Goal: Answer question/provide support: Share knowledge or assist other users

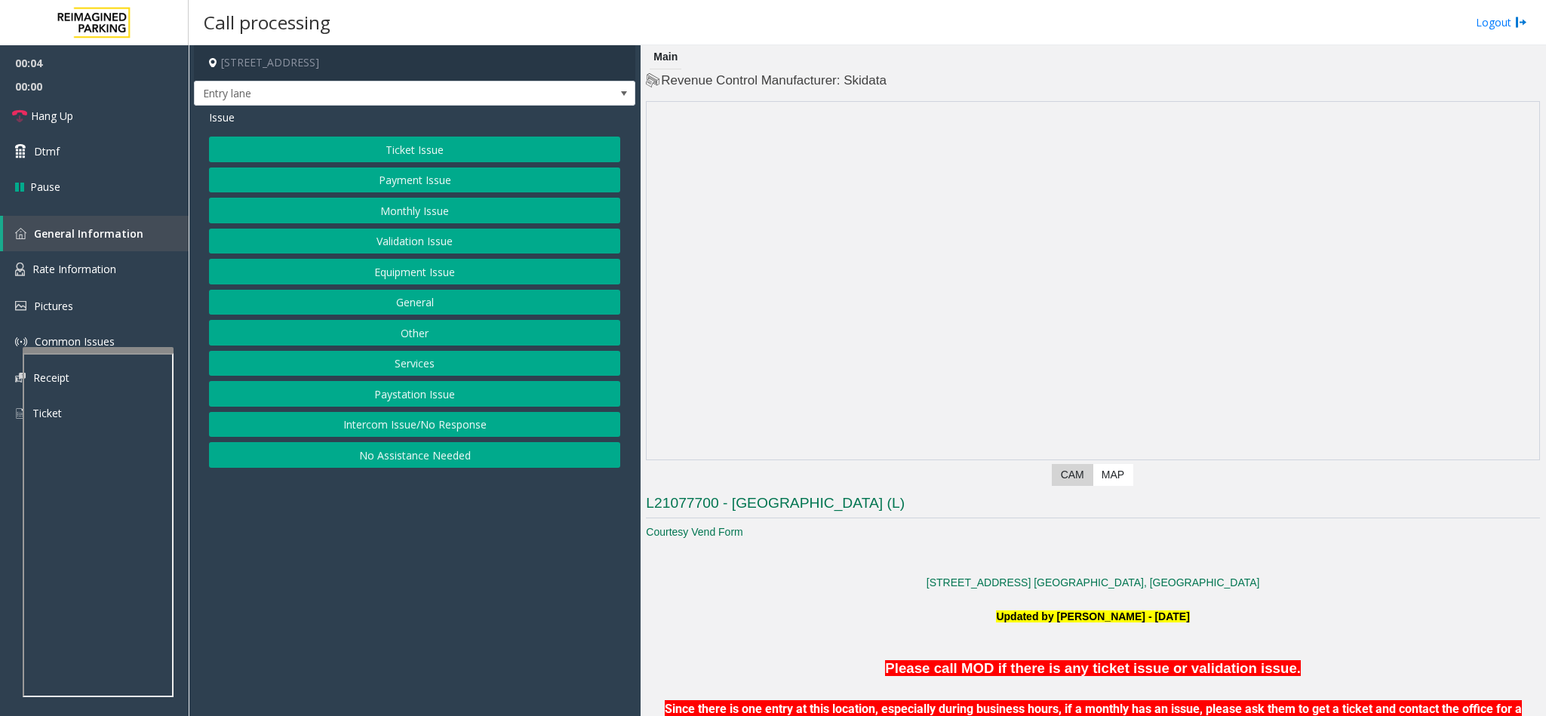
scroll to position [113, 0]
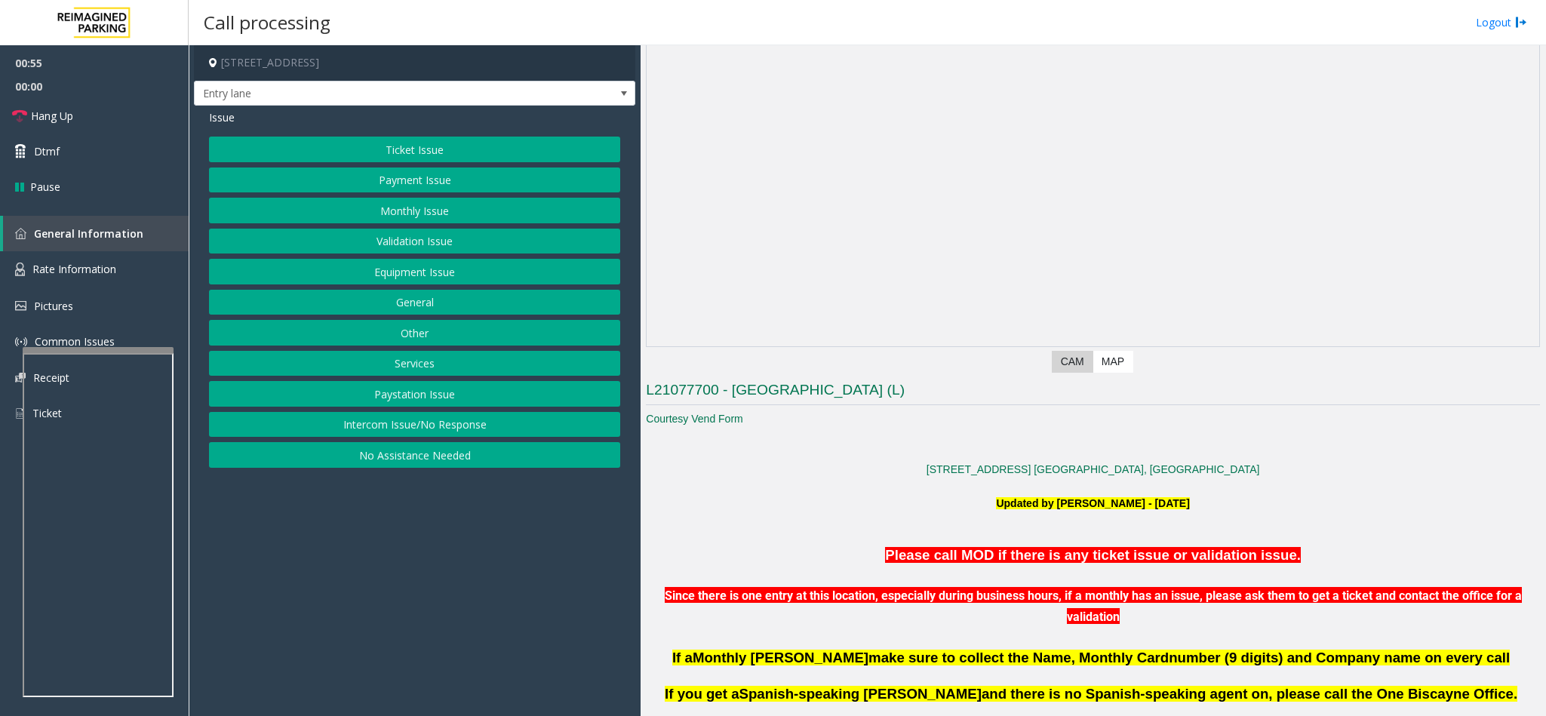
click at [376, 430] on button "Intercom Issue/No Response" at bounding box center [414, 425] width 411 height 26
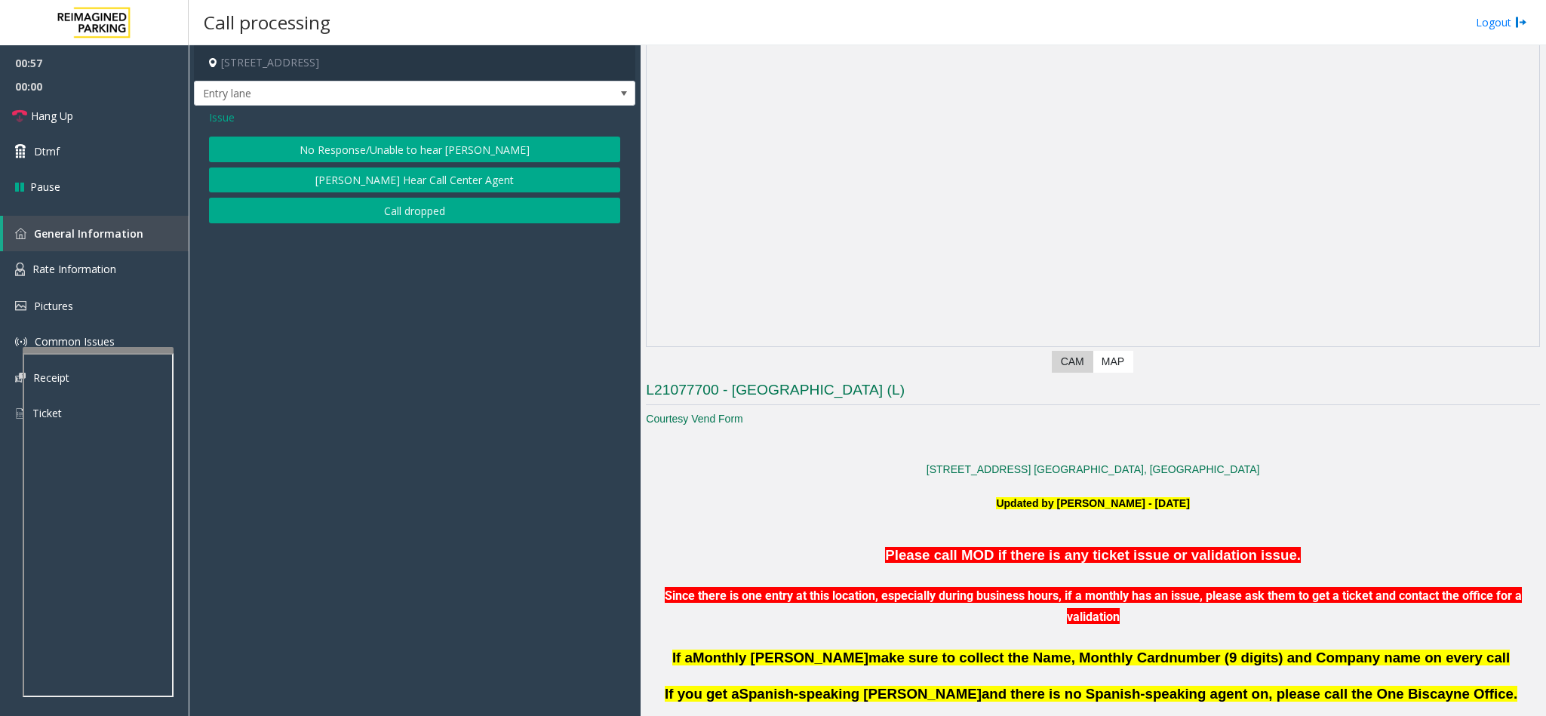
click at [353, 152] on button "No Response/Unable to hear [PERSON_NAME]" at bounding box center [414, 150] width 411 height 26
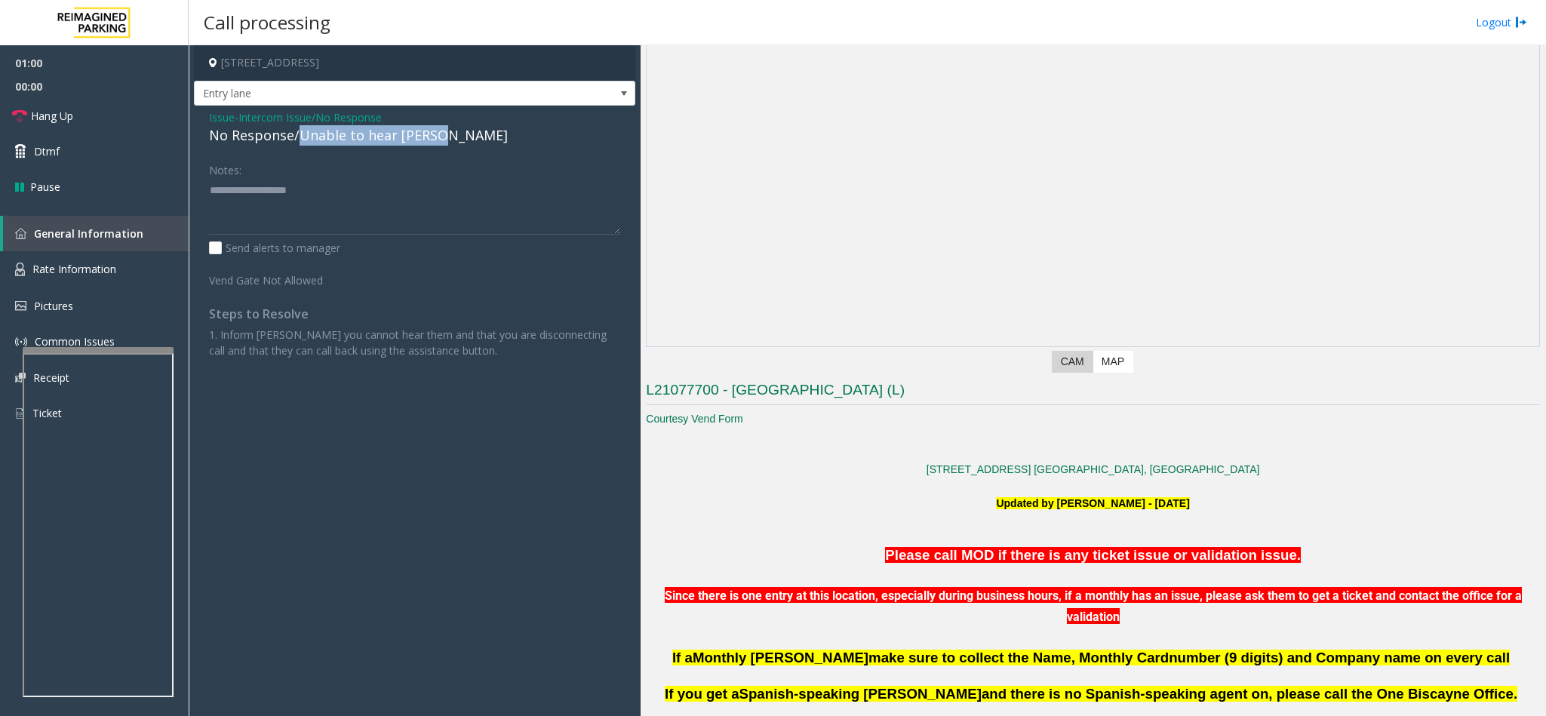
drag, startPoint x: 297, startPoint y: 131, endPoint x: 462, endPoint y: 134, distance: 164.5
click at [462, 134] on div "No Response/Unable to hear [PERSON_NAME]" at bounding box center [414, 135] width 411 height 20
click at [328, 189] on textarea at bounding box center [414, 206] width 411 height 57
type textarea "**********"
click at [63, 109] on span "Hang Up" at bounding box center [52, 116] width 42 height 16
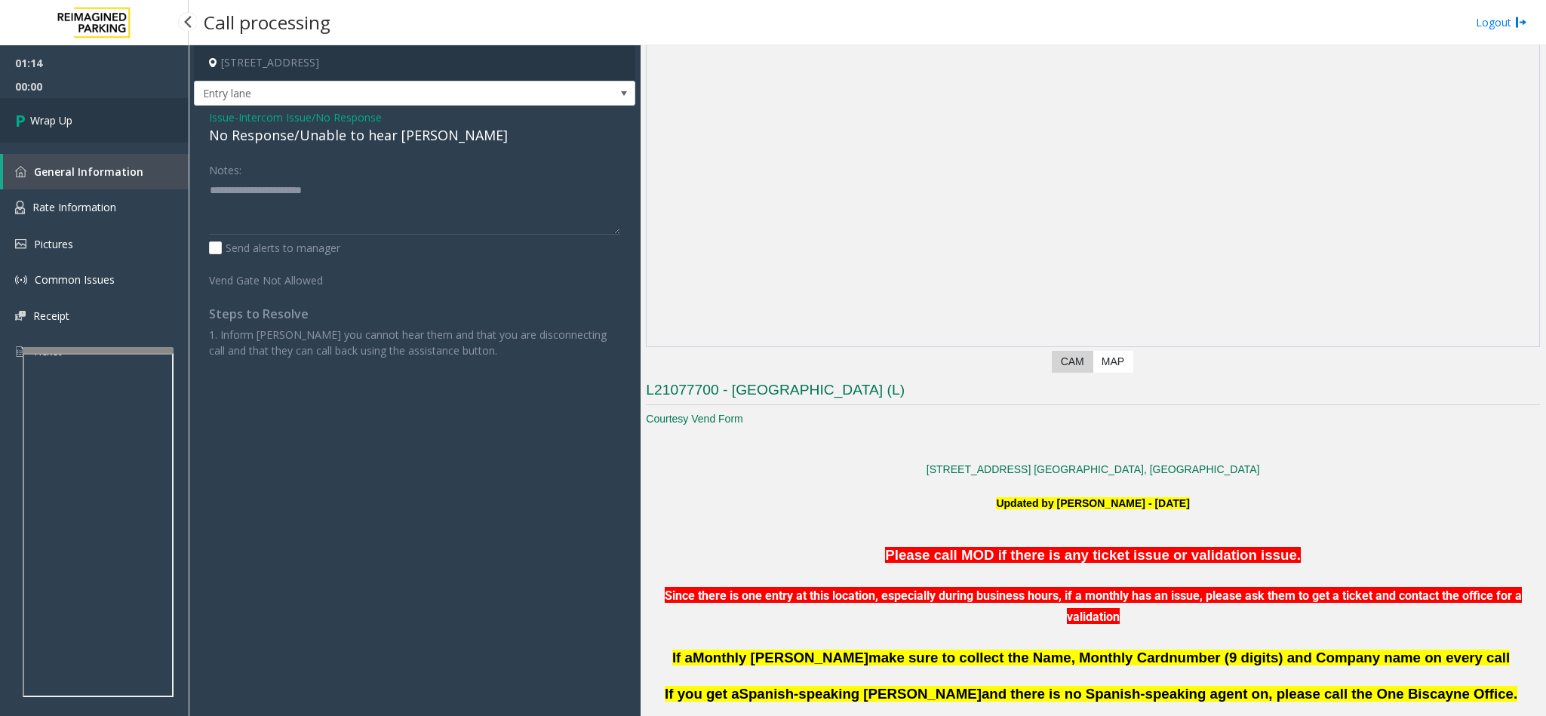
click at [63, 109] on link "Wrap Up" at bounding box center [94, 120] width 189 height 45
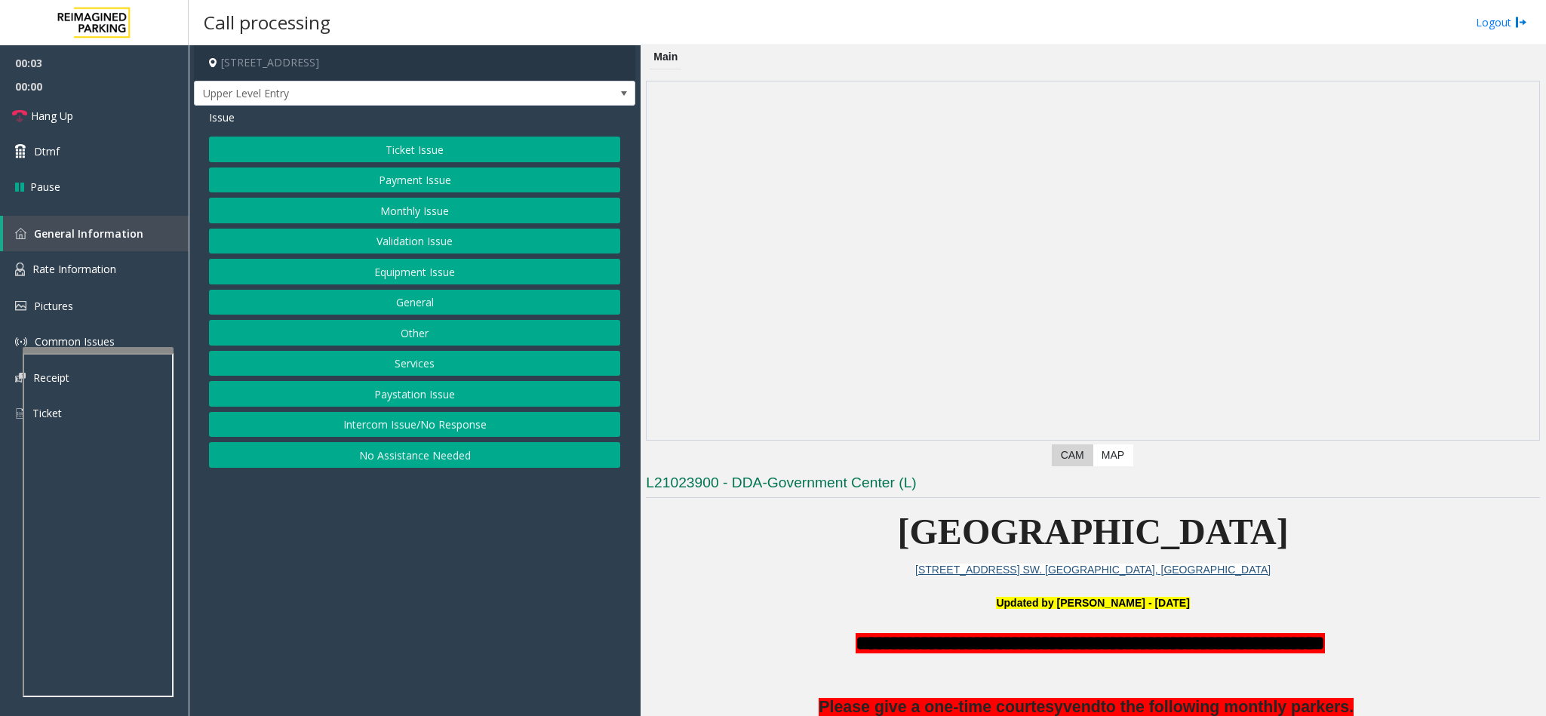
click at [328, 430] on button "Intercom Issue/No Response" at bounding box center [414, 425] width 411 height 26
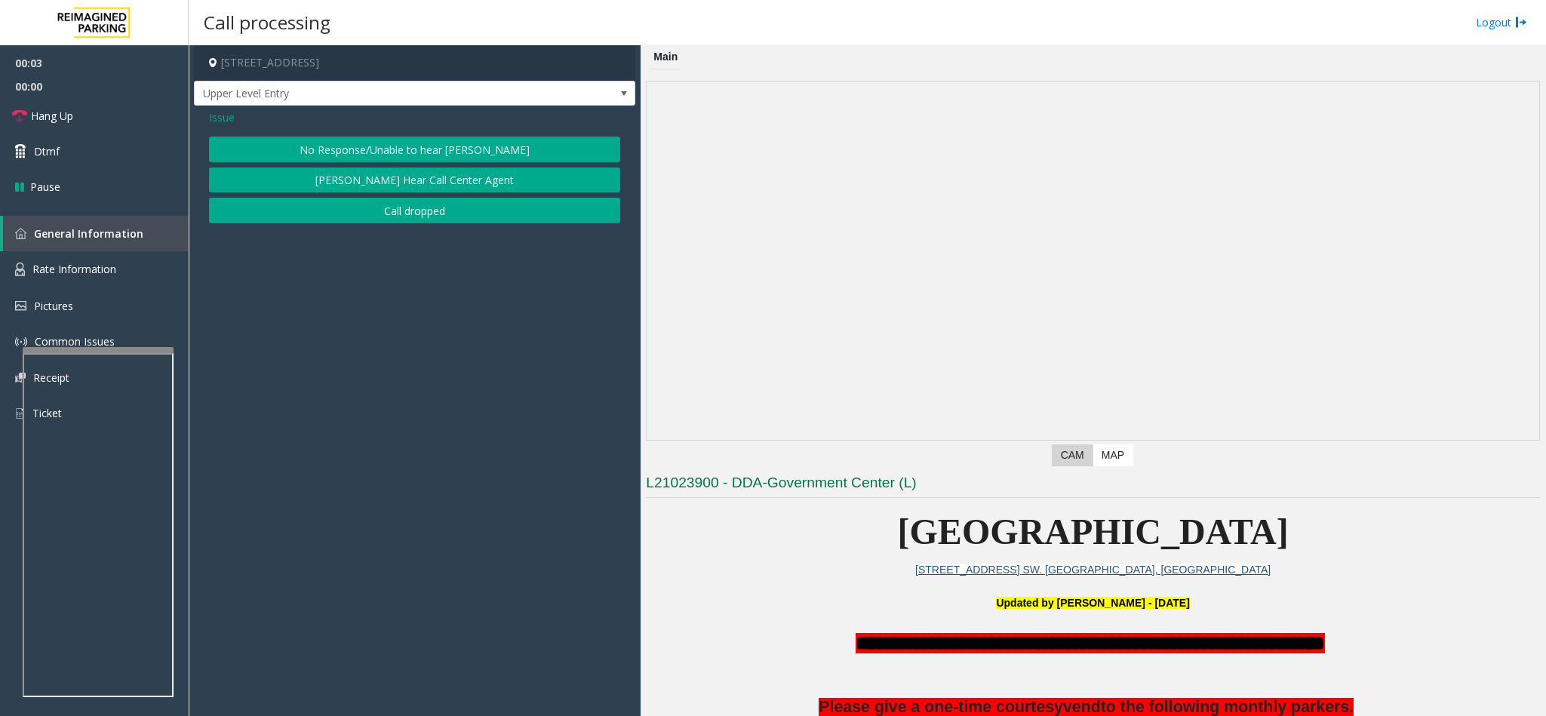
click at [354, 157] on button "No Response/Unable to hear [PERSON_NAME]" at bounding box center [414, 150] width 411 height 26
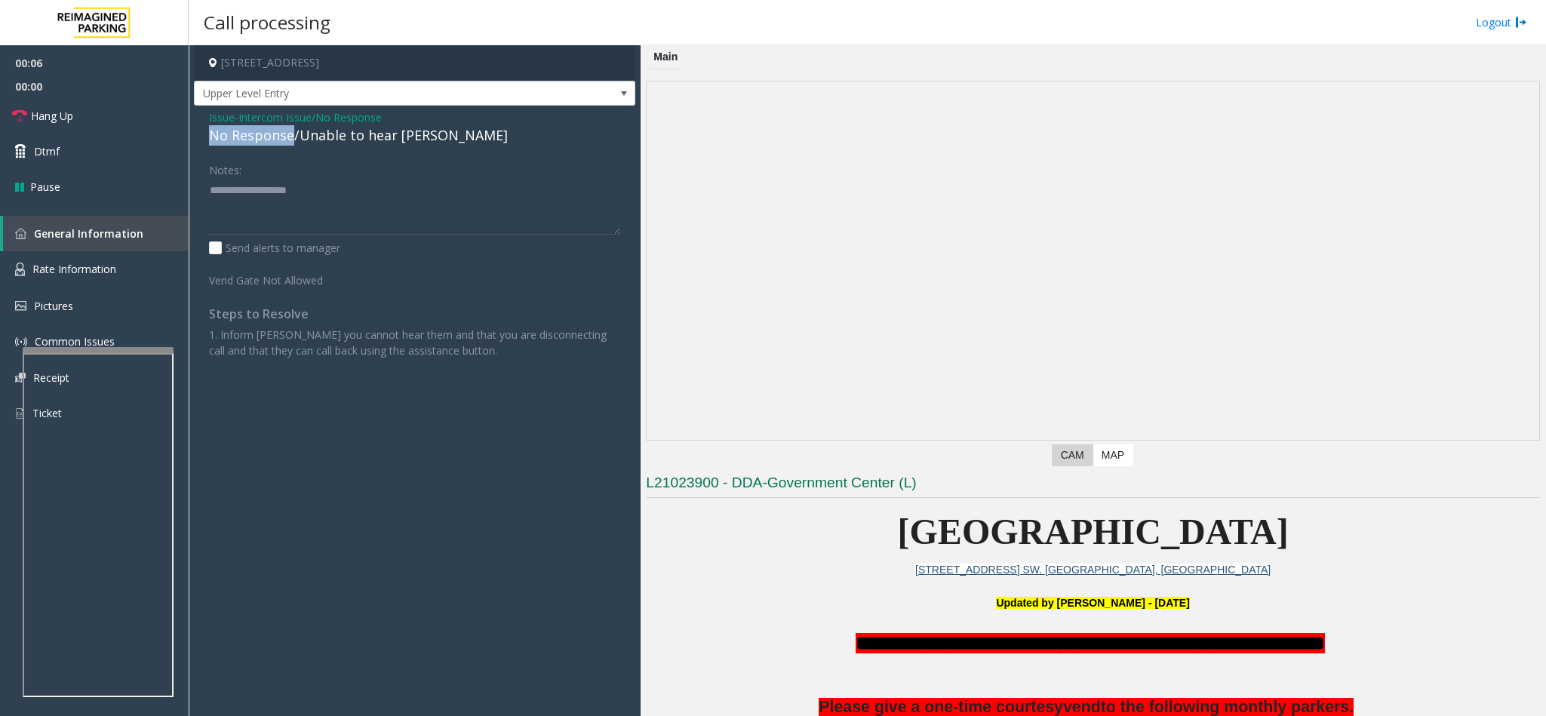
drag, startPoint x: 290, startPoint y: 139, endPoint x: 204, endPoint y: 145, distance: 86.2
click at [204, 145] on div "Issue - Intercom Issue/No Response No Response/Unable to hear [PERSON_NAME] Not…" at bounding box center [414, 240] width 441 height 268
click at [287, 192] on textarea at bounding box center [414, 206] width 411 height 57
type textarea "**********"
click at [79, 114] on link "Hang Up" at bounding box center [94, 115] width 189 height 35
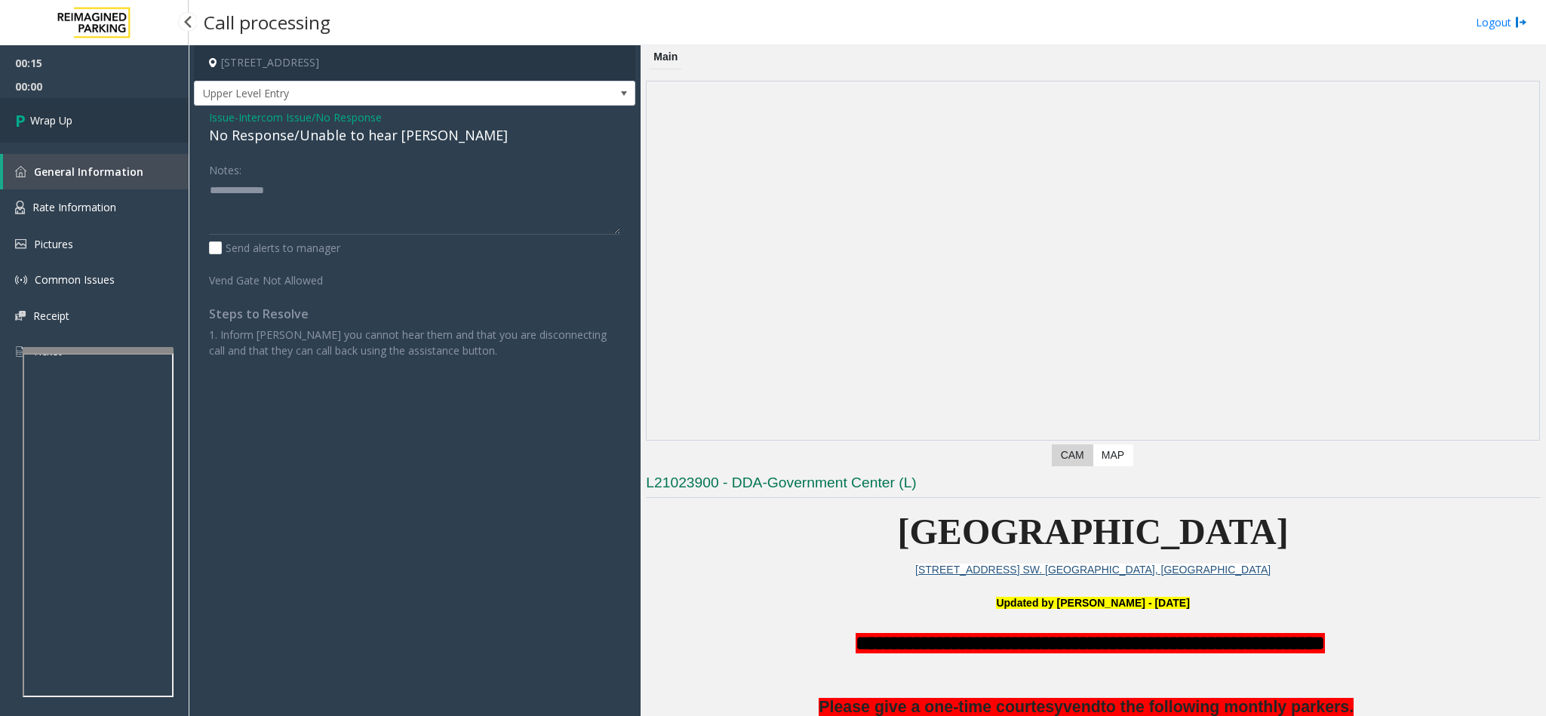
click at [82, 116] on link "Wrap Up" at bounding box center [94, 120] width 189 height 45
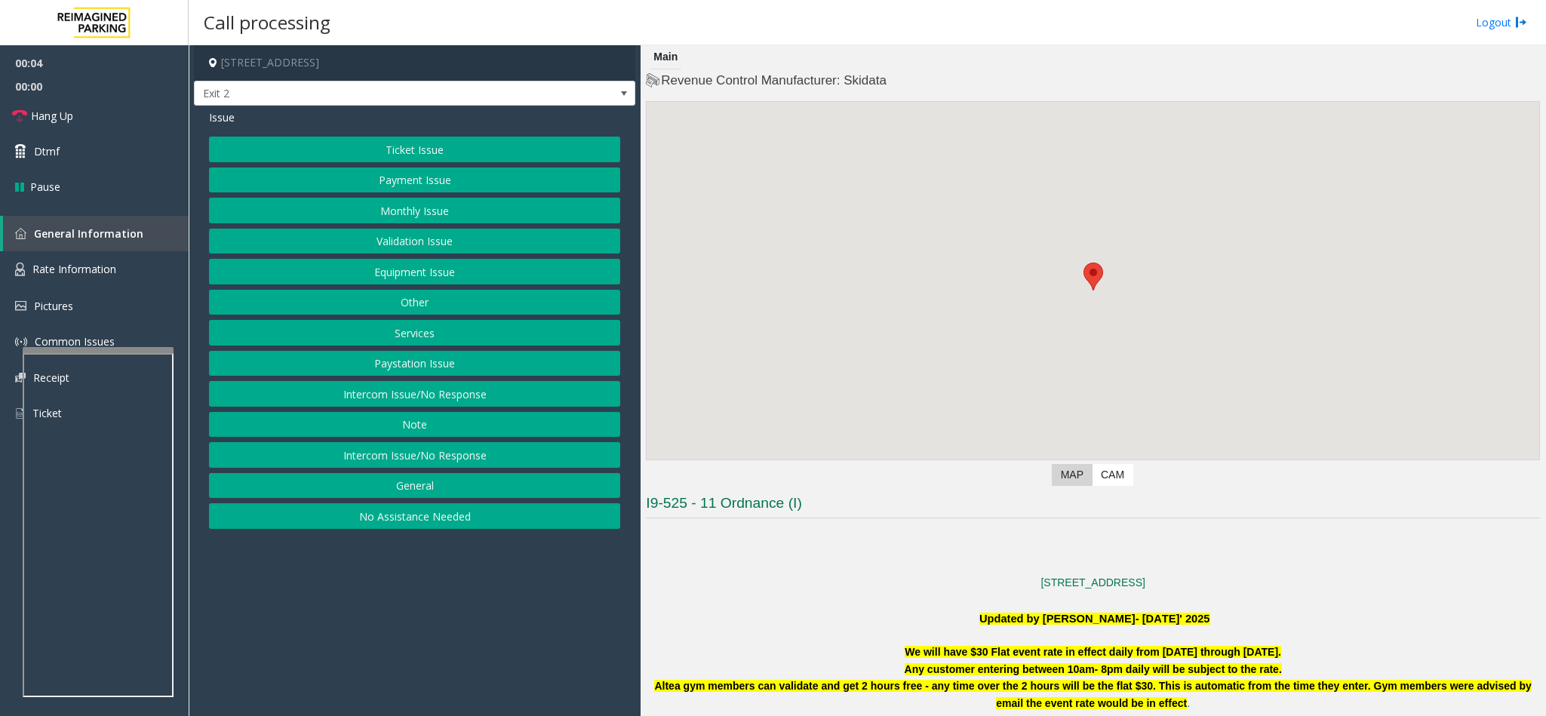
click at [386, 250] on button "Validation Issue" at bounding box center [414, 242] width 411 height 26
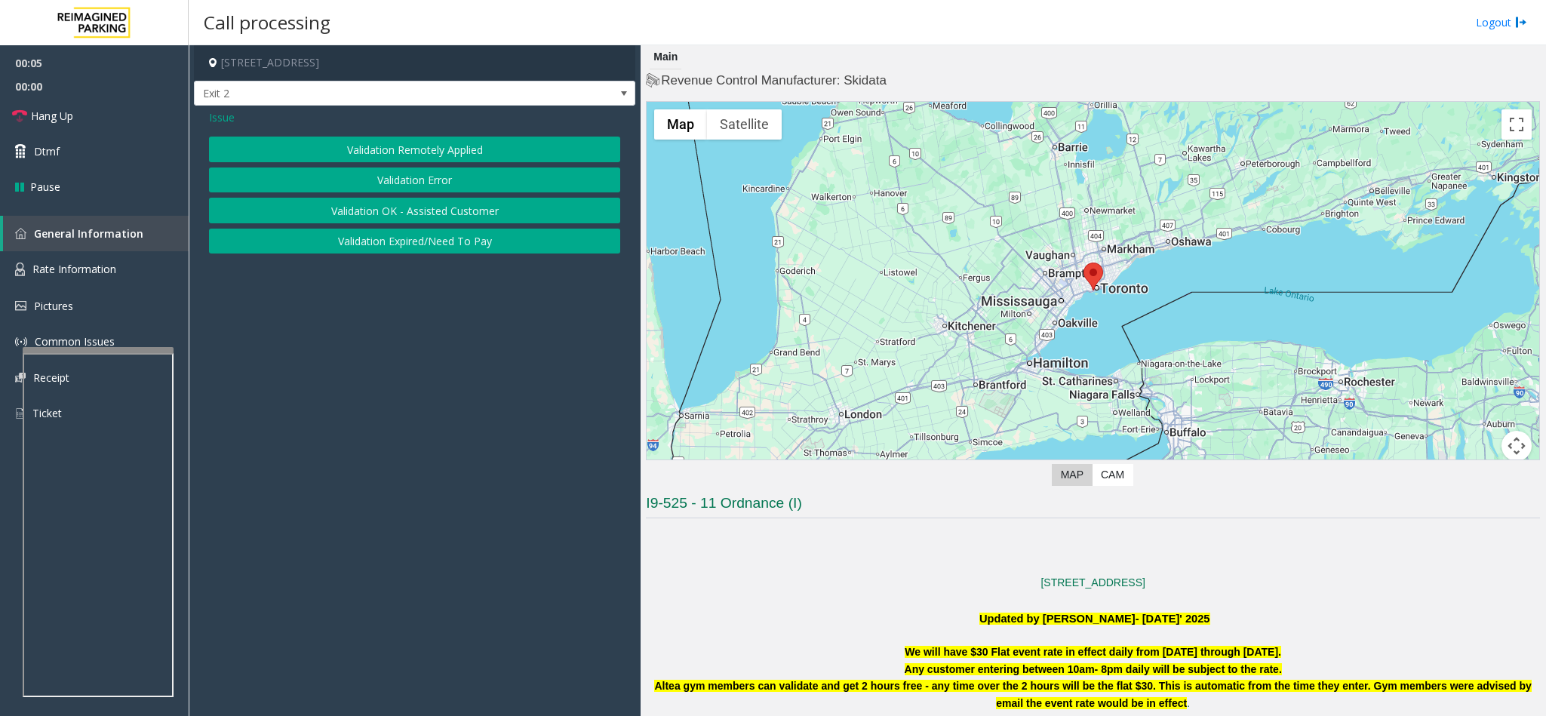
click at [389, 177] on button "Validation Error" at bounding box center [414, 180] width 411 height 26
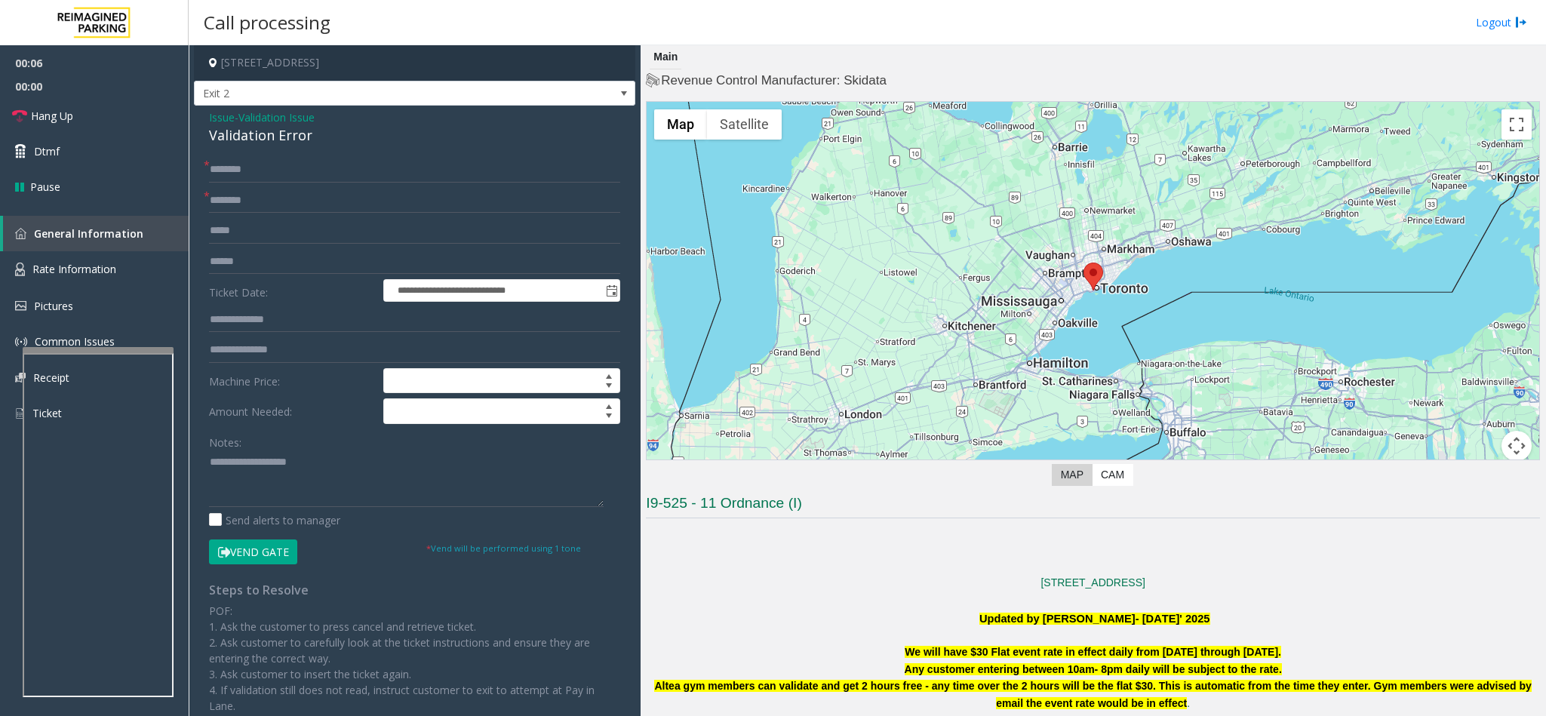
click at [265, 141] on div "Validation Error" at bounding box center [414, 135] width 411 height 20
type textarea "**********"
click at [259, 193] on input "text" at bounding box center [414, 201] width 411 height 26
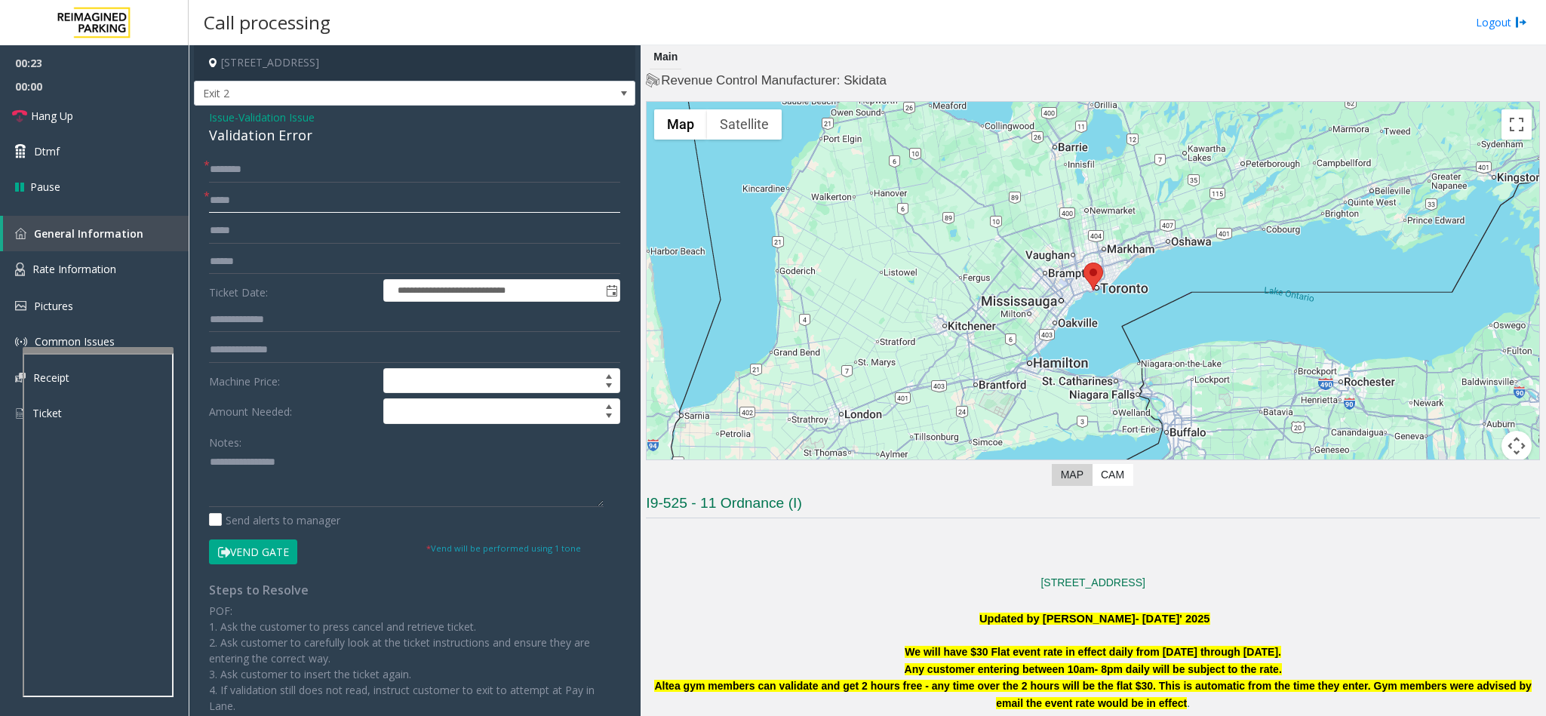
type input "*****"
click at [199, 164] on div "**********" at bounding box center [415, 522] width 434 height 731
click at [216, 168] on input "text" at bounding box center [414, 170] width 411 height 26
type input "****"
click at [240, 270] on input "text" at bounding box center [414, 262] width 411 height 26
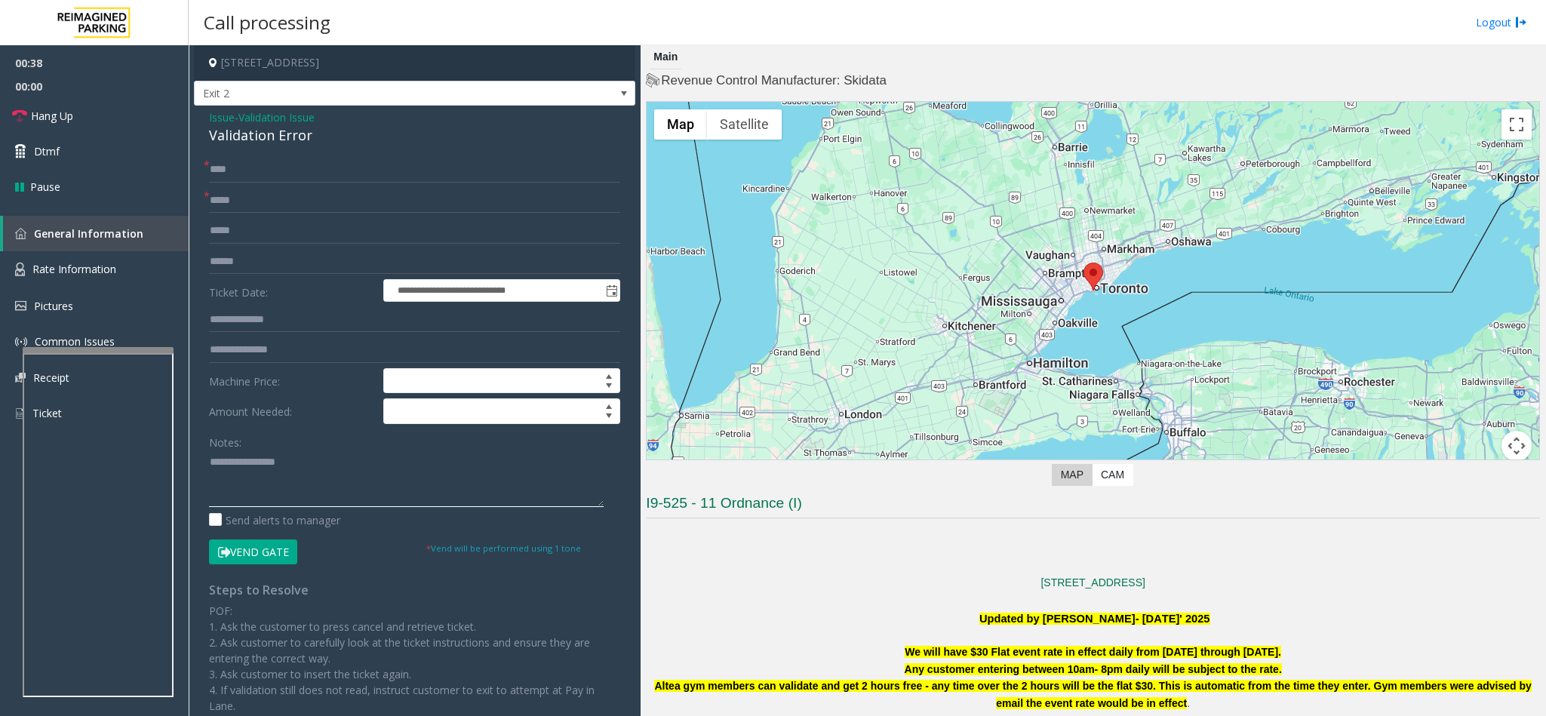
click at [209, 464] on textarea at bounding box center [406, 478] width 395 height 57
type textarea "**********"
click at [249, 256] on input "text" at bounding box center [414, 262] width 411 height 26
type input "******"
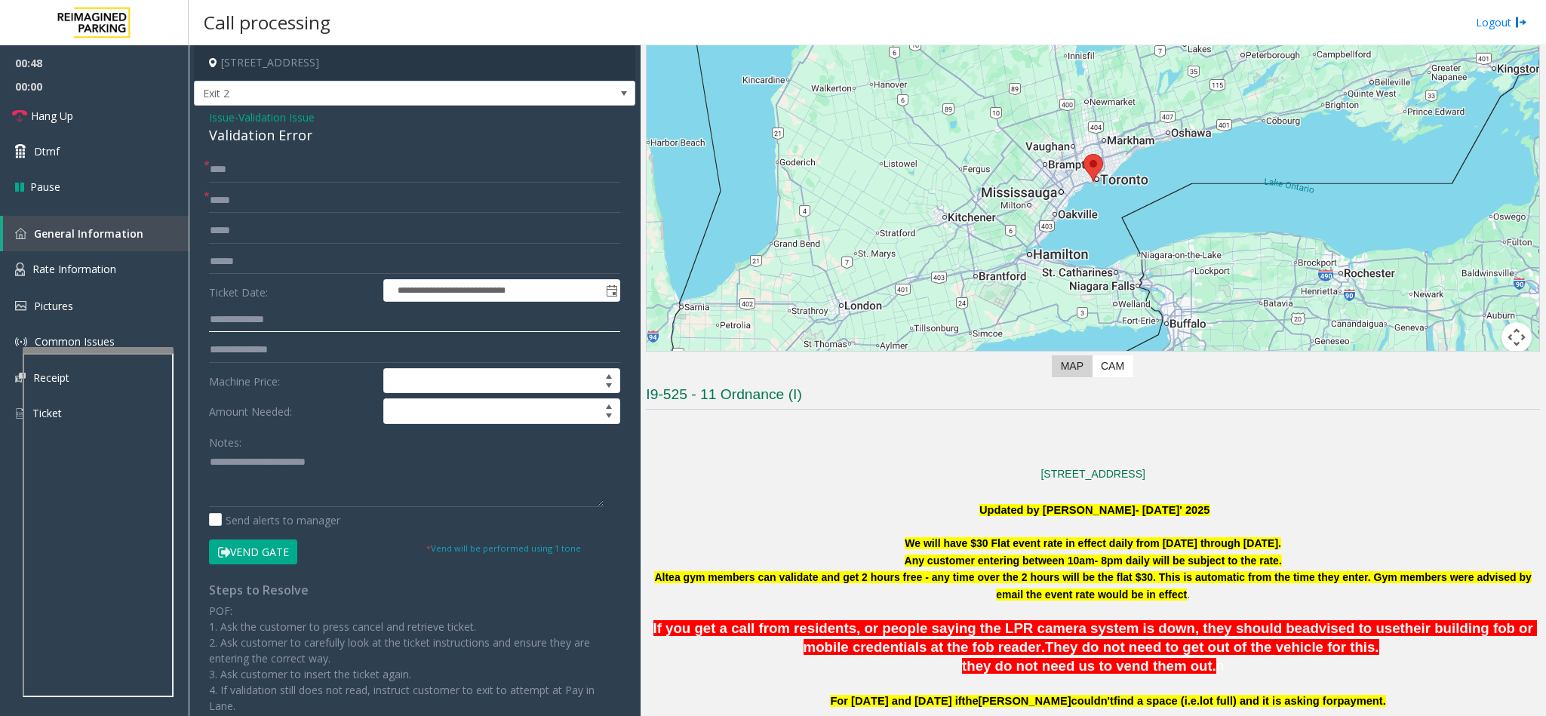
scroll to position [340, 0]
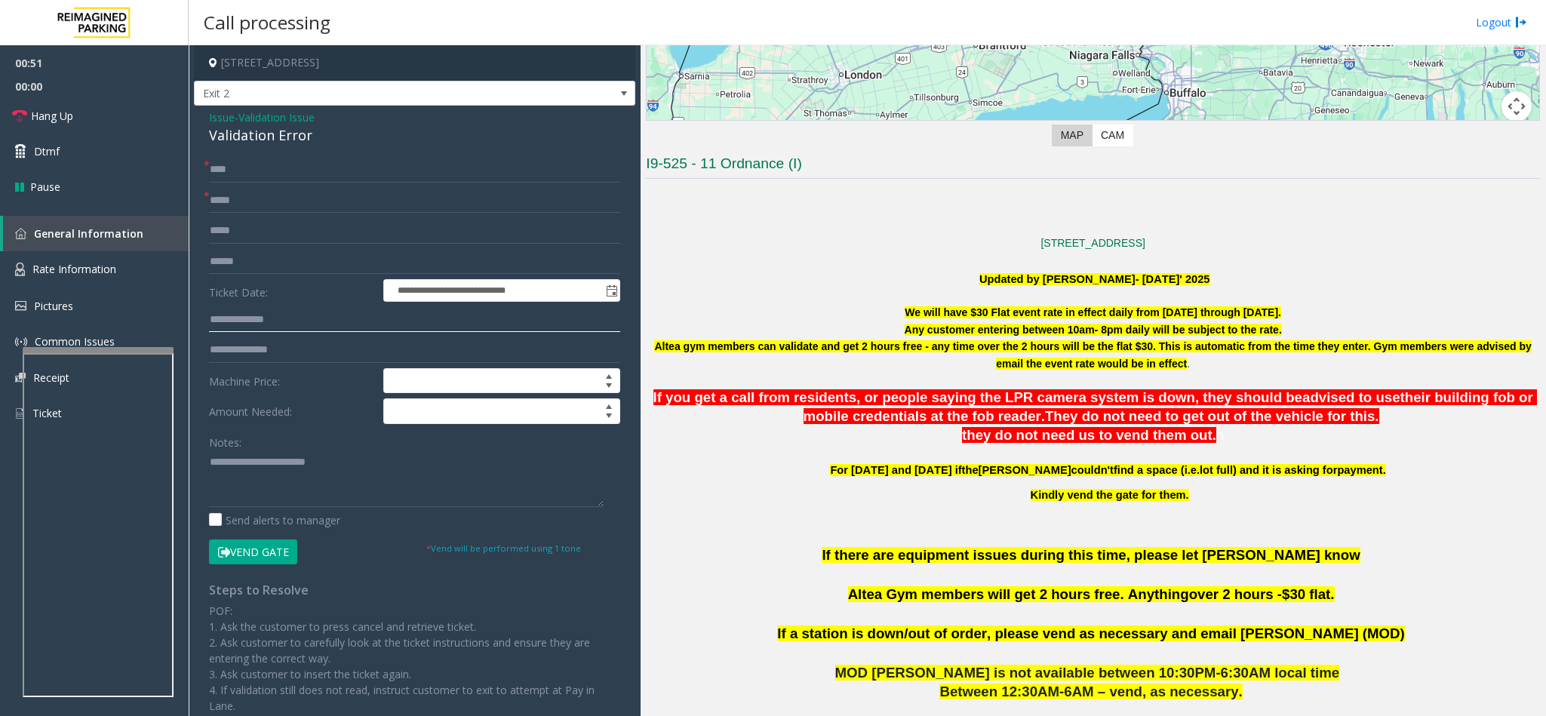
click at [266, 315] on input "text" at bounding box center [414, 320] width 411 height 26
click at [352, 475] on textarea at bounding box center [406, 478] width 395 height 57
click at [299, 475] on textarea at bounding box center [406, 478] width 395 height 57
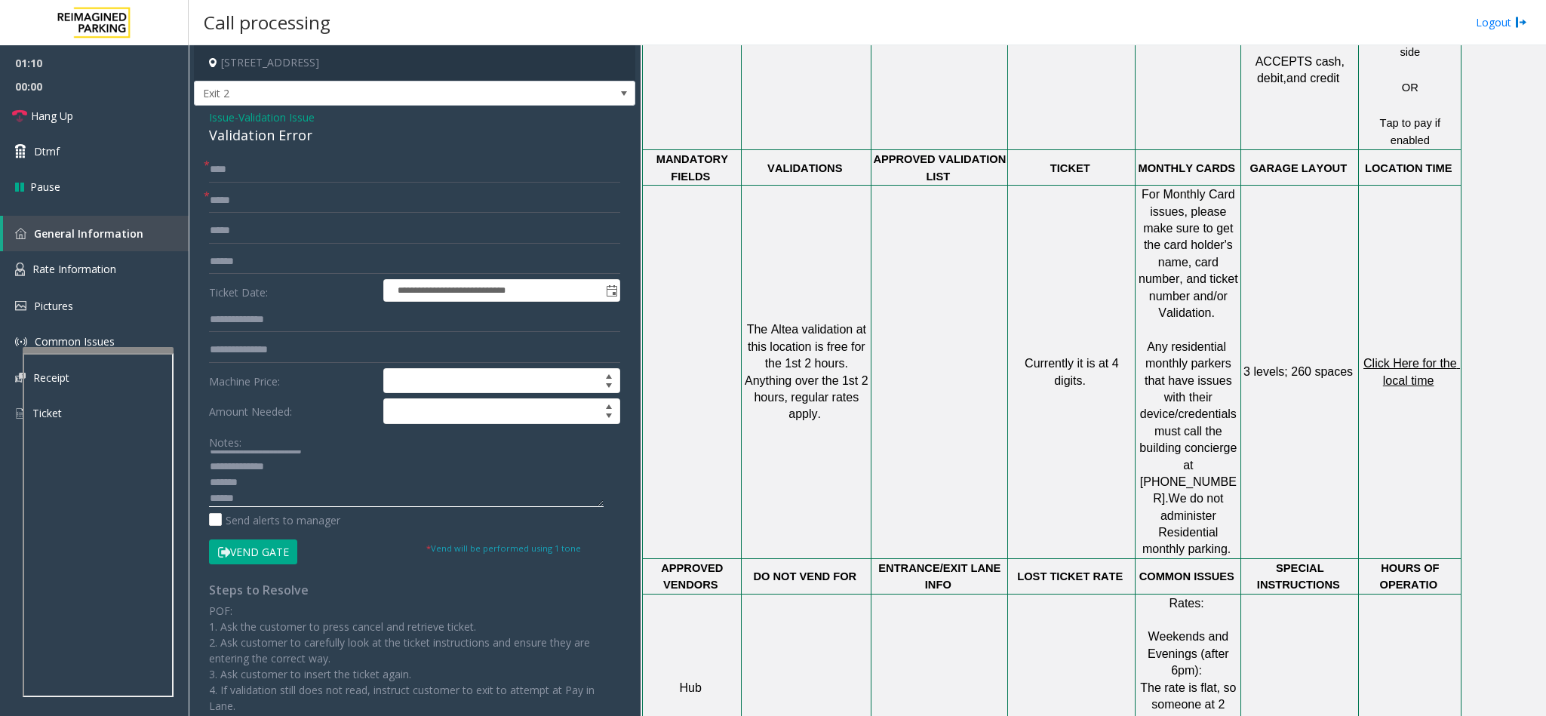
scroll to position [1245, 0]
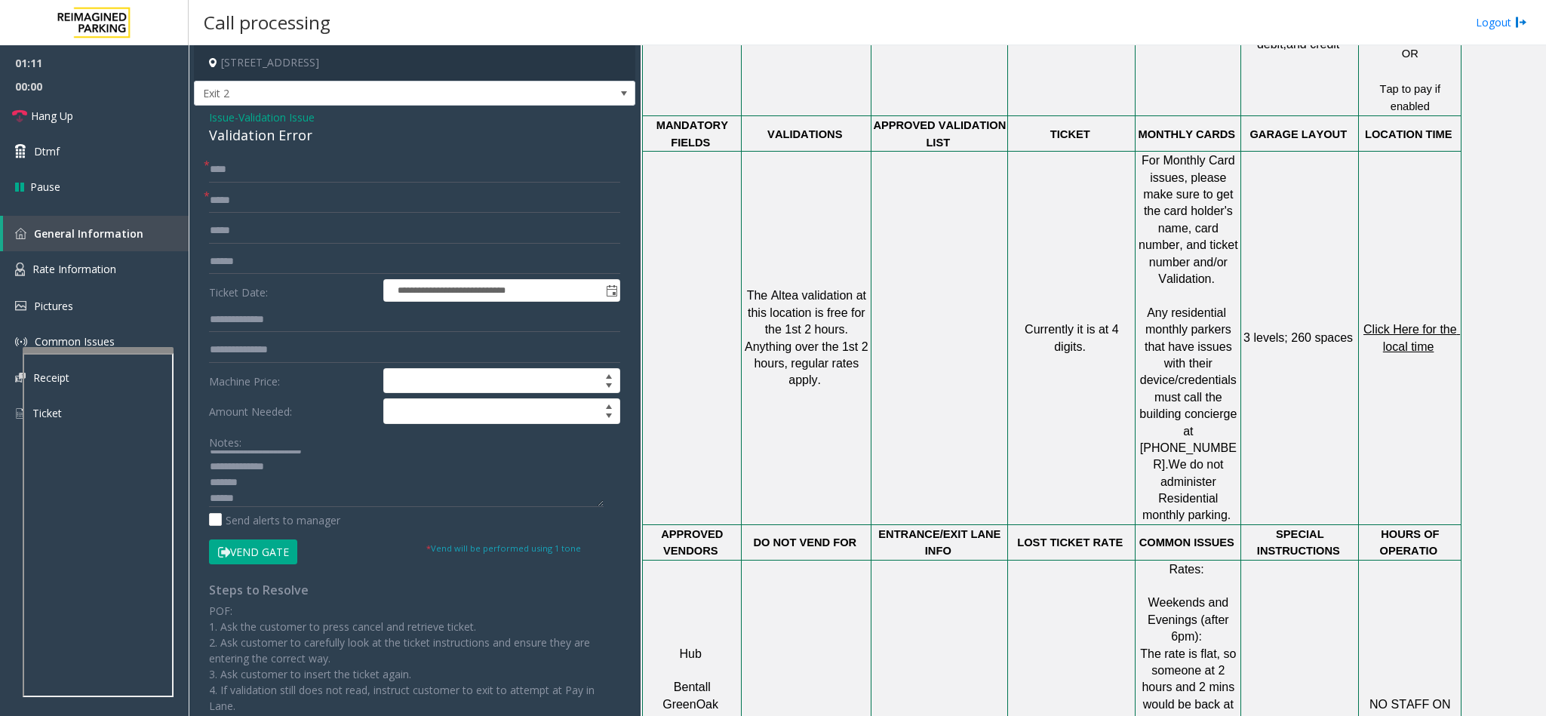
click at [1426, 323] on span "Click Here for the local time" at bounding box center [1411, 337] width 97 height 29
click at [241, 557] on button "Vend Gate" at bounding box center [253, 552] width 88 height 26
click at [267, 484] on textarea at bounding box center [406, 478] width 395 height 57
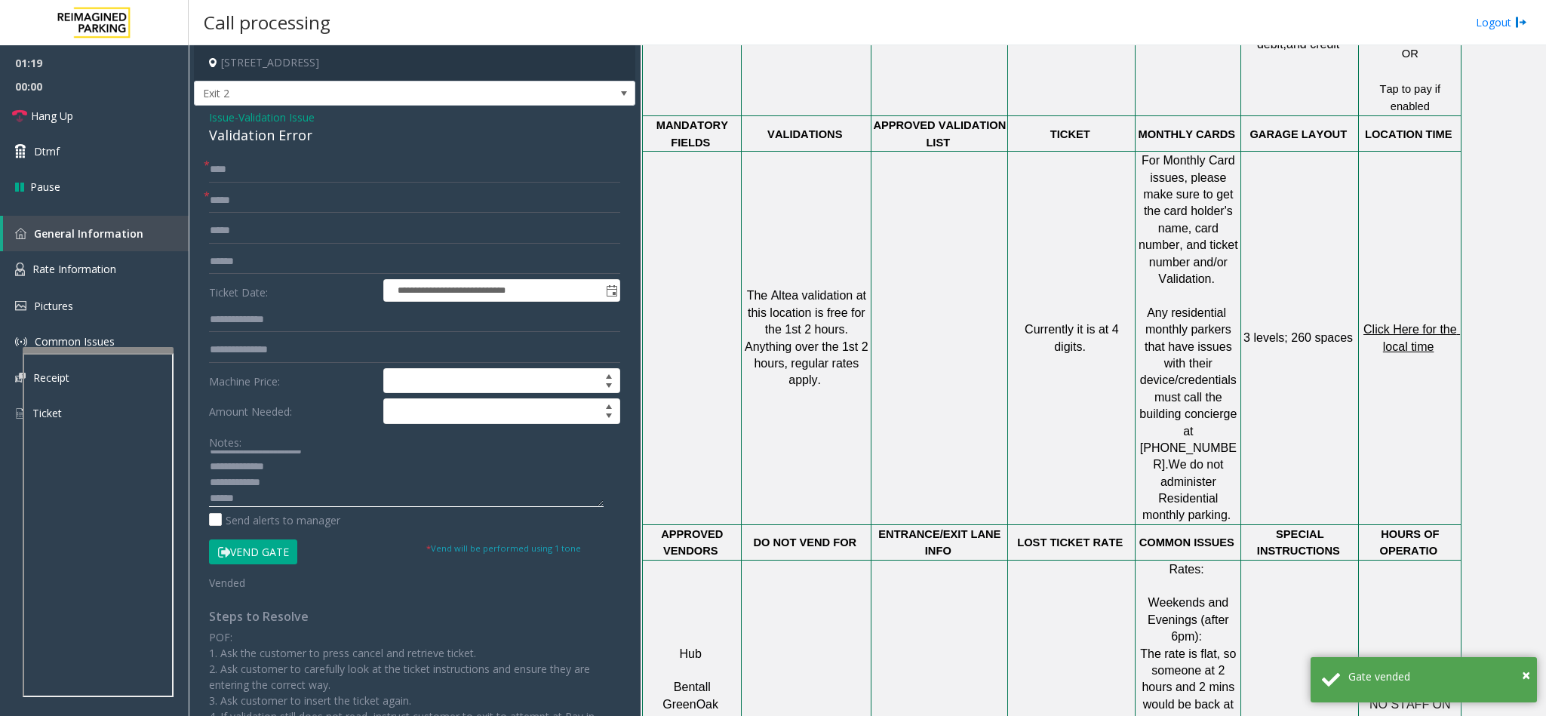
click at [277, 500] on textarea at bounding box center [406, 478] width 395 height 57
click at [86, 125] on link "Hang Up" at bounding box center [94, 115] width 189 height 35
click at [252, 496] on textarea at bounding box center [406, 478] width 395 height 57
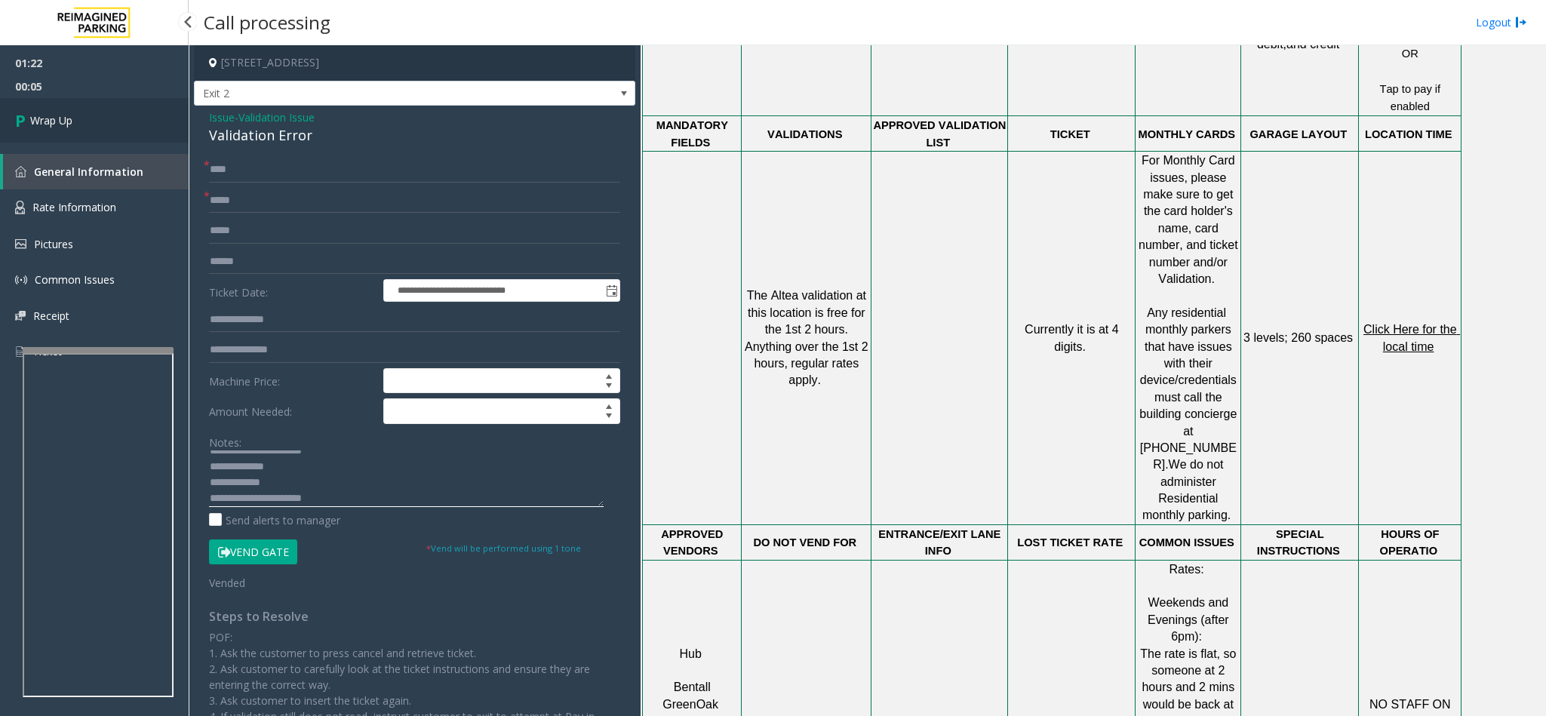
type textarea "**********"
click at [66, 109] on link "Wrap Up" at bounding box center [94, 120] width 189 height 45
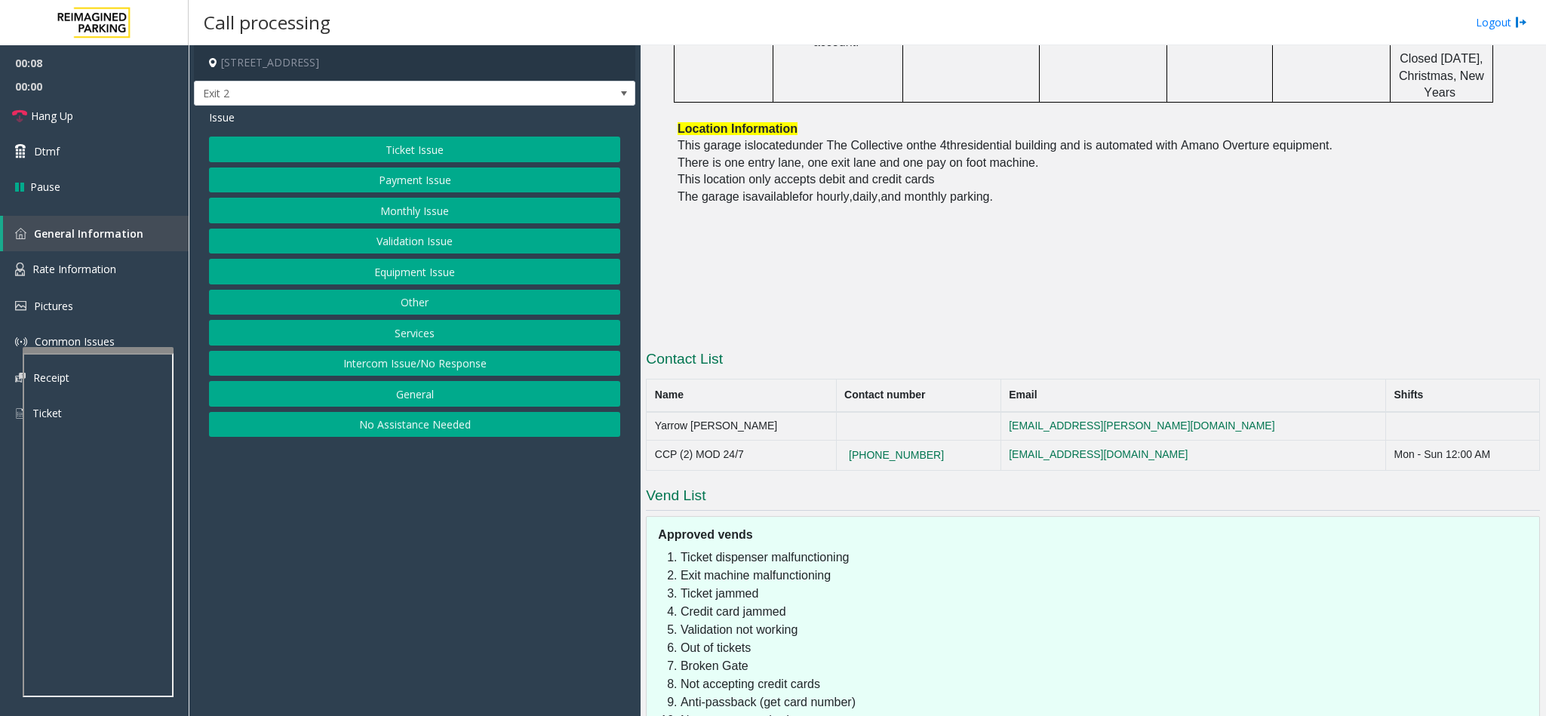
scroll to position [1209, 0]
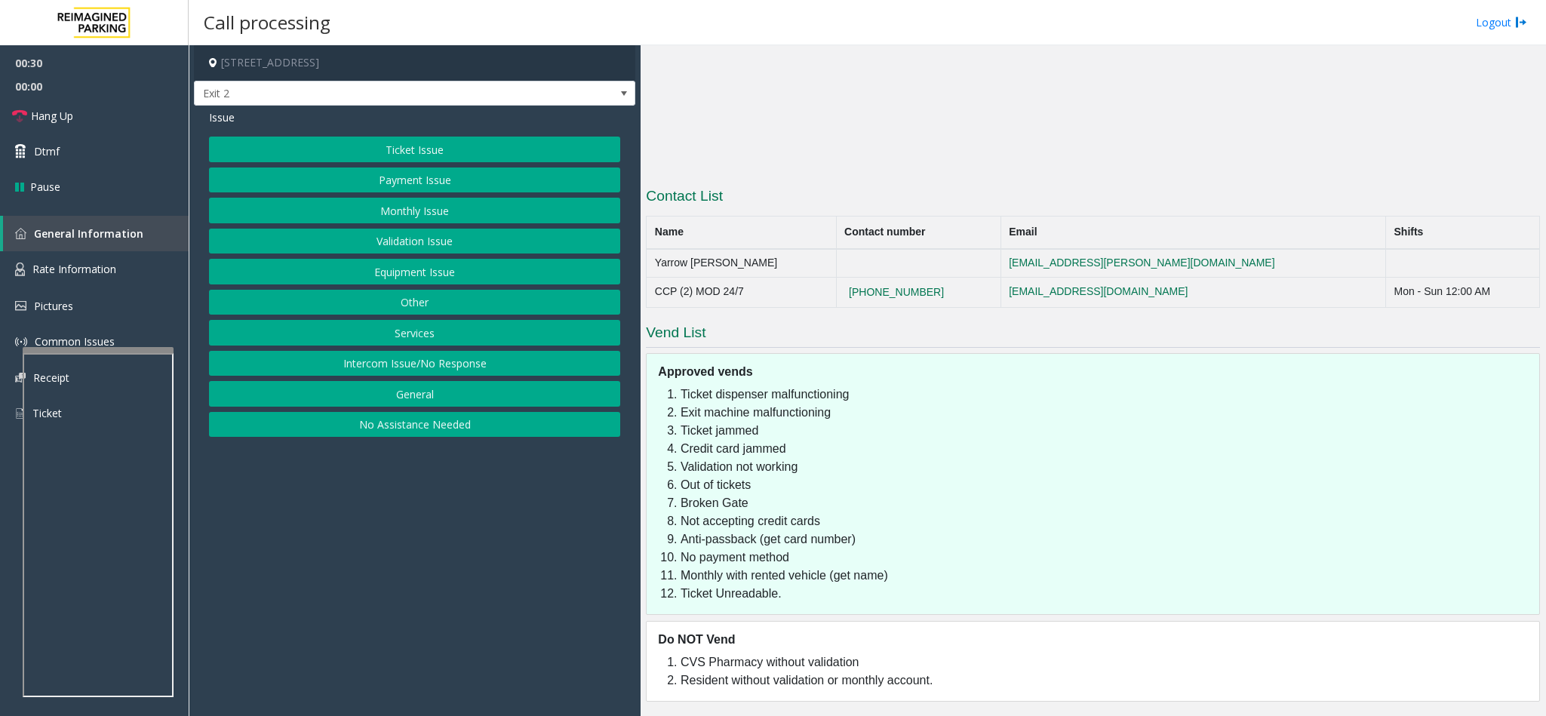
click at [430, 206] on button "Monthly Issue" at bounding box center [414, 211] width 411 height 26
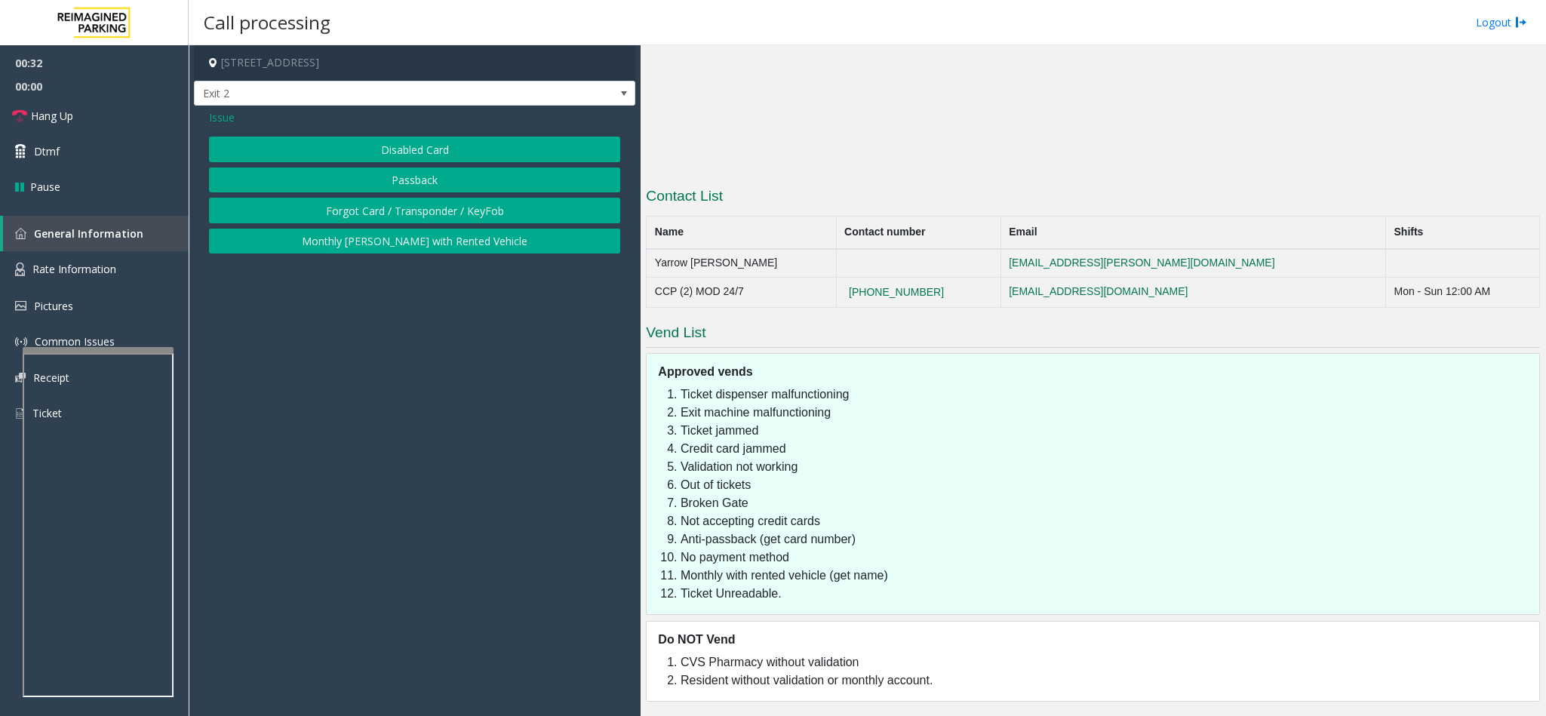
click at [410, 140] on button "Disabled Card" at bounding box center [414, 150] width 411 height 26
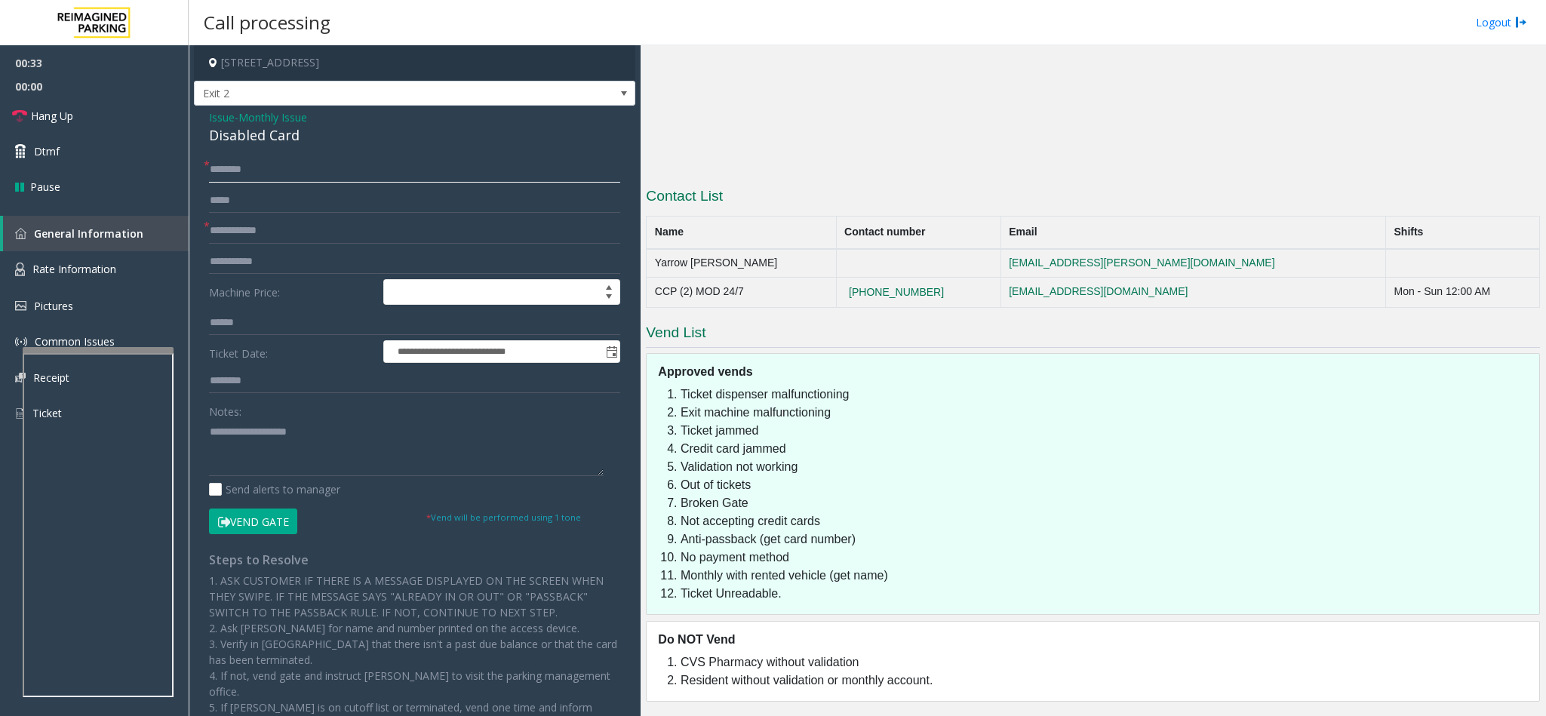
click at [266, 168] on input "text" at bounding box center [414, 170] width 411 height 26
type input "**********"
type input "*"
click at [223, 116] on span "Issue" at bounding box center [222, 117] width 26 height 16
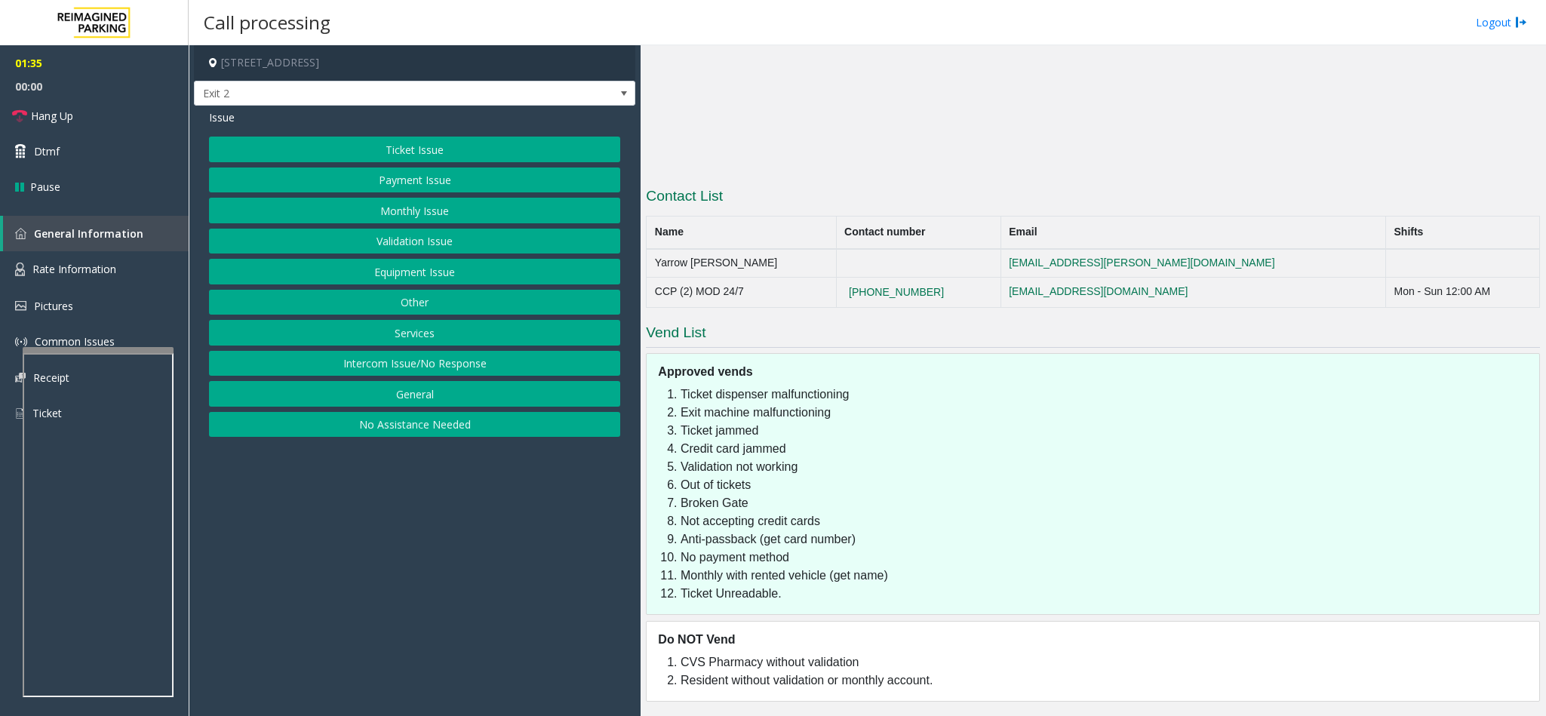
click at [365, 202] on button "Monthly Issue" at bounding box center [414, 211] width 411 height 26
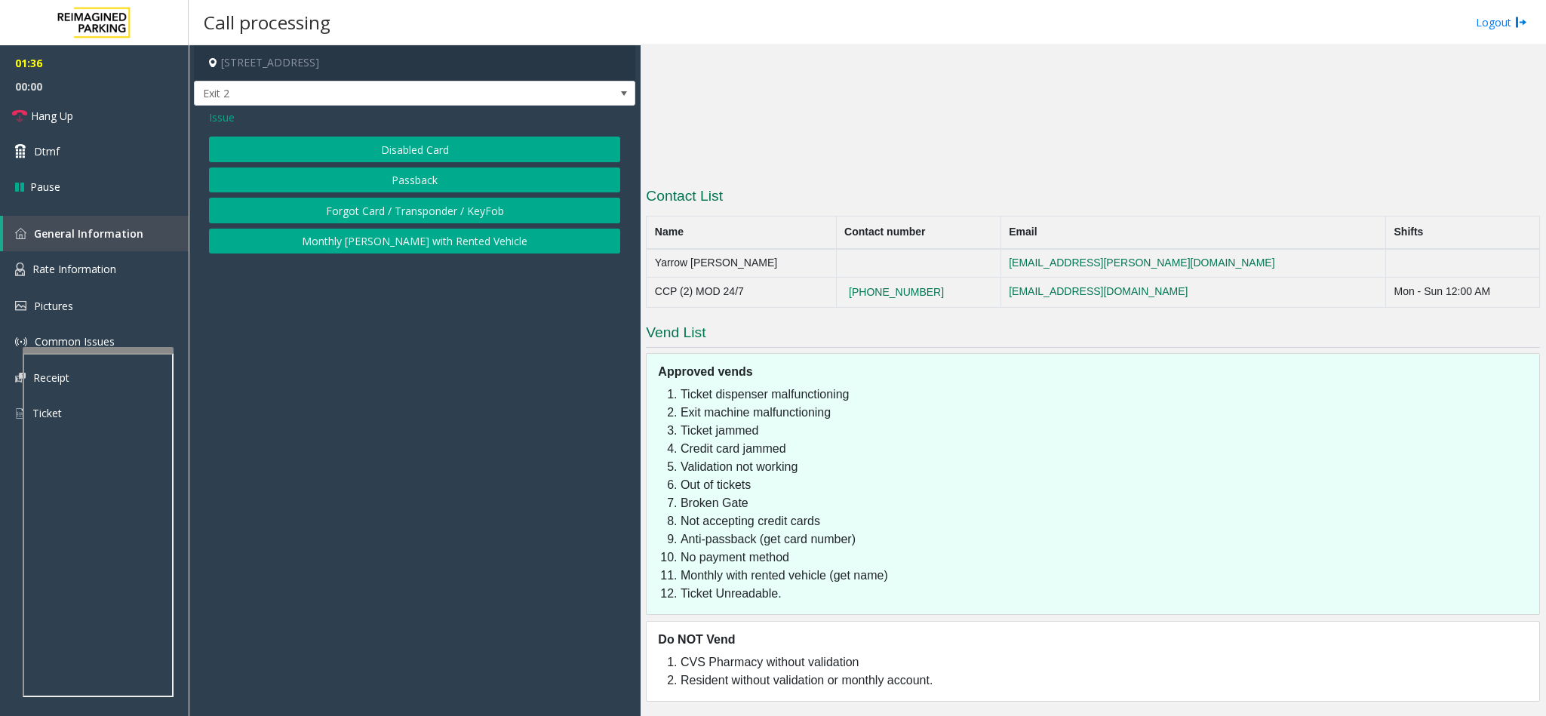
click at [373, 202] on button "Forgot Card / Transponder / KeyFob" at bounding box center [414, 211] width 411 height 26
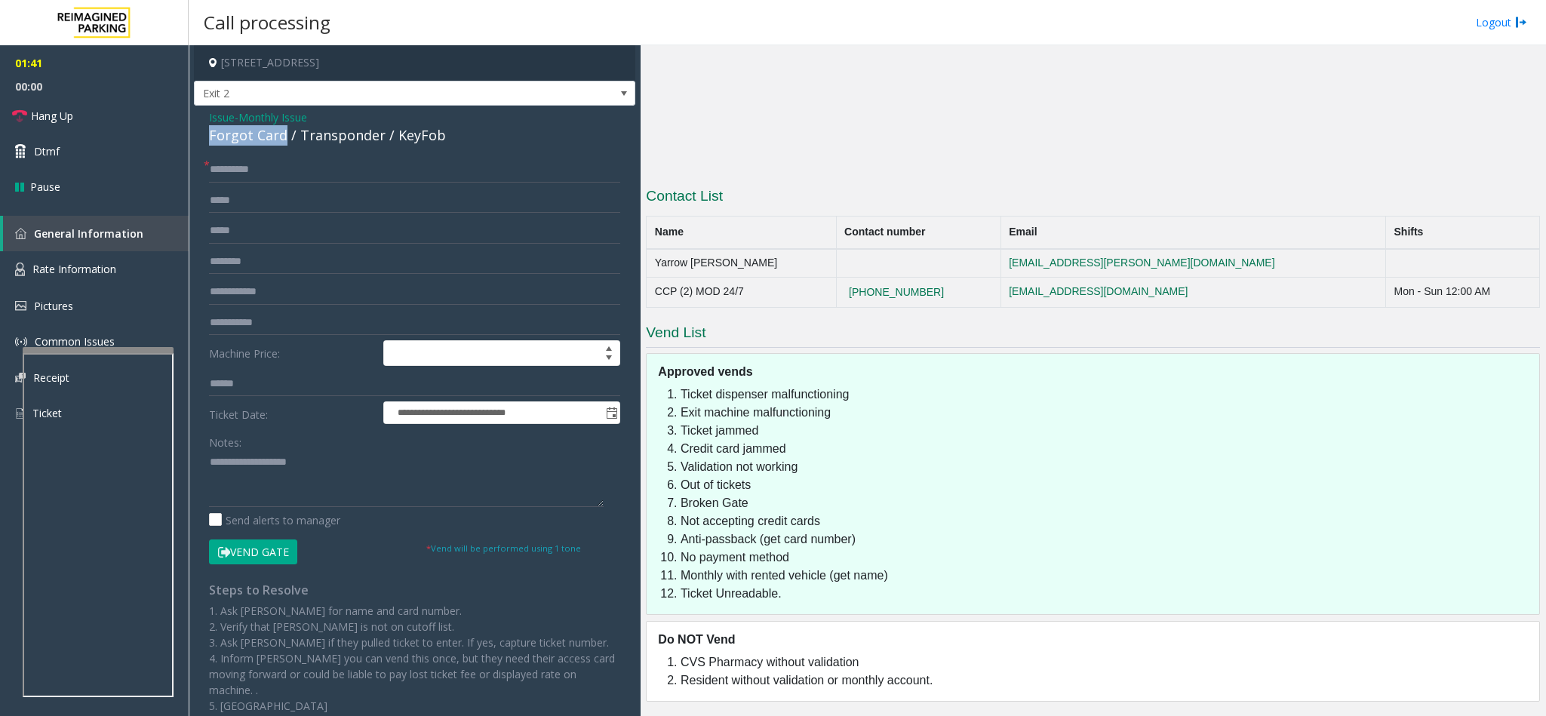
drag, startPoint x: 283, startPoint y: 136, endPoint x: 206, endPoint y: 137, distance: 77.0
click at [206, 137] on div "**********" at bounding box center [414, 441] width 441 height 671
click at [245, 558] on button "Vend Gate" at bounding box center [253, 552] width 88 height 26
click at [209, 462] on textarea at bounding box center [406, 478] width 395 height 57
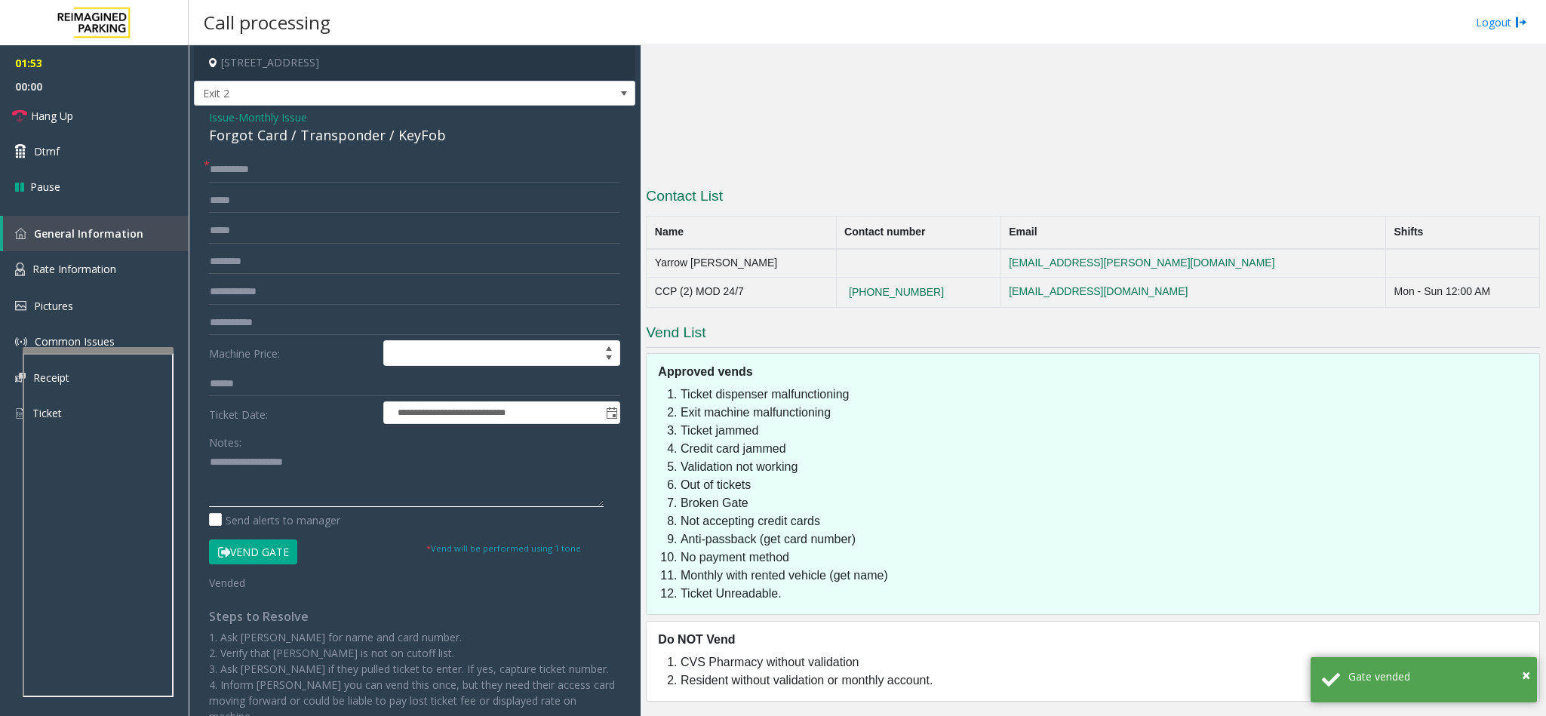
drag, startPoint x: 313, startPoint y: 460, endPoint x: 241, endPoint y: 458, distance: 72.5
click at [241, 458] on textarea at bounding box center [406, 478] width 395 height 57
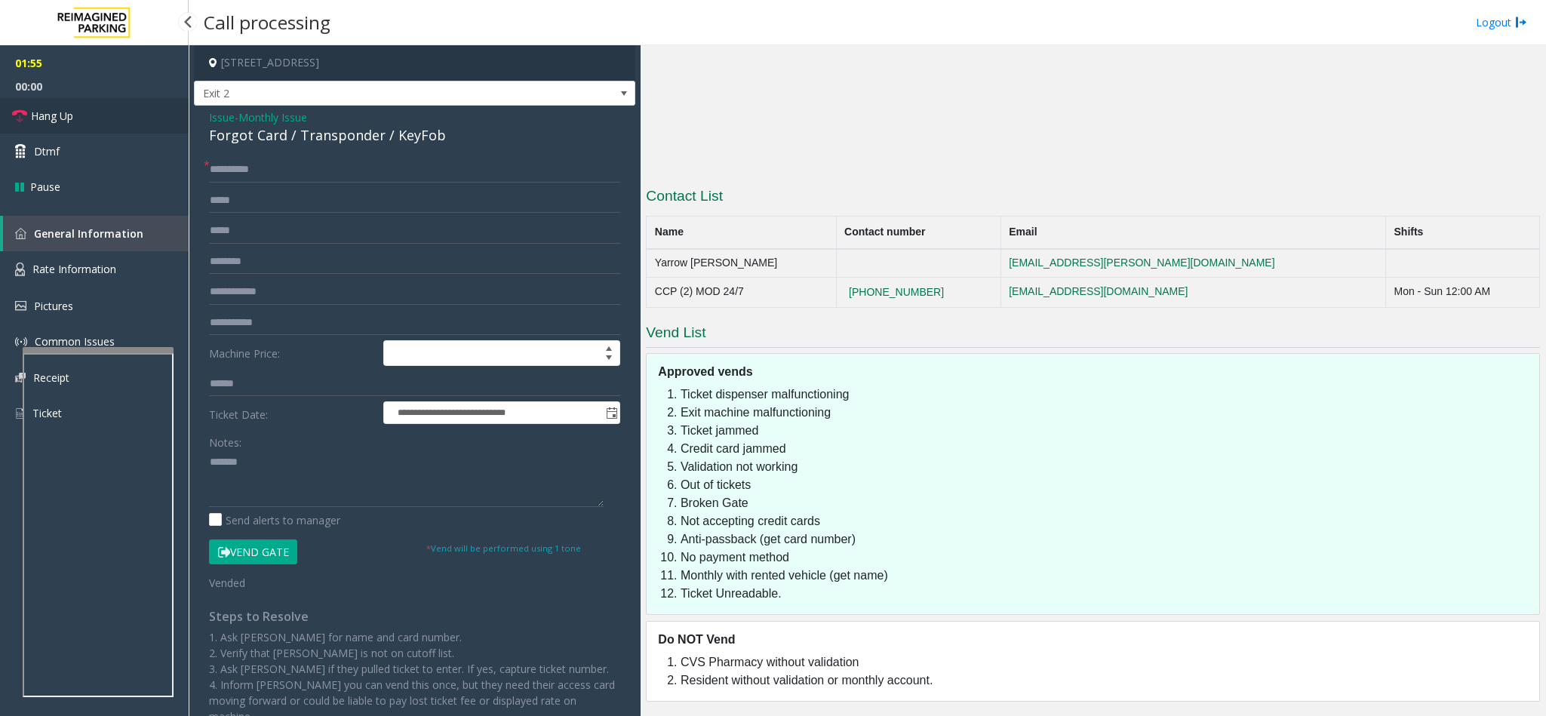
click at [94, 112] on link "Hang Up" at bounding box center [94, 115] width 189 height 35
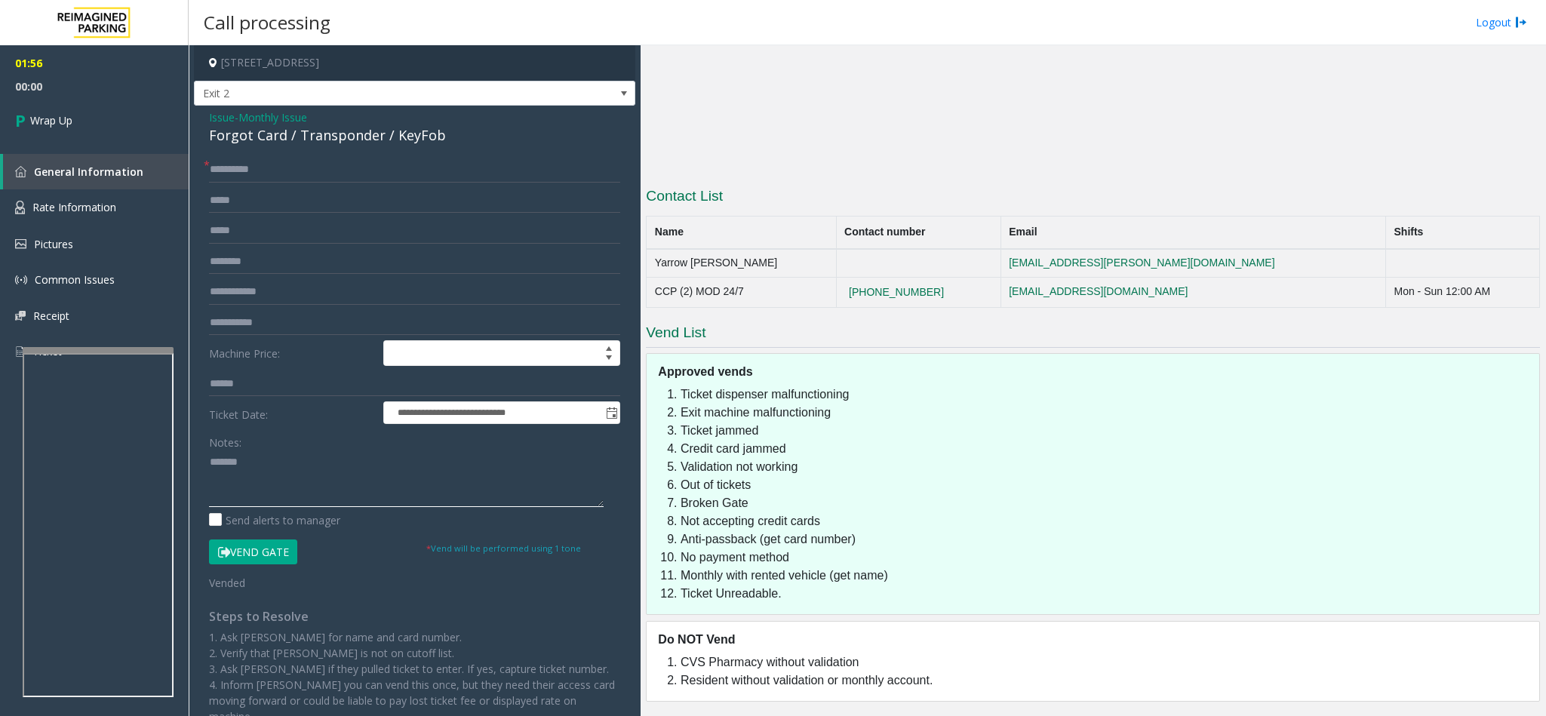
click at [267, 473] on textarea at bounding box center [406, 478] width 395 height 57
type textarea "**********"
click at [75, 114] on link "Wrap Up" at bounding box center [94, 120] width 189 height 45
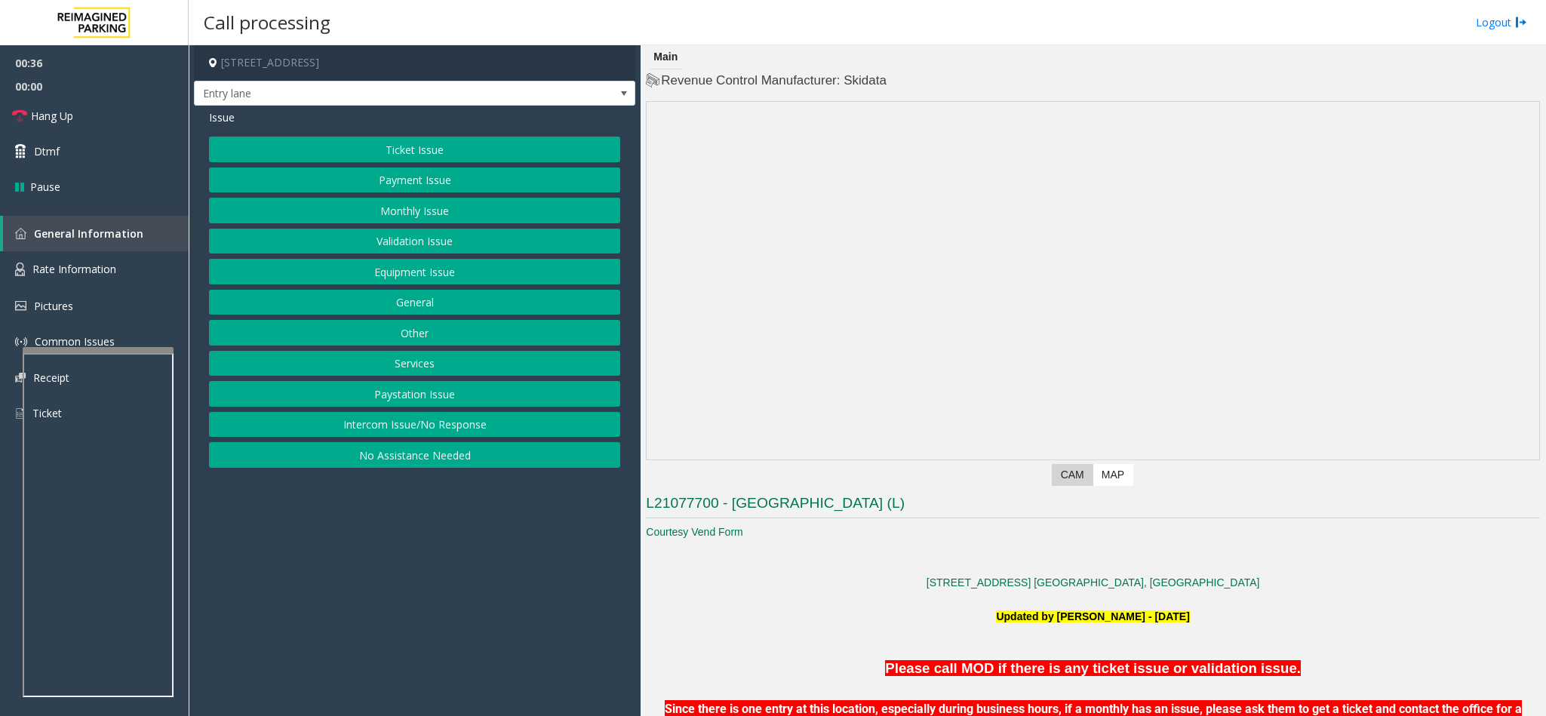
click at [500, 435] on button "Intercom Issue/No Response" at bounding box center [414, 425] width 411 height 26
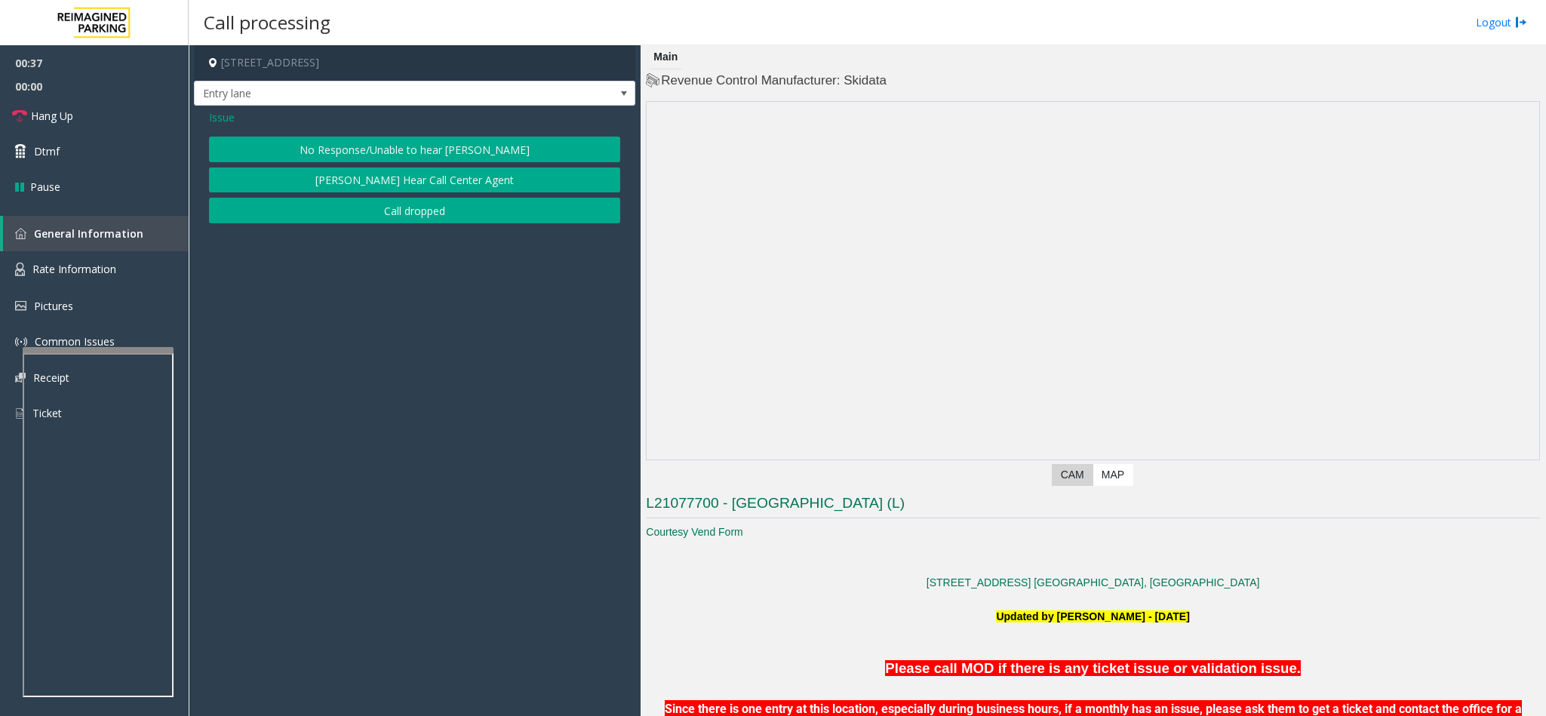
click at [396, 148] on button "No Response/Unable to hear [PERSON_NAME]" at bounding box center [414, 150] width 411 height 26
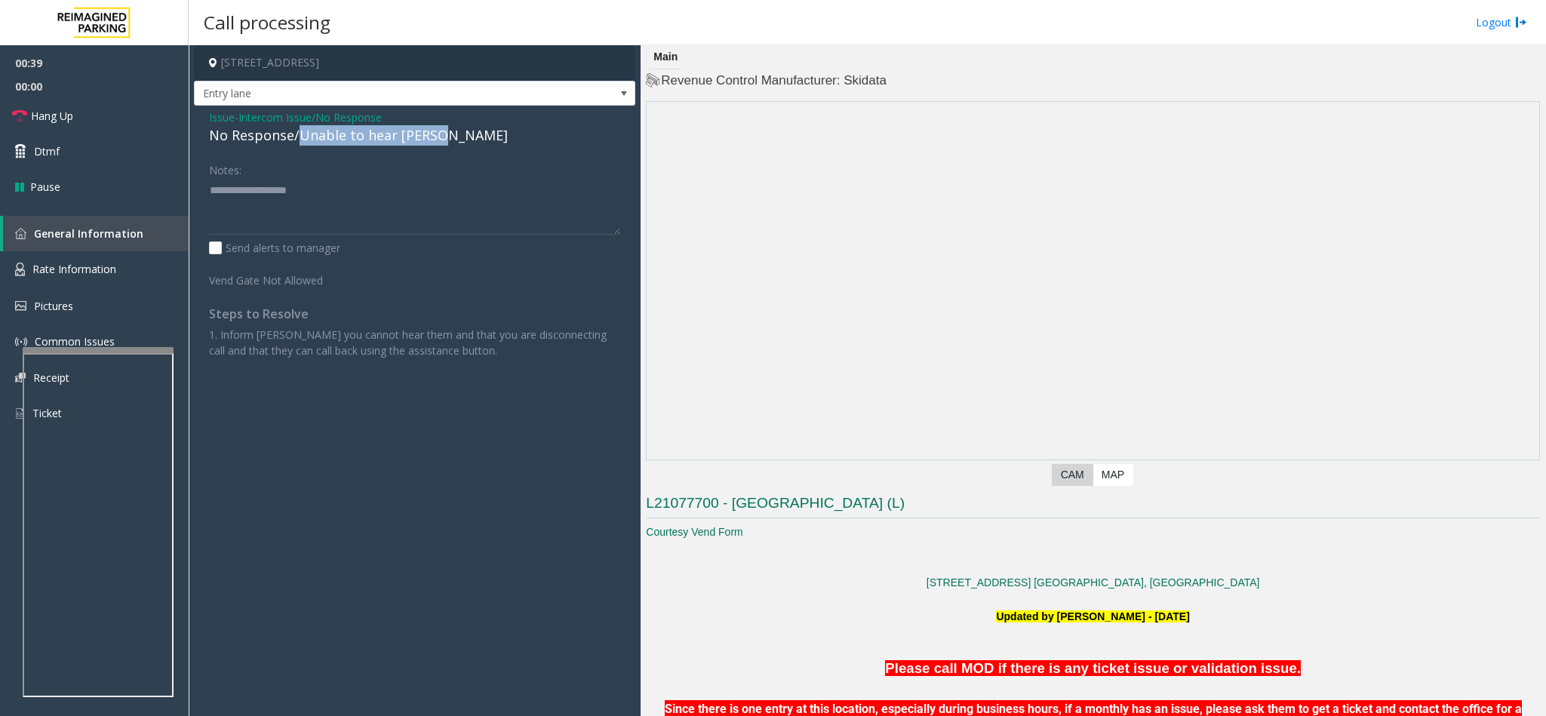
drag, startPoint x: 297, startPoint y: 129, endPoint x: 466, endPoint y: 143, distance: 169.5
click at [466, 143] on div "No Response/Unable to hear [PERSON_NAME]" at bounding box center [414, 135] width 411 height 20
type textarea "**********"
click at [131, 120] on link "Hang Up" at bounding box center [94, 115] width 189 height 35
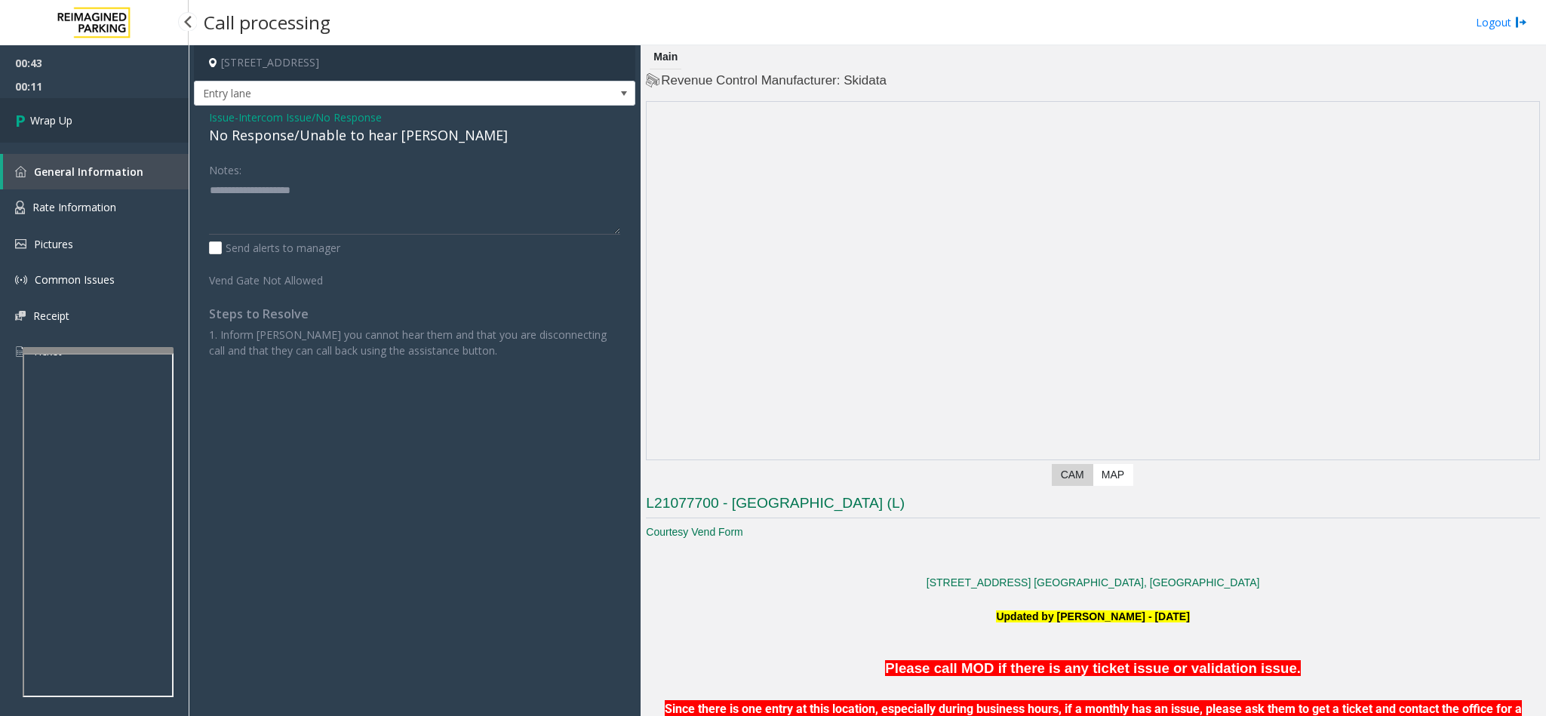
click at [131, 120] on link "Wrap Up" at bounding box center [94, 120] width 189 height 45
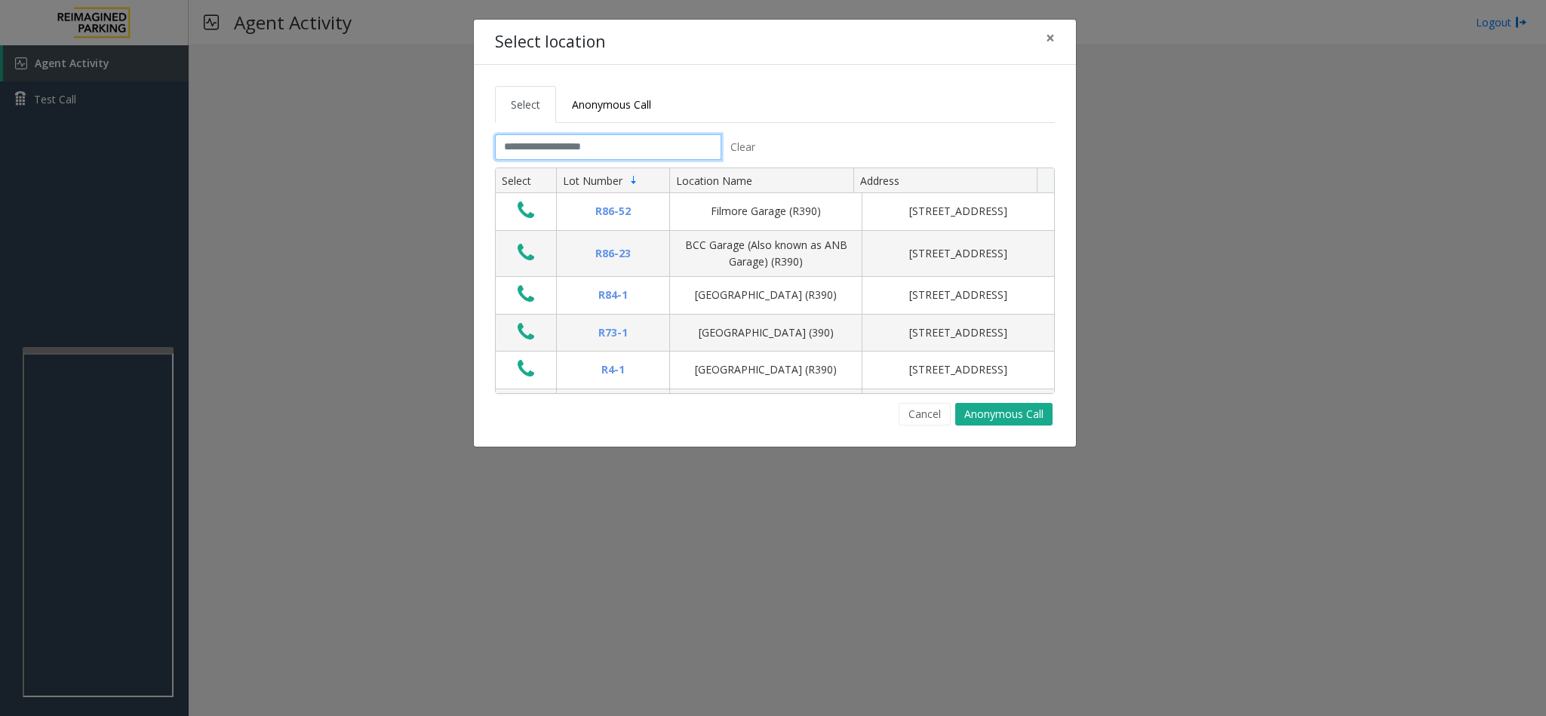
click at [560, 149] on input "text" at bounding box center [608, 147] width 226 height 26
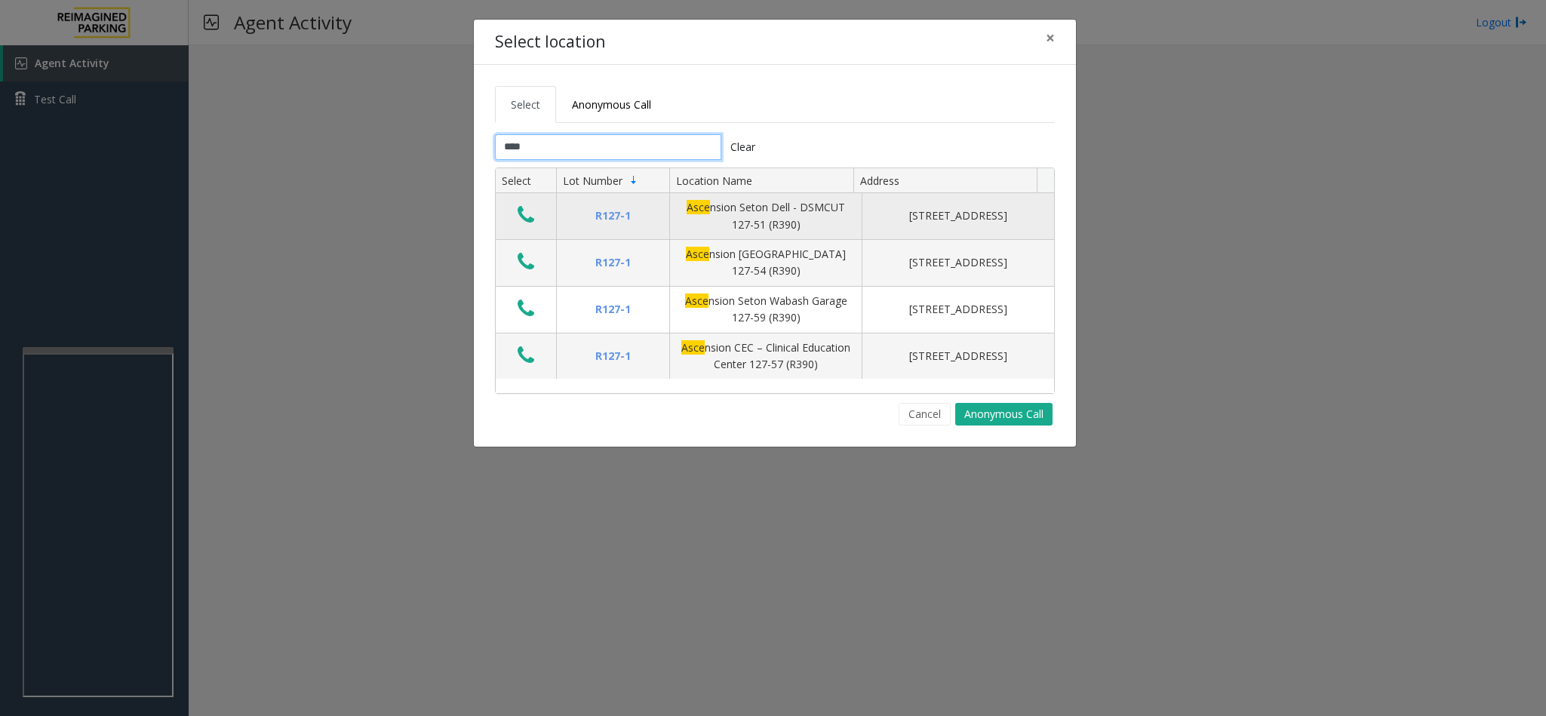
type input "****"
click at [515, 218] on button "Data table" at bounding box center [526, 216] width 26 height 24
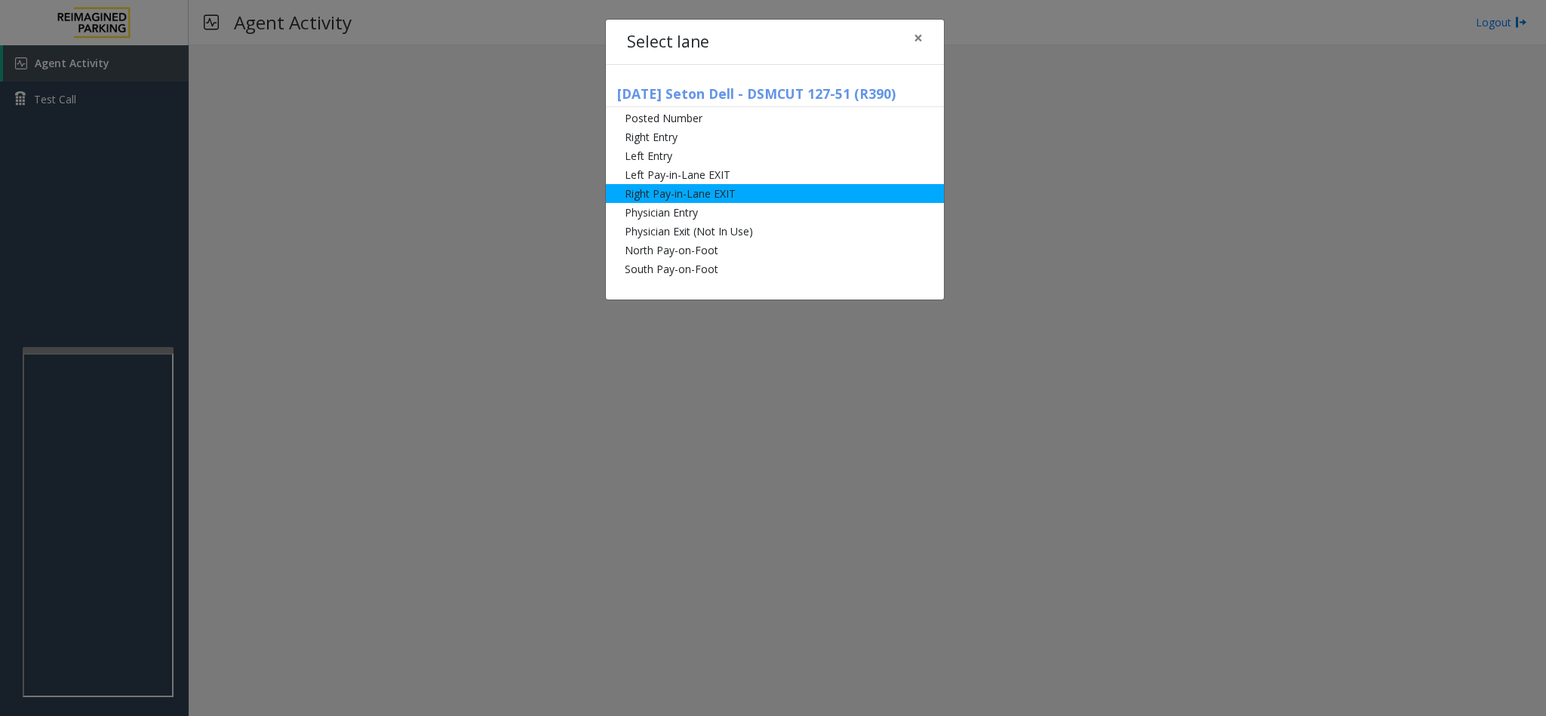
click at [688, 193] on li "Right Pay-in-Lane EXIT" at bounding box center [775, 193] width 338 height 19
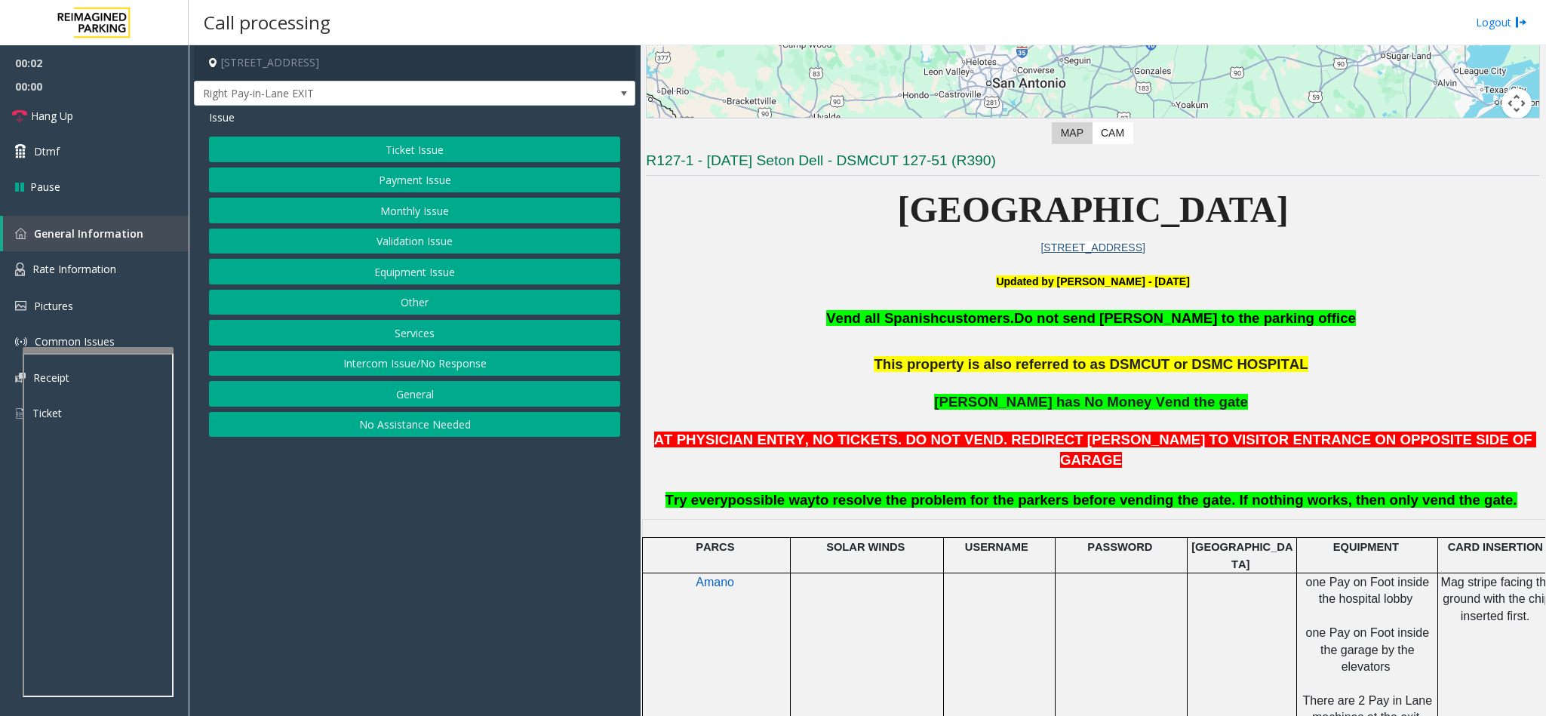
scroll to position [340, 0]
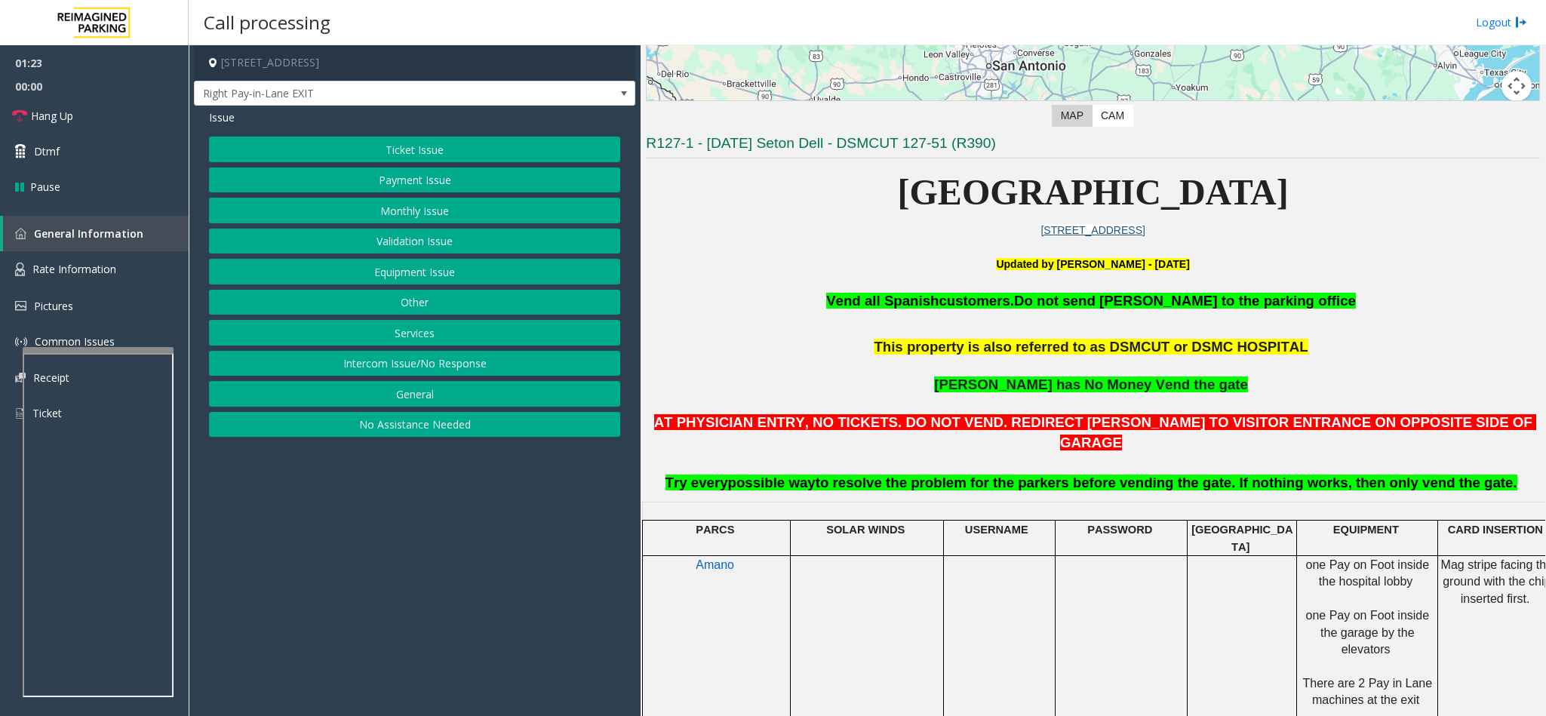
click at [394, 281] on button "Equipment Issue" at bounding box center [414, 272] width 411 height 26
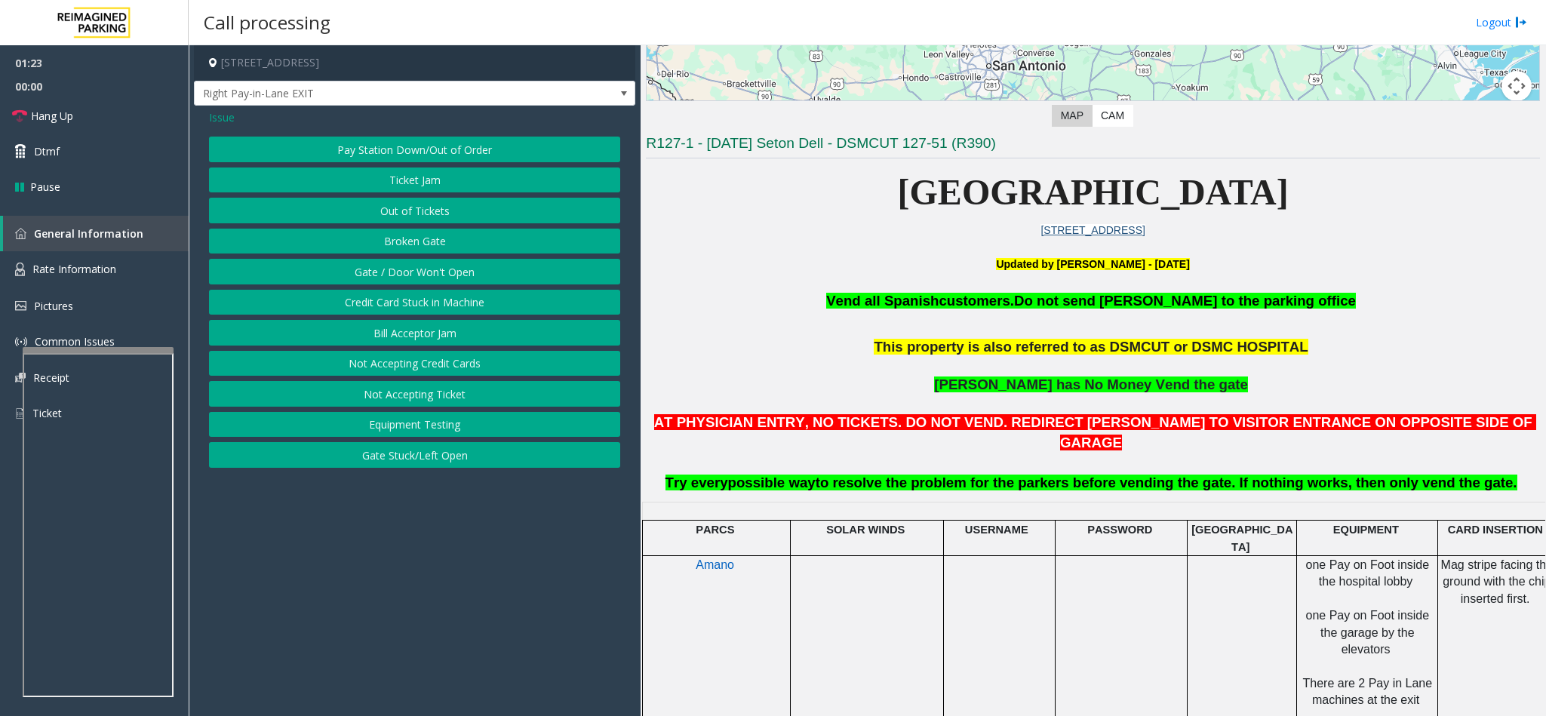
click at [397, 270] on button "Gate / Door Won't Open" at bounding box center [414, 272] width 411 height 26
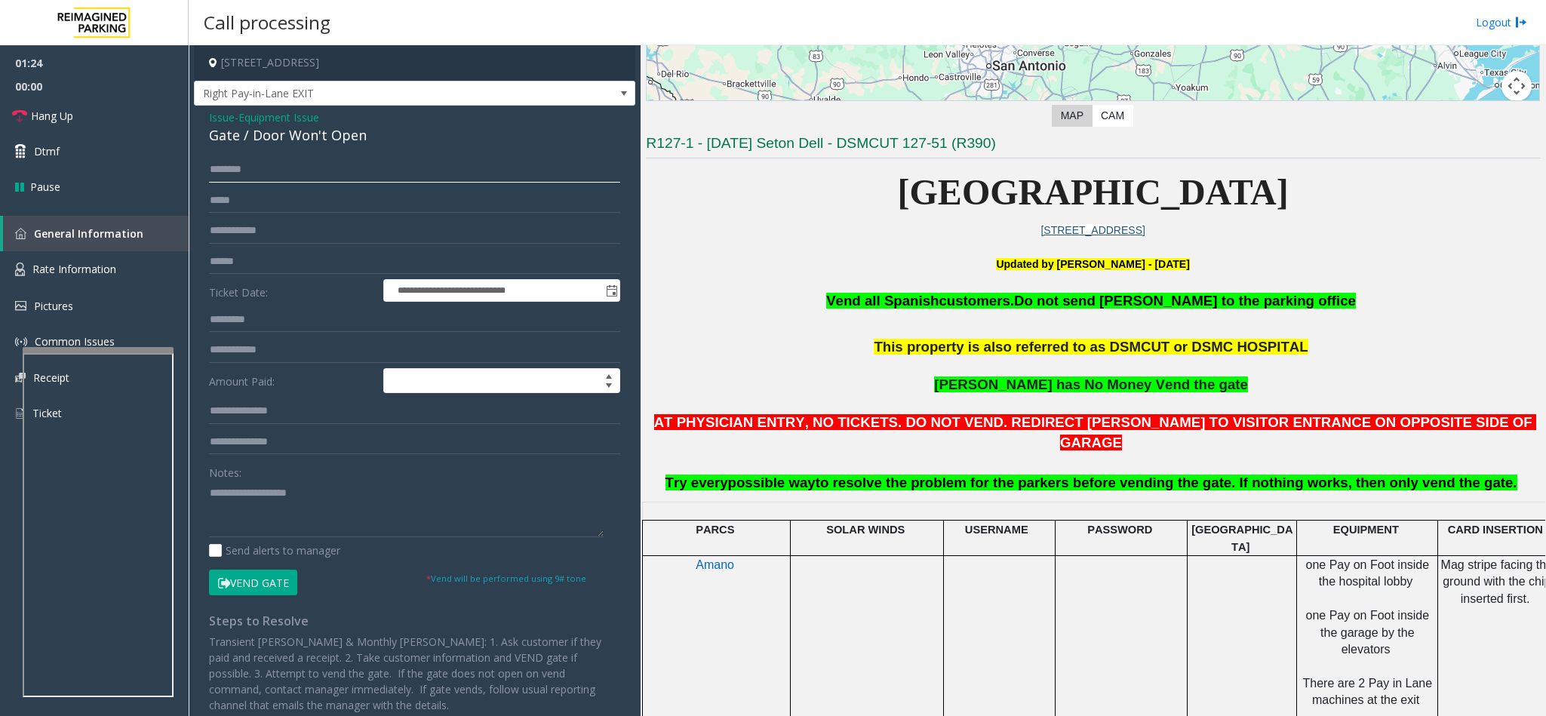
click at [268, 161] on input "text" at bounding box center [414, 170] width 411 height 26
click at [235, 116] on span "- Equipment Issue" at bounding box center [277, 117] width 85 height 14
click at [222, 232] on input "text" at bounding box center [414, 231] width 411 height 26
type input "****"
click at [231, 177] on input "text" at bounding box center [414, 170] width 411 height 26
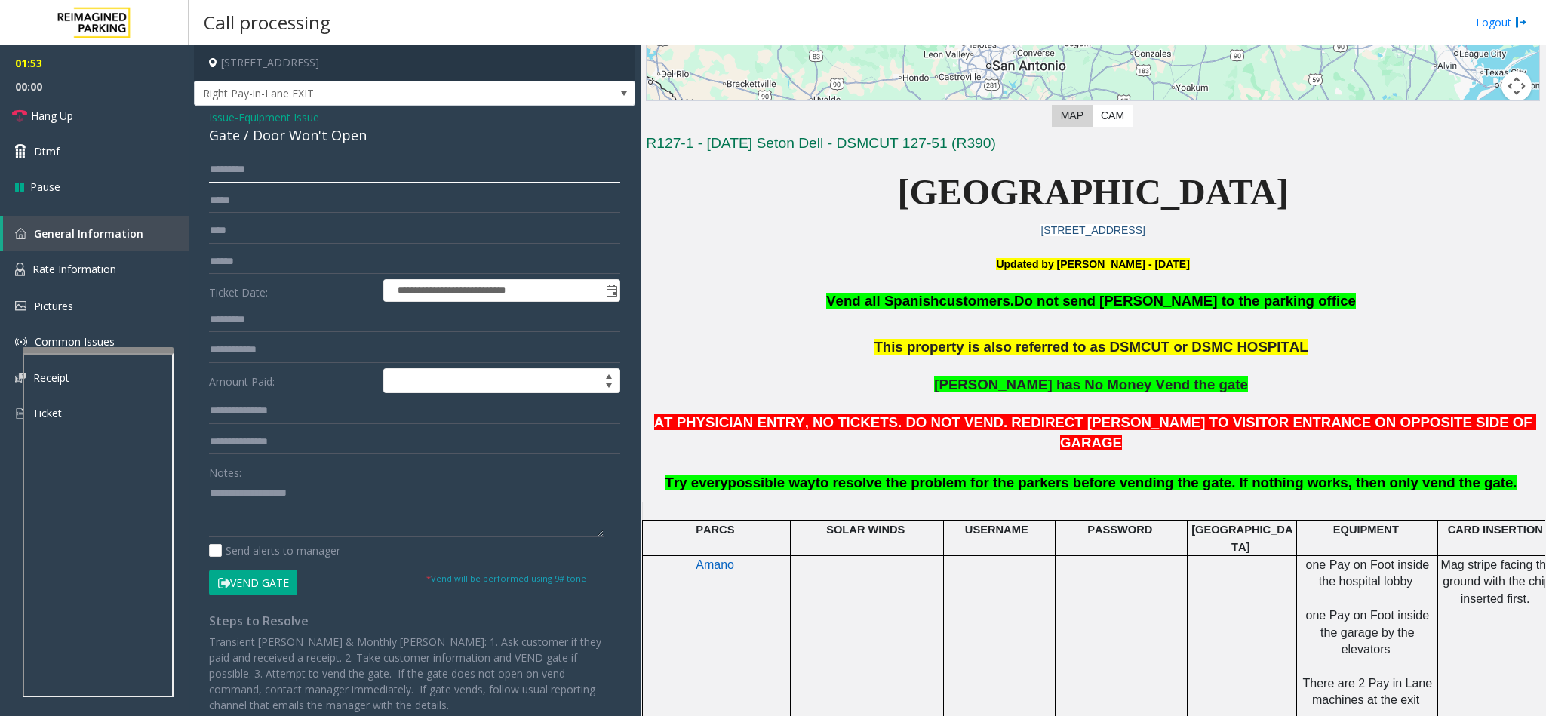
type input "*********"
click at [244, 586] on button "Vend Gate" at bounding box center [253, 583] width 88 height 26
click at [266, 509] on textarea at bounding box center [406, 509] width 395 height 57
click at [123, 114] on link "Hang Up" at bounding box center [94, 115] width 189 height 35
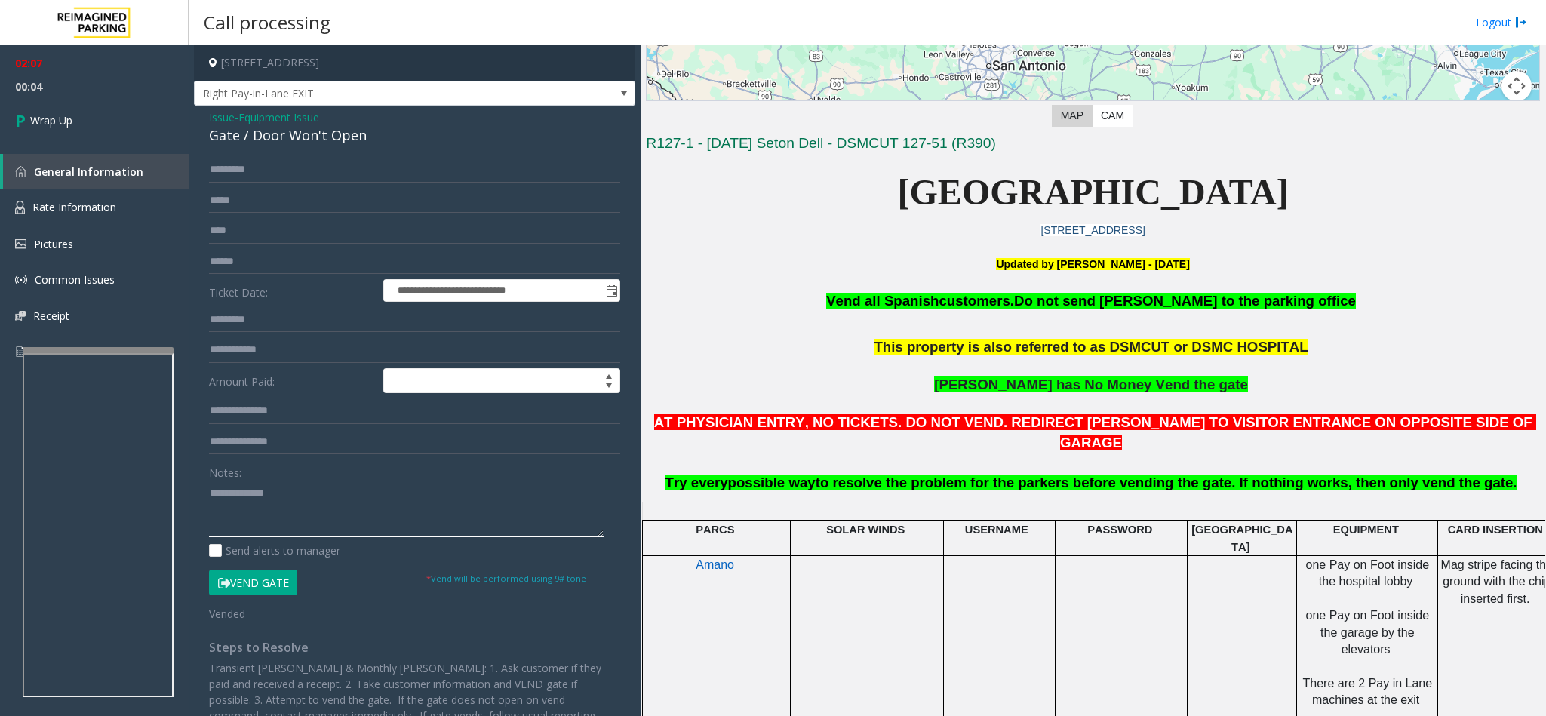
click at [311, 502] on textarea at bounding box center [406, 509] width 395 height 57
type textarea "**********"
click at [78, 143] on div "02:07 00:28 Wrap Up General Information Rate Information Pictures Common Issues…" at bounding box center [94, 213] width 189 height 336
click at [73, 115] on link "Wrap Up" at bounding box center [94, 120] width 189 height 45
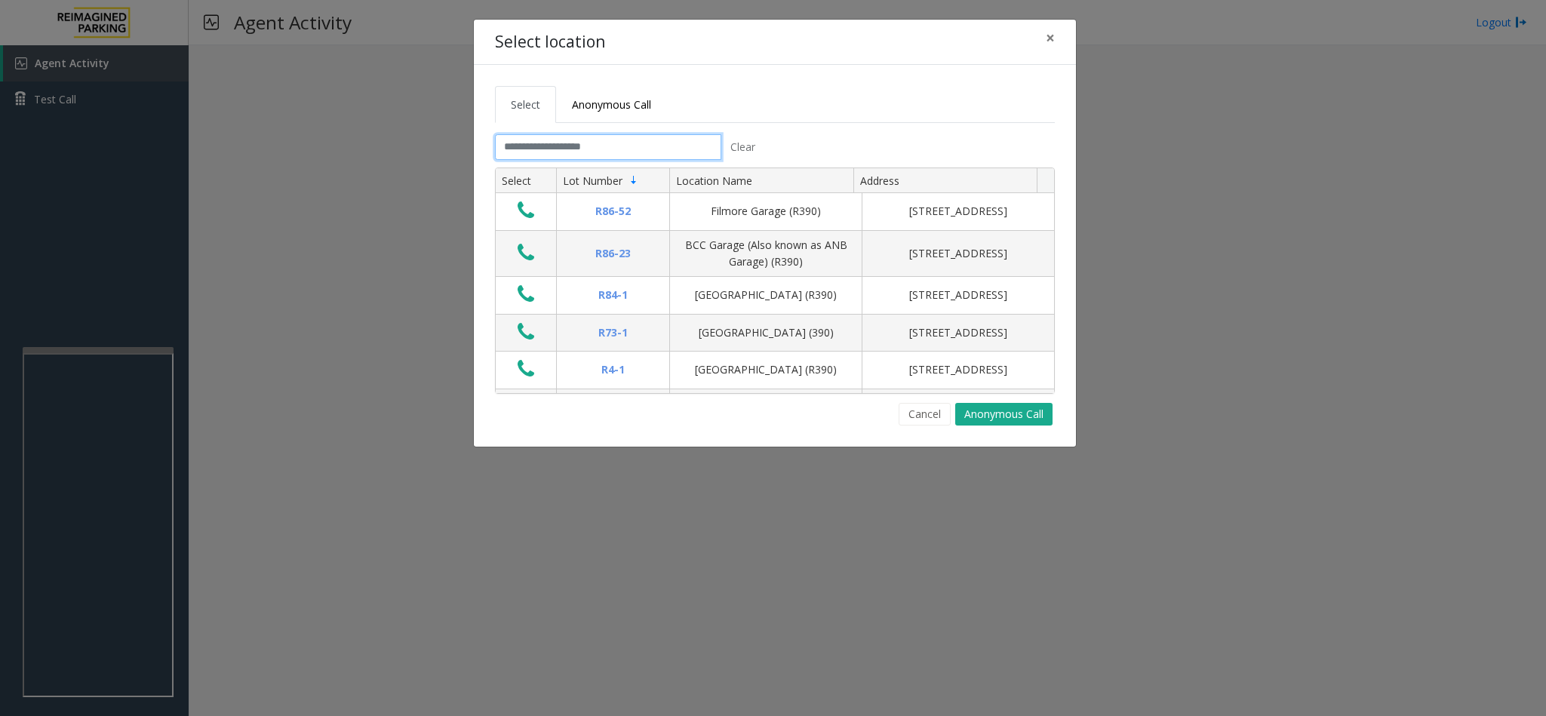
click at [577, 140] on input "text" at bounding box center [608, 147] width 226 height 26
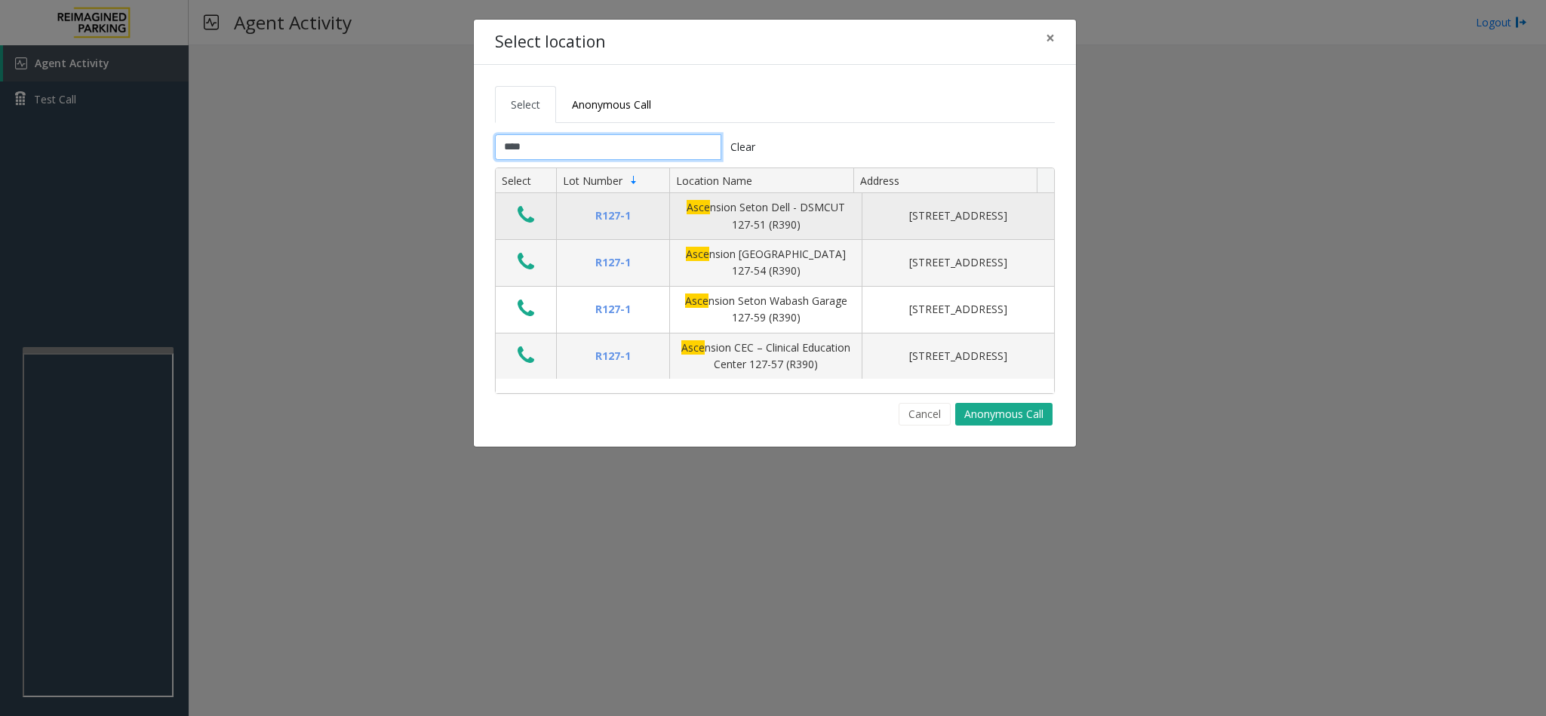
type input "****"
click at [528, 213] on icon "Data table" at bounding box center [526, 214] width 17 height 21
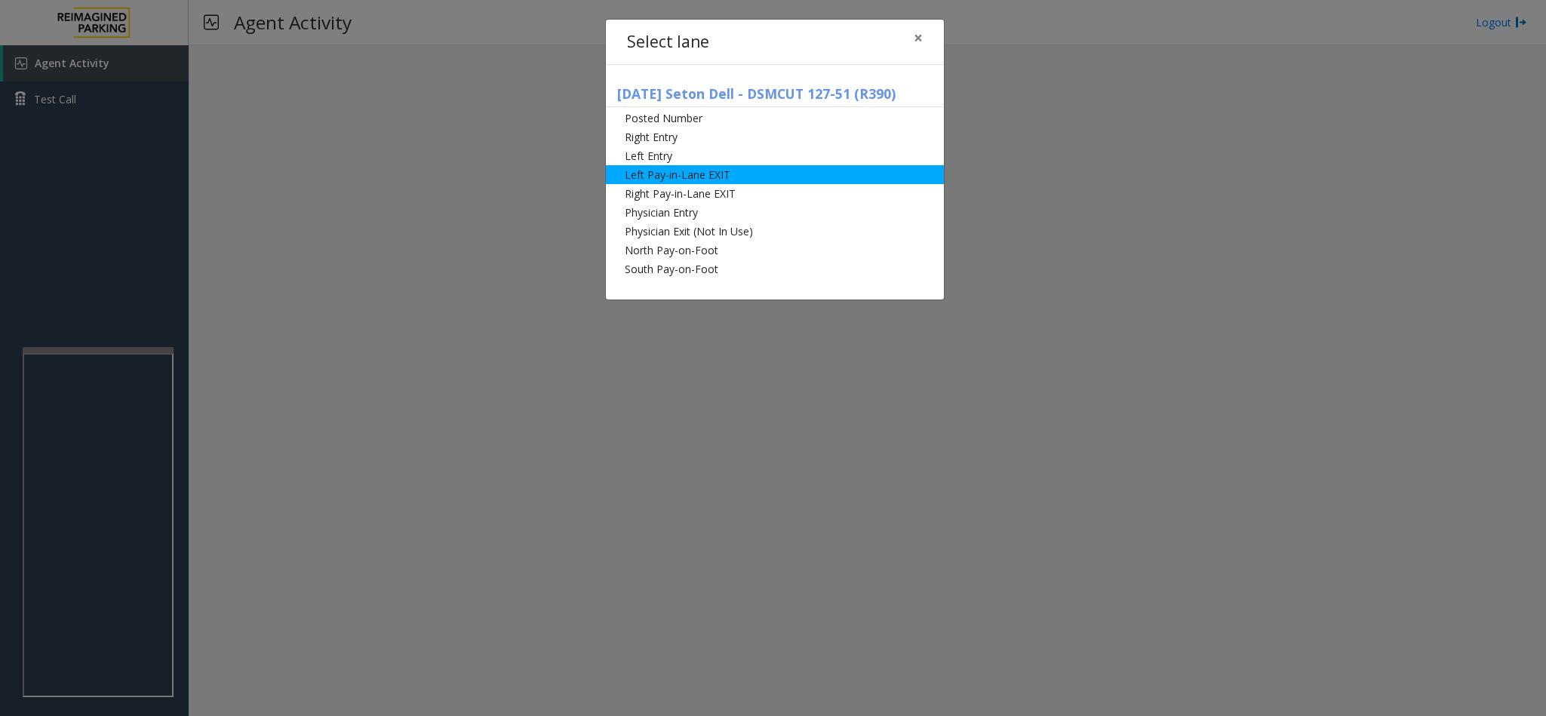
click at [668, 174] on li "Left Pay-in-Lane EXIT" at bounding box center [775, 174] width 338 height 19
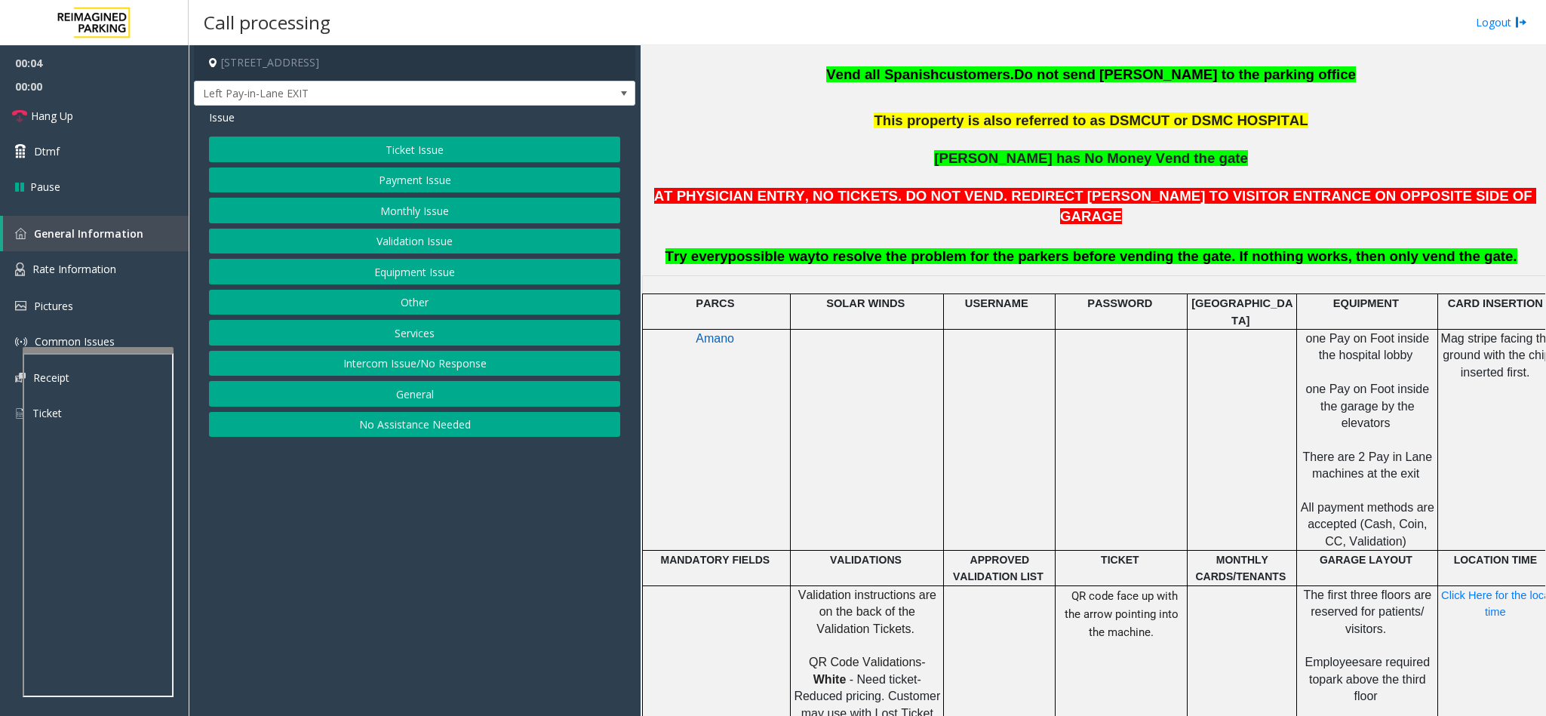
scroll to position [566, 35]
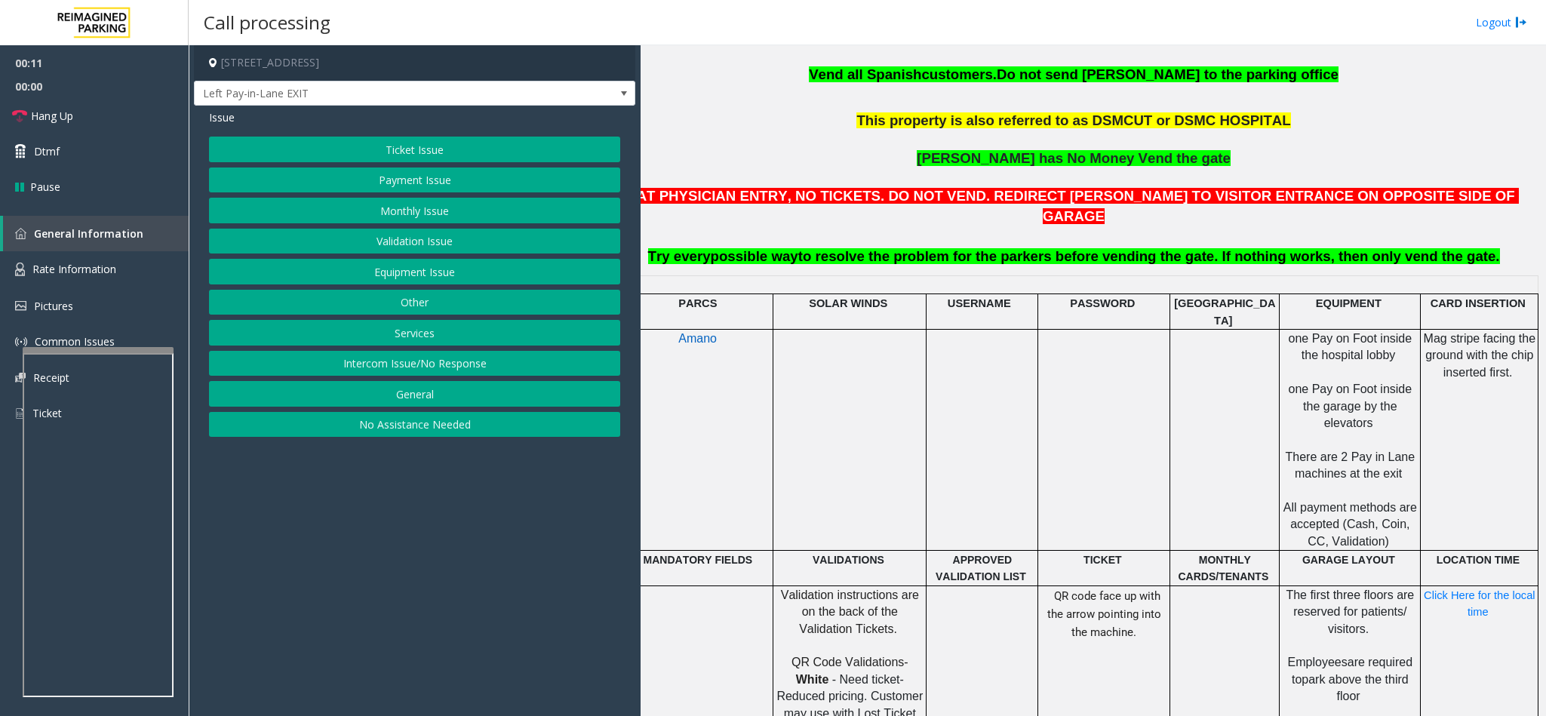
click at [405, 217] on button "Monthly Issue" at bounding box center [414, 211] width 411 height 26
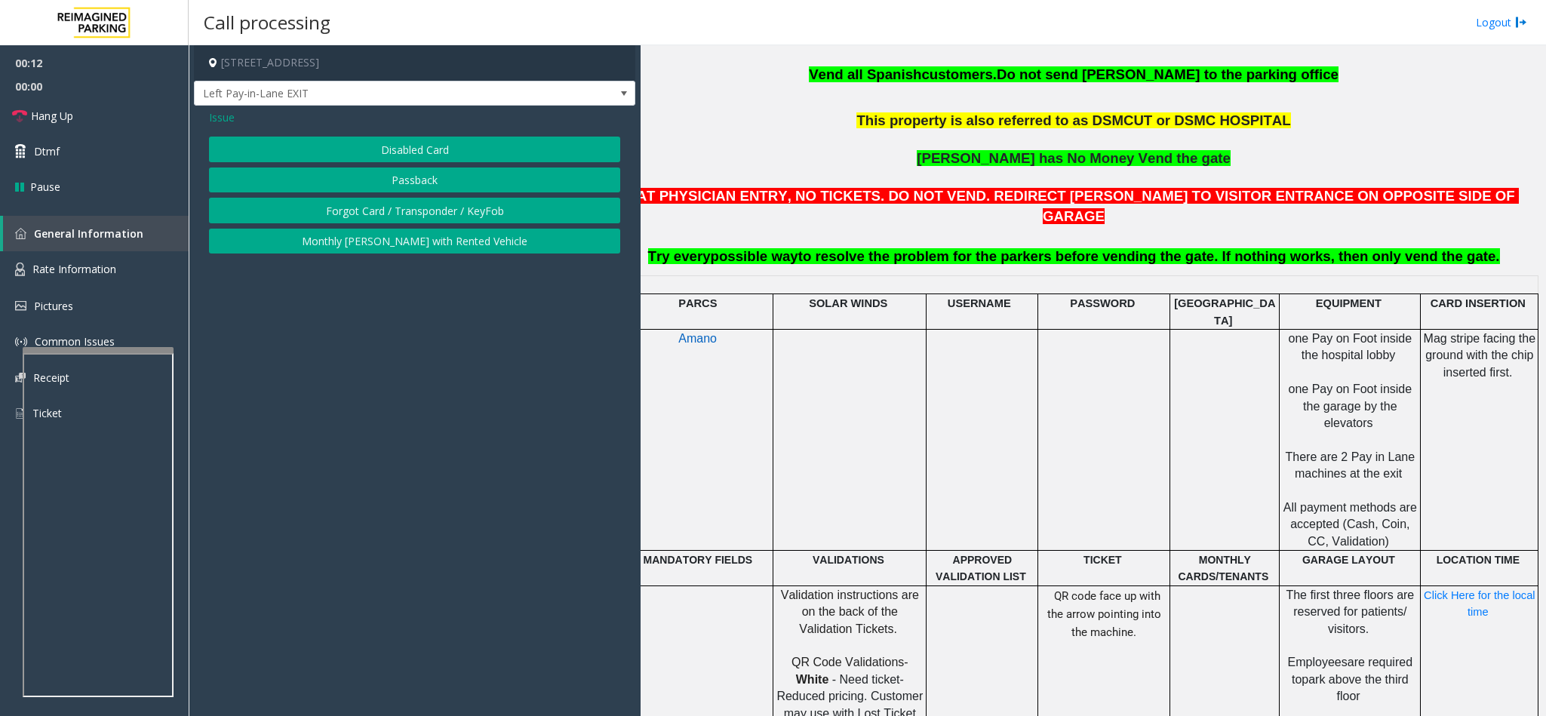
click at [218, 122] on span "Issue" at bounding box center [222, 117] width 26 height 16
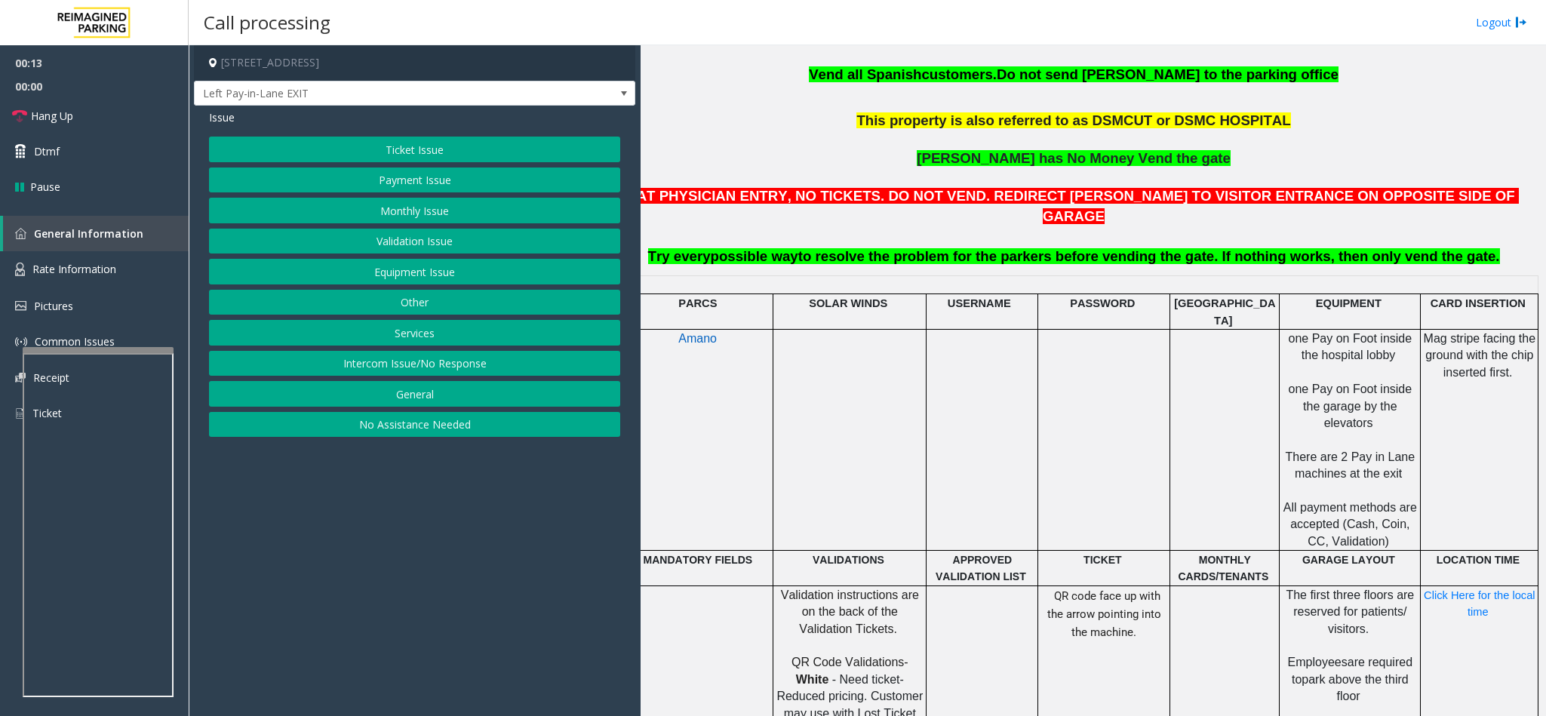
click at [333, 180] on button "Payment Issue" at bounding box center [414, 180] width 411 height 26
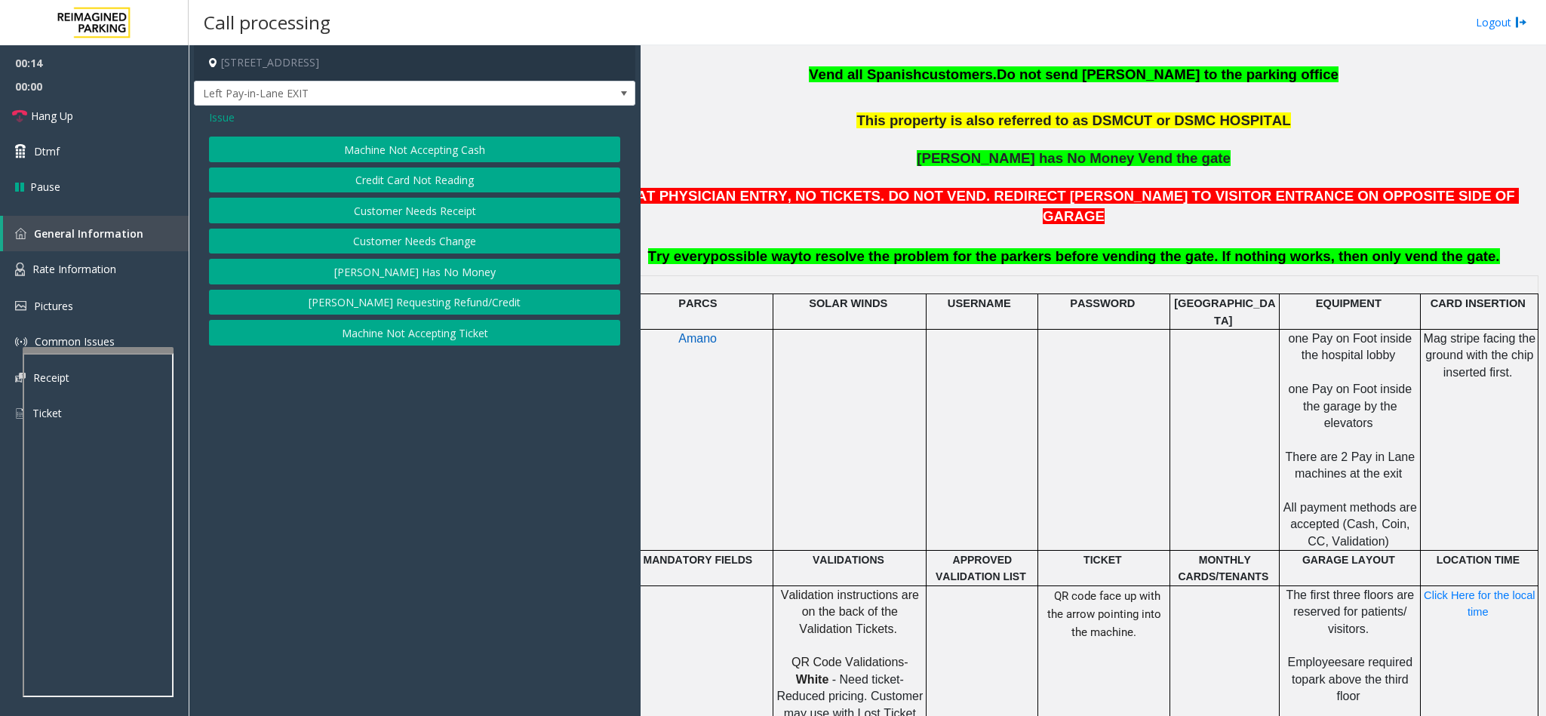
click at [376, 188] on button "Credit Card Not Reading" at bounding box center [414, 180] width 411 height 26
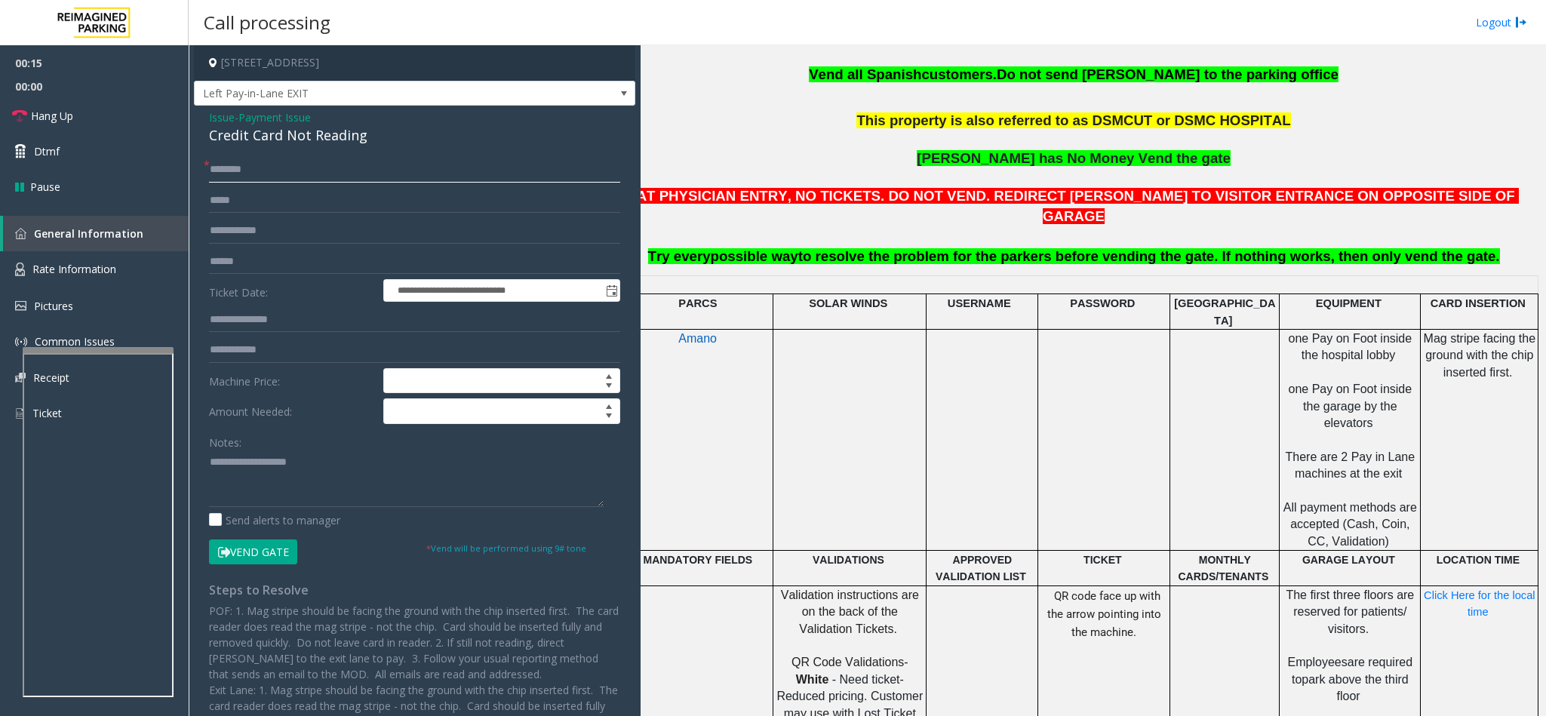
click at [242, 171] on input "text" at bounding box center [414, 170] width 411 height 26
type input "*****"
type input "**********"
click at [275, 561] on button "Vend Gate" at bounding box center [253, 552] width 88 height 26
click at [254, 476] on textarea at bounding box center [406, 478] width 395 height 57
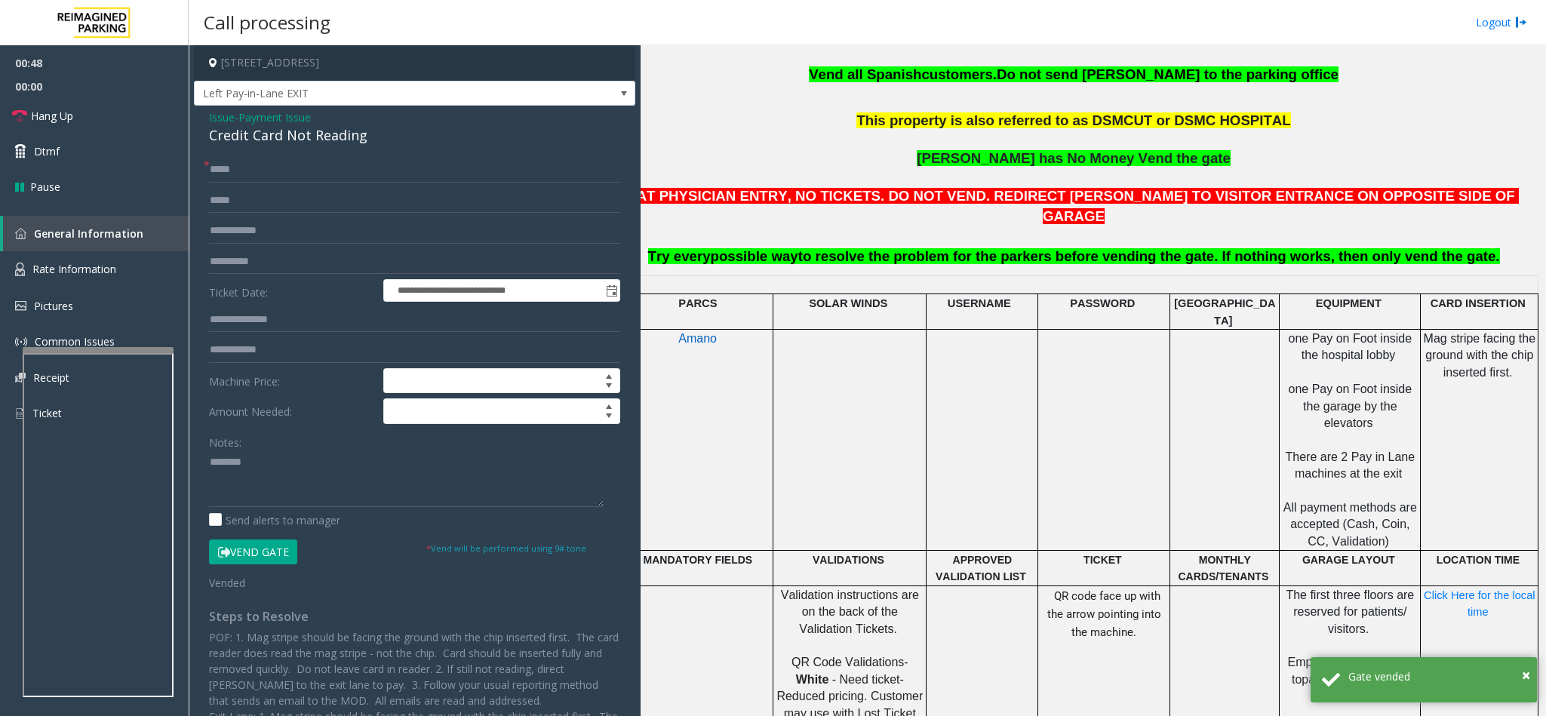
click at [234, 139] on div "Credit Card Not Reading" at bounding box center [414, 135] width 411 height 20
click at [123, 106] on link "Hang Up" at bounding box center [94, 115] width 189 height 35
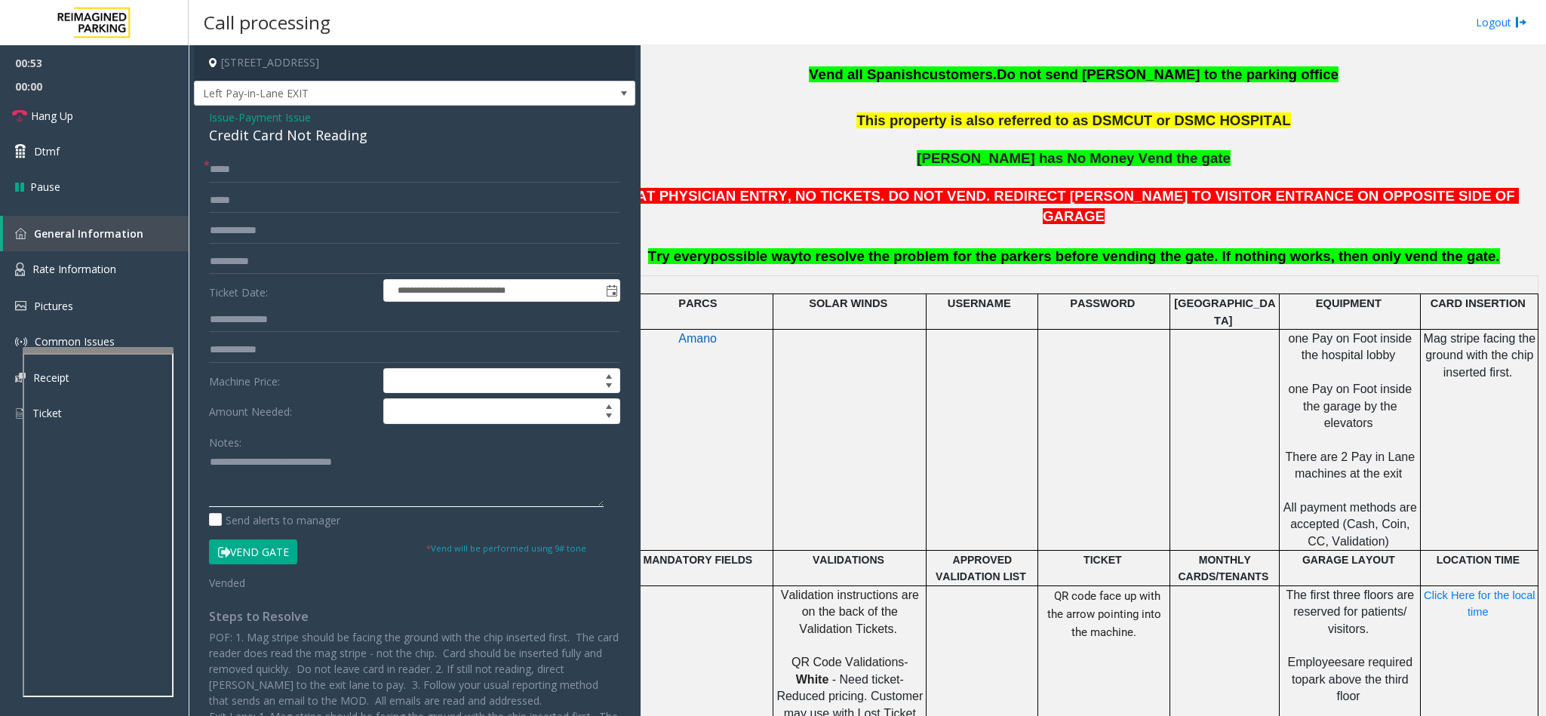
click at [401, 455] on textarea at bounding box center [406, 478] width 395 height 57
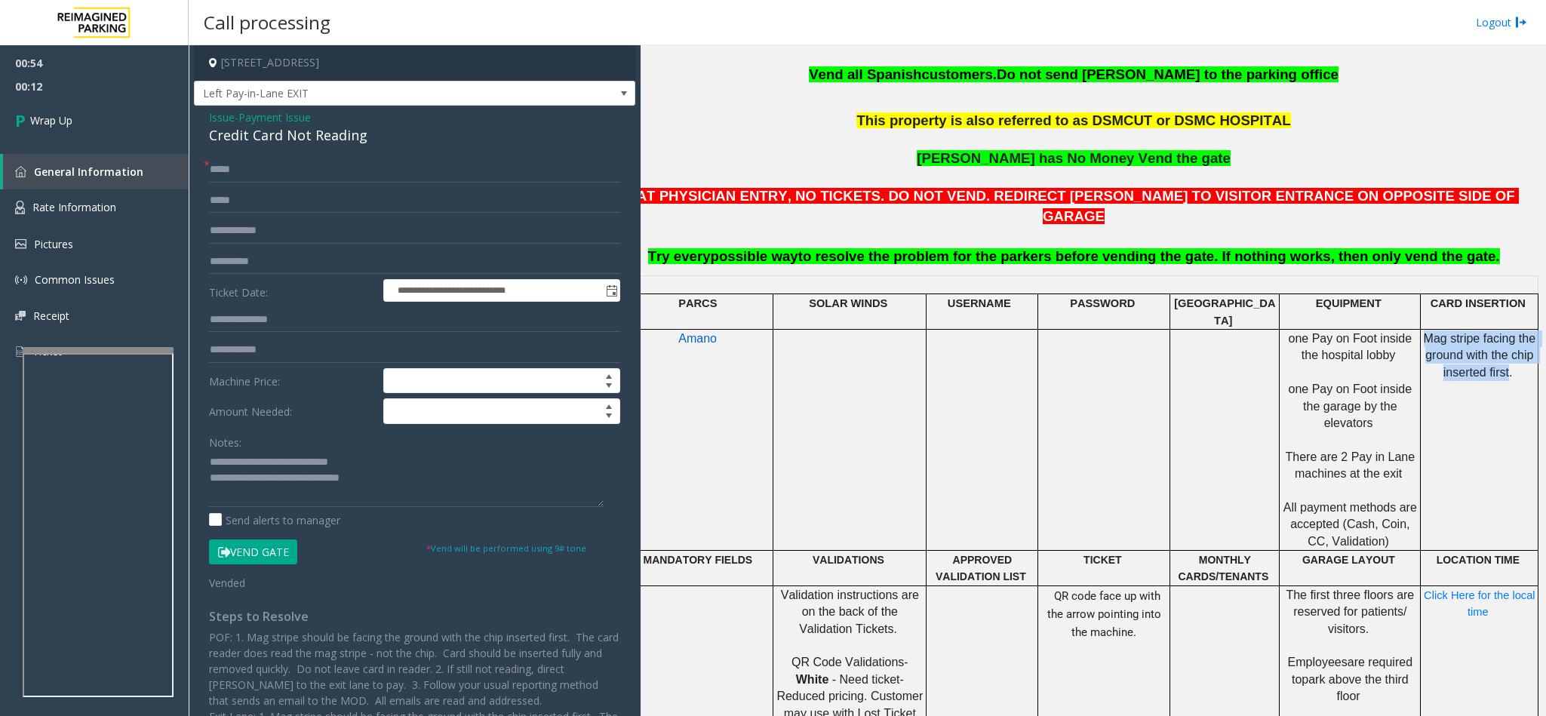
copy span "Mag stripe facing the ground with the chip inserted first"
drag, startPoint x: 1409, startPoint y: 312, endPoint x: 1489, endPoint y: 342, distance: 85.9
click at [1489, 342] on p "Mag stripe facing the ground with the chip inserted first." at bounding box center [1478, 364] width 115 height 68
click at [399, 478] on textarea at bounding box center [406, 478] width 395 height 57
paste textarea "**********"
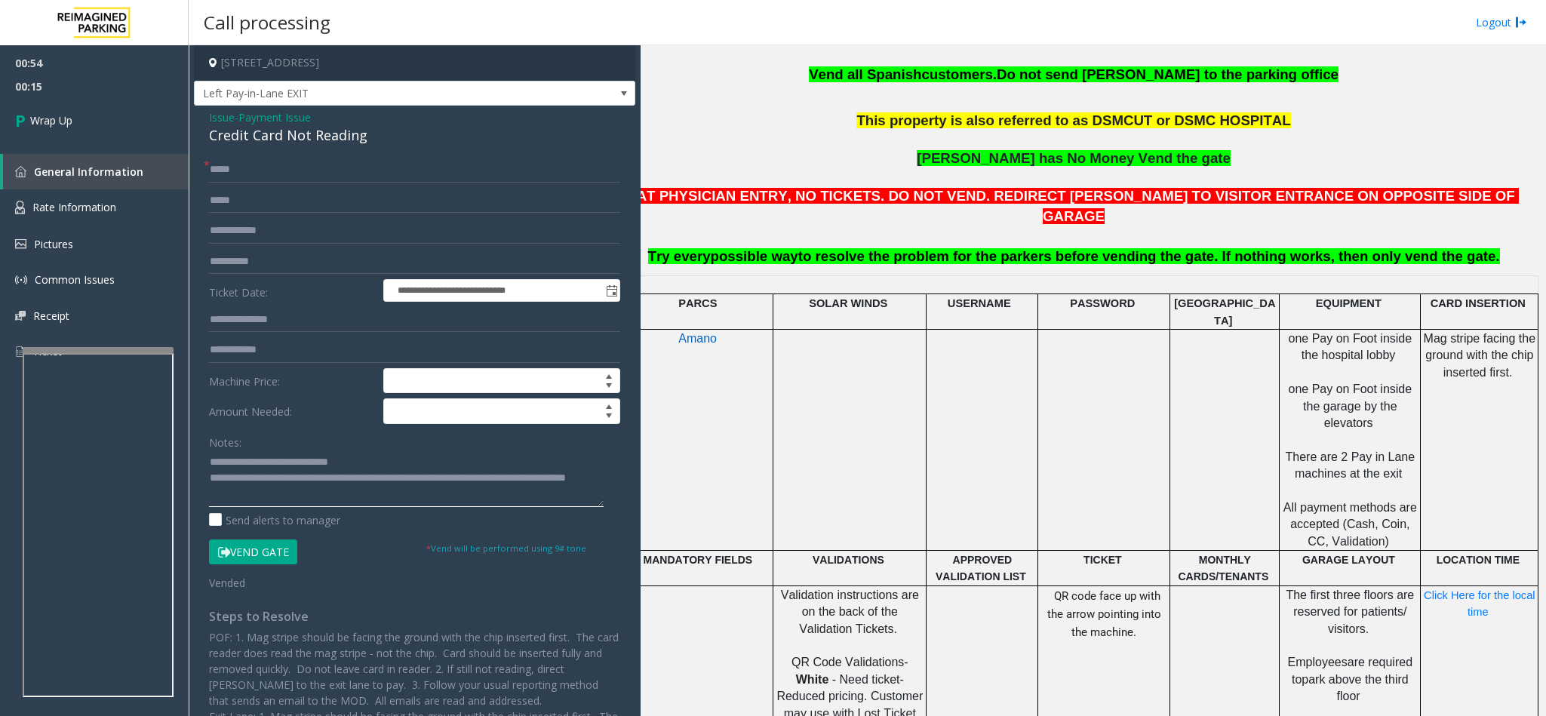
scroll to position [11, 0]
type textarea "**********"
click at [112, 128] on link "Wrap Up" at bounding box center [94, 120] width 189 height 45
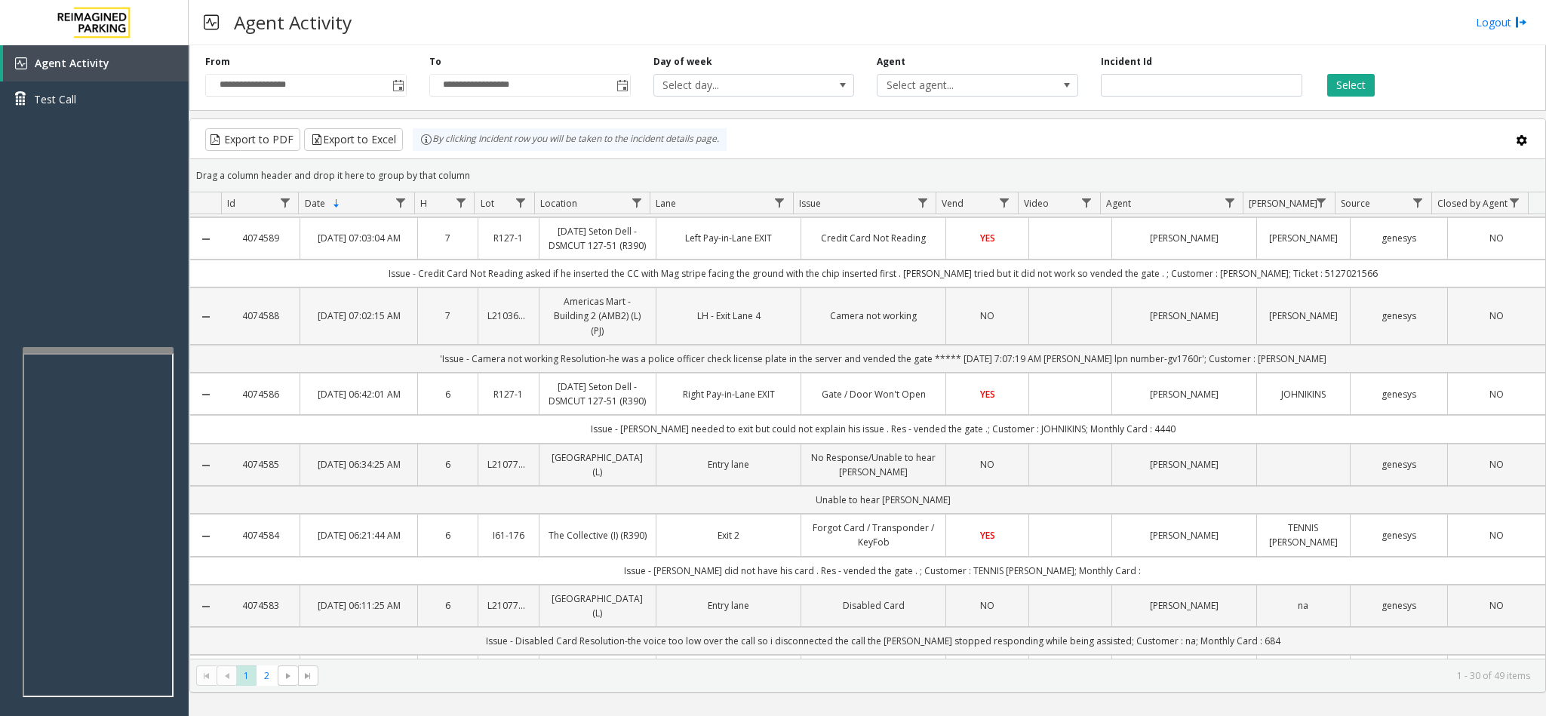
scroll to position [113, 0]
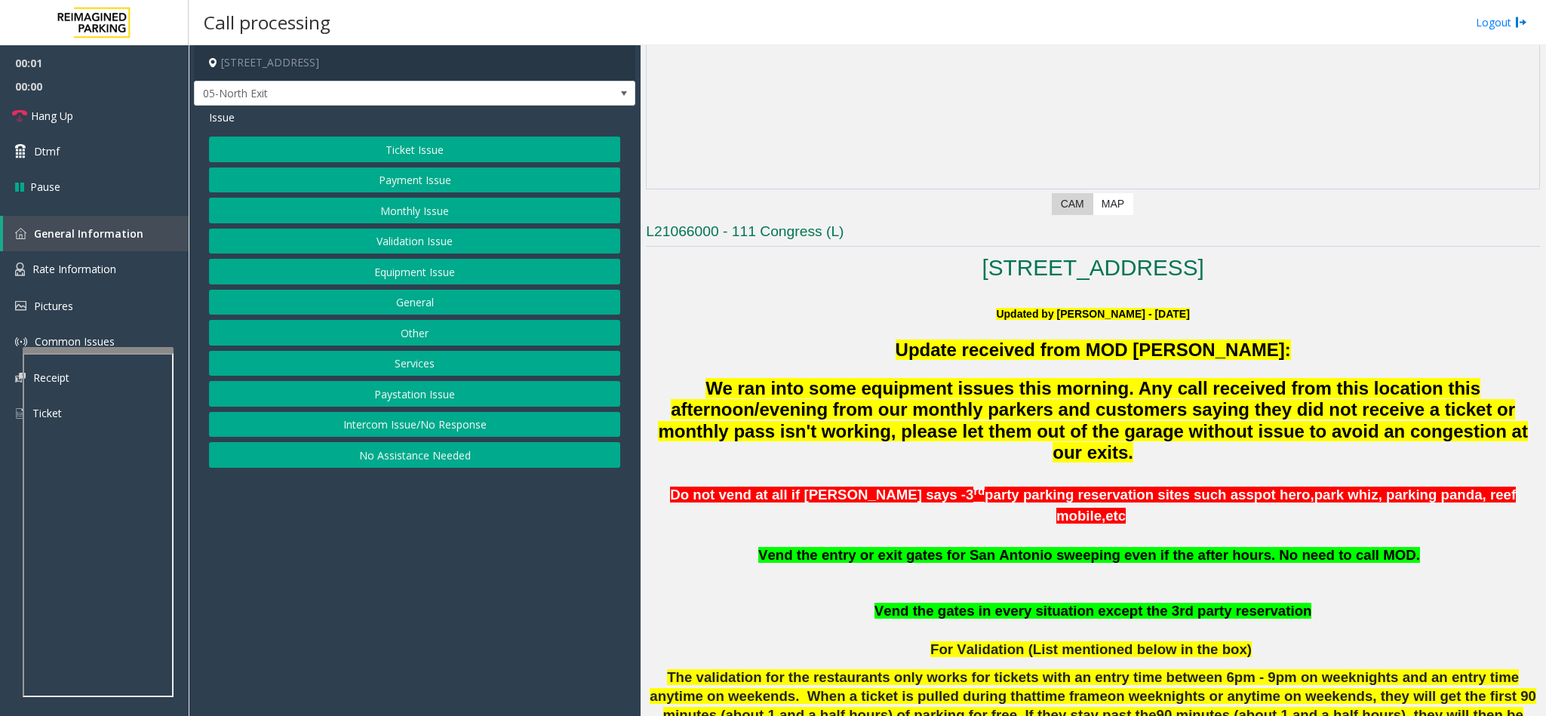
scroll to position [340, 0]
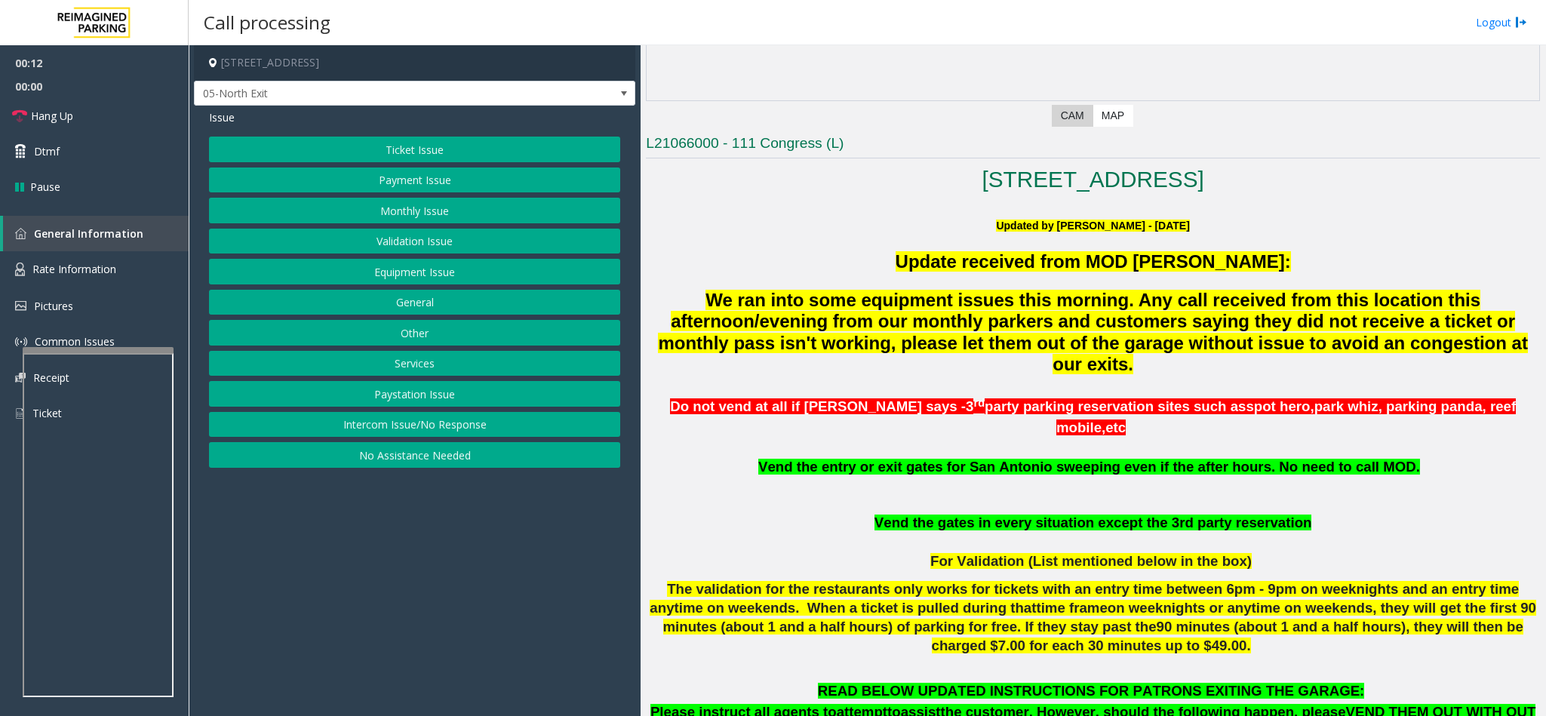
click at [415, 344] on button "Other" at bounding box center [414, 333] width 411 height 26
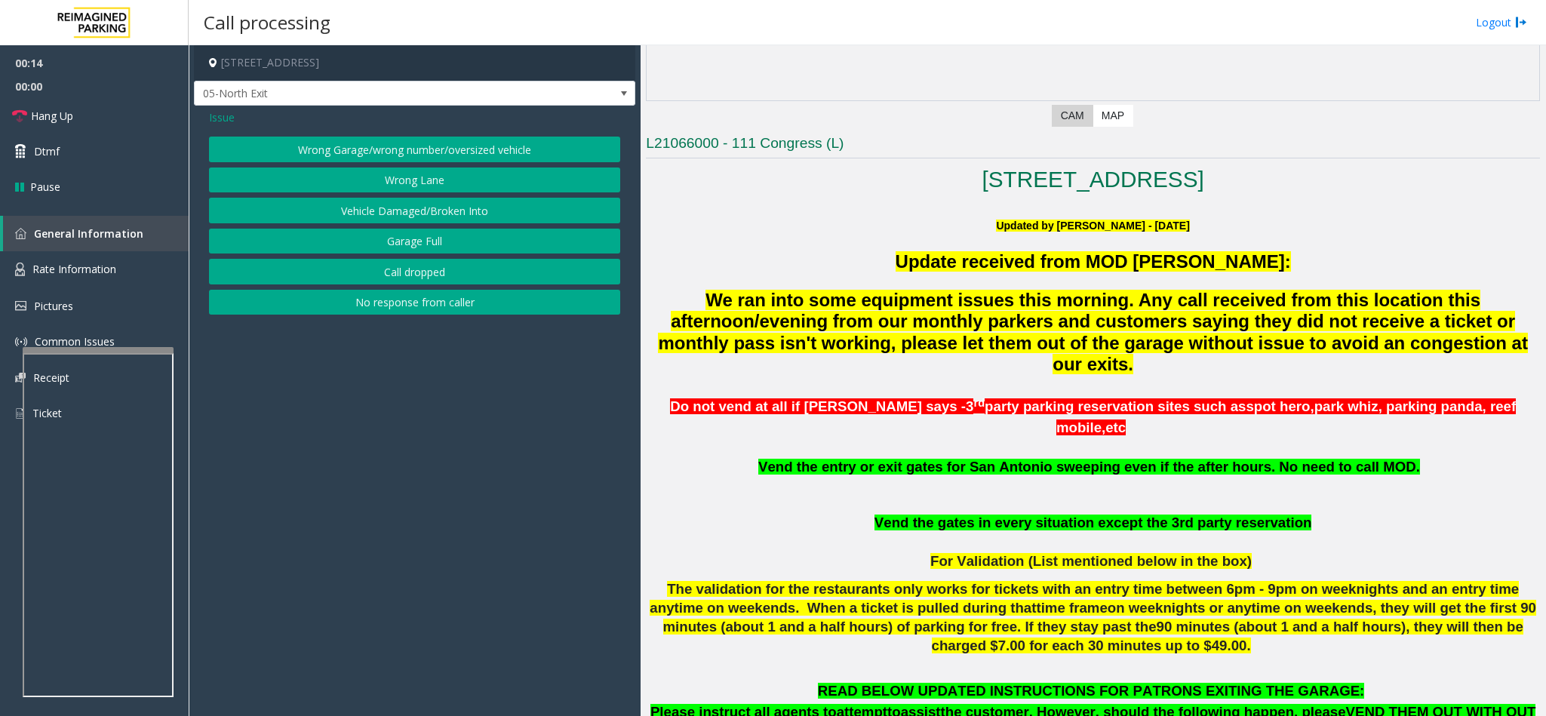
drag, startPoint x: 396, startPoint y: 150, endPoint x: 383, endPoint y: 161, distance: 17.7
click at [383, 161] on button "Wrong Garage/wrong number/oversized vehicle" at bounding box center [414, 150] width 411 height 26
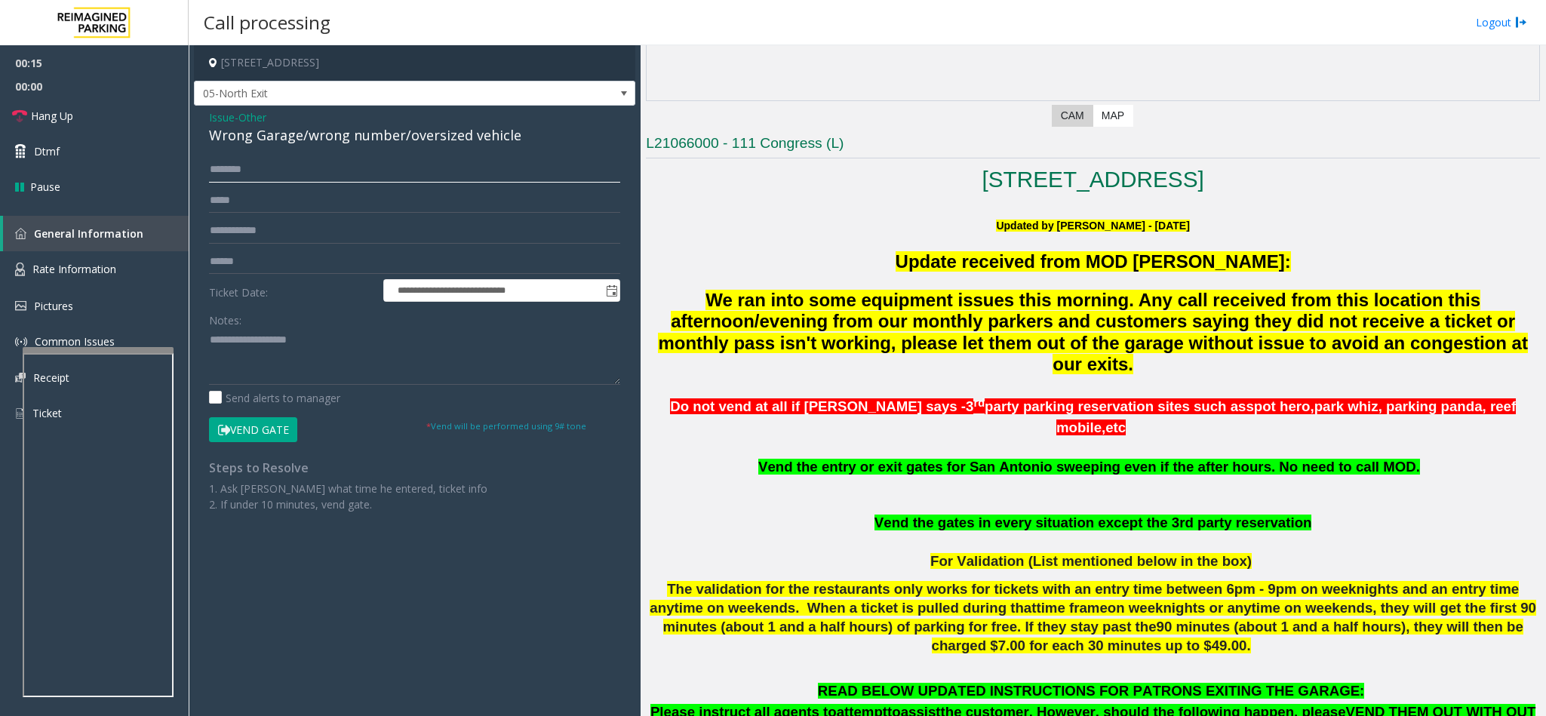
click at [281, 173] on input "text" at bounding box center [414, 170] width 411 height 26
type input "****"
click at [268, 265] on input "text" at bounding box center [414, 262] width 411 height 26
click at [163, 279] on link "Rate Information" at bounding box center [94, 269] width 189 height 37
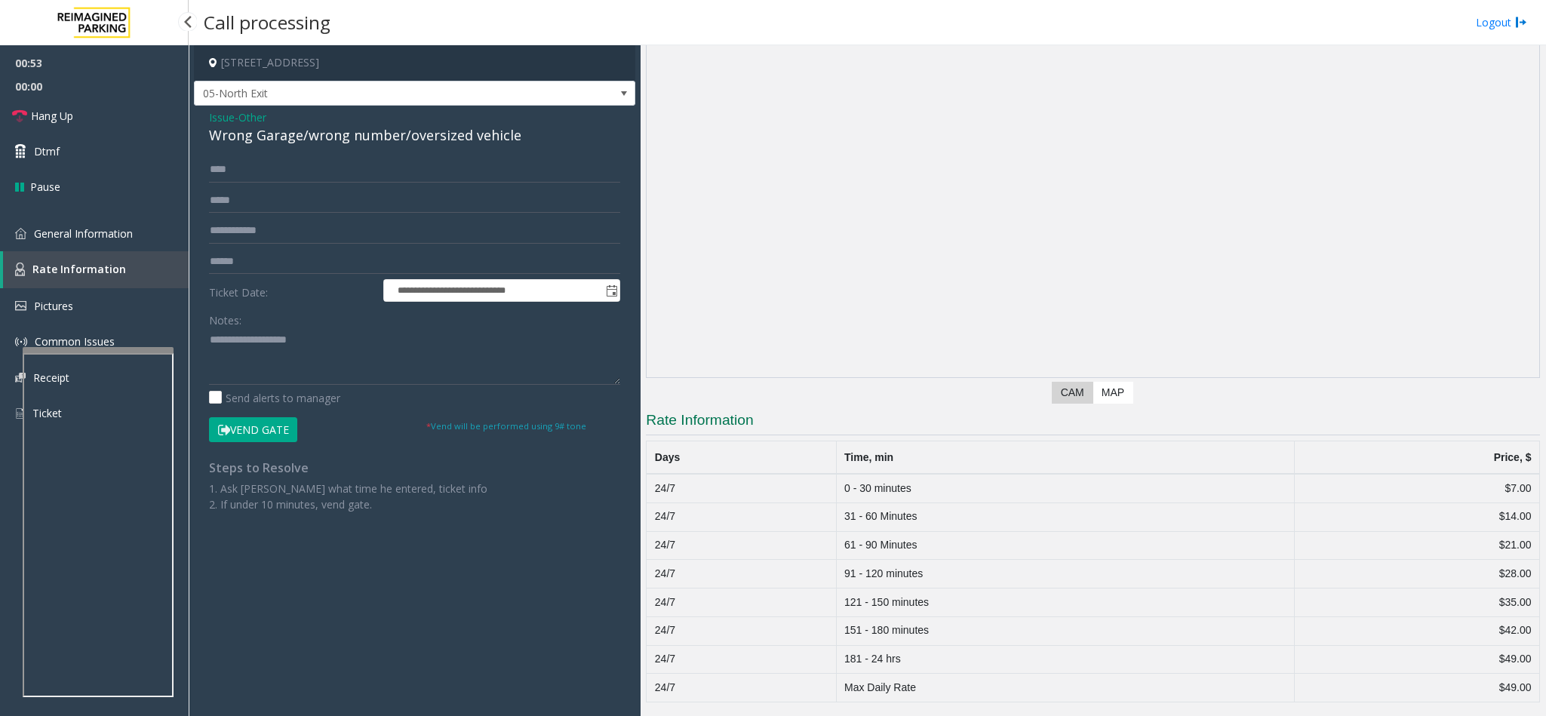
scroll to position [66, 0]
click at [156, 240] on link "General Information" at bounding box center [94, 233] width 189 height 35
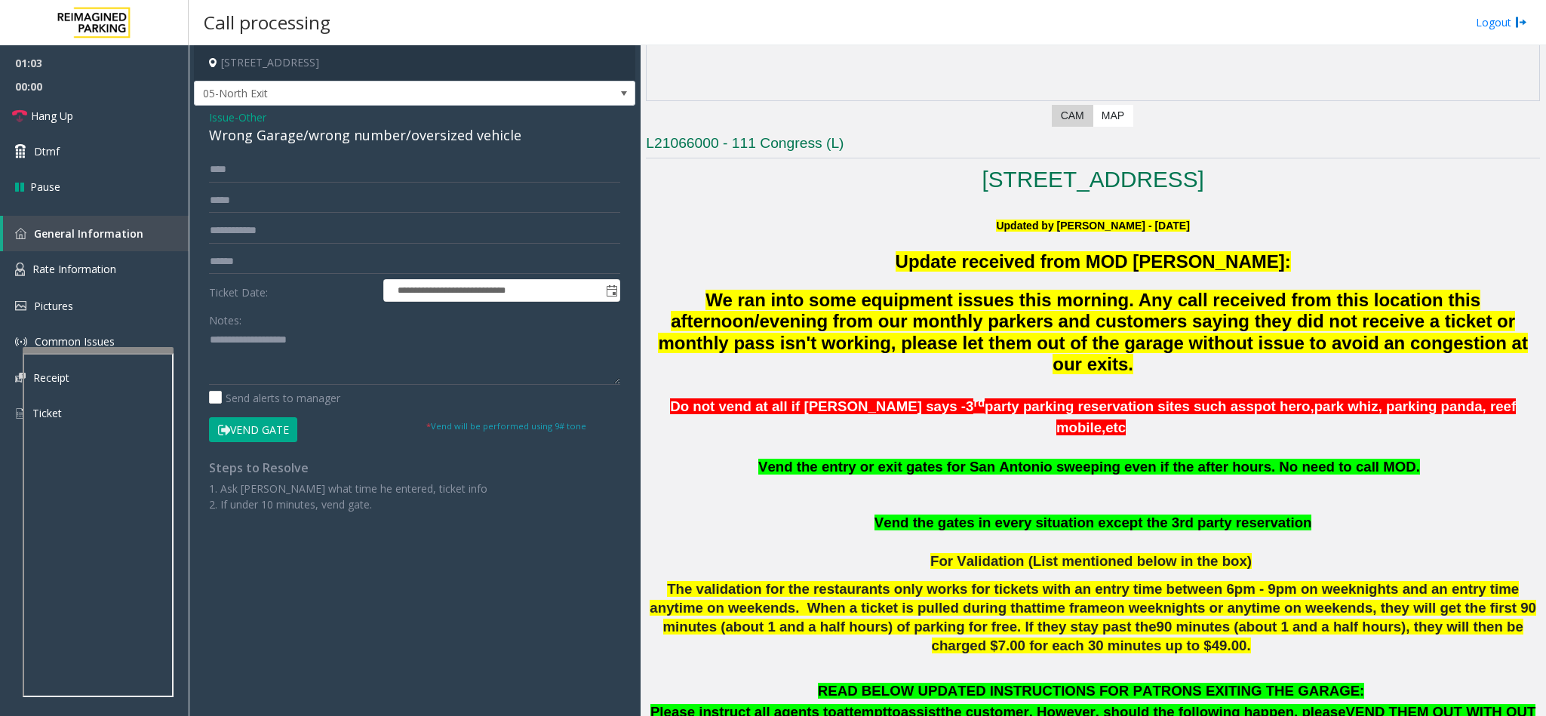
click at [260, 430] on button "Vend Gate" at bounding box center [253, 430] width 88 height 26
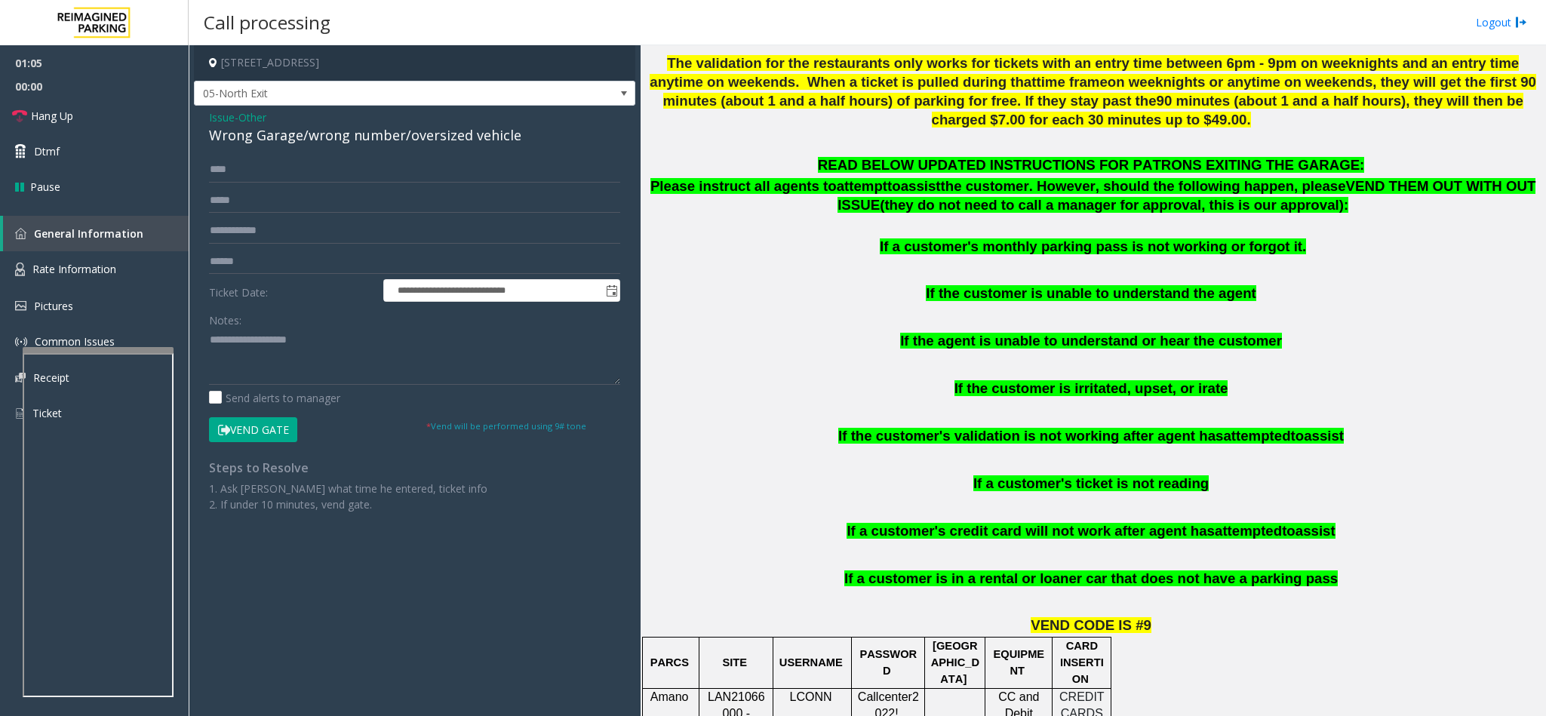
scroll to position [905, 0]
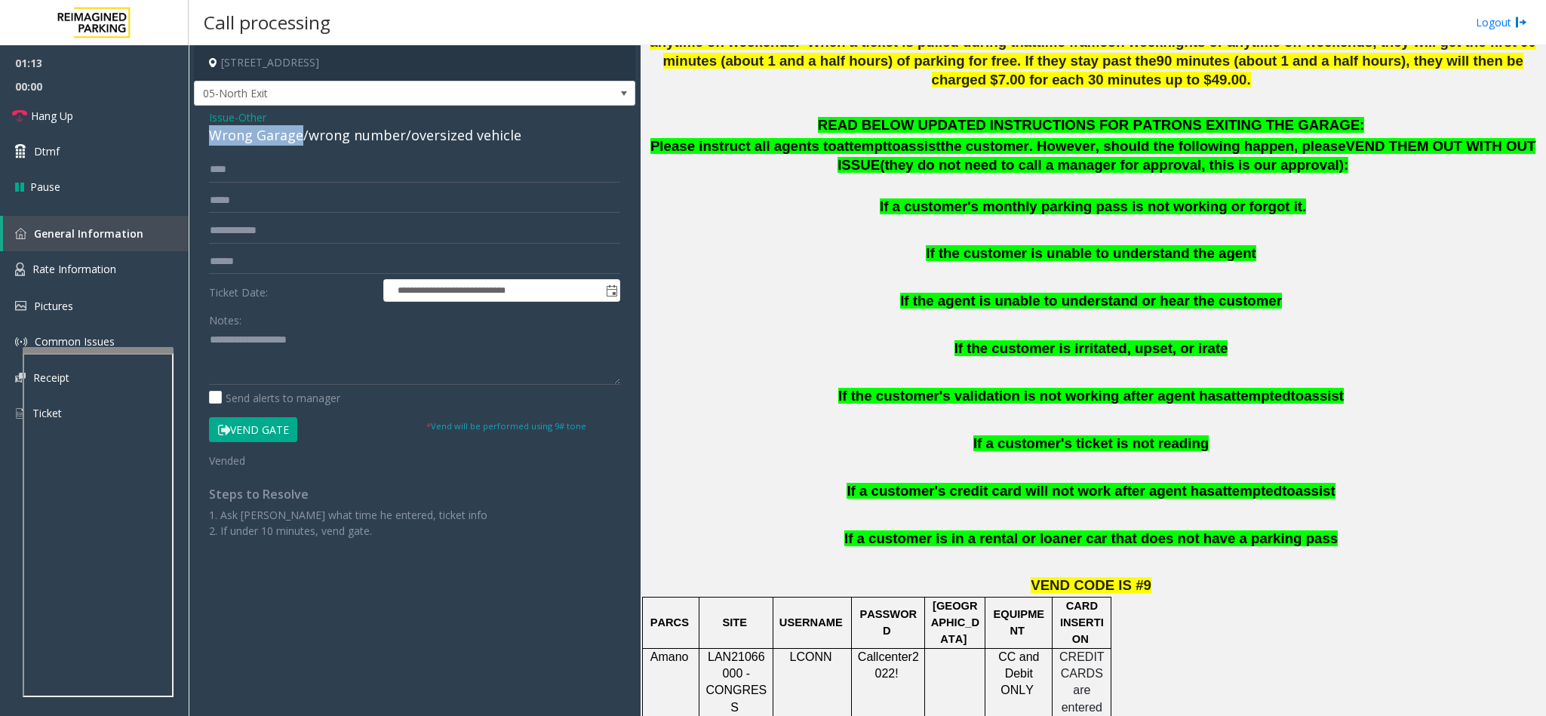
drag, startPoint x: 297, startPoint y: 136, endPoint x: 206, endPoint y: 132, distance: 91.4
click at [206, 132] on div "**********" at bounding box center [414, 330] width 441 height 448
click at [211, 349] on textarea at bounding box center [414, 356] width 411 height 57
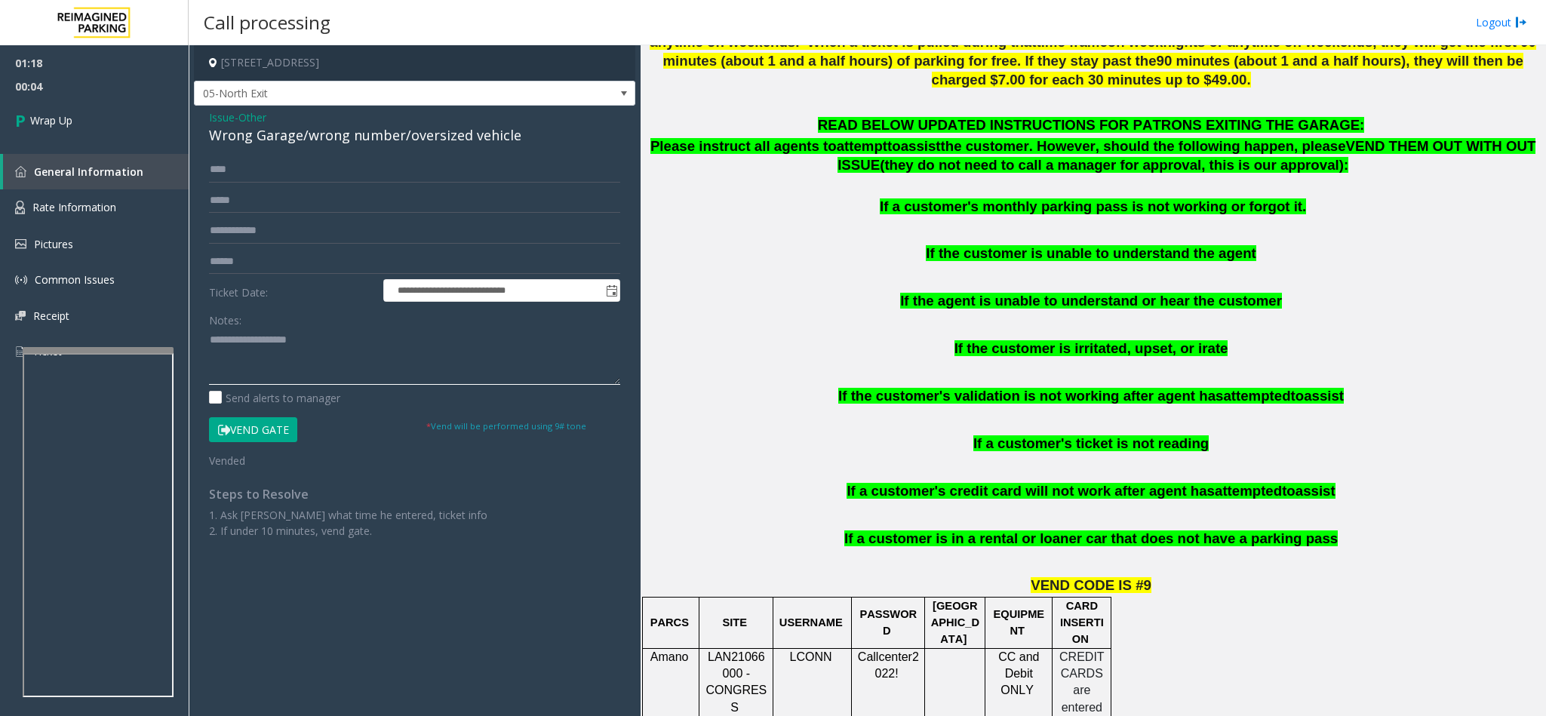
click at [329, 336] on textarea at bounding box center [414, 356] width 411 height 57
type textarea "**********"
click at [81, 112] on link "Wrap Up" at bounding box center [94, 120] width 189 height 45
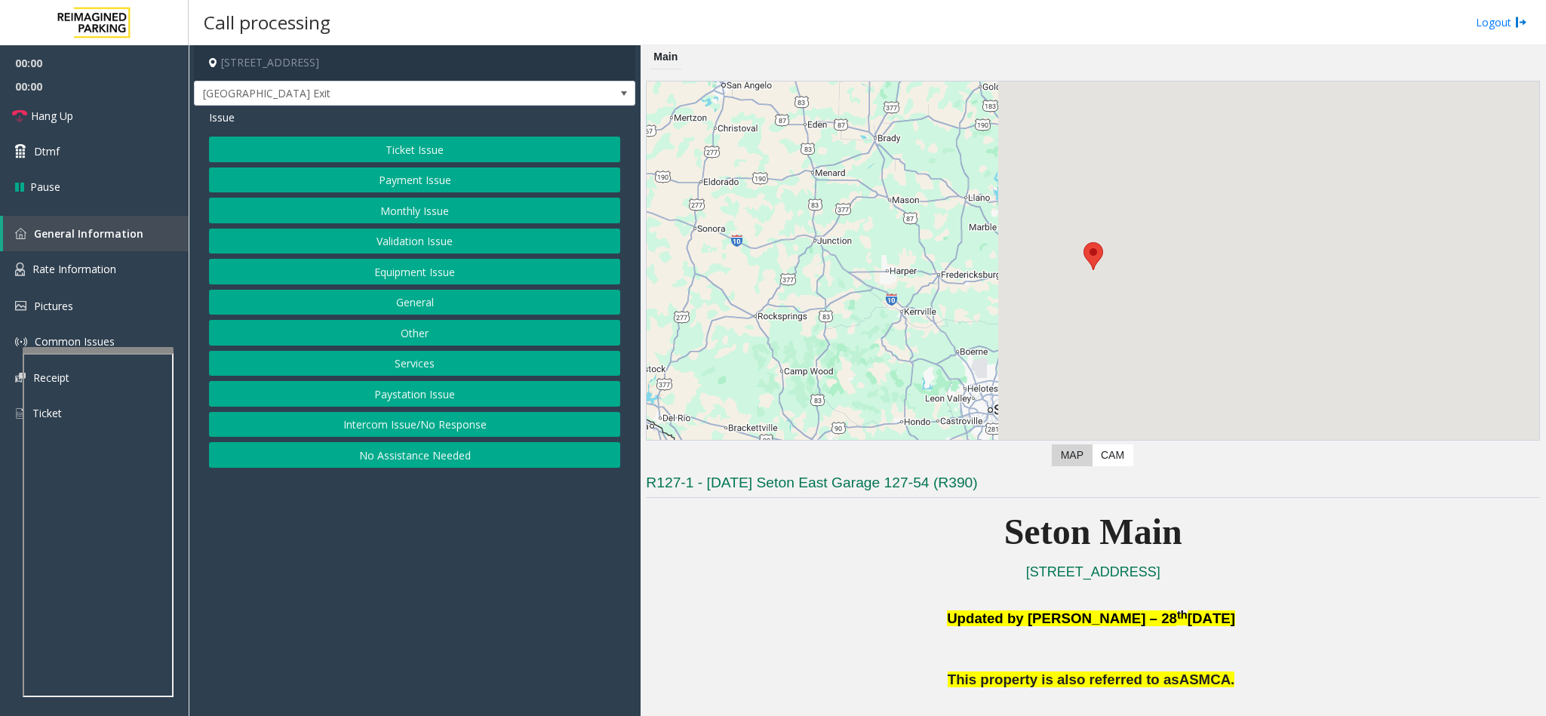
scroll to position [113, 0]
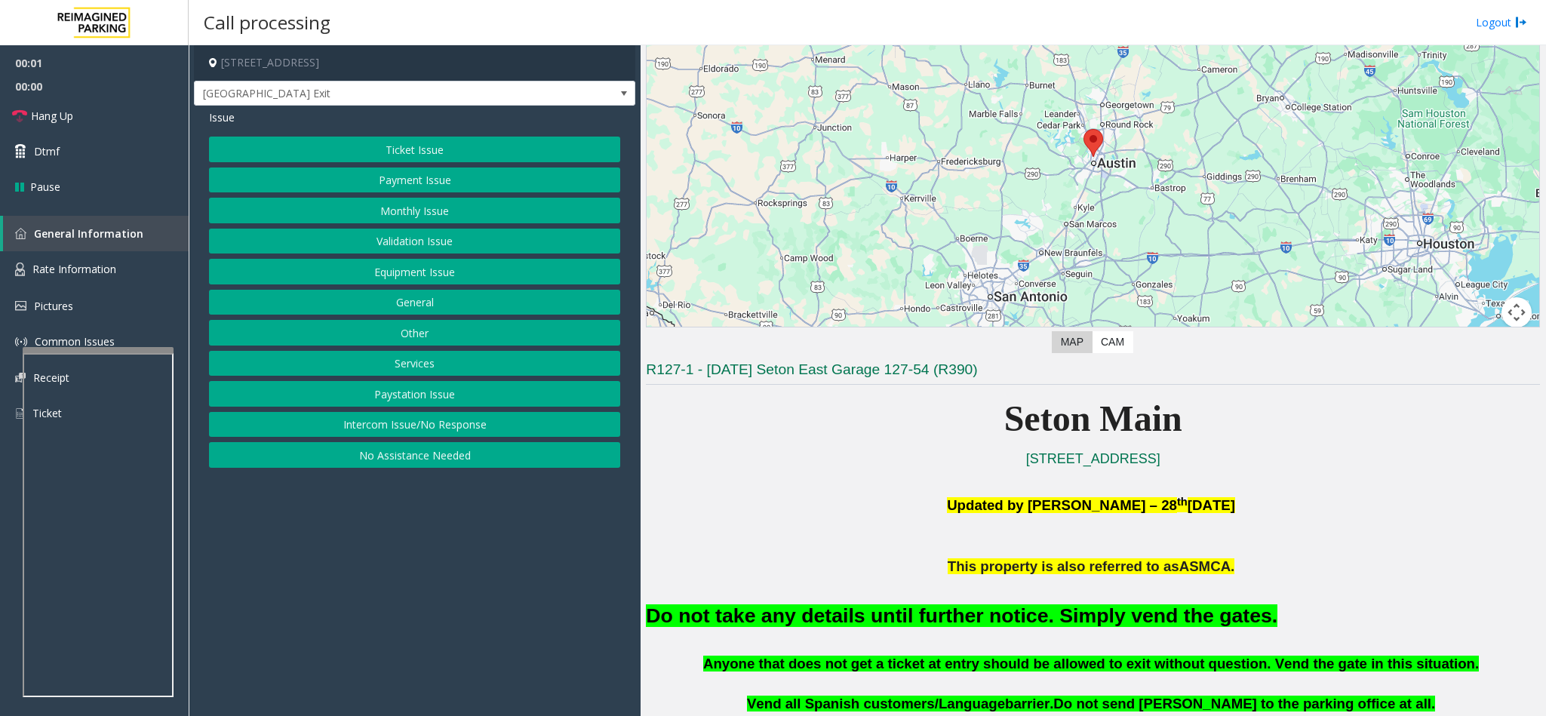
click at [485, 158] on button "Ticket Issue" at bounding box center [414, 150] width 411 height 26
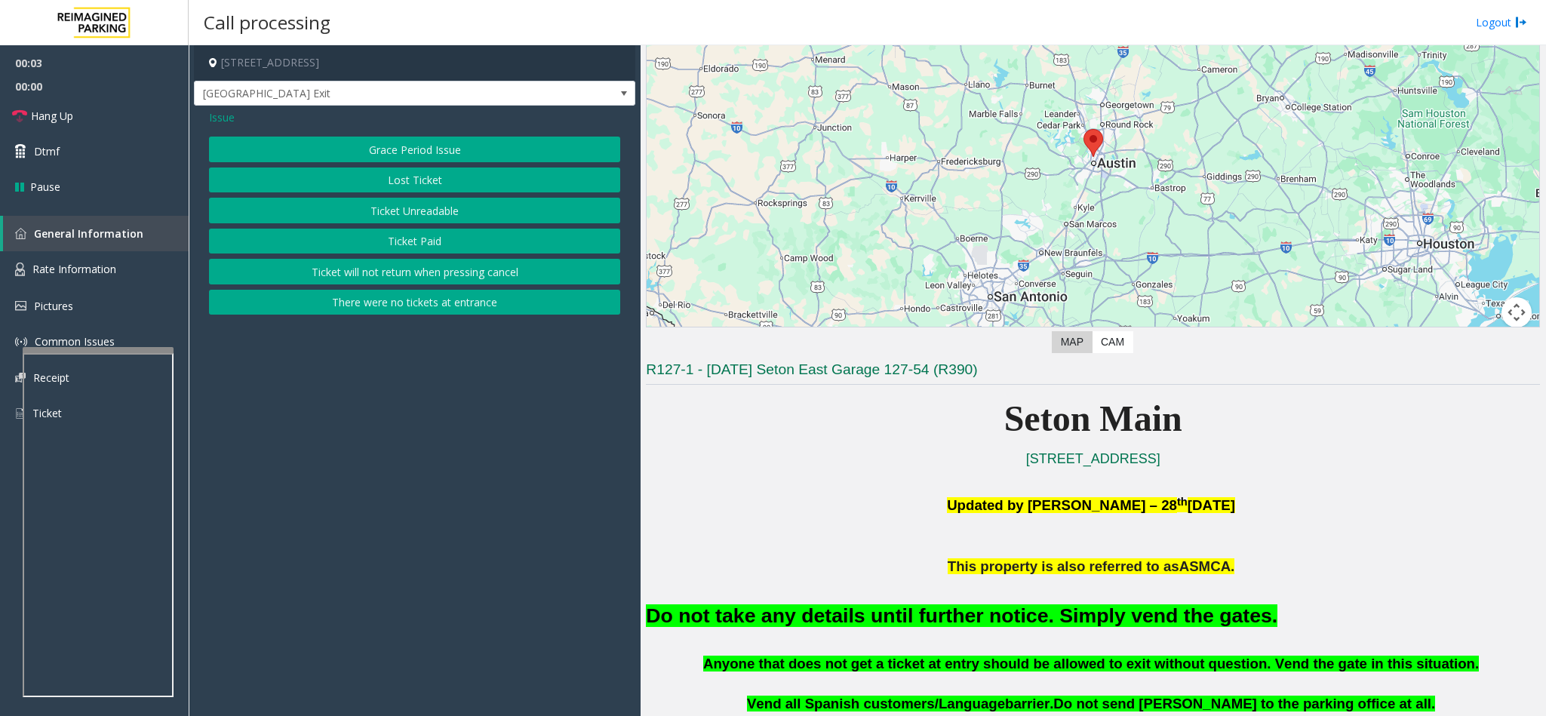
click at [449, 211] on button "Ticket Unreadable" at bounding box center [414, 211] width 411 height 26
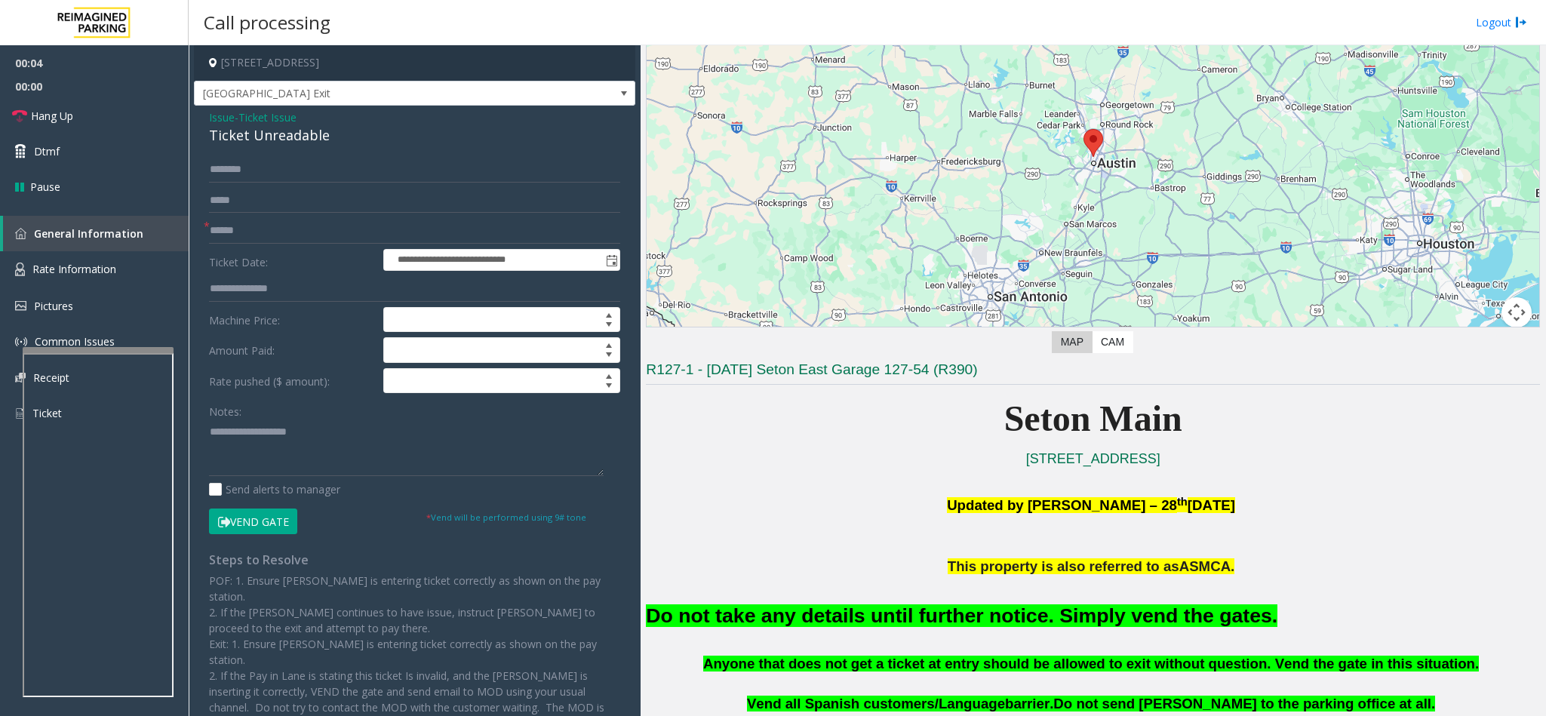
click at [238, 526] on button "Vend Gate" at bounding box center [253, 522] width 88 height 26
click at [251, 229] on input "text" at bounding box center [414, 231] width 411 height 26
type input "**"
click at [258, 120] on span "Ticket Issue" at bounding box center [267, 117] width 58 height 16
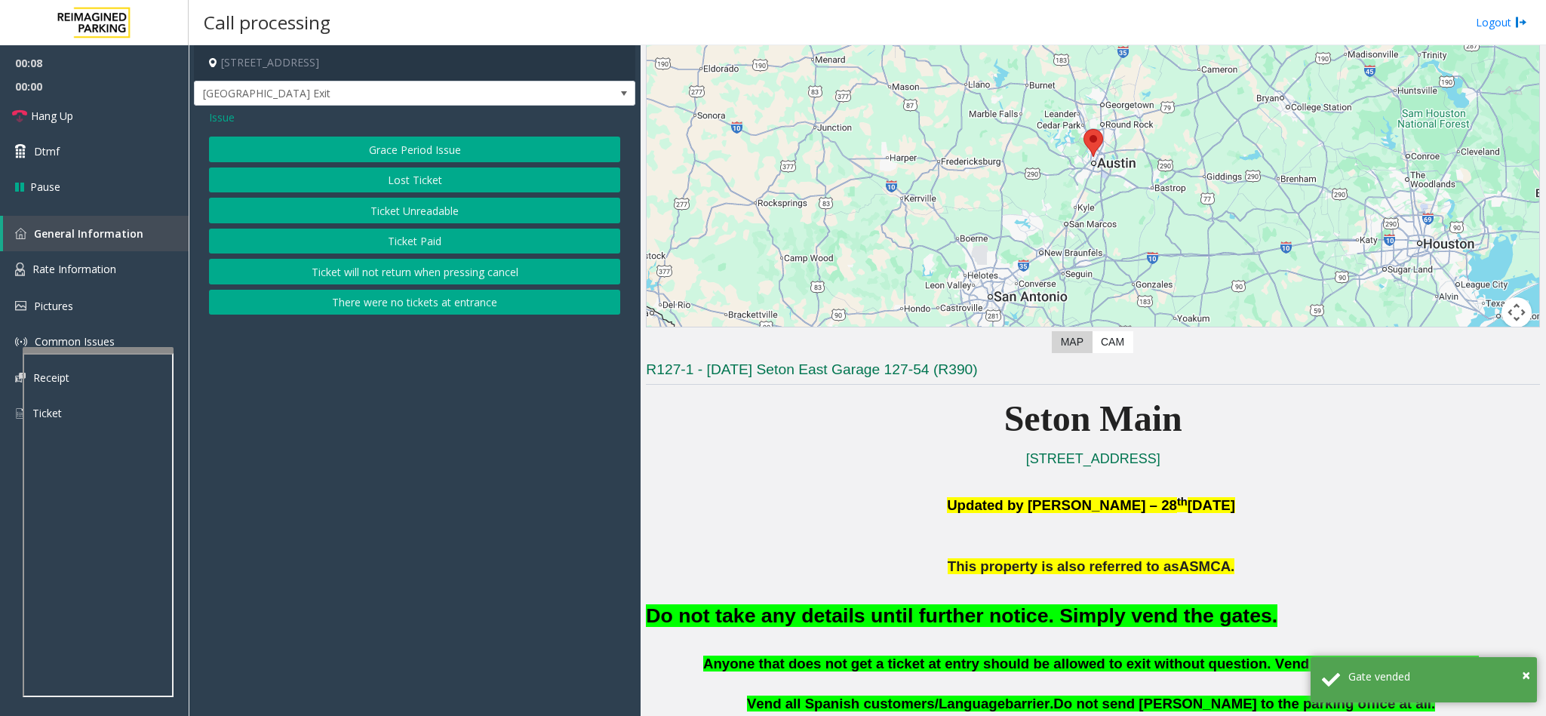
click at [455, 211] on button "Ticket Unreadable" at bounding box center [414, 211] width 411 height 26
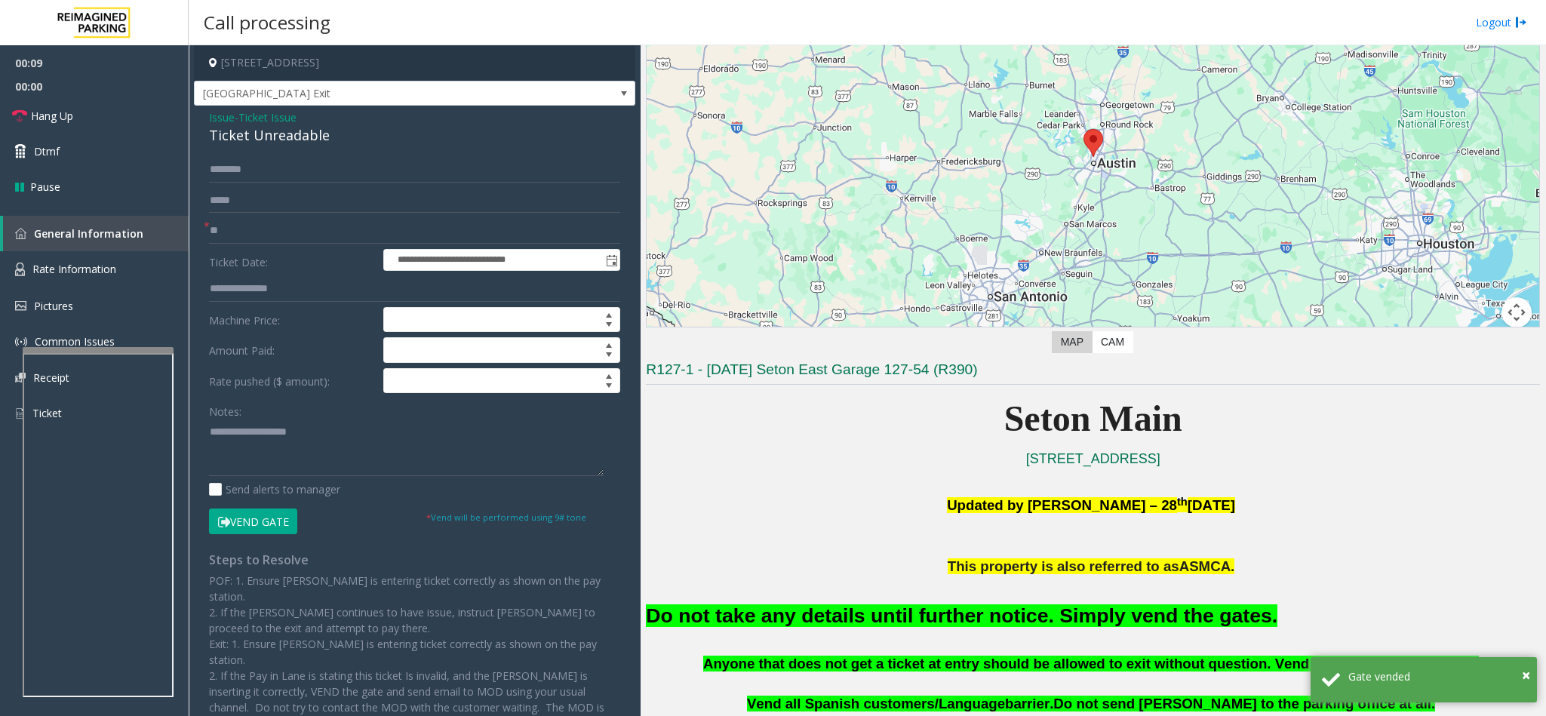
click at [232, 143] on div "Ticket Unreadable" at bounding box center [414, 135] width 411 height 20
click at [233, 143] on div "Ticket Unreadable" at bounding box center [414, 135] width 411 height 20
click at [731, 621] on font "Do not take any details until further notice. Simply vend the gates." at bounding box center [962, 615] width 632 height 23
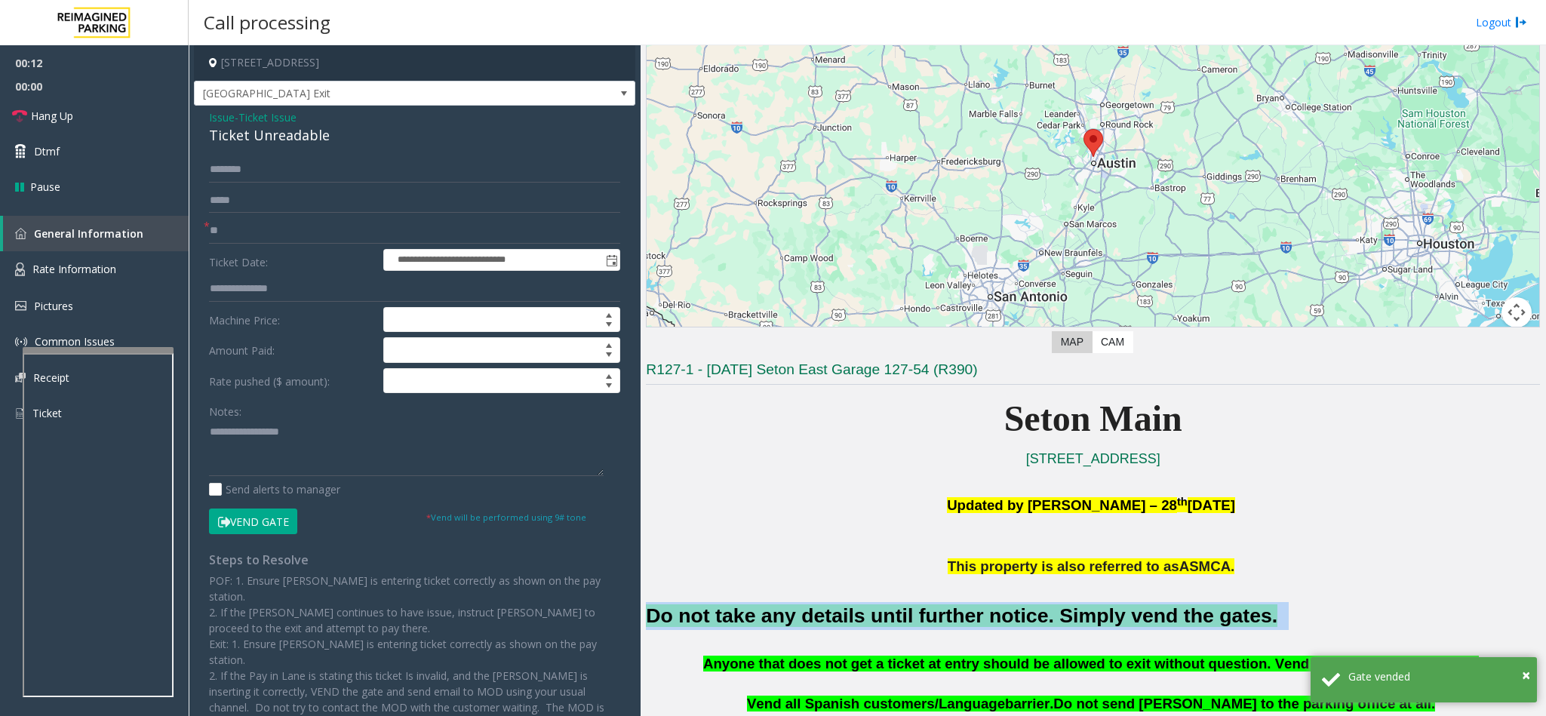
click at [731, 621] on font "Do not take any details until further notice. Simply vend the gates." at bounding box center [962, 615] width 632 height 23
copy h2 "Do not take any details until further notice. Simply vend the gates."
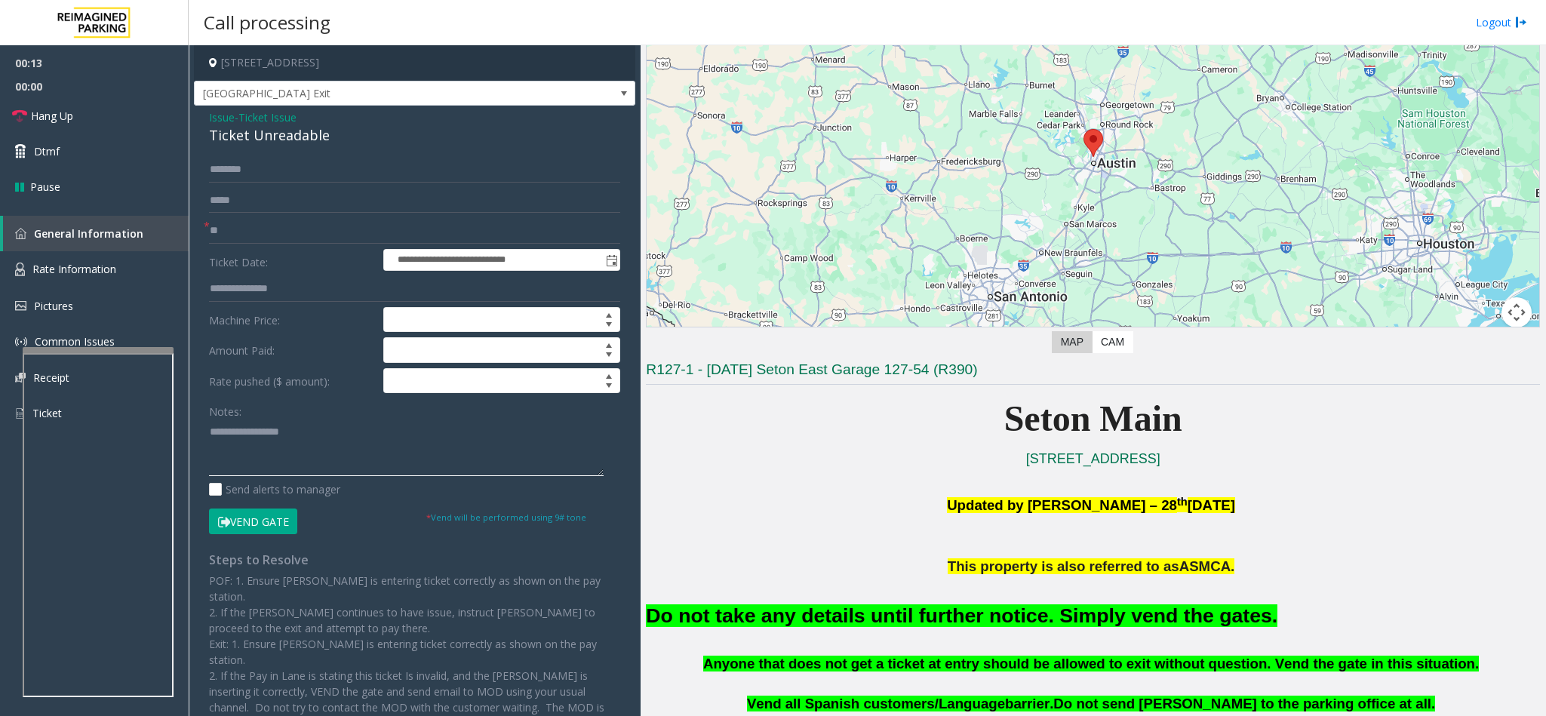
click at [277, 469] on textarea at bounding box center [406, 447] width 395 height 57
paste textarea "**********"
click at [207, 435] on div "**********" at bounding box center [415, 460] width 434 height 606
click at [103, 109] on link "Hang Up" at bounding box center [94, 115] width 189 height 35
click at [211, 457] on textarea at bounding box center [406, 447] width 395 height 57
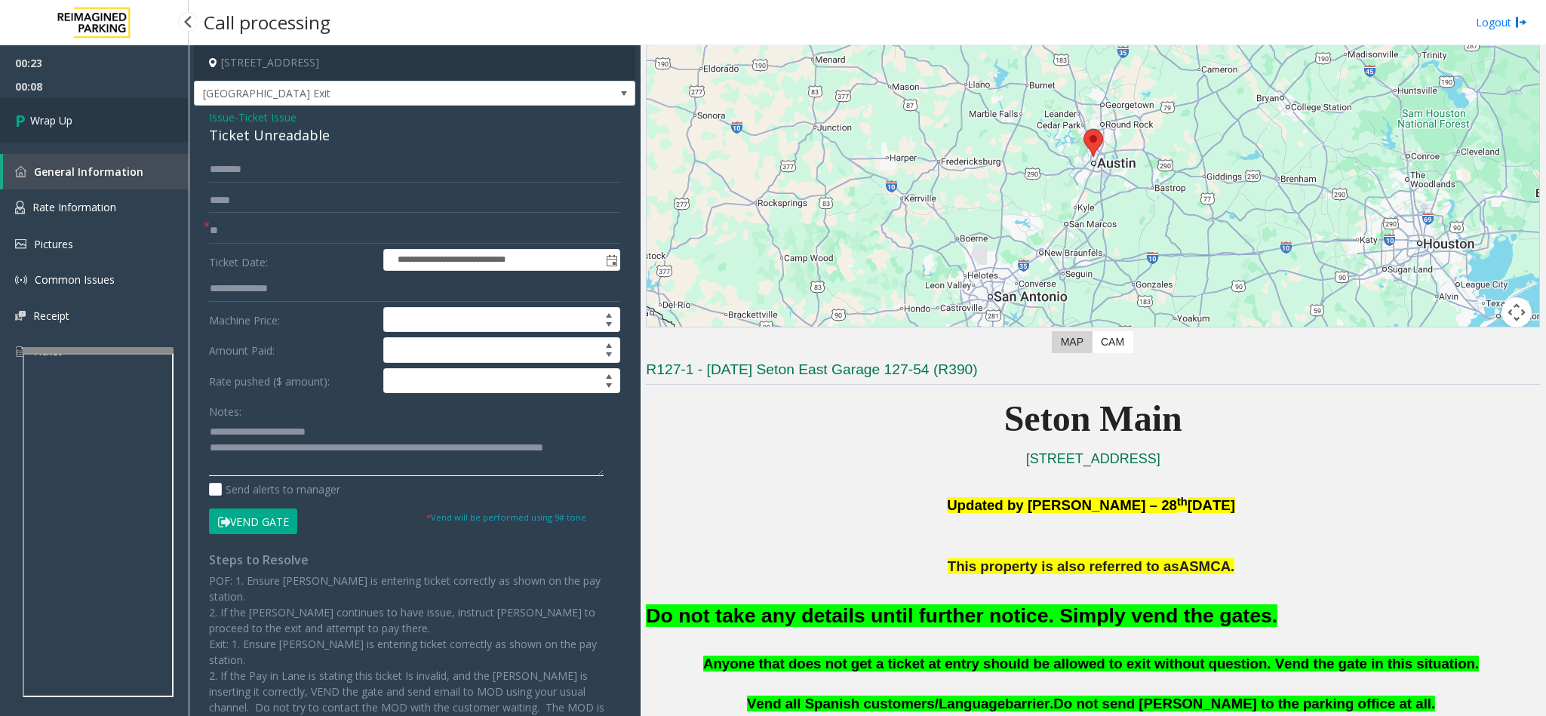
type textarea "**********"
click at [124, 124] on link "Wrap Up" at bounding box center [94, 120] width 189 height 45
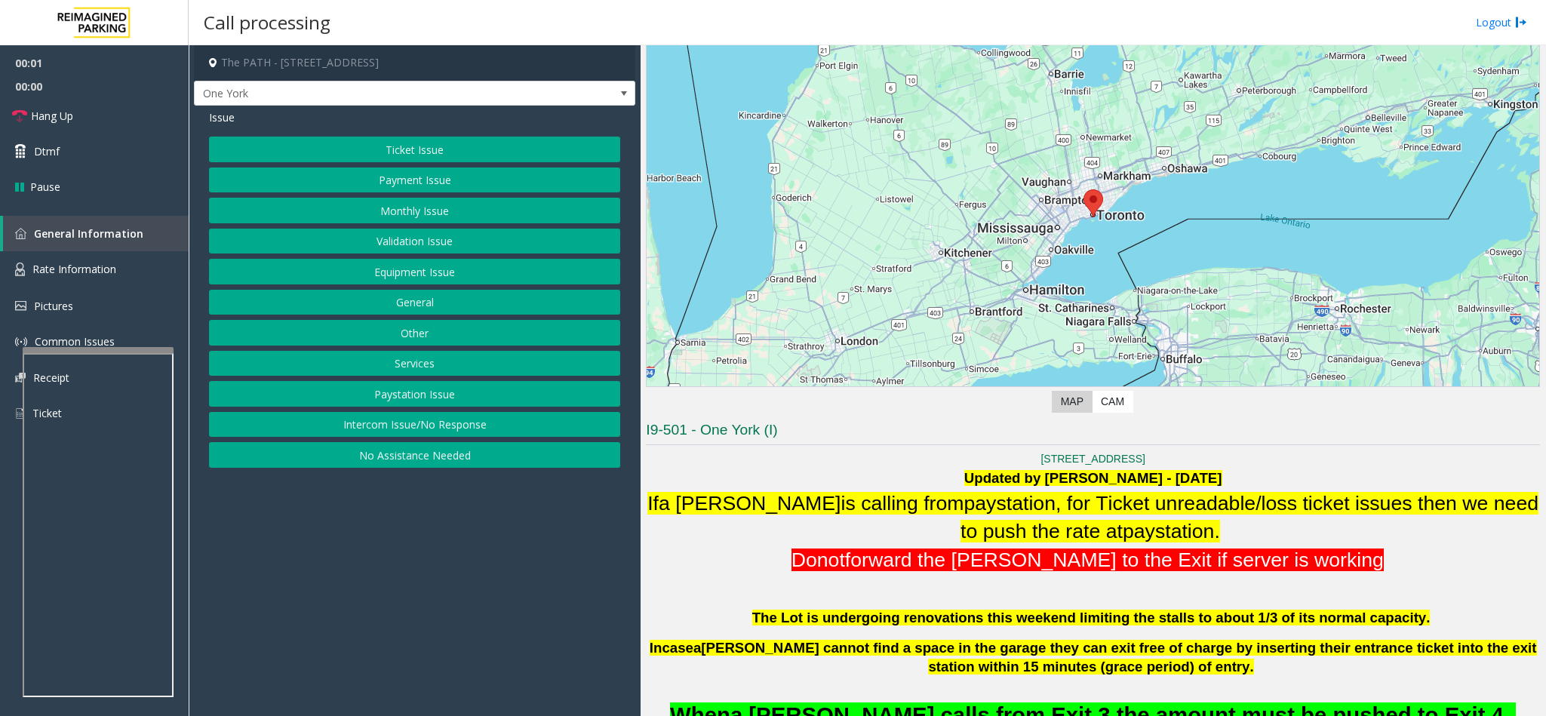
scroll to position [113, 0]
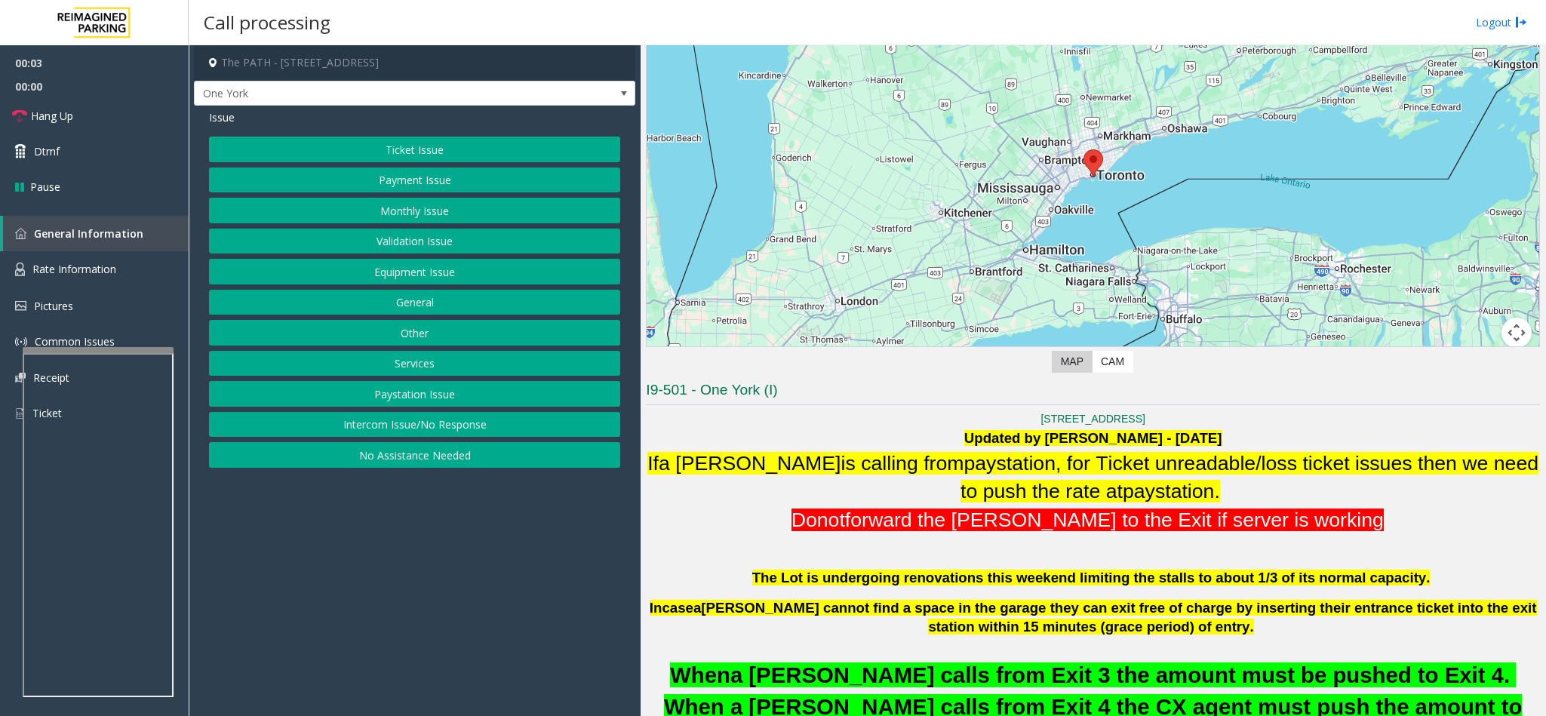
click at [399, 360] on button "Services" at bounding box center [414, 364] width 411 height 26
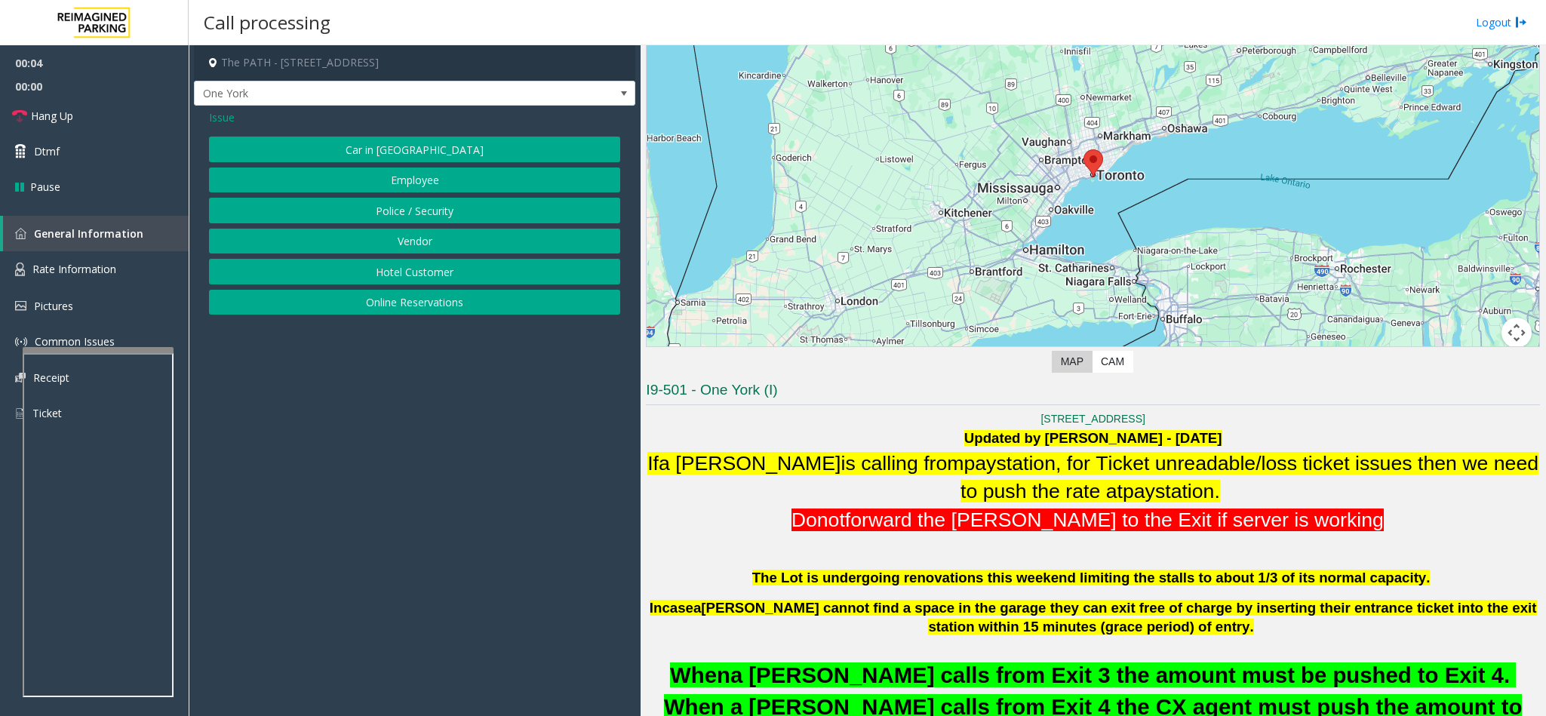
click at [408, 213] on button "Police / Security" at bounding box center [414, 211] width 411 height 26
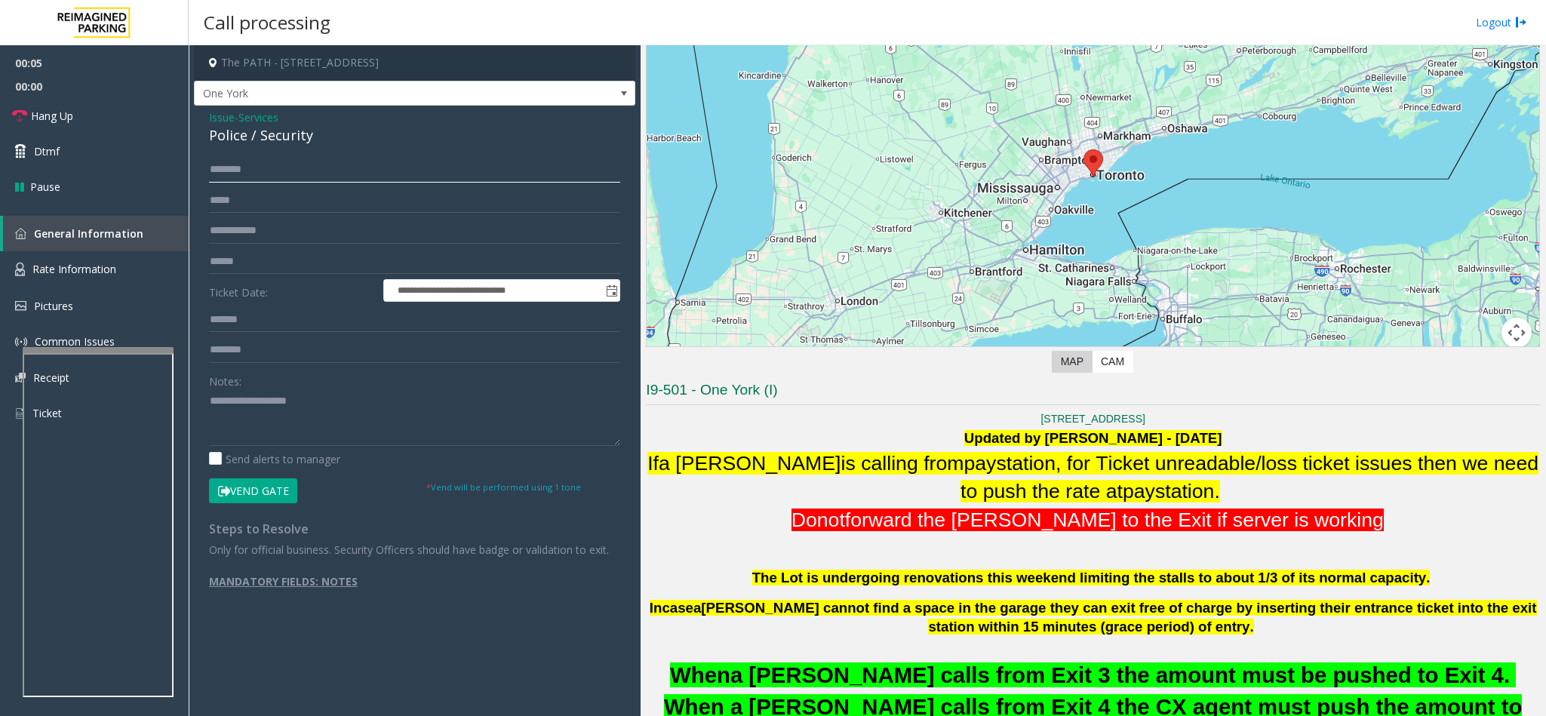
click at [285, 175] on input "text" at bounding box center [414, 170] width 411 height 26
type input "********"
type input "*"
type input "******"
click at [241, 489] on button "Vend Gate" at bounding box center [253, 491] width 88 height 26
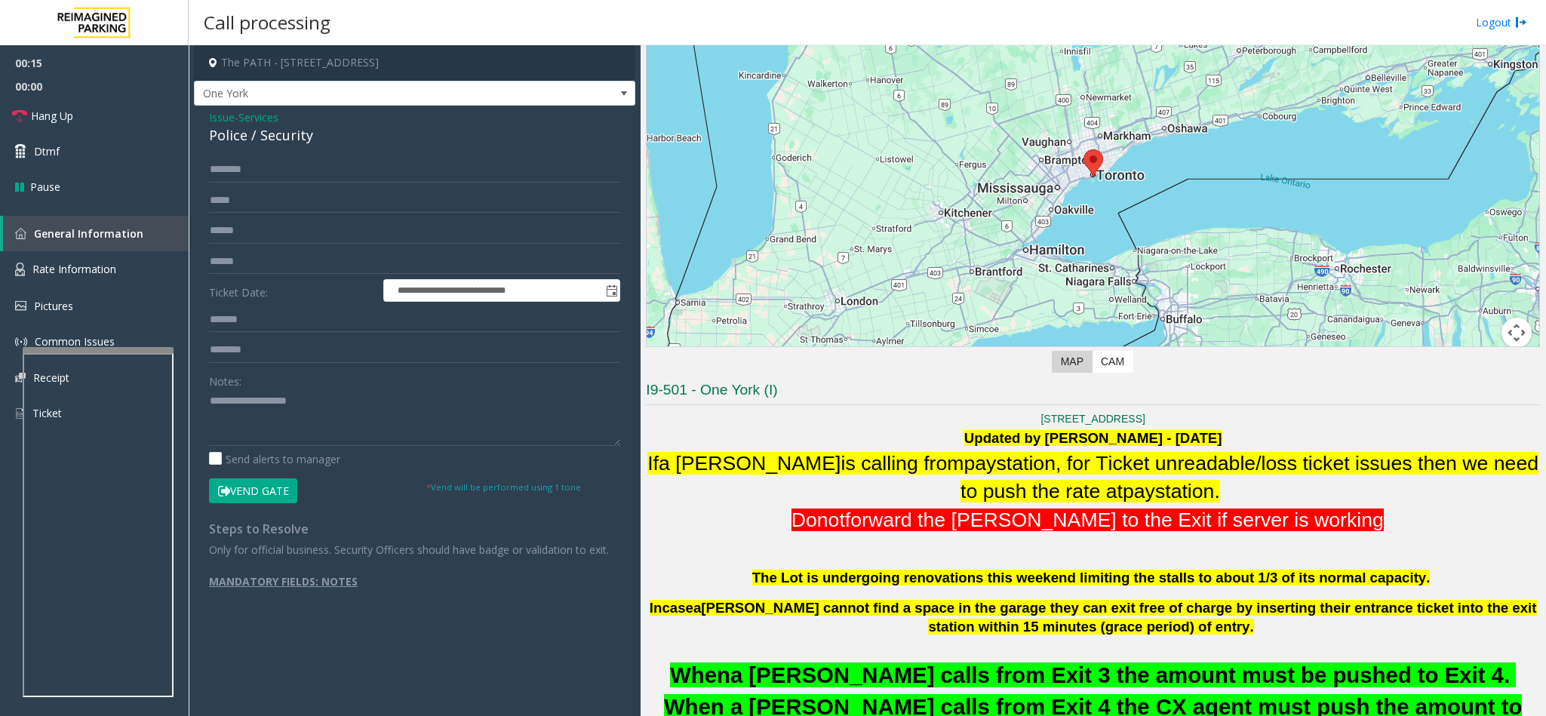
click at [238, 389] on label "Notes:" at bounding box center [225, 378] width 32 height 21
click at [238, 406] on textarea at bounding box center [414, 417] width 411 height 57
click at [87, 105] on link "Hang Up" at bounding box center [94, 115] width 189 height 35
click at [381, 412] on textarea at bounding box center [414, 417] width 411 height 57
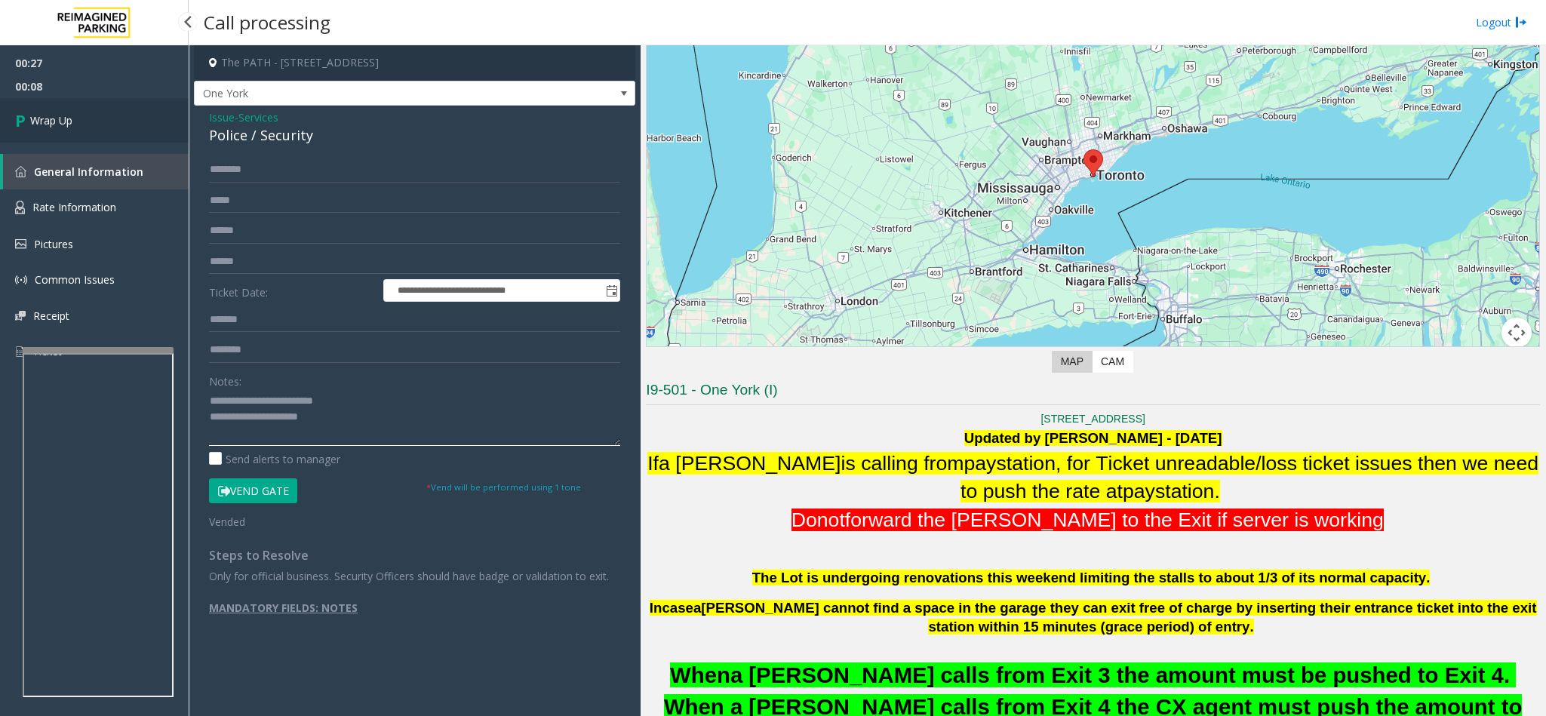
type textarea "**********"
click at [112, 128] on link "Wrap Up" at bounding box center [94, 120] width 189 height 45
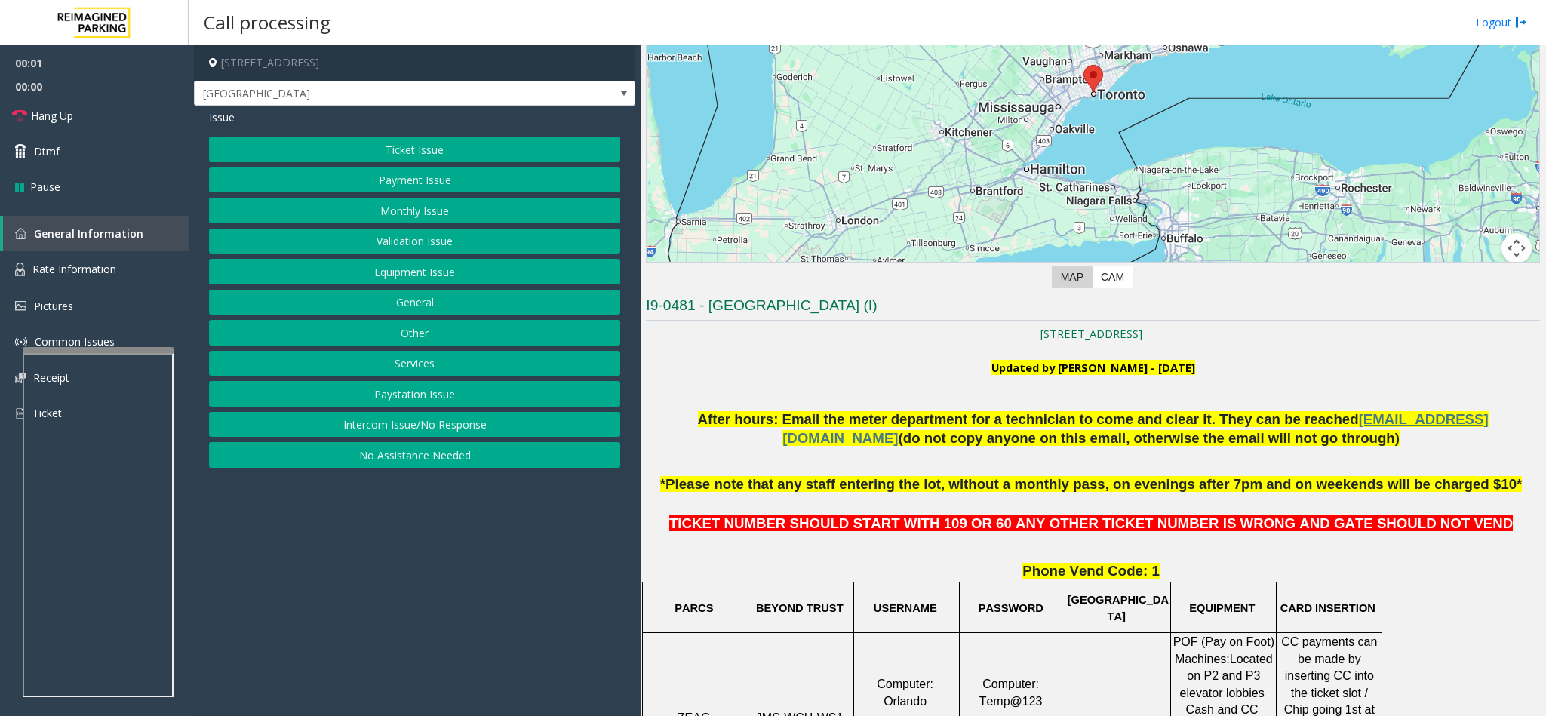
scroll to position [226, 0]
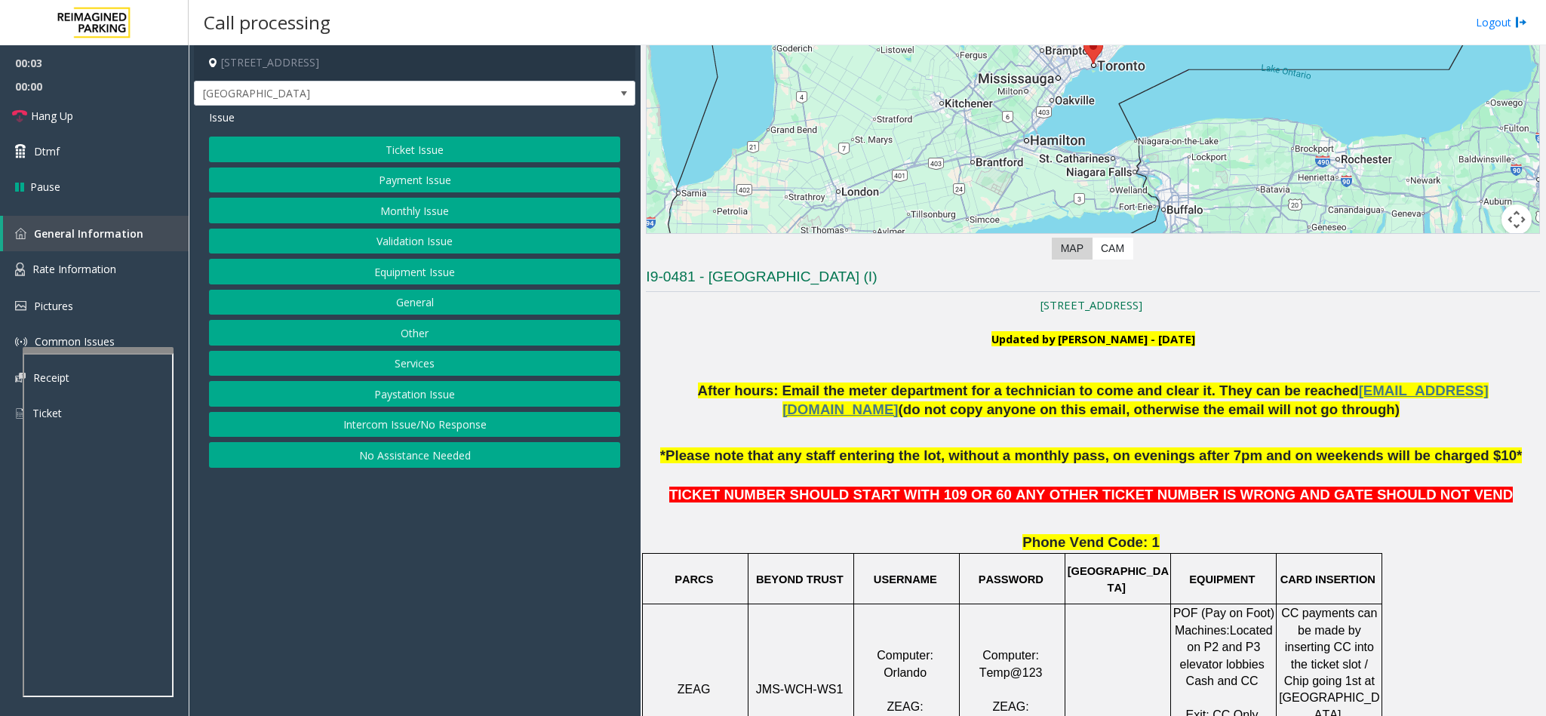
click at [435, 431] on button "Intercom Issue/No Response" at bounding box center [414, 425] width 411 height 26
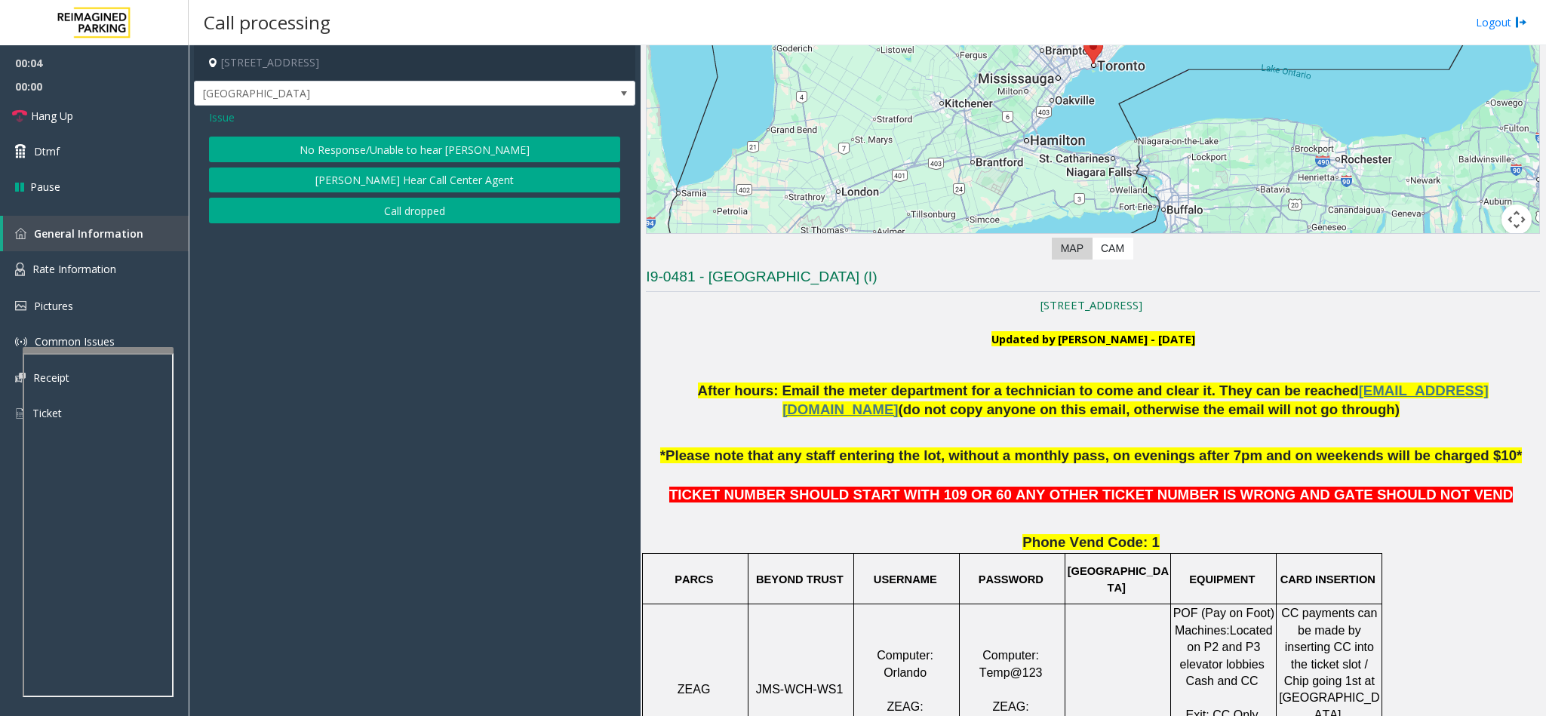
click at [344, 158] on button "No Response/Unable to hear [PERSON_NAME]" at bounding box center [414, 150] width 411 height 26
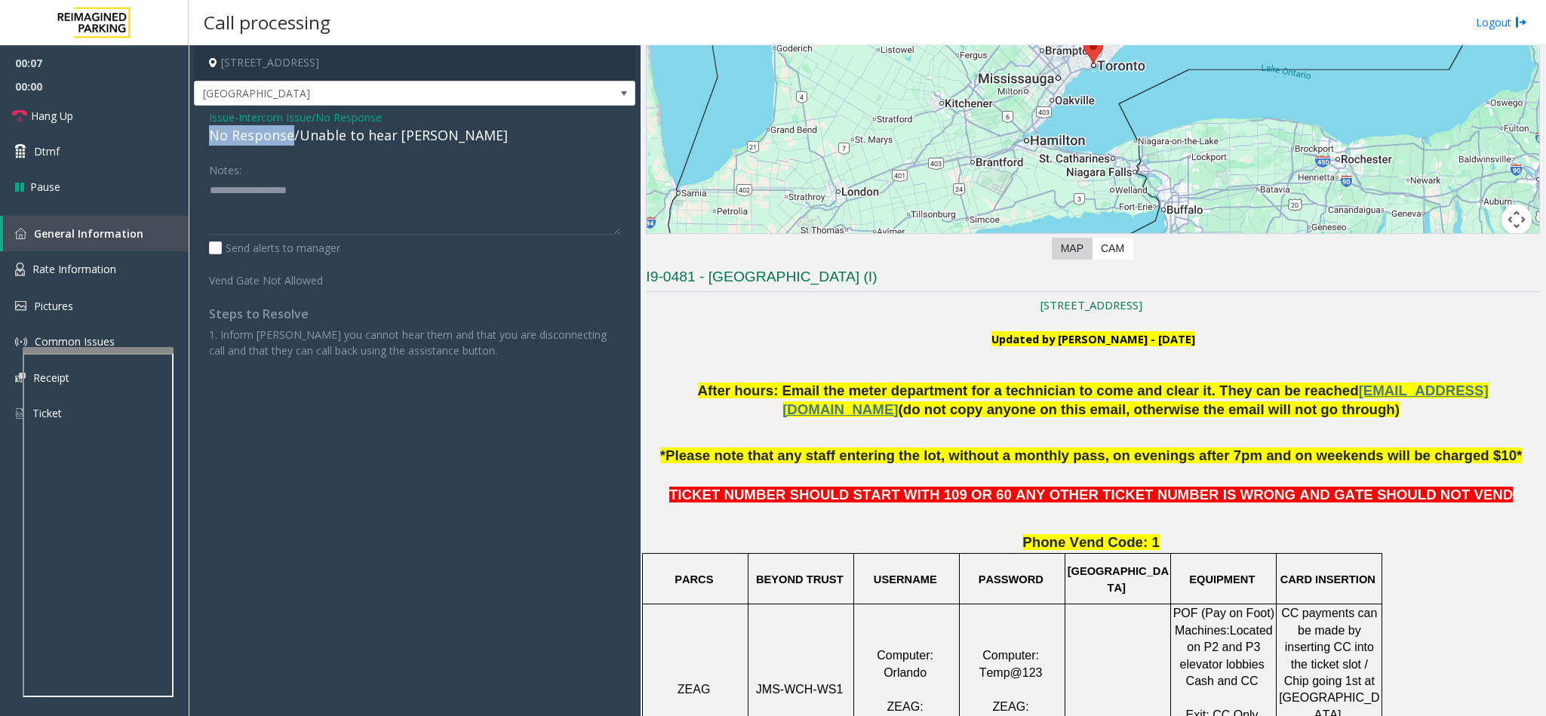
drag, startPoint x: 293, startPoint y: 132, endPoint x: 200, endPoint y: 138, distance: 93.0
click at [200, 138] on div "Issue - Intercom Issue/No Response No Response/Unable to hear [PERSON_NAME] Not…" at bounding box center [414, 240] width 441 height 268
click at [285, 182] on textarea at bounding box center [414, 206] width 411 height 57
type textarea "**********"
click at [51, 114] on span "Hang Up" at bounding box center [52, 116] width 42 height 16
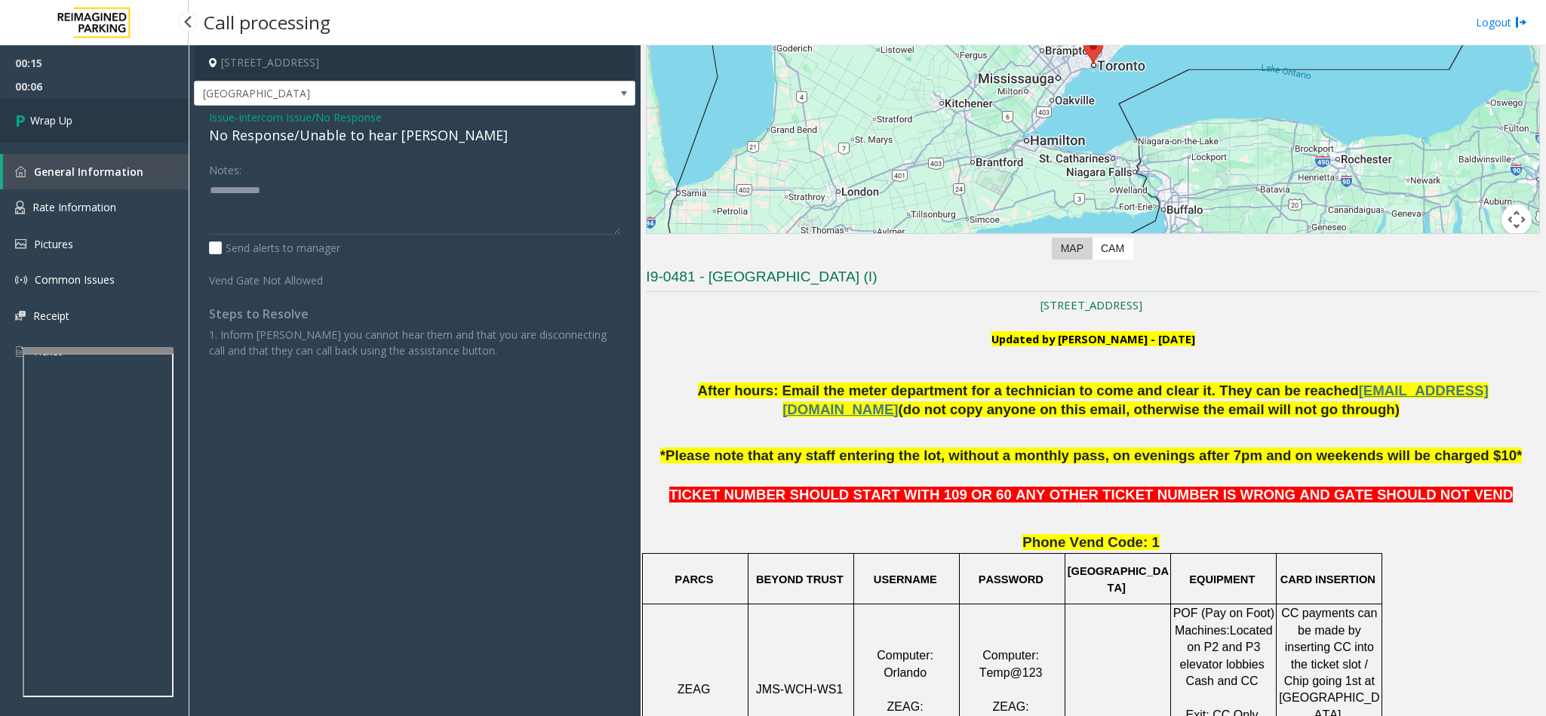
click at [52, 115] on span "Wrap Up" at bounding box center [51, 120] width 42 height 16
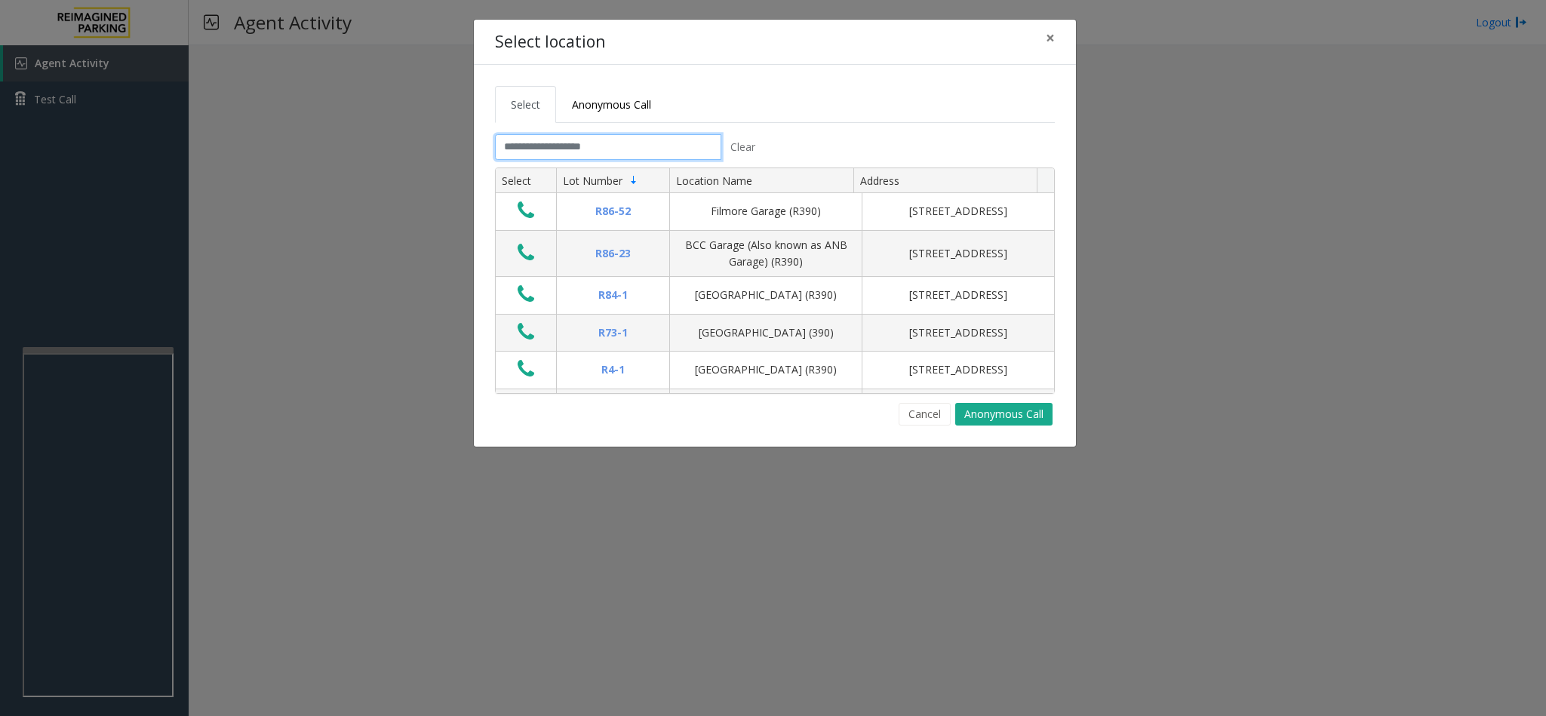
click at [544, 141] on input "text" at bounding box center [608, 147] width 226 height 26
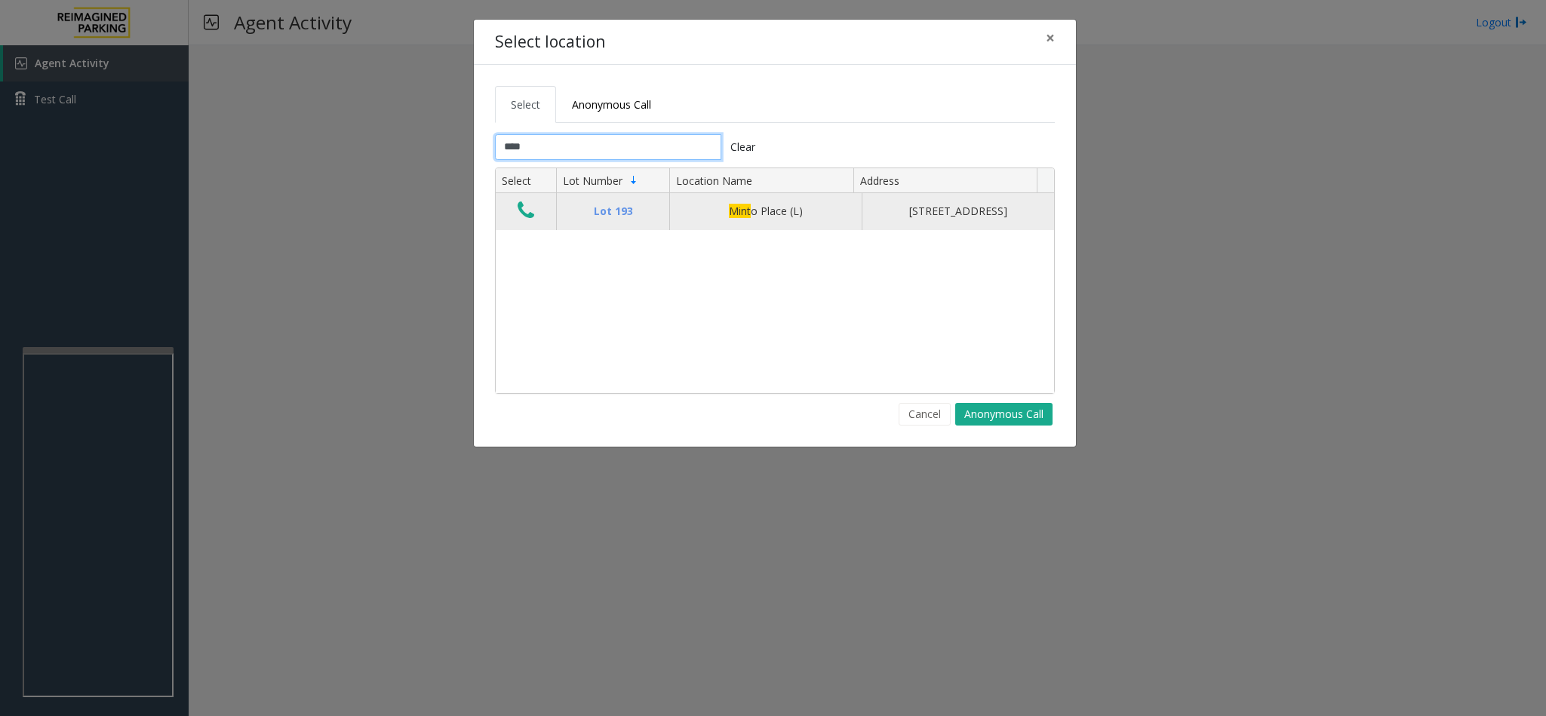
type input "****"
click at [530, 221] on icon "Data table" at bounding box center [526, 210] width 17 height 21
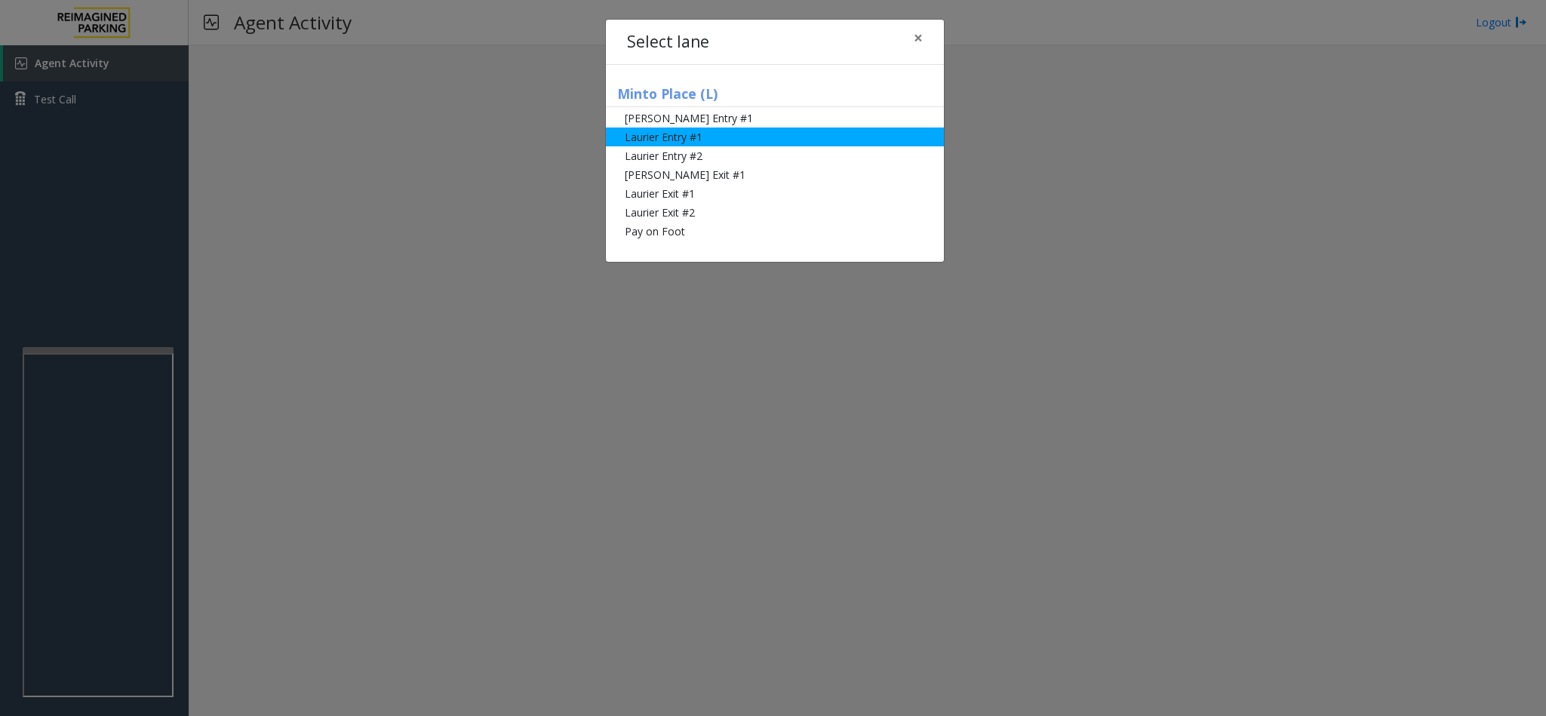
click at [682, 138] on li "Laurier Entry #1" at bounding box center [775, 137] width 338 height 19
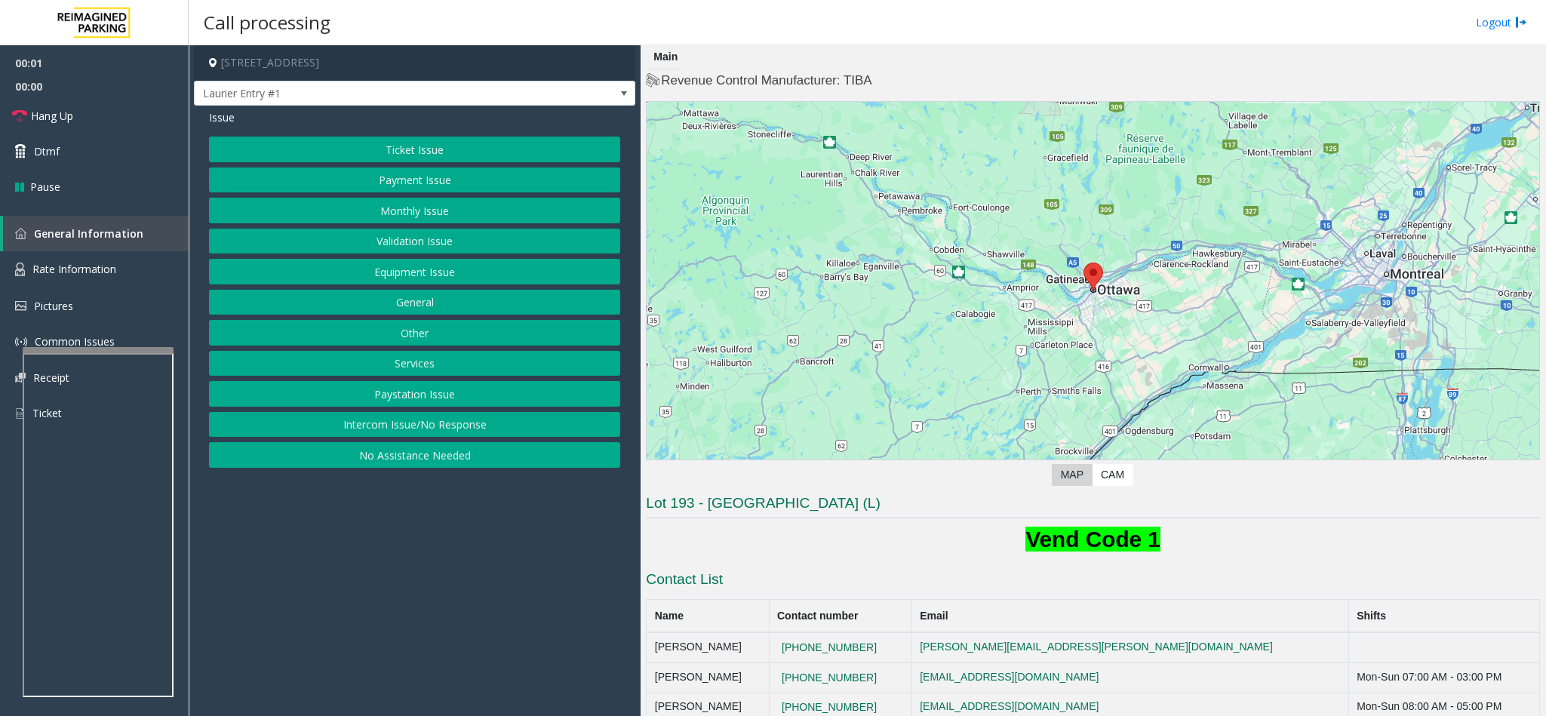
click at [410, 275] on button "Equipment Issue" at bounding box center [414, 272] width 411 height 26
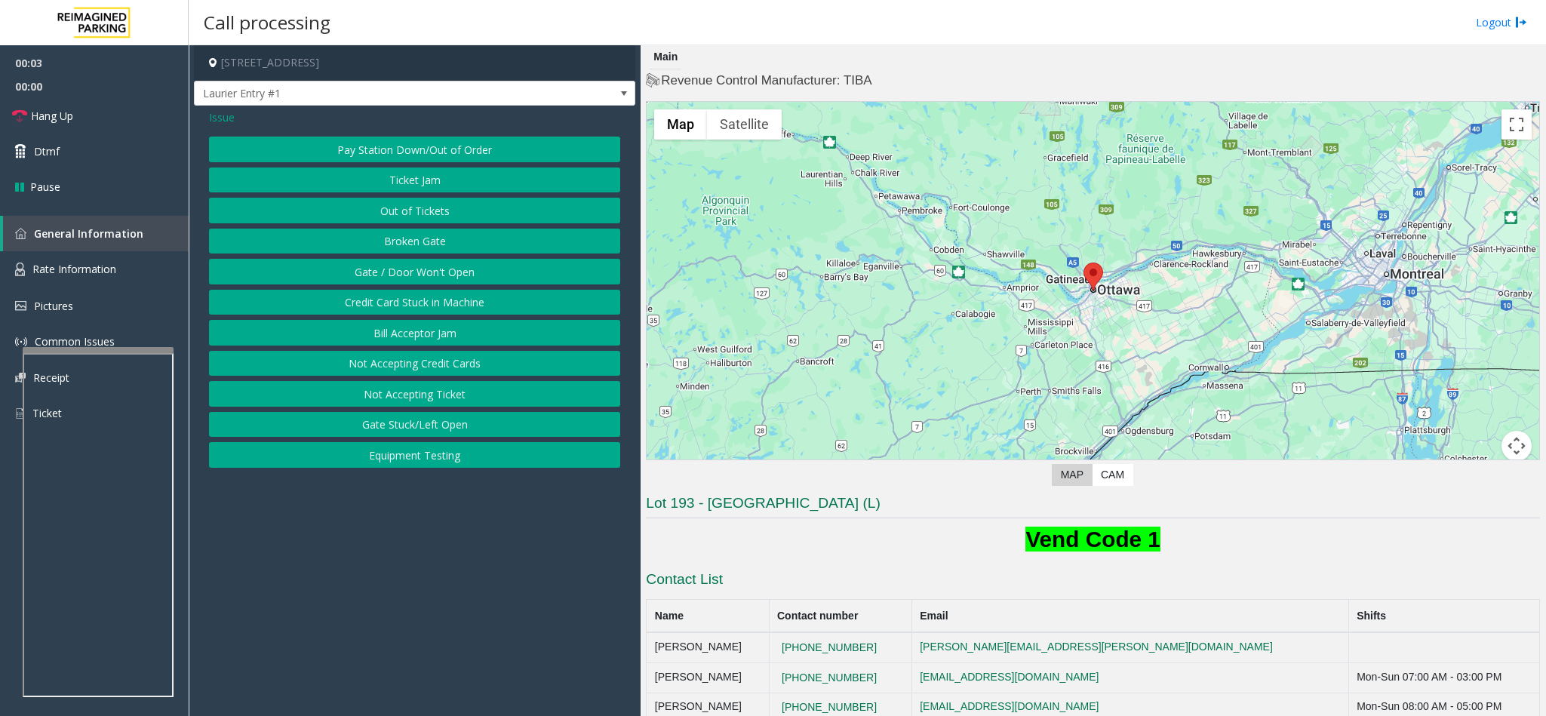
click at [412, 267] on button "Gate / Door Won't Open" at bounding box center [414, 272] width 411 height 26
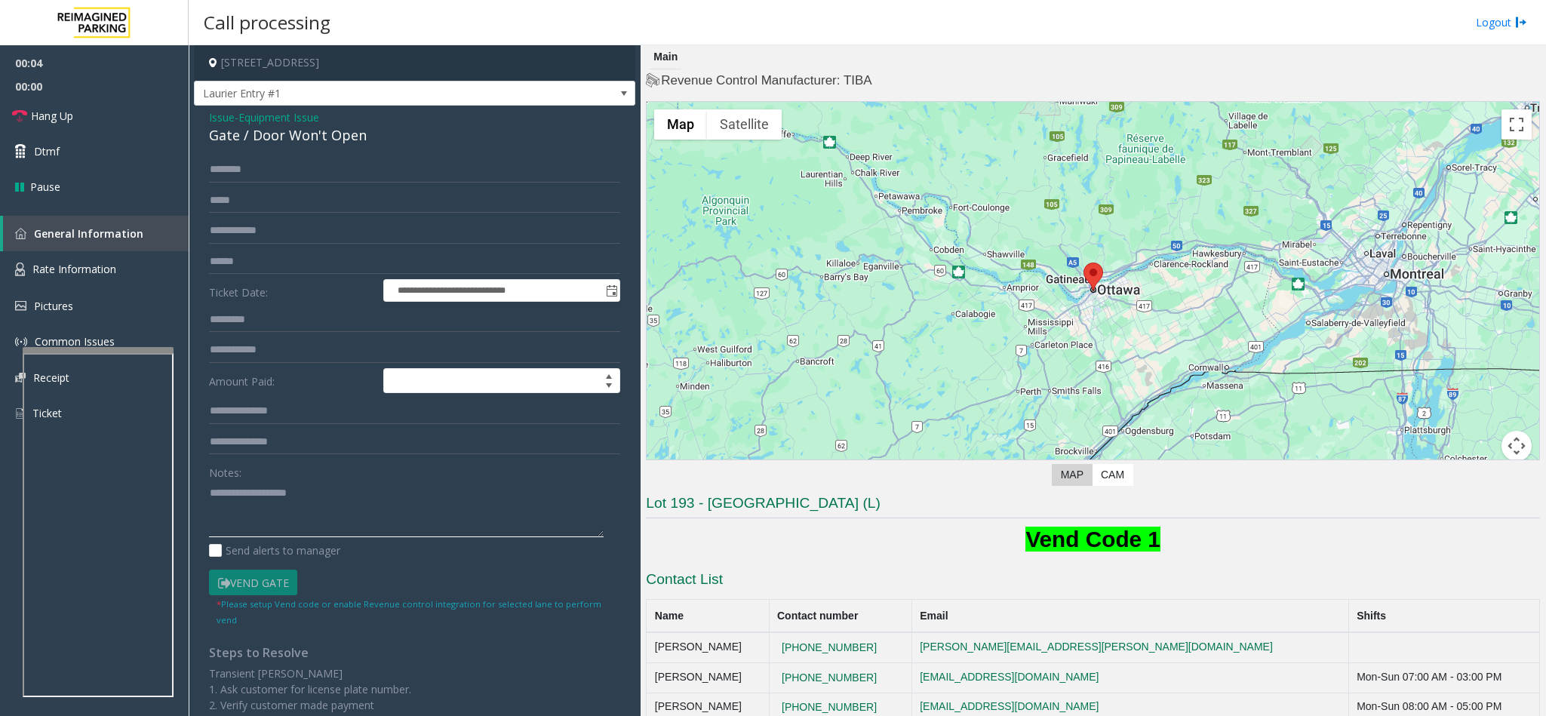
click at [258, 515] on textarea at bounding box center [406, 509] width 395 height 57
click at [220, 267] on input "text" at bounding box center [414, 262] width 411 height 26
type input "*****"
click at [73, 145] on link "Dtmf" at bounding box center [94, 151] width 189 height 35
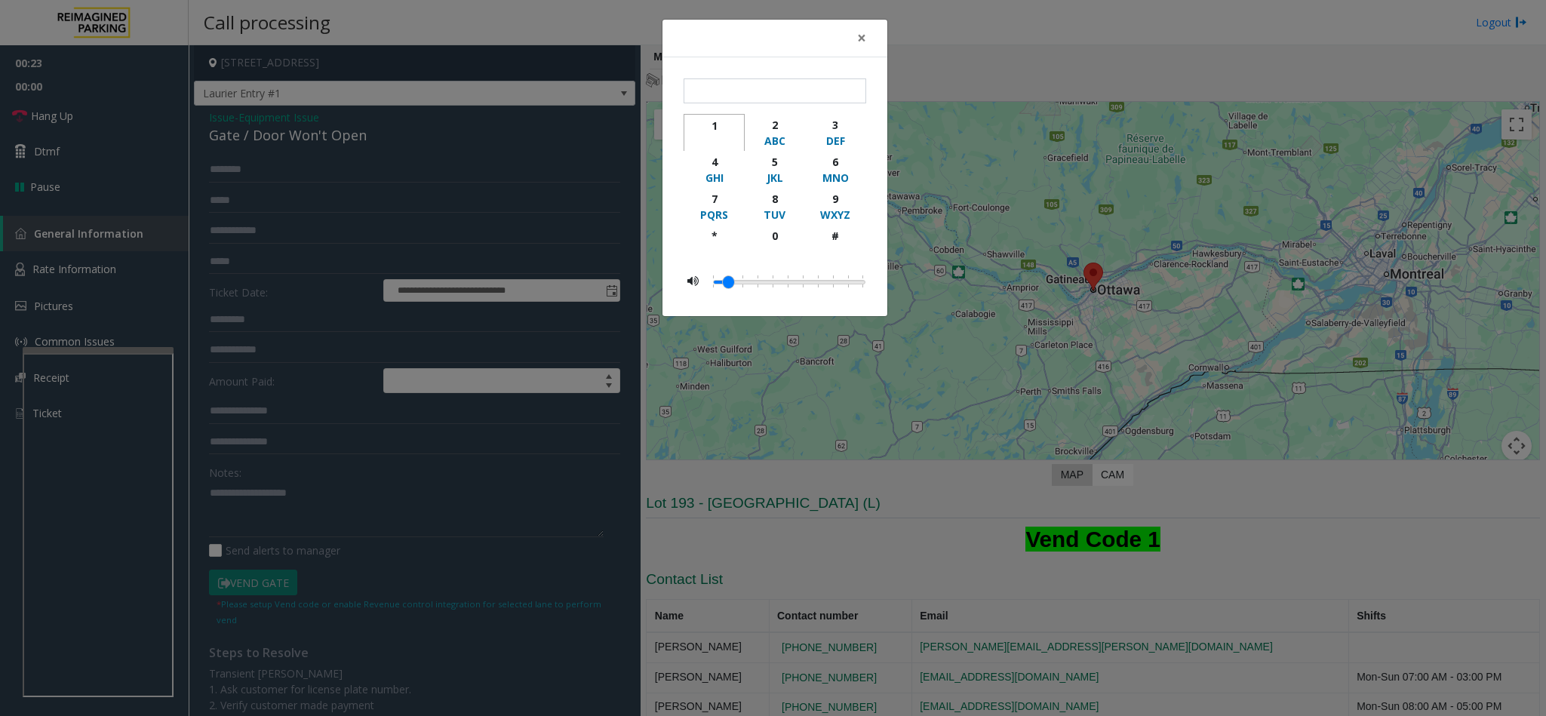
click at [708, 118] on div "1" at bounding box center [713, 126] width 41 height 16
type input "*"
click at [865, 41] on span "×" at bounding box center [861, 37] width 9 height 21
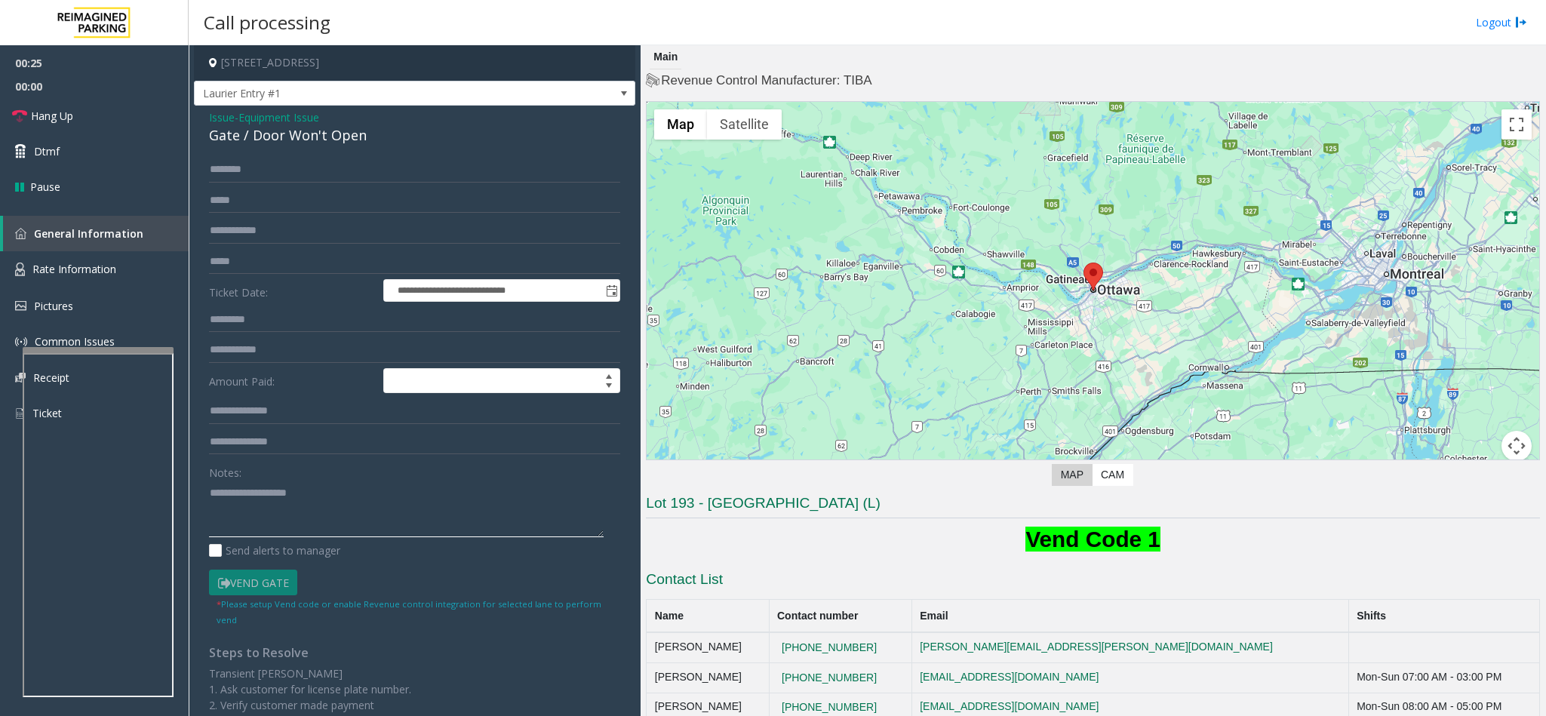
click at [312, 501] on textarea at bounding box center [406, 509] width 395 height 57
click at [88, 118] on link "Hang Up" at bounding box center [94, 115] width 189 height 35
click at [322, 489] on textarea at bounding box center [406, 509] width 395 height 57
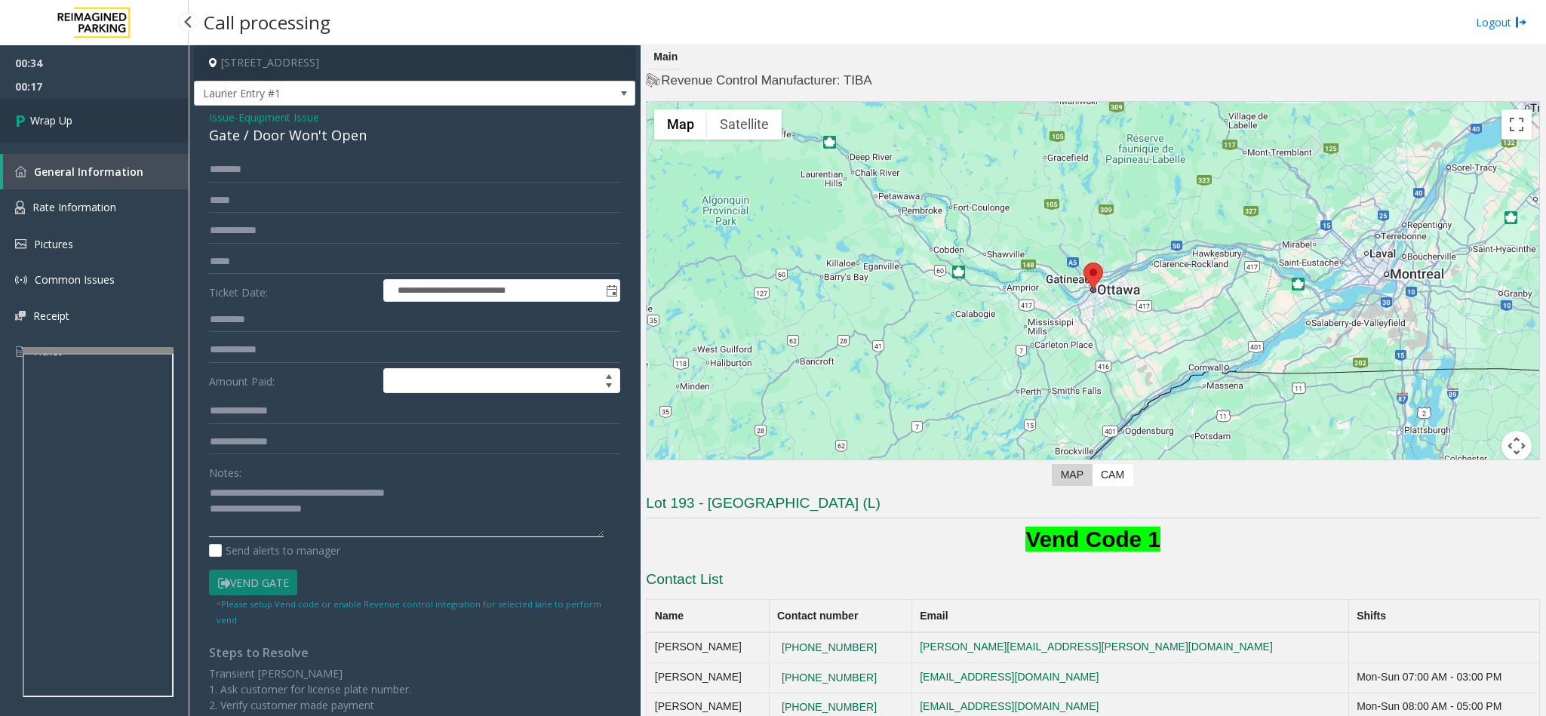
type textarea "**********"
click at [102, 137] on link "Wrap Up" at bounding box center [94, 120] width 189 height 45
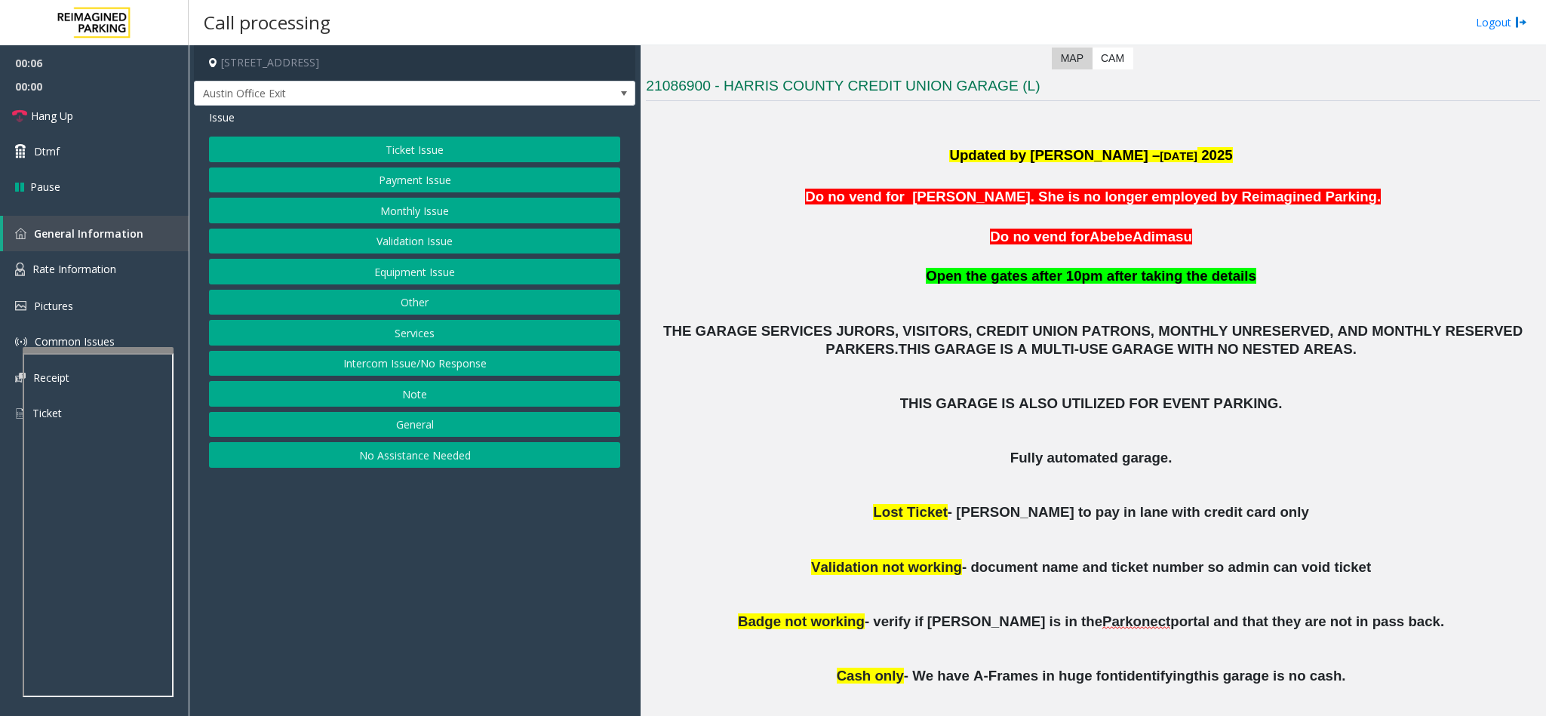
scroll to position [453, 0]
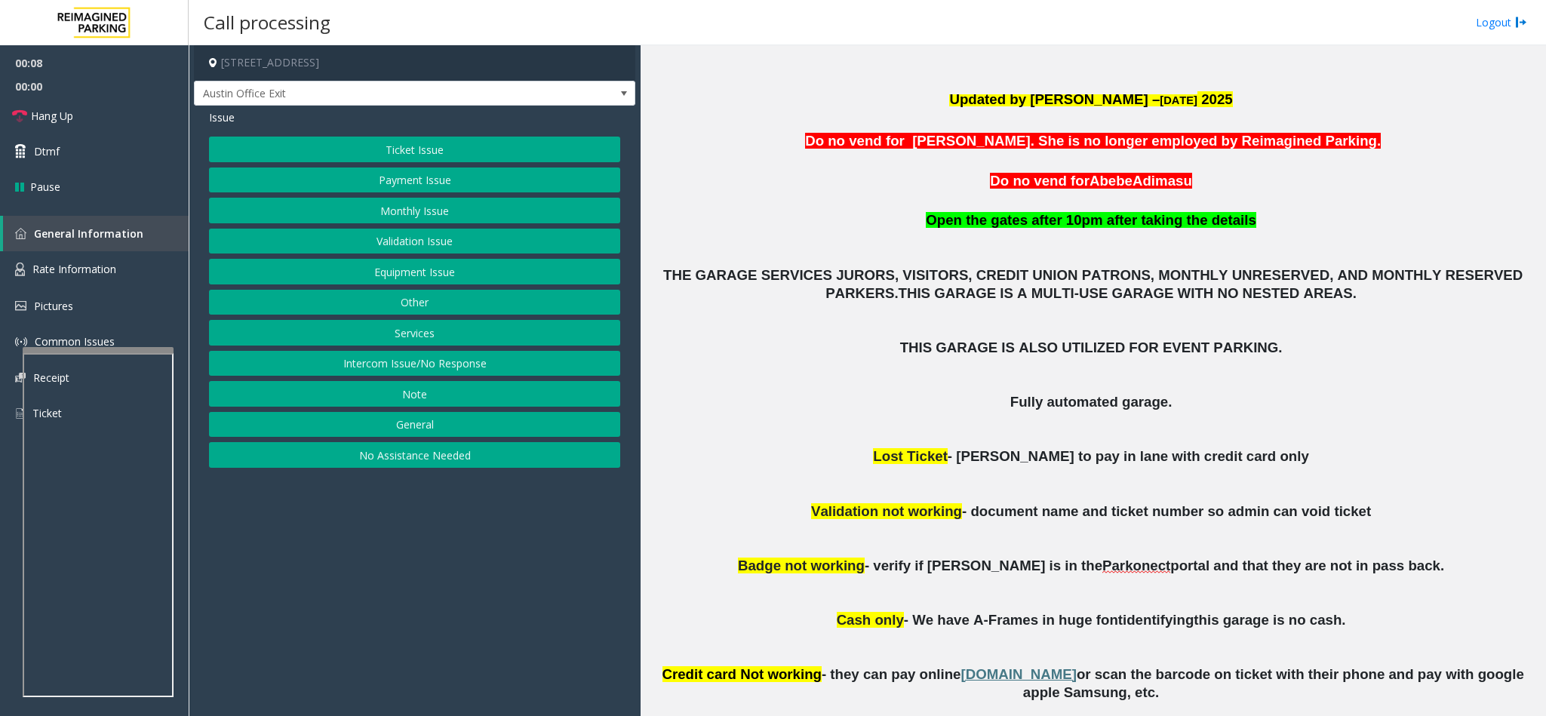
click at [440, 249] on button "Validation Issue" at bounding box center [414, 242] width 411 height 26
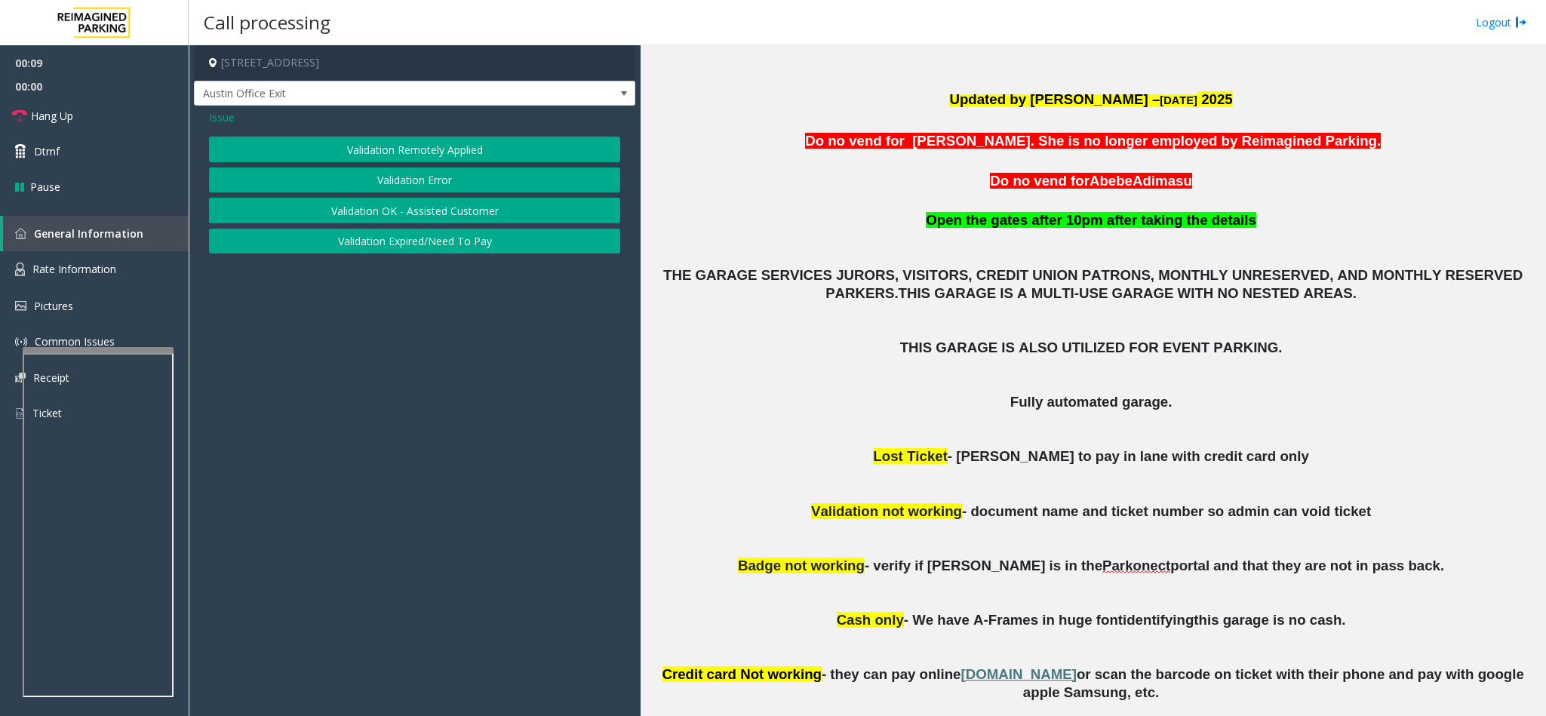
click at [404, 179] on button "Validation Error" at bounding box center [414, 180] width 411 height 26
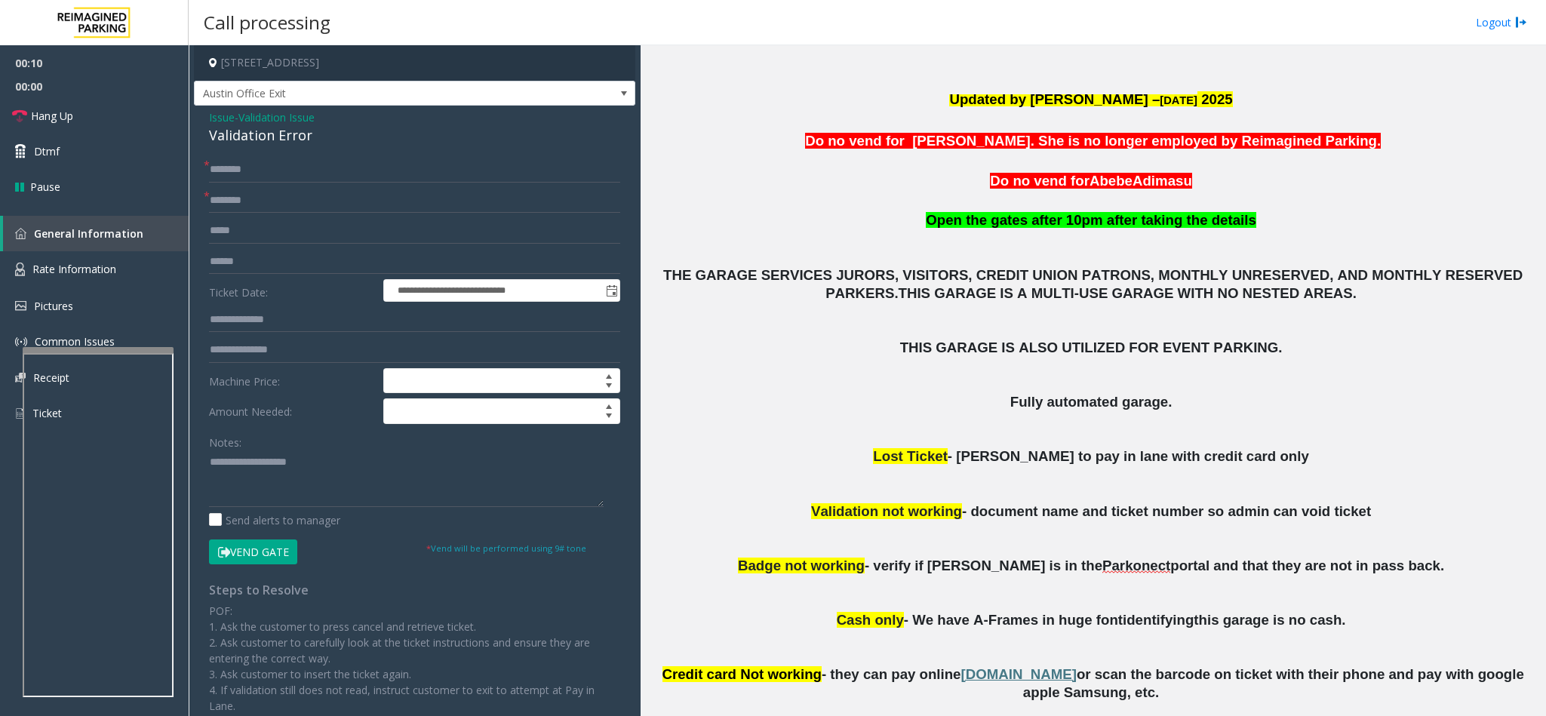
click at [272, 140] on div "Validation Error" at bounding box center [414, 135] width 411 height 20
click at [211, 462] on textarea at bounding box center [406, 478] width 395 height 57
click at [358, 471] on textarea at bounding box center [406, 478] width 395 height 57
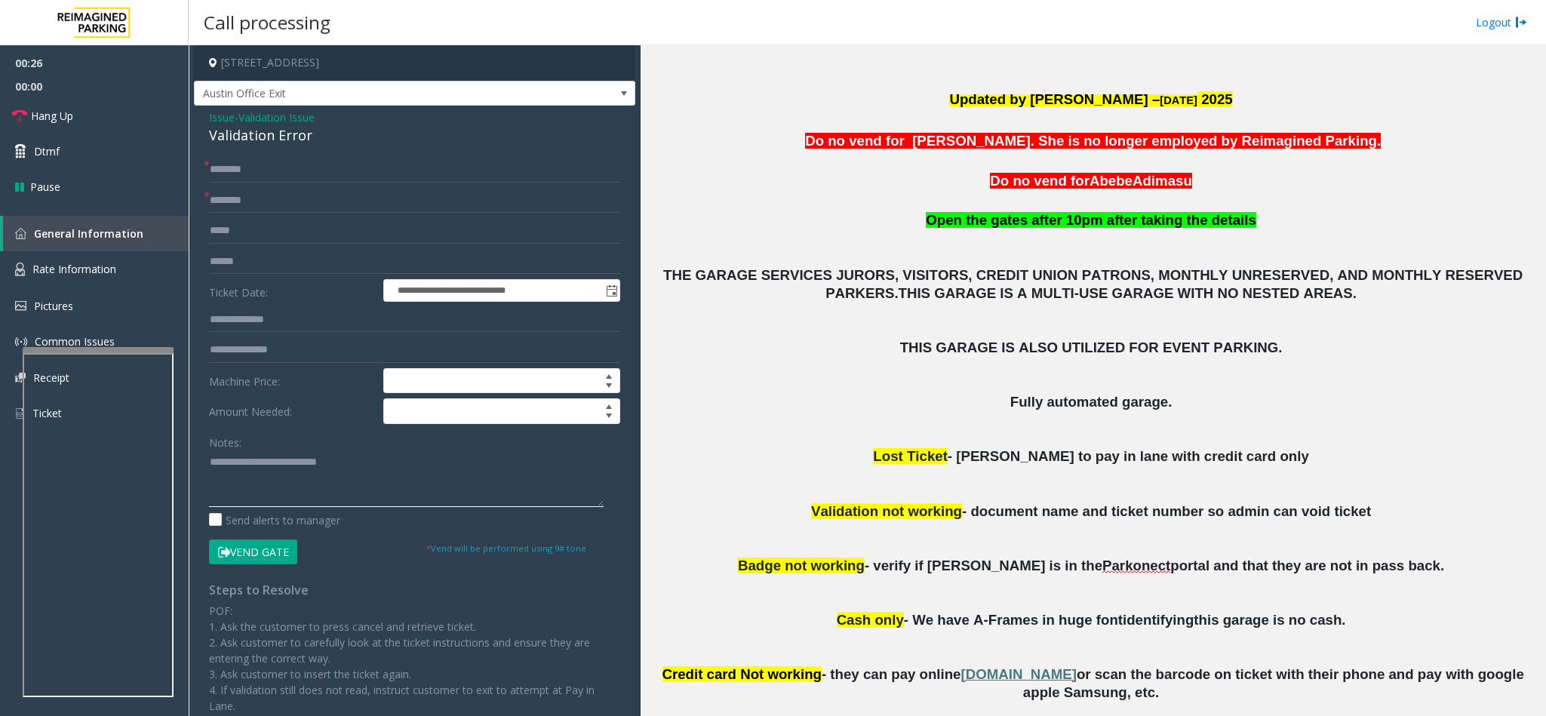
type textarea "**********"
click at [256, 198] on input "text" at bounding box center [414, 201] width 411 height 26
type input "**"
click at [247, 180] on input "text" at bounding box center [414, 170] width 411 height 26
type input "**"
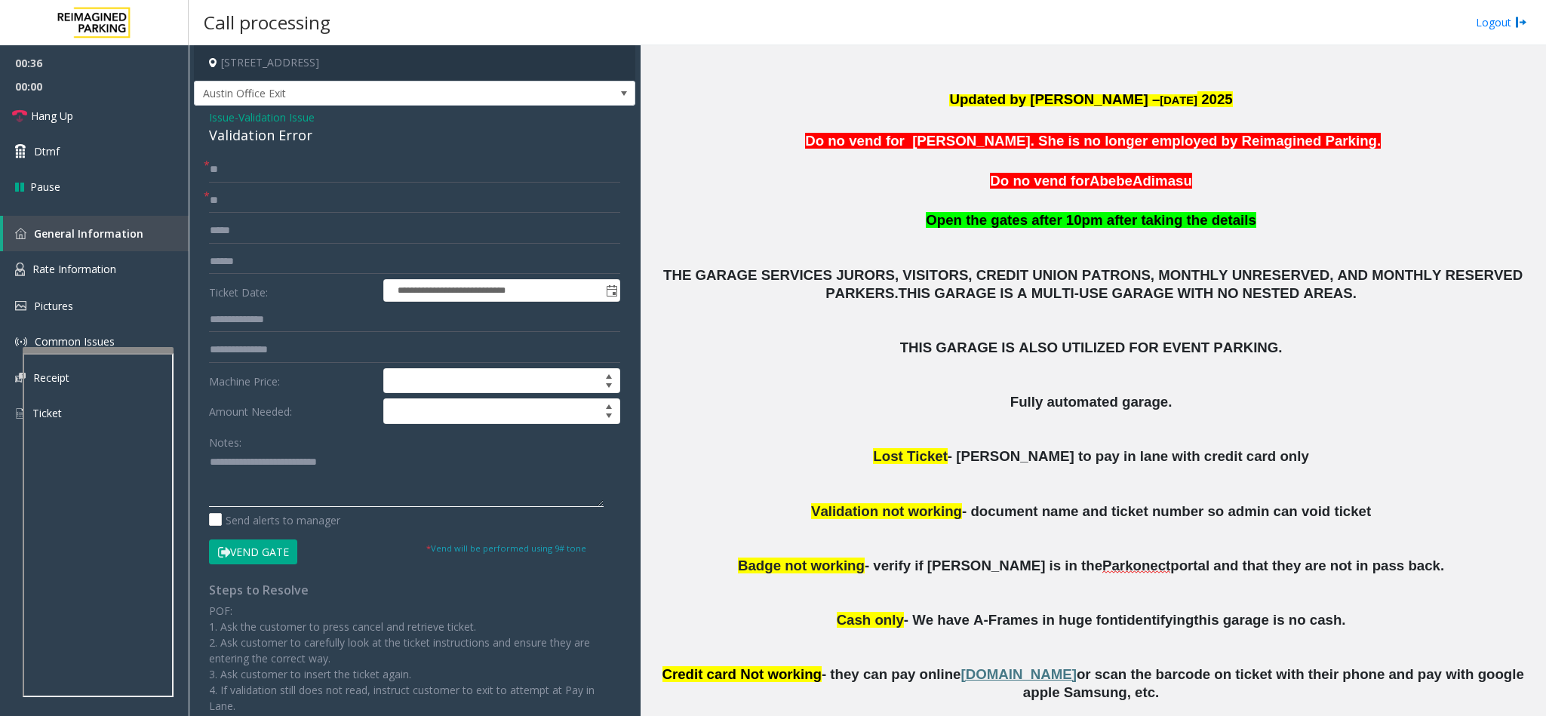
click at [355, 462] on textarea at bounding box center [406, 478] width 395 height 57
type textarea "**********"
click at [87, 134] on link "Dtmf" at bounding box center [94, 151] width 189 height 35
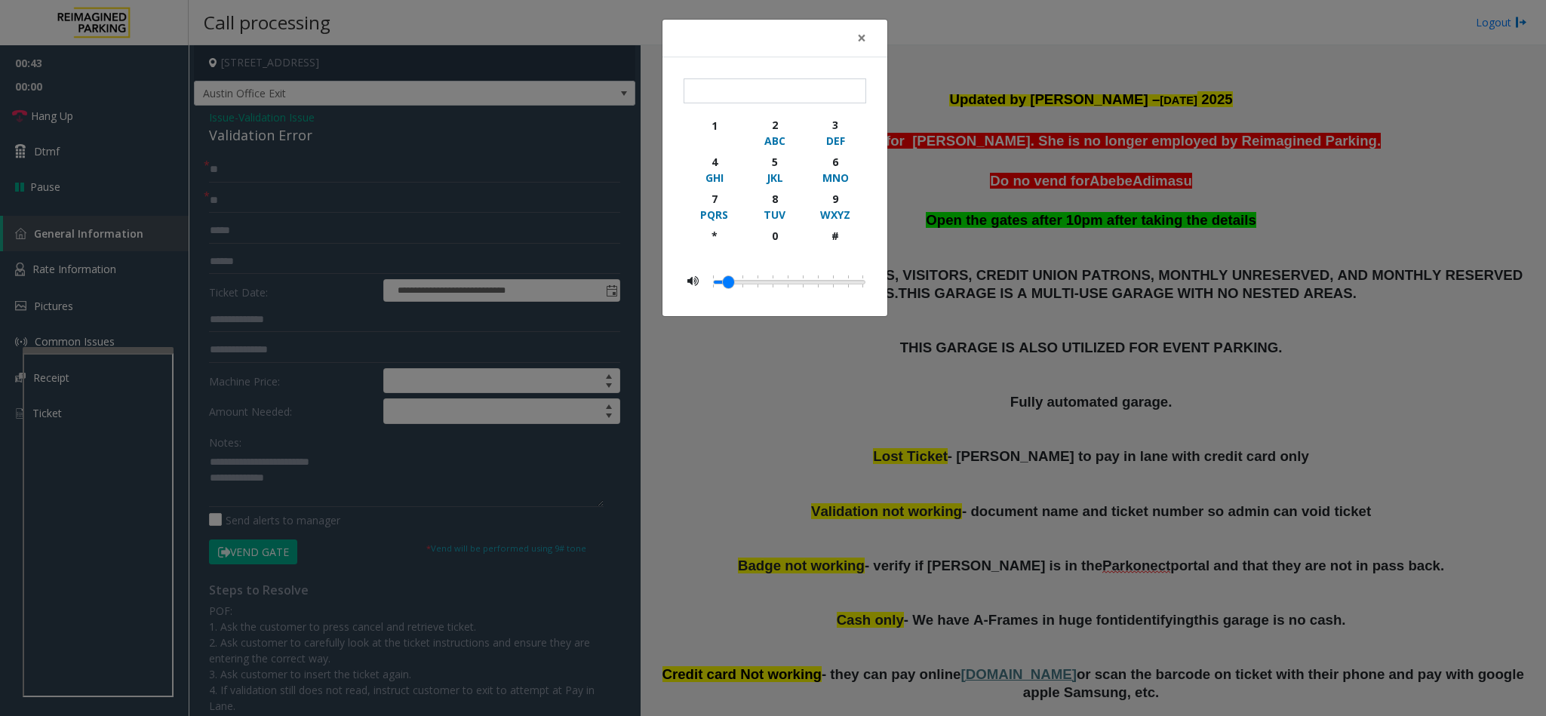
click at [89, 118] on div "× 1 2 ABC 3 DEF 4 GHI 5 JKL 6 MNO 7 PQRS 8 TUV 9 WXYZ * 0 #" at bounding box center [773, 358] width 1546 height 716
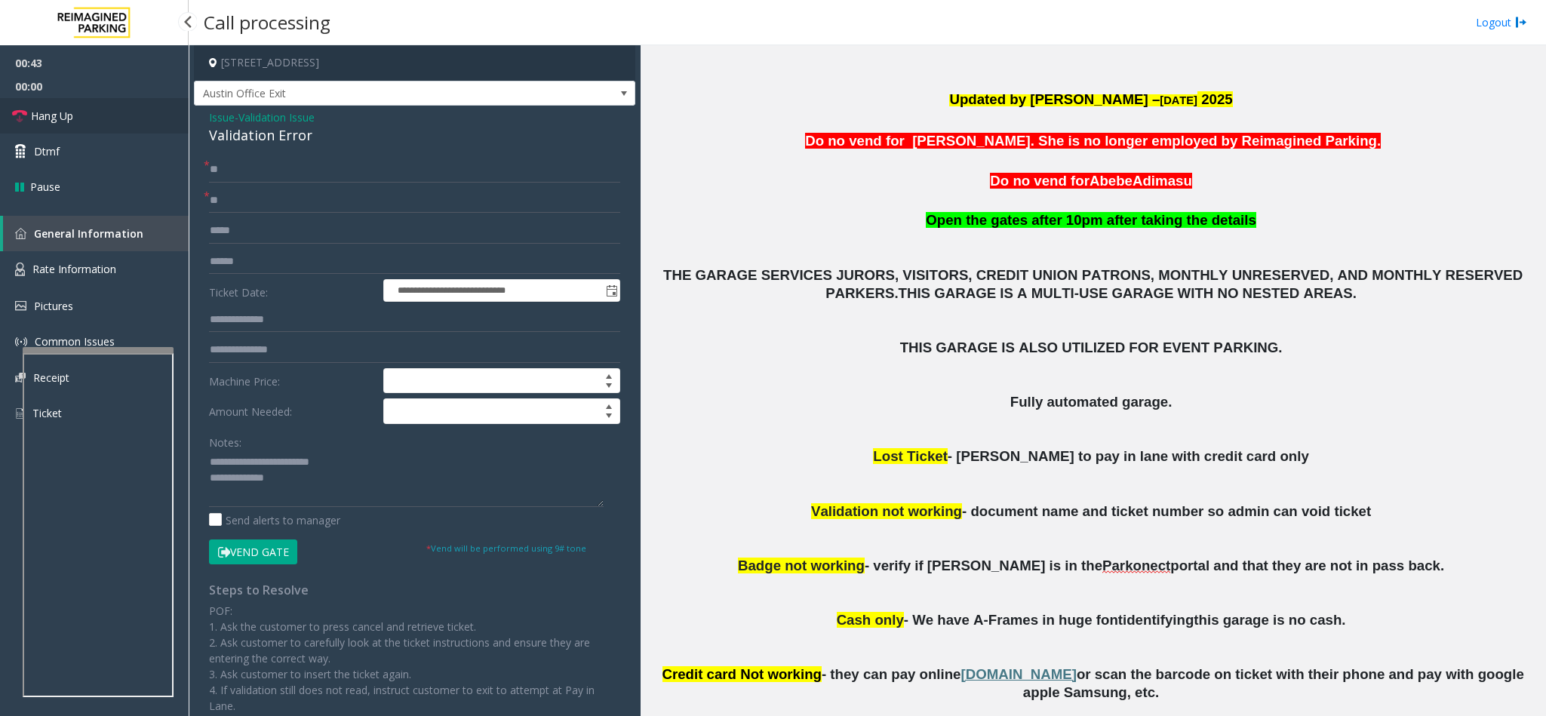
click at [95, 113] on link "Hang Up" at bounding box center [94, 115] width 189 height 35
click at [321, 481] on textarea at bounding box center [406, 478] width 395 height 57
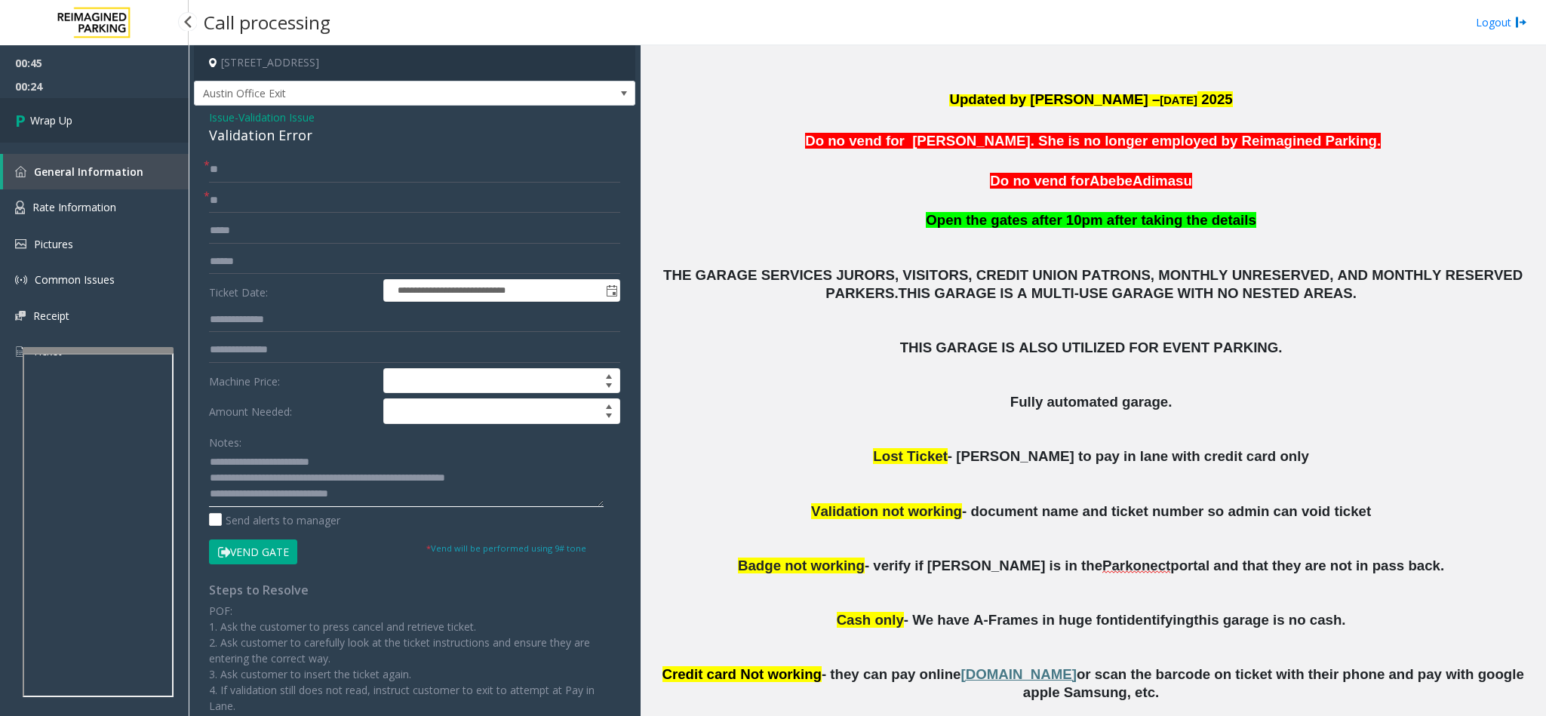
type textarea "**********"
click at [80, 122] on link "Wrap Up" at bounding box center [94, 120] width 189 height 45
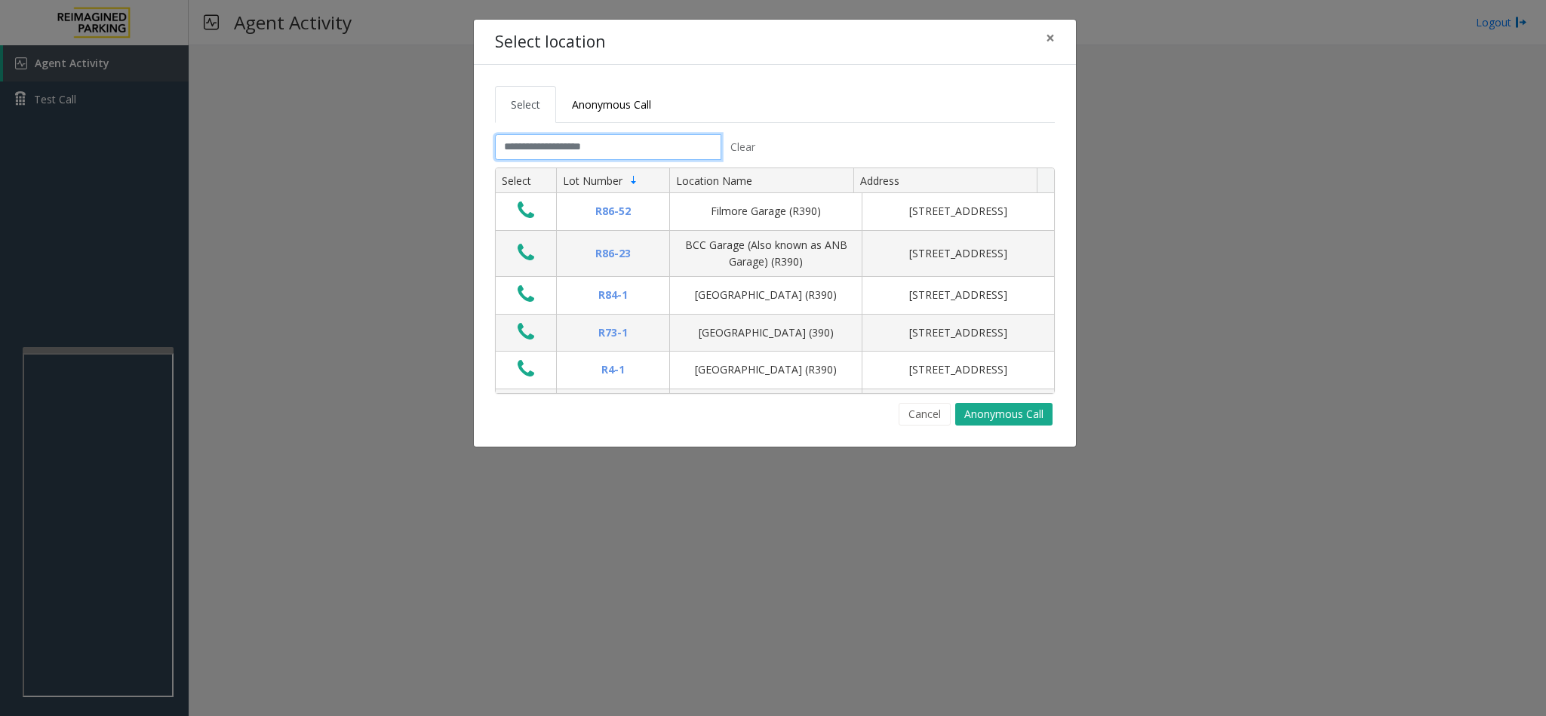
click at [514, 156] on input "text" at bounding box center [608, 147] width 226 height 26
click at [611, 84] on div "Select Anonymous Call Clear Select Lot Number Location Name Address R86-52 Film…" at bounding box center [775, 256] width 602 height 382
click at [605, 100] on span "Anonymous Call" at bounding box center [611, 104] width 79 height 14
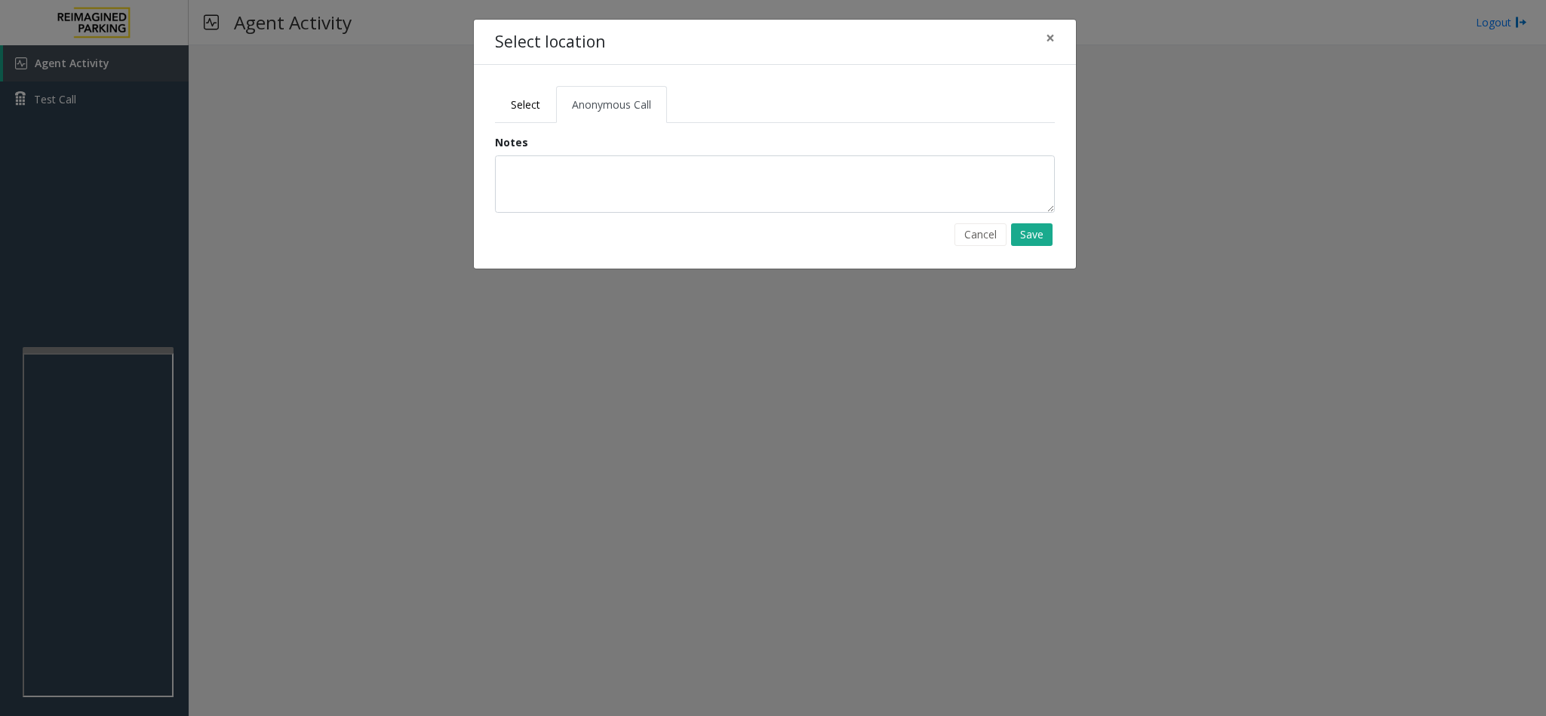
click at [598, 149] on div "Notes" at bounding box center [775, 173] width 560 height 78
click at [584, 171] on textarea at bounding box center [775, 183] width 560 height 57
type textarea "**********"
click at [1030, 234] on button "Save" at bounding box center [1031, 234] width 41 height 23
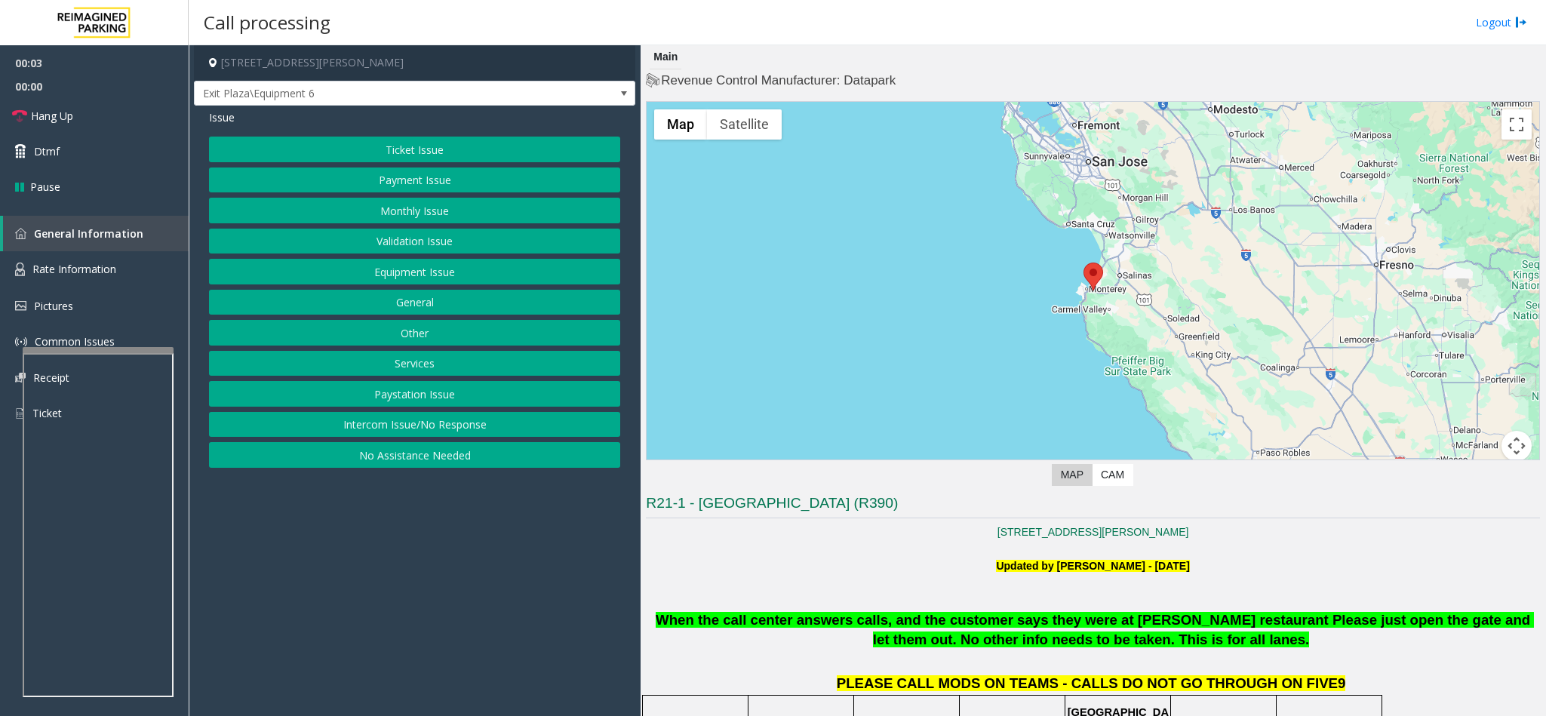
click at [453, 458] on button "No Assistance Needed" at bounding box center [414, 455] width 411 height 26
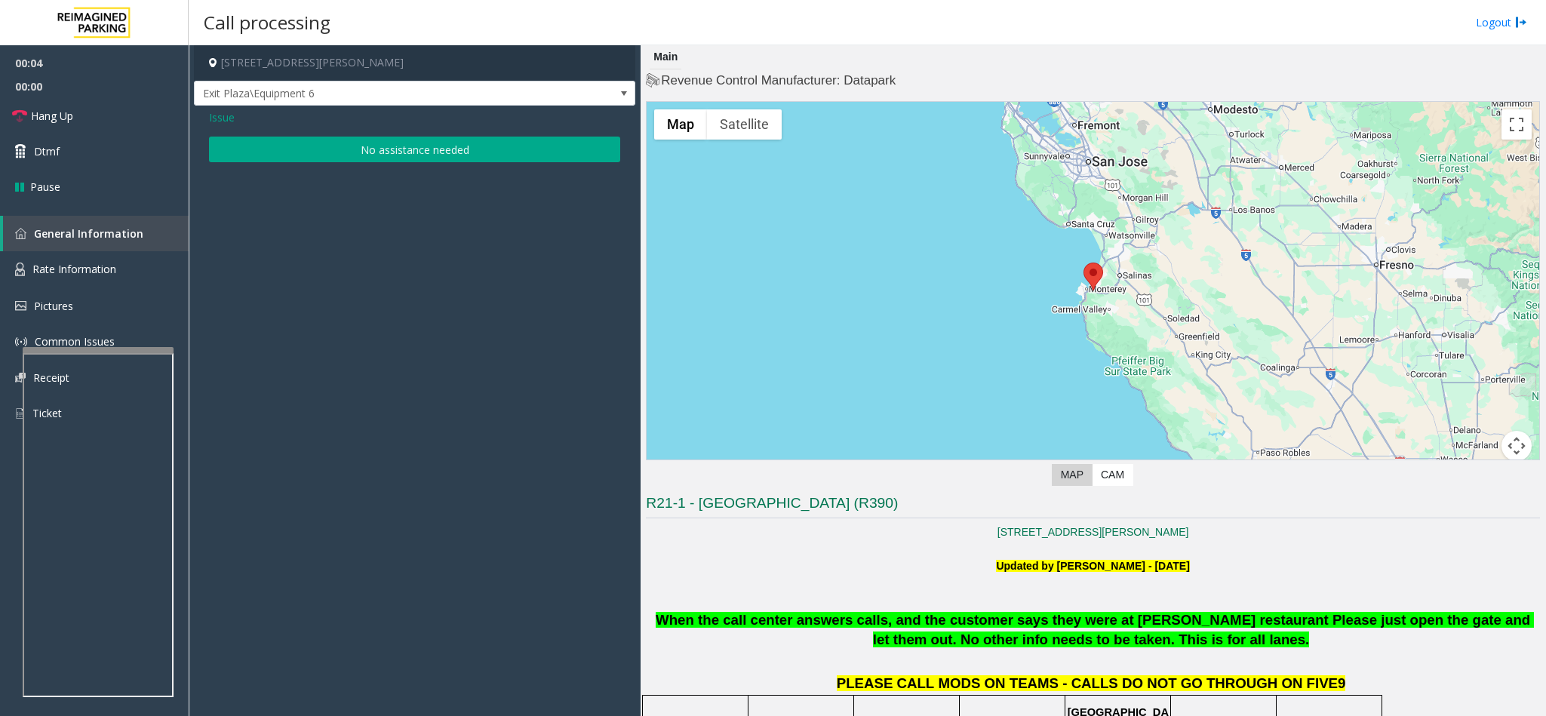
click at [401, 150] on button "No assistance needed" at bounding box center [414, 150] width 411 height 26
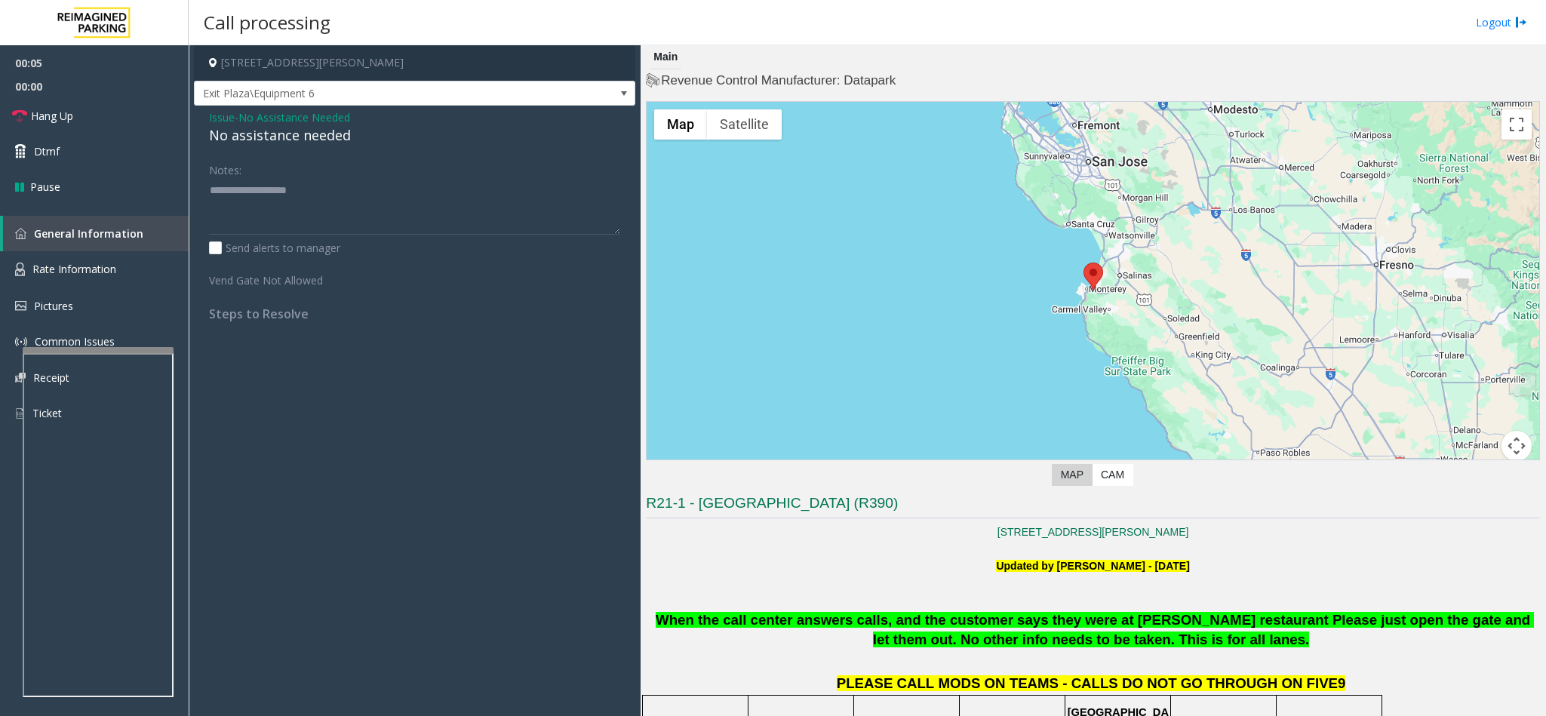
click at [345, 137] on div "No assistance needed" at bounding box center [414, 135] width 411 height 20
type textarea "**********"
click at [134, 114] on link "Hang Up" at bounding box center [94, 115] width 189 height 35
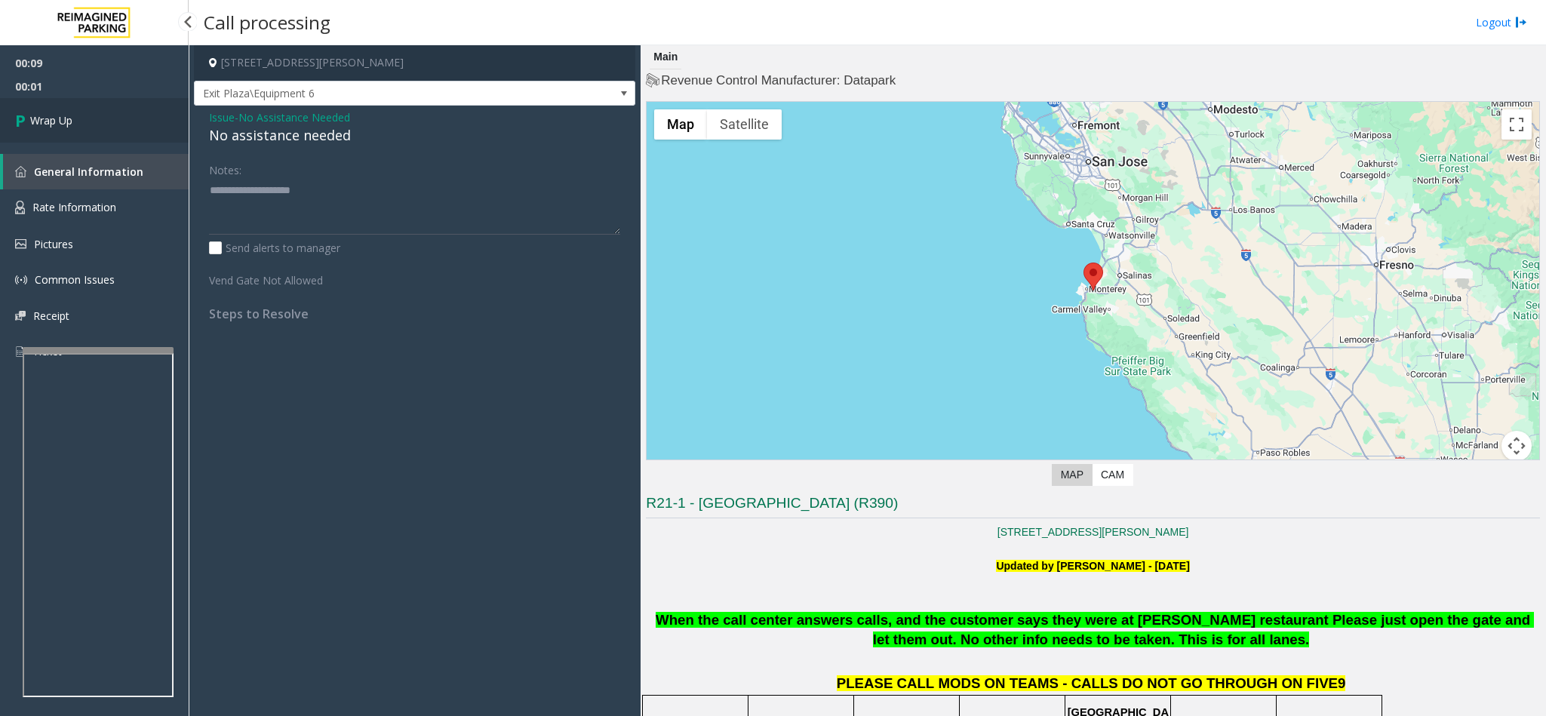
click at [134, 114] on link "Wrap Up" at bounding box center [94, 120] width 189 height 45
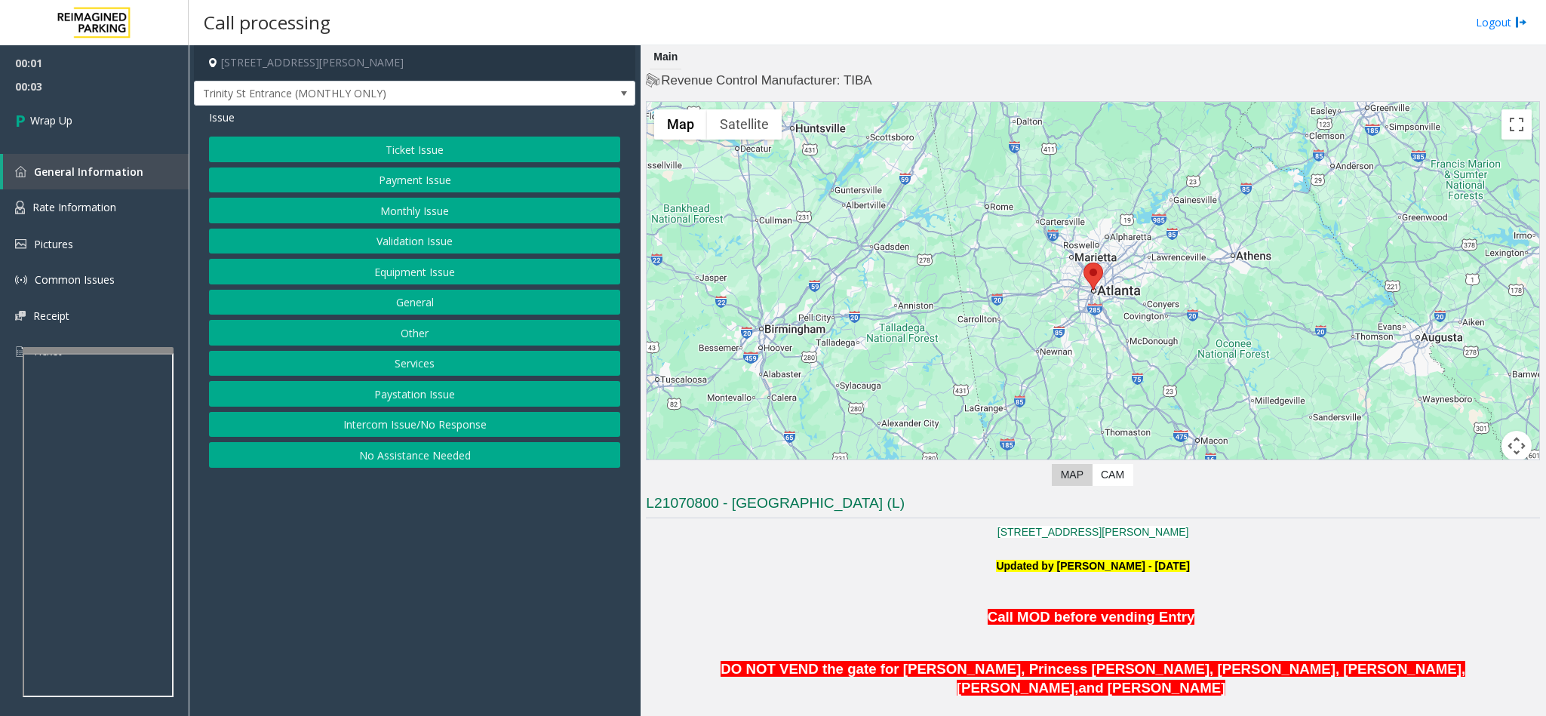
click at [444, 435] on button "Intercom Issue/No Response" at bounding box center [414, 425] width 411 height 26
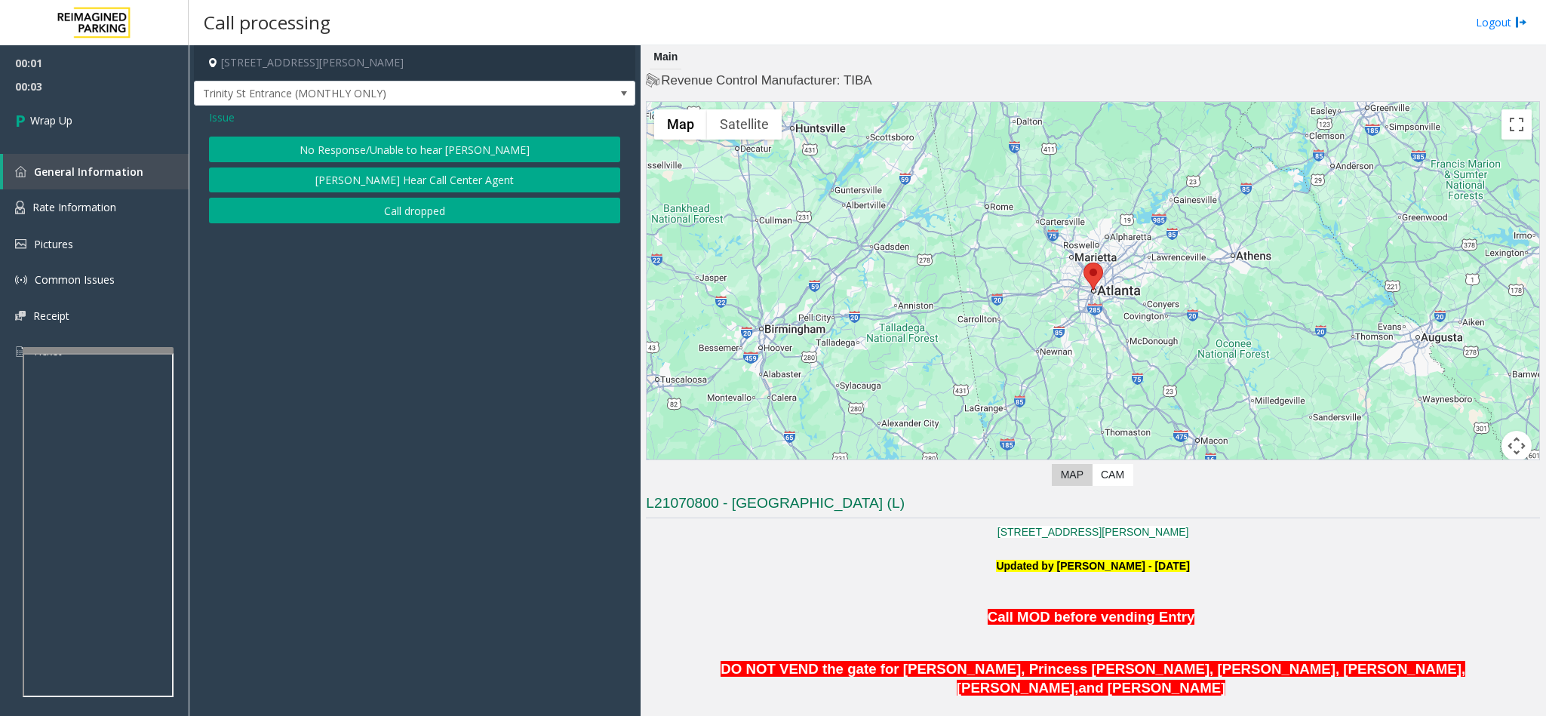
click at [386, 198] on div "No Response/Unable to hear parker Parker Cannot Hear Call Center Agent Call dro…" at bounding box center [414, 180] width 411 height 87
click at [378, 207] on button "Call dropped" at bounding box center [414, 211] width 411 height 26
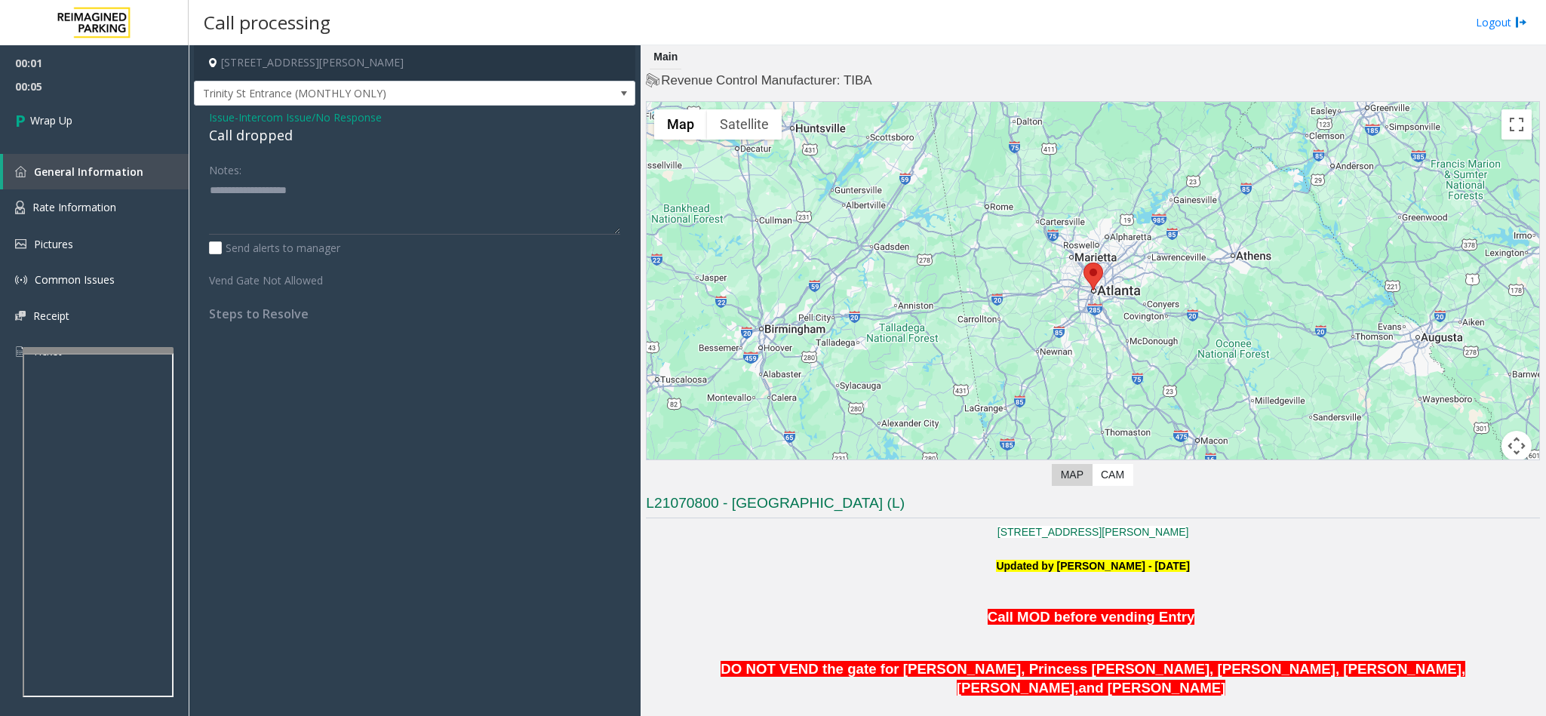
click at [241, 131] on div "Call dropped" at bounding box center [414, 135] width 411 height 20
type textarea "**********"
click at [137, 139] on link "Wrap Up" at bounding box center [94, 120] width 189 height 45
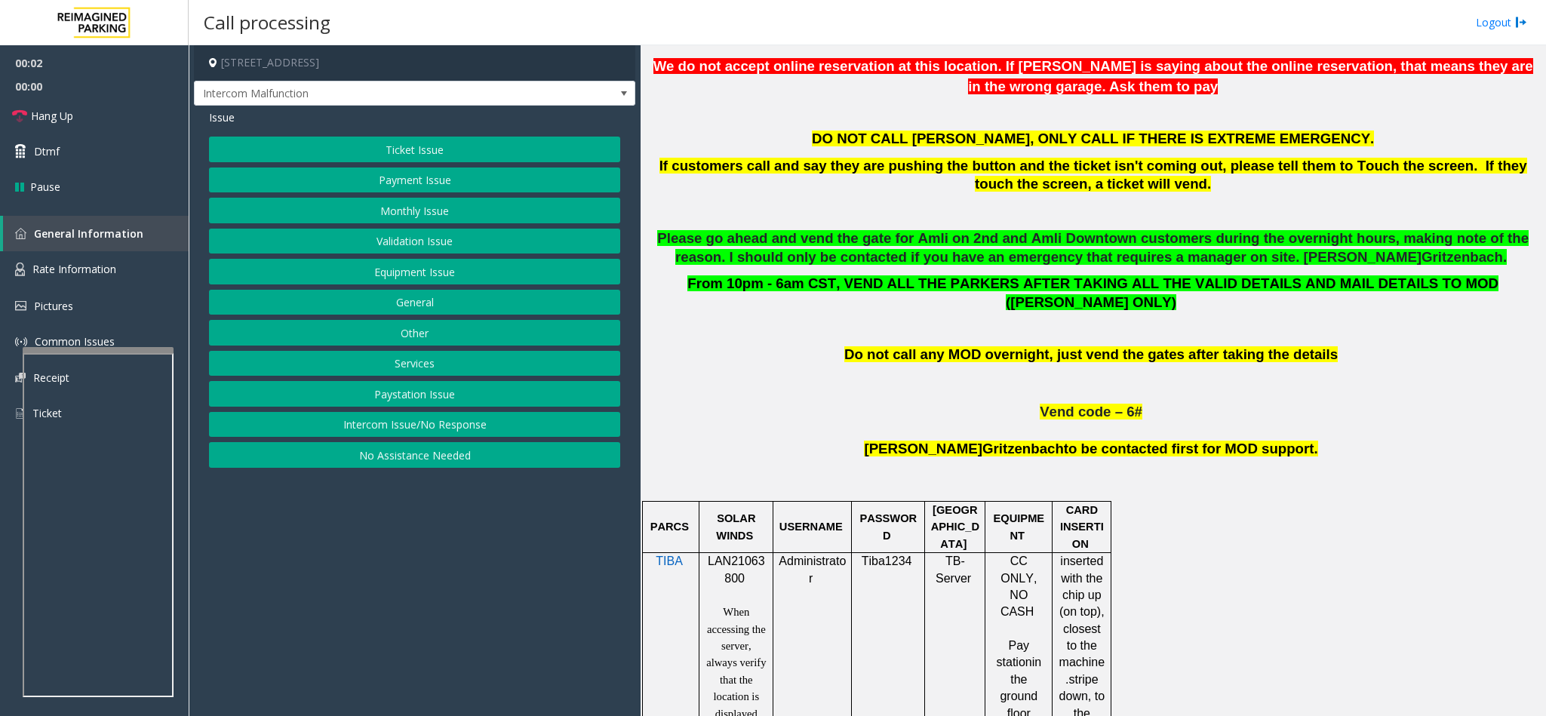
scroll to position [792, 0]
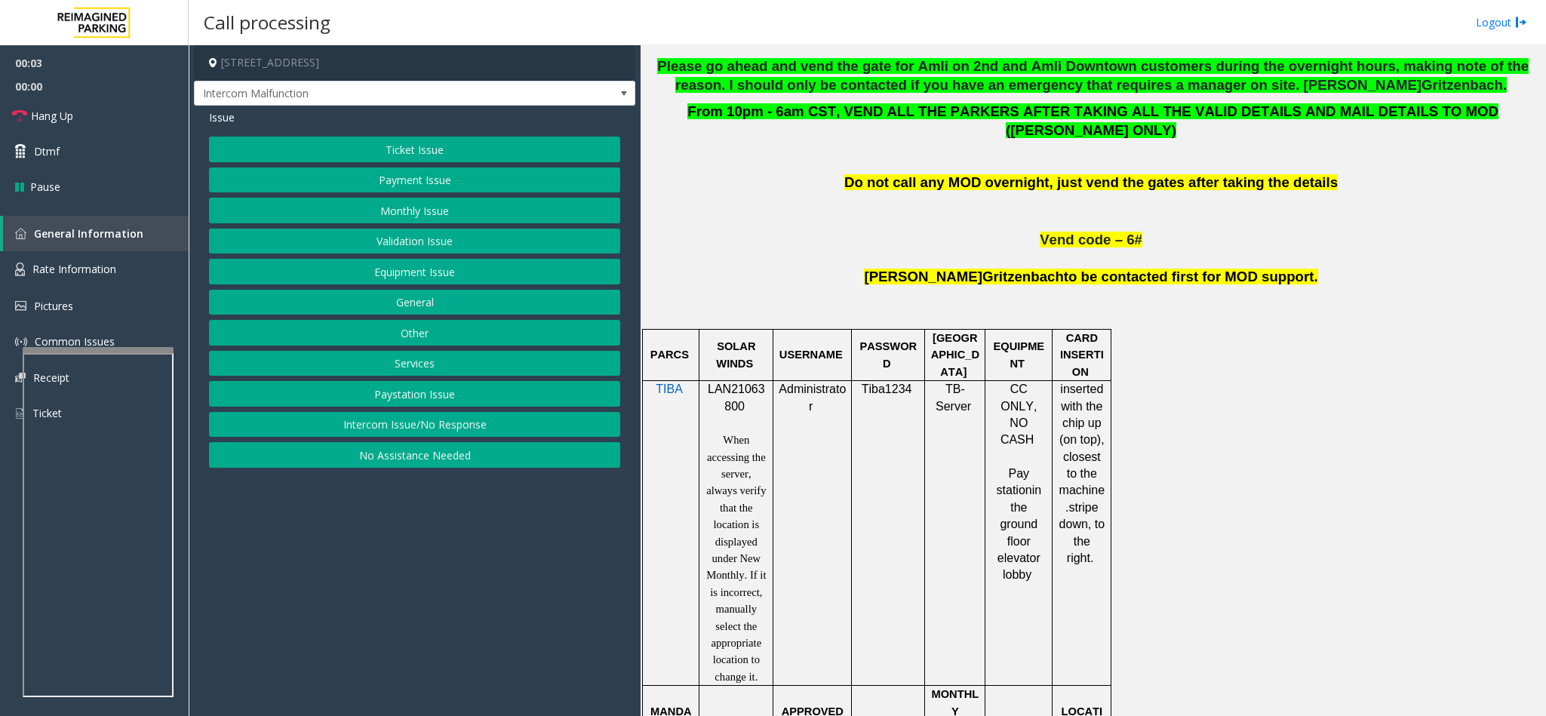
click at [740, 392] on span "LAN21063800" at bounding box center [736, 397] width 57 height 29
click at [739, 392] on span "LAN21063800" at bounding box center [736, 397] width 57 height 29
click at [730, 383] on span "LAN21063800" at bounding box center [736, 397] width 57 height 29
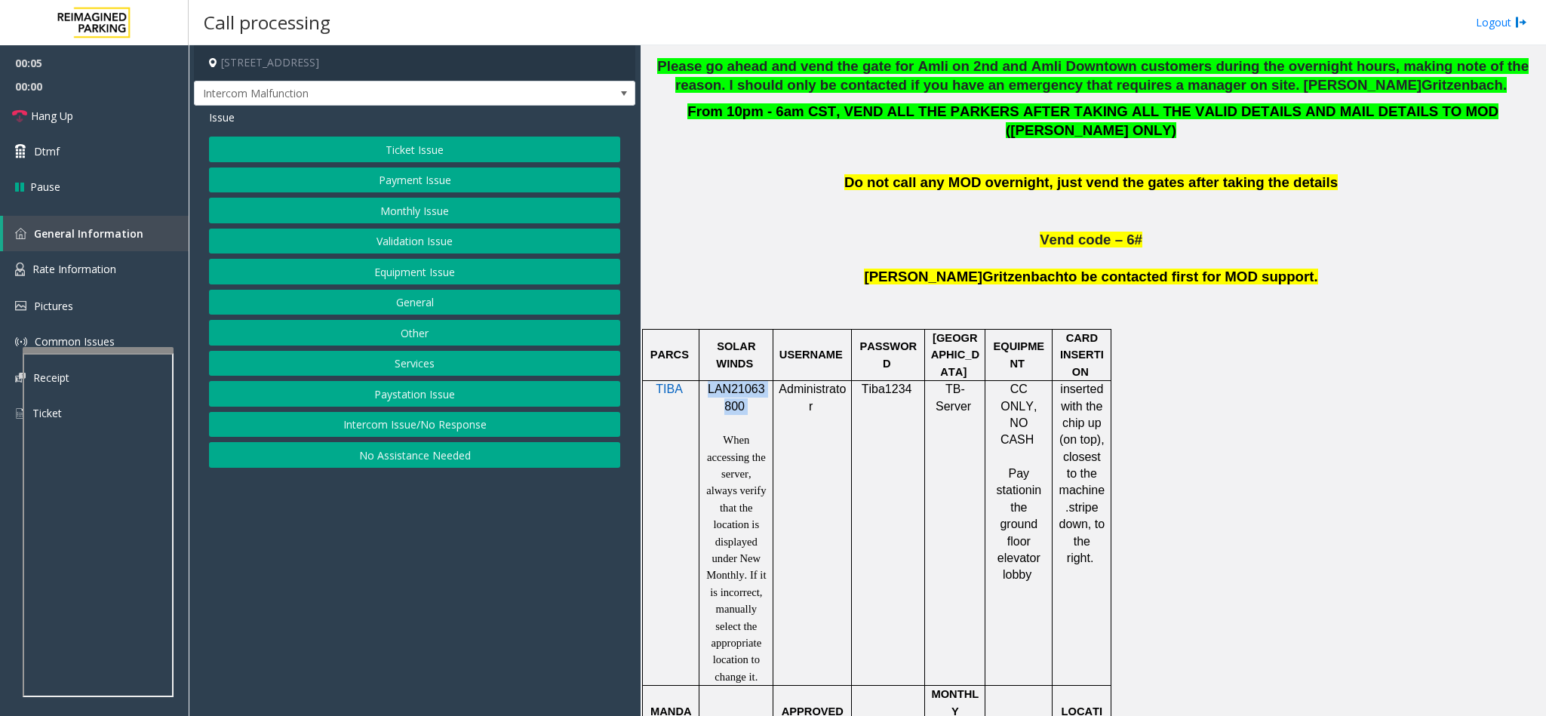
click at [730, 383] on span "LAN21063800" at bounding box center [736, 397] width 57 height 29
click at [379, 240] on button "Validation Issue" at bounding box center [414, 242] width 411 height 26
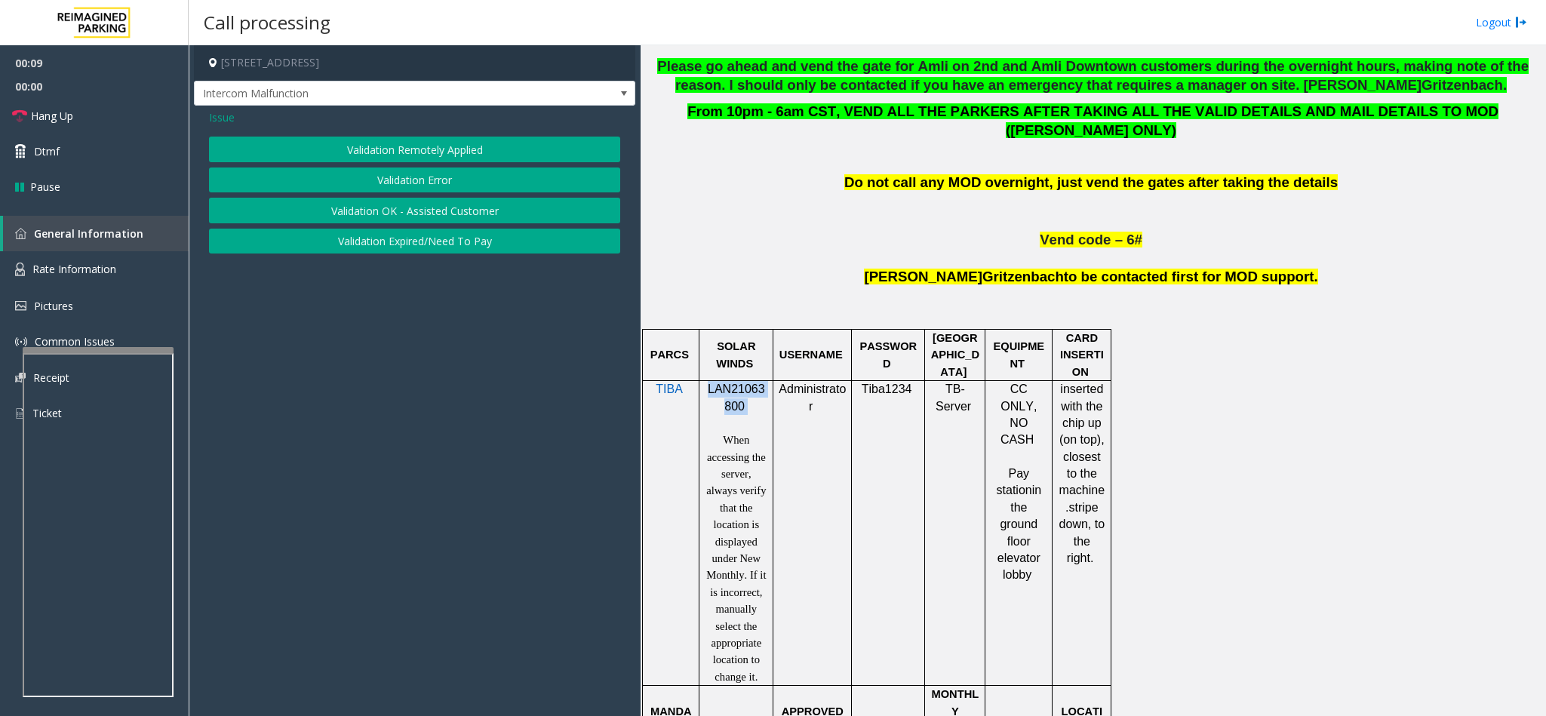
click at [401, 179] on button "Validation Error" at bounding box center [414, 180] width 411 height 26
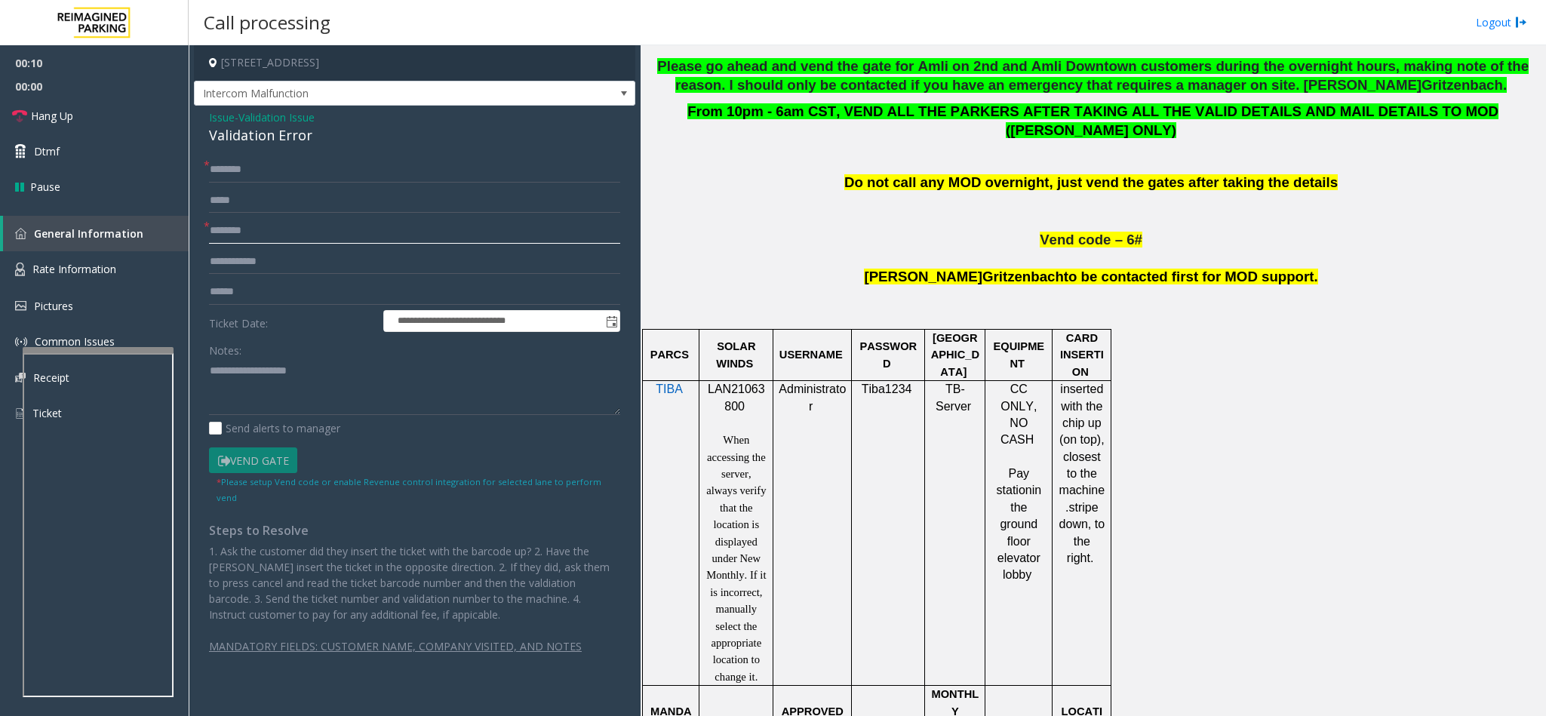
click at [243, 229] on input "text" at bounding box center [414, 231] width 411 height 26
type input "*******"
click at [247, 134] on div "Validation Error" at bounding box center [414, 135] width 411 height 20
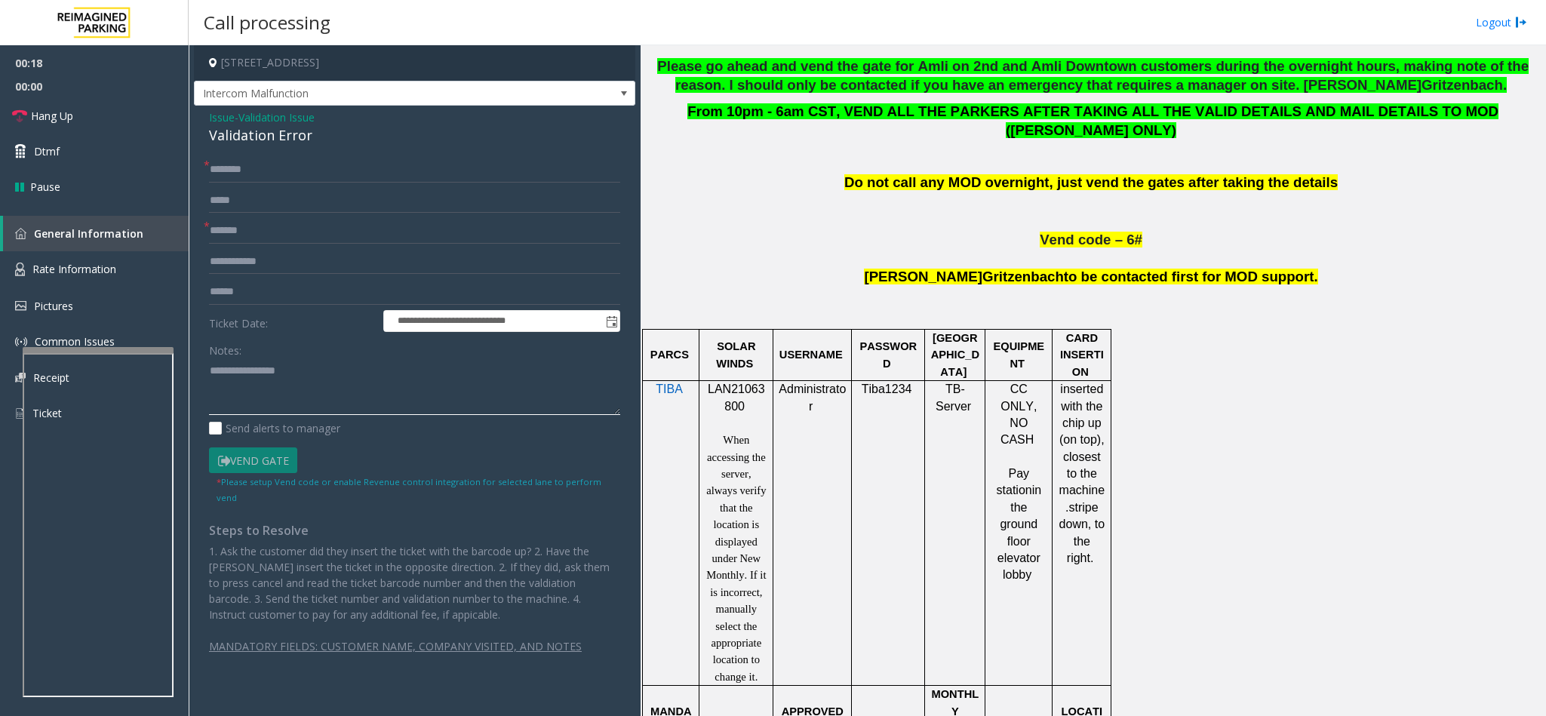
type textarea "**********"
click at [251, 161] on input "text" at bounding box center [414, 170] width 411 height 26
type input "*"
click at [211, 175] on input "*****" at bounding box center [414, 170] width 411 height 26
click at [290, 167] on input "*****" at bounding box center [414, 170] width 411 height 26
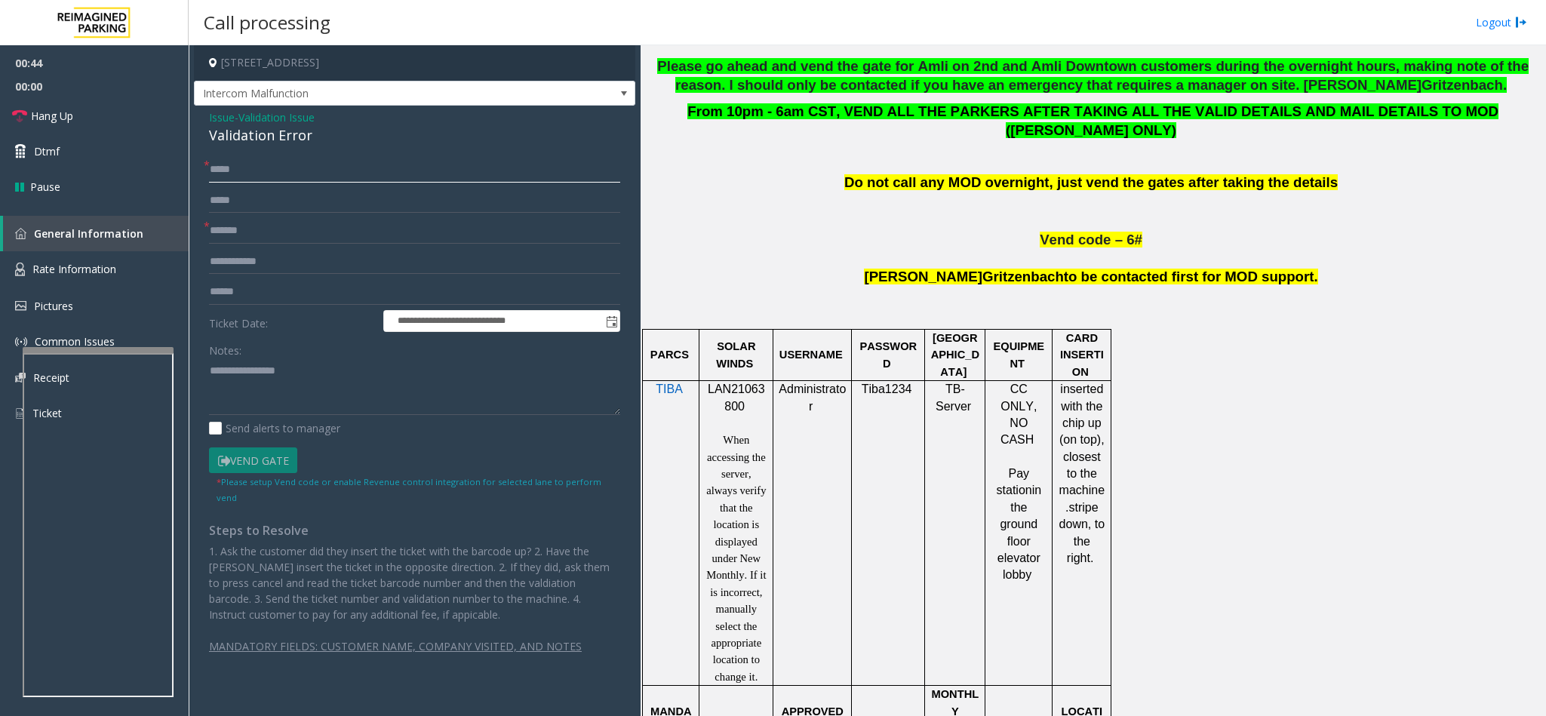
click at [213, 180] on input "*****" at bounding box center [414, 170] width 411 height 26
type input "**********"
click at [238, 293] on input "text" at bounding box center [414, 292] width 411 height 26
click at [207, 376] on div "**********" at bounding box center [415, 413] width 434 height 513
click at [211, 363] on textarea at bounding box center [414, 386] width 411 height 57
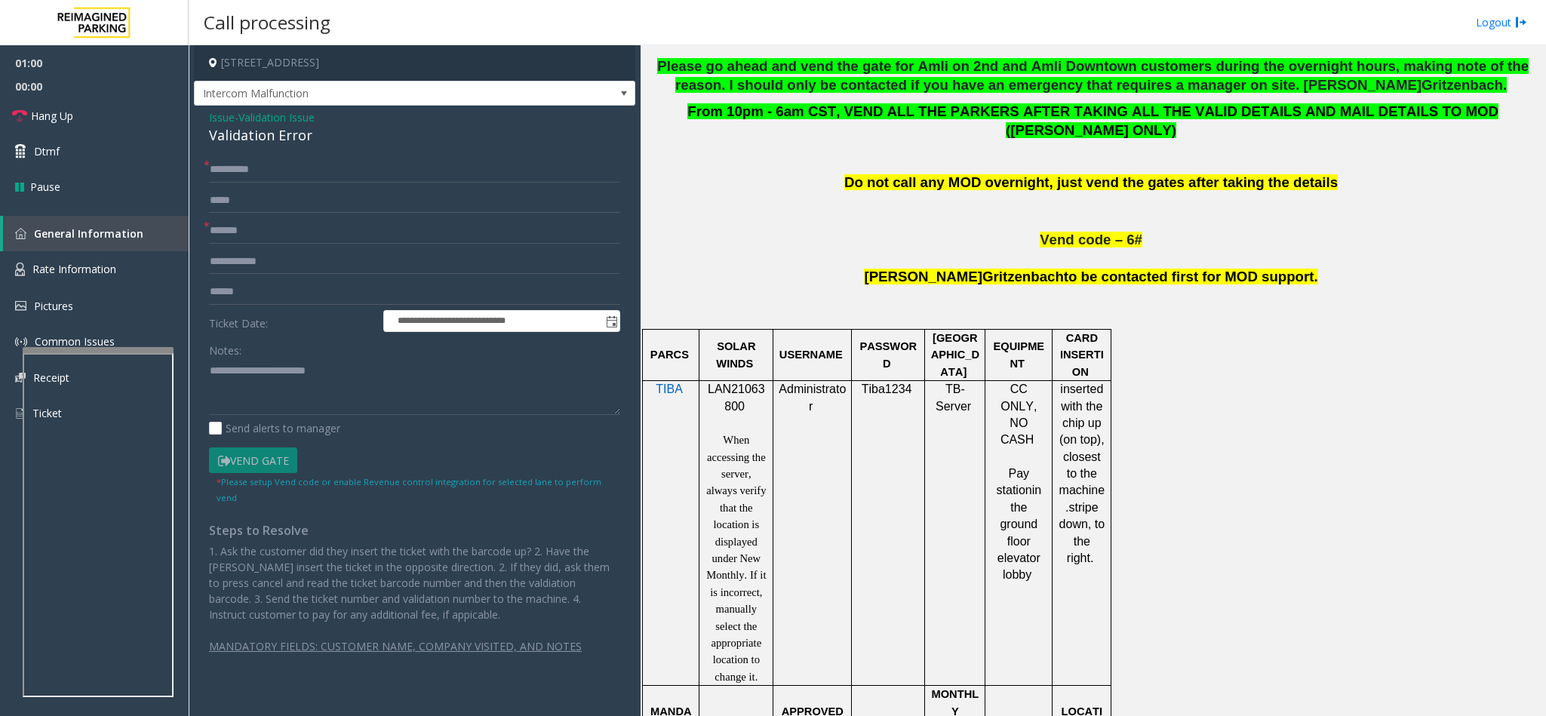
click at [736, 383] on span "LAN21063800" at bounding box center [736, 397] width 57 height 29
copy p "LAN21063800"
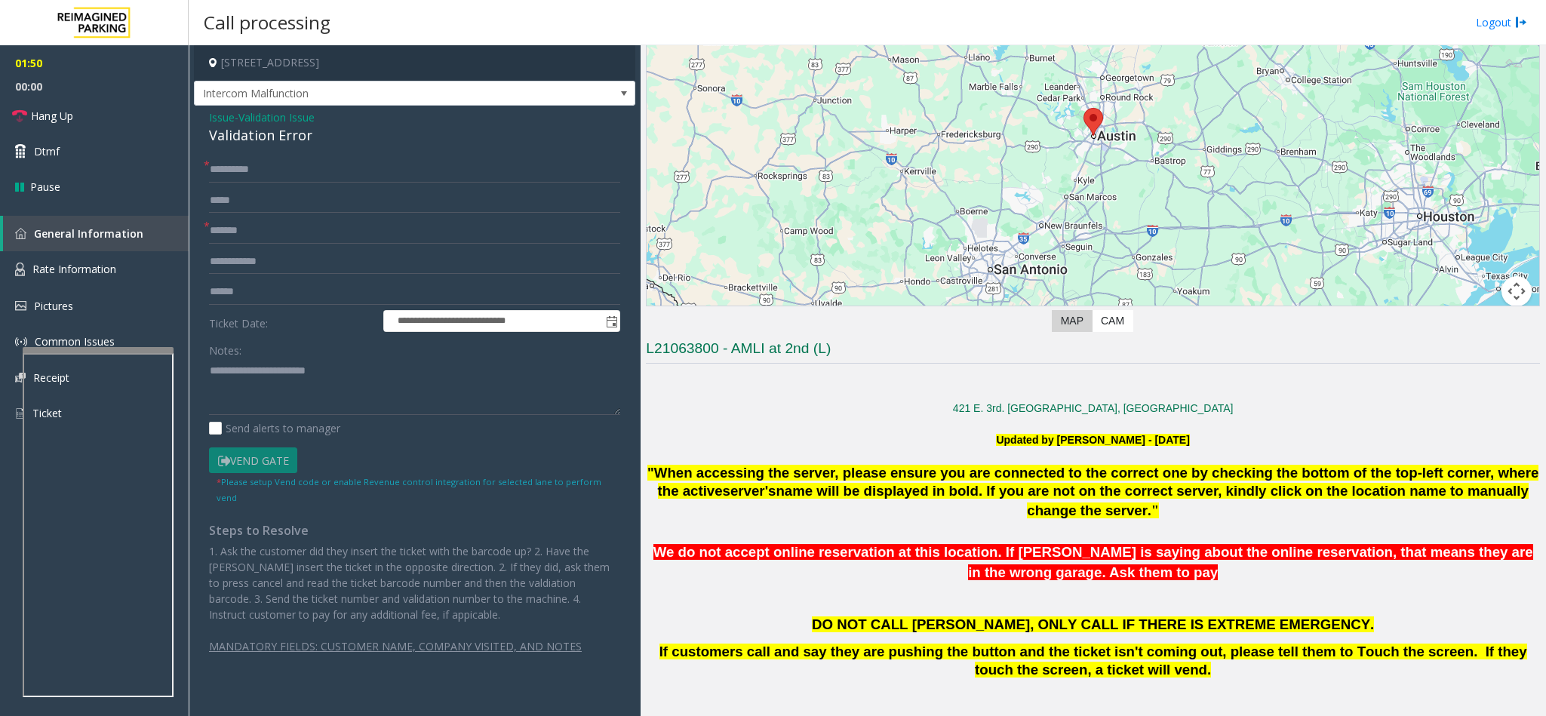
scroll to position [113, 0]
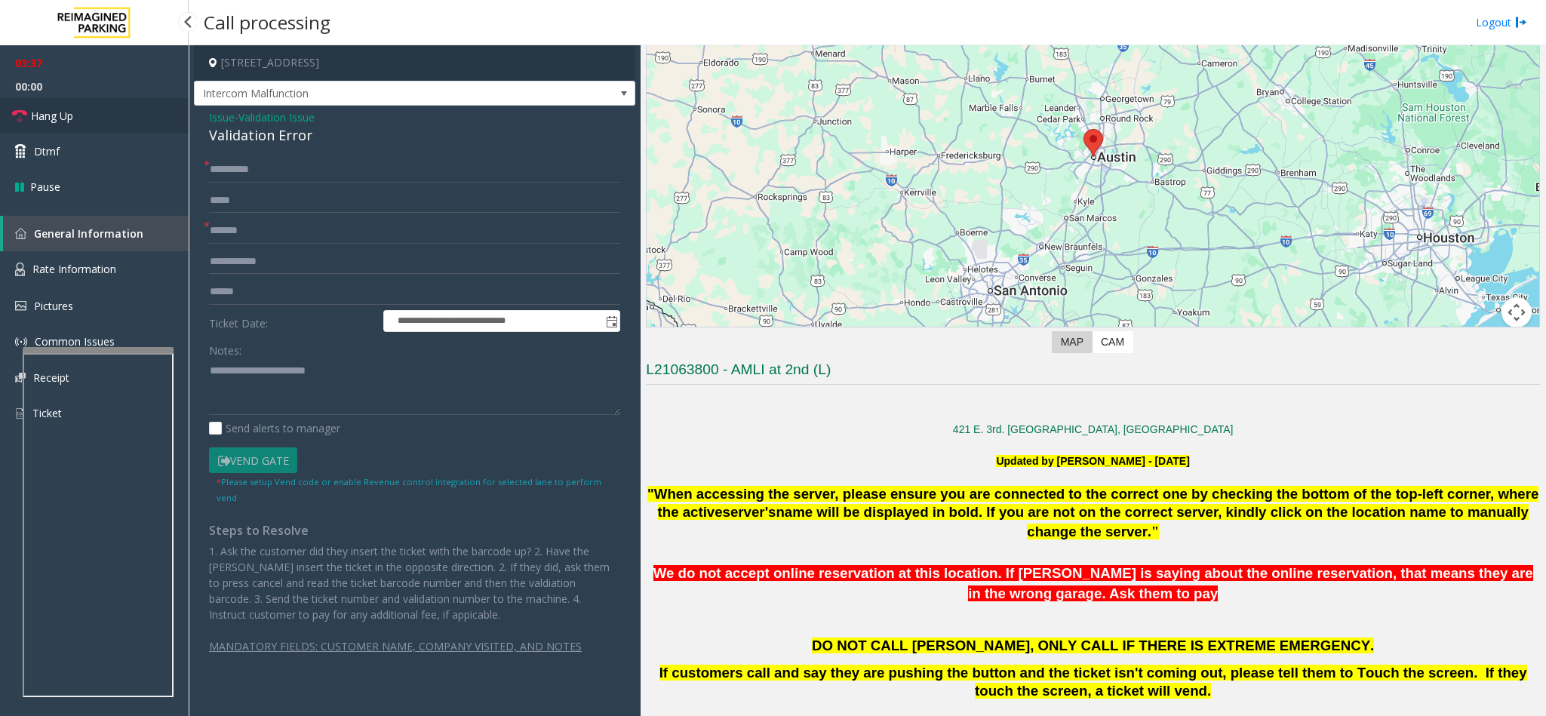
click at [84, 111] on link "Hang Up" at bounding box center [94, 115] width 189 height 35
click at [372, 367] on textarea at bounding box center [414, 386] width 411 height 57
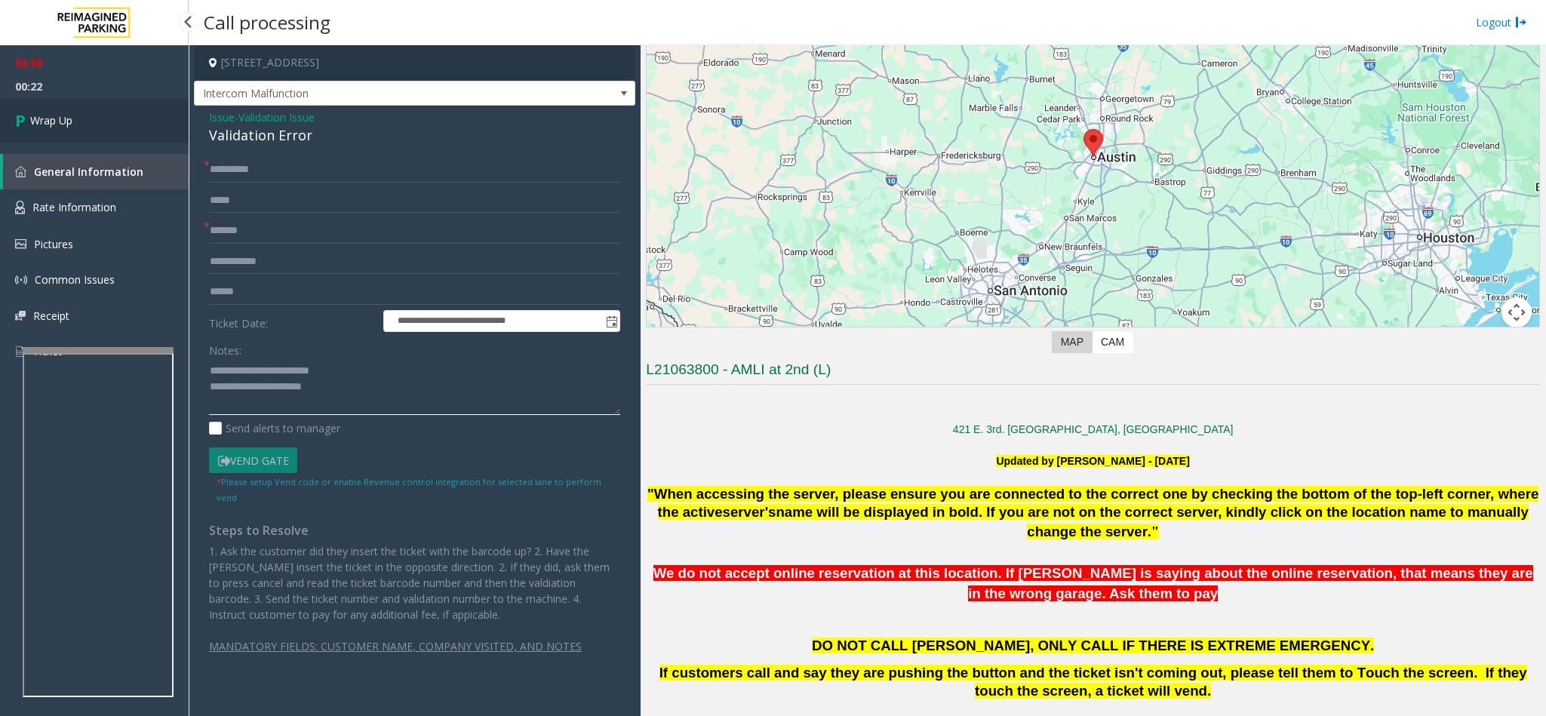
type textarea "**********"
click at [115, 109] on link "Wrap Up" at bounding box center [94, 120] width 189 height 45
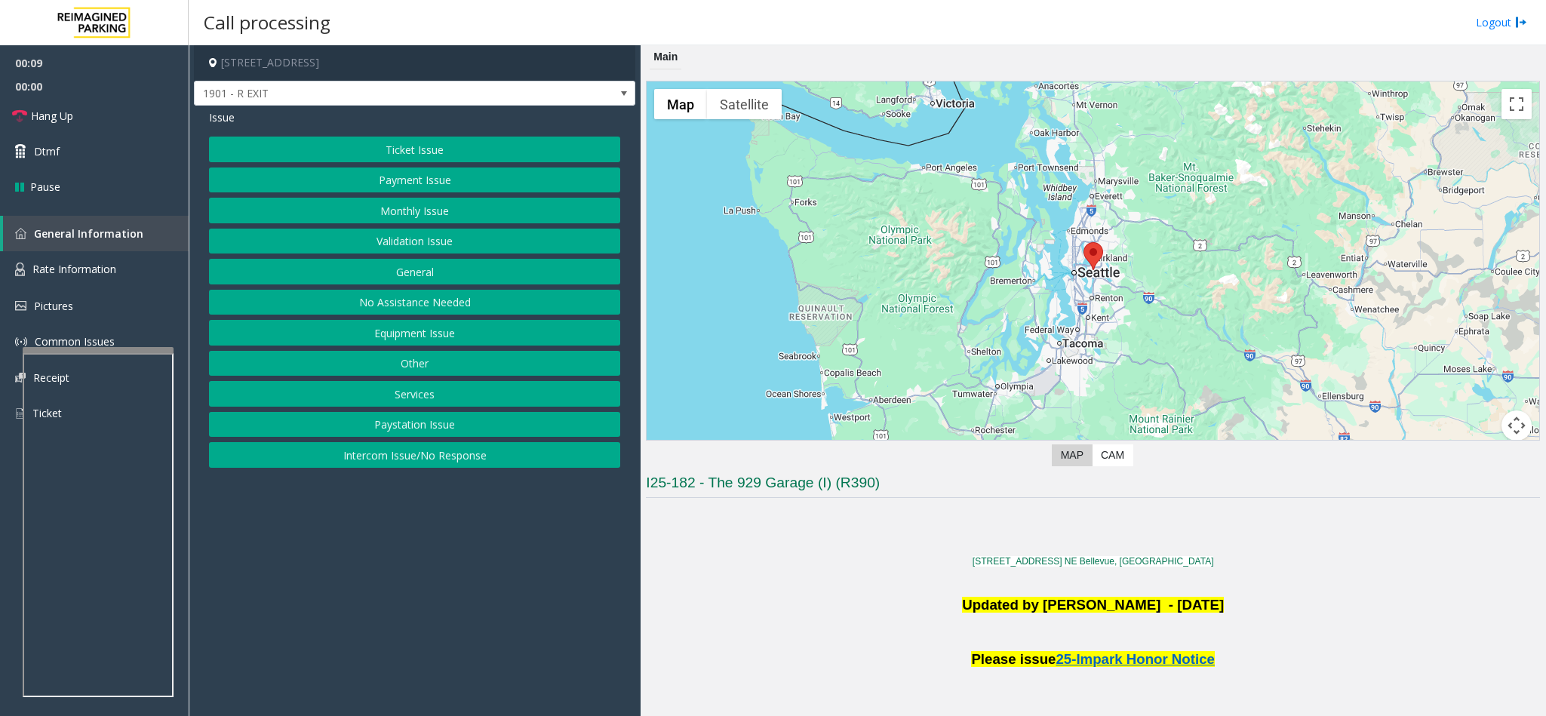
click at [247, 484] on app-call-processing-form "929 108th Avenue Northeast, Bellevue, WA 1901 - R EXIT Issue Ticket Issue Payme…" at bounding box center [415, 380] width 452 height 671
click at [247, 462] on button "Intercom Issue/No Response" at bounding box center [414, 455] width 411 height 26
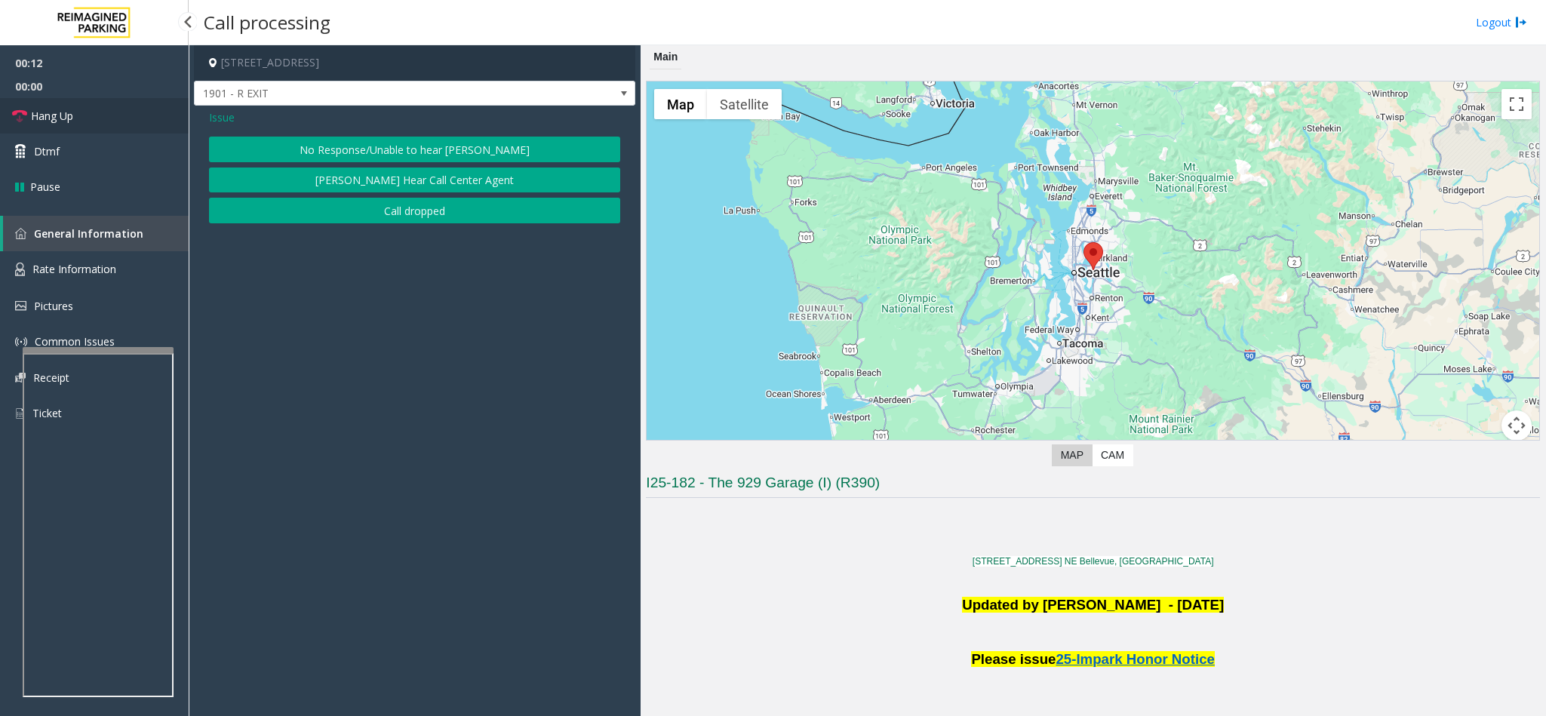
click at [43, 108] on span "Hang Up" at bounding box center [52, 116] width 42 height 16
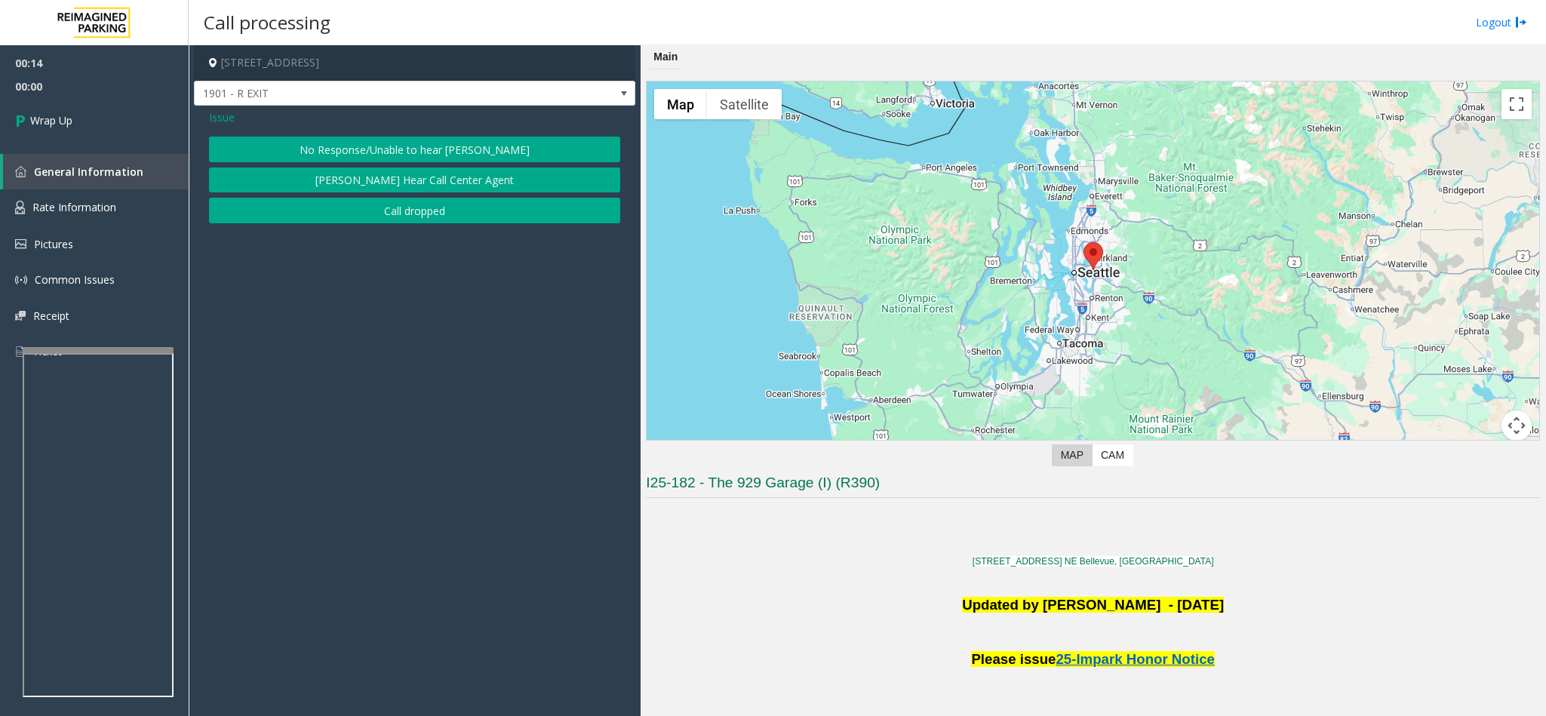
click at [321, 128] on div "Issue No Response/Unable to hear [PERSON_NAME] Cannot Hear Call Center Agent Ca…" at bounding box center [414, 168] width 441 height 125
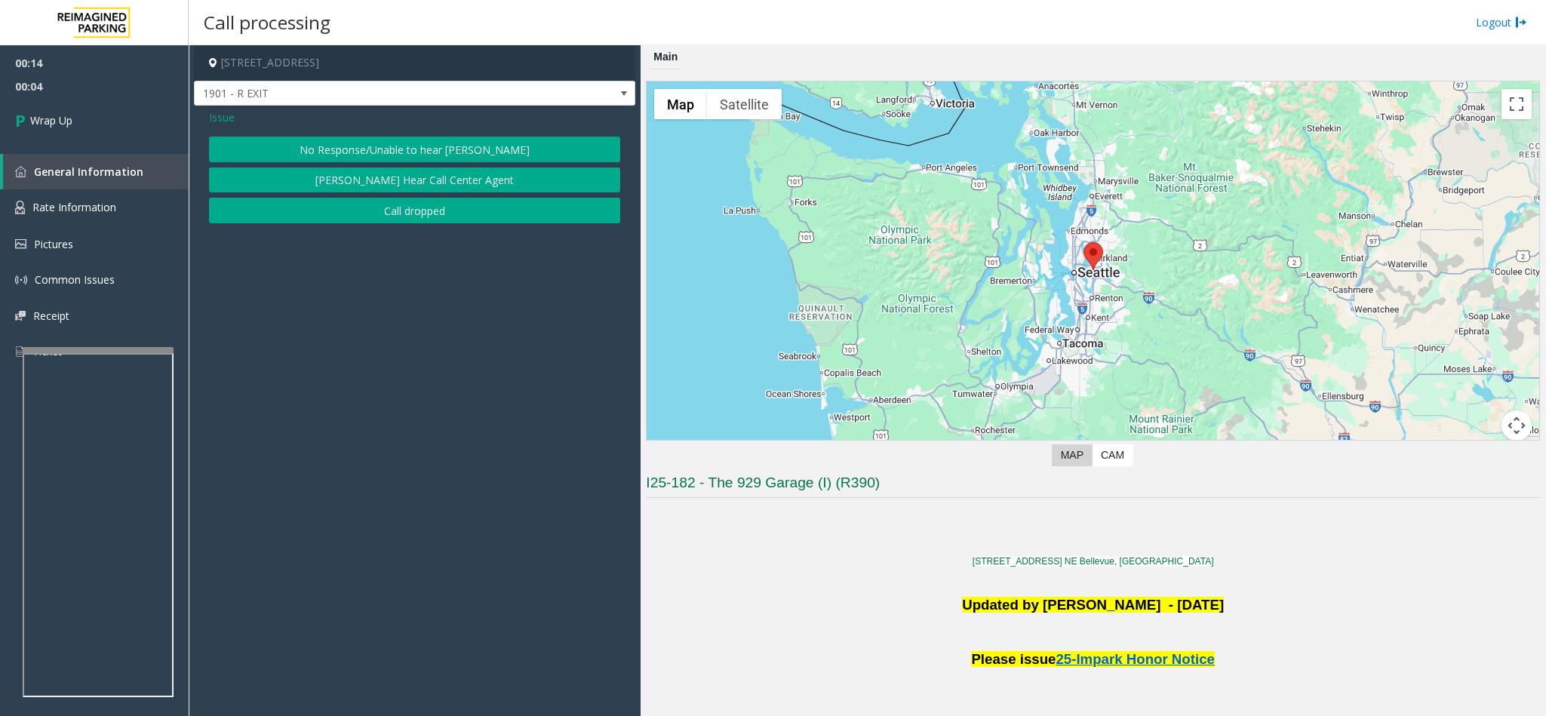
click at [385, 158] on button "No Response/Unable to hear [PERSON_NAME]" at bounding box center [414, 150] width 411 height 26
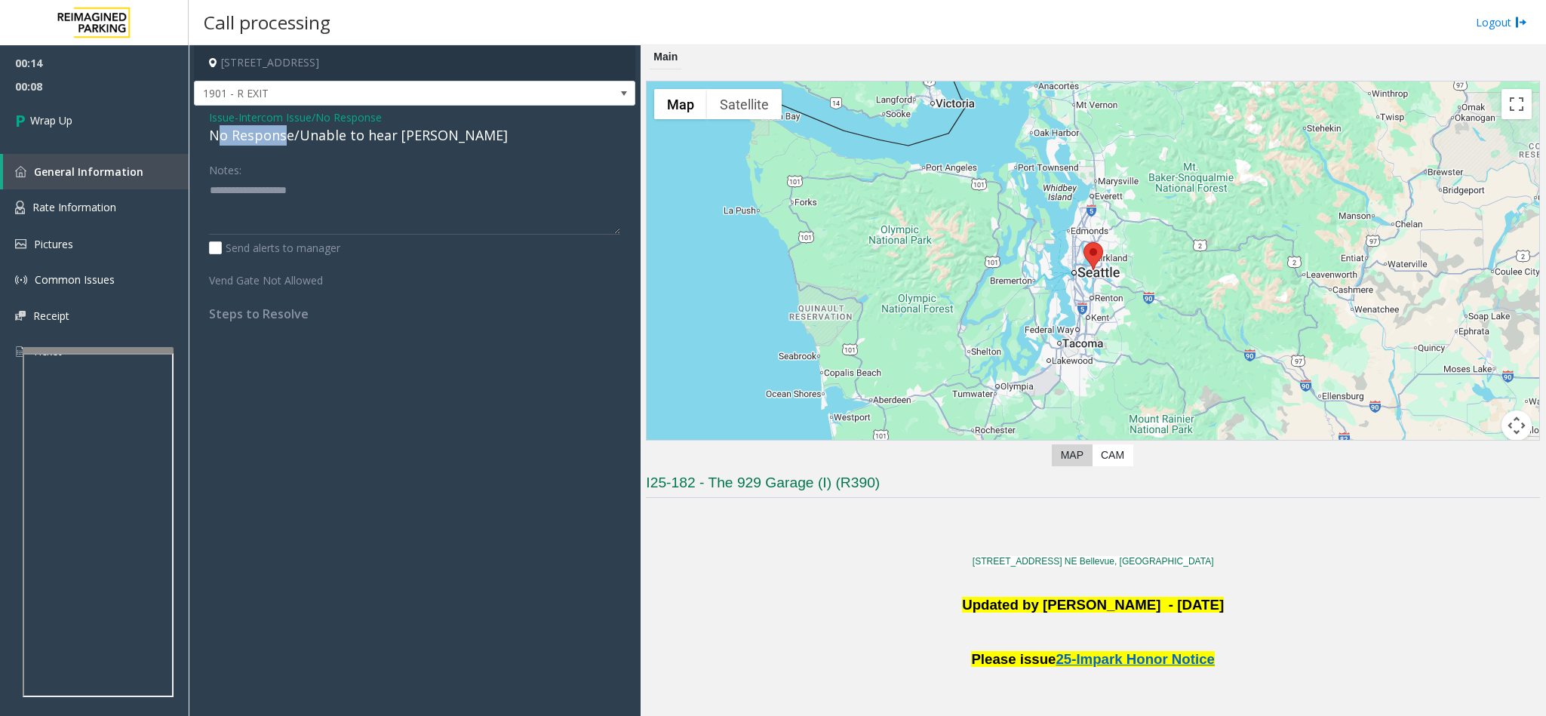
drag, startPoint x: 284, startPoint y: 132, endPoint x: 217, endPoint y: 129, distance: 66.5
click at [217, 129] on div "No Response/Unable to hear [PERSON_NAME]" at bounding box center [414, 135] width 411 height 20
click at [225, 124] on span "Issue" at bounding box center [222, 117] width 26 height 16
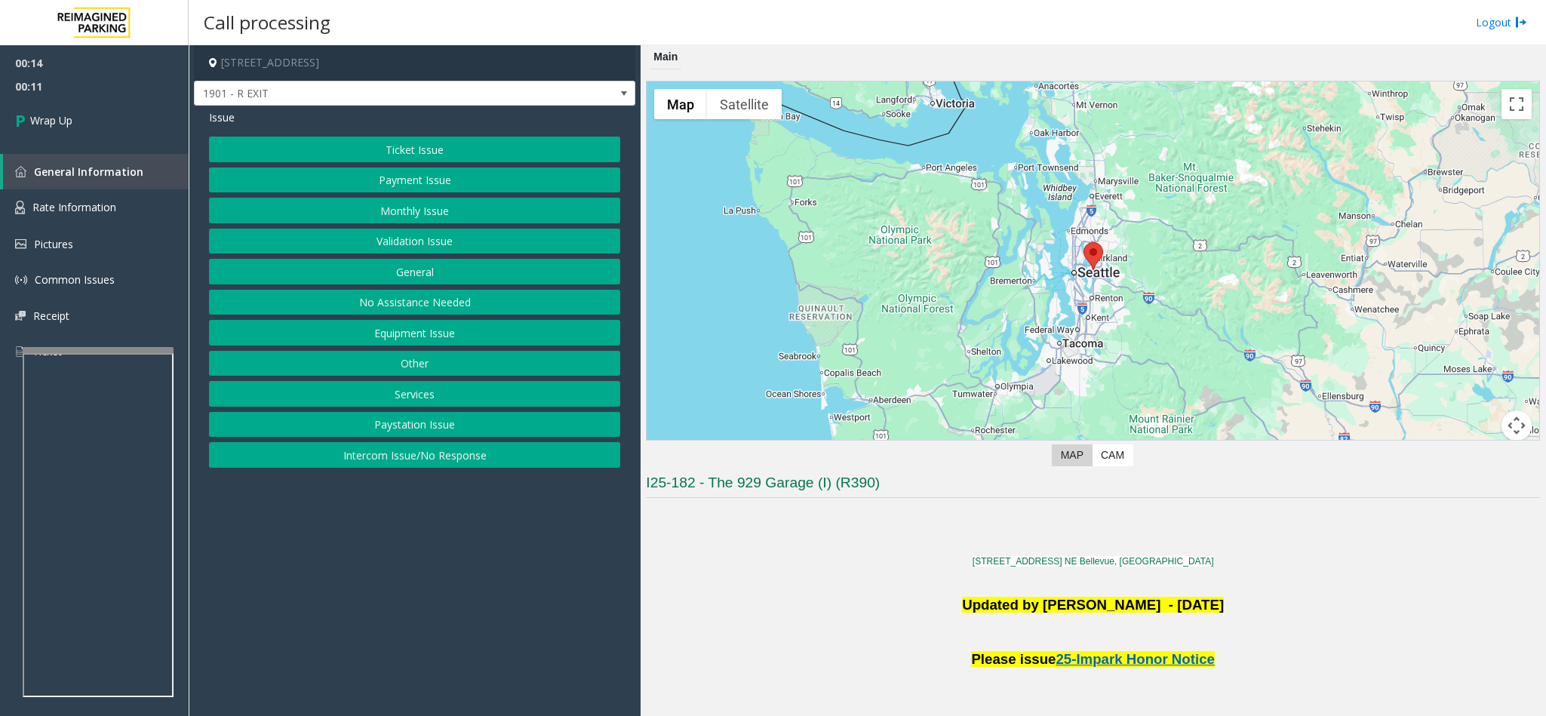
click at [361, 343] on button "Equipment Issue" at bounding box center [414, 333] width 411 height 26
click at [214, 122] on span "Issue" at bounding box center [222, 117] width 26 height 16
click at [435, 294] on button "No Assistance Needed" at bounding box center [414, 303] width 411 height 26
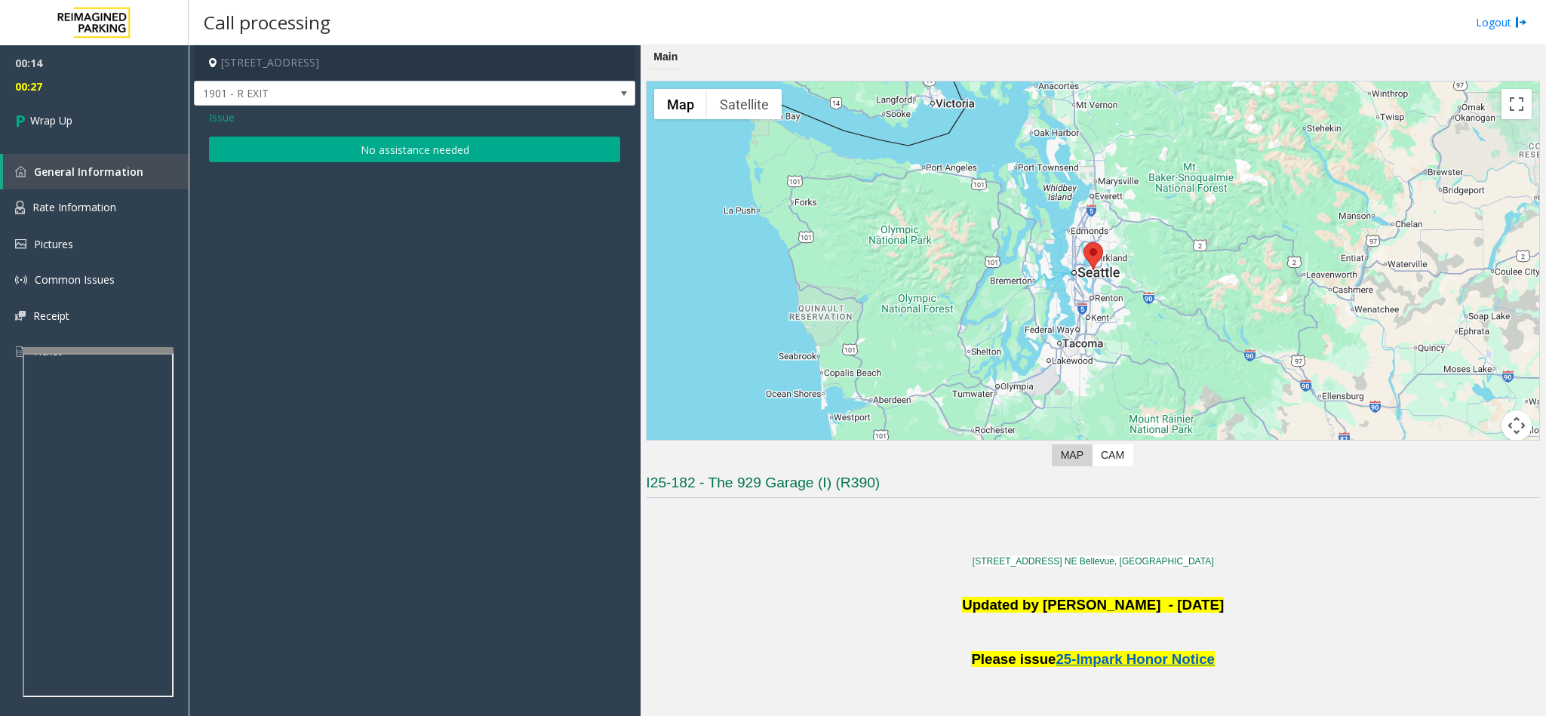
click at [367, 145] on button "No assistance needed" at bounding box center [414, 150] width 411 height 26
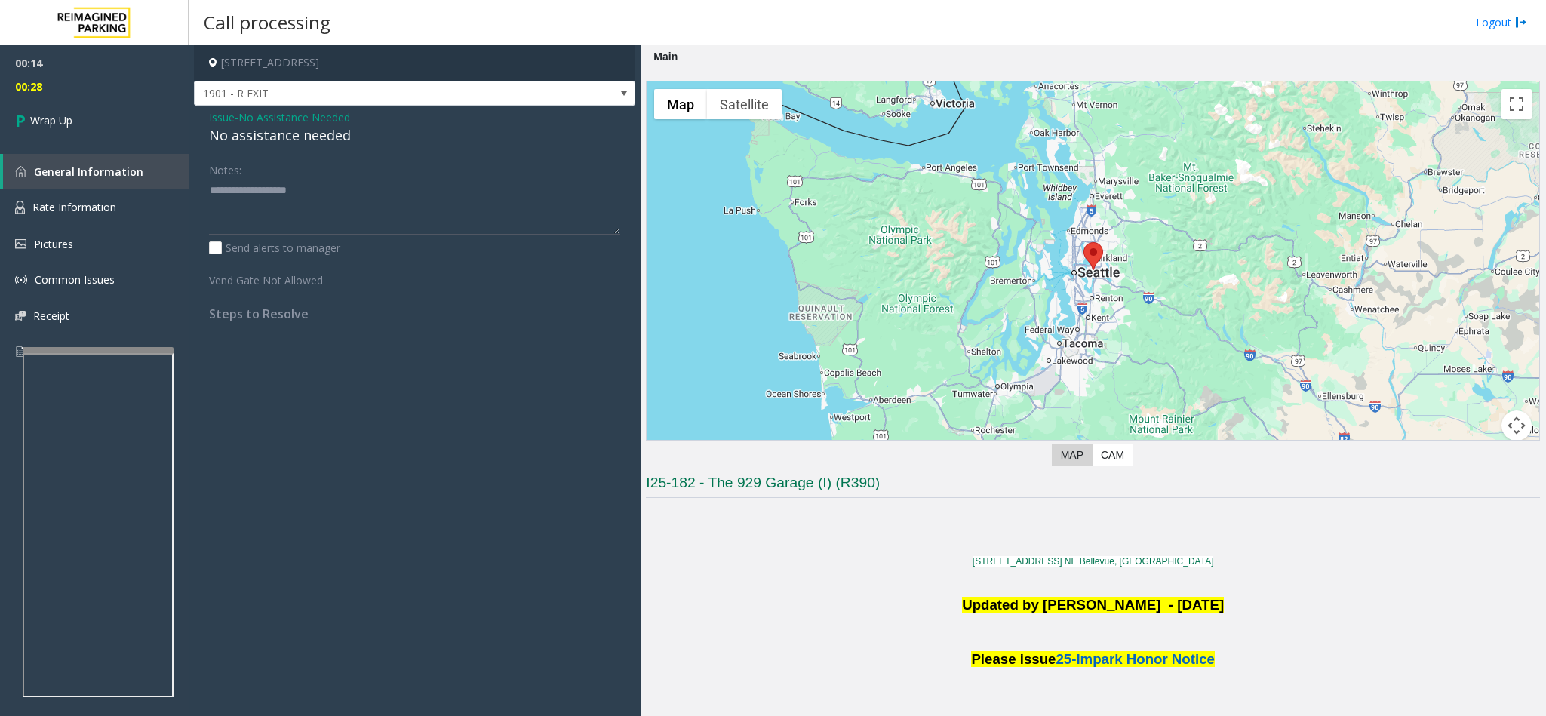
click at [281, 138] on div "No assistance needed" at bounding box center [414, 135] width 411 height 20
type textarea "**********"
click at [129, 134] on link "Wrap Up" at bounding box center [94, 120] width 189 height 45
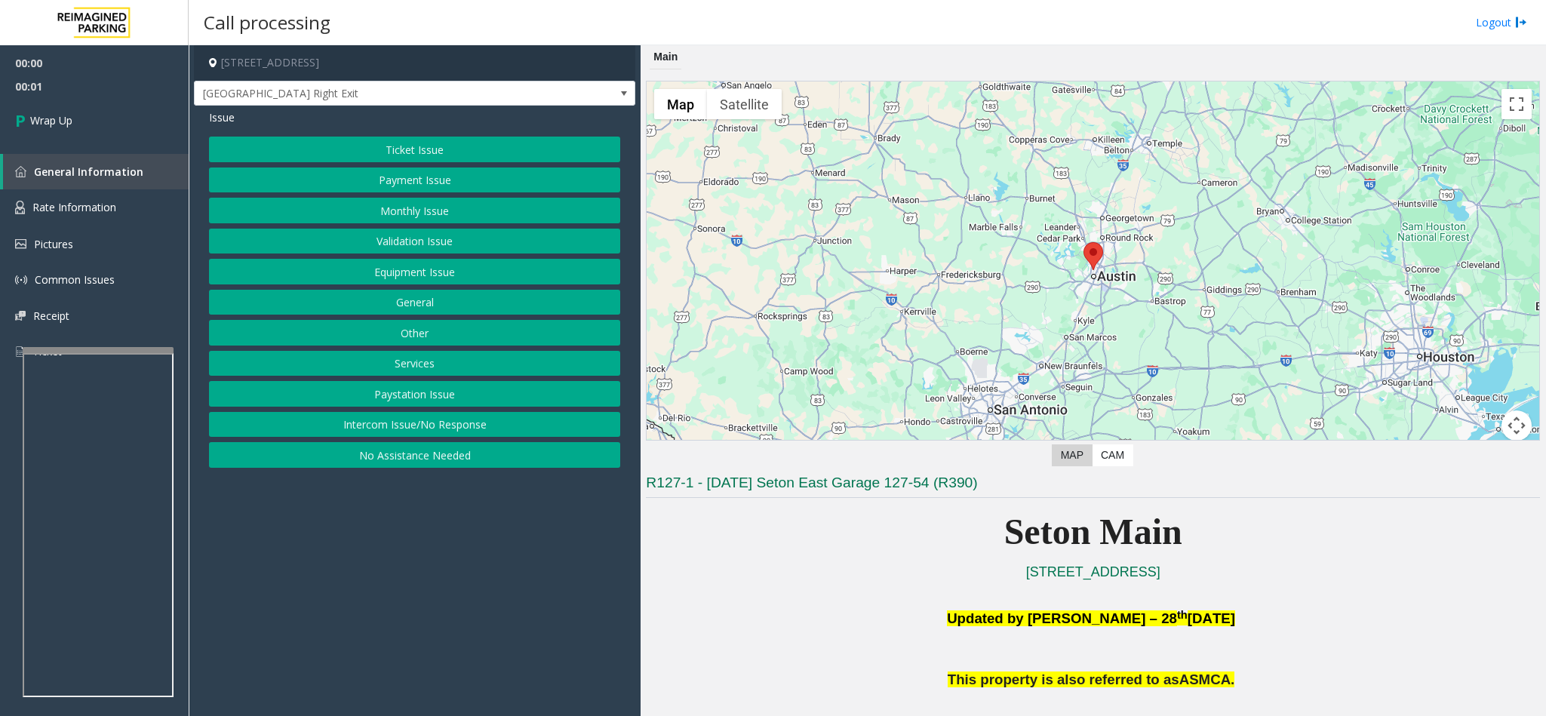
click at [354, 435] on button "Intercom Issue/No Response" at bounding box center [414, 425] width 411 height 26
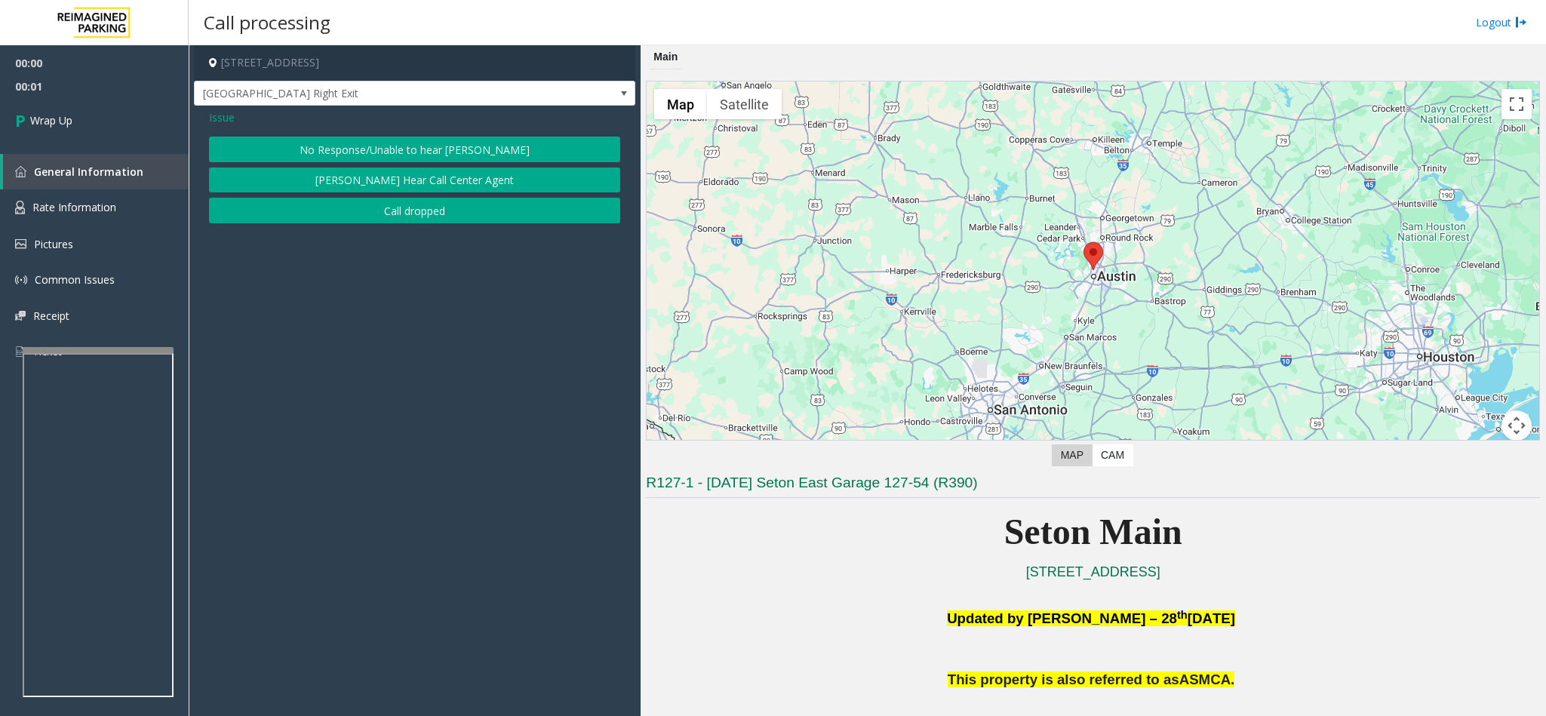
click at [449, 220] on button "Call dropped" at bounding box center [414, 211] width 411 height 26
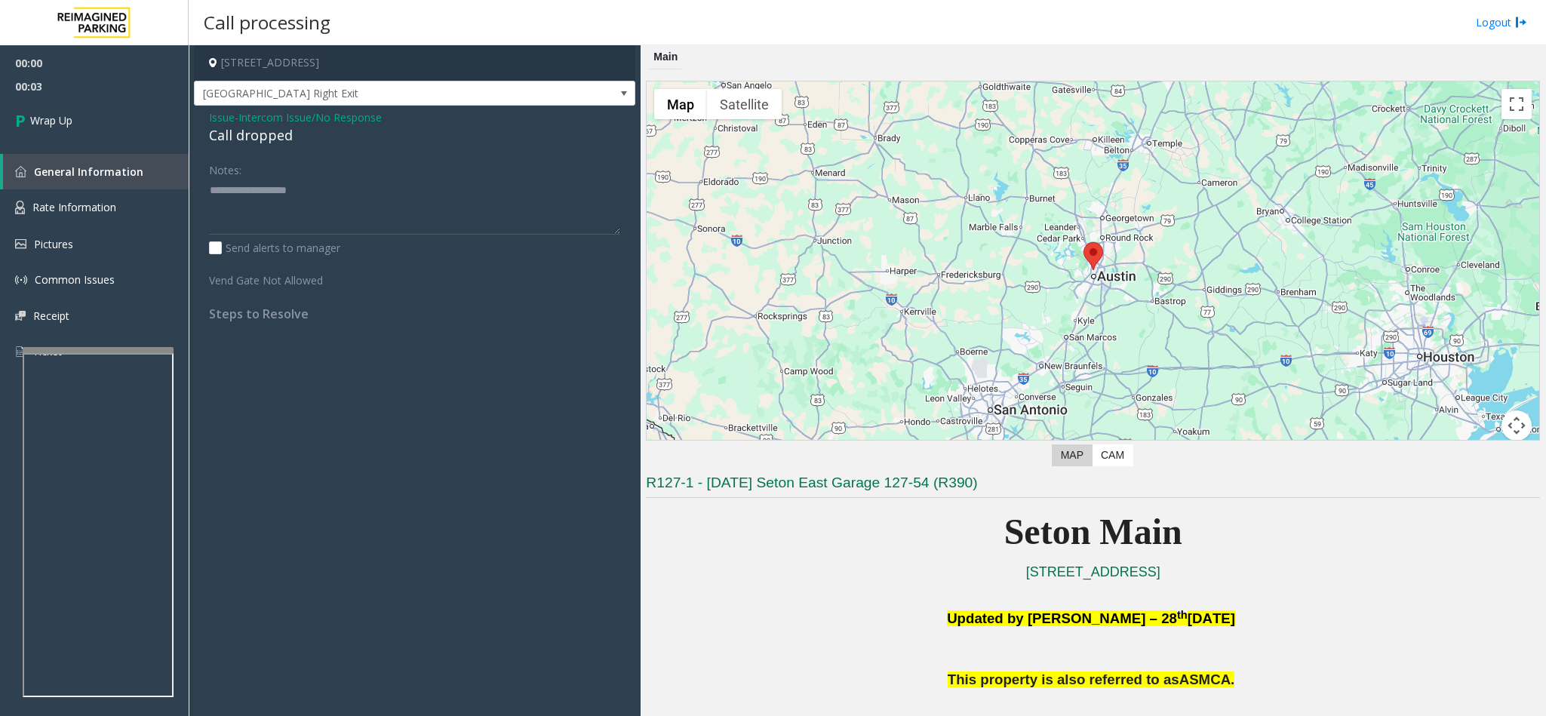
click at [231, 130] on div "Call dropped" at bounding box center [414, 135] width 411 height 20
type textarea "**********"
click at [115, 100] on link "Wrap Up" at bounding box center [94, 120] width 189 height 45
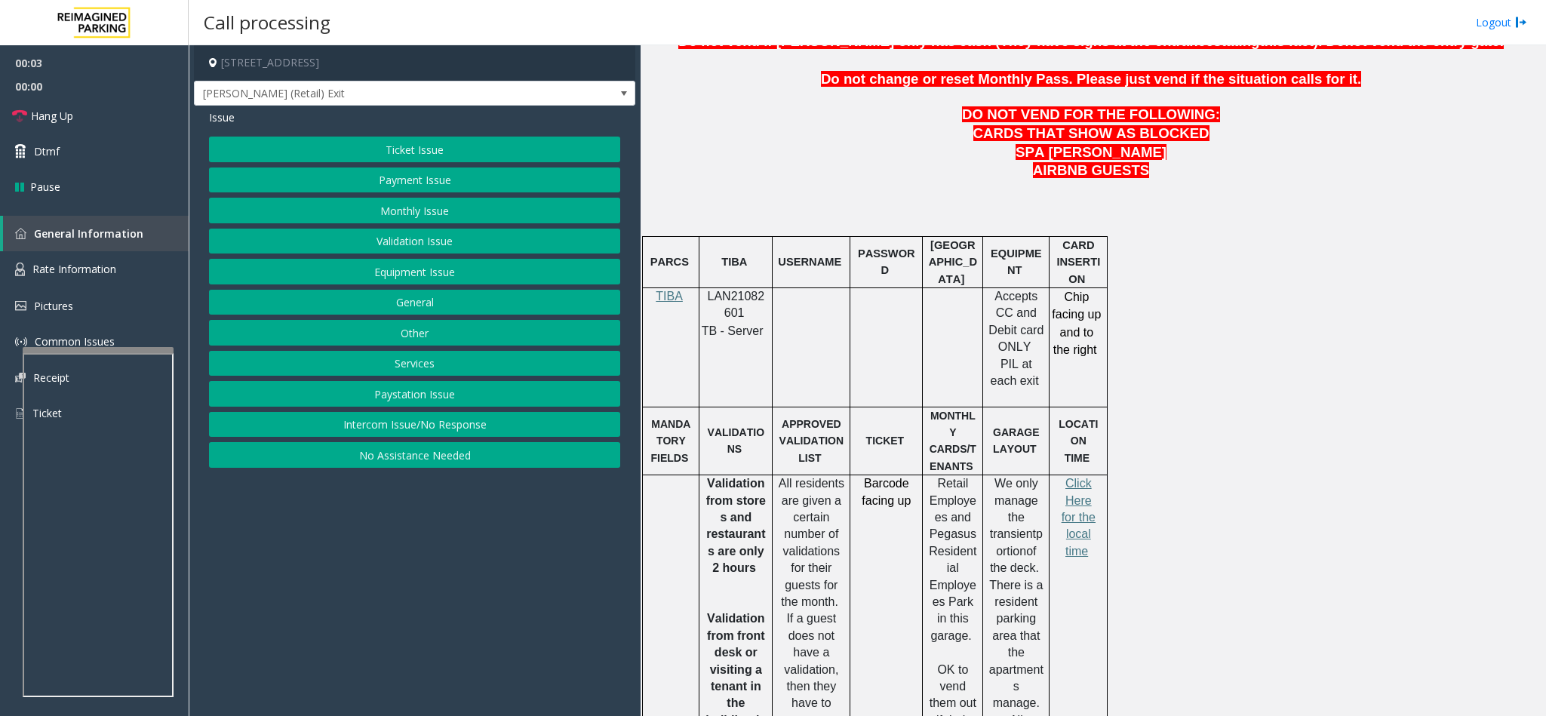
scroll to position [792, 0]
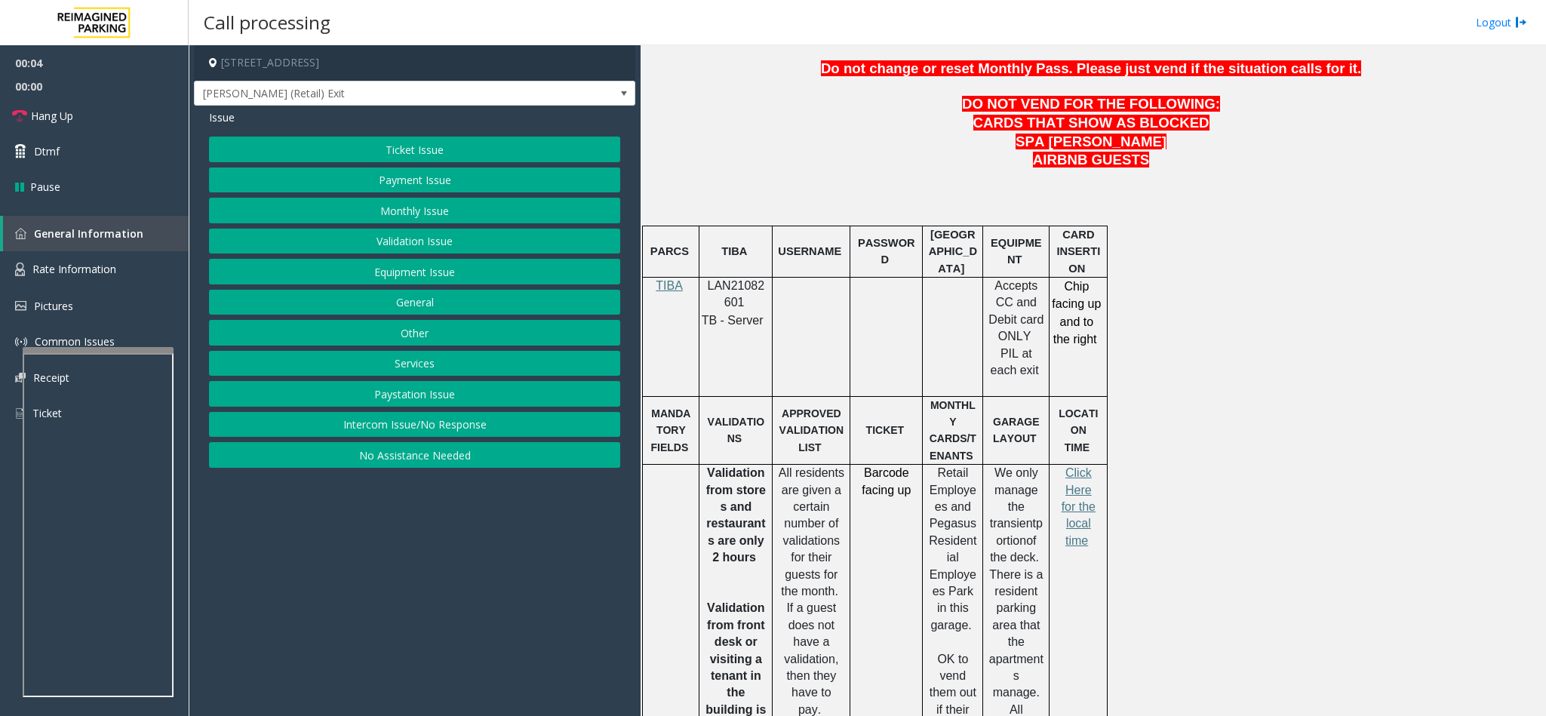
click at [724, 297] on span "LAN21082601" at bounding box center [736, 293] width 57 height 29
copy p "LAN21082601"
click at [398, 149] on button "Ticket Issue" at bounding box center [414, 150] width 411 height 26
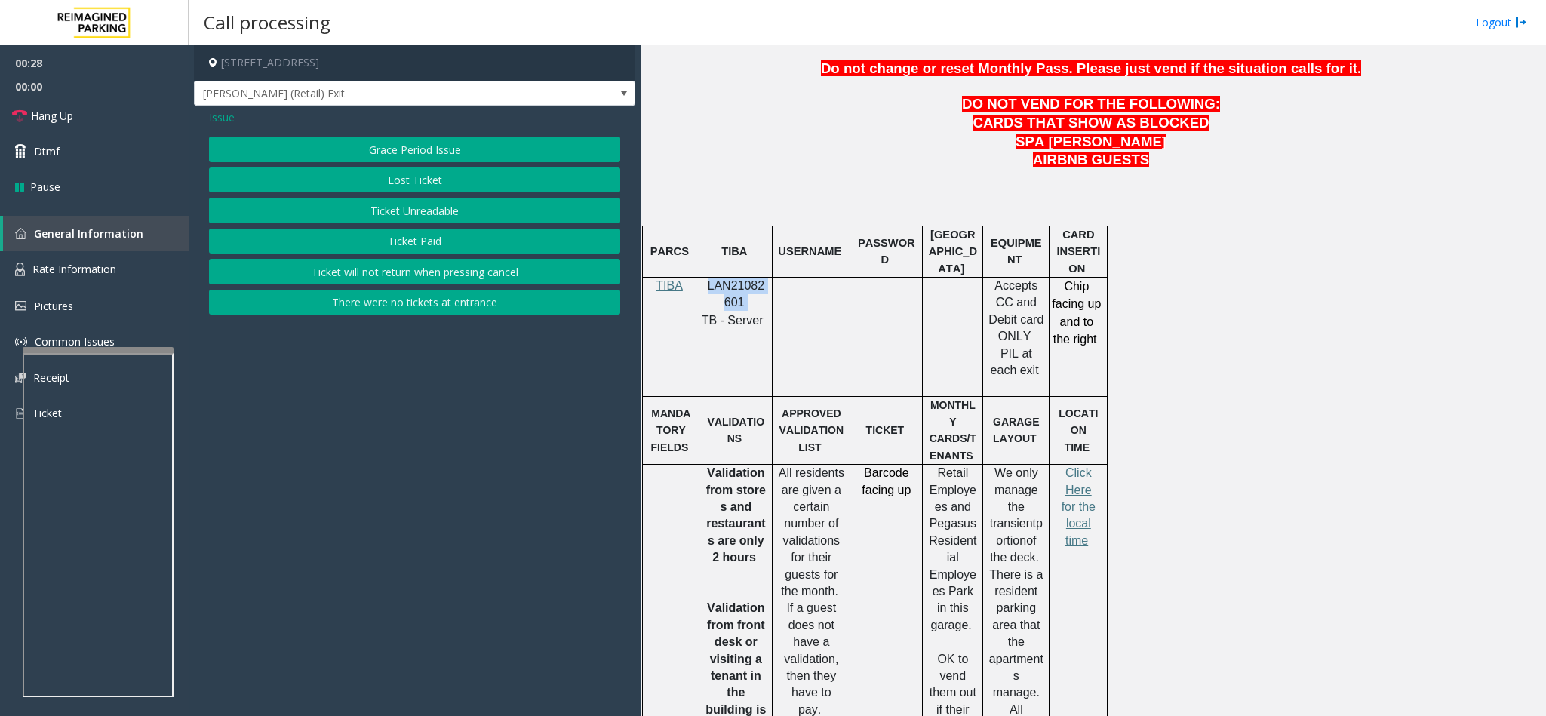
click at [390, 211] on button "Ticket Unreadable" at bounding box center [414, 211] width 411 height 26
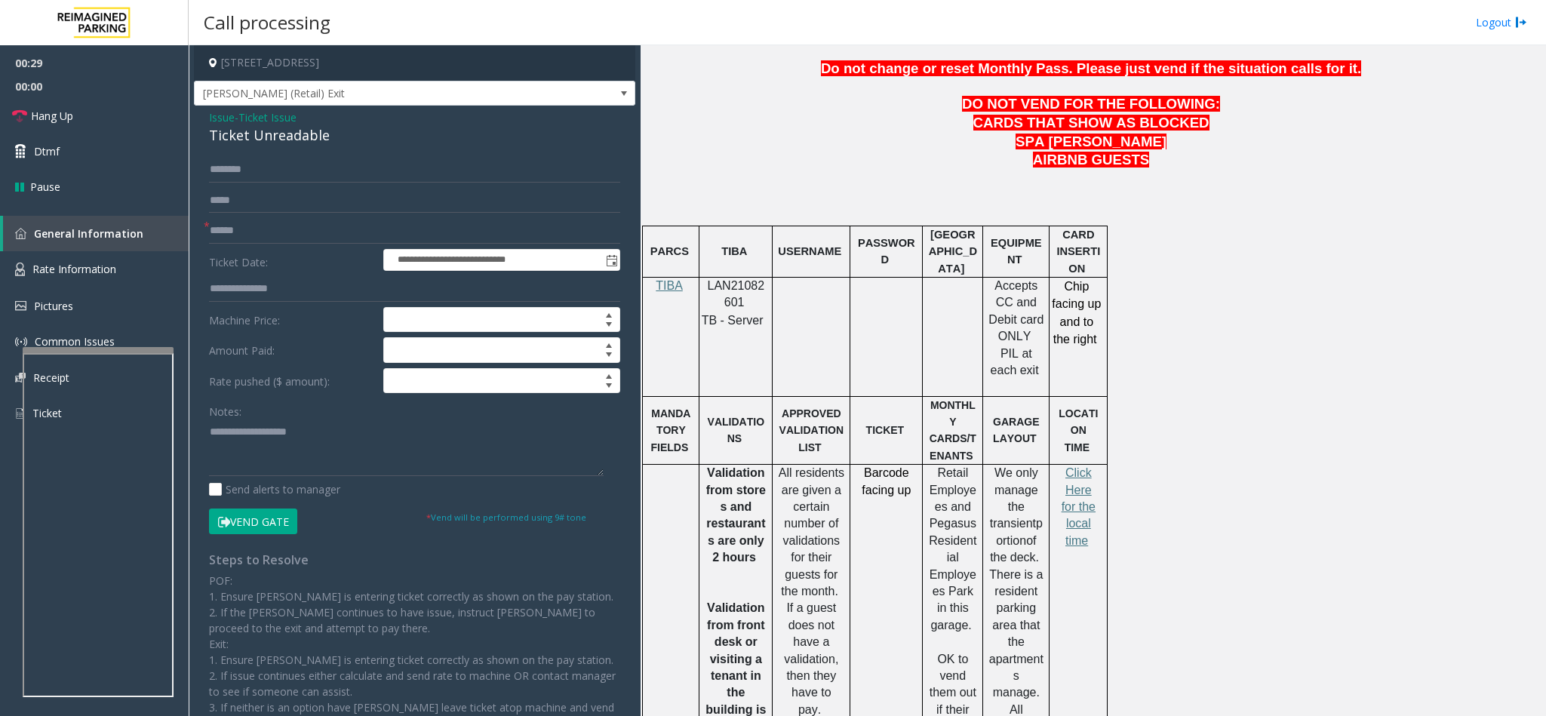
click at [236, 132] on div "Ticket Unreadable" at bounding box center [414, 135] width 411 height 20
click at [213, 437] on textarea at bounding box center [406, 447] width 395 height 57
type textarea "**********"
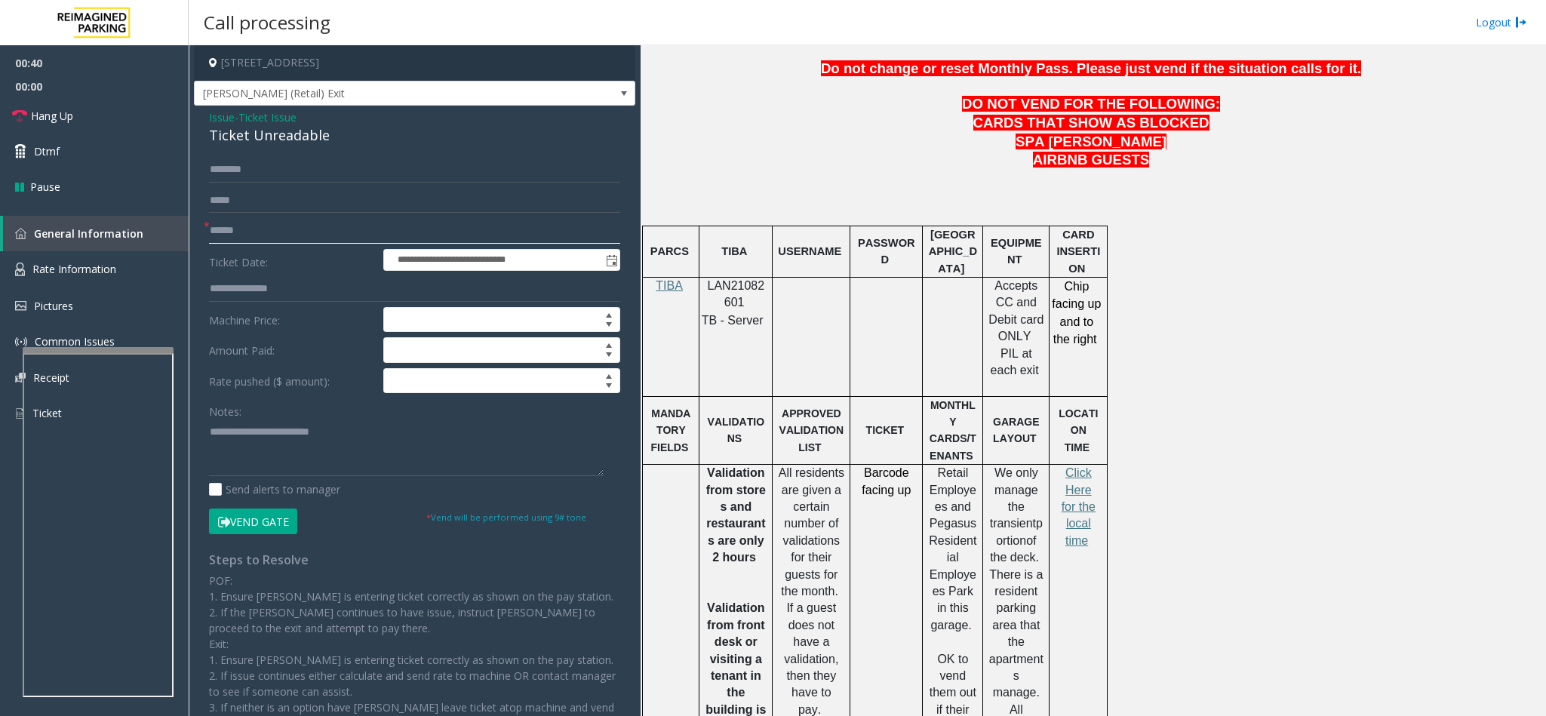
click at [226, 220] on input "text" at bounding box center [414, 231] width 411 height 26
click at [121, 263] on link "Rate Information" at bounding box center [94, 269] width 189 height 37
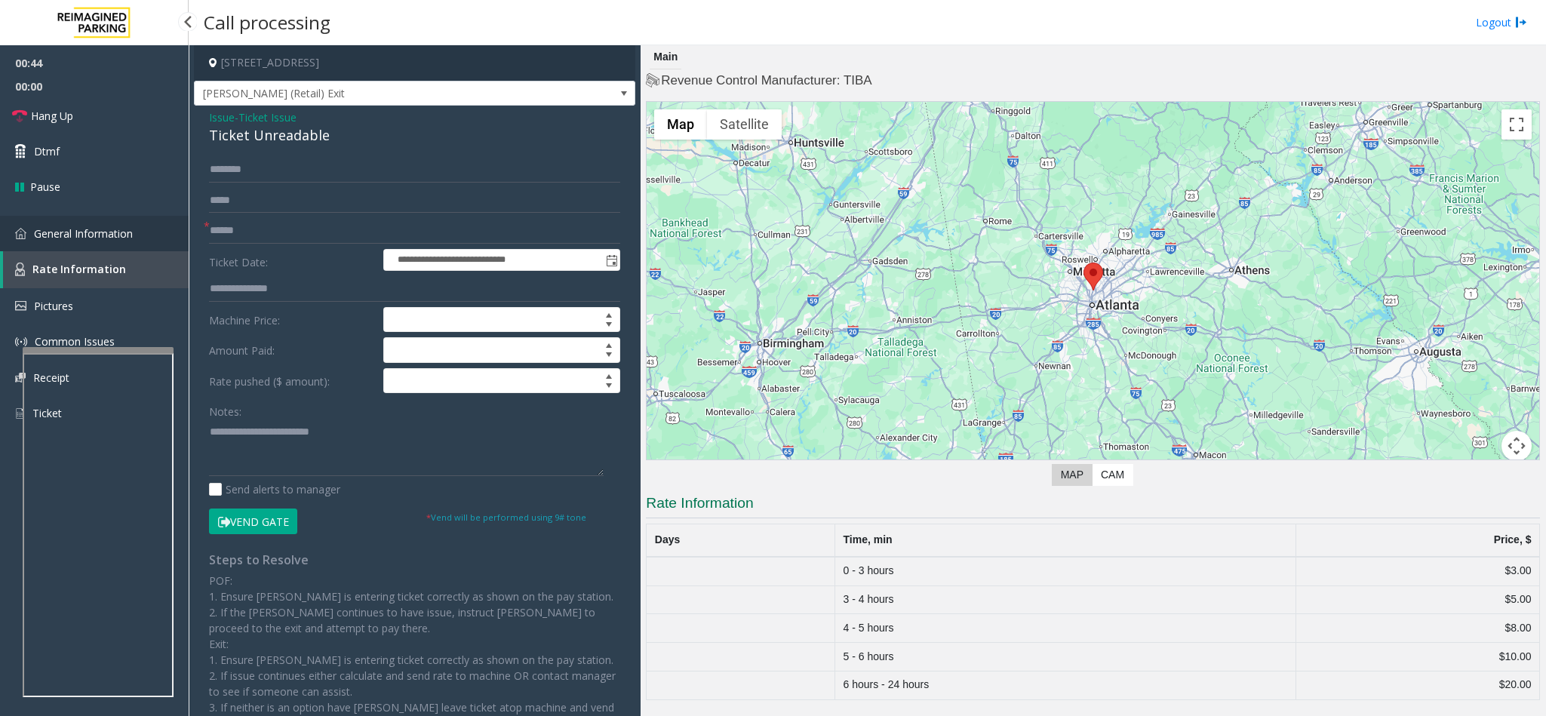
click at [118, 231] on span "General Information" at bounding box center [83, 233] width 99 height 14
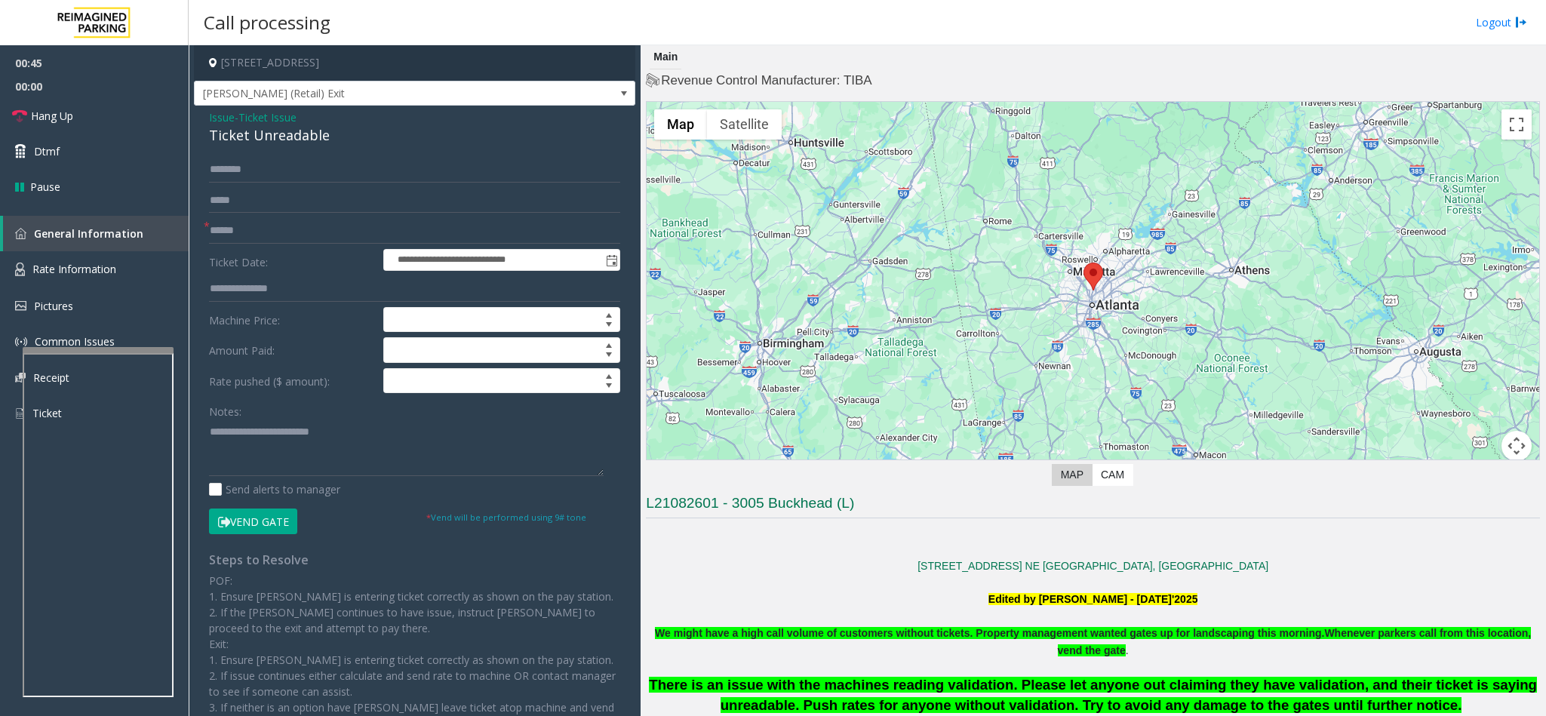
click at [207, 227] on span "*" at bounding box center [207, 226] width 6 height 16
click at [229, 233] on input "text" at bounding box center [414, 231] width 411 height 26
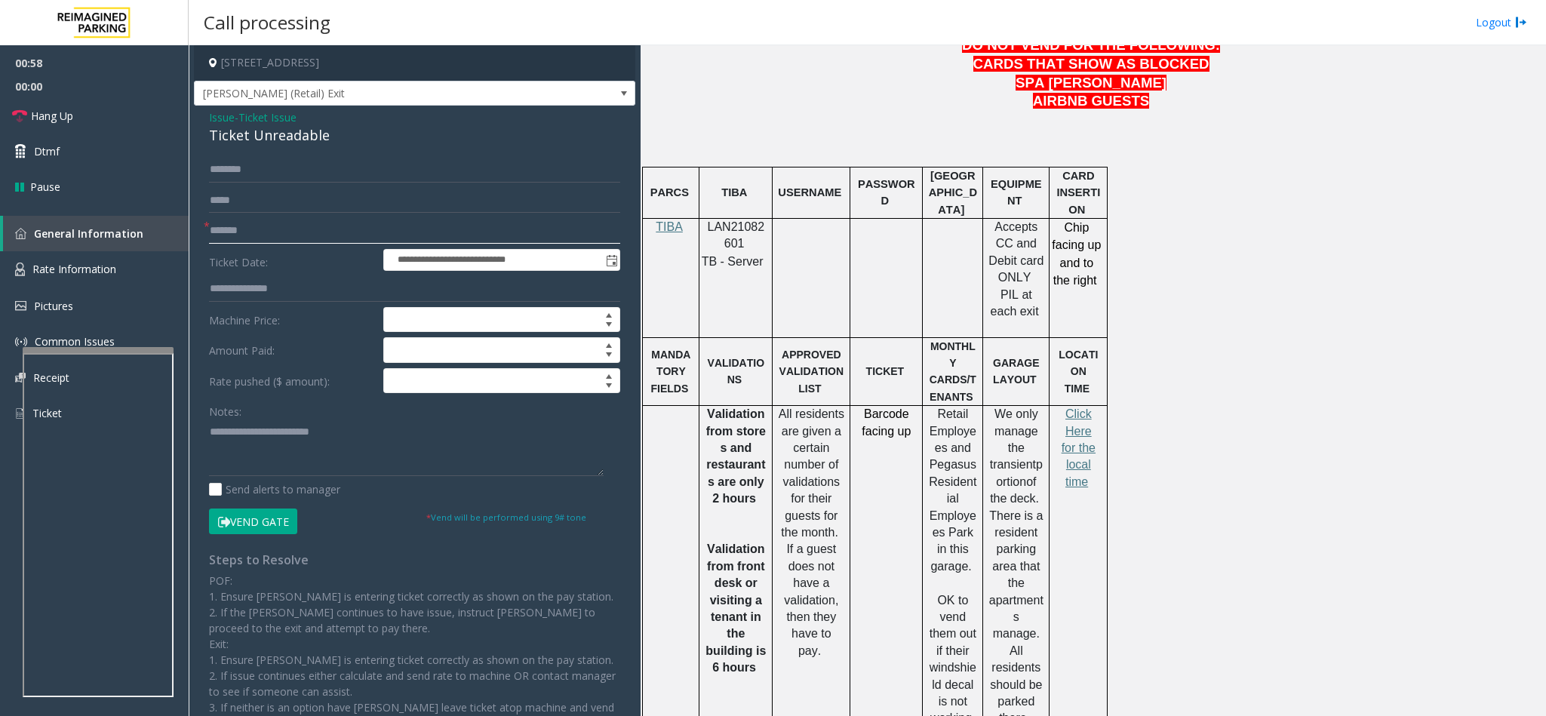
scroll to position [905, 0]
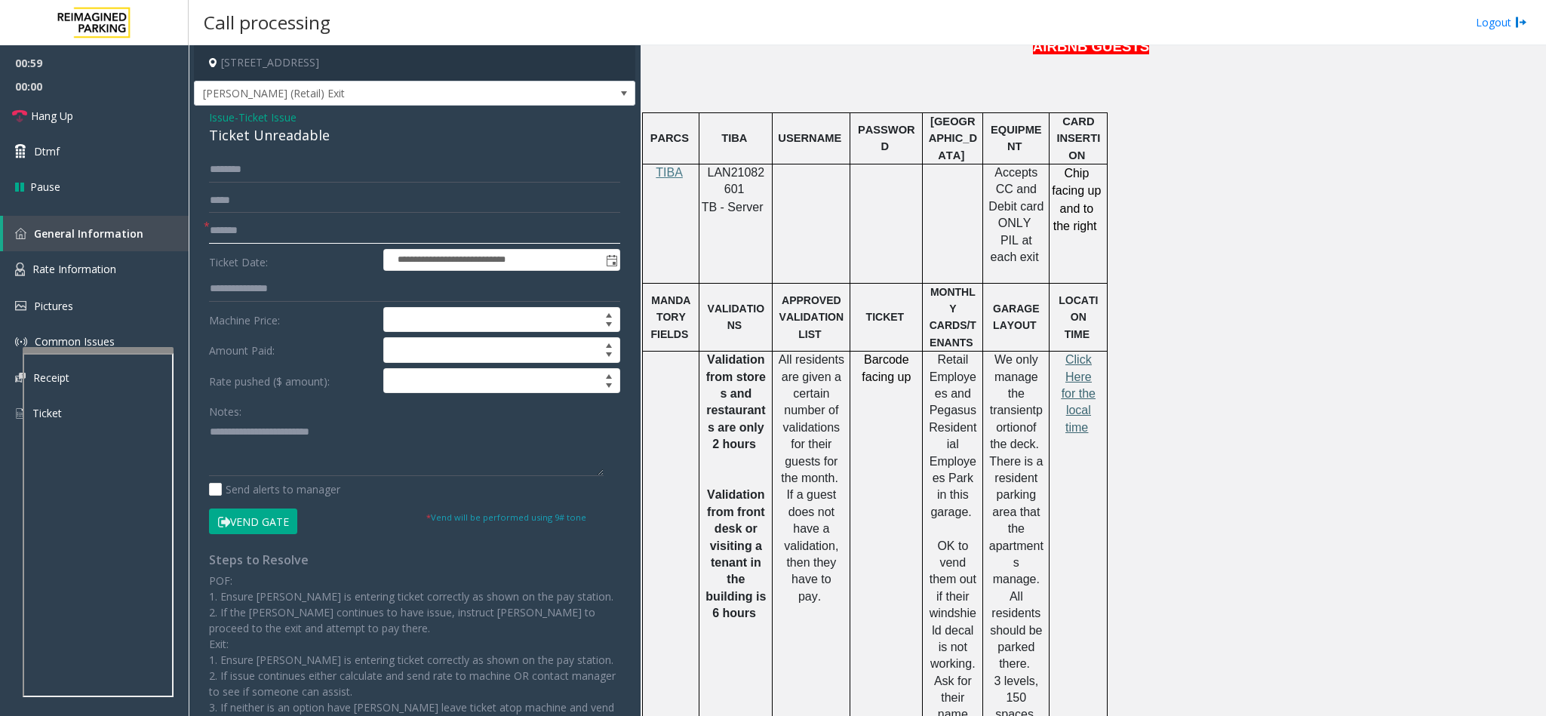
type input "*******"
click at [1074, 387] on span "Click Here for the local time" at bounding box center [1079, 393] width 34 height 81
click at [386, 450] on textarea at bounding box center [406, 447] width 395 height 57
type textarea "**********"
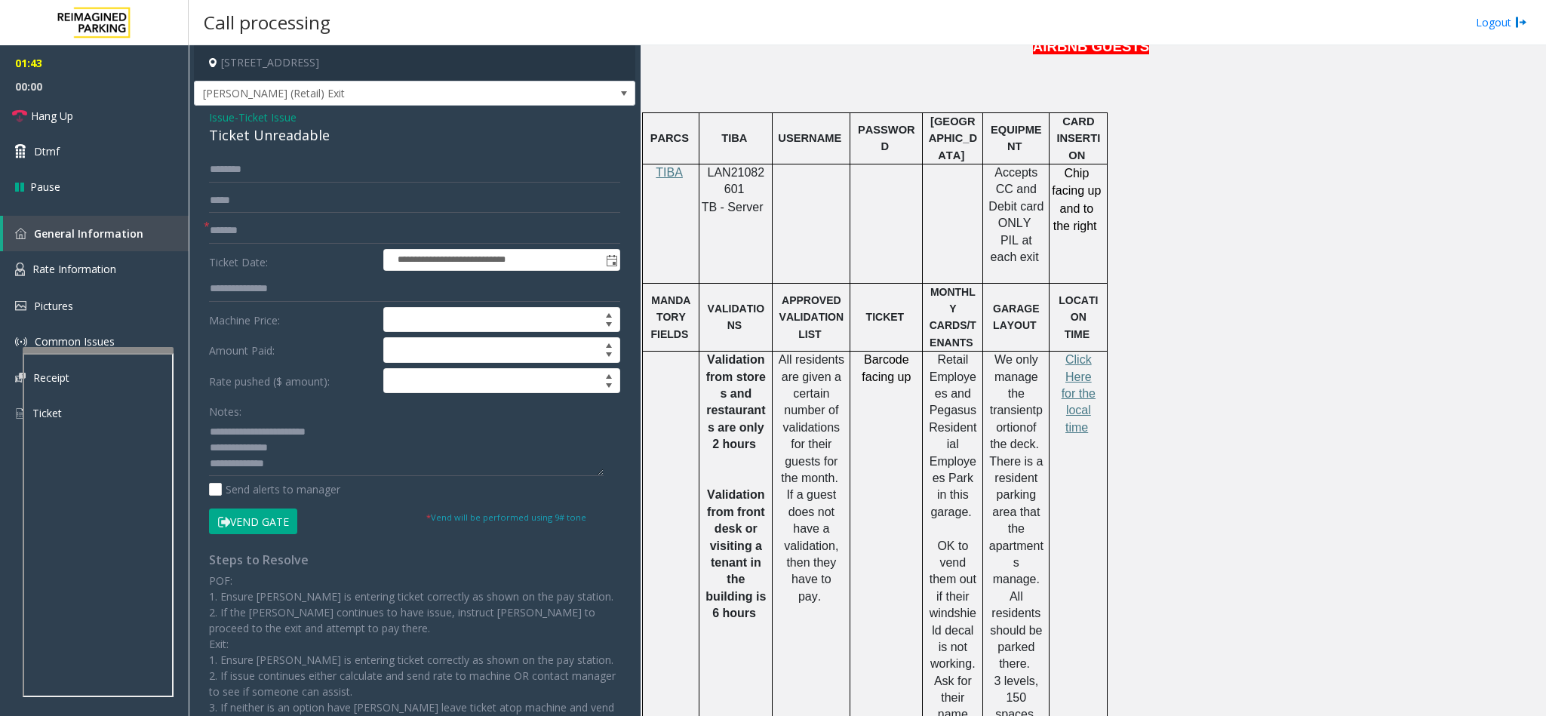
click at [222, 114] on span "Issue" at bounding box center [222, 117] width 26 height 16
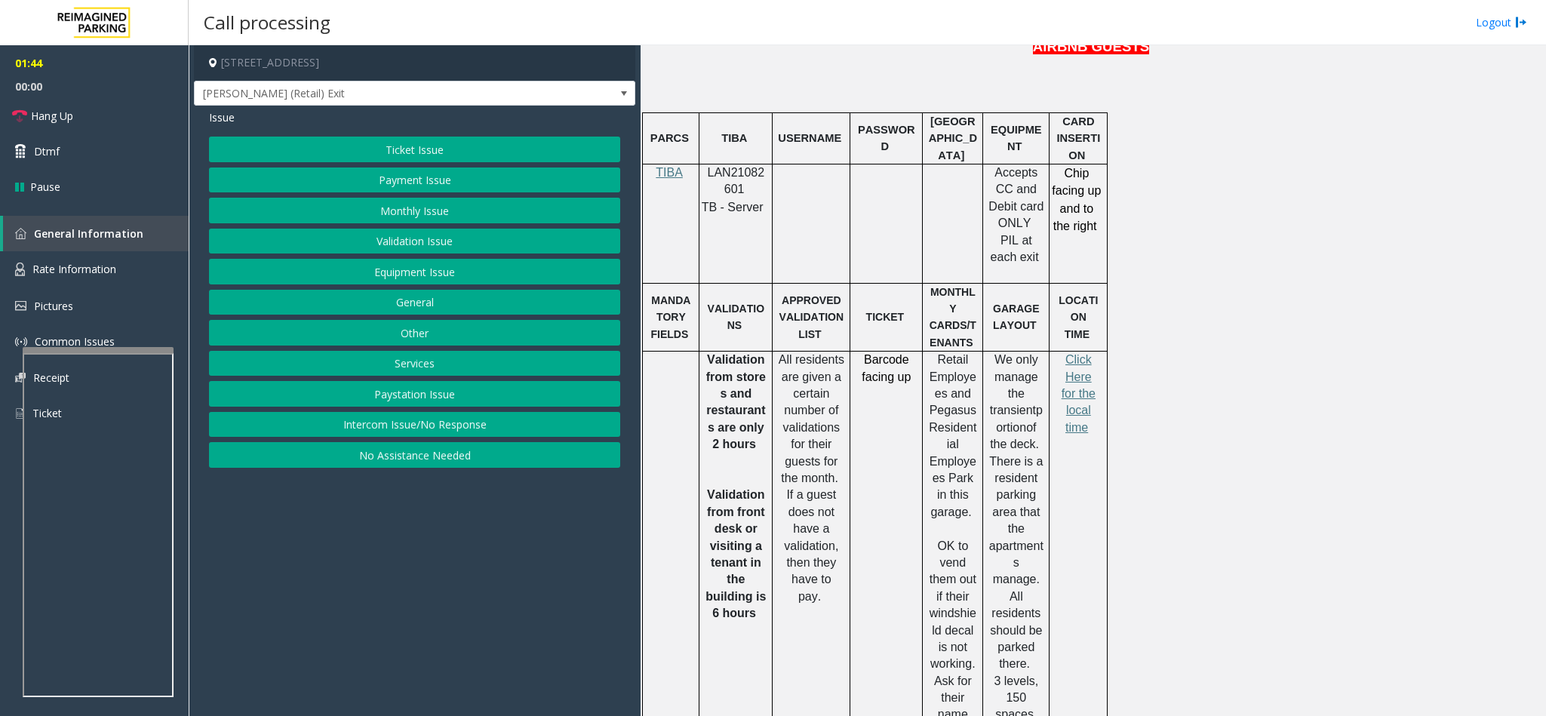
click at [401, 251] on button "Validation Issue" at bounding box center [414, 242] width 411 height 26
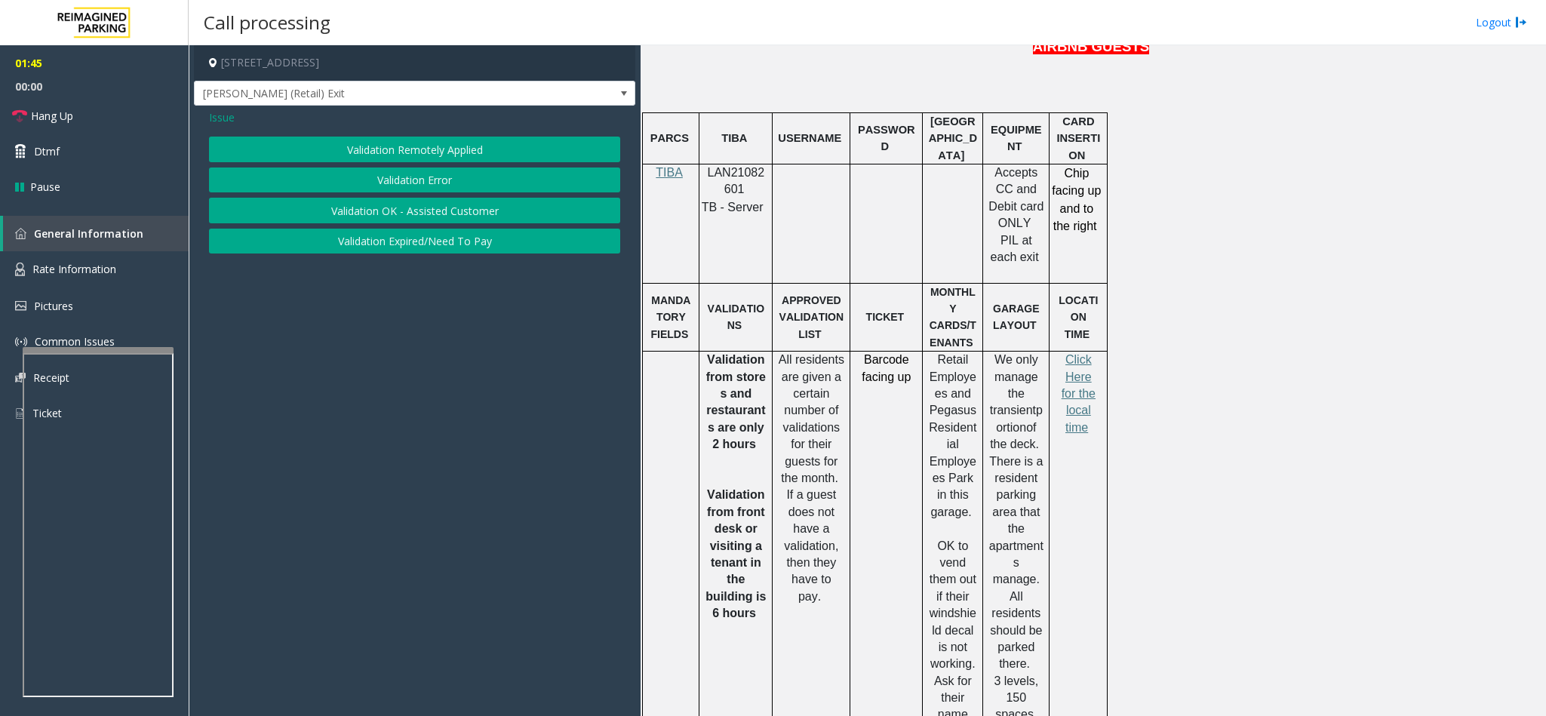
click at [380, 179] on button "Validation Error" at bounding box center [414, 180] width 411 height 26
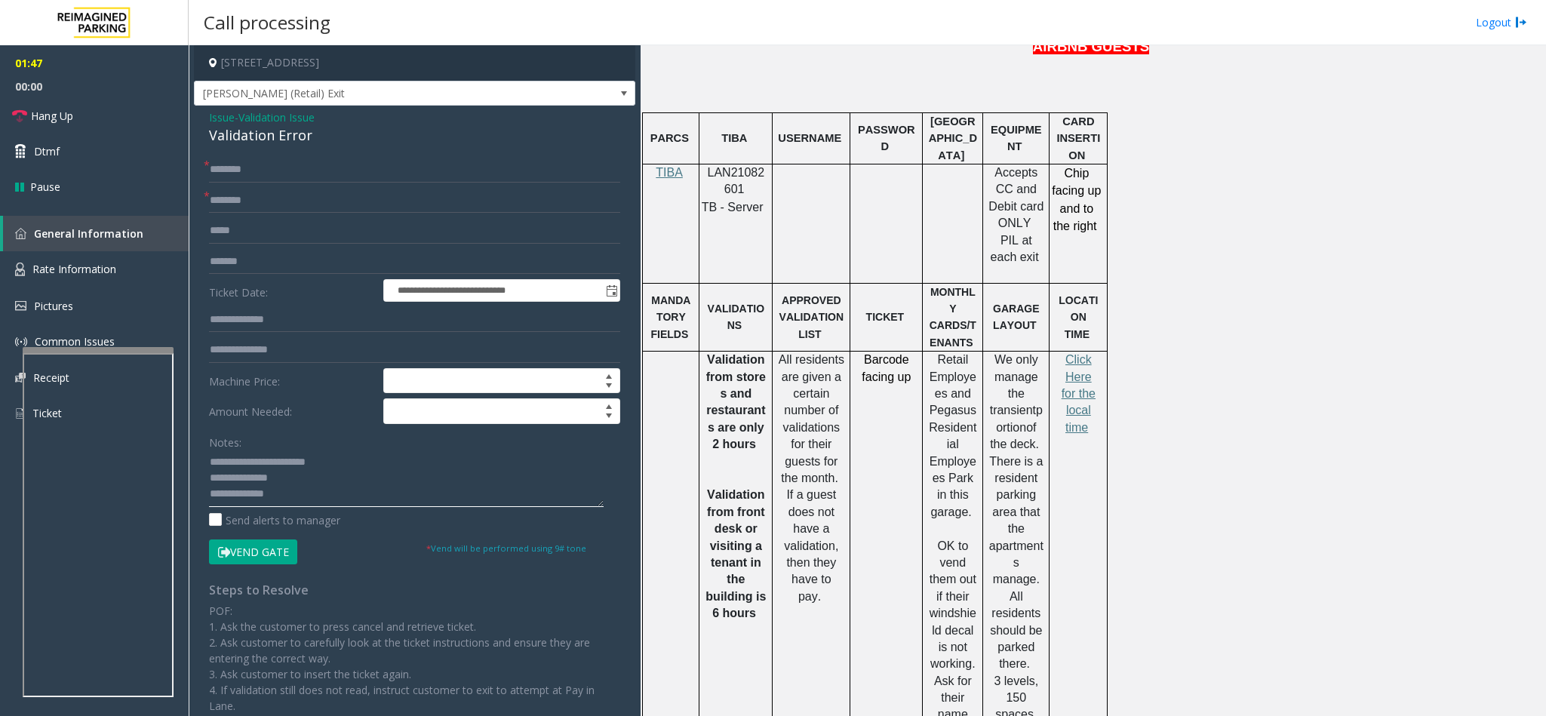
drag, startPoint x: 245, startPoint y: 455, endPoint x: 390, endPoint y: 450, distance: 144.9
click at [390, 450] on div "Notes:" at bounding box center [414, 468] width 411 height 78
click at [242, 134] on div "Validation Error" at bounding box center [414, 135] width 411 height 20
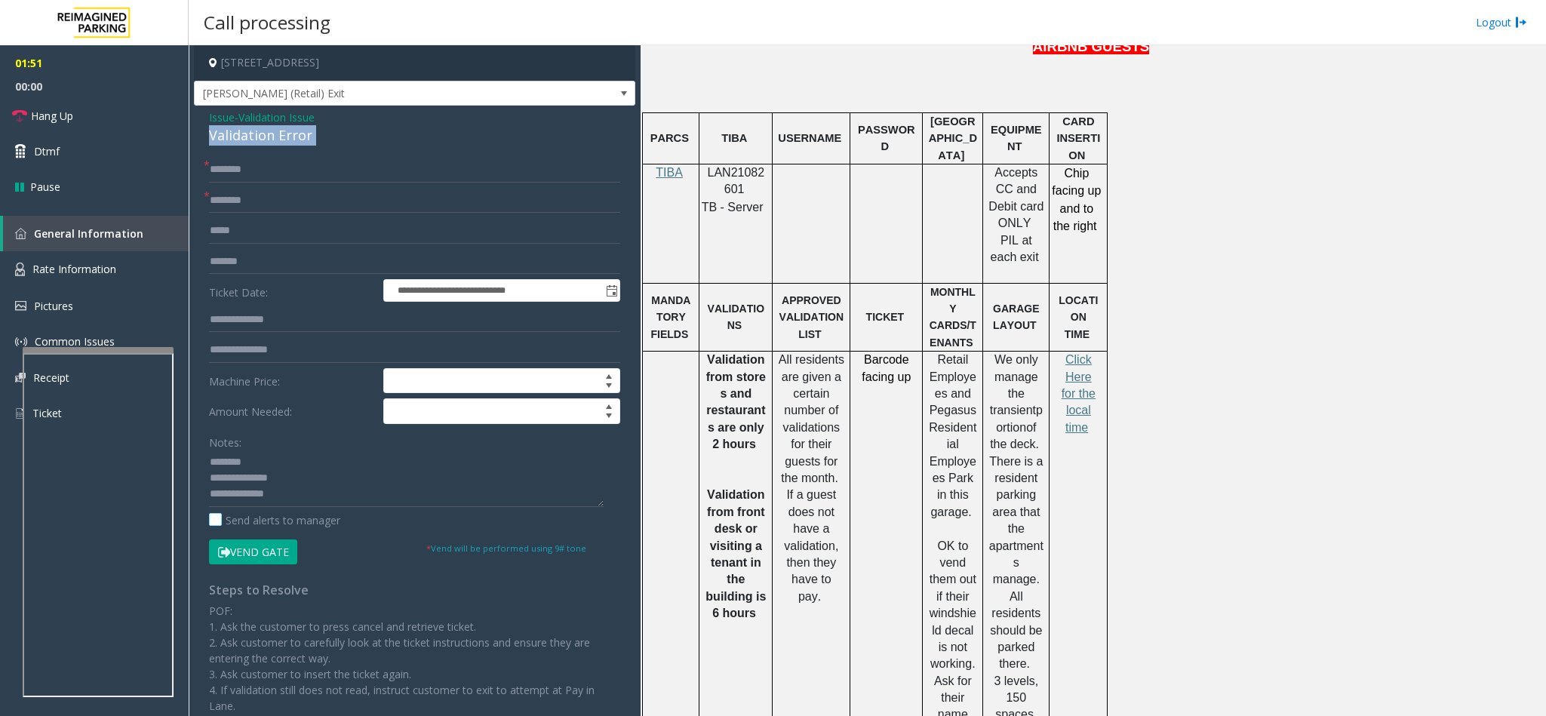
click at [295, 521] on label "Send alerts to manager" at bounding box center [274, 520] width 131 height 16
click at [211, 494] on textarea at bounding box center [406, 478] width 395 height 57
type textarea "**********"
click at [259, 161] on input "text" at bounding box center [414, 170] width 411 height 26
type input "******"
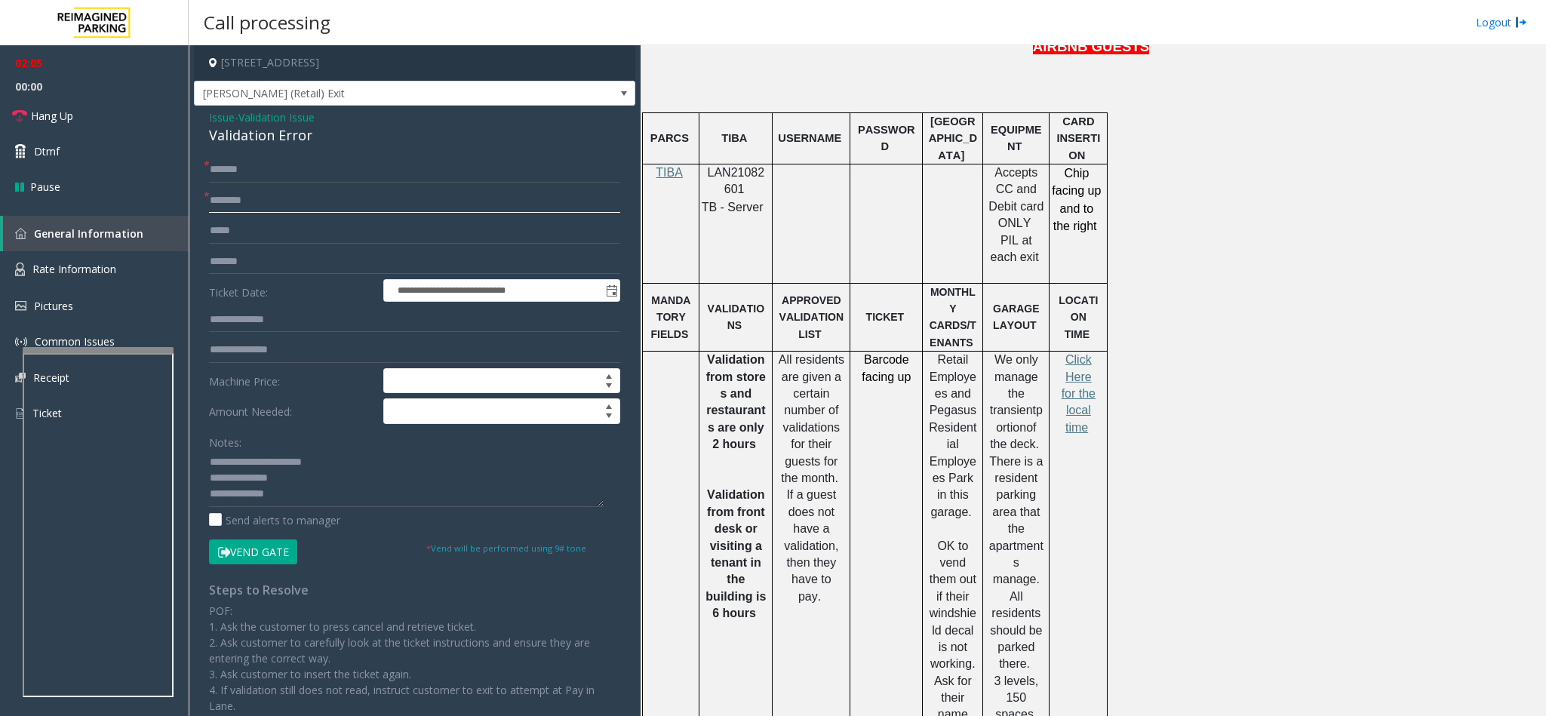
click at [243, 204] on input "text" at bounding box center [414, 201] width 411 height 26
type input "******"
click at [259, 315] on input "text" at bounding box center [414, 320] width 411 height 26
click at [308, 507] on textarea at bounding box center [406, 478] width 395 height 57
click at [270, 315] on input "text" at bounding box center [414, 320] width 411 height 26
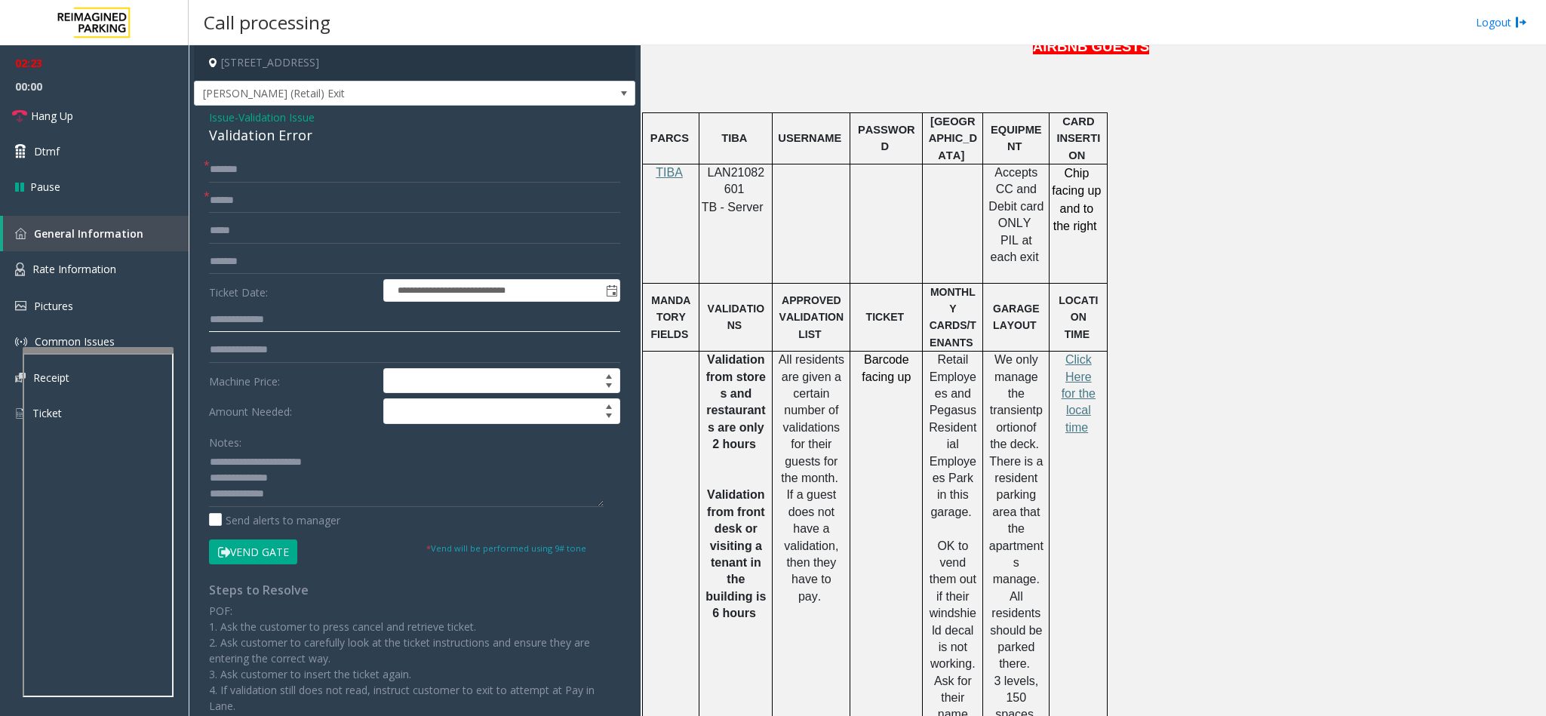
click at [293, 324] on input "text" at bounding box center [414, 320] width 411 height 26
type input "******"
click at [276, 200] on input "******" at bounding box center [414, 201] width 411 height 26
type input "**********"
click at [266, 553] on button "Vend Gate" at bounding box center [253, 552] width 88 height 26
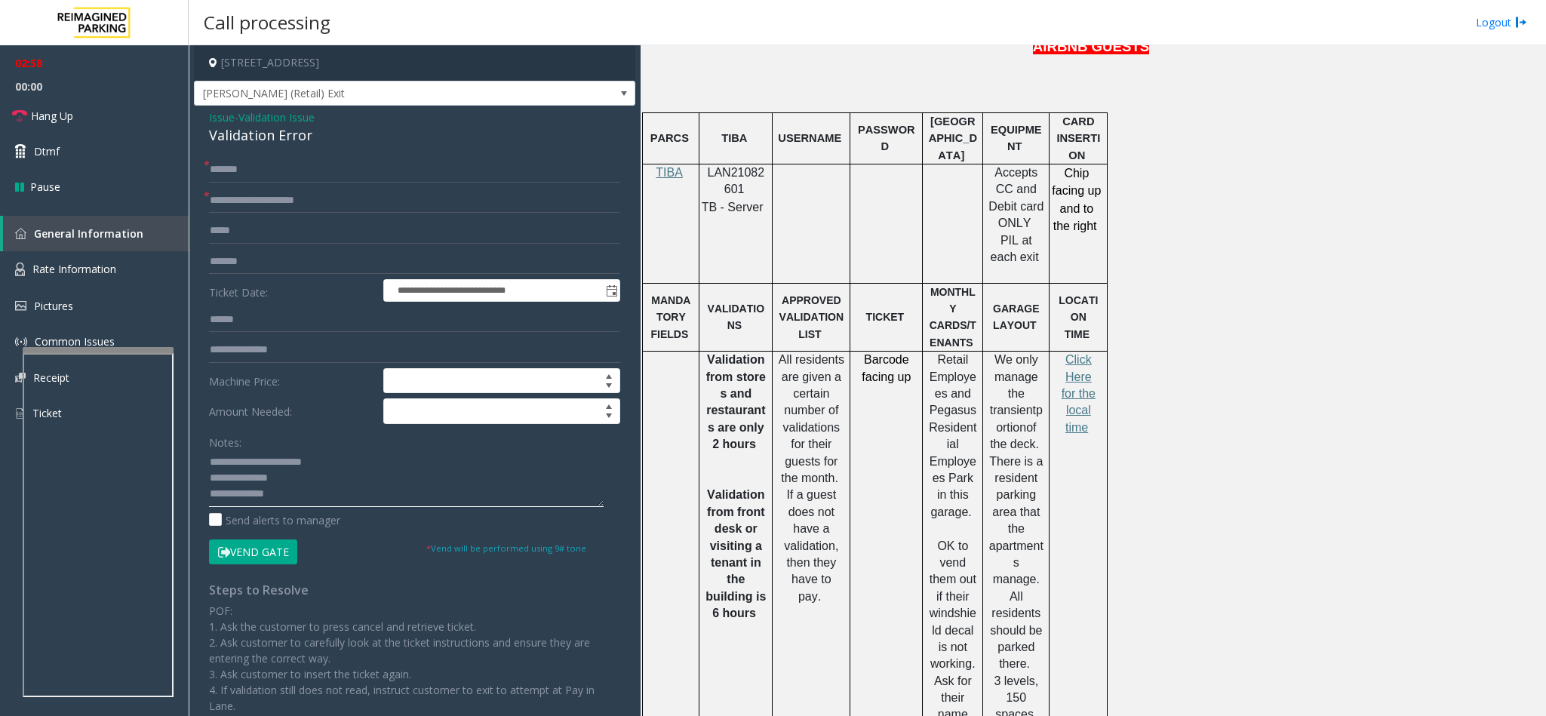
click at [281, 502] on textarea at bounding box center [406, 478] width 395 height 57
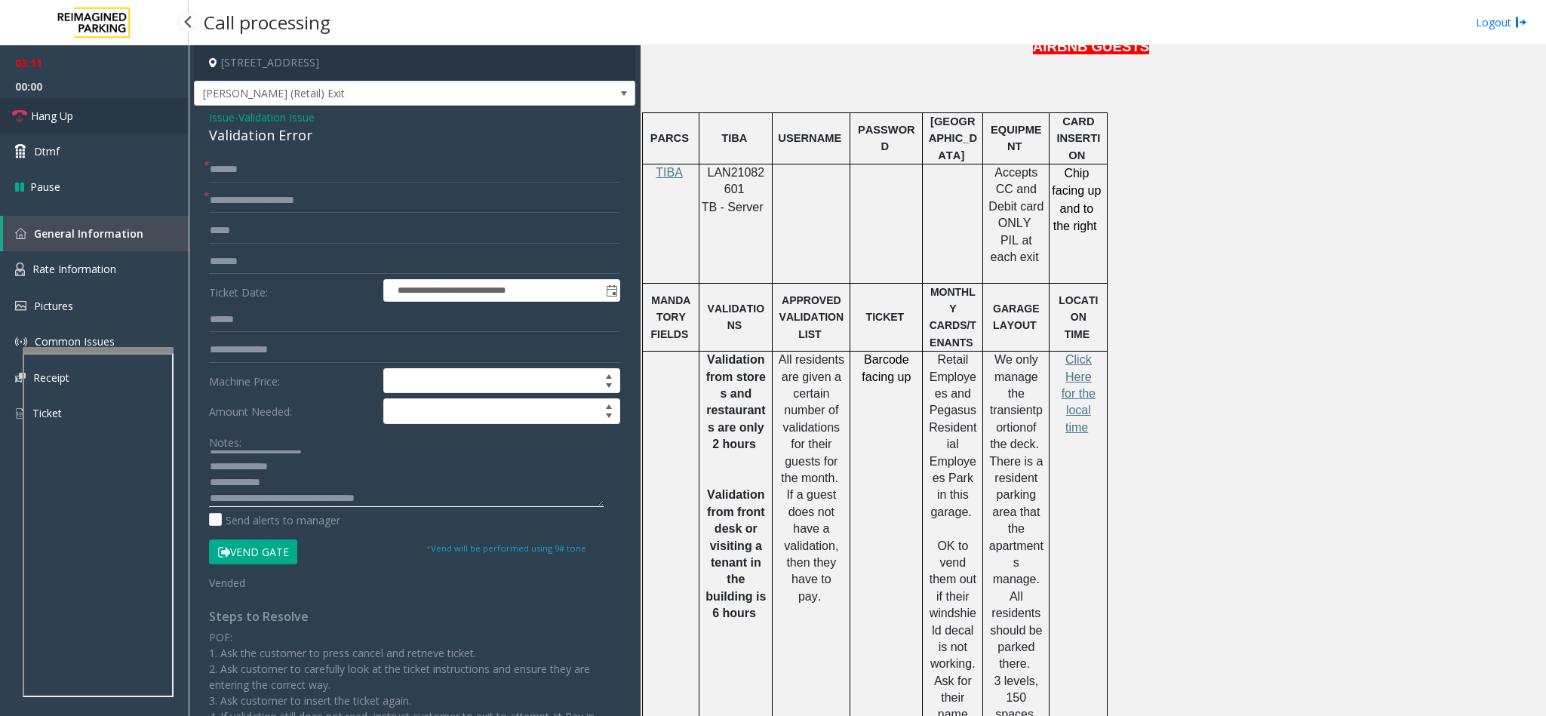
type textarea "**********"
click at [73, 109] on span "Hang Up" at bounding box center [52, 116] width 42 height 16
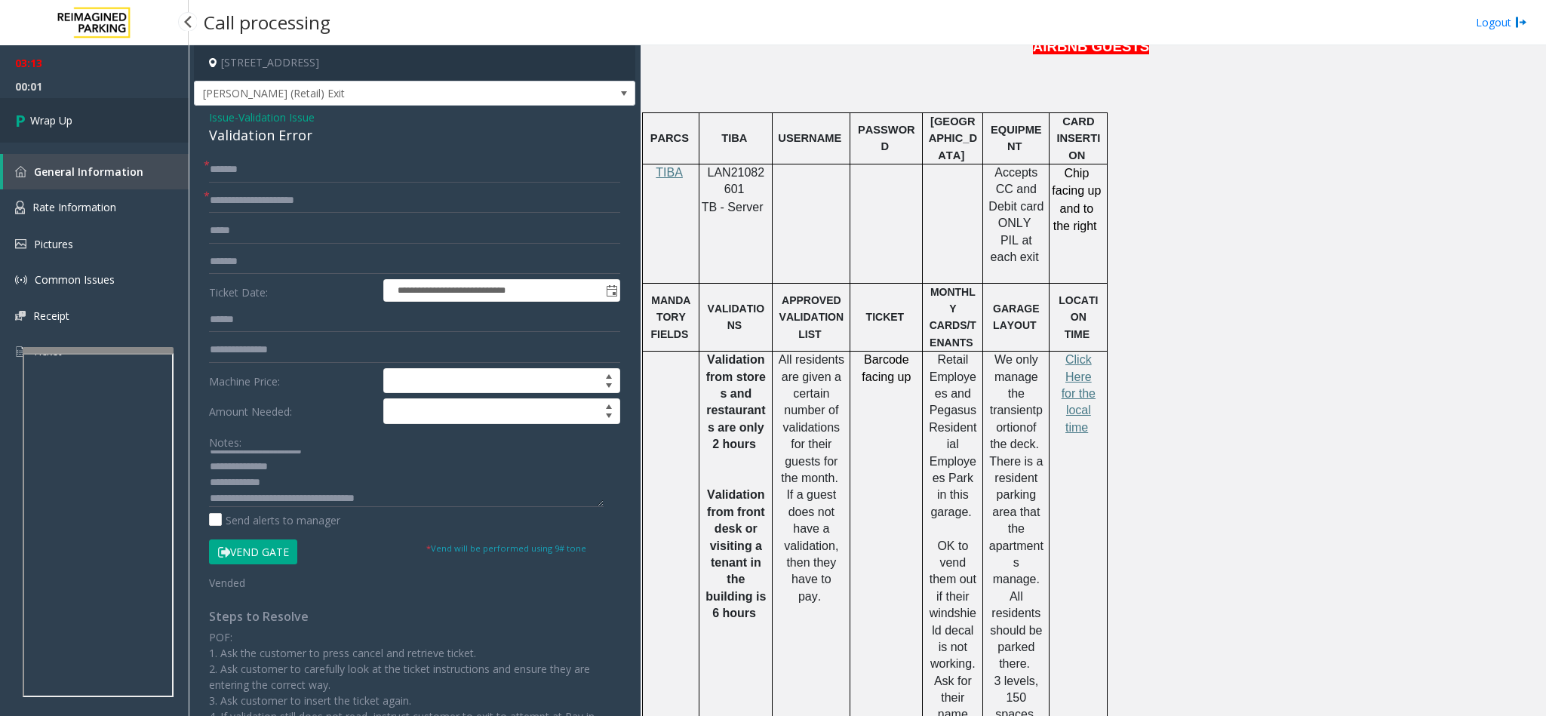
click at [161, 134] on link "Wrap Up" at bounding box center [94, 120] width 189 height 45
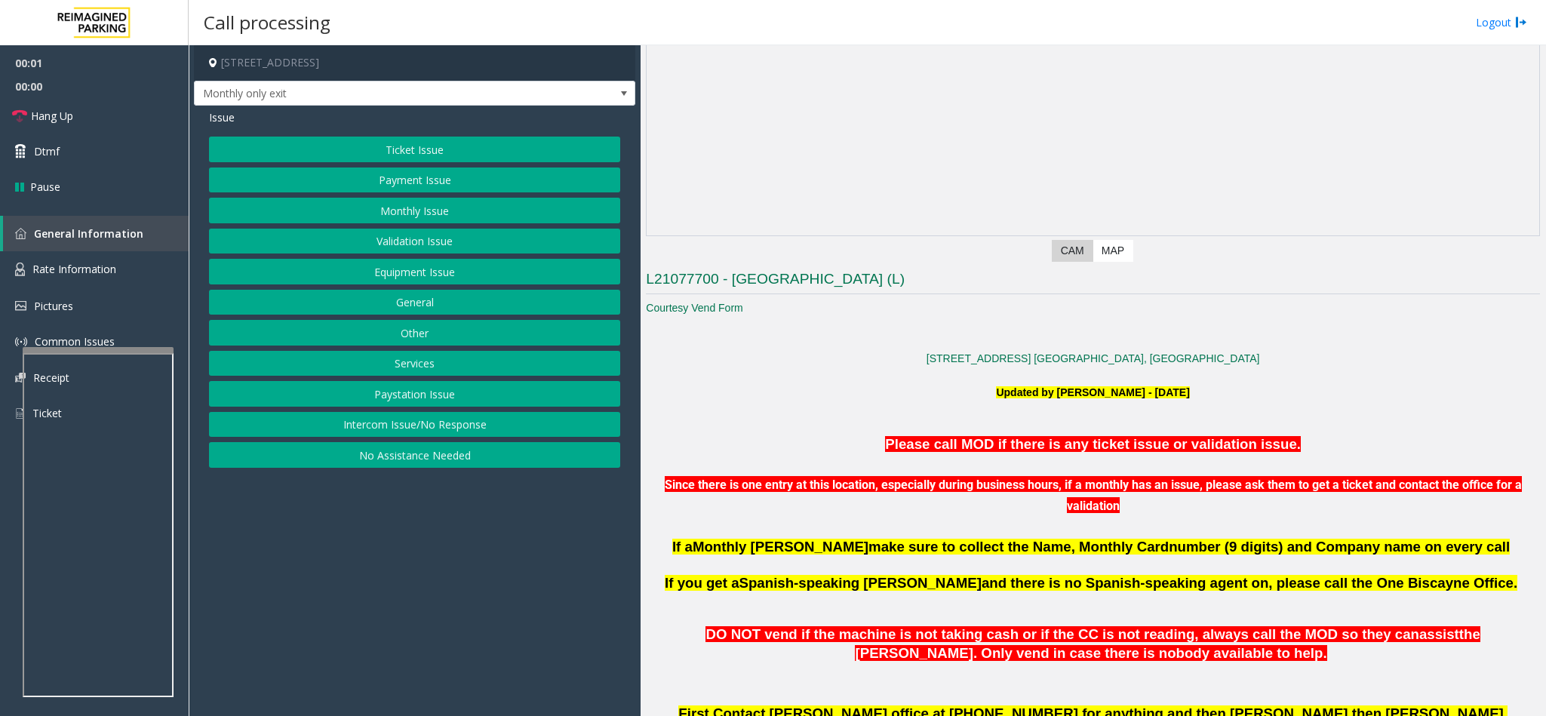
scroll to position [226, 0]
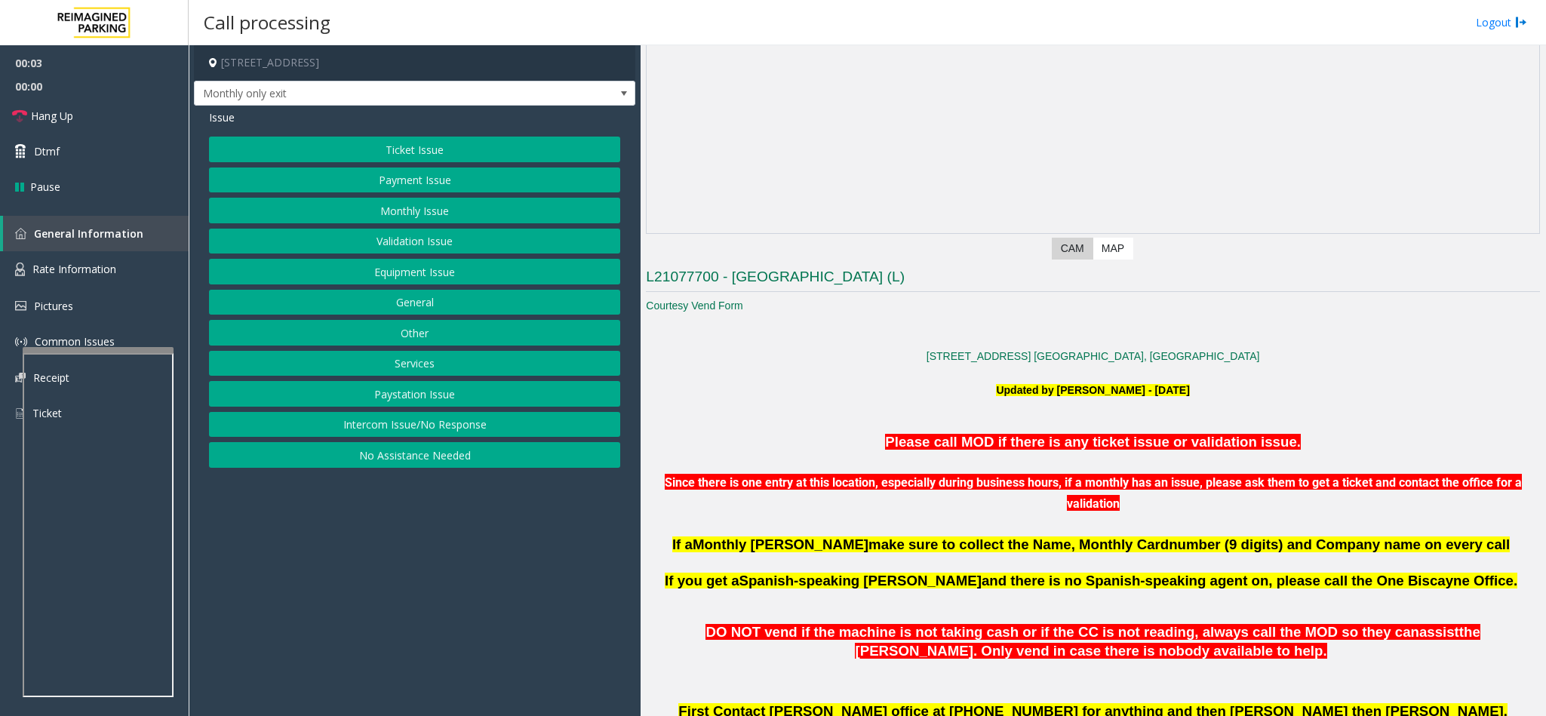
click at [394, 428] on button "Intercom Issue/No Response" at bounding box center [414, 425] width 411 height 26
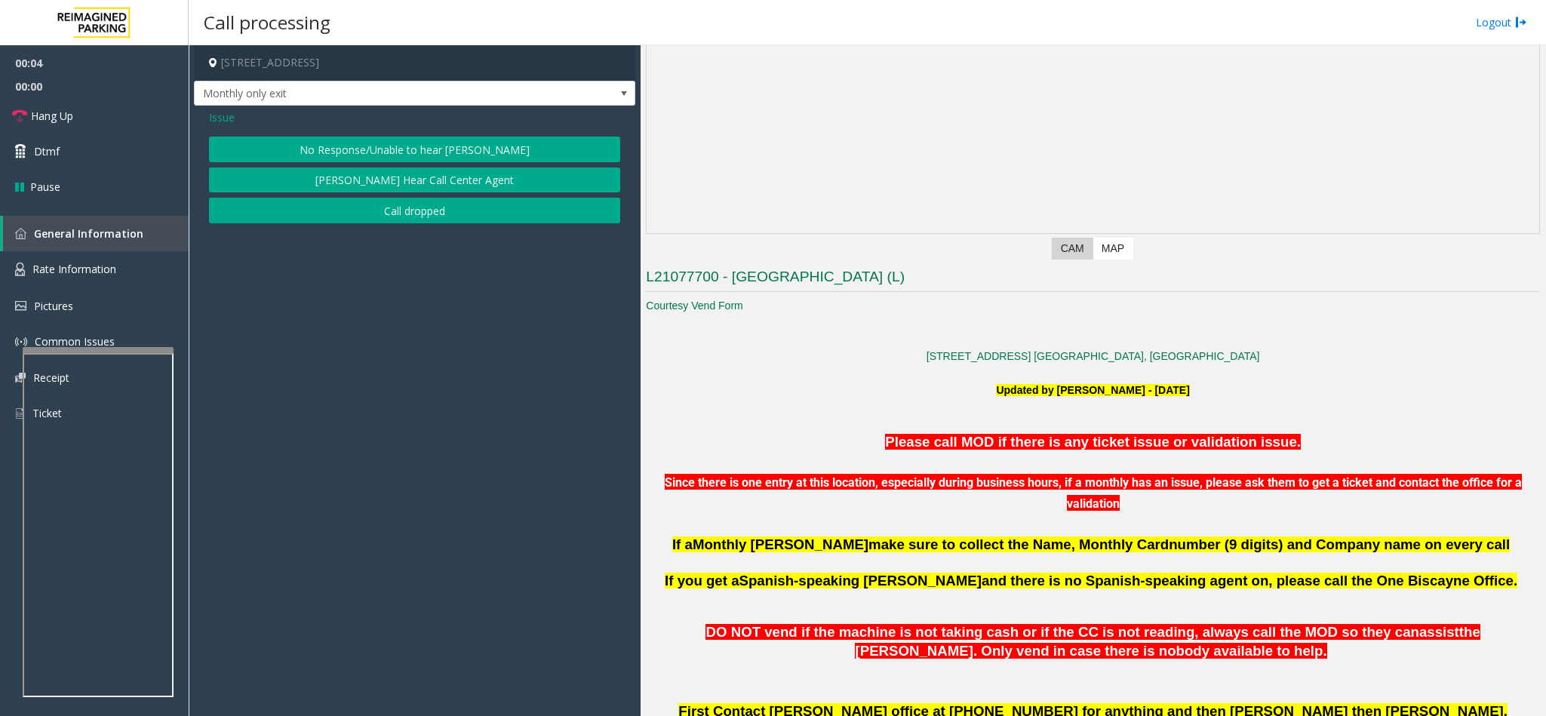
click at [356, 156] on button "No Response/Unable to hear [PERSON_NAME]" at bounding box center [414, 150] width 411 height 26
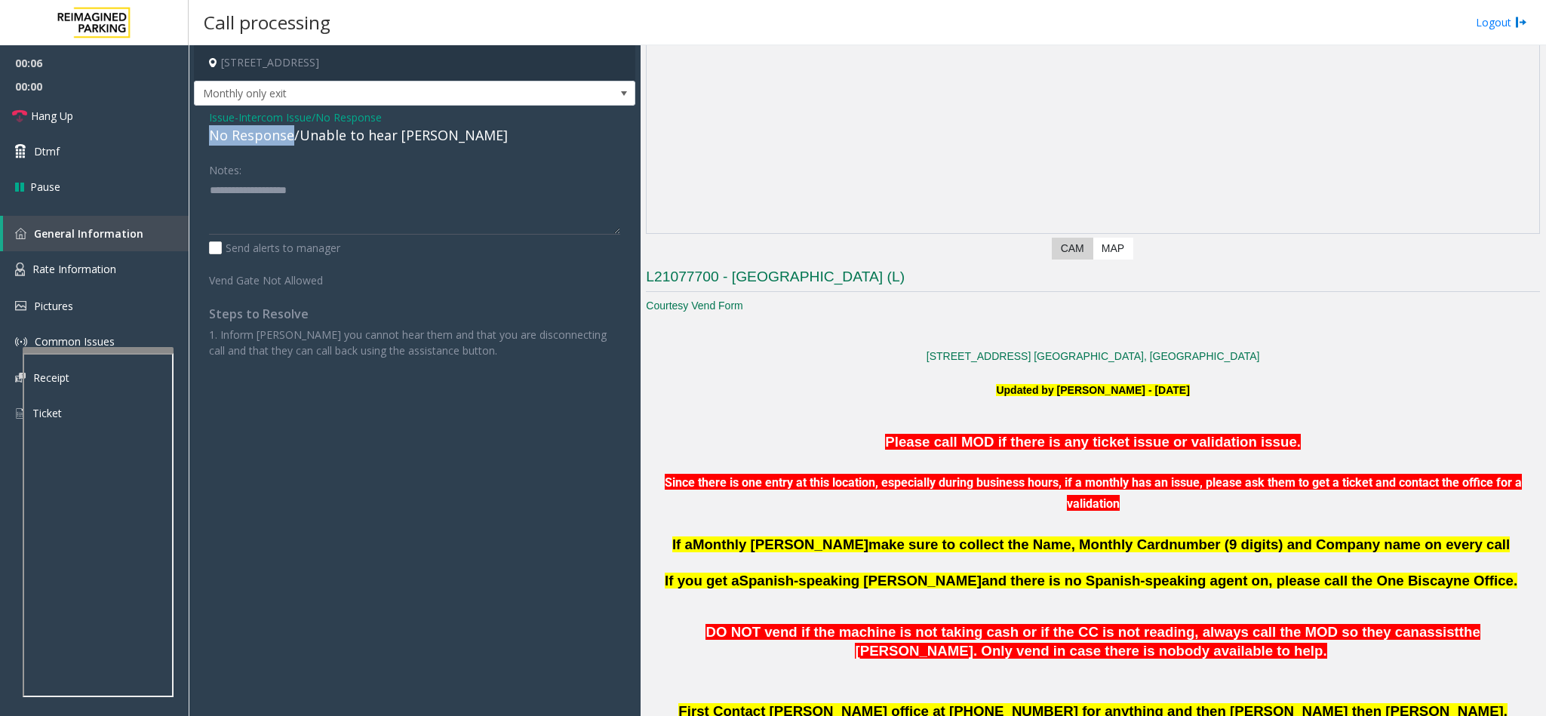
drag, startPoint x: 293, startPoint y: 137, endPoint x: 199, endPoint y: 130, distance: 93.8
click at [199, 130] on div "Issue - Intercom Issue/No Response No Response/Unable to hear [PERSON_NAME] Not…" at bounding box center [414, 240] width 441 height 268
click at [358, 197] on textarea at bounding box center [414, 206] width 411 height 57
type textarea "**********"
click at [113, 113] on link "Hang Up" at bounding box center [94, 115] width 189 height 35
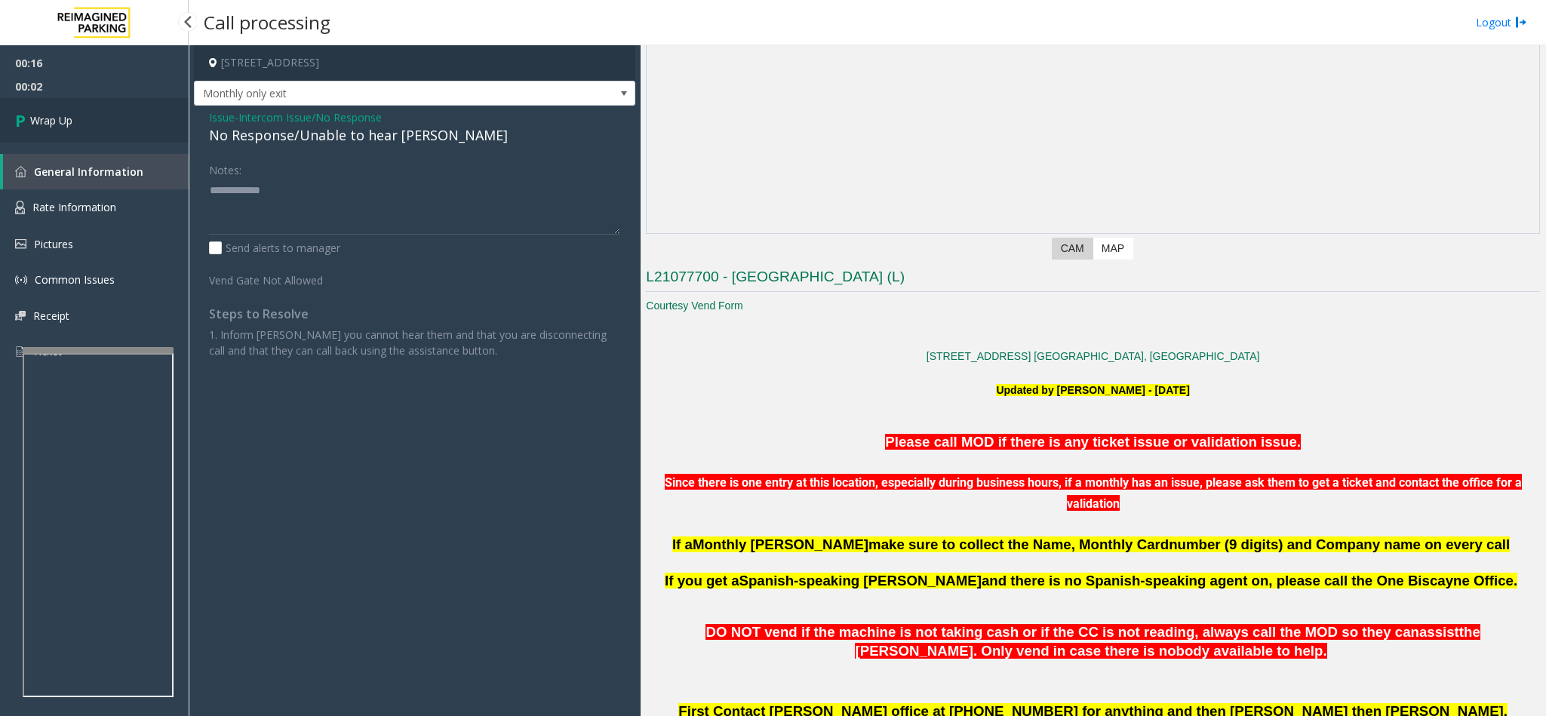
click at [113, 113] on link "Wrap Up" at bounding box center [94, 120] width 189 height 45
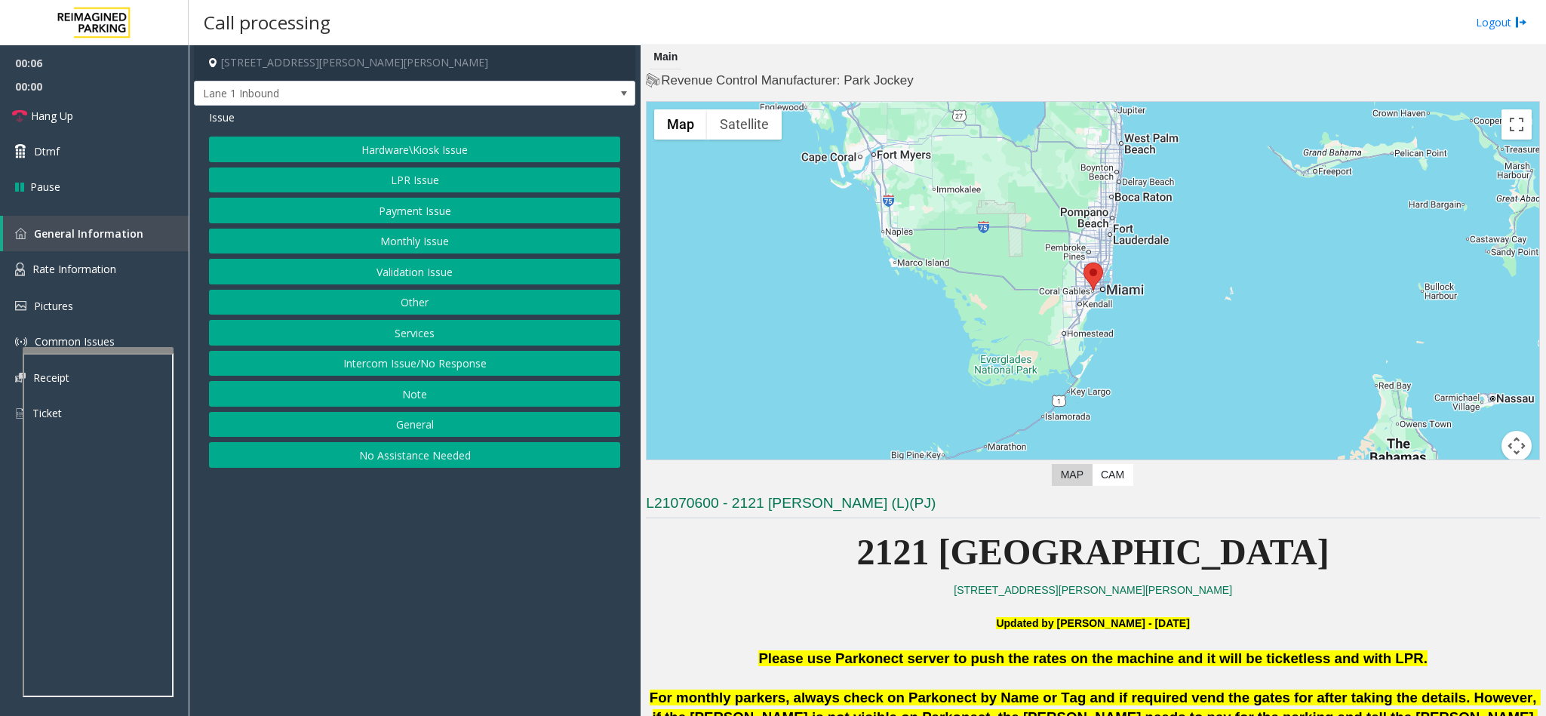
click at [379, 362] on button "Intercom Issue/No Response" at bounding box center [414, 364] width 411 height 26
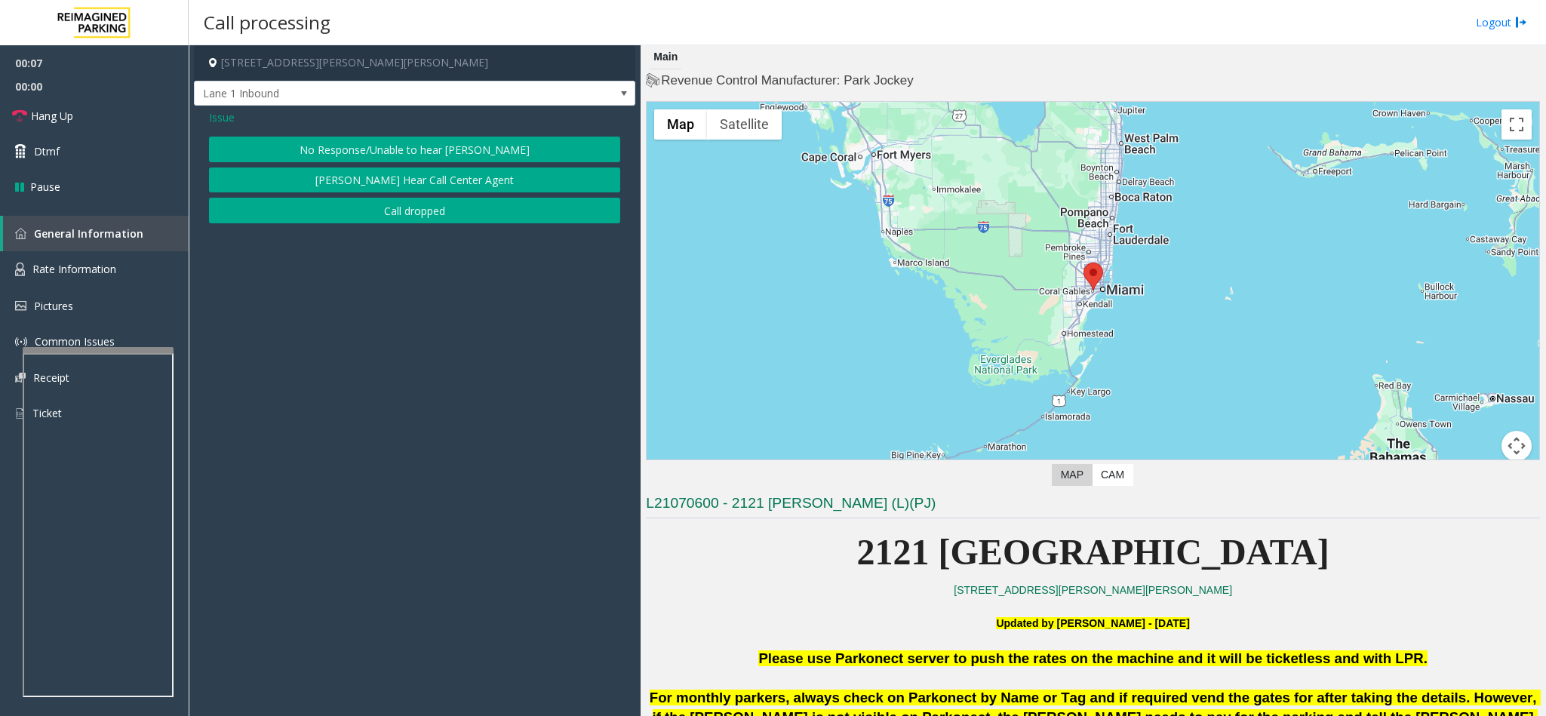
click at [333, 150] on button "No Response/Unable to hear [PERSON_NAME]" at bounding box center [414, 150] width 411 height 26
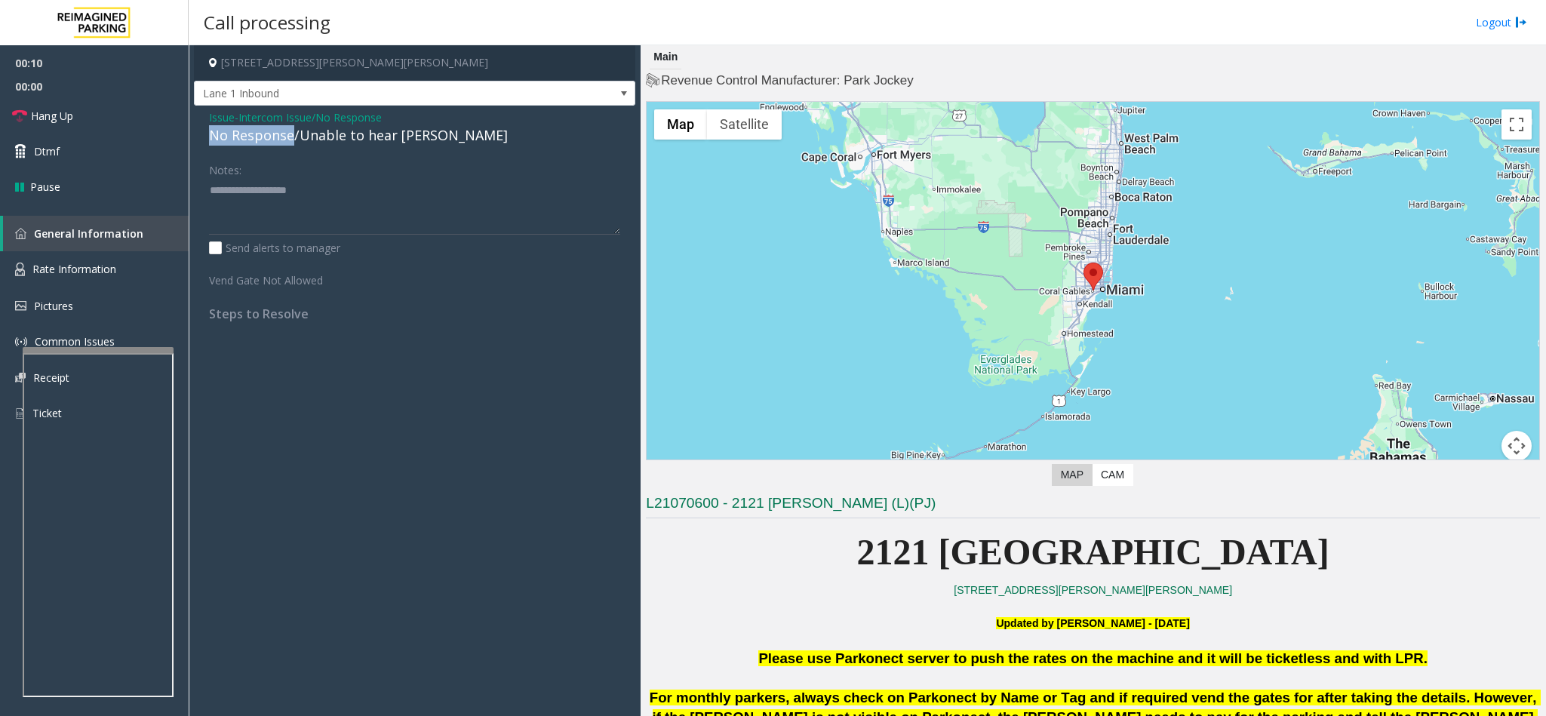
drag, startPoint x: 293, startPoint y: 140, endPoint x: 202, endPoint y: 130, distance: 91.2
click at [202, 130] on div "Issue - Intercom Issue/No Response No Response/Unable to hear [PERSON_NAME] Not…" at bounding box center [414, 221] width 441 height 231
click at [315, 192] on textarea at bounding box center [414, 206] width 411 height 57
type textarea "**********"
click at [52, 118] on span "Hang Up" at bounding box center [52, 116] width 42 height 16
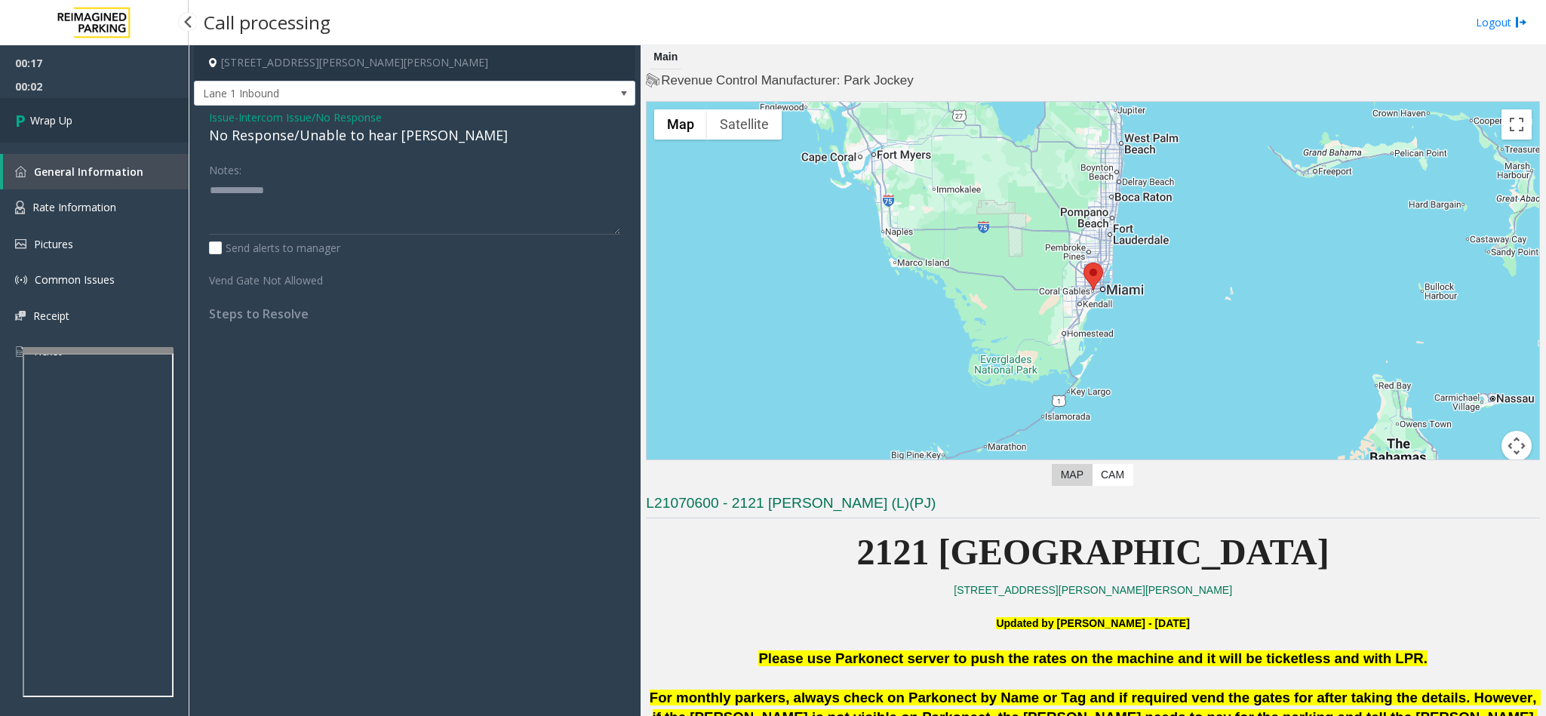
click at [52, 118] on span "Wrap Up" at bounding box center [51, 120] width 42 height 16
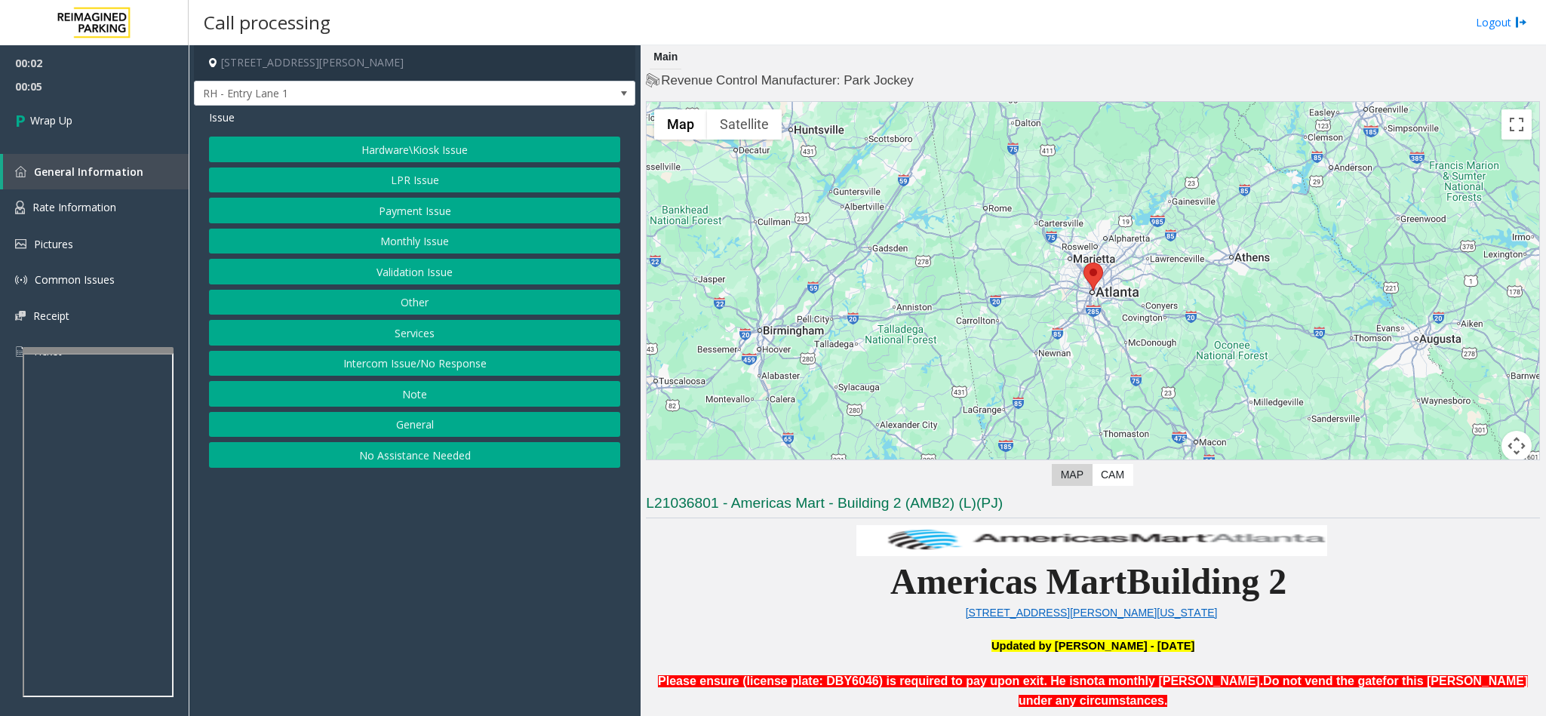
click at [500, 372] on button "Intercom Issue/No Response" at bounding box center [414, 364] width 411 height 26
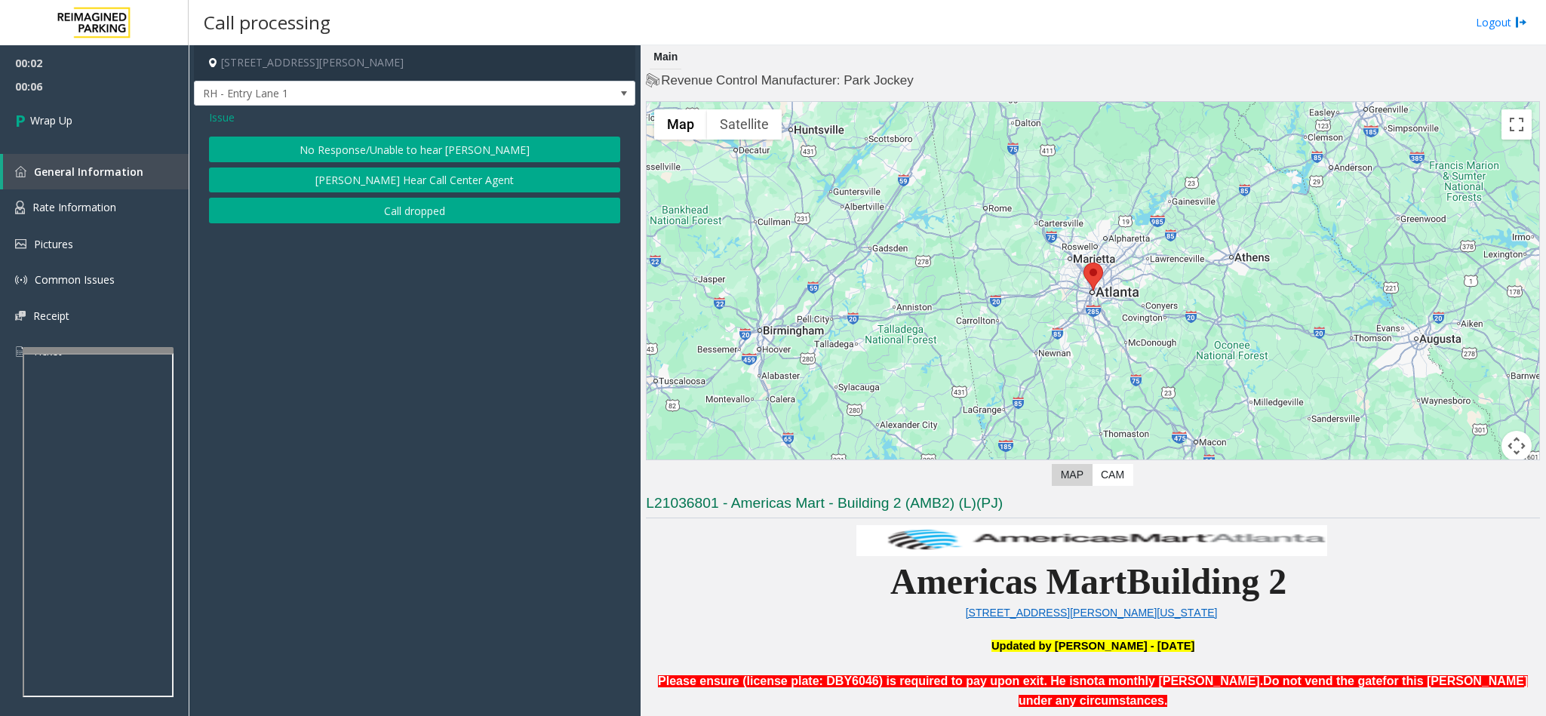
click at [388, 214] on button "Call dropped" at bounding box center [414, 211] width 411 height 26
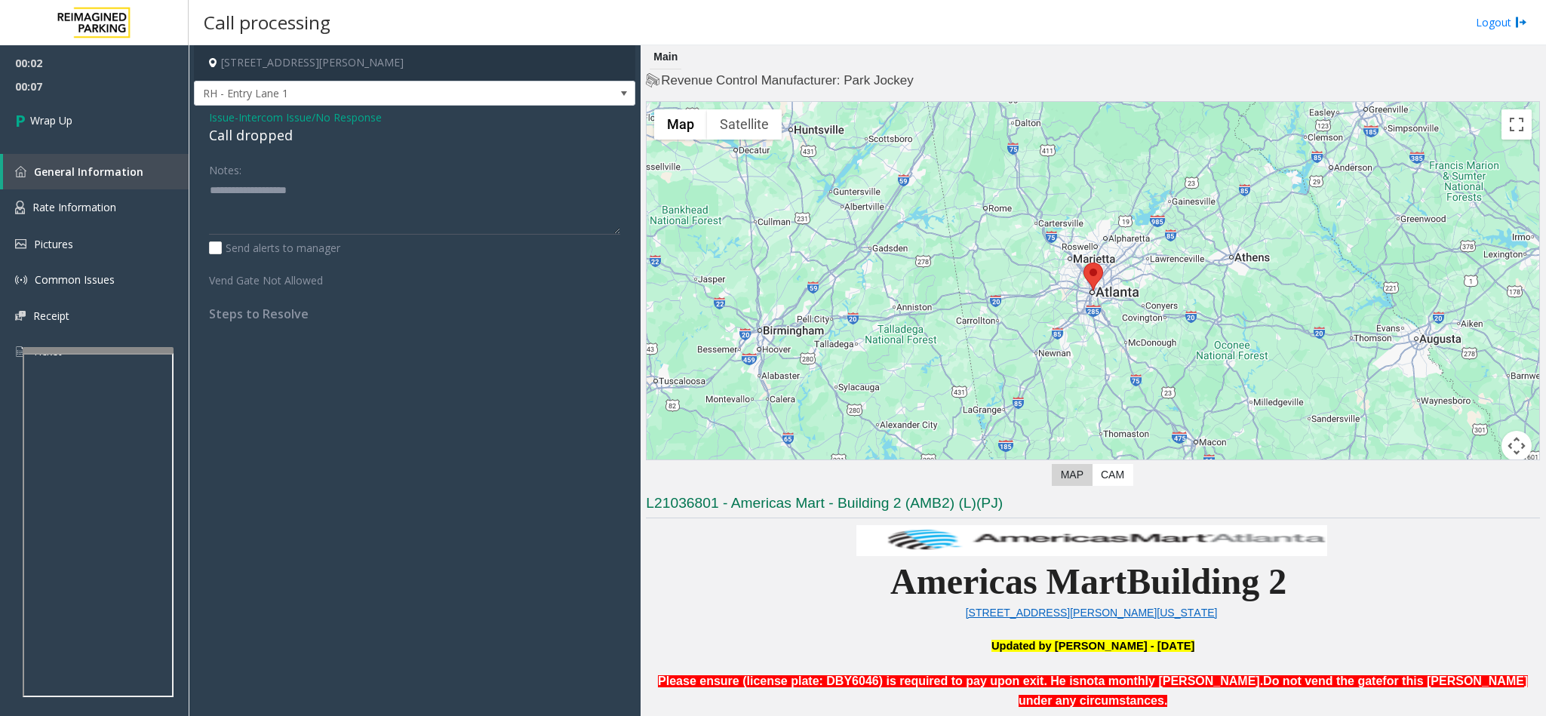
click at [232, 143] on div "Call dropped" at bounding box center [414, 135] width 411 height 20
type textarea "**********"
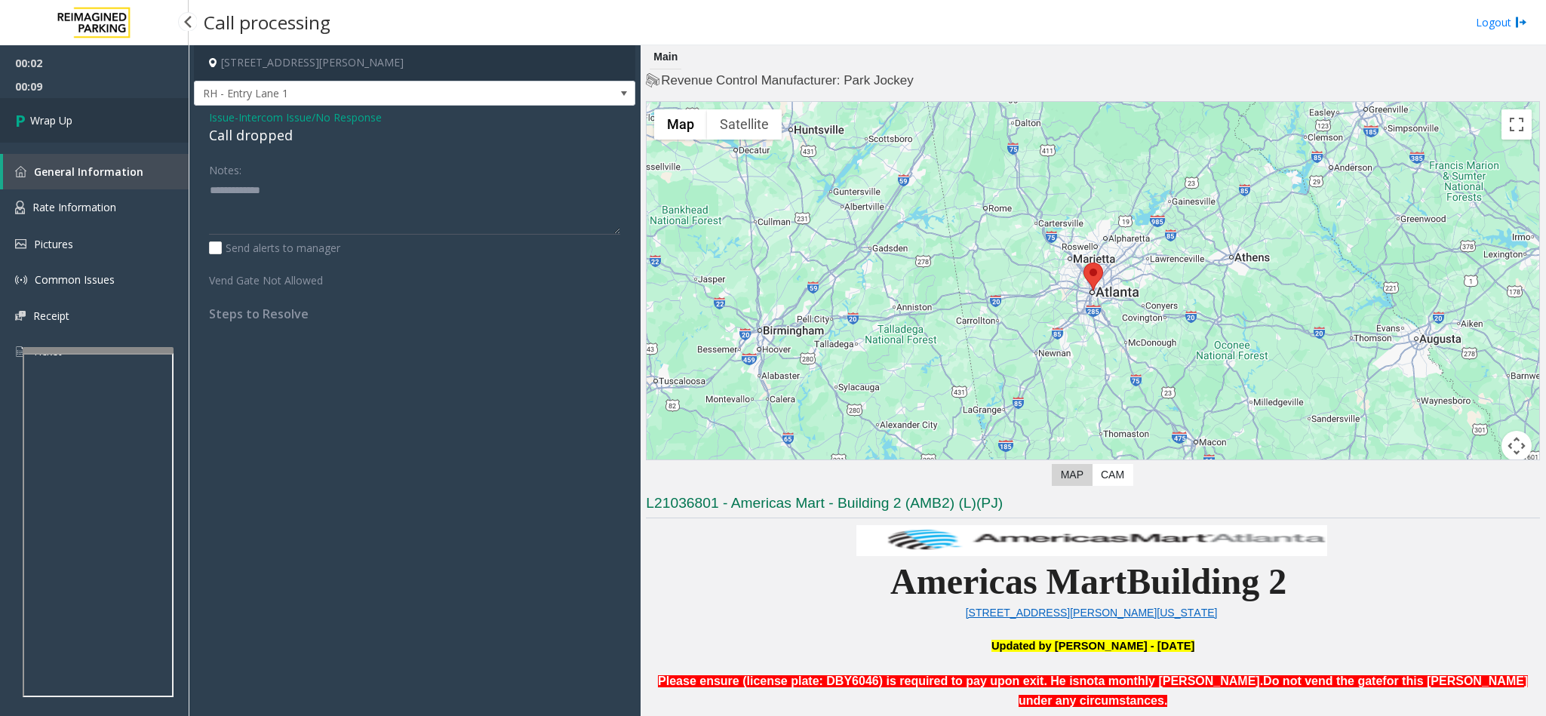
click at [79, 115] on link "Wrap Up" at bounding box center [94, 120] width 189 height 45
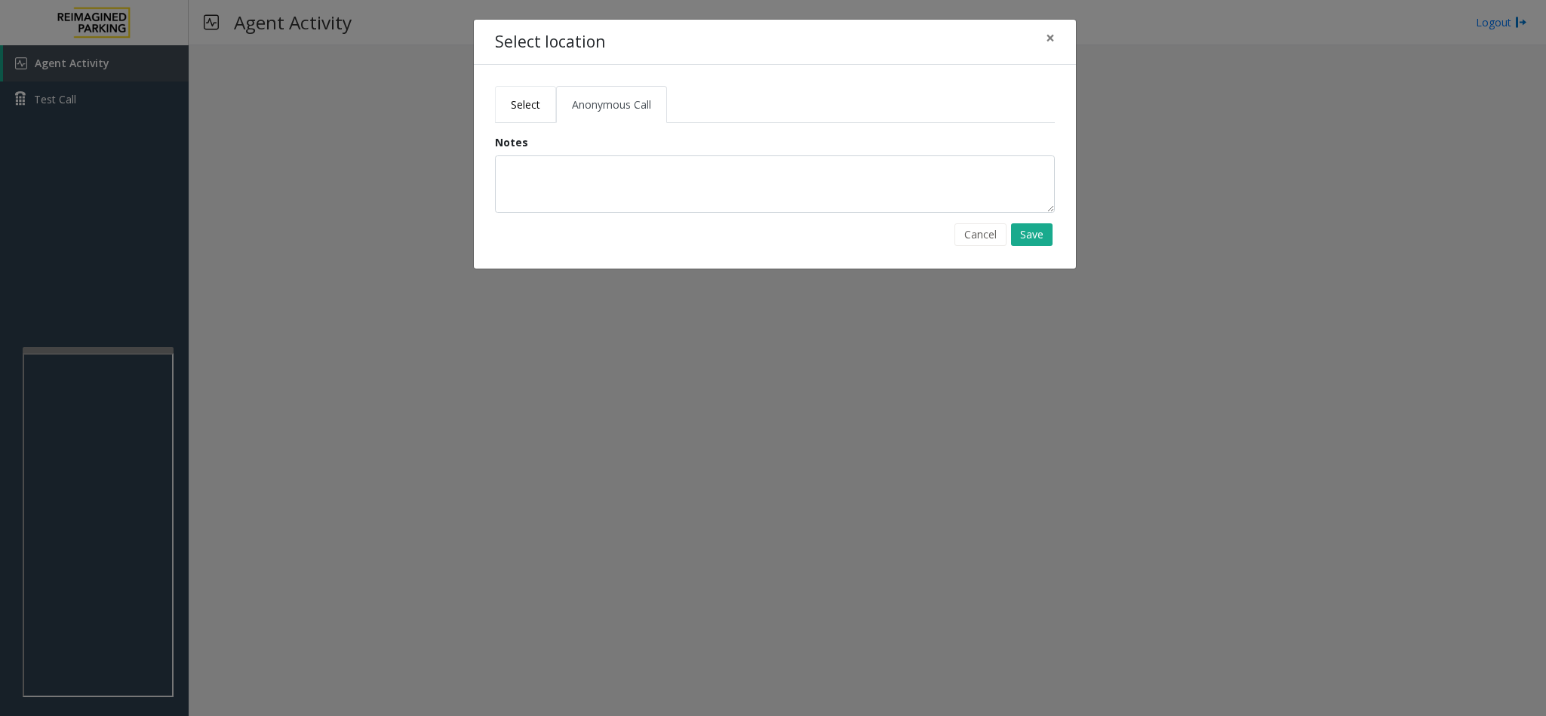
click at [548, 107] on link "Select" at bounding box center [525, 104] width 61 height 37
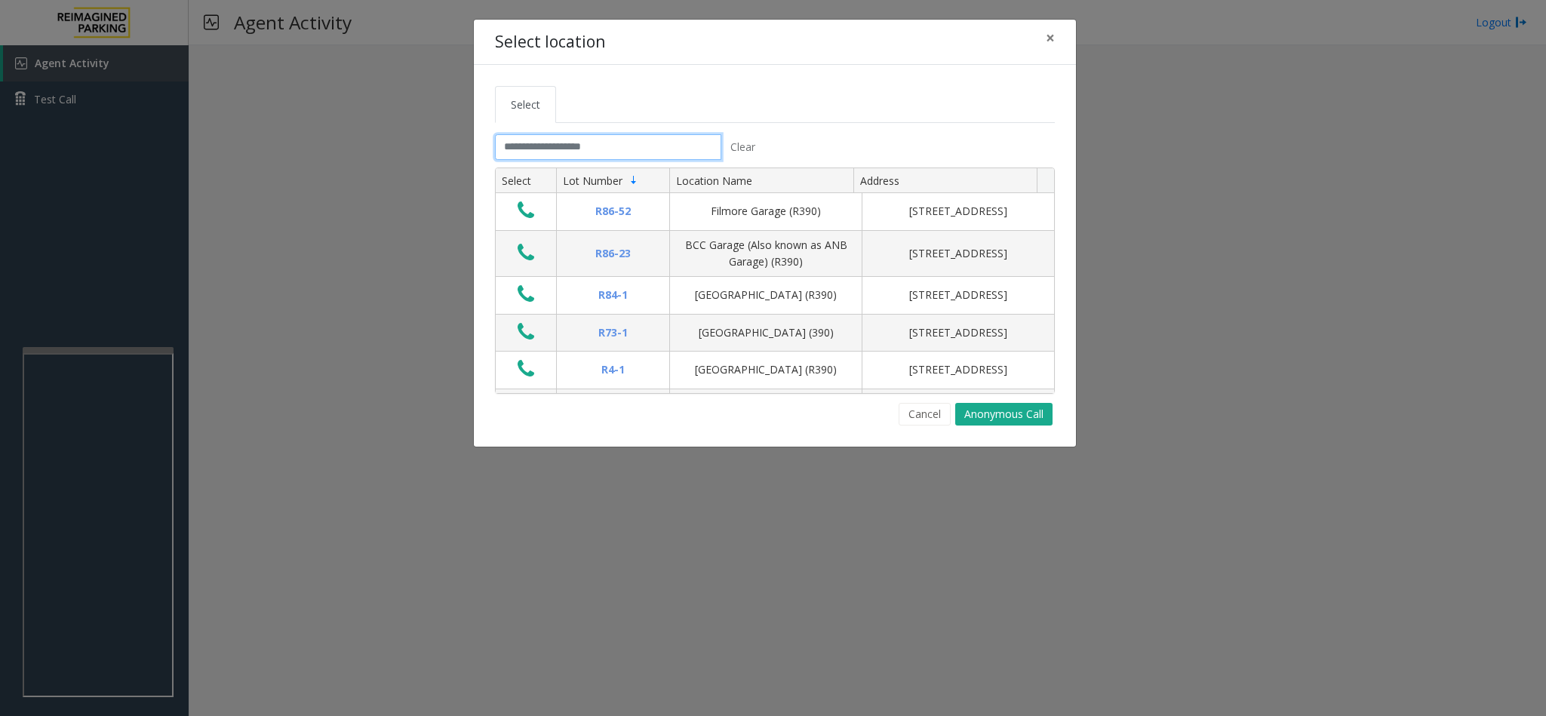
click at [535, 149] on input "text" at bounding box center [608, 147] width 226 height 26
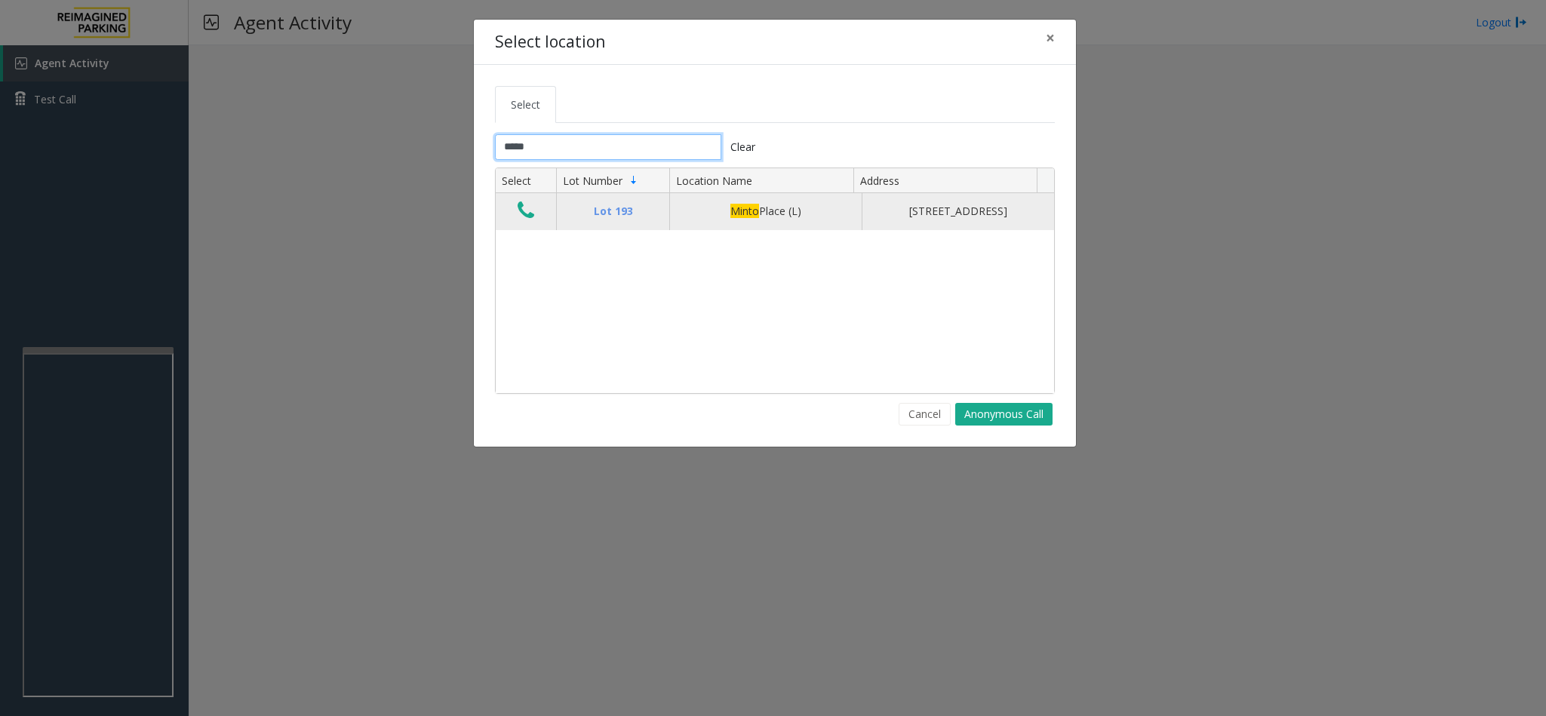
type input "*****"
click at [527, 221] on icon "Data table" at bounding box center [526, 210] width 17 height 21
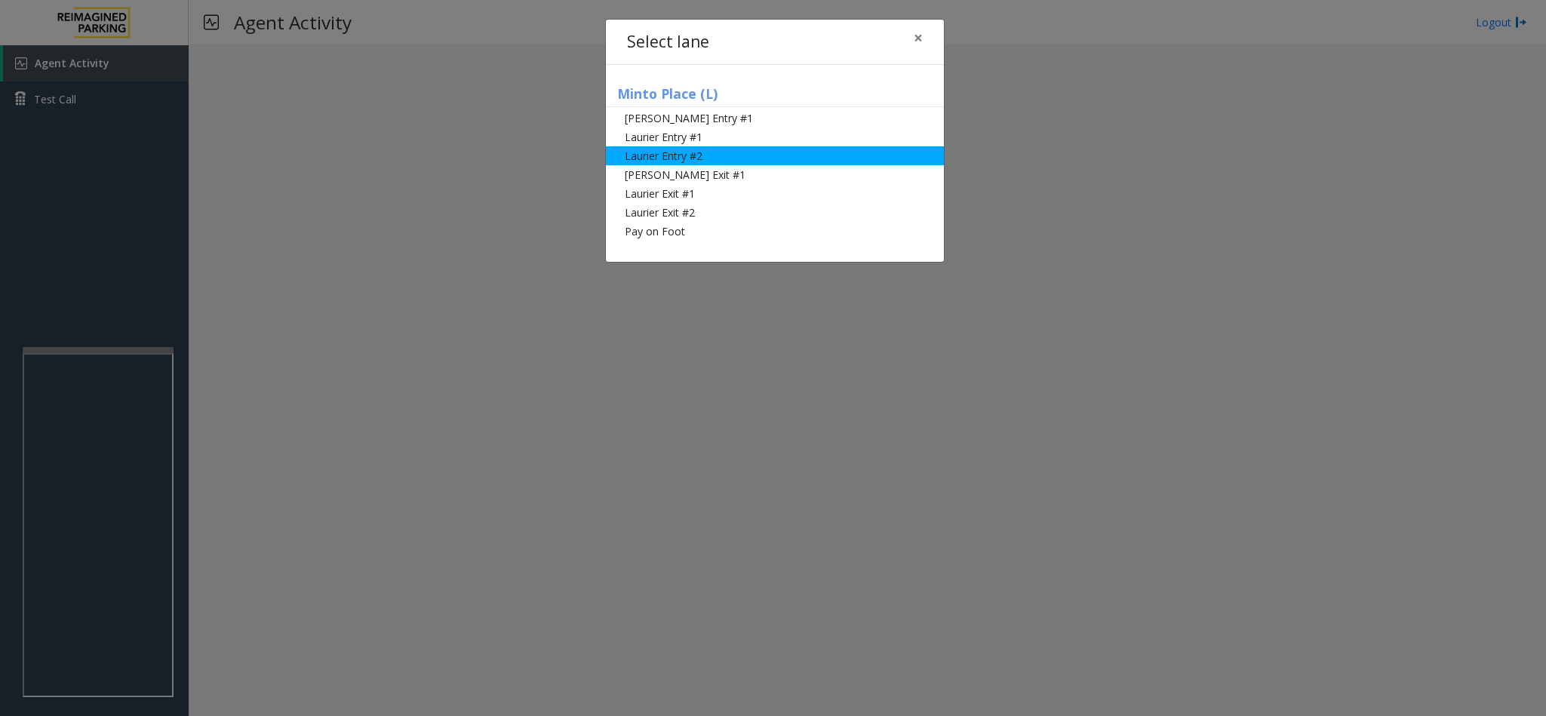
click at [678, 154] on li "Laurier Entry #2" at bounding box center [775, 155] width 338 height 19
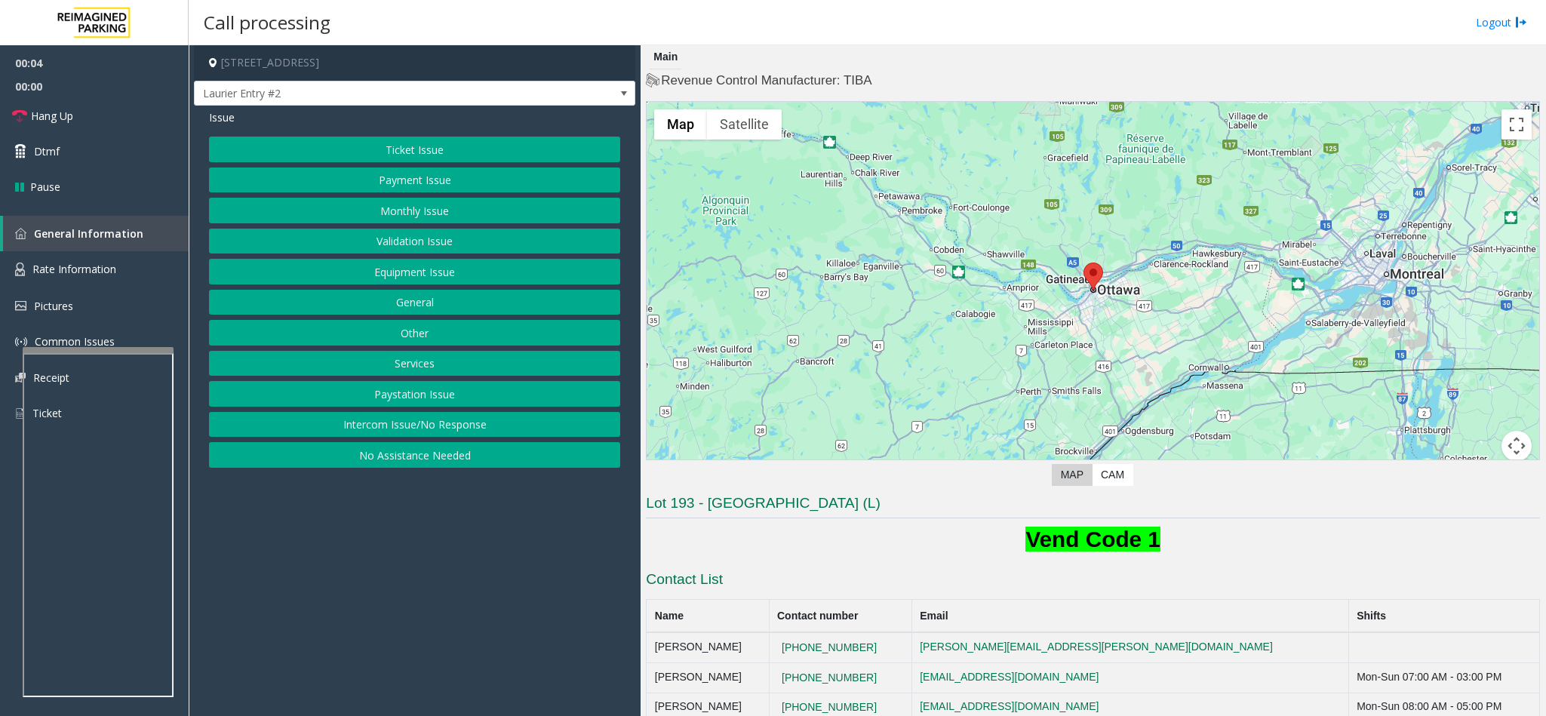
click at [410, 188] on button "Payment Issue" at bounding box center [414, 180] width 411 height 26
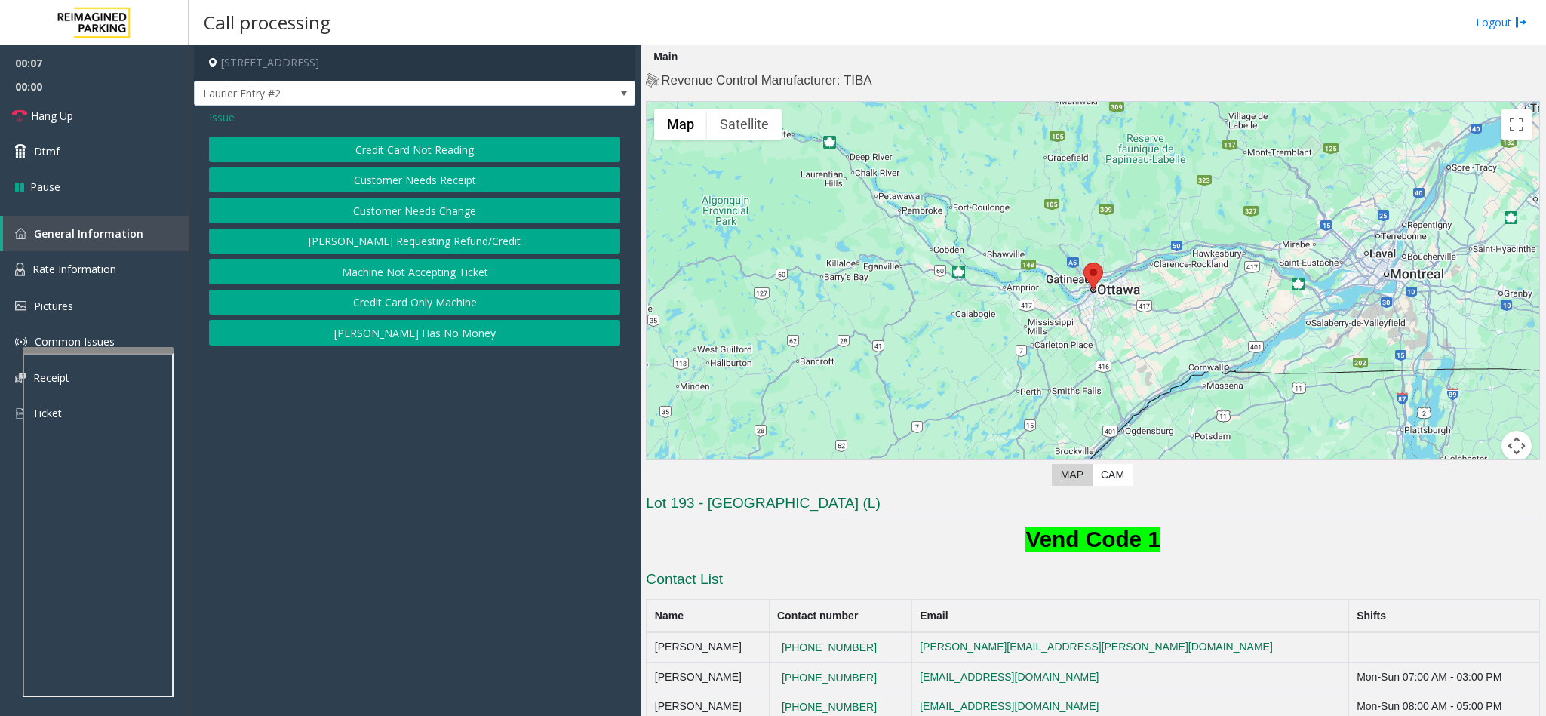
click at [386, 141] on button "Credit Card Not Reading" at bounding box center [414, 150] width 411 height 26
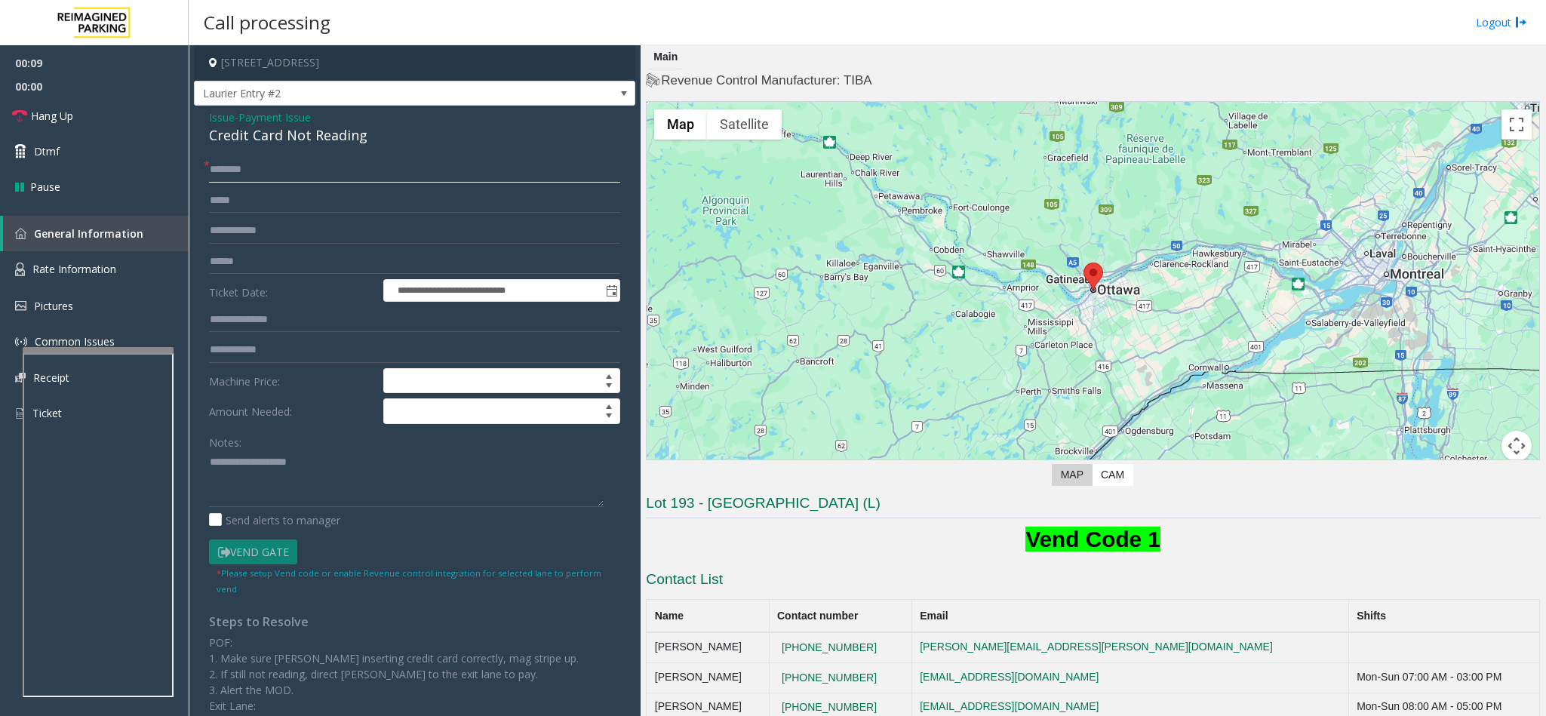
click at [229, 175] on input "text" at bounding box center [414, 170] width 411 height 26
type input "********"
click at [163, 146] on link "Dtmf" at bounding box center [94, 151] width 189 height 35
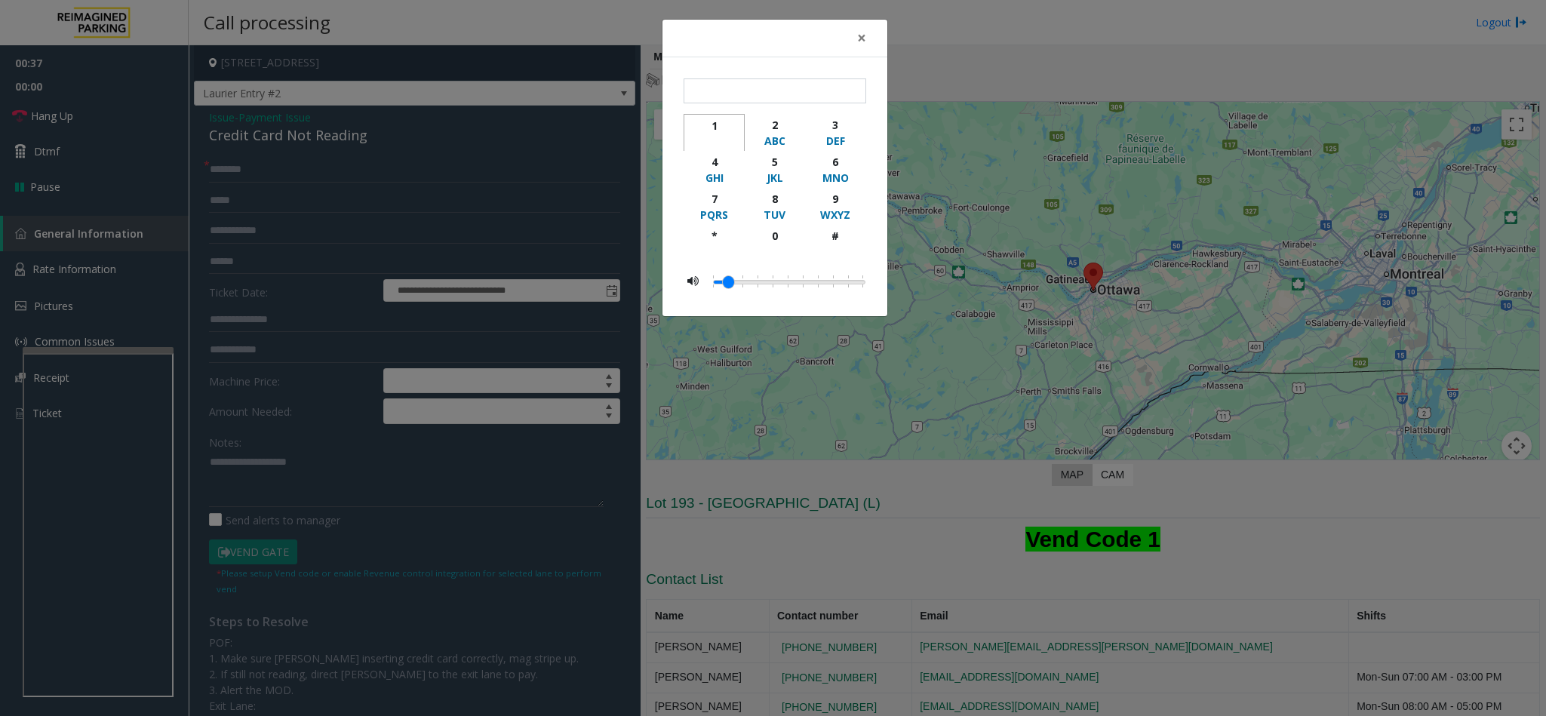
click at [704, 121] on div "1" at bounding box center [713, 126] width 41 height 16
type input "*"
click at [860, 32] on span "×" at bounding box center [861, 37] width 9 height 21
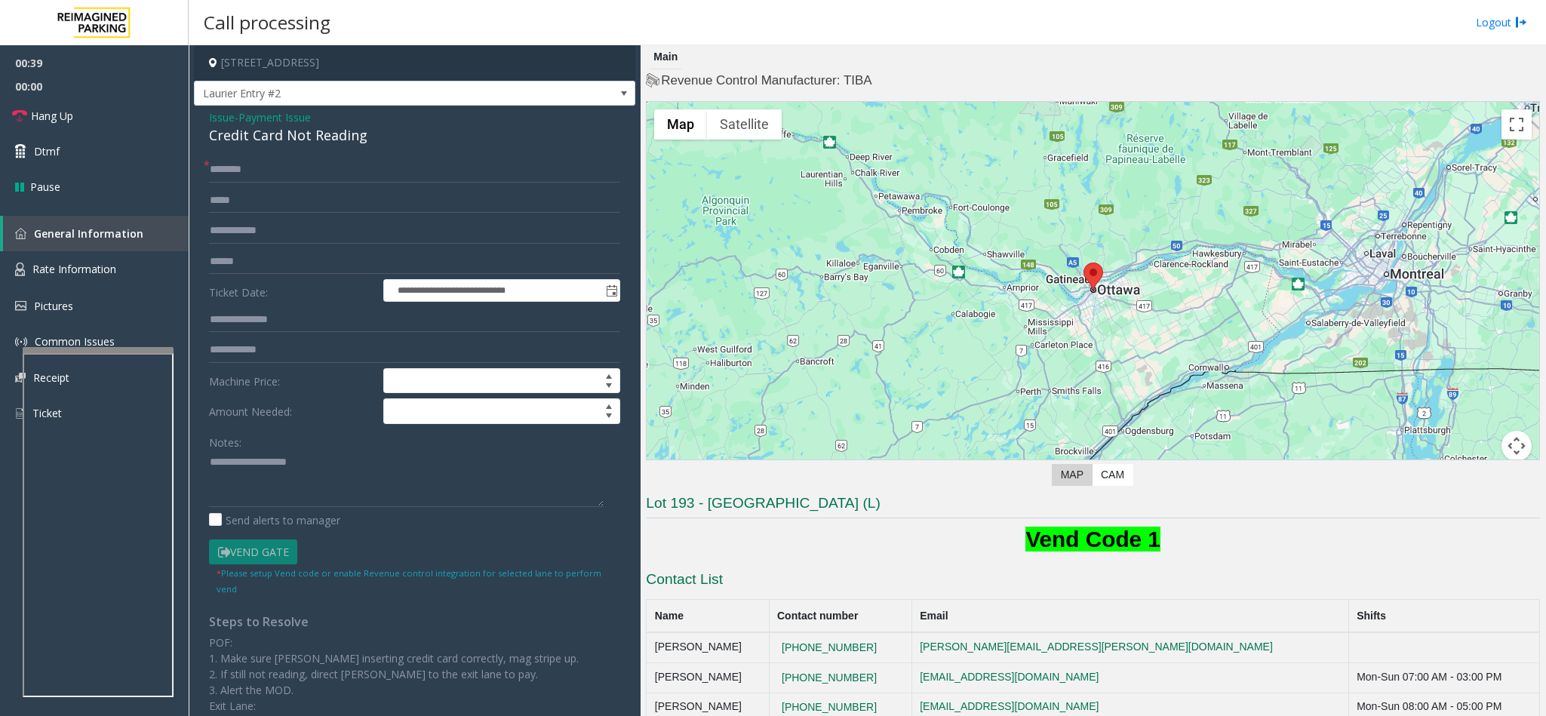
click at [284, 143] on div "Credit Card Not Reading" at bounding box center [414, 135] width 411 height 20
click at [209, 459] on textarea at bounding box center [406, 478] width 395 height 57
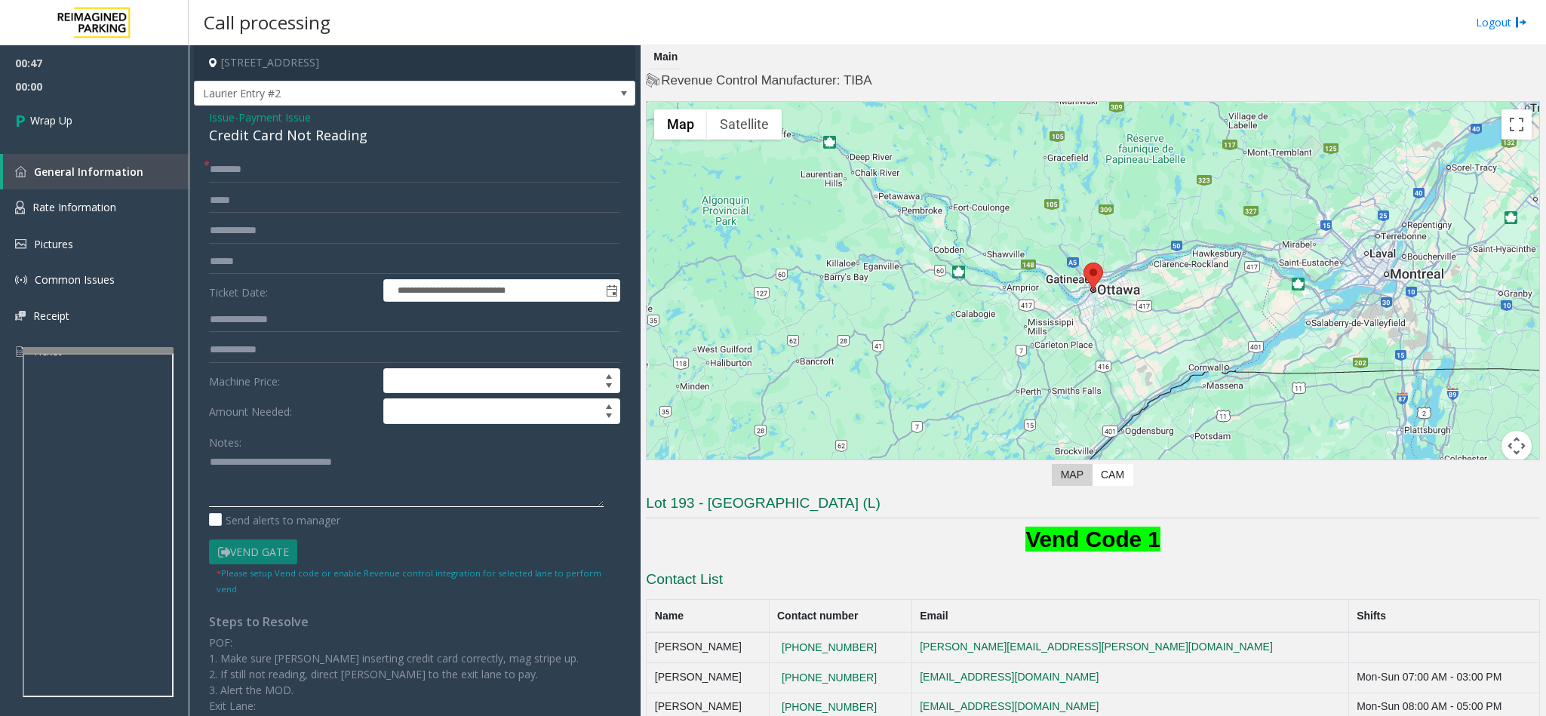
click at [423, 453] on textarea at bounding box center [406, 478] width 395 height 57
type textarea "**********"
click at [157, 121] on link "Wrap Up" at bounding box center [94, 120] width 189 height 45
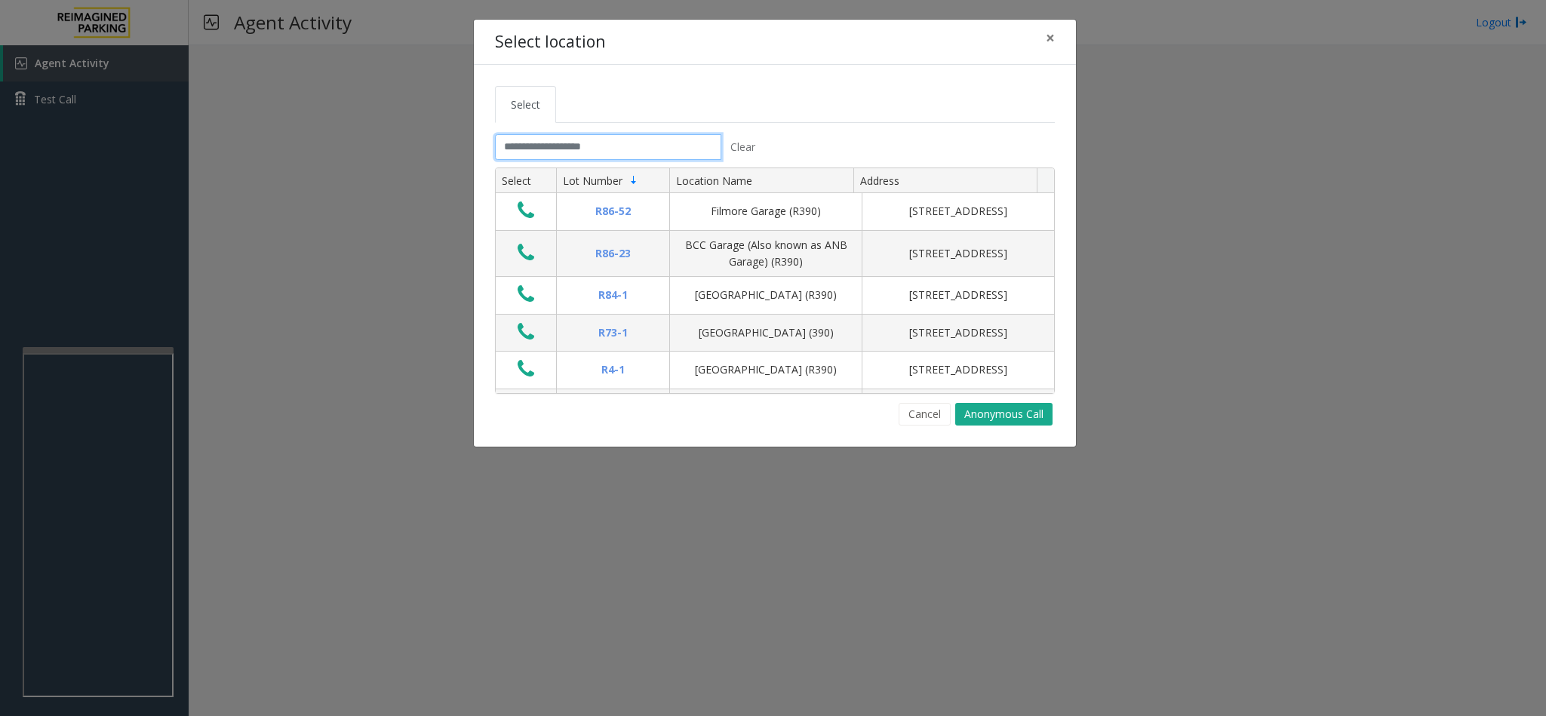
click at [524, 143] on input "text" at bounding box center [608, 147] width 226 height 26
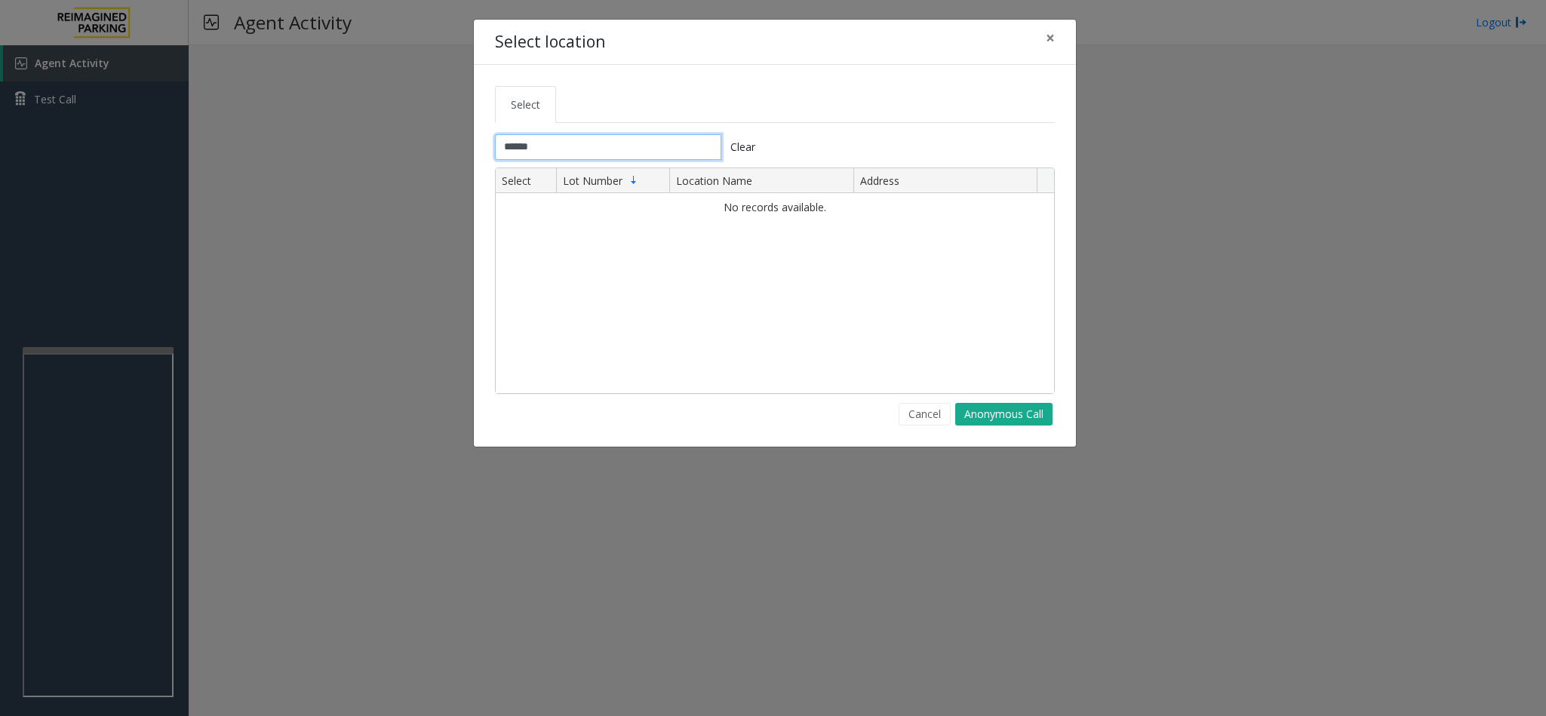
click at [507, 145] on input "******" at bounding box center [608, 147] width 226 height 26
click at [512, 149] on input "******" at bounding box center [608, 147] width 226 height 26
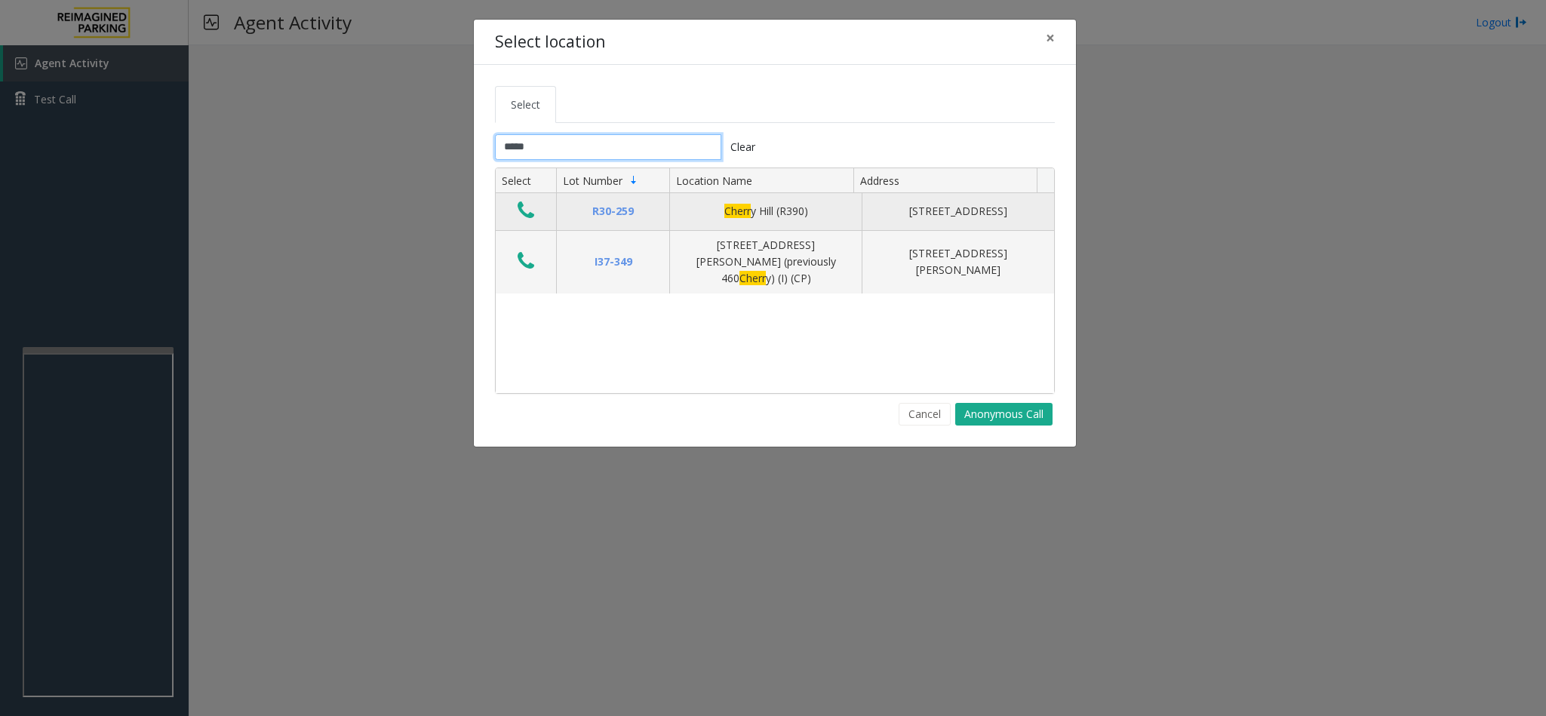
type input "*****"
click at [516, 215] on button "Data table" at bounding box center [526, 211] width 26 height 24
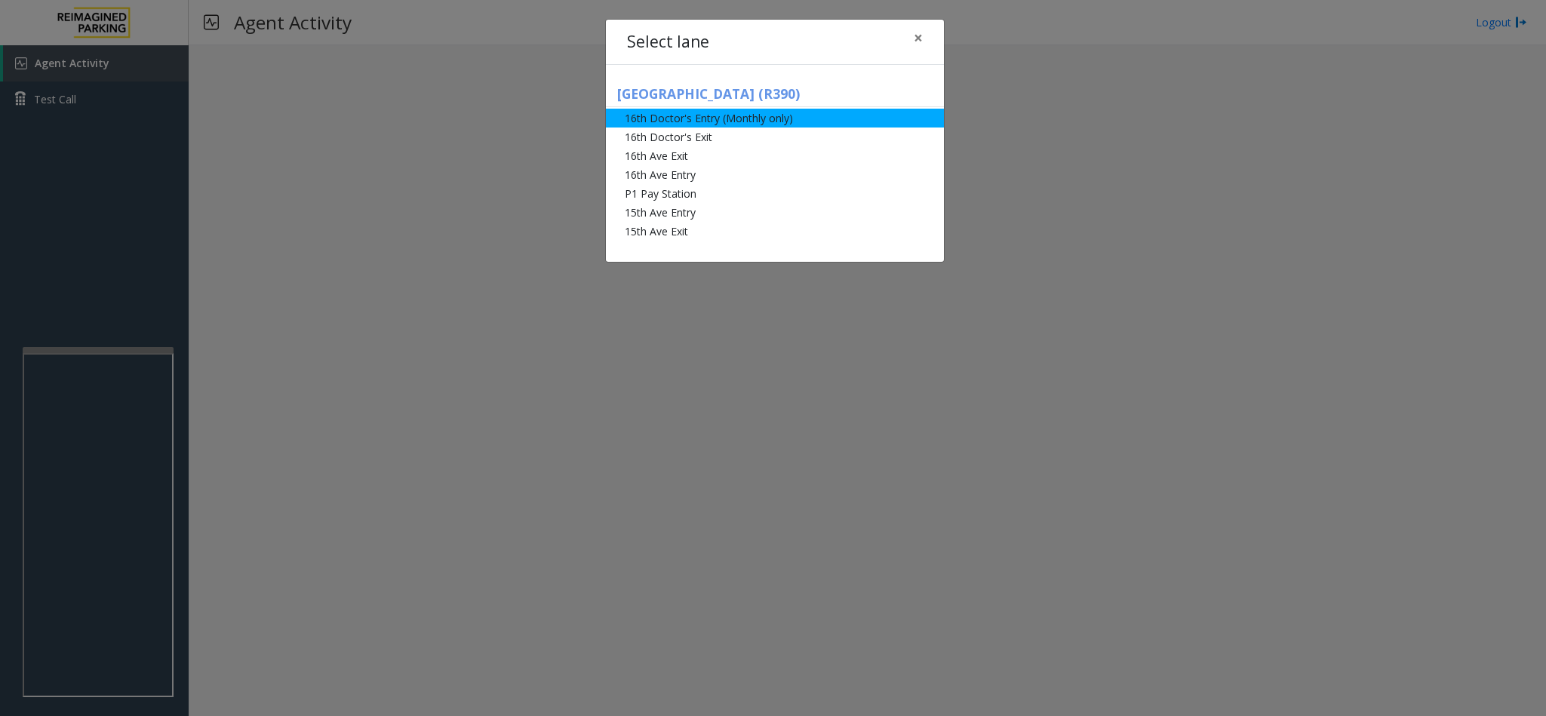
click at [687, 113] on li "16th Doctor's Entry (Monthly only)" at bounding box center [775, 118] width 338 height 19
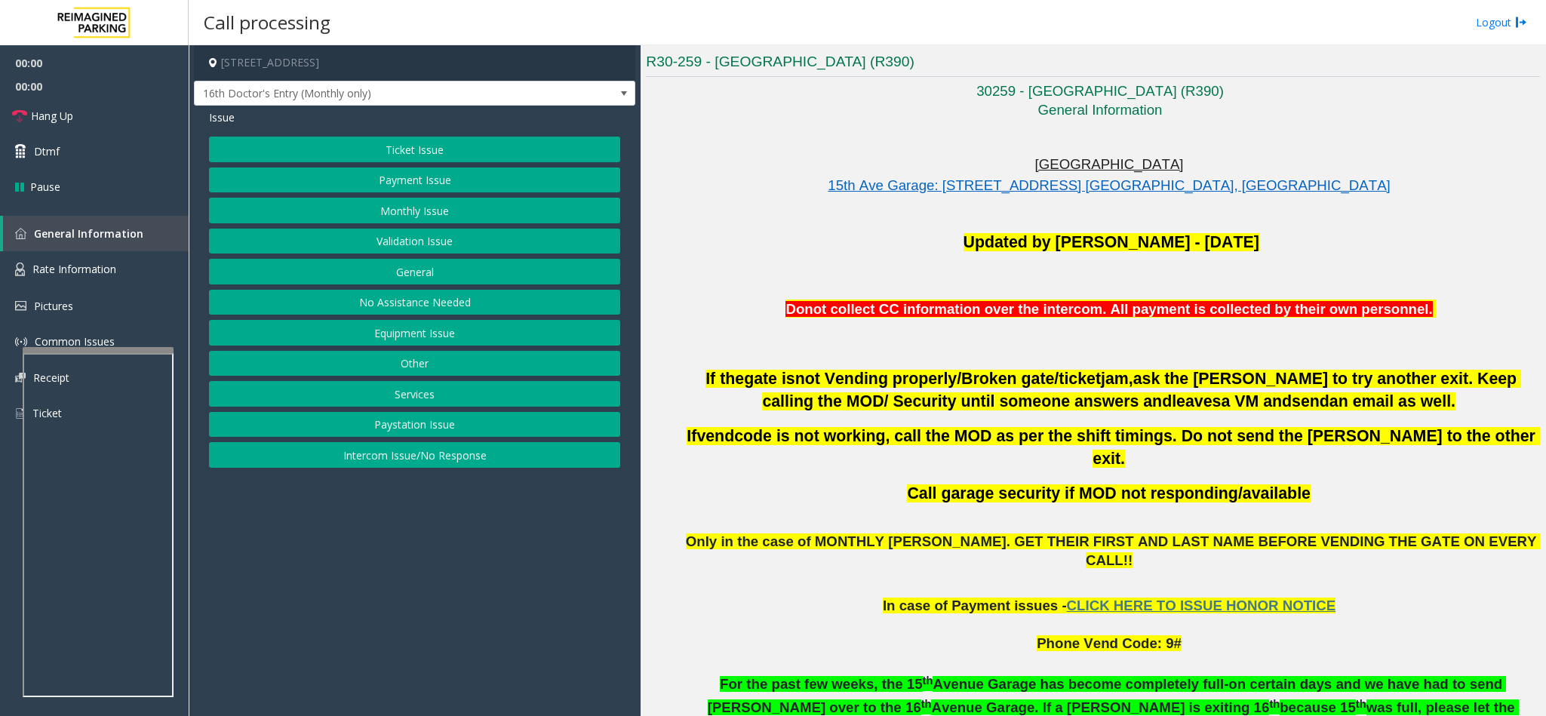
scroll to position [679, 0]
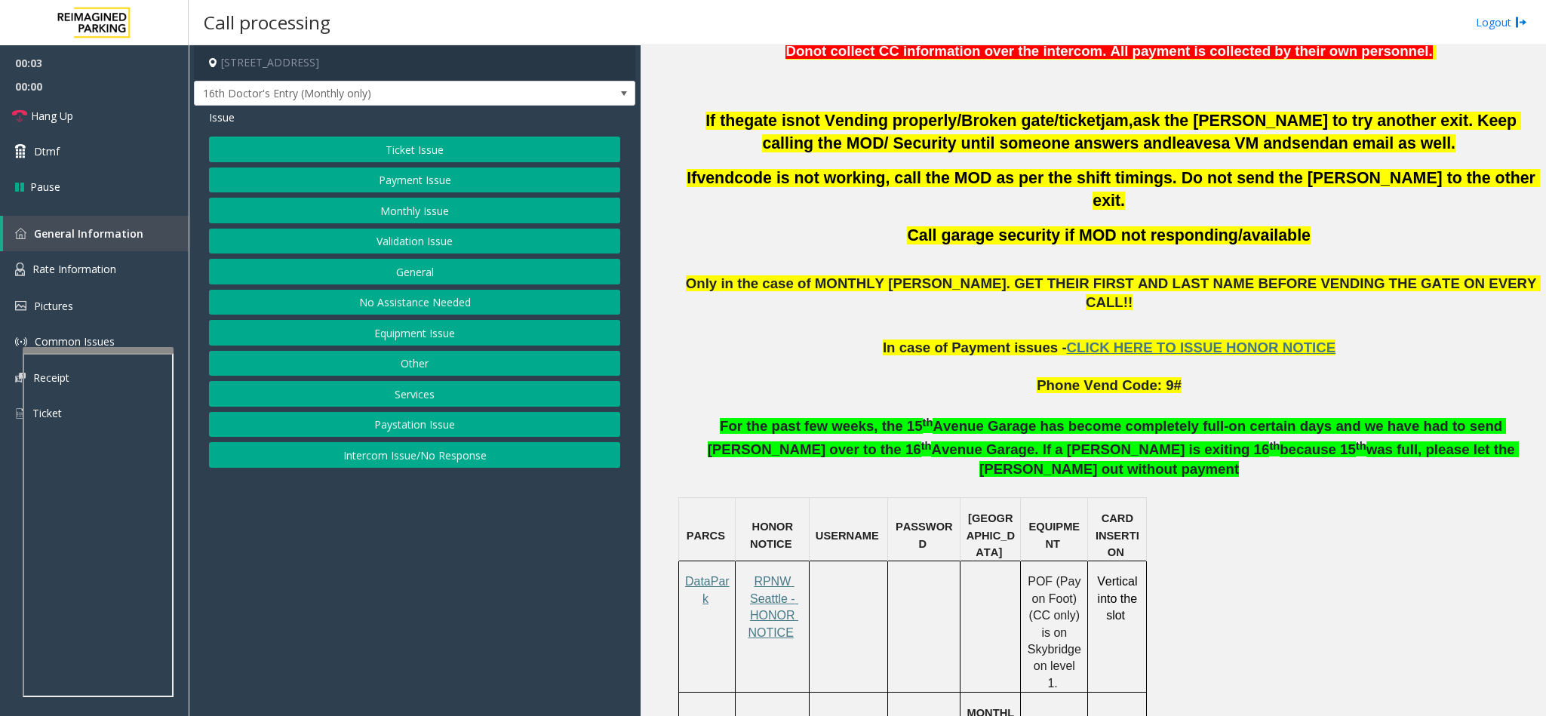
click at [435, 201] on button "Monthly Issue" at bounding box center [414, 211] width 411 height 26
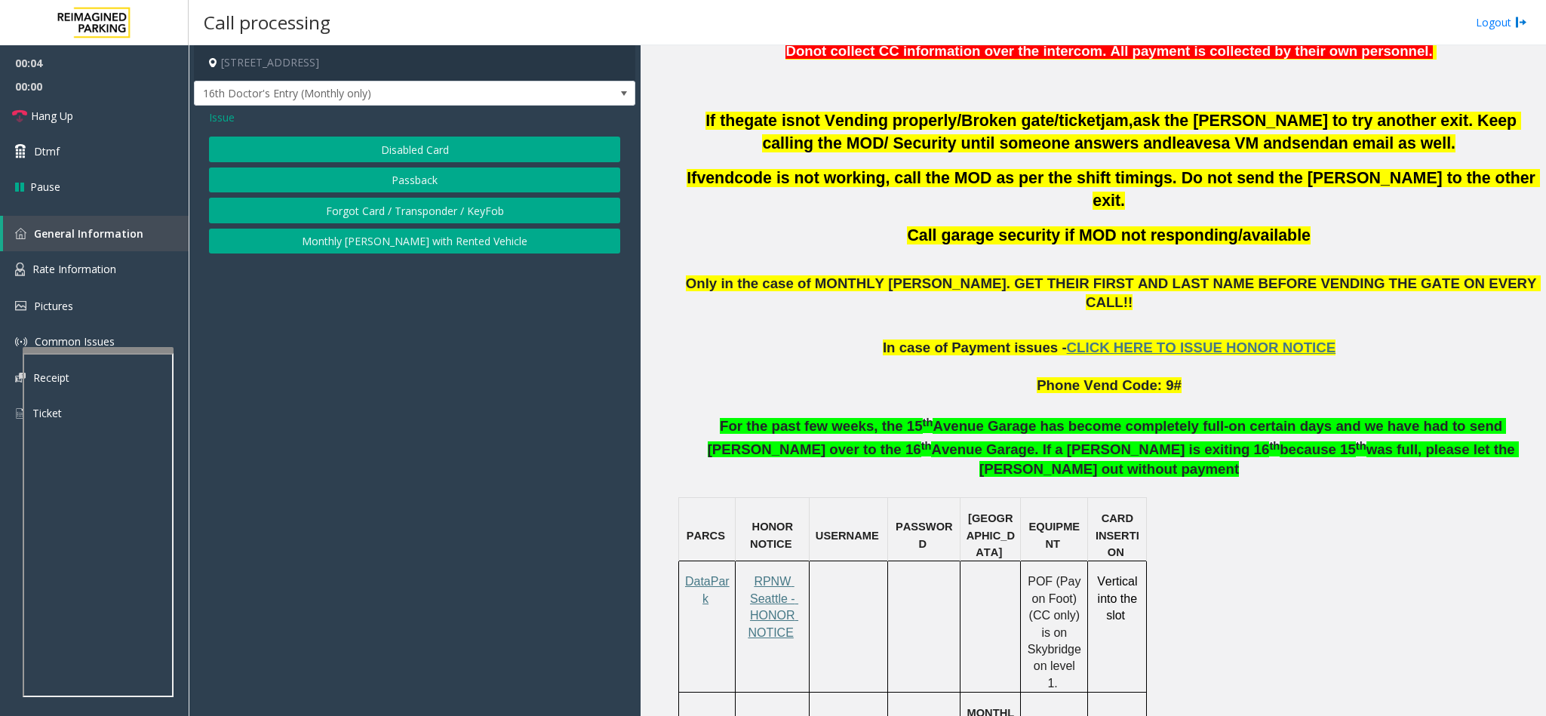
click at [399, 140] on button "Disabled Card" at bounding box center [414, 150] width 411 height 26
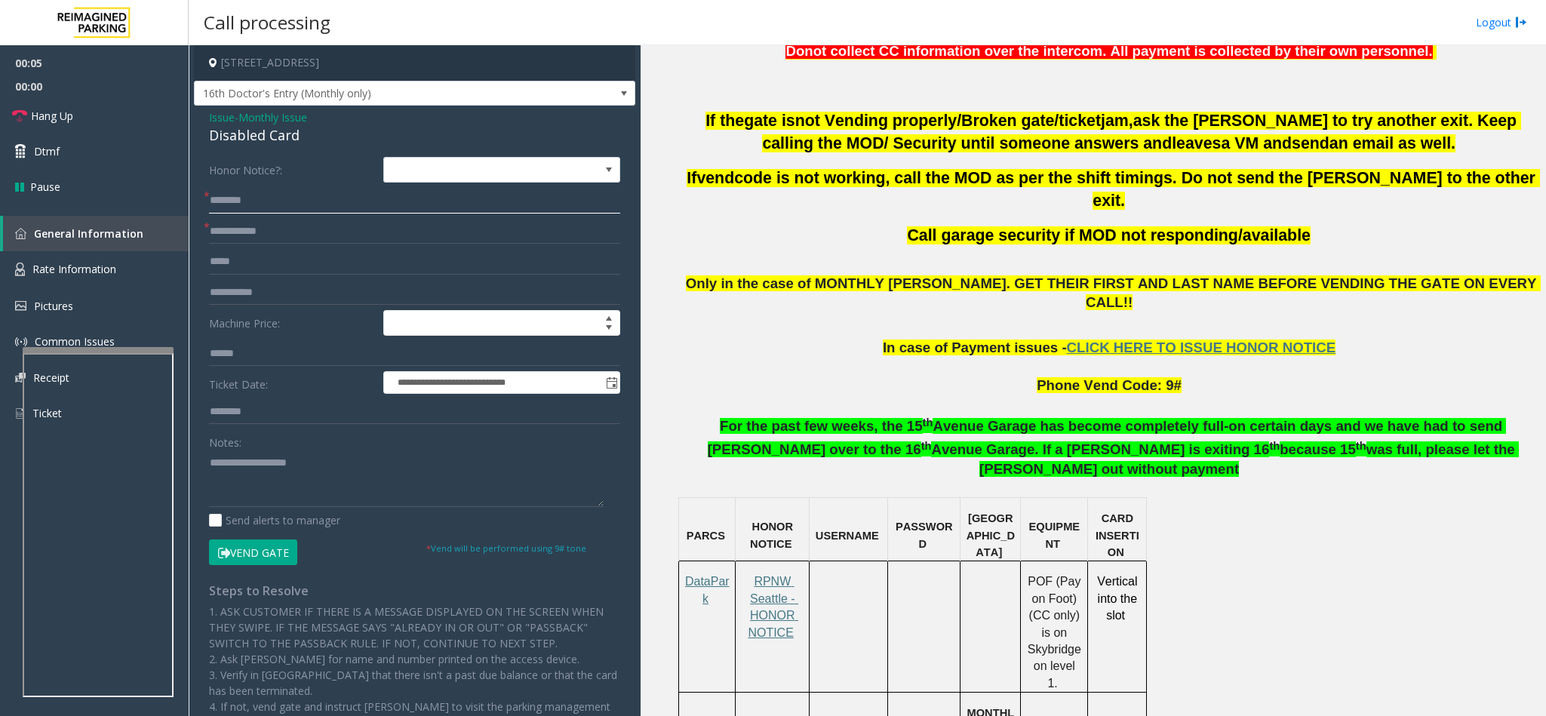
click at [261, 195] on input "text" at bounding box center [414, 201] width 411 height 26
type input "**********"
type input "******"
click at [254, 551] on button "Vend Gate" at bounding box center [253, 552] width 88 height 26
click at [241, 487] on textarea at bounding box center [406, 478] width 395 height 57
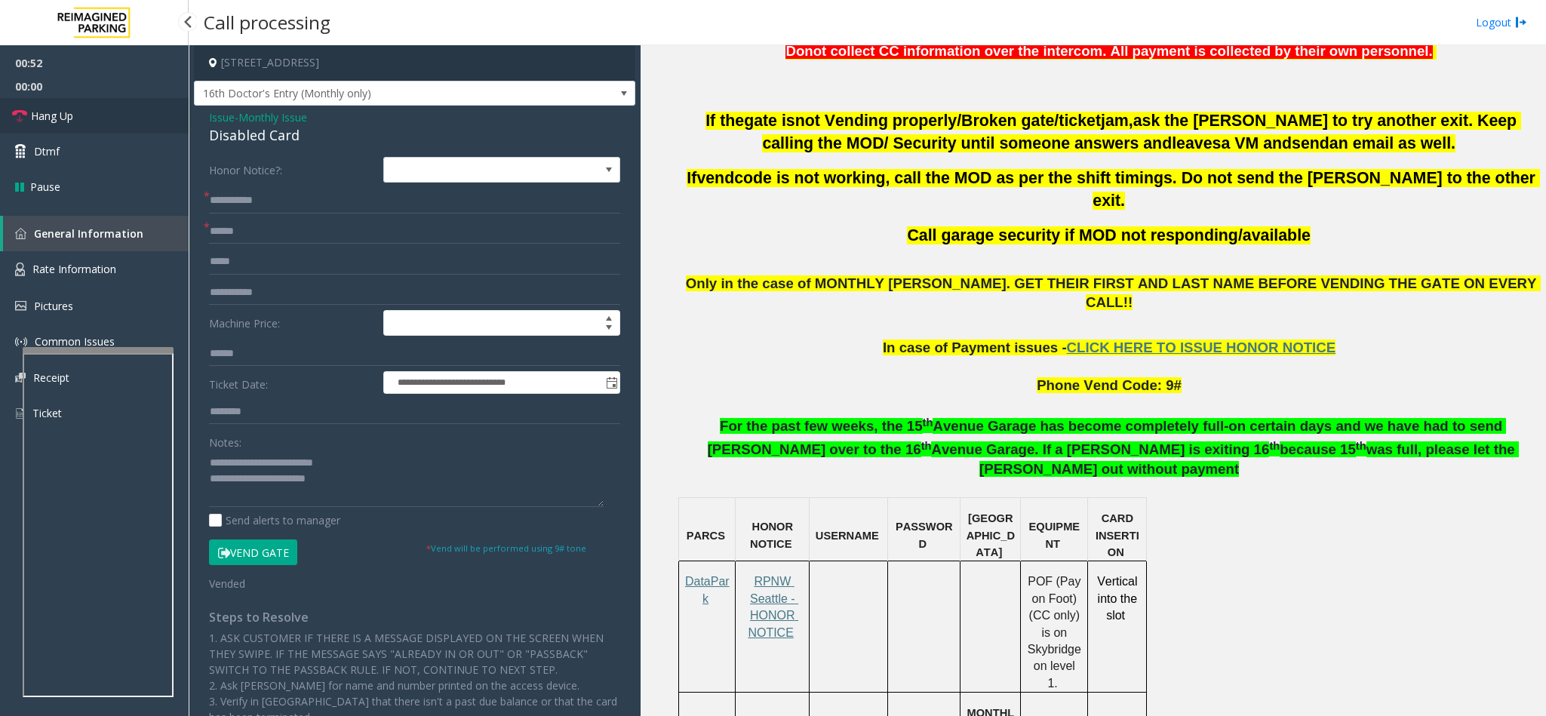
click at [84, 131] on link "Hang Up" at bounding box center [94, 115] width 189 height 35
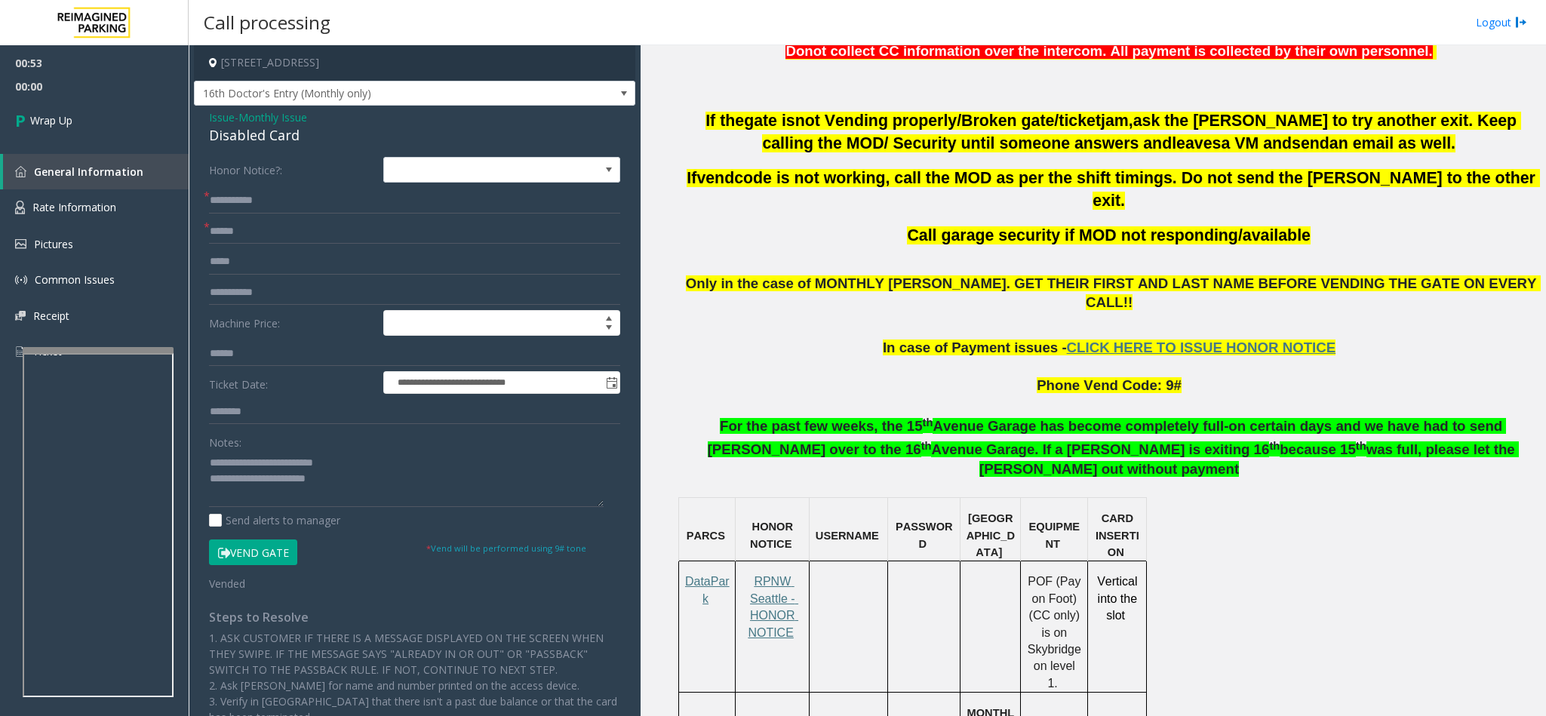
click at [838, 275] on span "Only in the case of MONTHLY [PERSON_NAME]. GET THEIR FIRST AND LAST NAME BEFORE…" at bounding box center [1113, 292] width 855 height 35
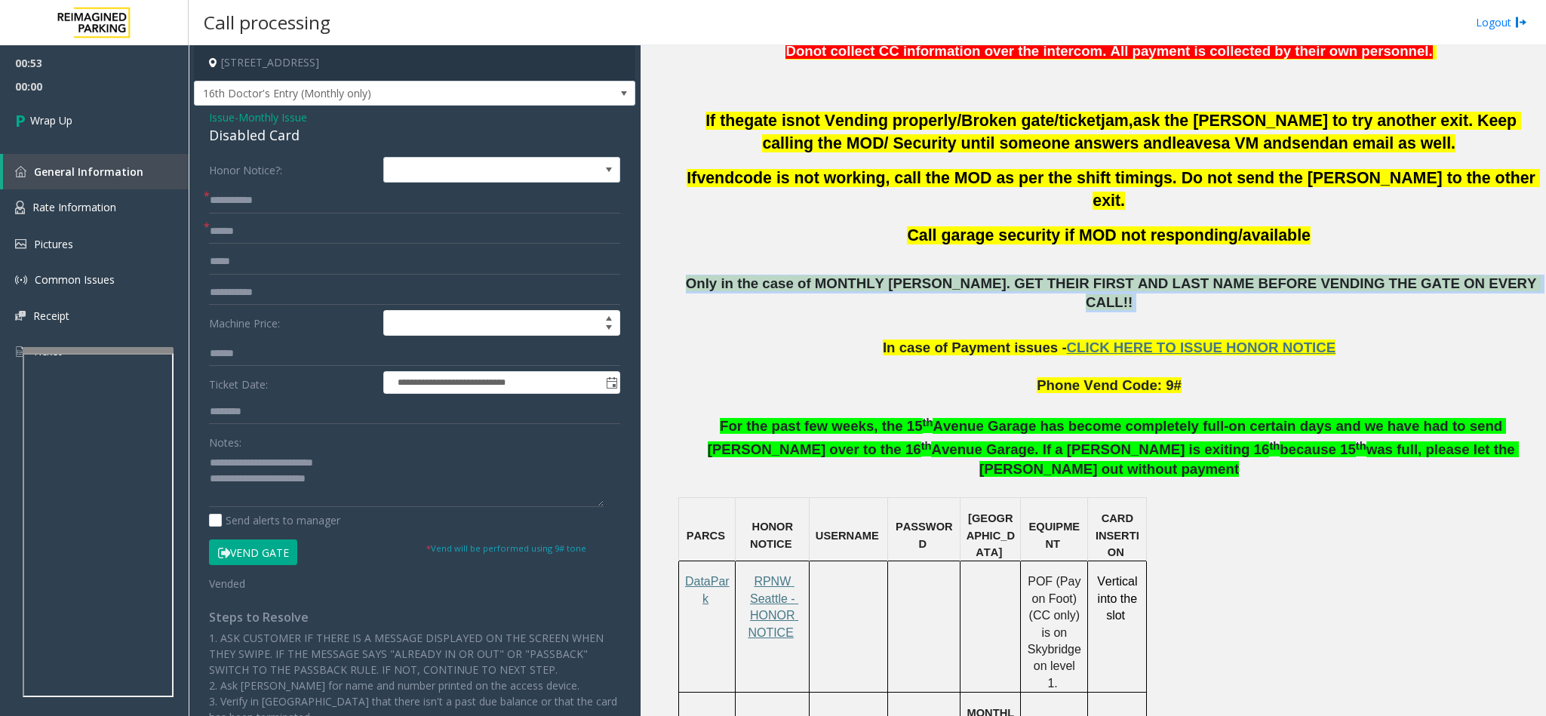
click at [838, 275] on span "Only in the case of MONTHLY [PERSON_NAME]. GET THEIR FIRST AND LAST NAME BEFORE…" at bounding box center [1113, 292] width 855 height 35
copy p "Only in the case of MONTHLY [PERSON_NAME]. GET THEIR FIRST AND LAST NAME BEFORE…"
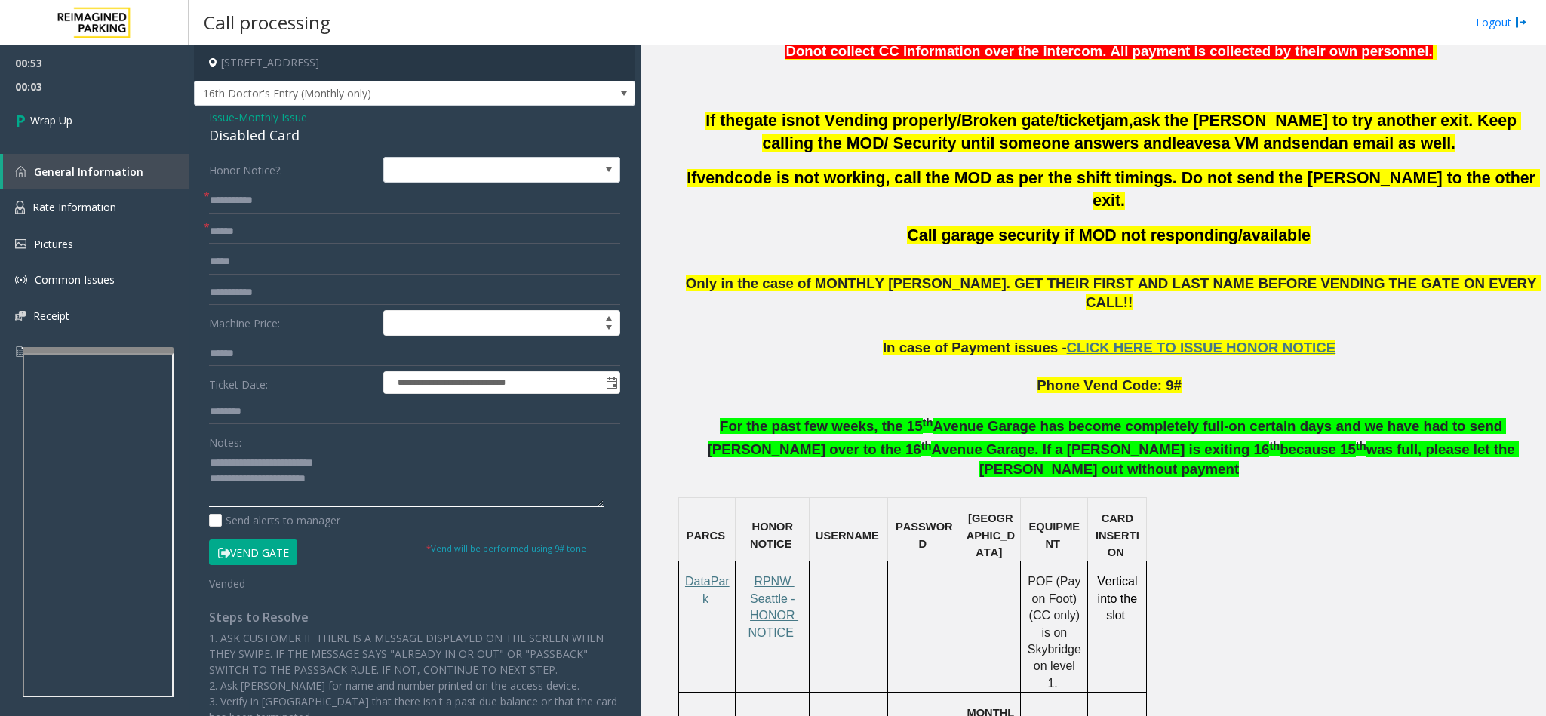
paste textarea "**********"
click at [351, 484] on textarea at bounding box center [406, 478] width 395 height 57
type textarea "**********"
click at [125, 121] on link "Wrap Up" at bounding box center [94, 120] width 189 height 45
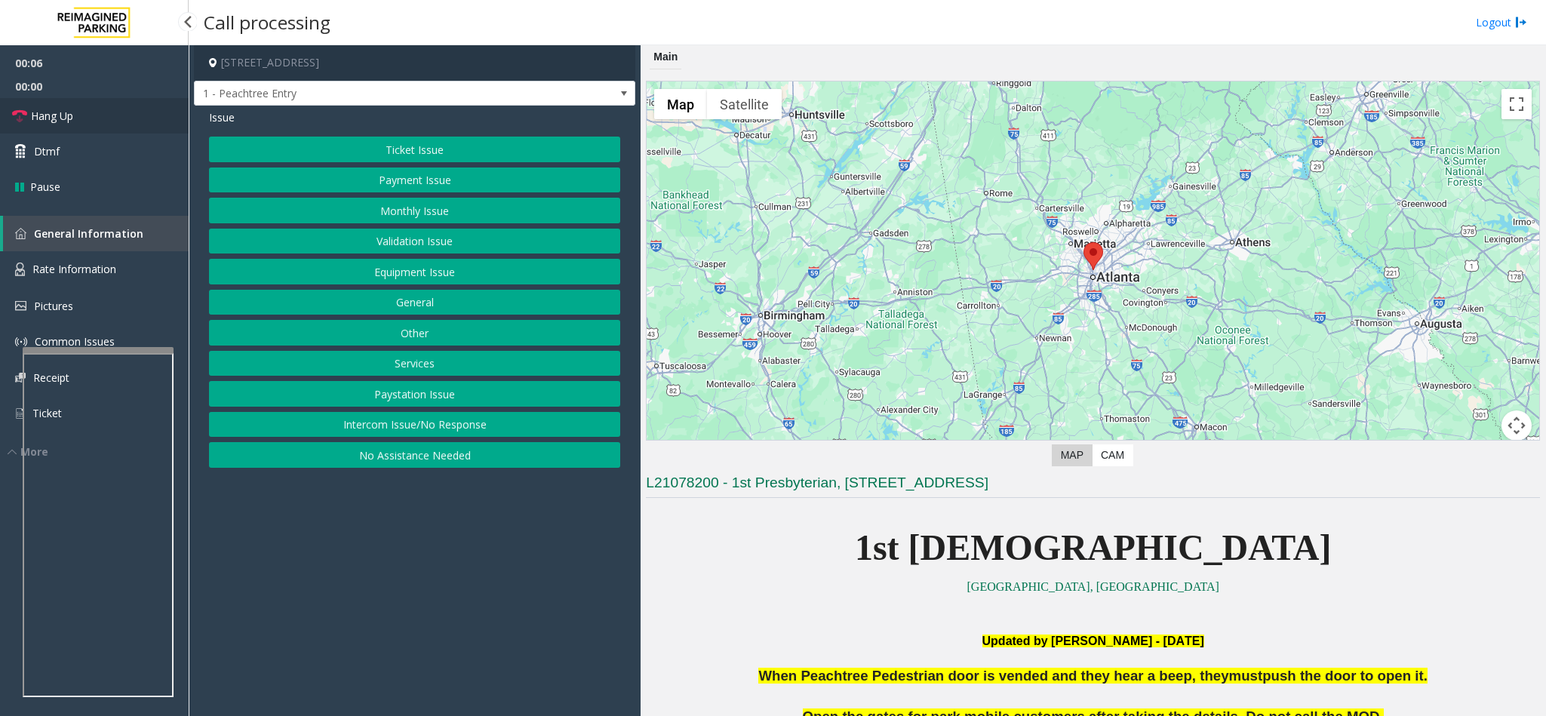
click at [91, 122] on link "Hang Up" at bounding box center [94, 115] width 189 height 35
click at [387, 458] on button "No Assistance Needed" at bounding box center [414, 455] width 411 height 26
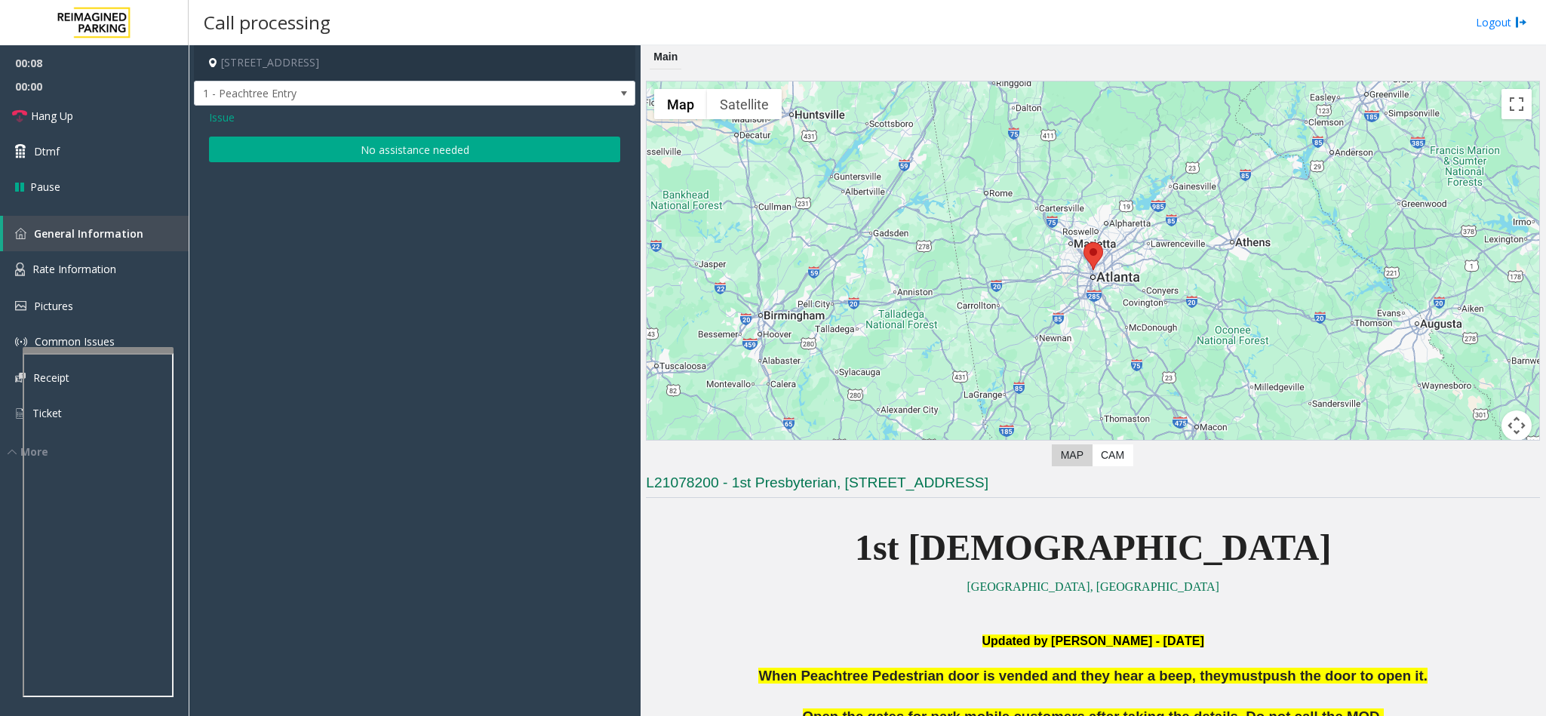
click at [365, 155] on button "No assistance needed" at bounding box center [414, 150] width 411 height 26
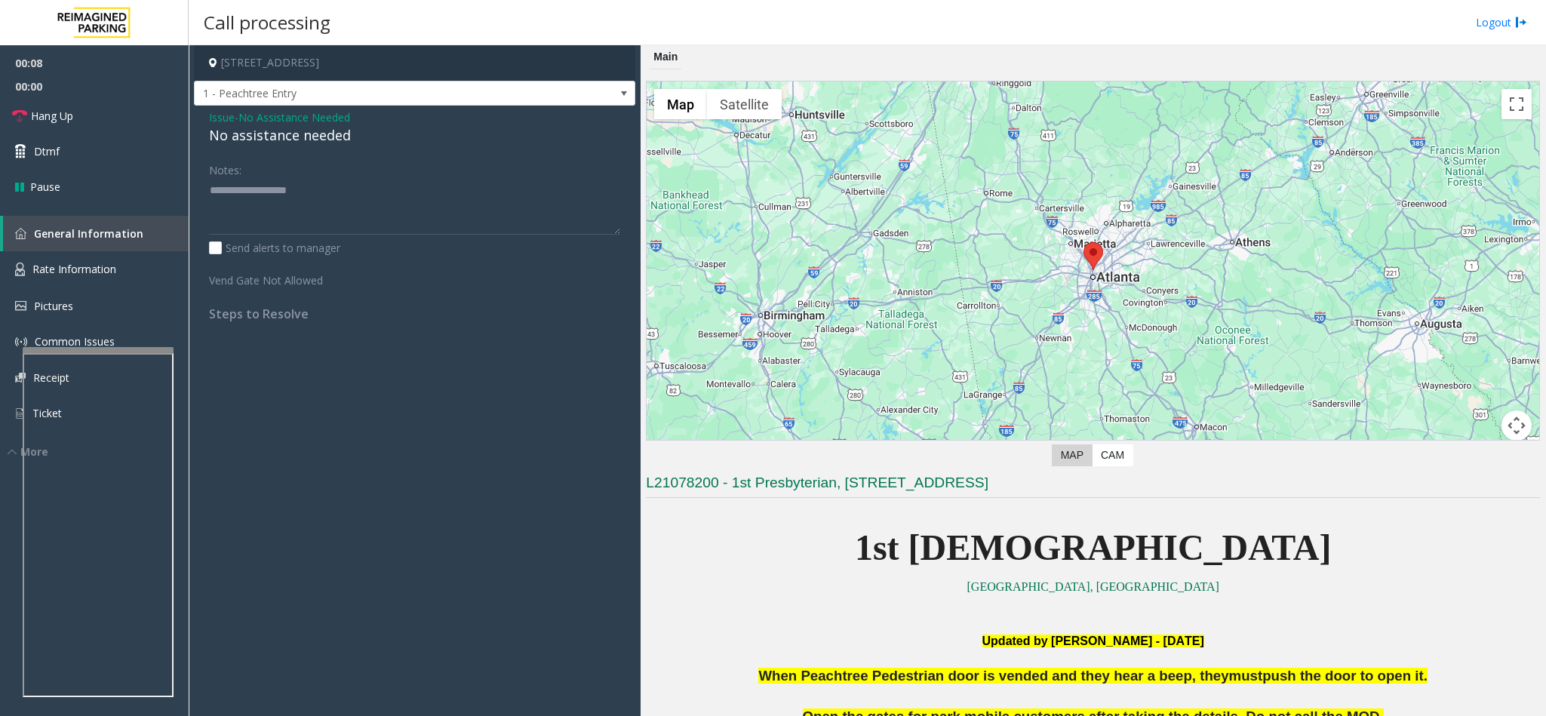
click at [254, 127] on div "No assistance needed" at bounding box center [414, 135] width 411 height 20
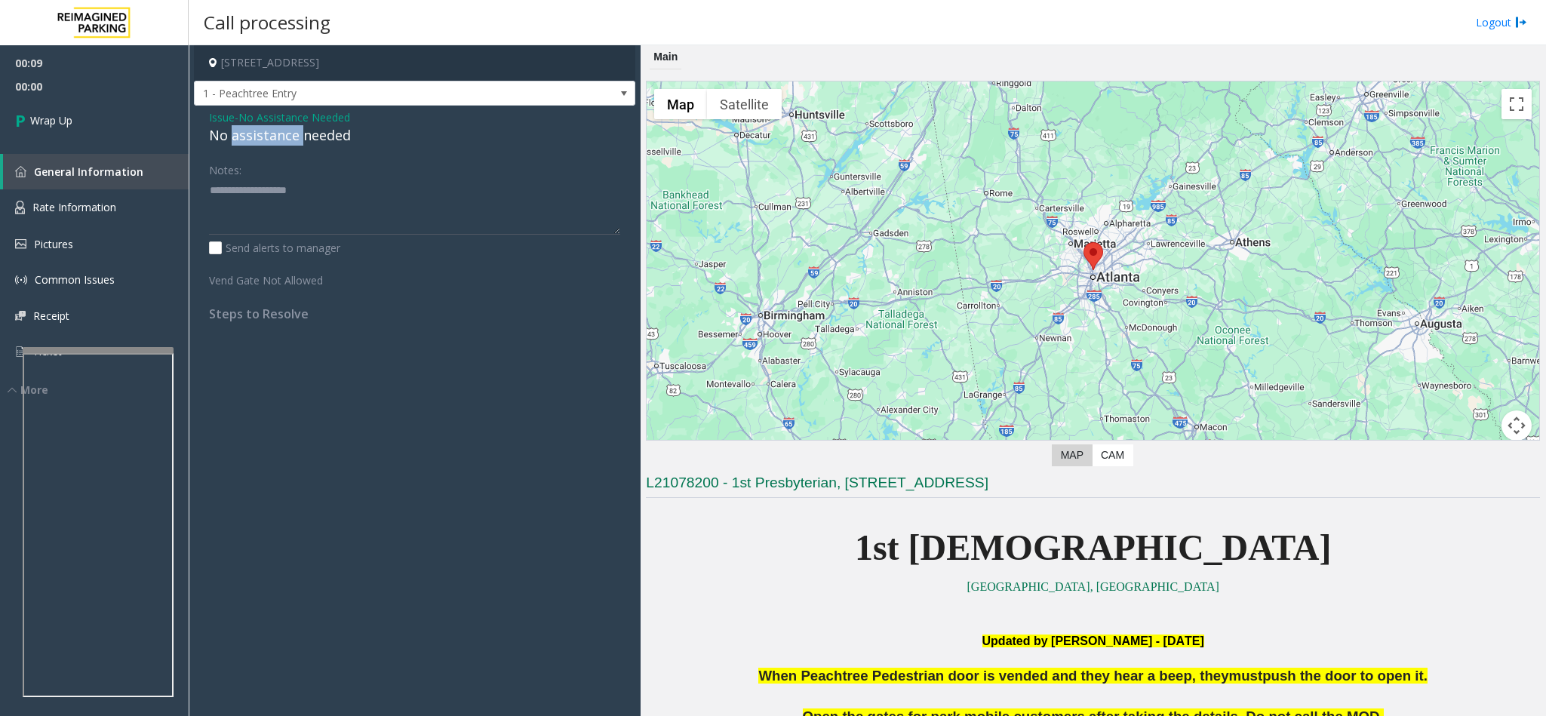
click at [254, 127] on div "No assistance needed" at bounding box center [414, 135] width 411 height 20
type textarea "**********"
click at [140, 115] on link "Wrap Up" at bounding box center [94, 120] width 189 height 45
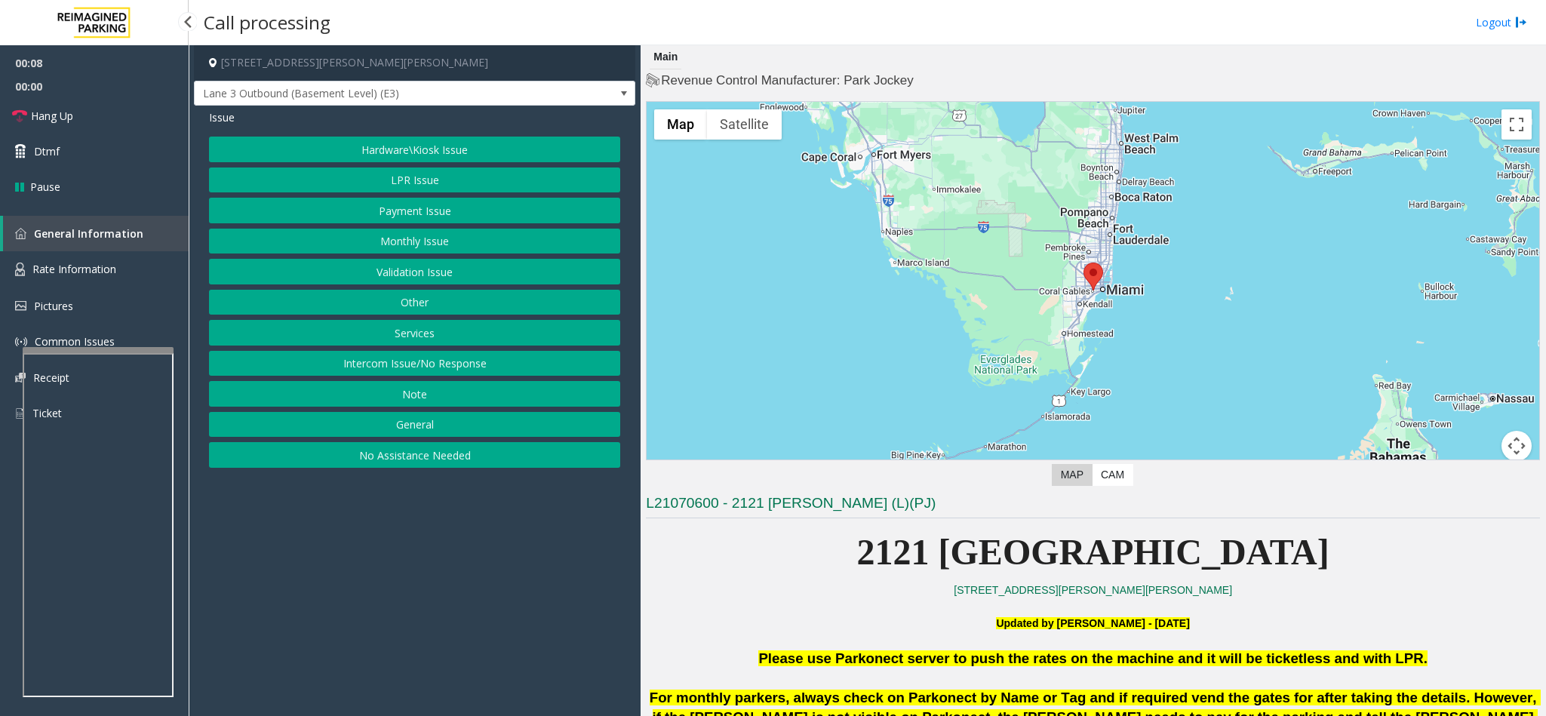
click at [394, 370] on button "Intercom Issue/No Response" at bounding box center [414, 364] width 411 height 26
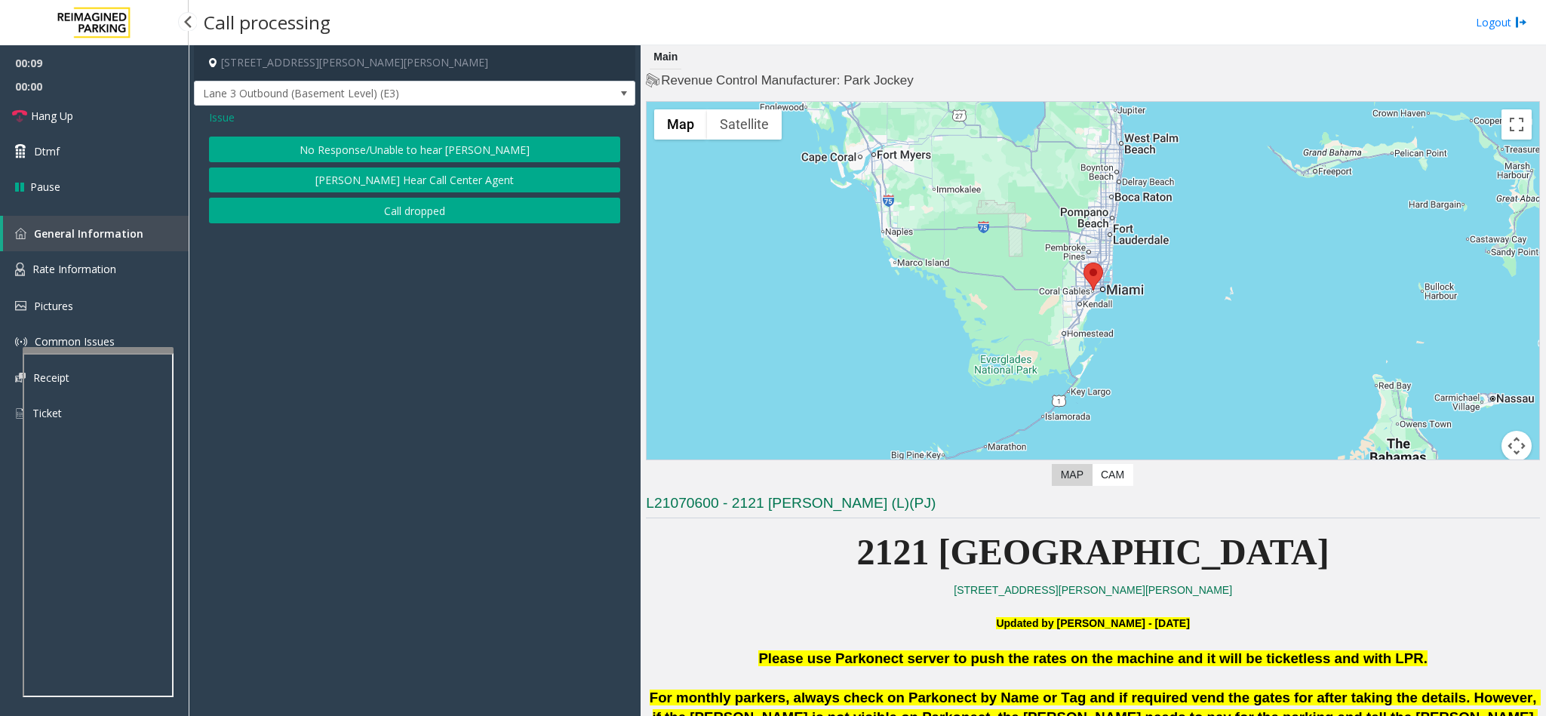
click at [371, 146] on button "No Response/Unable to hear [PERSON_NAME]" at bounding box center [414, 150] width 411 height 26
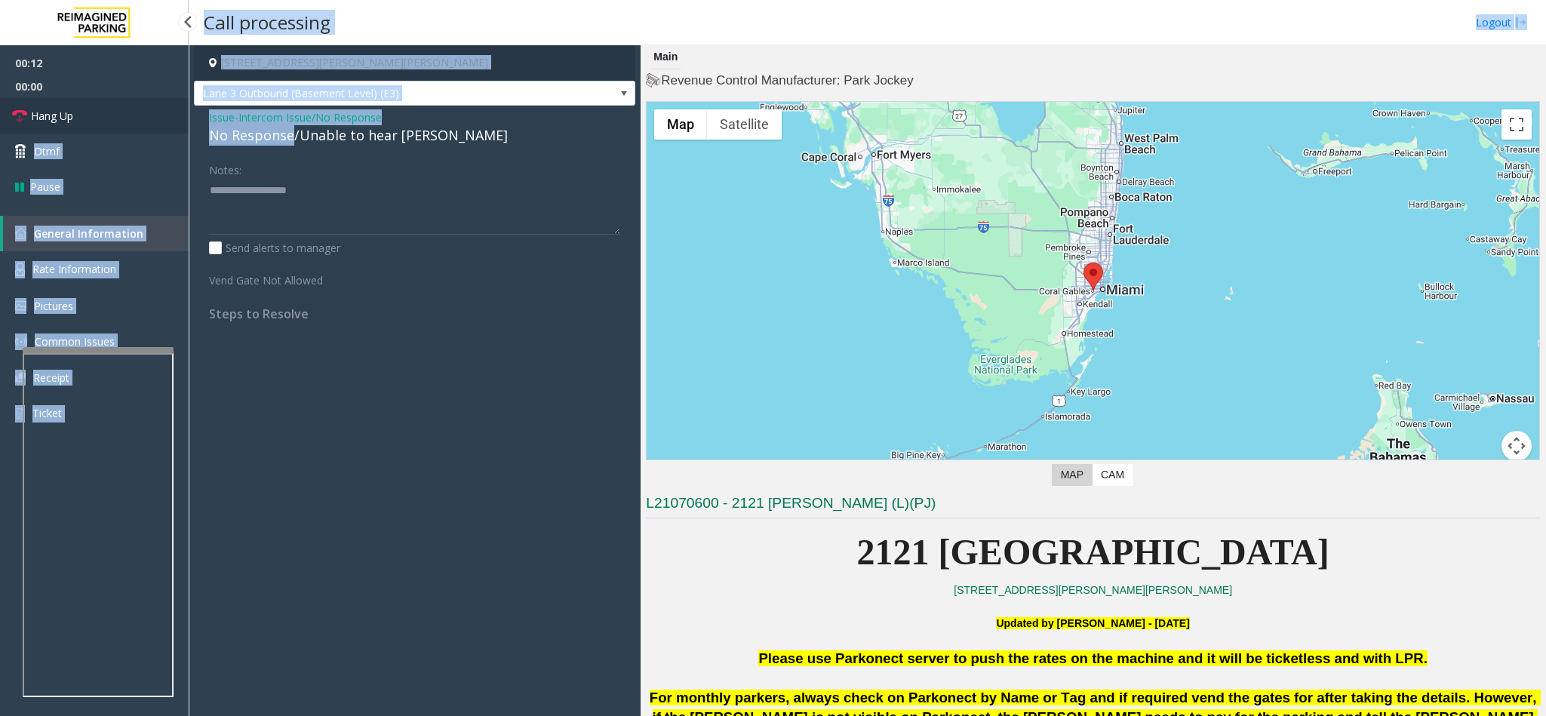
drag, startPoint x: 290, startPoint y: 134, endPoint x: 179, endPoint y: 127, distance: 111.9
click at [179, 127] on app-root "00:12 00:00 Hang Up Dtmf Pause General Information Rate Information Pictures Co…" at bounding box center [773, 358] width 1546 height 716
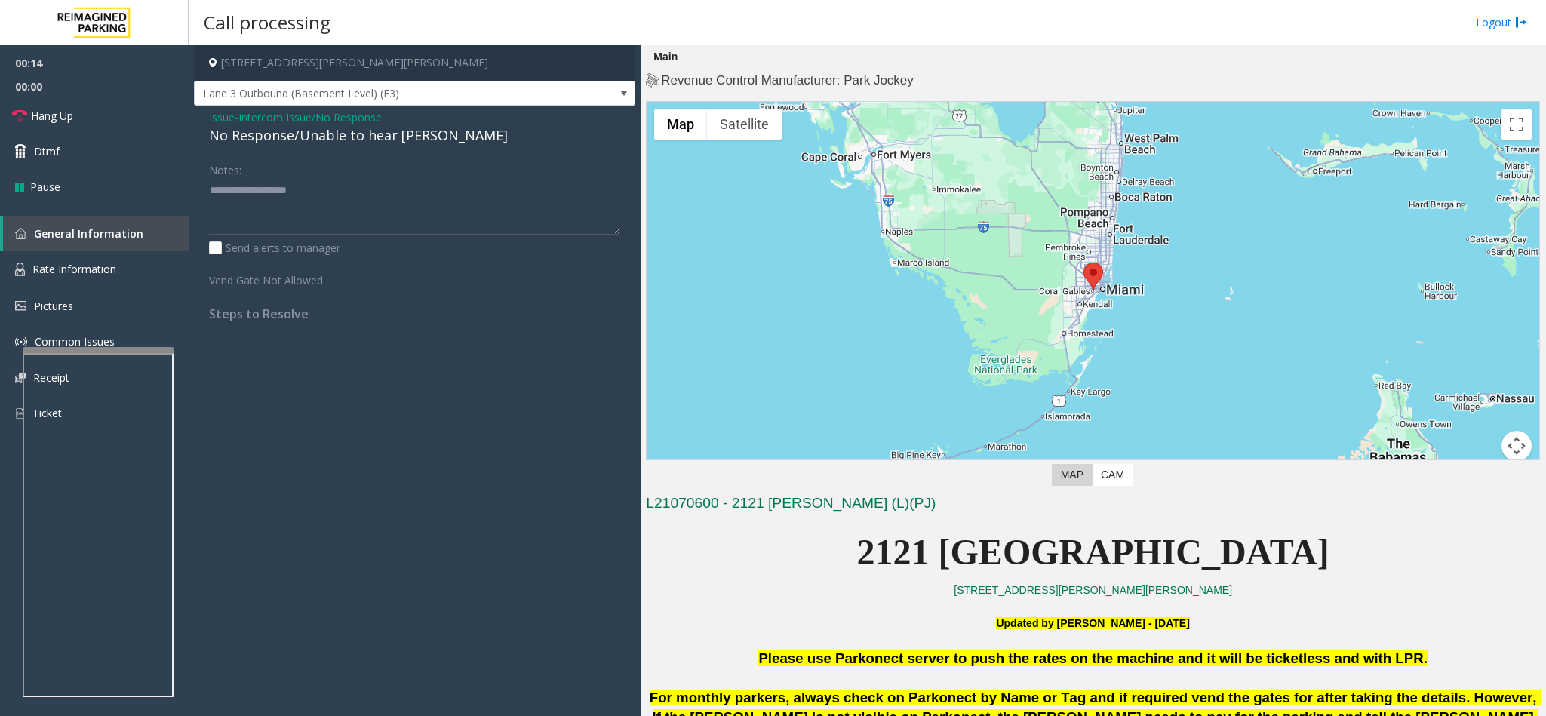
drag, startPoint x: 290, startPoint y: 158, endPoint x: 308, endPoint y: 171, distance: 21.8
click at [304, 166] on div "Issue - Intercom Issue/No Response No Response/Unable to hear [PERSON_NAME] Not…" at bounding box center [414, 221] width 441 height 231
click at [45, 118] on span "Hang Up" at bounding box center [52, 116] width 42 height 16
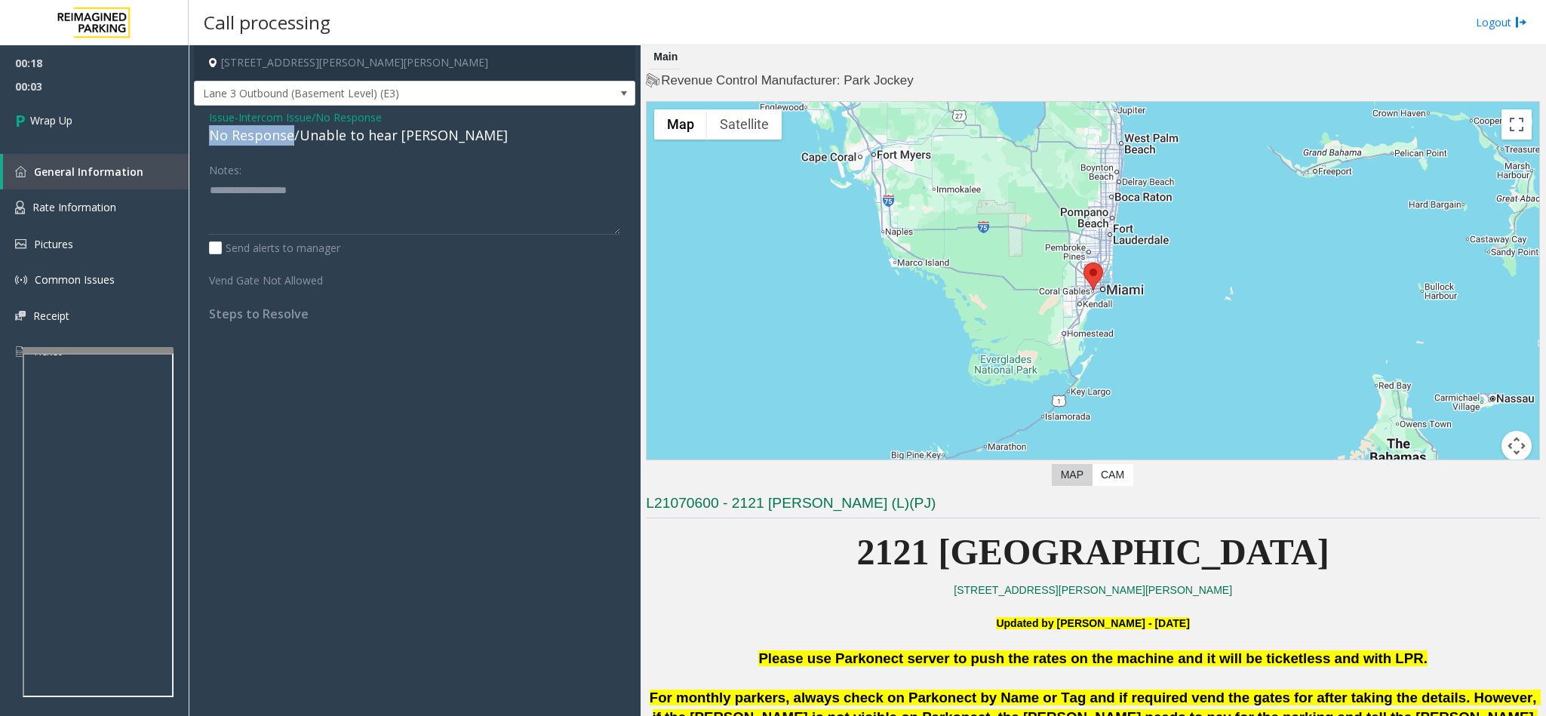
drag, startPoint x: 293, startPoint y: 137, endPoint x: 204, endPoint y: 128, distance: 89.5
click at [211, 125] on div "No Response/Unable to hear [PERSON_NAME]" at bounding box center [414, 135] width 411 height 20
type textarea "**********"
click at [69, 100] on link "Wrap Up" at bounding box center [94, 120] width 189 height 45
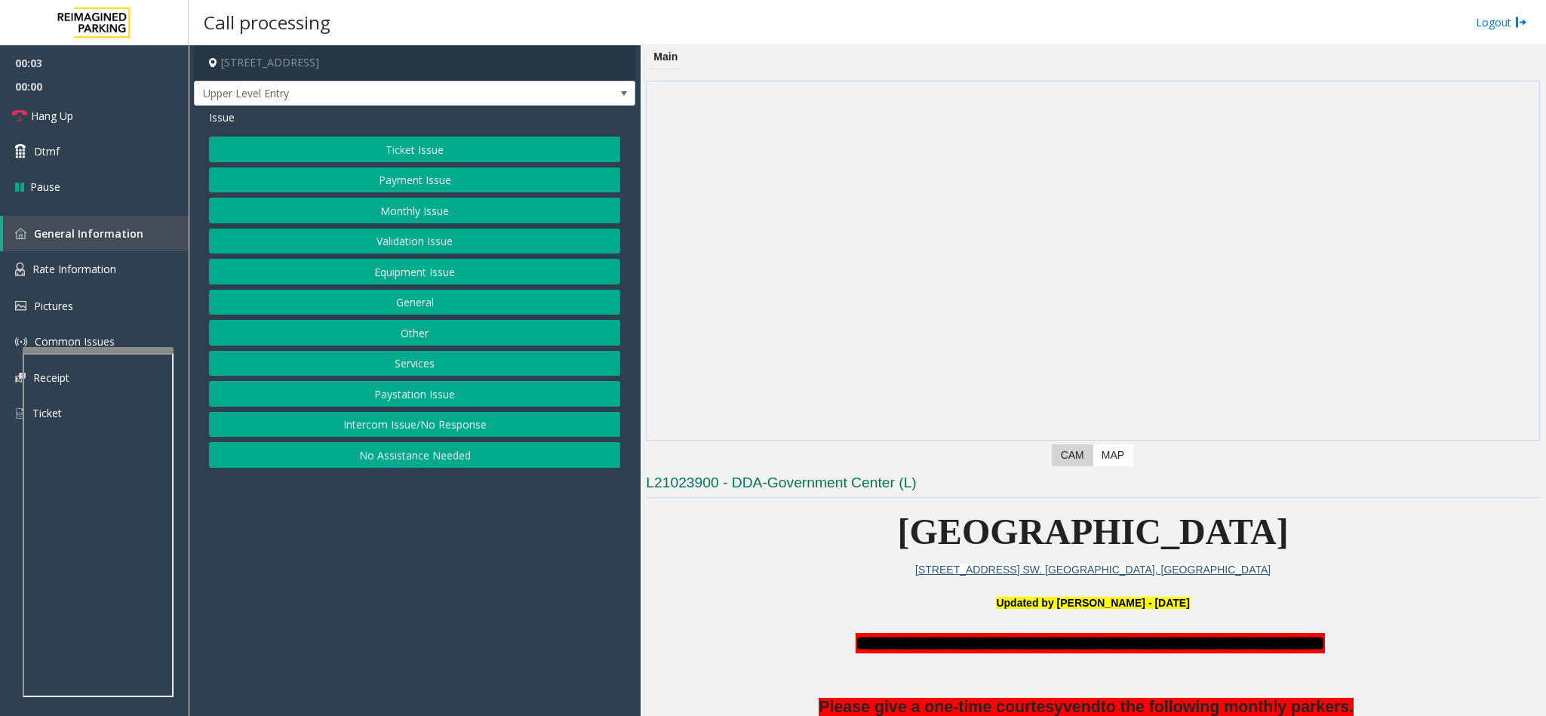
click at [404, 426] on button "Intercom Issue/No Response" at bounding box center [414, 425] width 411 height 26
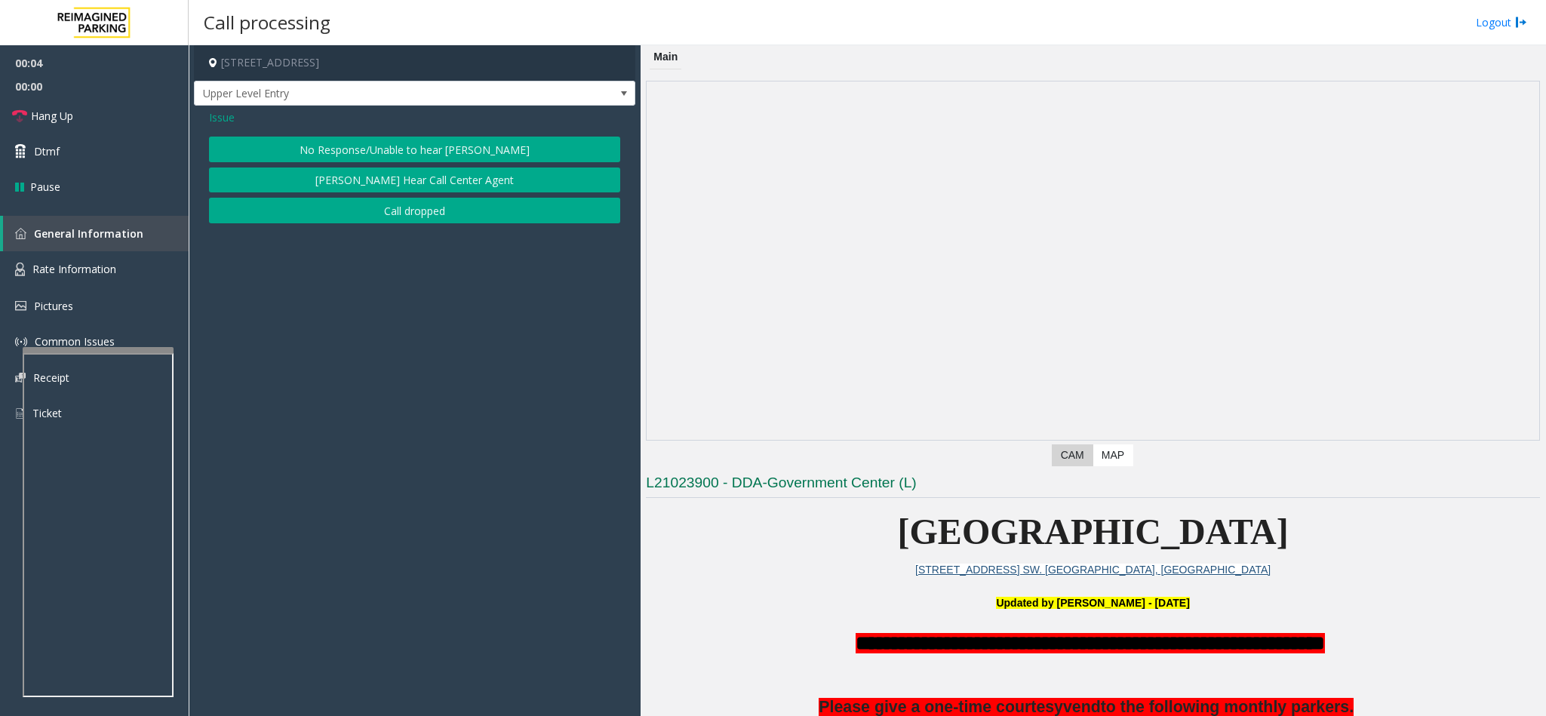
click at [395, 155] on button "No Response/Unable to hear [PERSON_NAME]" at bounding box center [414, 150] width 411 height 26
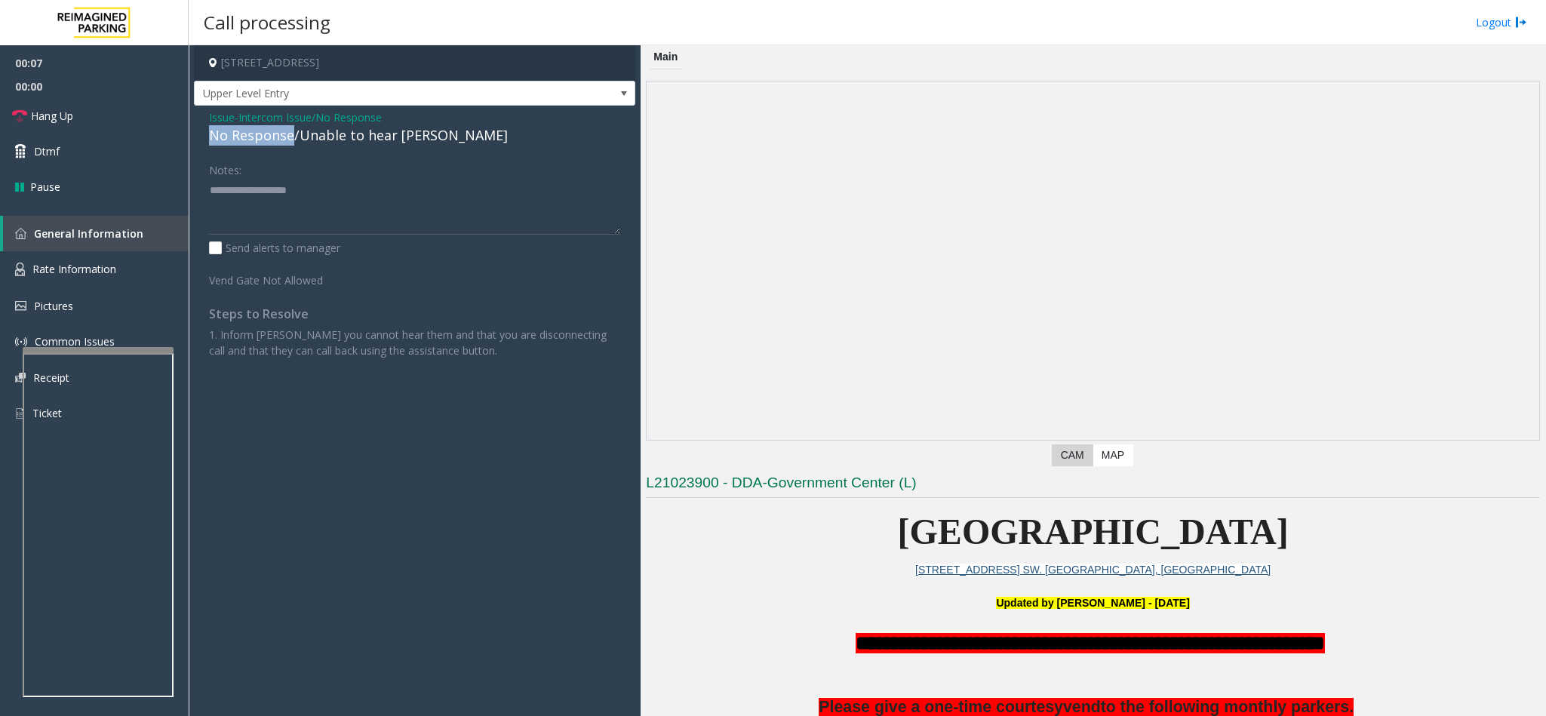
drag, startPoint x: 290, startPoint y: 136, endPoint x: 211, endPoint y: 138, distance: 79.3
click at [211, 138] on div "No Response/Unable to hear [PERSON_NAME]" at bounding box center [414, 135] width 411 height 20
type textarea "**********"
click at [79, 111] on link "Hang Up" at bounding box center [94, 115] width 189 height 35
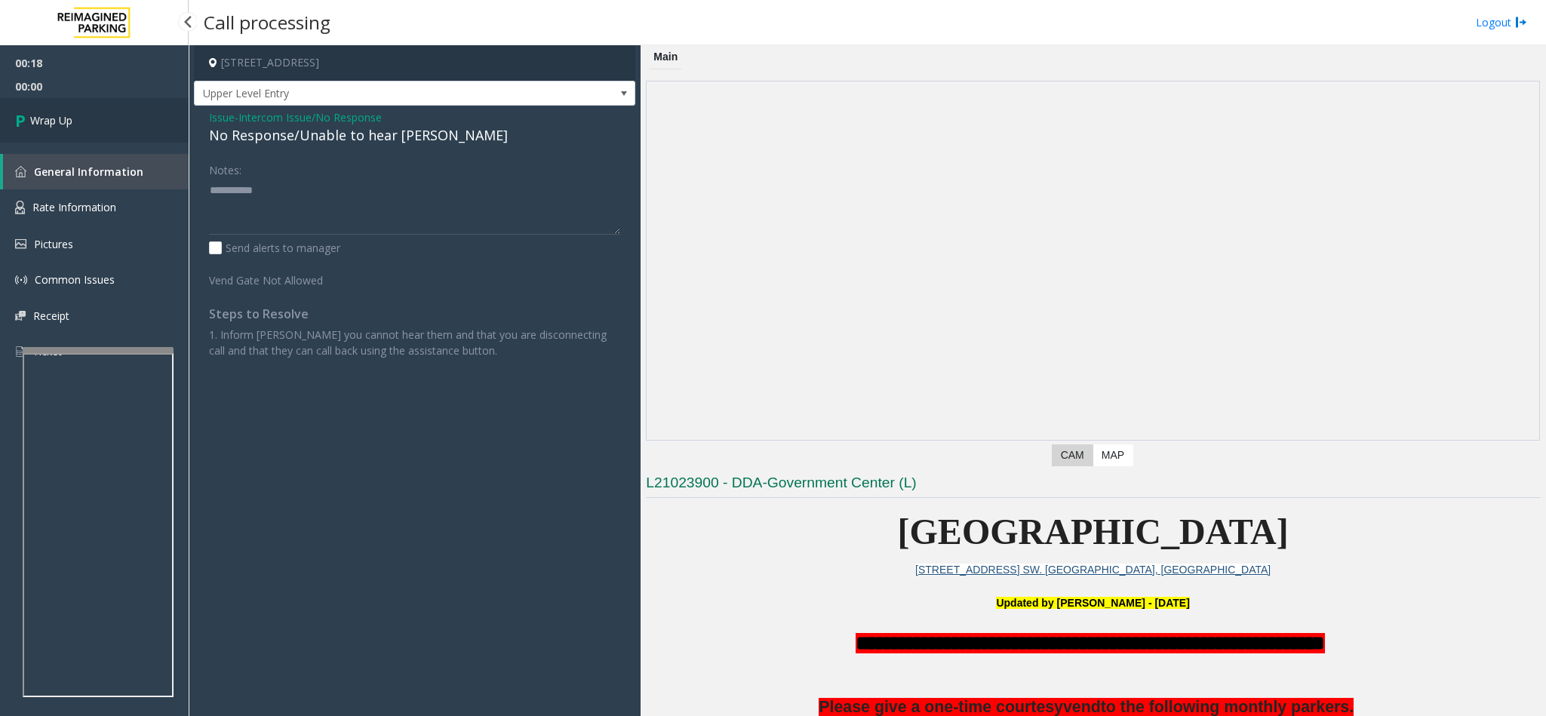
click at [79, 111] on link "Wrap Up" at bounding box center [94, 120] width 189 height 45
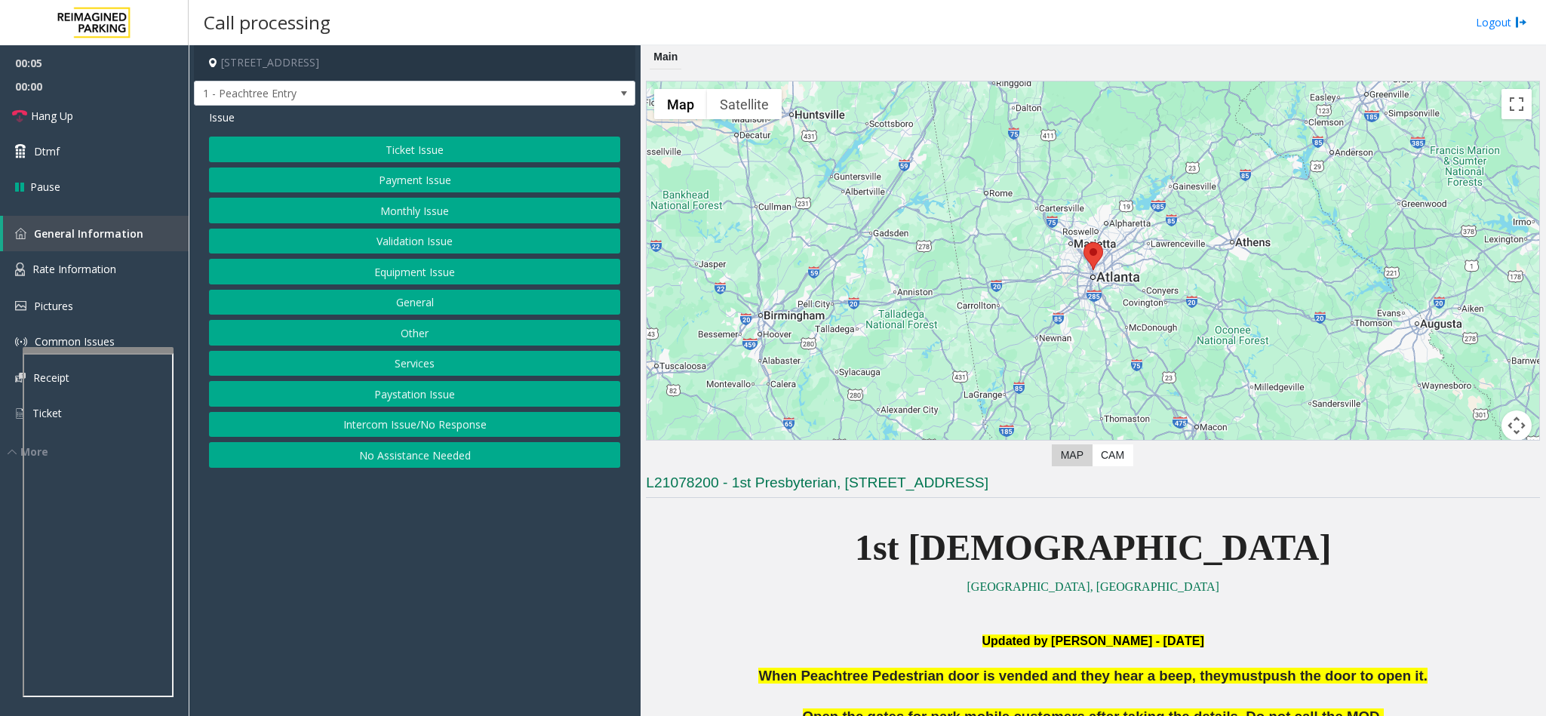
click at [373, 431] on button "Intercom Issue/No Response" at bounding box center [414, 425] width 411 height 26
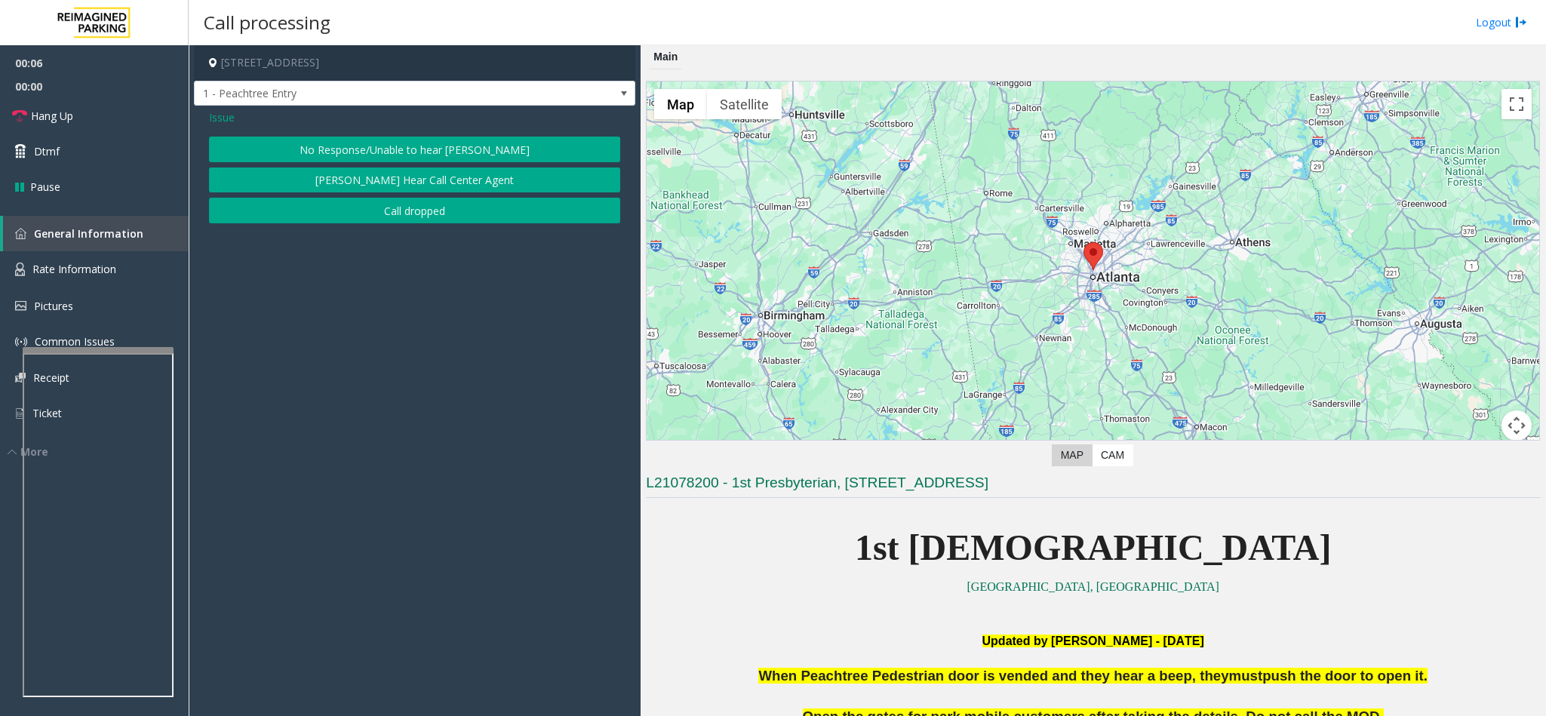
click at [373, 155] on button "No Response/Unable to hear [PERSON_NAME]" at bounding box center [414, 150] width 411 height 26
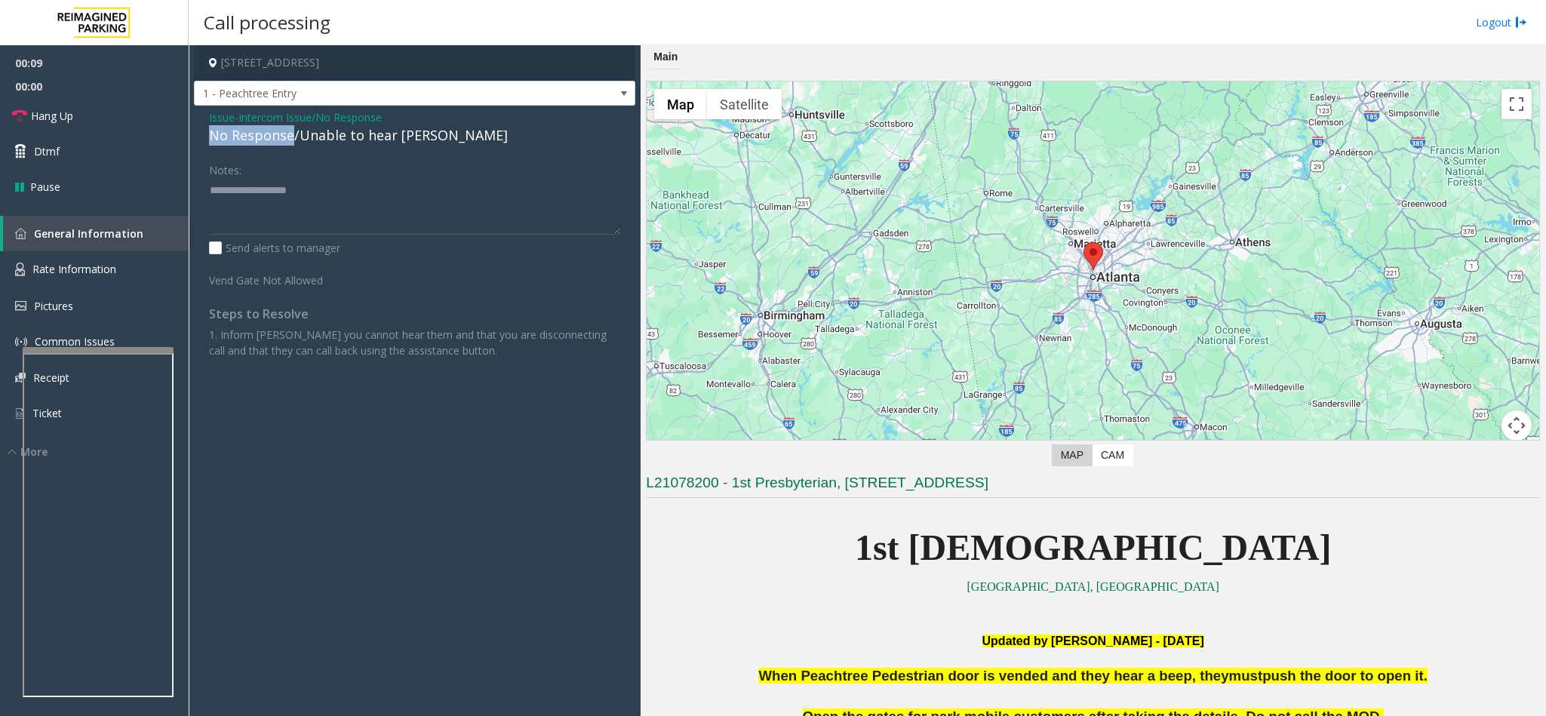
drag, startPoint x: 290, startPoint y: 139, endPoint x: 200, endPoint y: 129, distance: 91.1
click at [200, 129] on div "Issue - Intercom Issue/No Response No Response/Unable to hear [PERSON_NAME] Not…" at bounding box center [414, 240] width 441 height 268
click at [283, 190] on textarea at bounding box center [414, 206] width 411 height 57
type textarea "**********"
click at [118, 105] on link "Hang Up" at bounding box center [94, 115] width 189 height 35
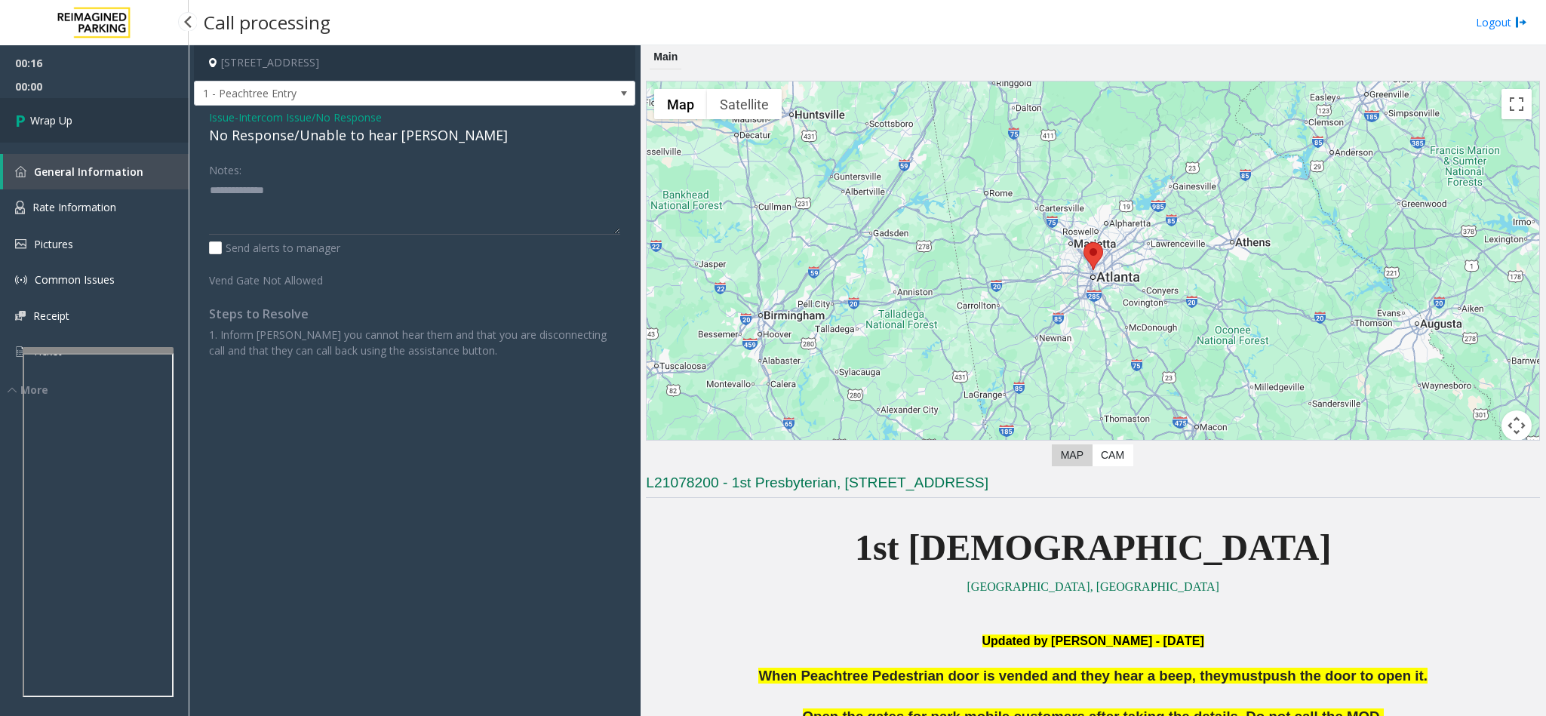
click at [118, 105] on link "Wrap Up" at bounding box center [94, 120] width 189 height 45
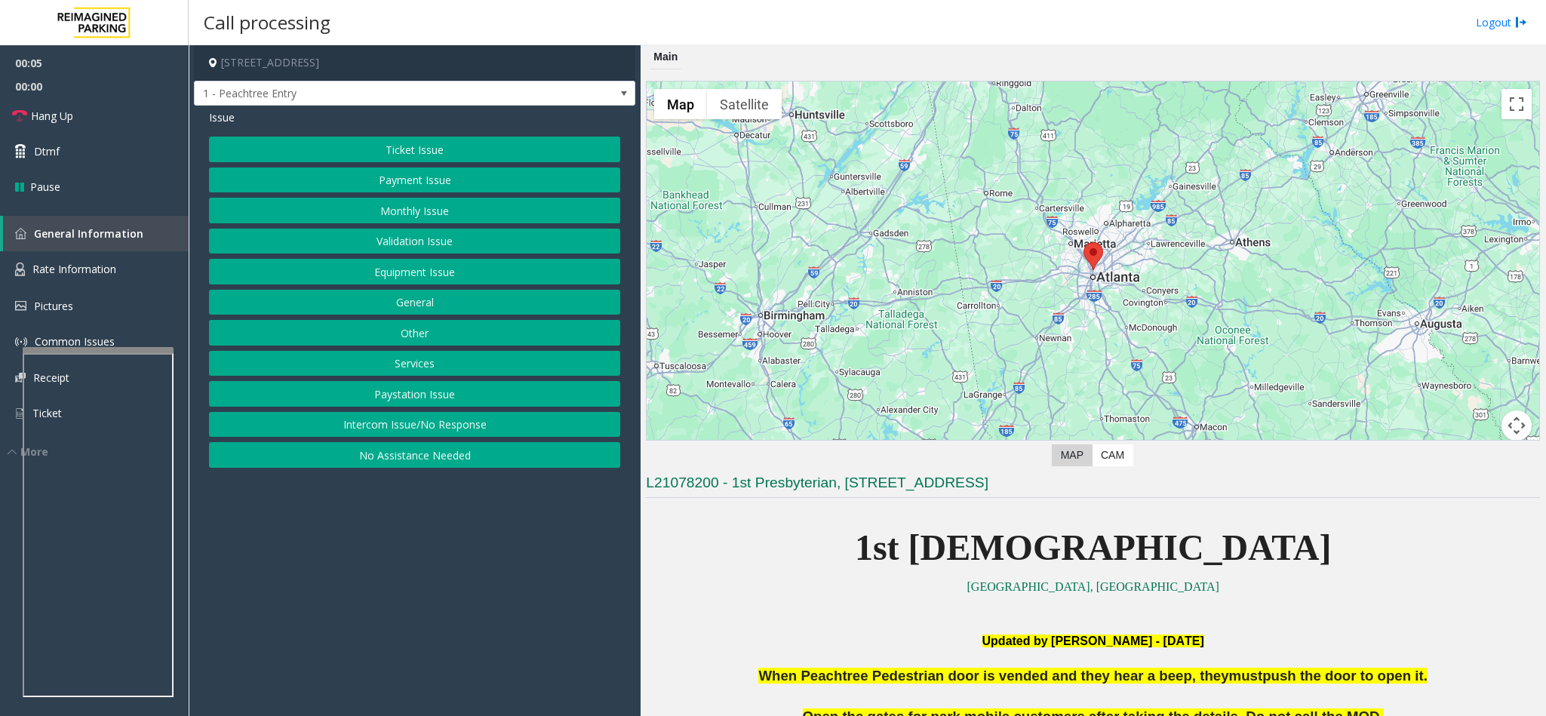
click at [471, 435] on button "Intercom Issue/No Response" at bounding box center [414, 425] width 411 height 26
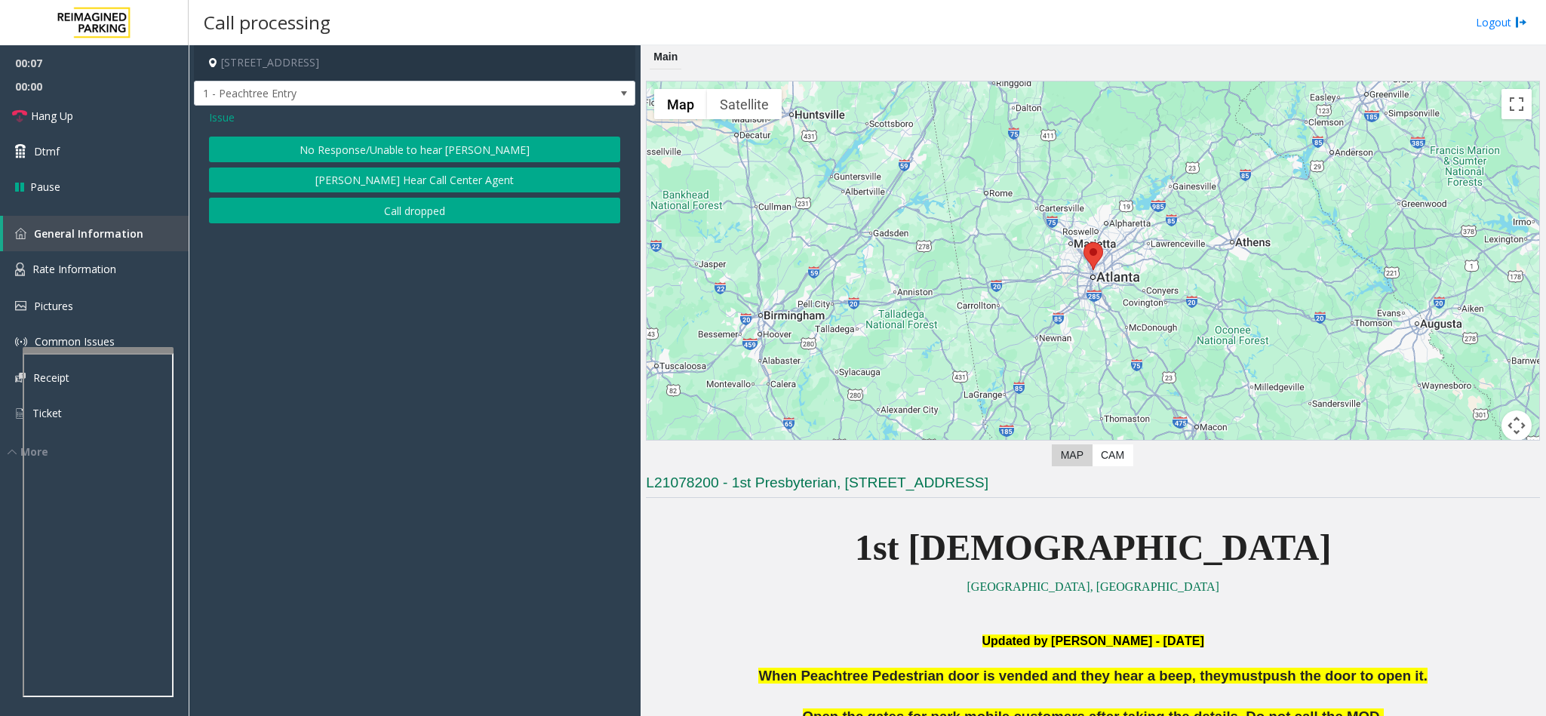
click at [373, 159] on button "No Response/Unable to hear [PERSON_NAME]" at bounding box center [414, 150] width 411 height 26
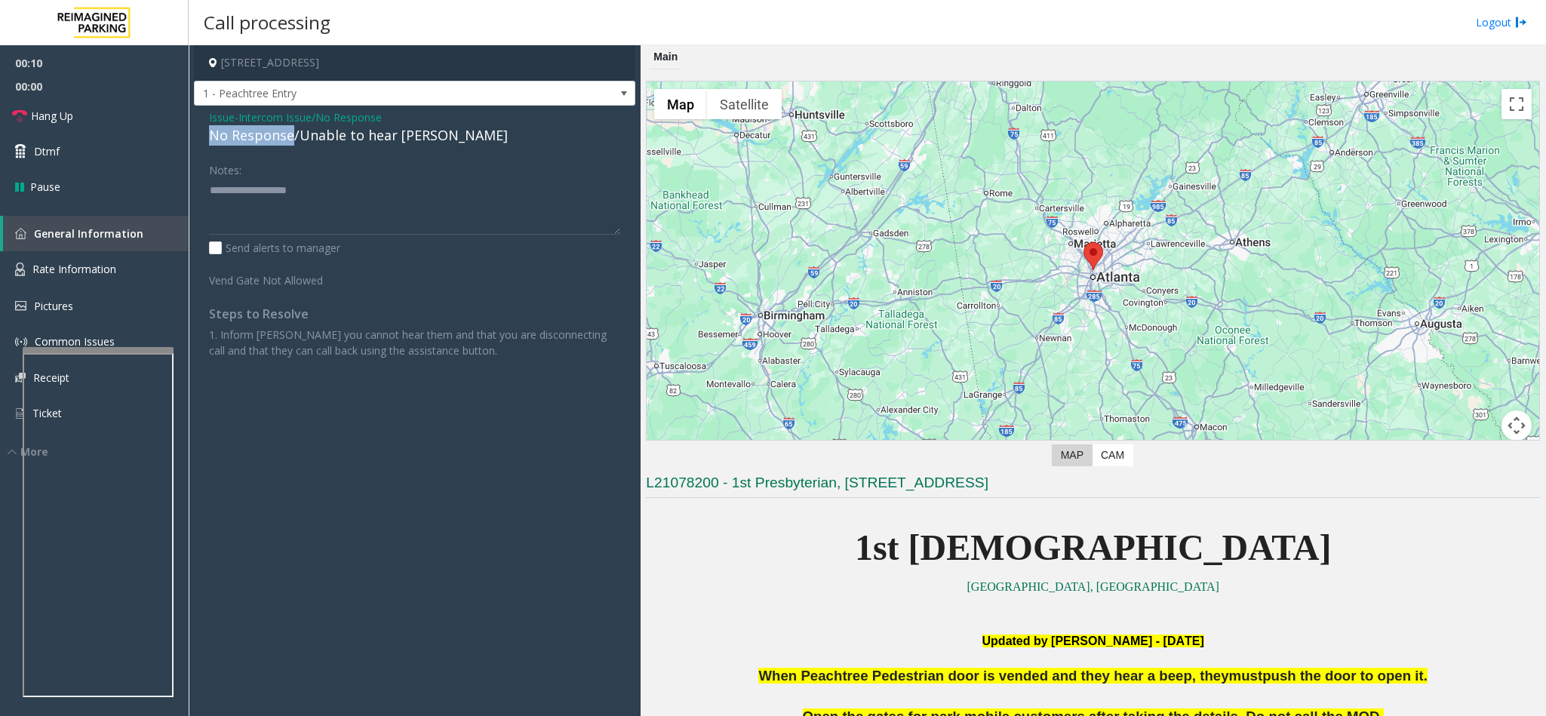
drag, startPoint x: 290, startPoint y: 137, endPoint x: 195, endPoint y: 136, distance: 95.8
click at [195, 136] on div "Issue - Intercom Issue/No Response No Response/Unable to hear [PERSON_NAME] Not…" at bounding box center [414, 240] width 441 height 268
click at [299, 195] on textarea at bounding box center [414, 206] width 411 height 57
type textarea "**********"
click at [122, 109] on link "Hang Up" at bounding box center [94, 115] width 189 height 35
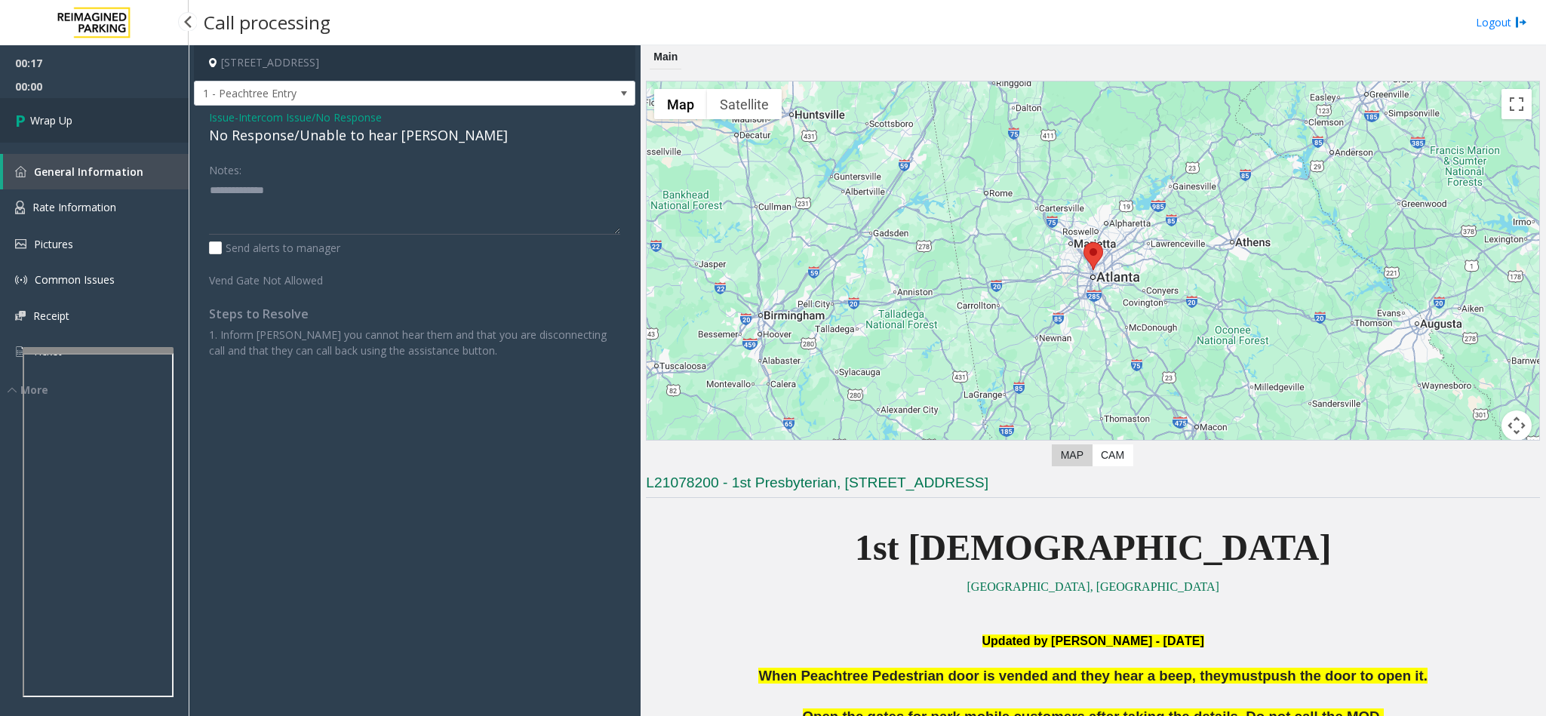
click at [122, 109] on link "Wrap Up" at bounding box center [94, 120] width 189 height 45
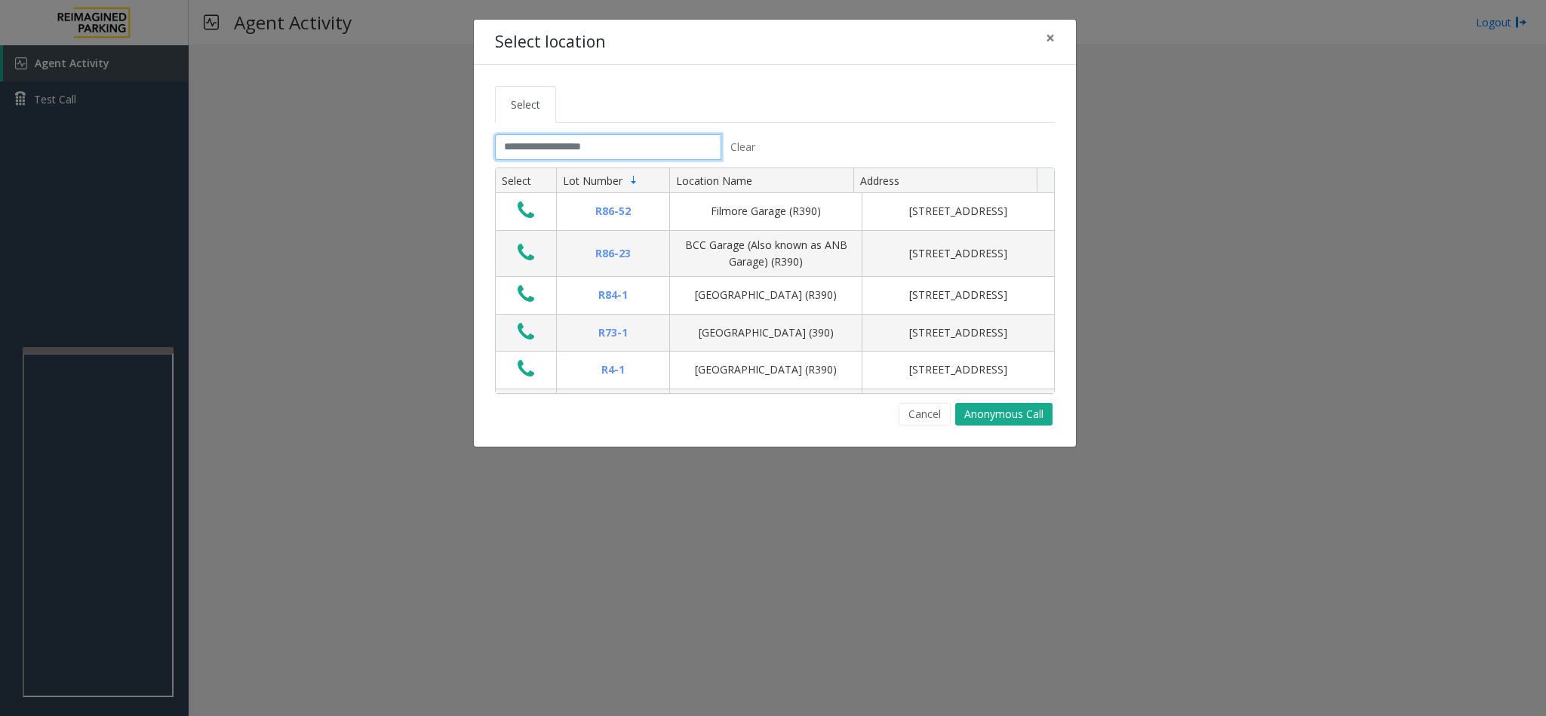
click at [557, 150] on input "text" at bounding box center [608, 147] width 226 height 26
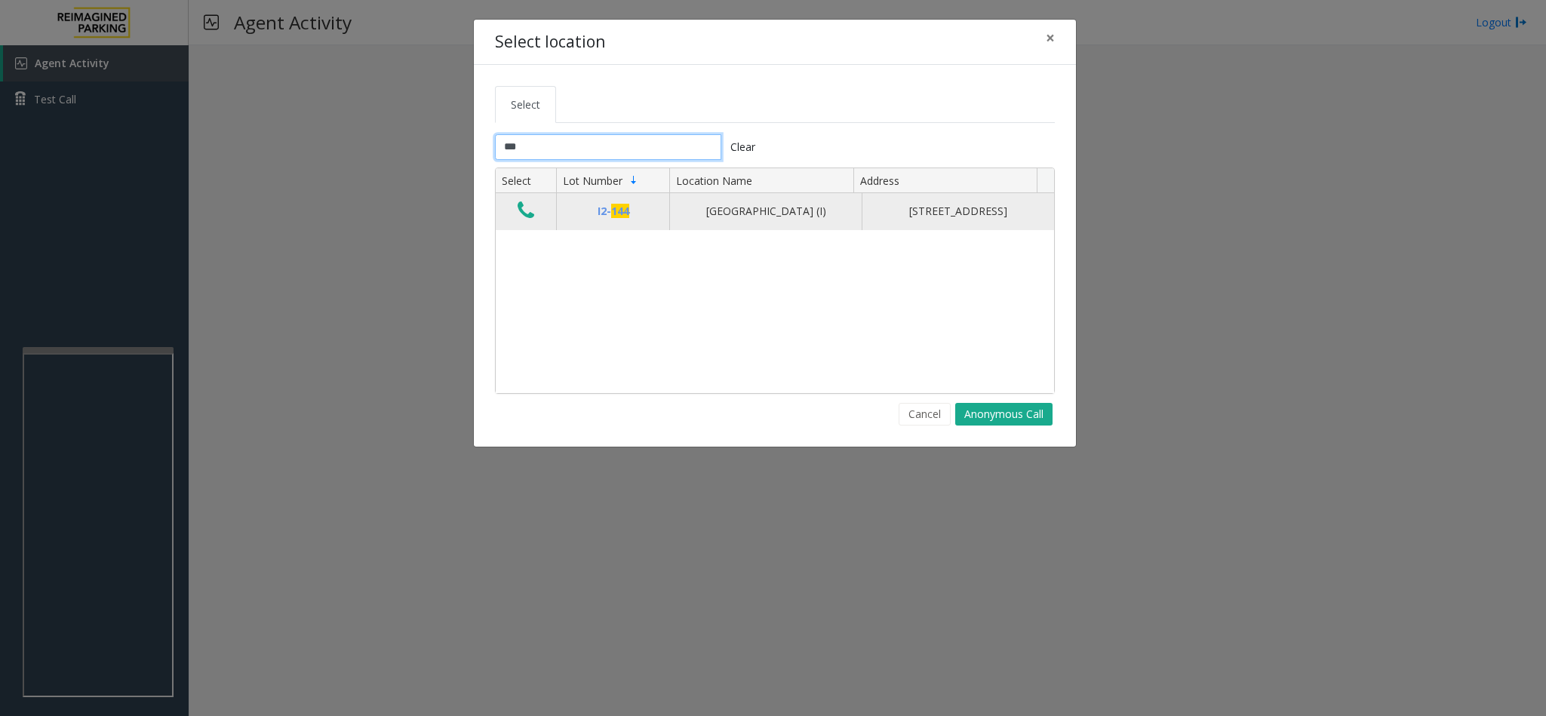
type input "***"
click at [530, 217] on icon "Data table" at bounding box center [526, 210] width 17 height 21
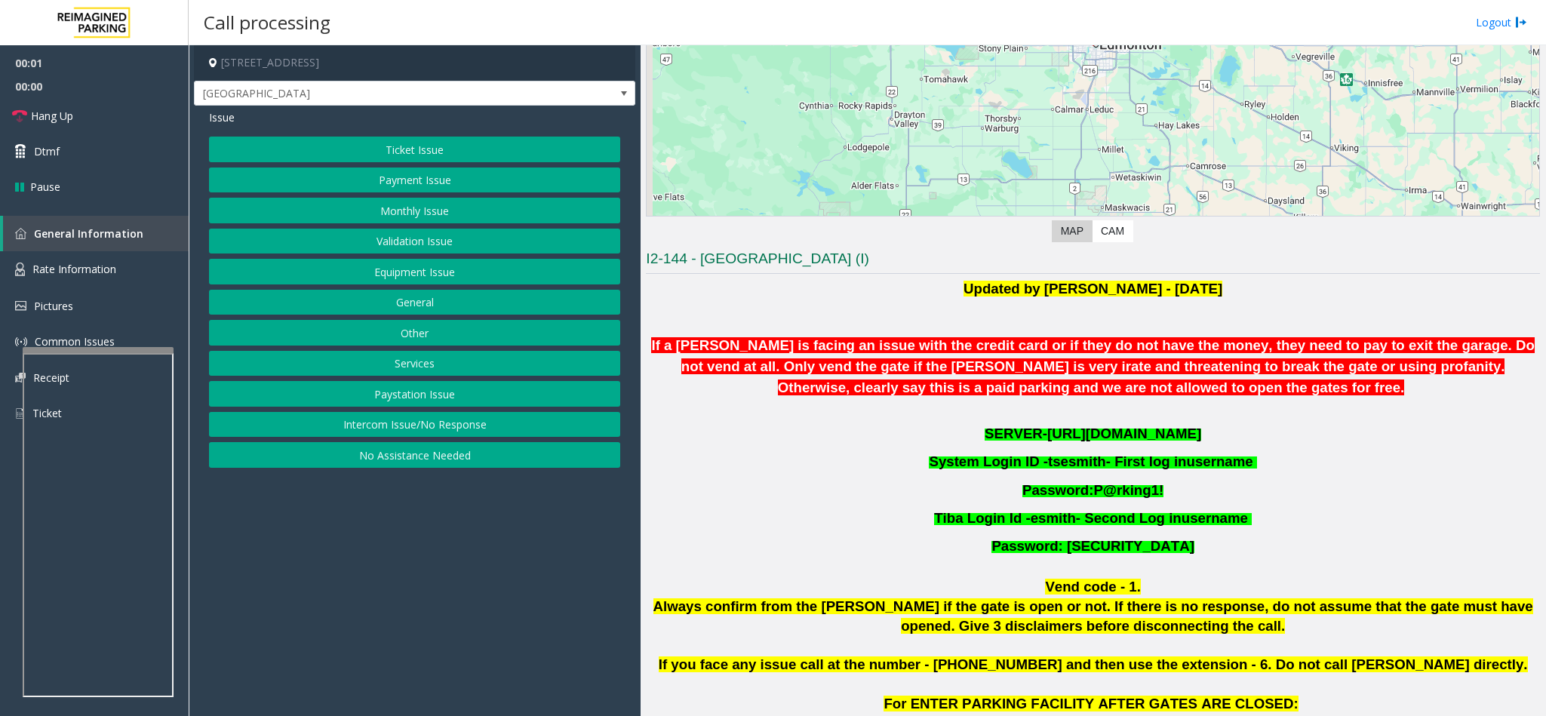
scroll to position [226, 0]
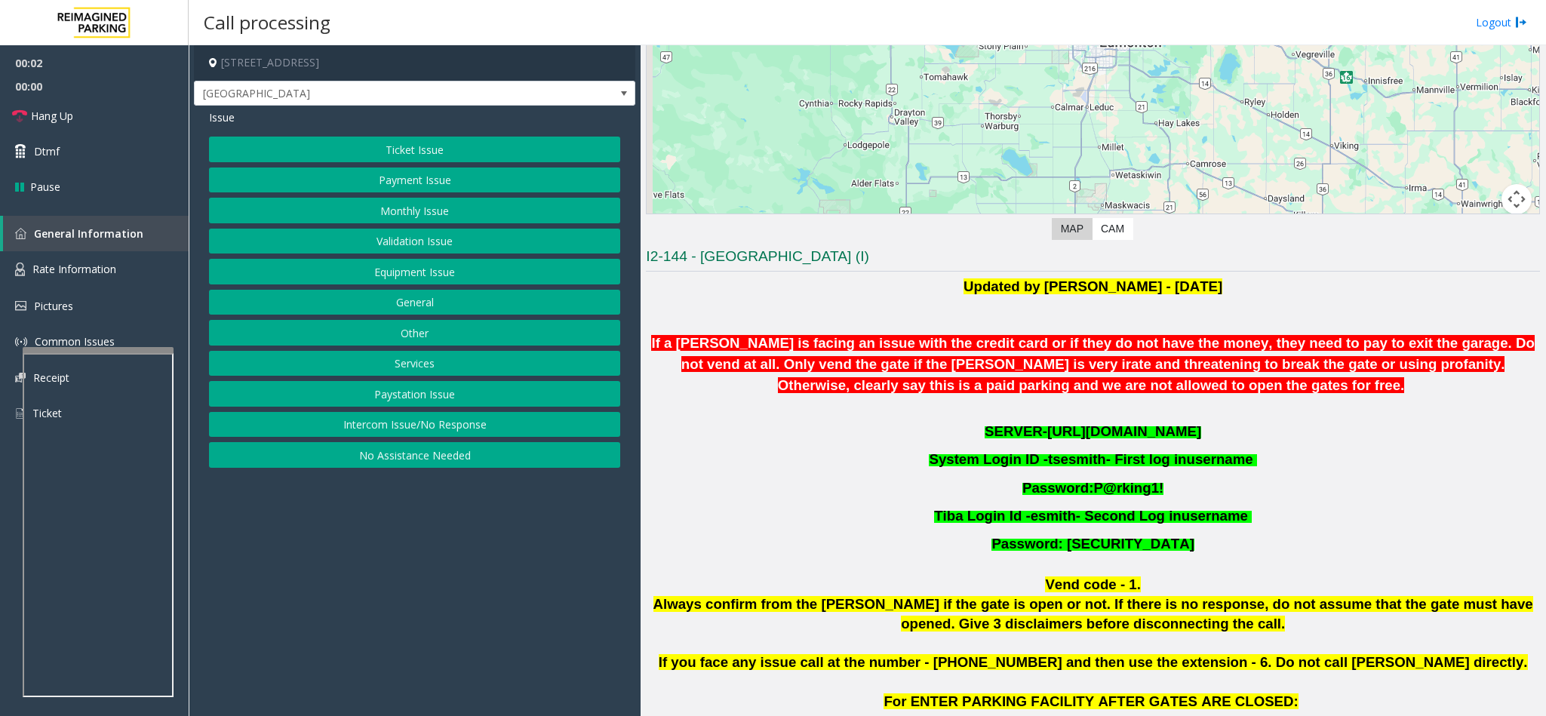
click at [1141, 433] on span "[URL][DOMAIN_NAME]" at bounding box center [1124, 431] width 154 height 16
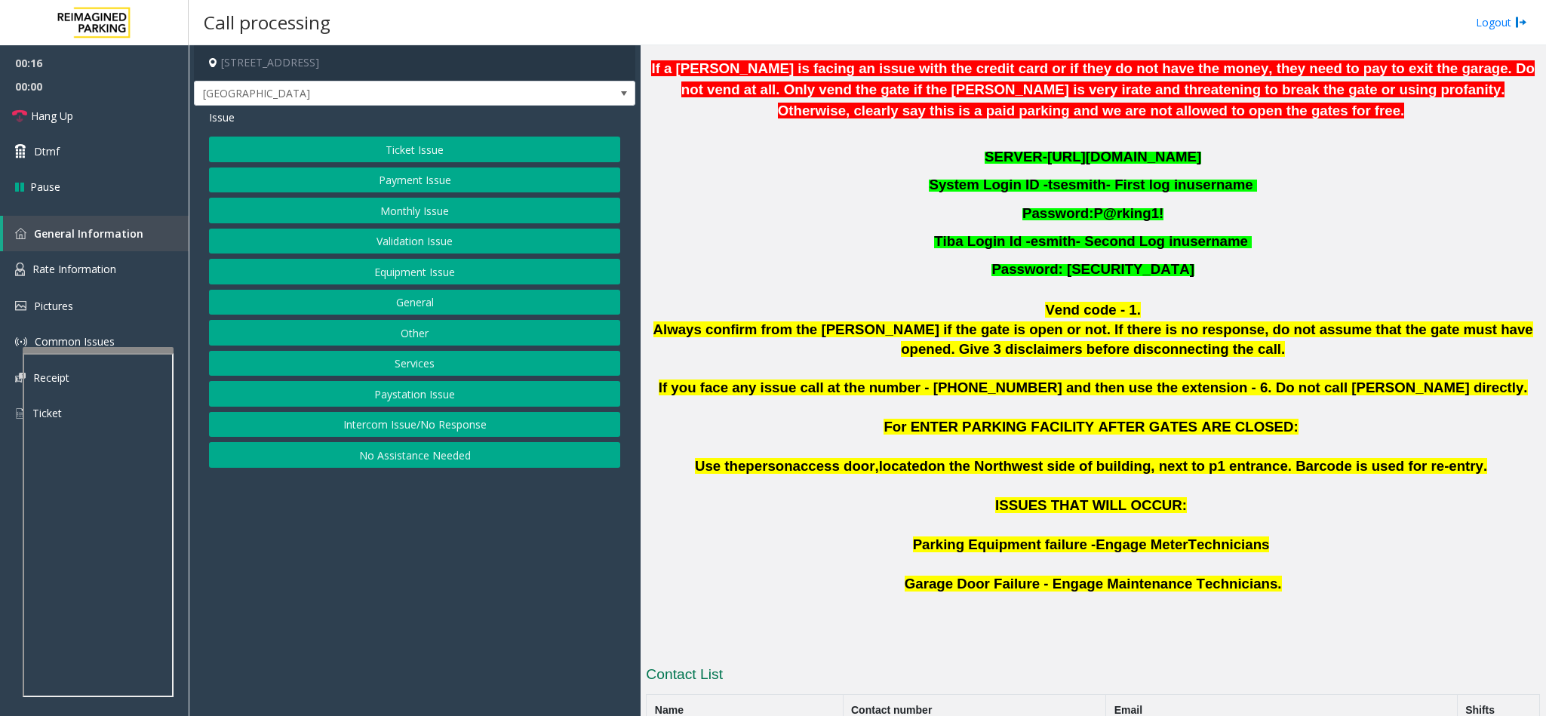
scroll to position [388, 0]
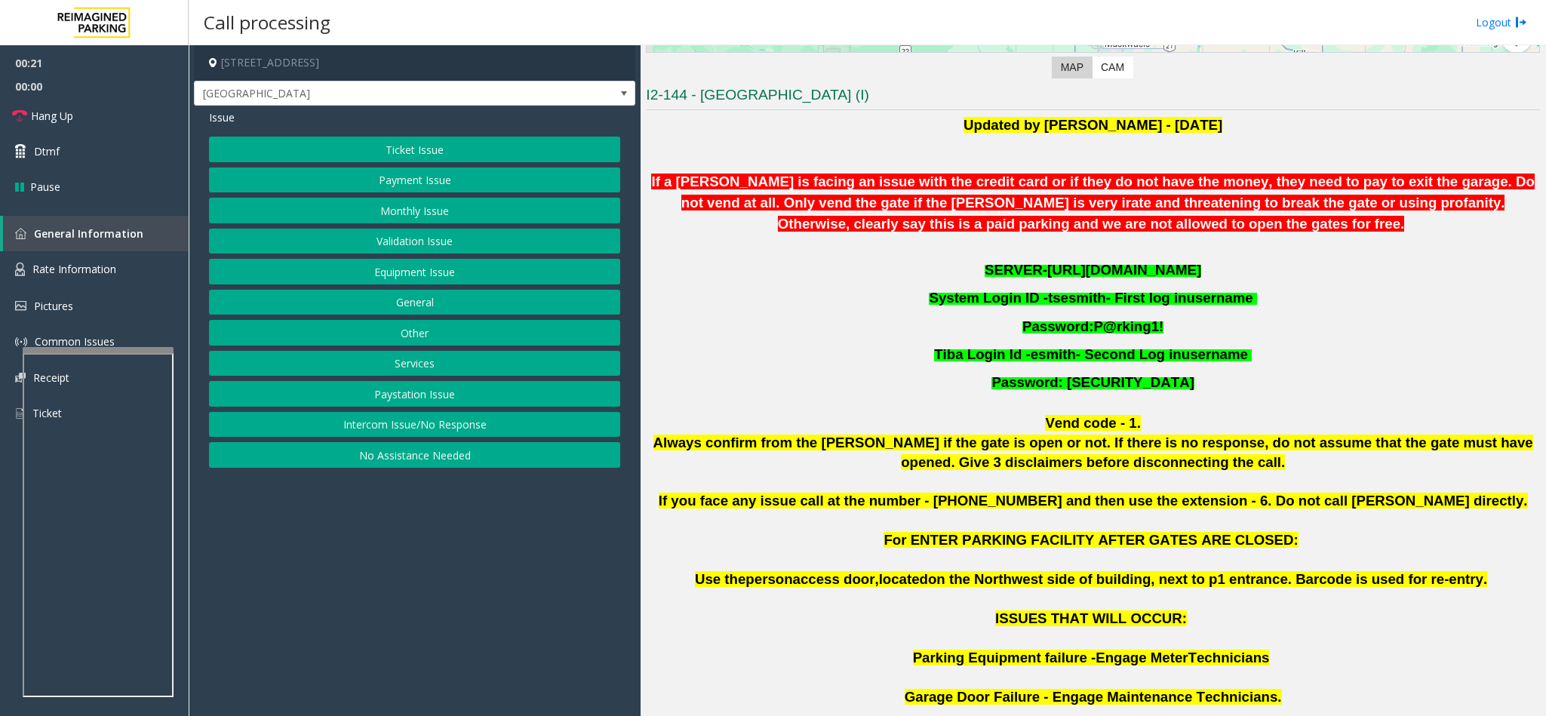
click at [419, 155] on button "Ticket Issue" at bounding box center [414, 150] width 411 height 26
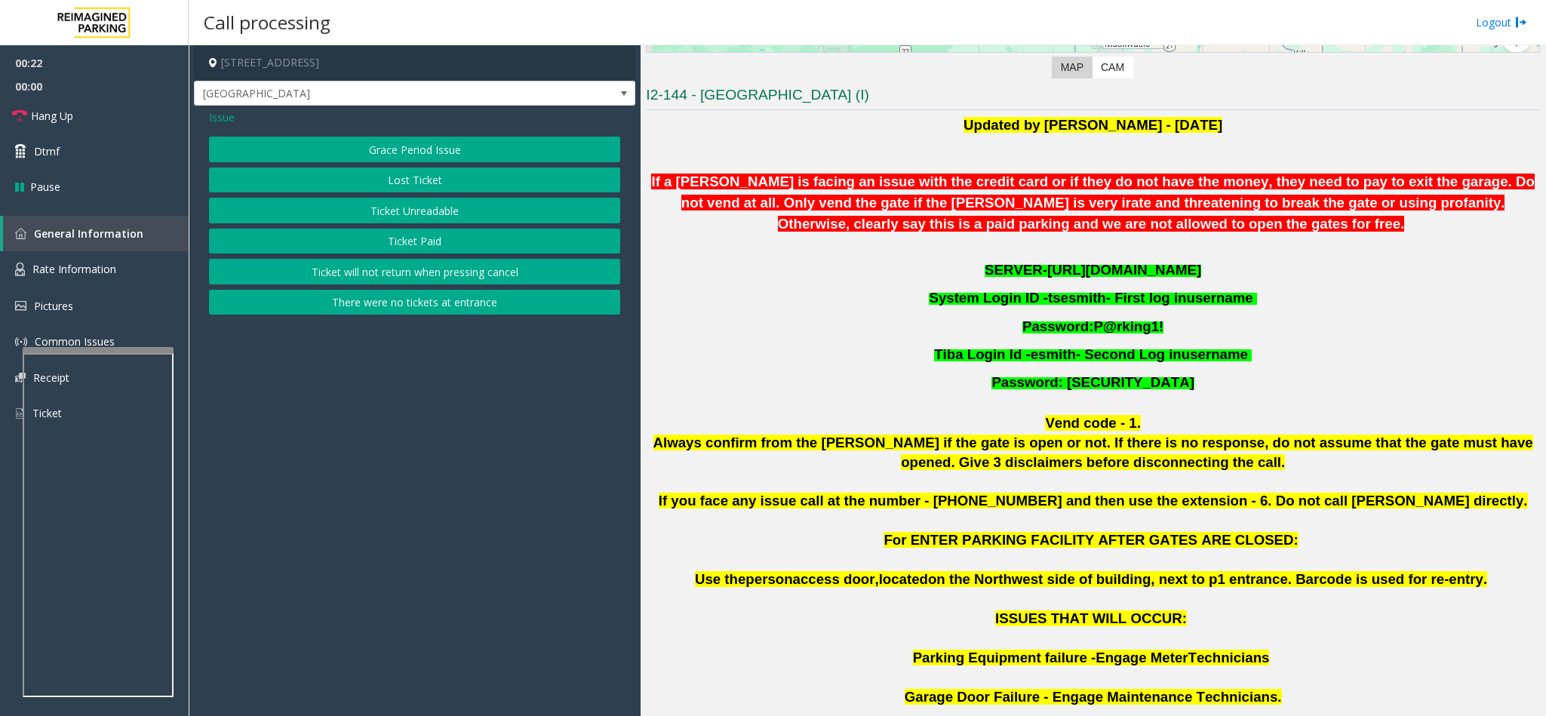
click at [414, 190] on button "Lost Ticket" at bounding box center [414, 180] width 411 height 26
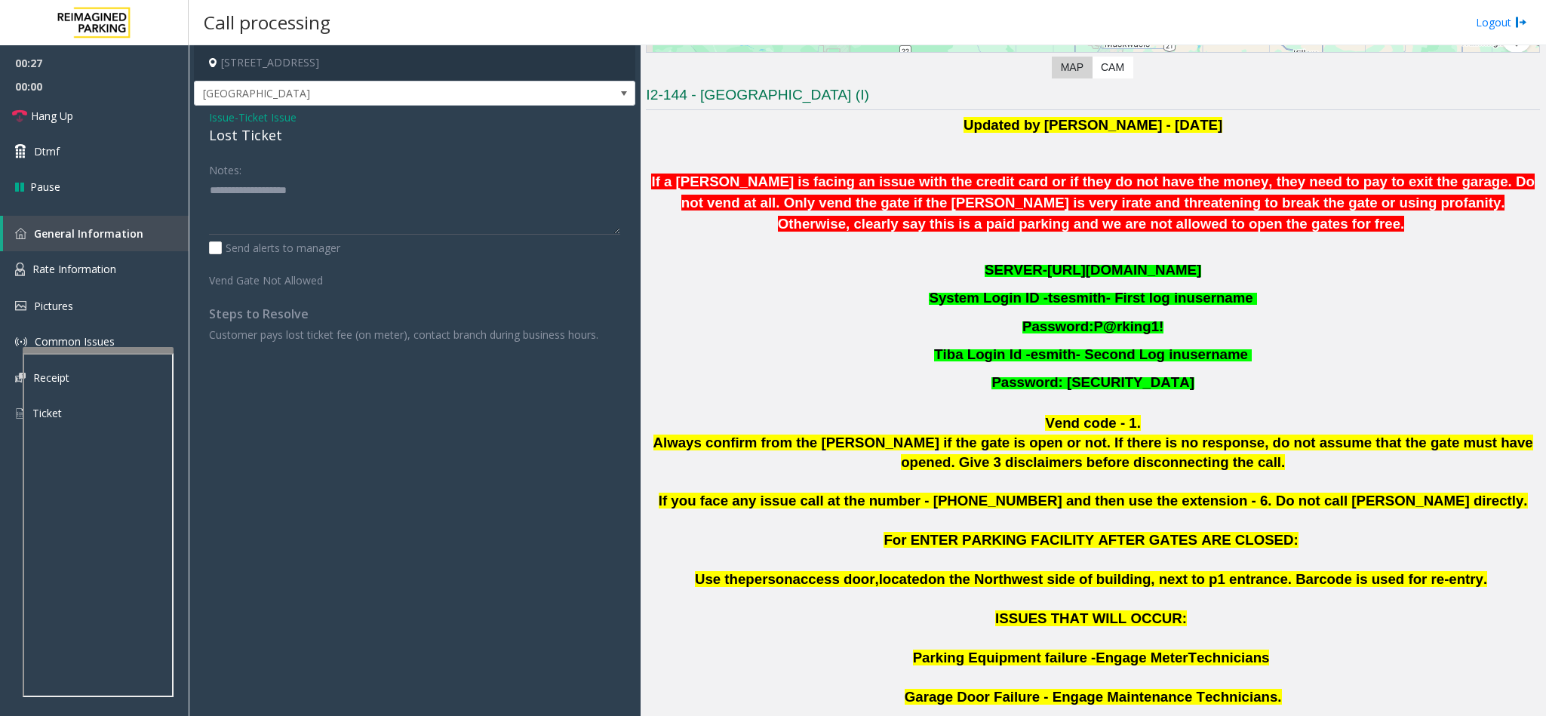
click at [234, 136] on div "Lost Ticket" at bounding box center [414, 135] width 411 height 20
click at [233, 134] on div "Lost Ticket" at bounding box center [414, 135] width 411 height 20
click at [209, 195] on textarea at bounding box center [414, 206] width 411 height 57
click at [356, 186] on textarea at bounding box center [414, 206] width 411 height 57
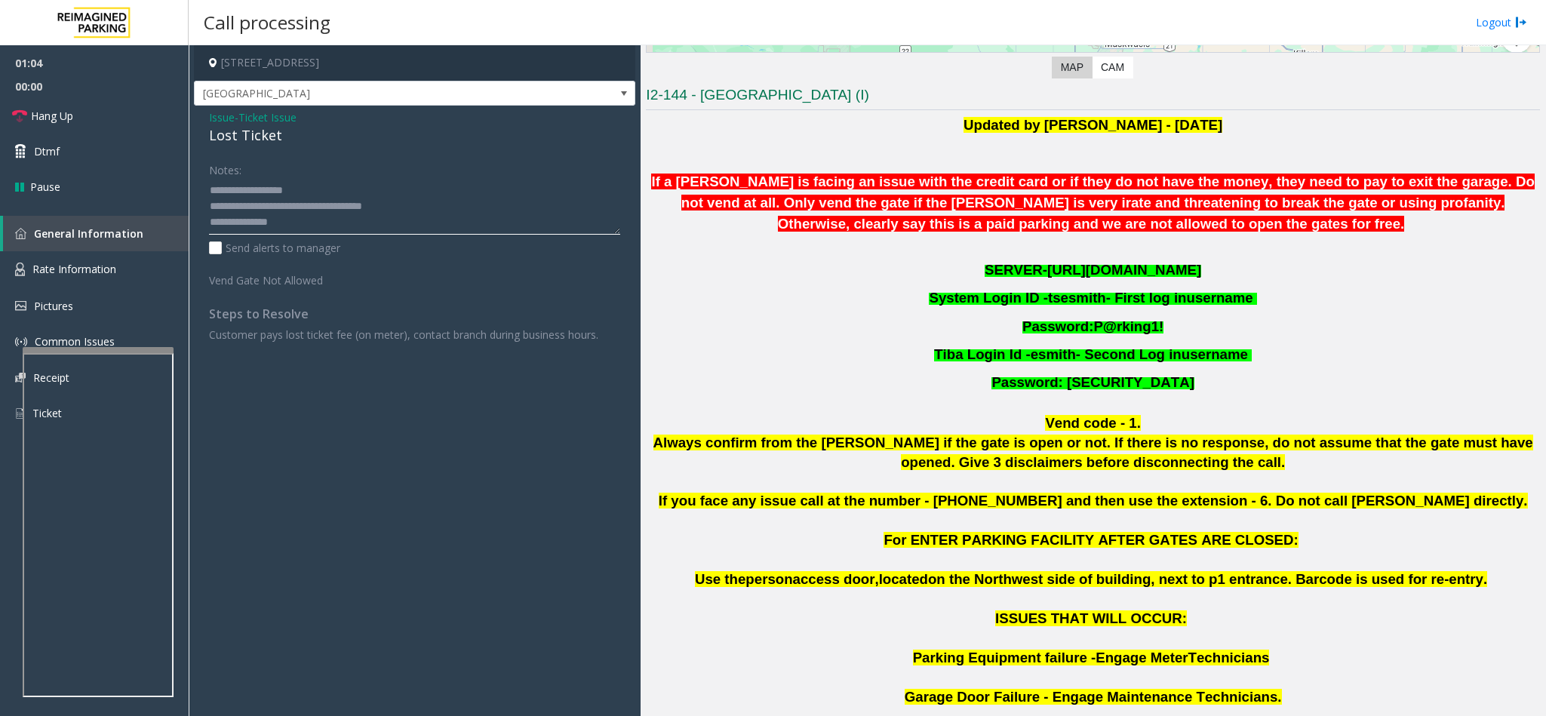
scroll to position [11, 0]
type textarea "**********"
click at [215, 118] on span "Issue" at bounding box center [222, 117] width 26 height 16
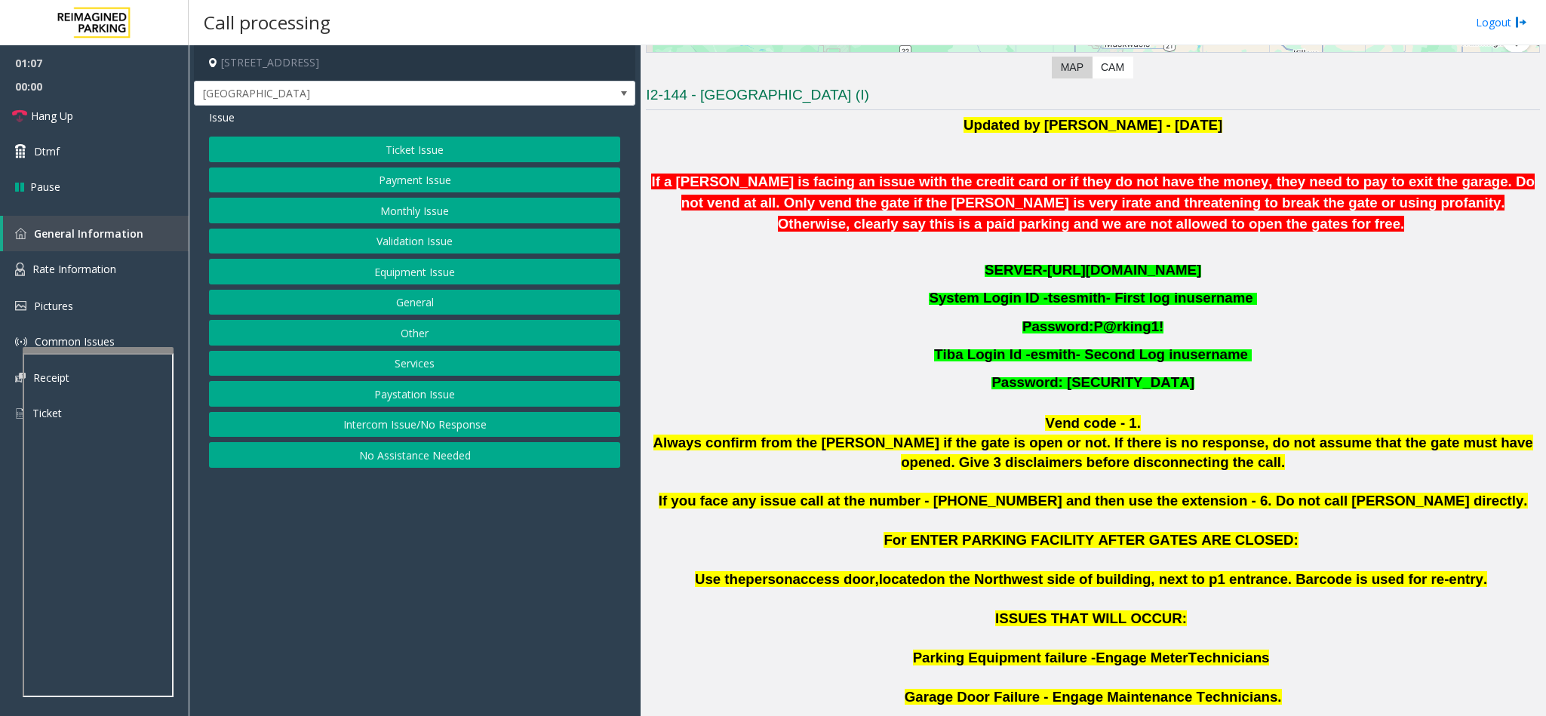
click at [426, 157] on button "Ticket Issue" at bounding box center [414, 150] width 411 height 26
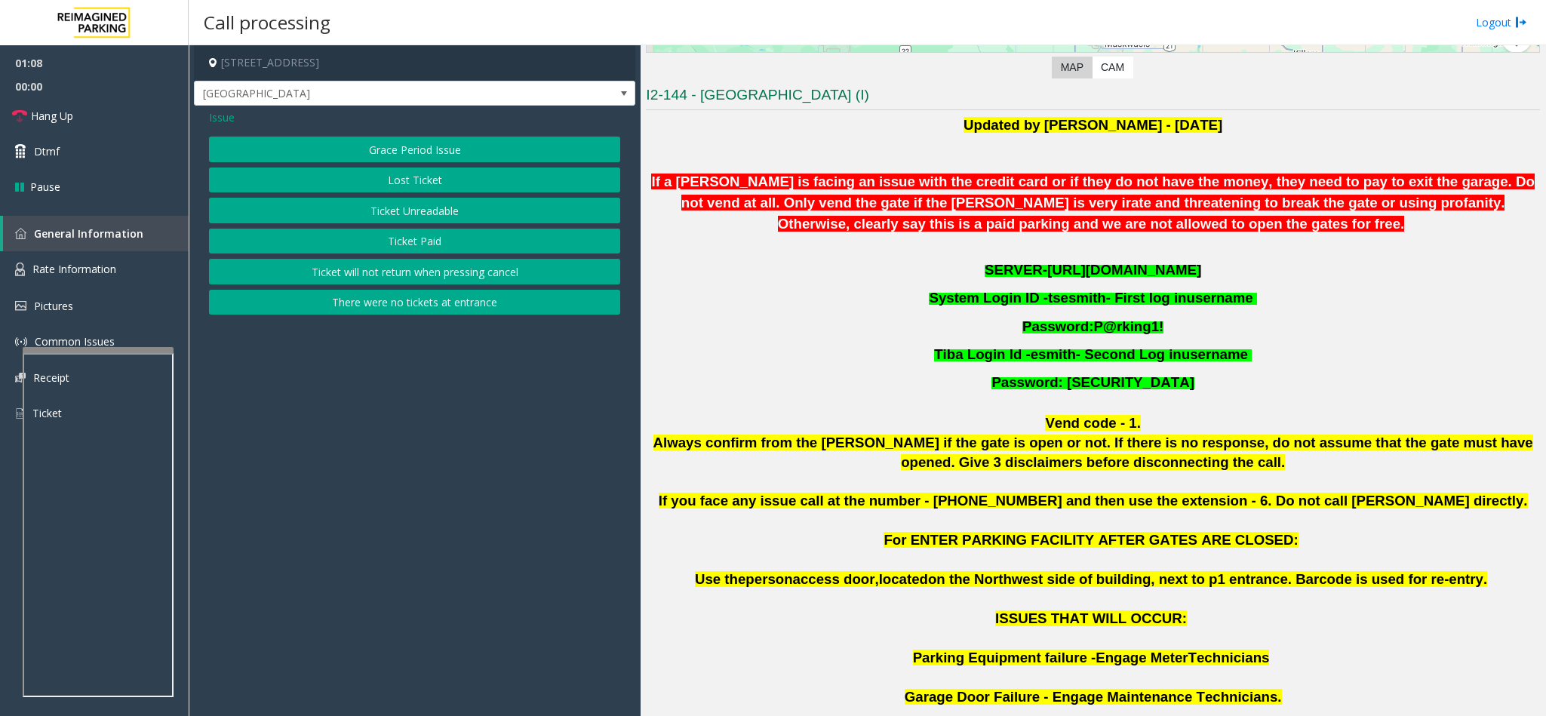
click at [422, 215] on button "Ticket Unreadable" at bounding box center [414, 211] width 411 height 26
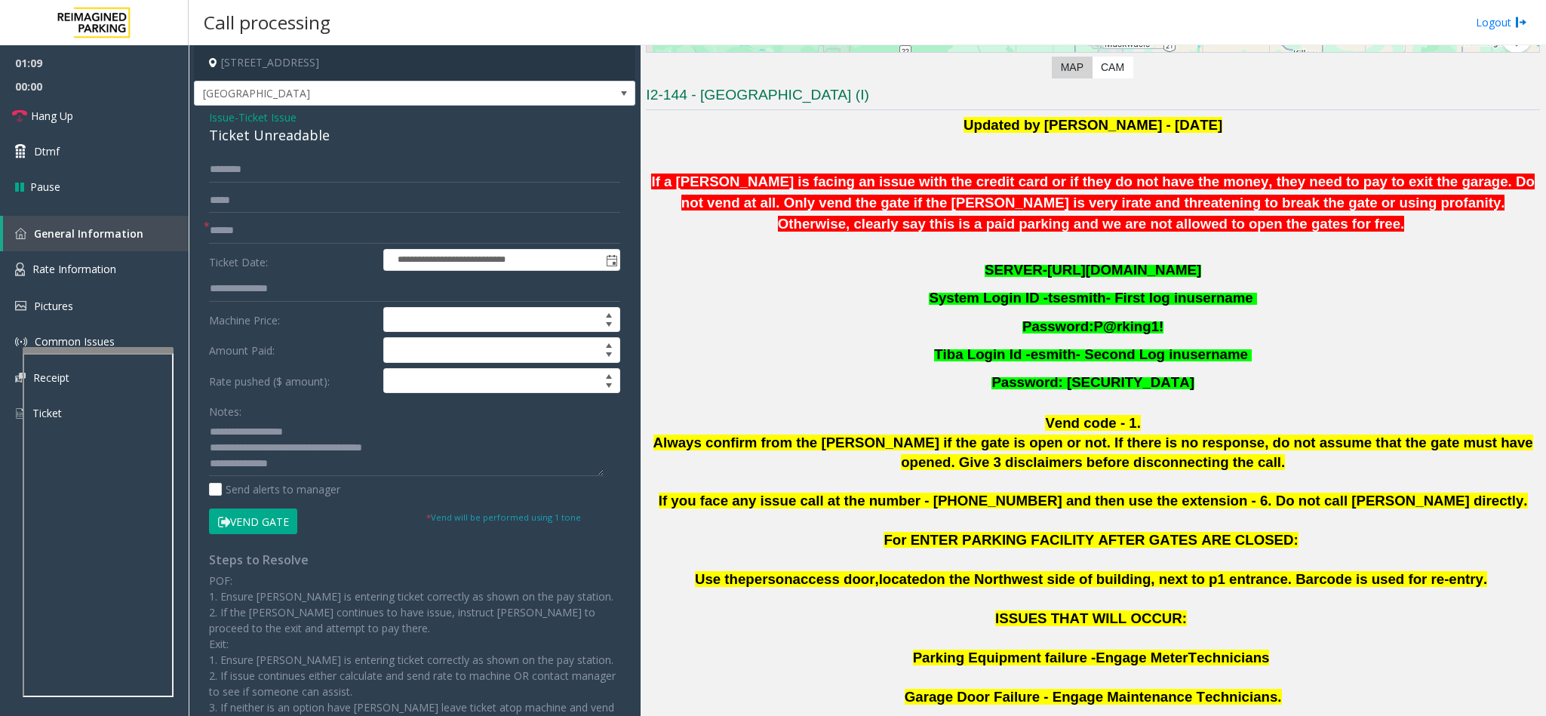
click at [257, 527] on button "Vend Gate" at bounding box center [253, 522] width 88 height 26
click at [218, 115] on span "Issue" at bounding box center [222, 117] width 26 height 16
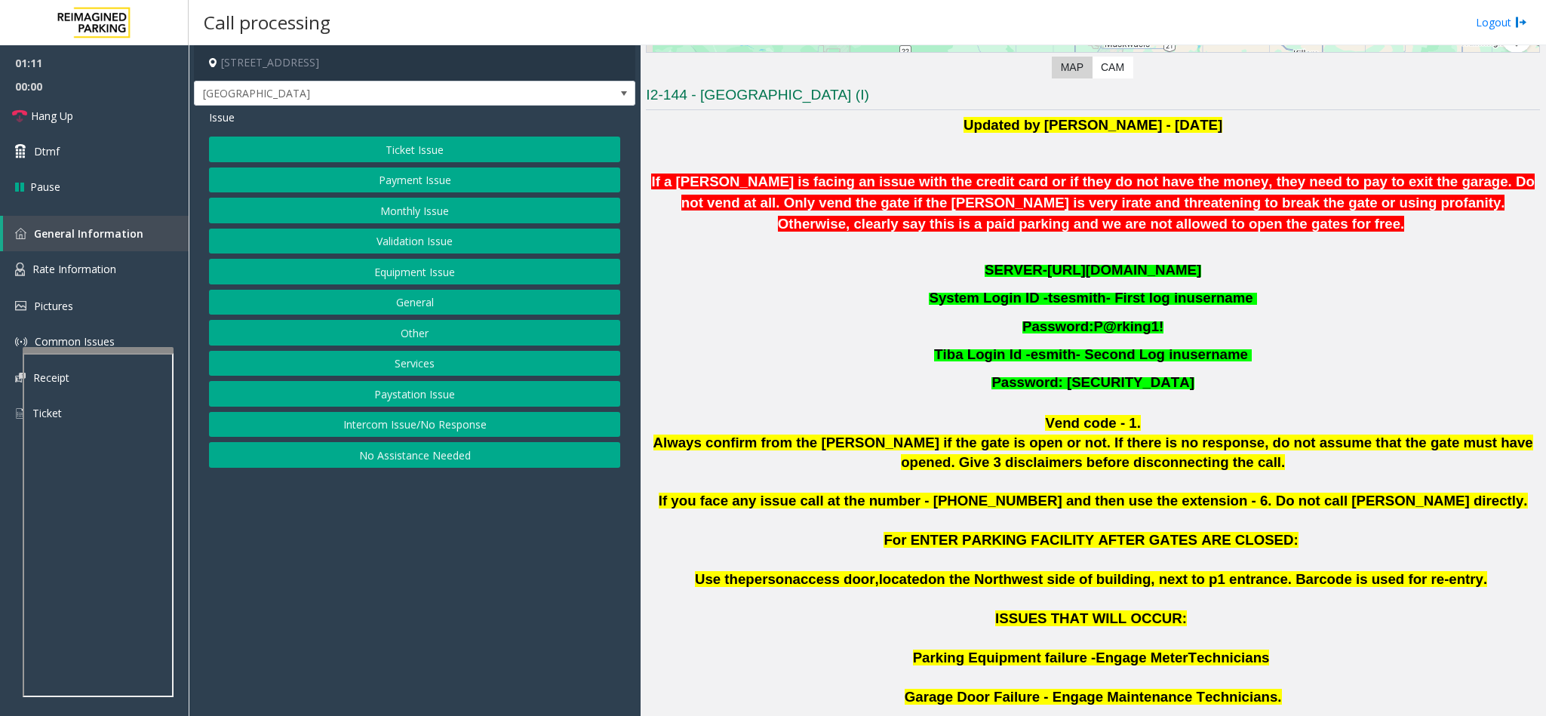
click at [376, 150] on button "Ticket Issue" at bounding box center [414, 150] width 411 height 26
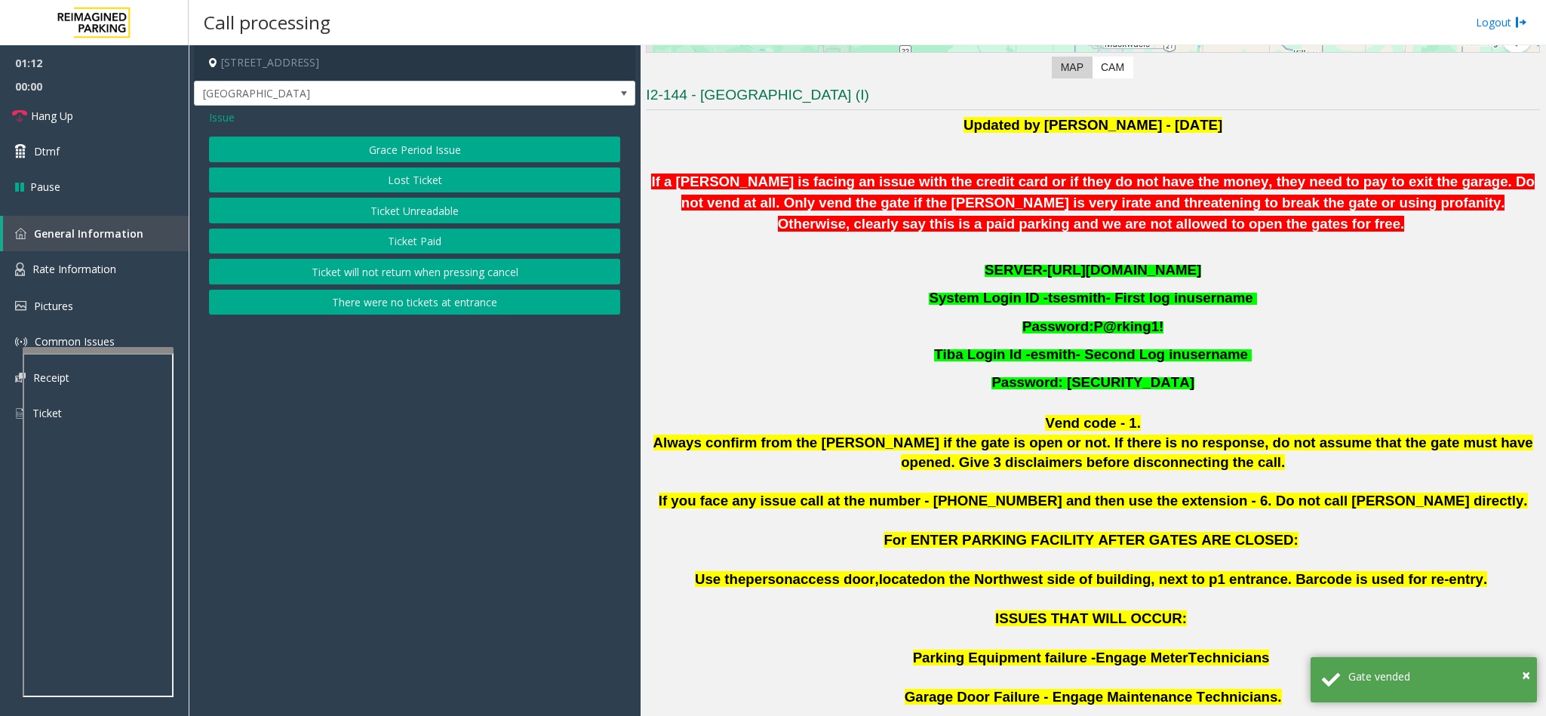
click at [390, 184] on button "Lost Ticket" at bounding box center [414, 180] width 411 height 26
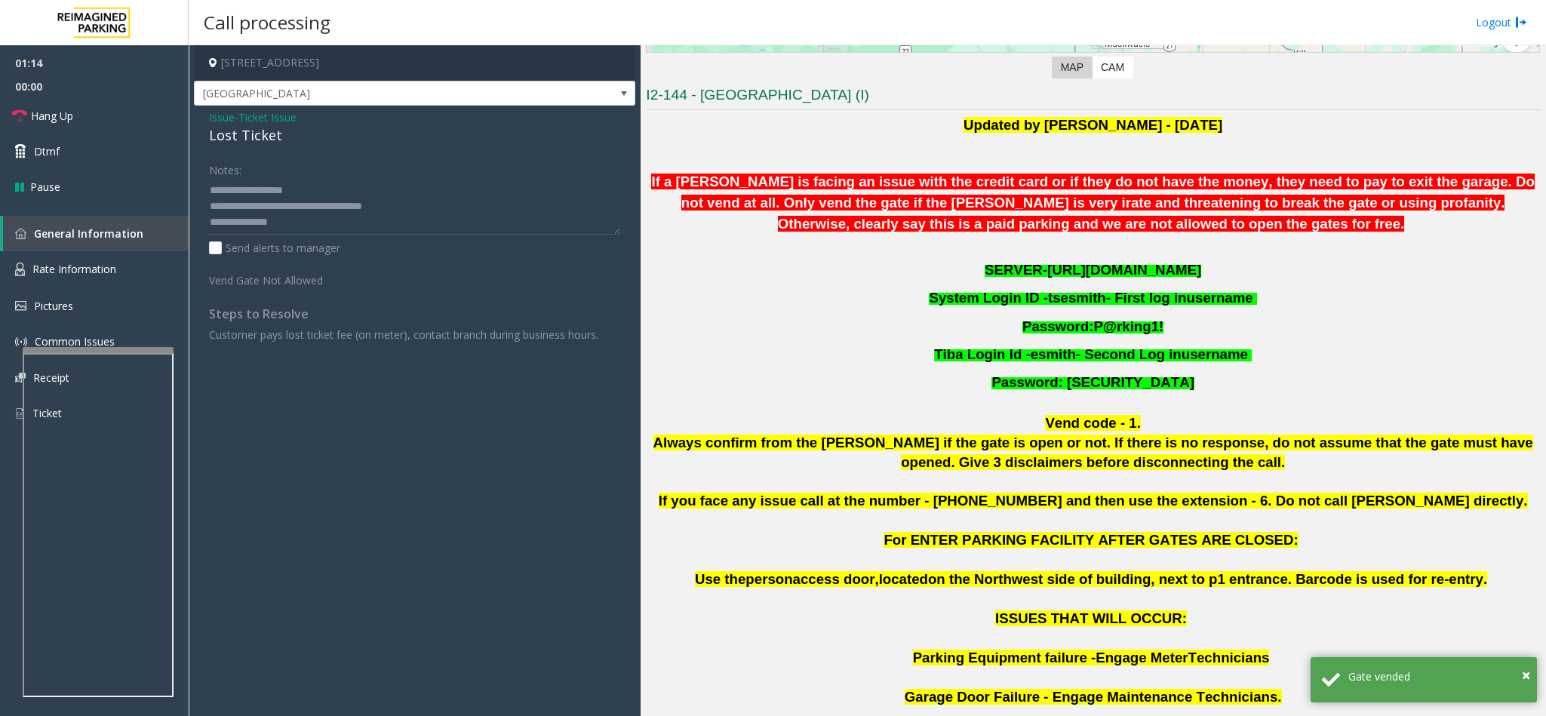
scroll to position [32, 0]
click at [317, 226] on textarea at bounding box center [414, 206] width 411 height 57
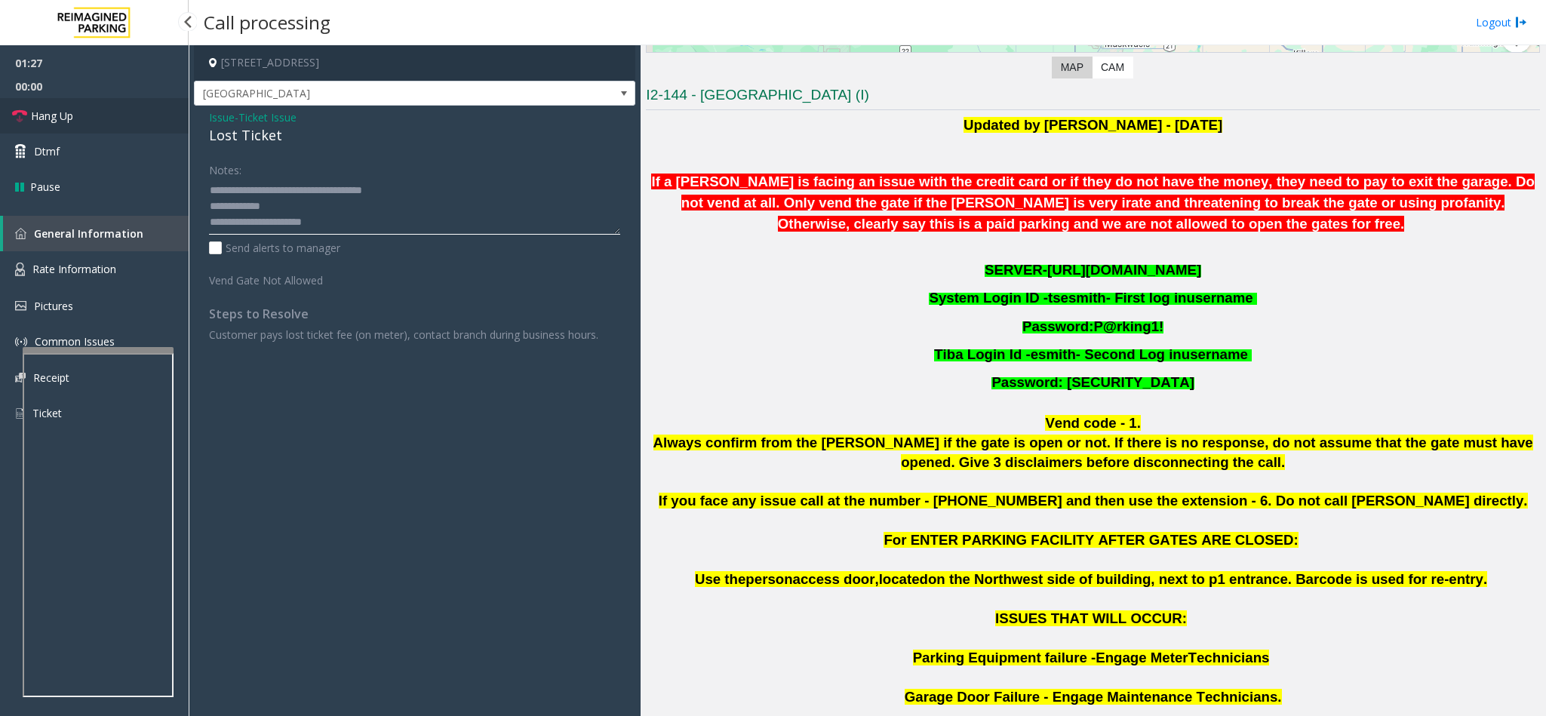
type textarea "**********"
click at [139, 107] on link "Hang Up" at bounding box center [94, 115] width 189 height 35
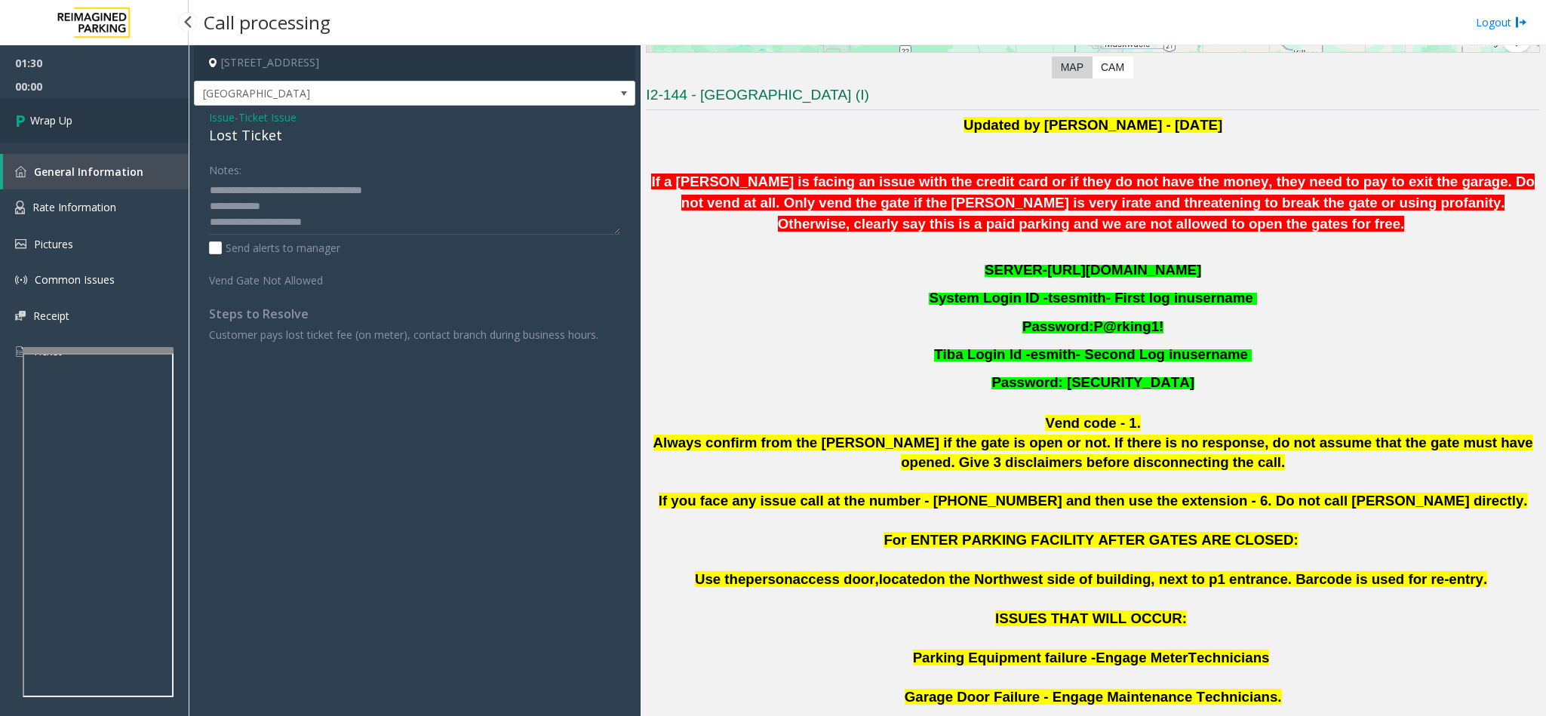
click at [139, 107] on link "Wrap Up" at bounding box center [94, 120] width 189 height 45
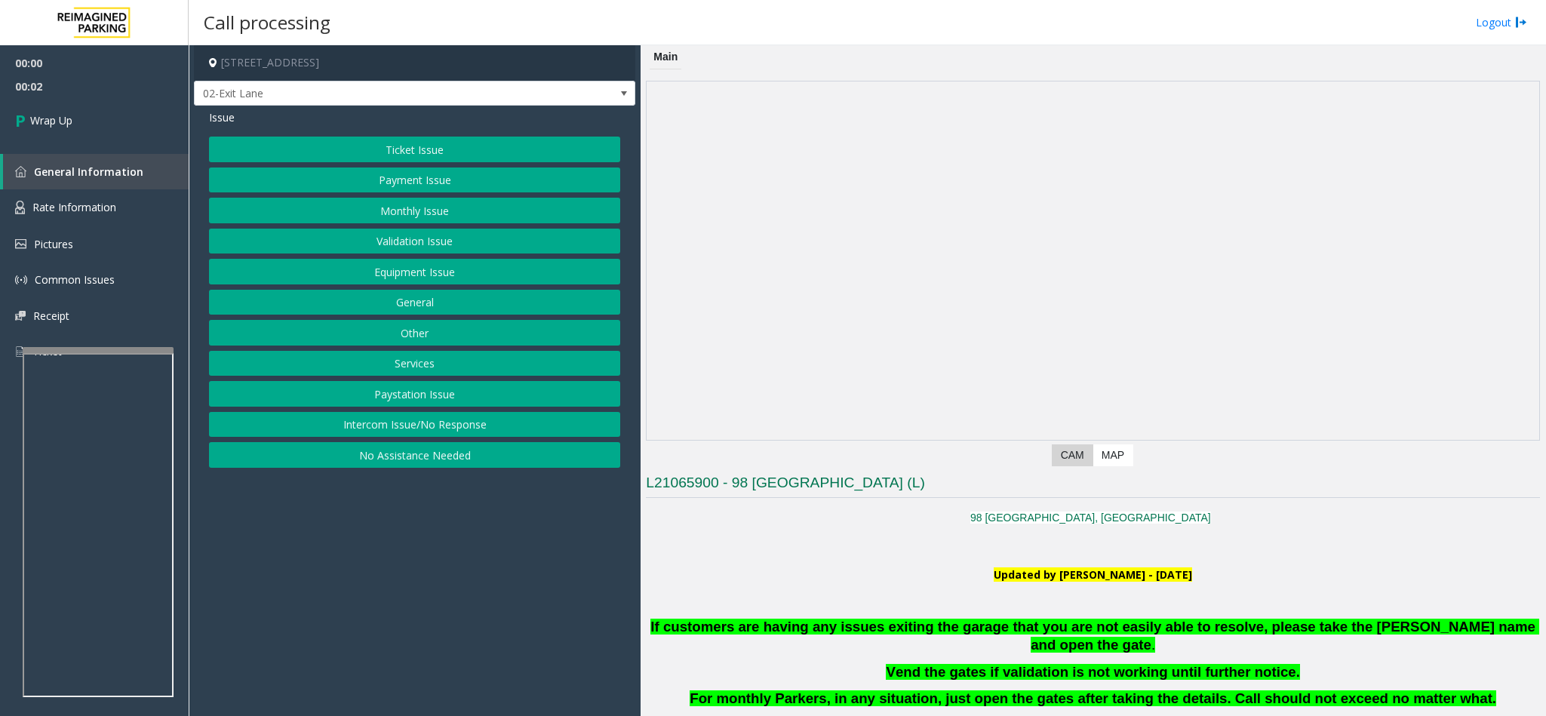
click at [512, 438] on button "Intercom Issue/No Response" at bounding box center [414, 425] width 411 height 26
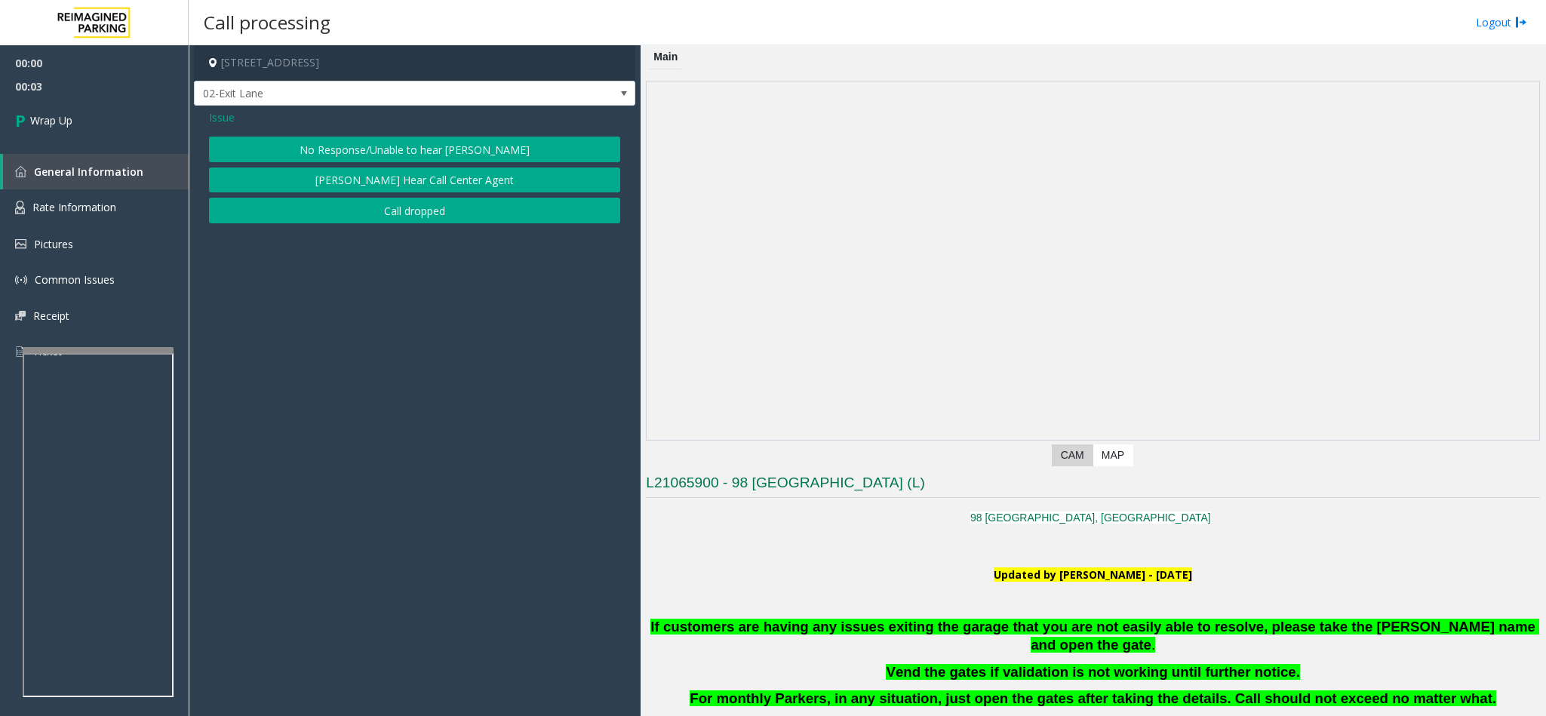
click at [379, 208] on button "Call dropped" at bounding box center [414, 211] width 411 height 26
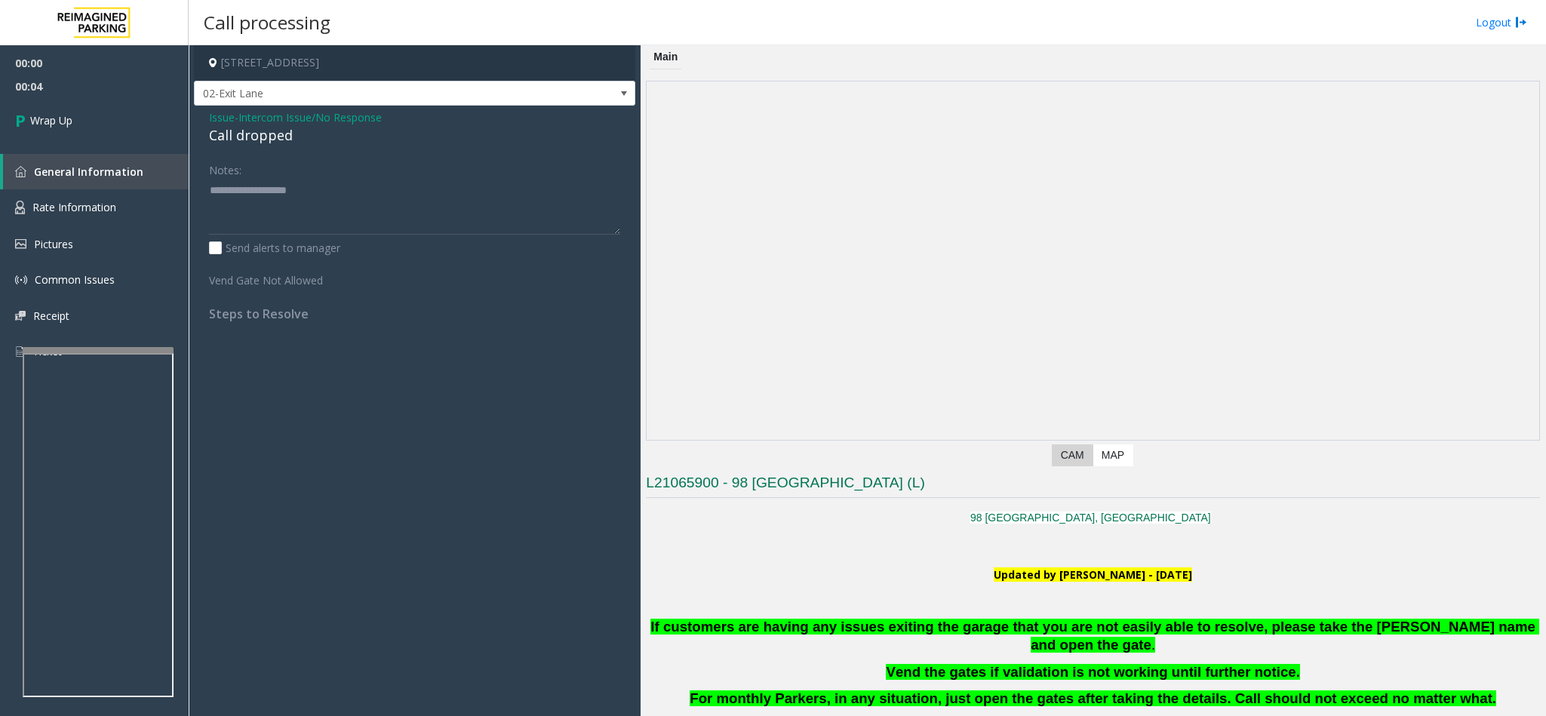
click at [241, 138] on div "Call dropped" at bounding box center [414, 135] width 411 height 20
type textarea "**********"
click at [118, 118] on link "Wrap Up" at bounding box center [94, 120] width 189 height 45
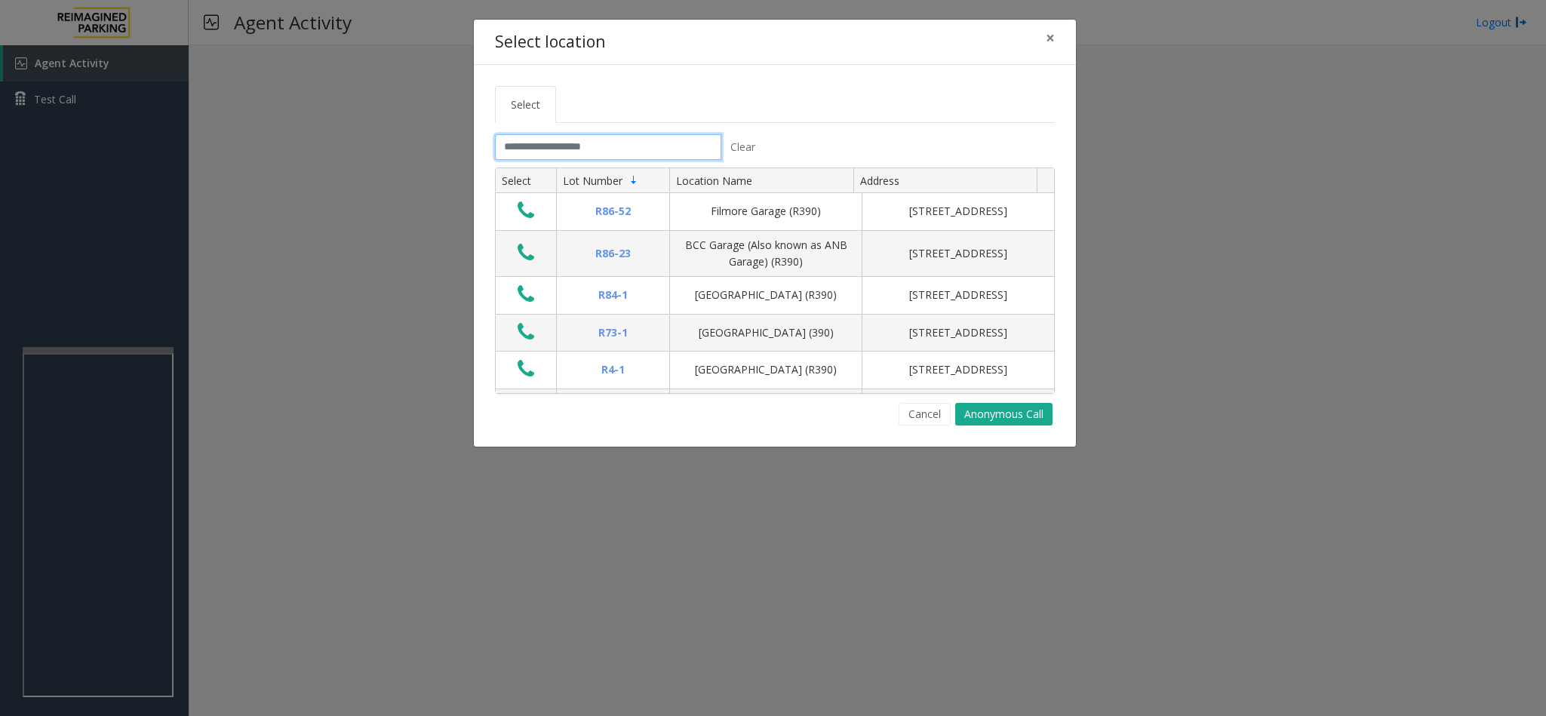
click at [612, 149] on input "text" at bounding box center [608, 147] width 226 height 26
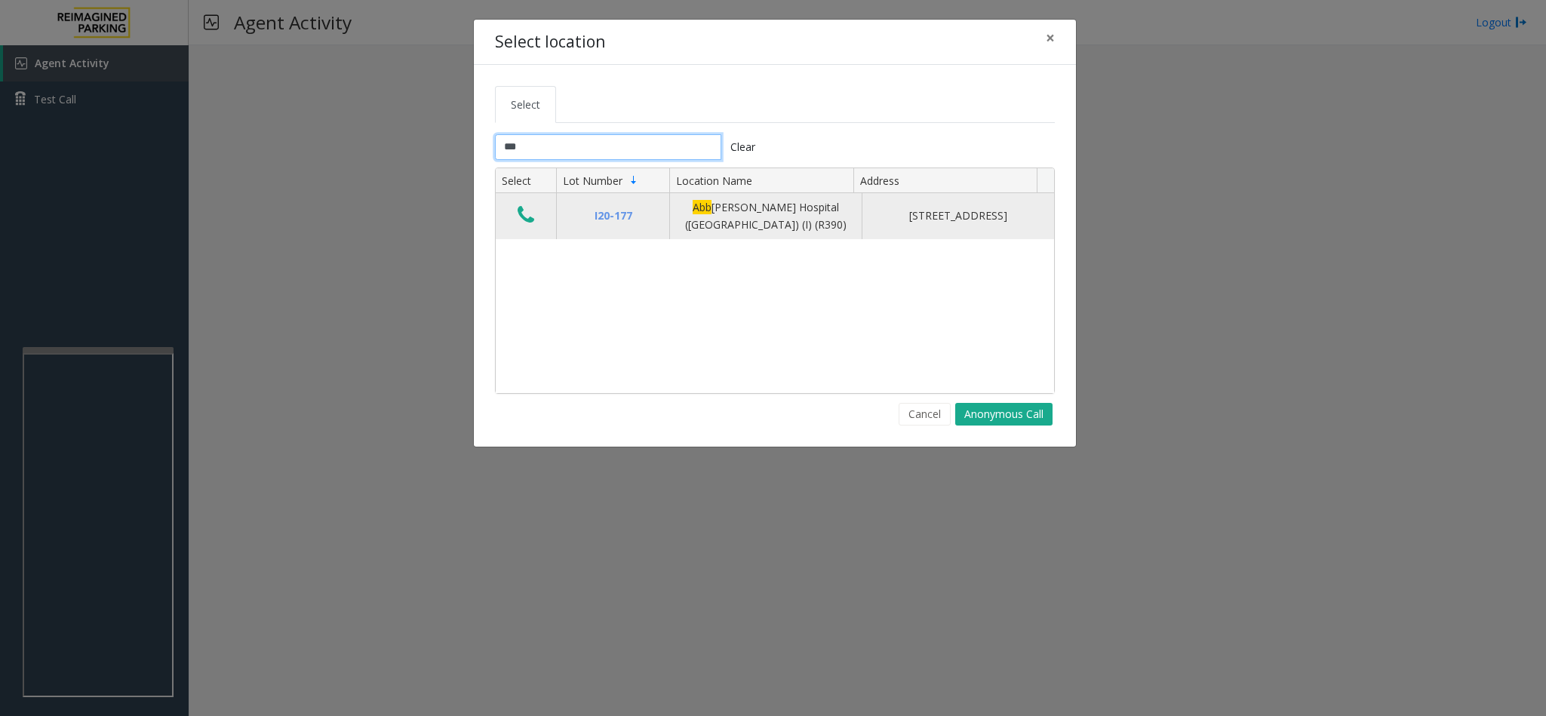
type input "***"
click at [534, 217] on icon "Data table" at bounding box center [526, 214] width 17 height 21
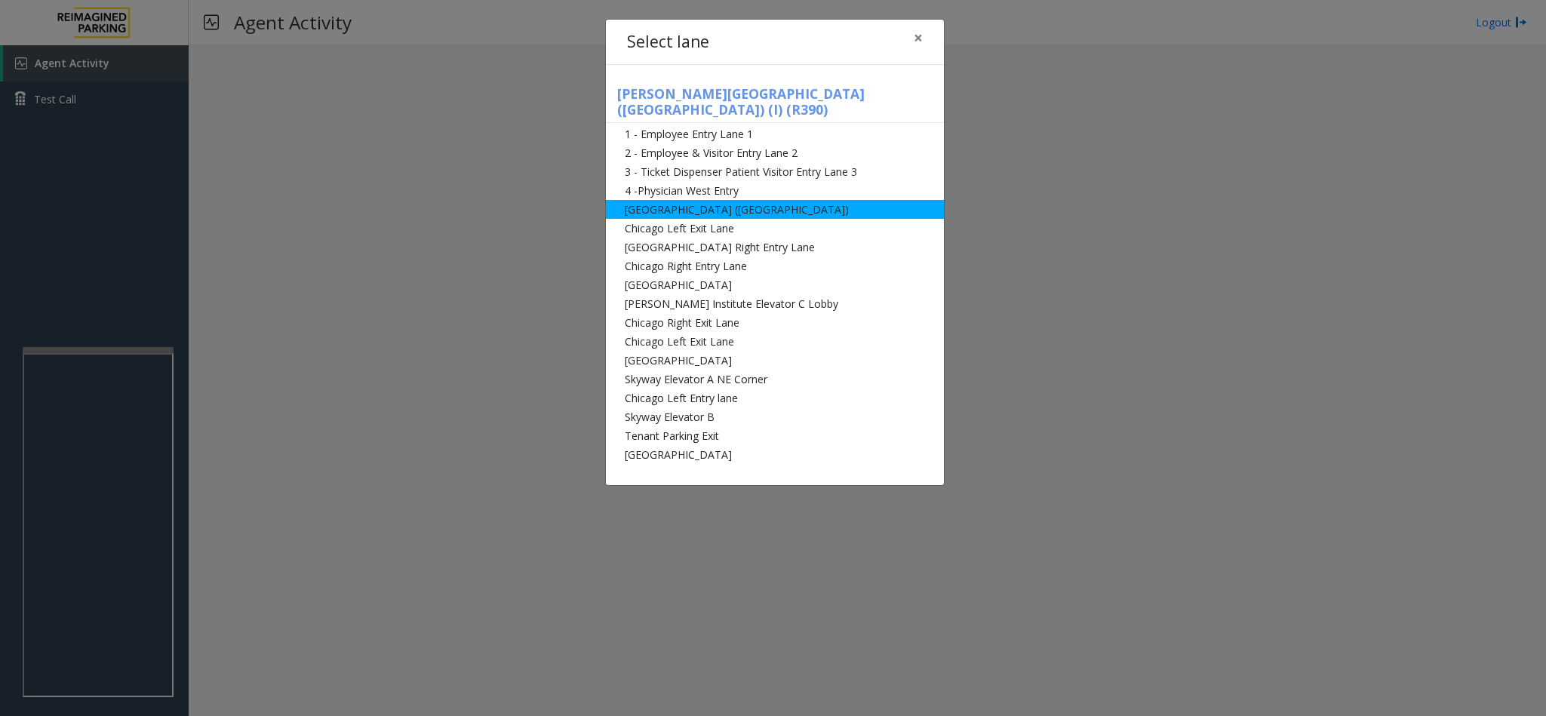
click at [648, 200] on li "[GEOGRAPHIC_DATA] ([GEOGRAPHIC_DATA])" at bounding box center [775, 209] width 338 height 19
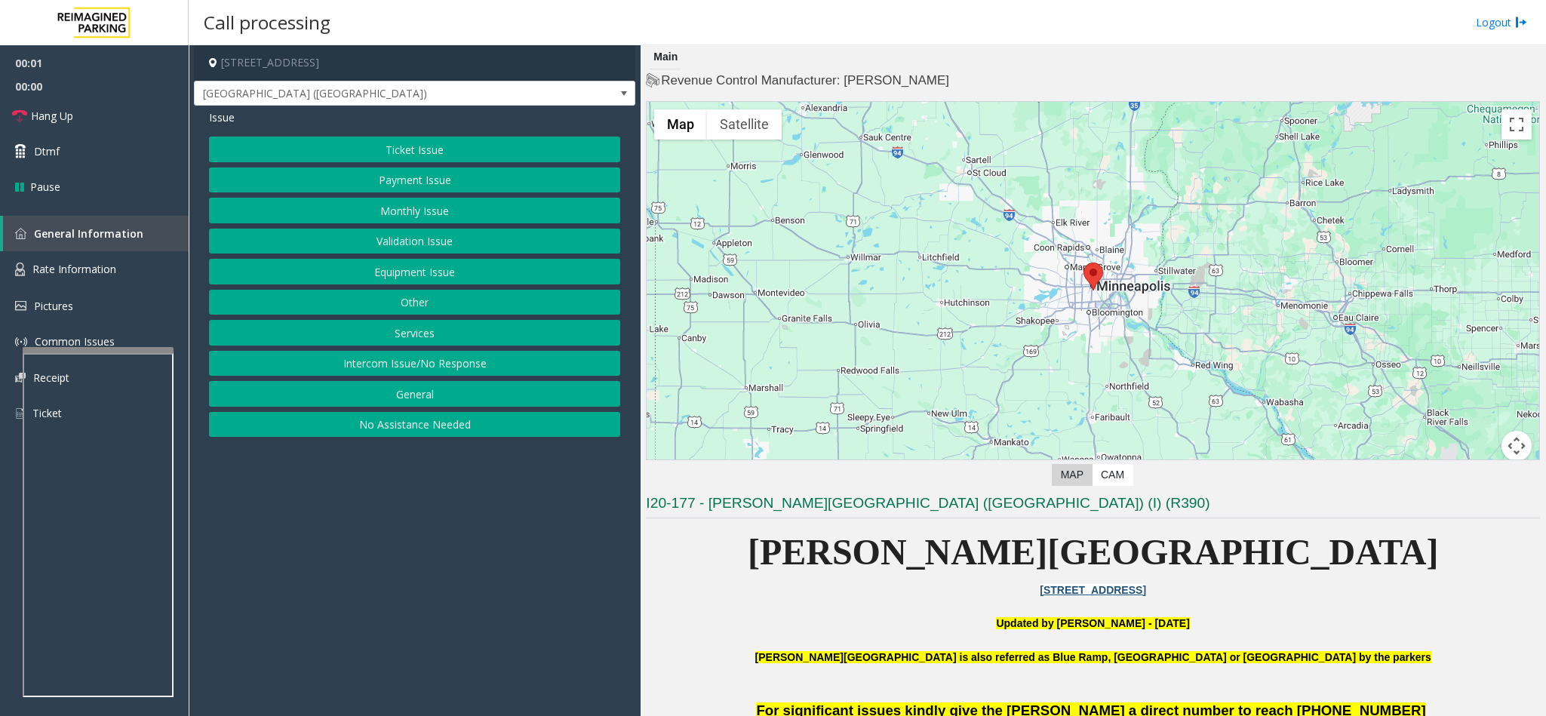
click at [385, 274] on button "Equipment Issue" at bounding box center [414, 272] width 411 height 26
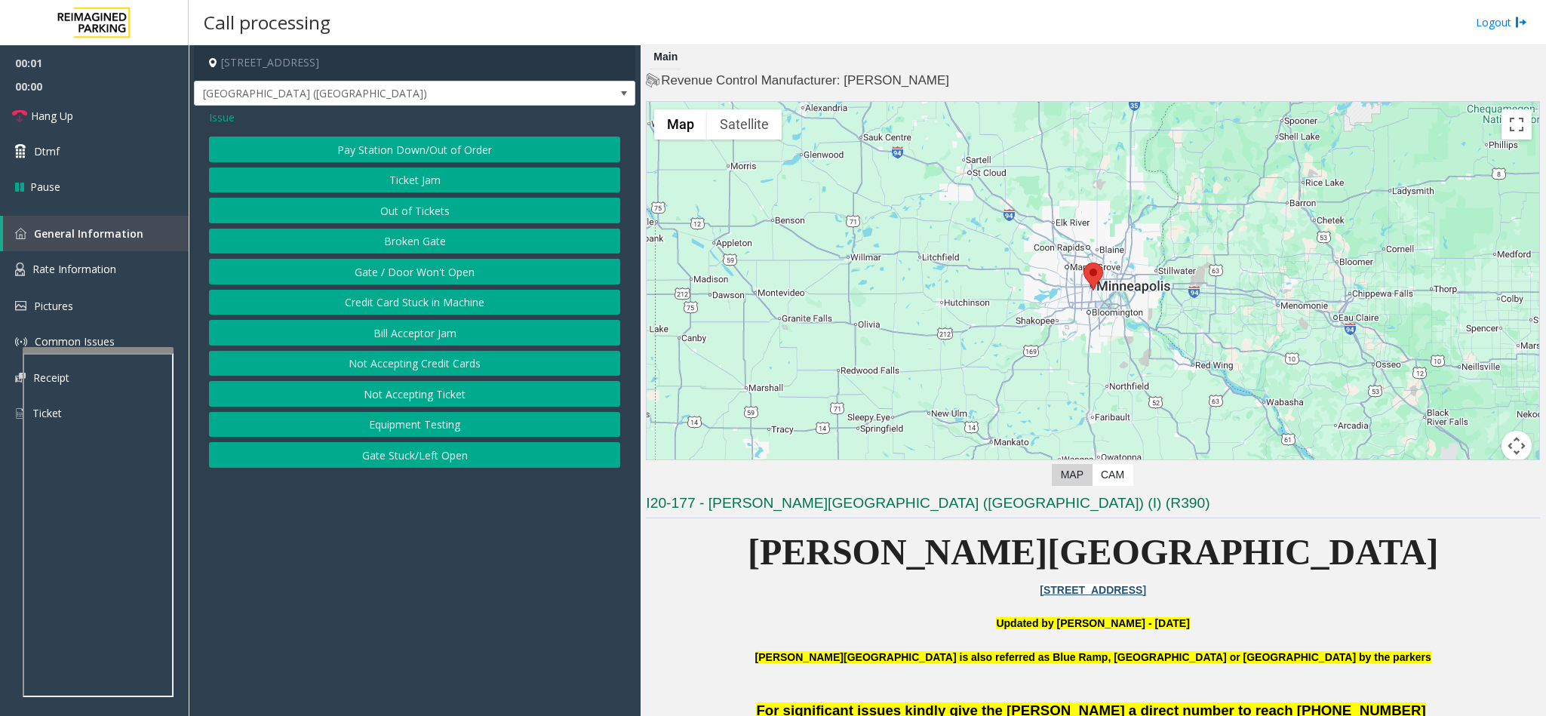
click at [387, 274] on button "Gate / Door Won't Open" at bounding box center [414, 272] width 411 height 26
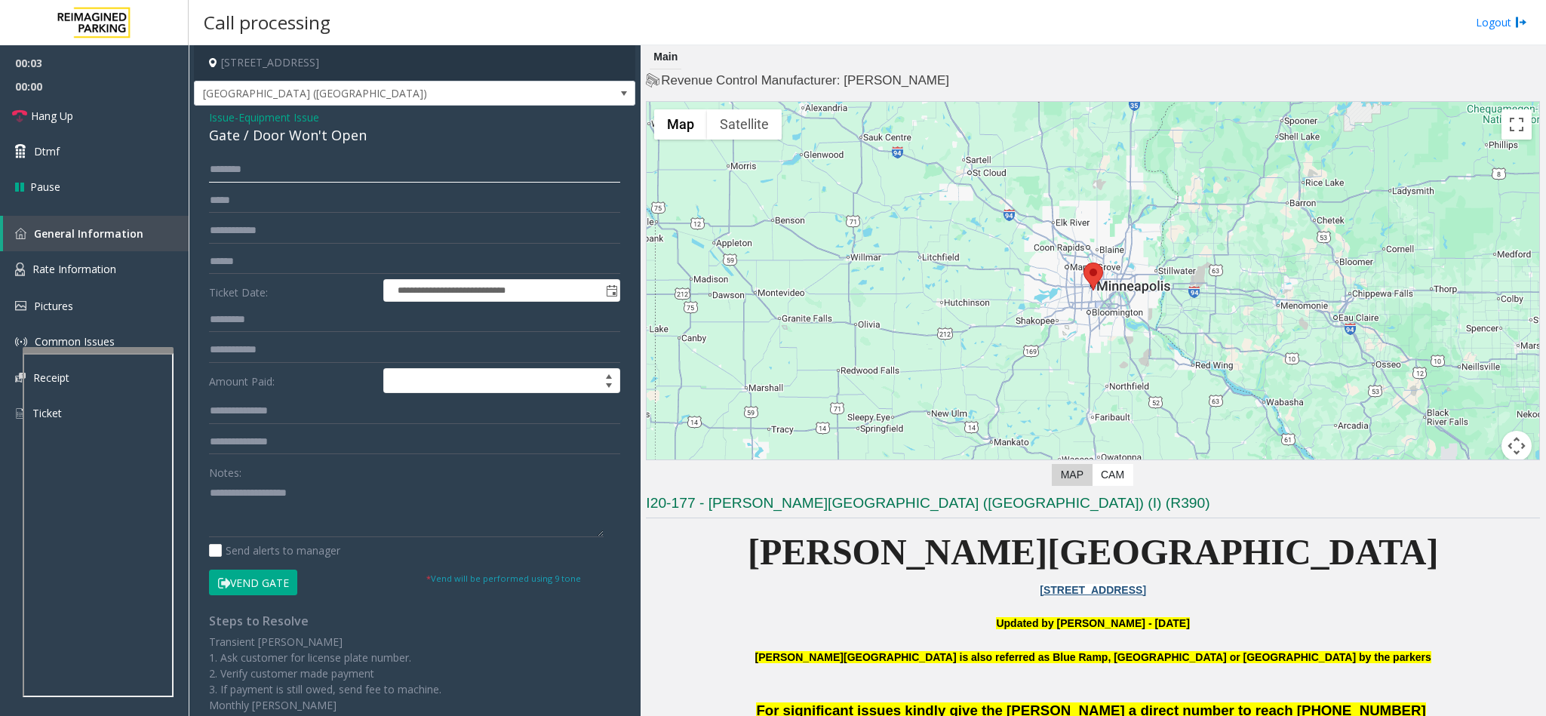
click at [268, 166] on input "text" at bounding box center [414, 170] width 411 height 26
type input "****"
click at [251, 577] on button "Vend Gate" at bounding box center [253, 583] width 88 height 26
click at [269, 518] on textarea at bounding box center [406, 509] width 395 height 57
click at [55, 120] on span "Hang Up" at bounding box center [52, 116] width 42 height 16
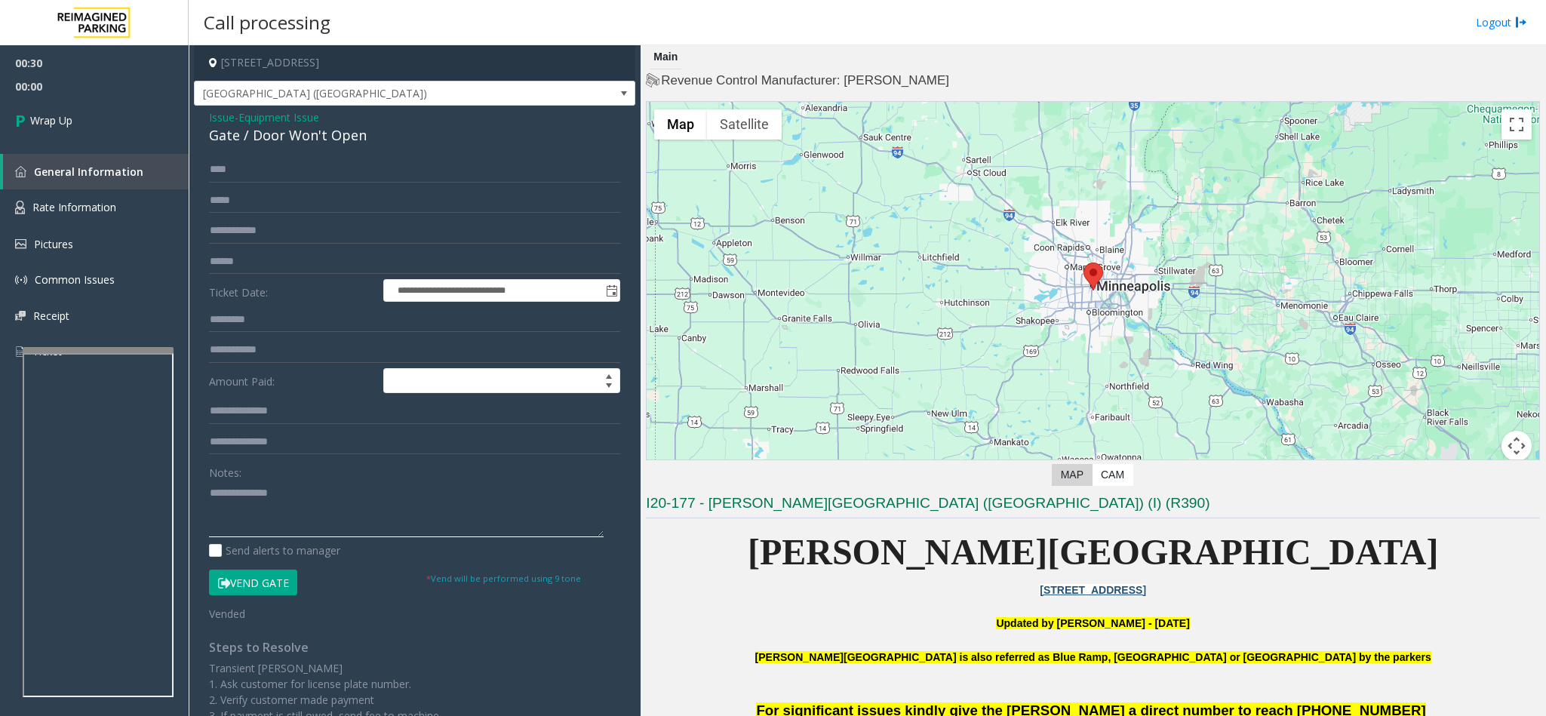
click at [320, 493] on textarea at bounding box center [406, 509] width 395 height 57
type textarea "**********"
click at [69, 116] on span "Wrap Up" at bounding box center [51, 120] width 42 height 16
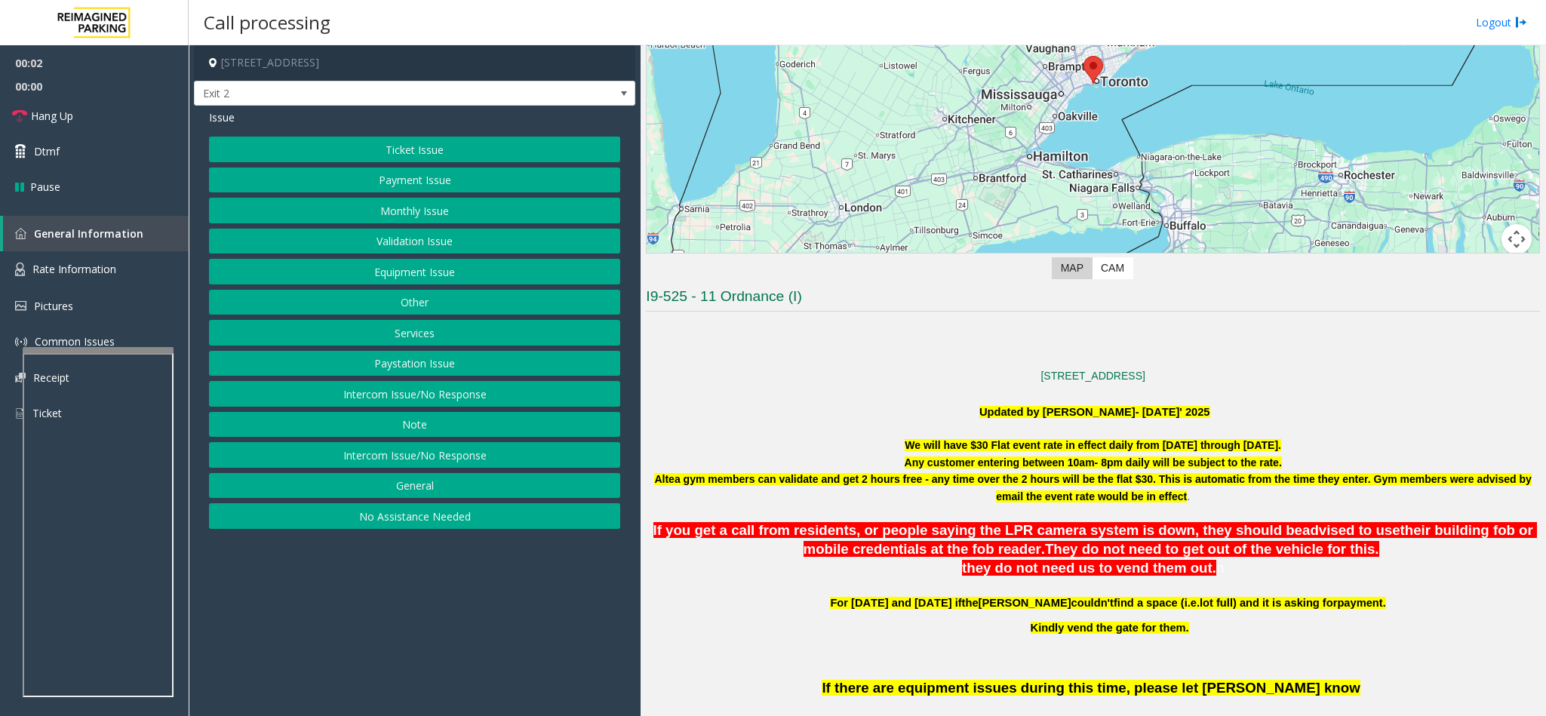
scroll to position [226, 0]
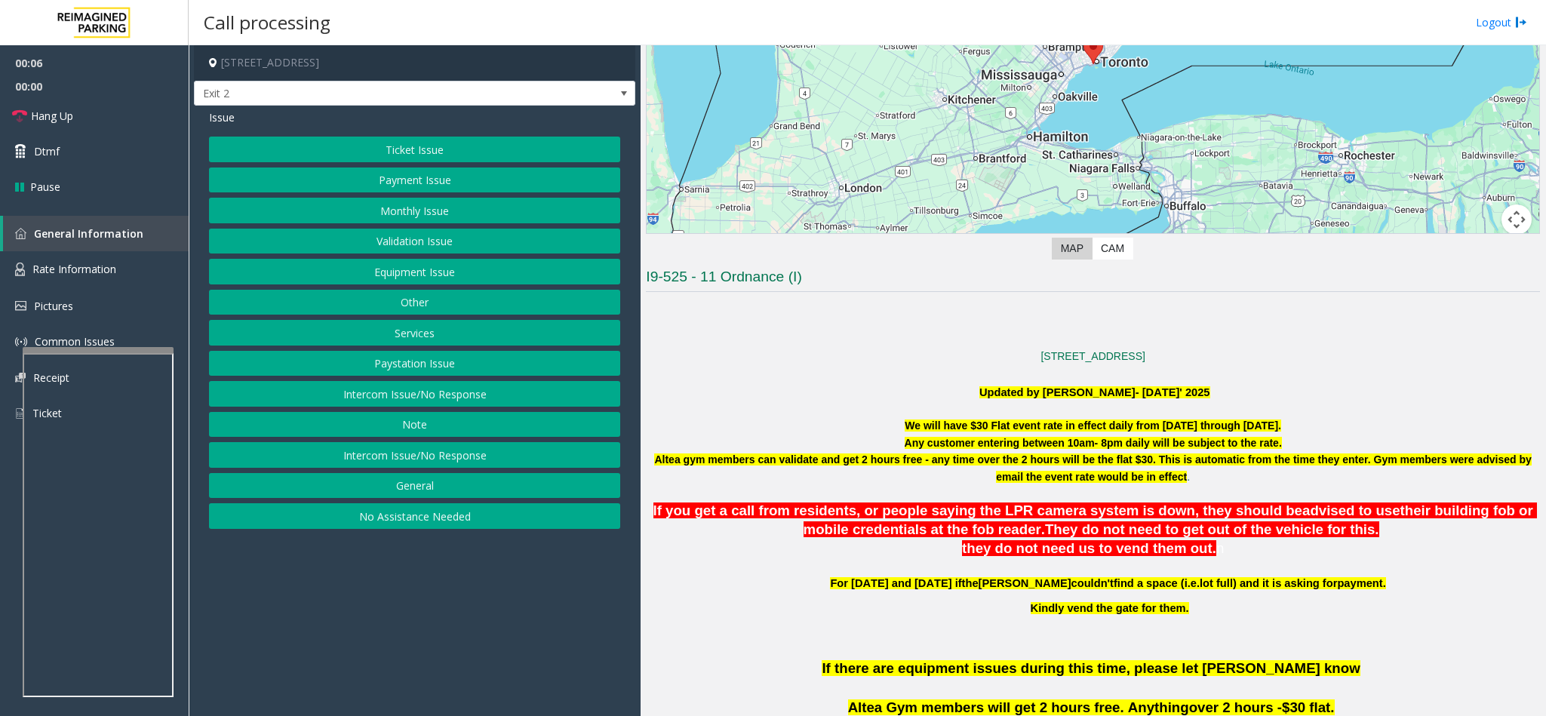
click at [408, 249] on button "Validation Issue" at bounding box center [414, 242] width 411 height 26
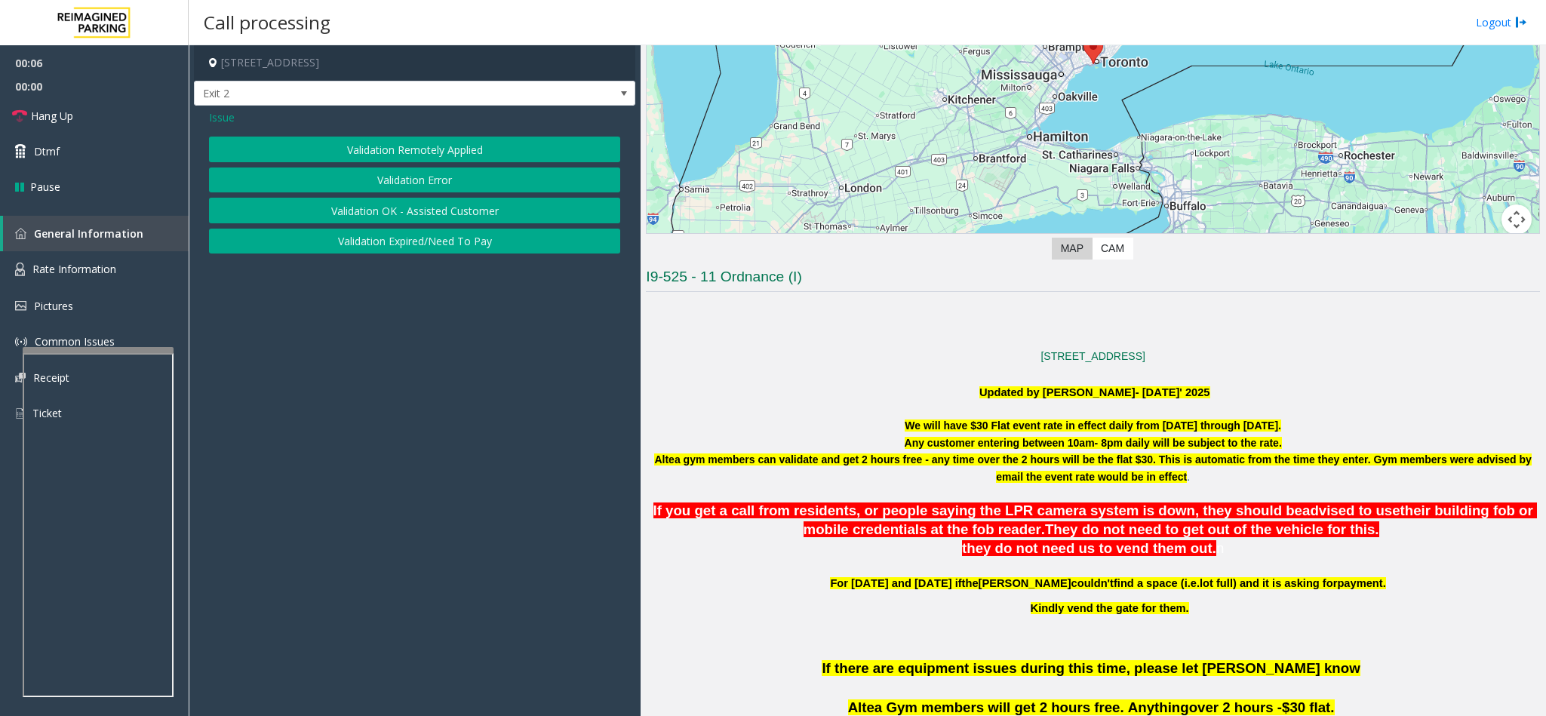
click at [390, 177] on button "Validation Error" at bounding box center [414, 180] width 411 height 26
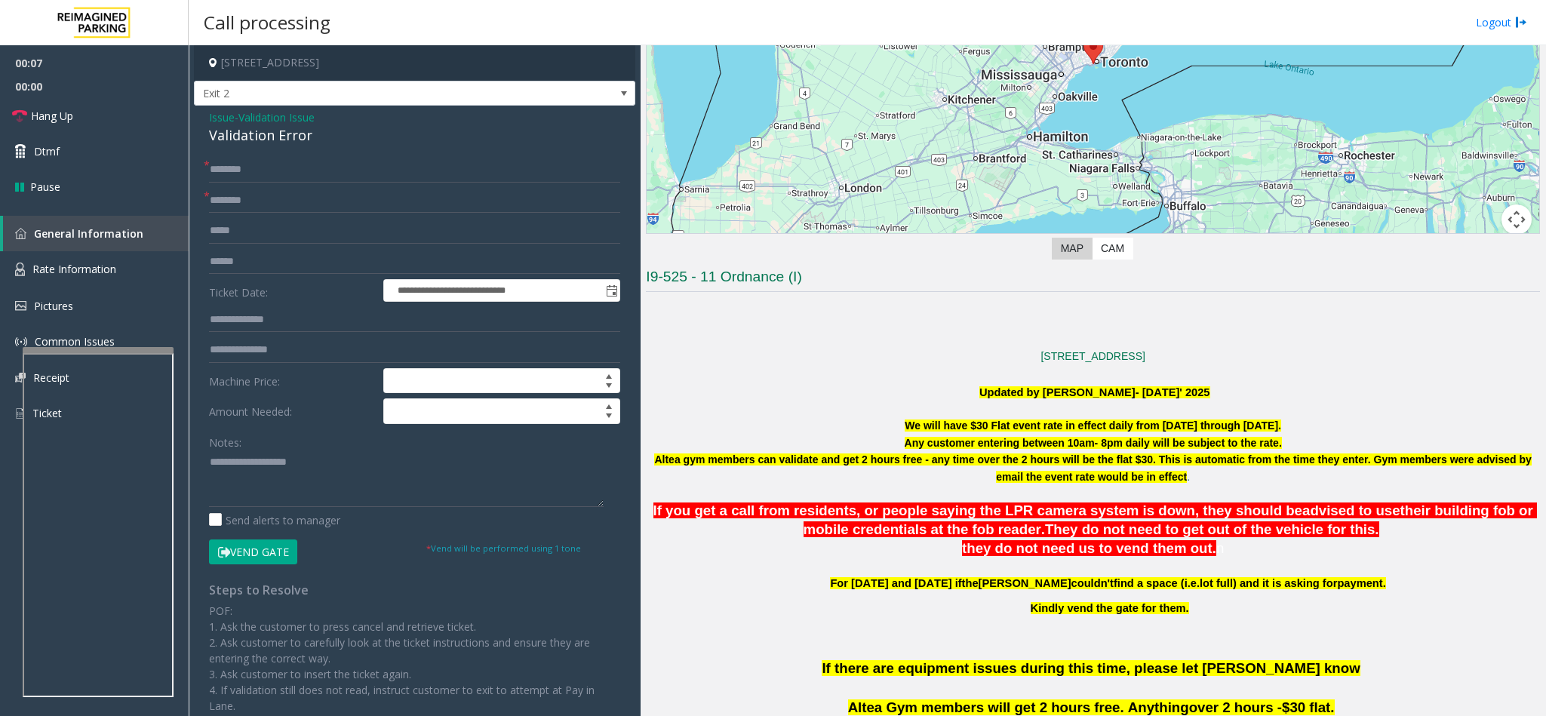
click at [272, 130] on div "Validation Error" at bounding box center [414, 135] width 411 height 20
click at [209, 462] on textarea at bounding box center [406, 478] width 395 height 57
type textarea "**********"
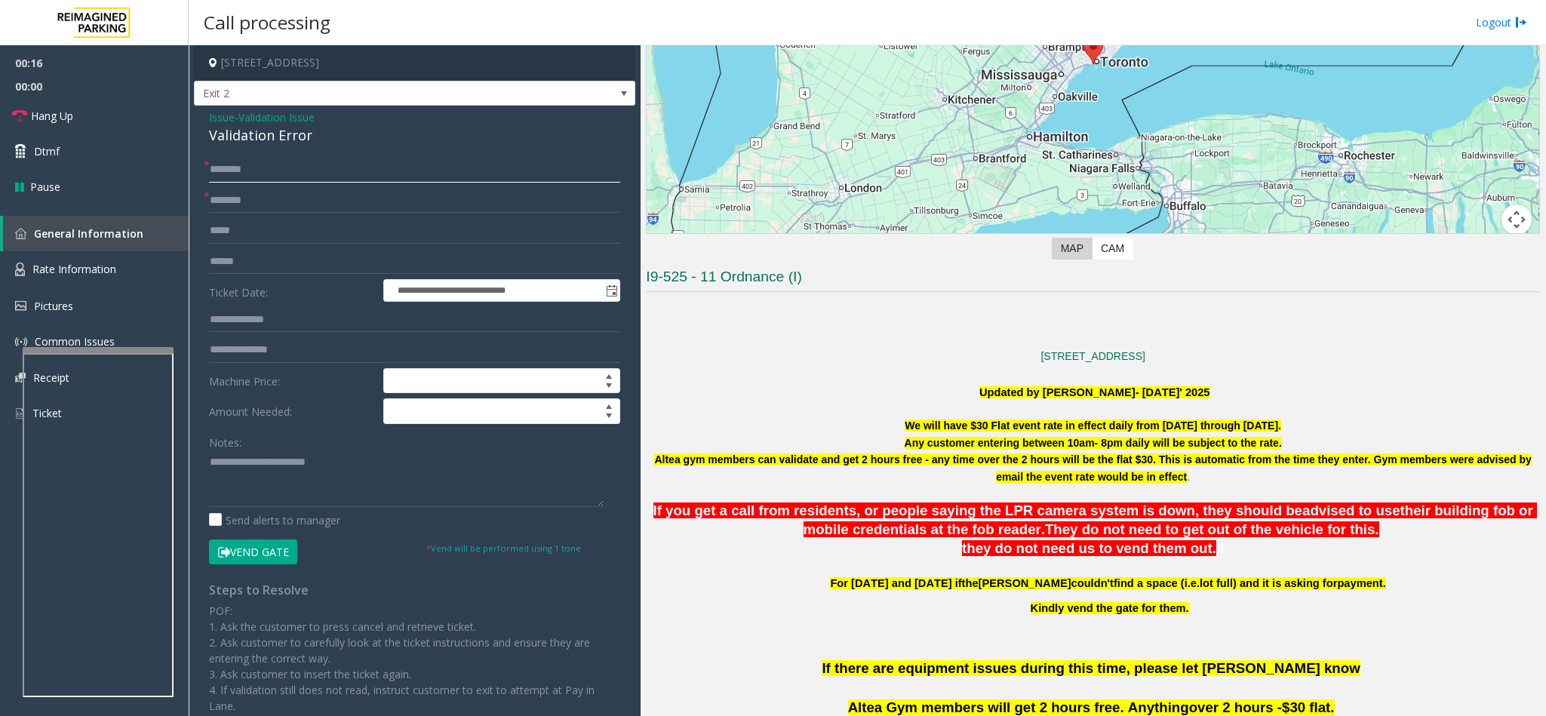
click at [238, 174] on input "text" at bounding box center [414, 170] width 411 height 26
click at [243, 202] on input "text" at bounding box center [414, 201] width 411 height 26
type input "*****"
click at [249, 171] on input "text" at bounding box center [414, 170] width 411 height 26
type input "*****"
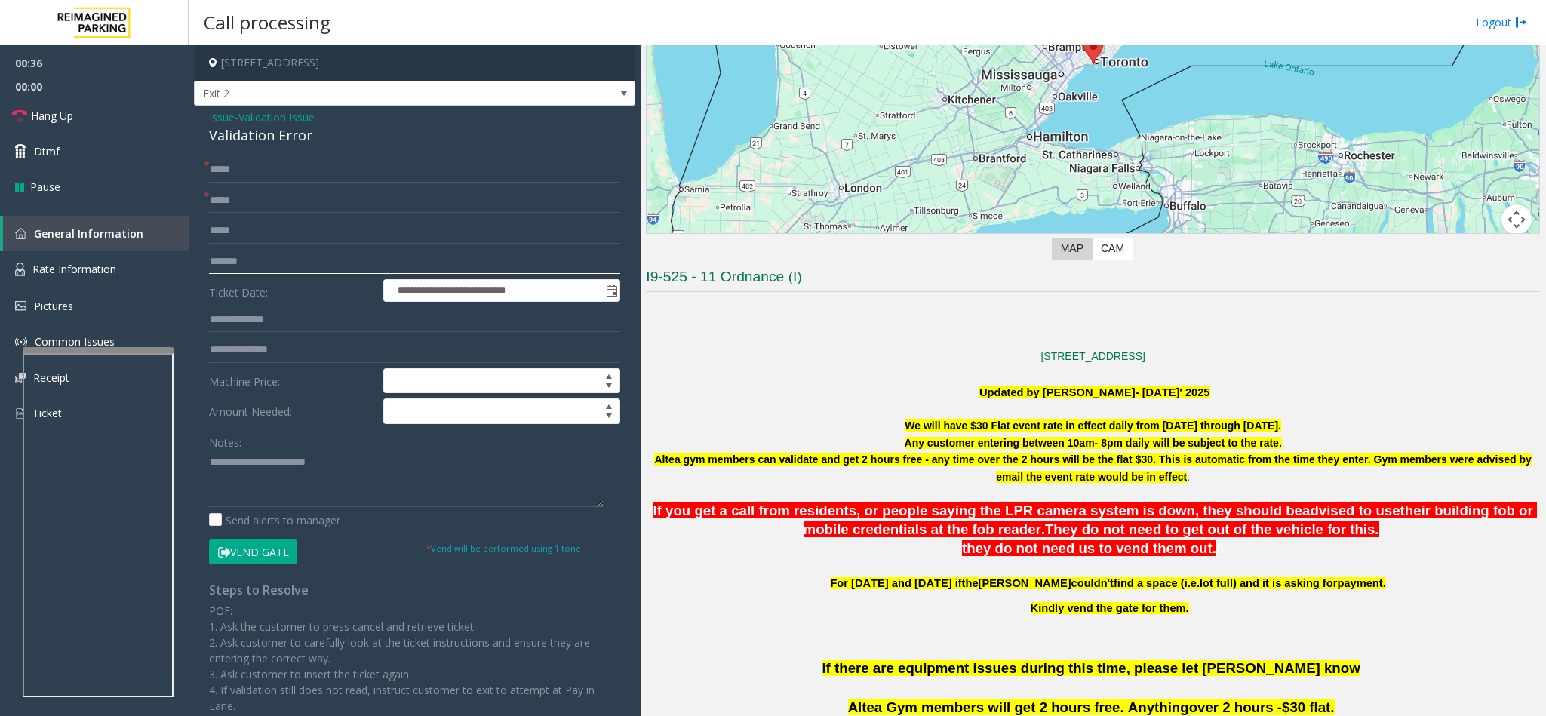
type input "*******"
click at [218, 480] on textarea at bounding box center [406, 478] width 395 height 57
click at [259, 474] on textarea at bounding box center [406, 478] width 395 height 57
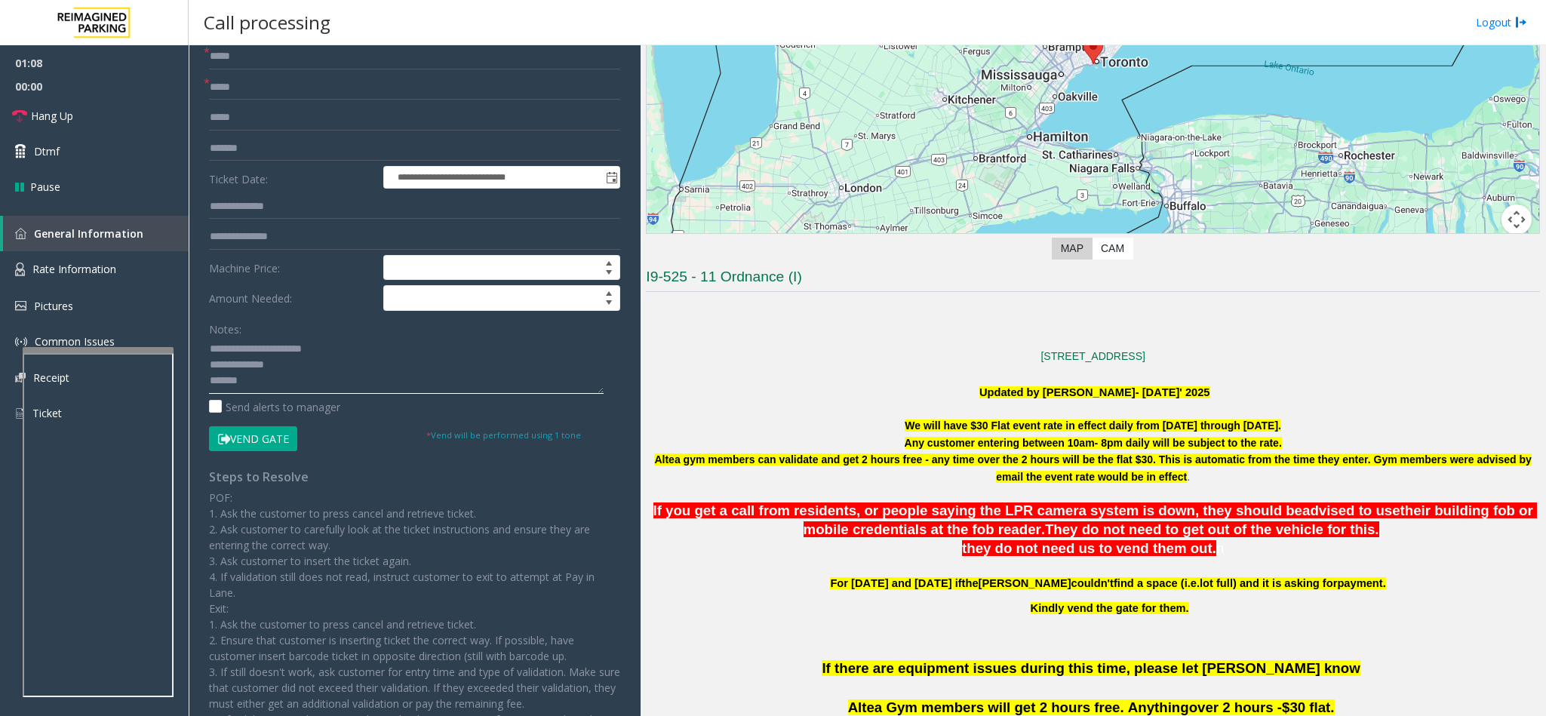
scroll to position [1132, 0]
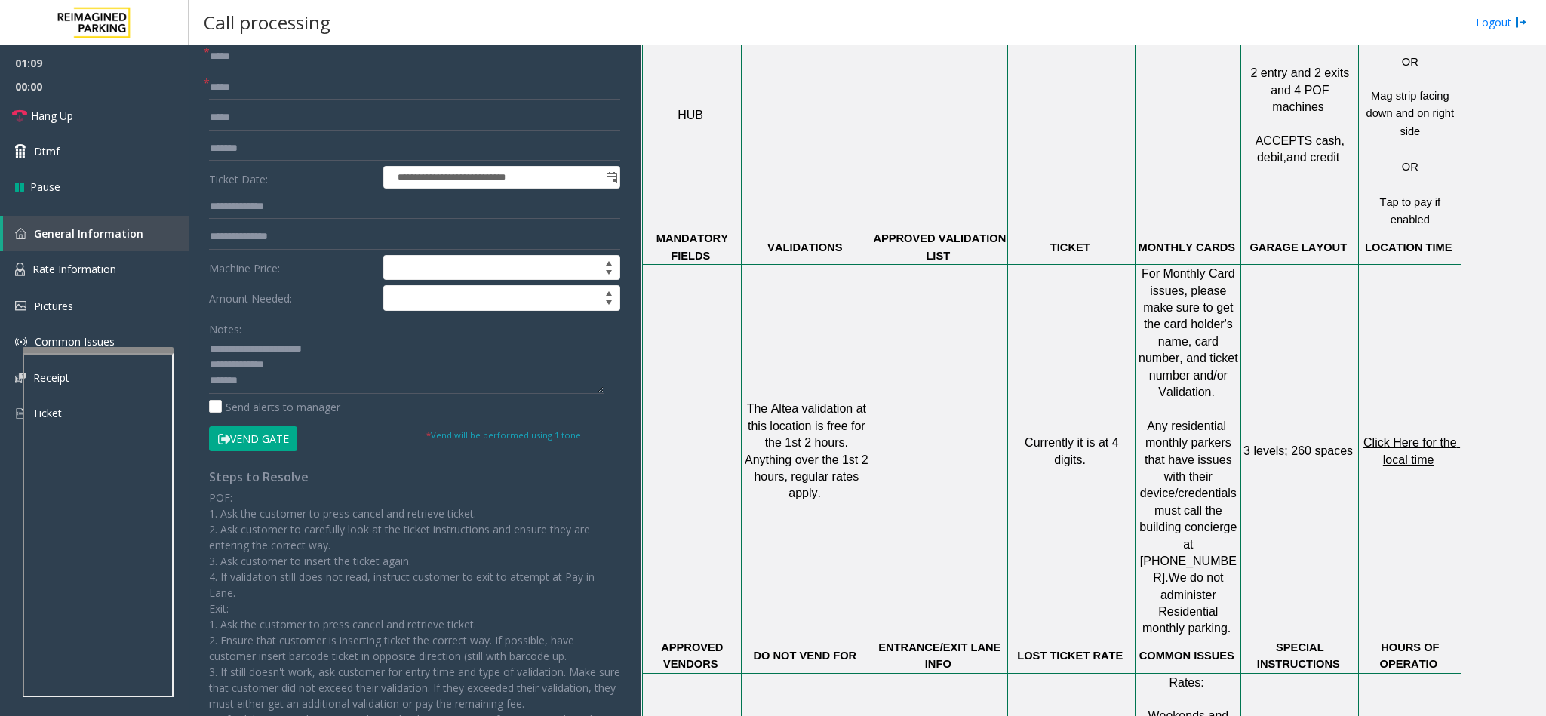
click at [1381, 436] on span "Click Here for the local time" at bounding box center [1411, 450] width 97 height 29
click at [285, 392] on textarea at bounding box center [406, 365] width 395 height 57
type textarea "**********"
click at [263, 438] on button "Vend Gate" at bounding box center [253, 439] width 88 height 26
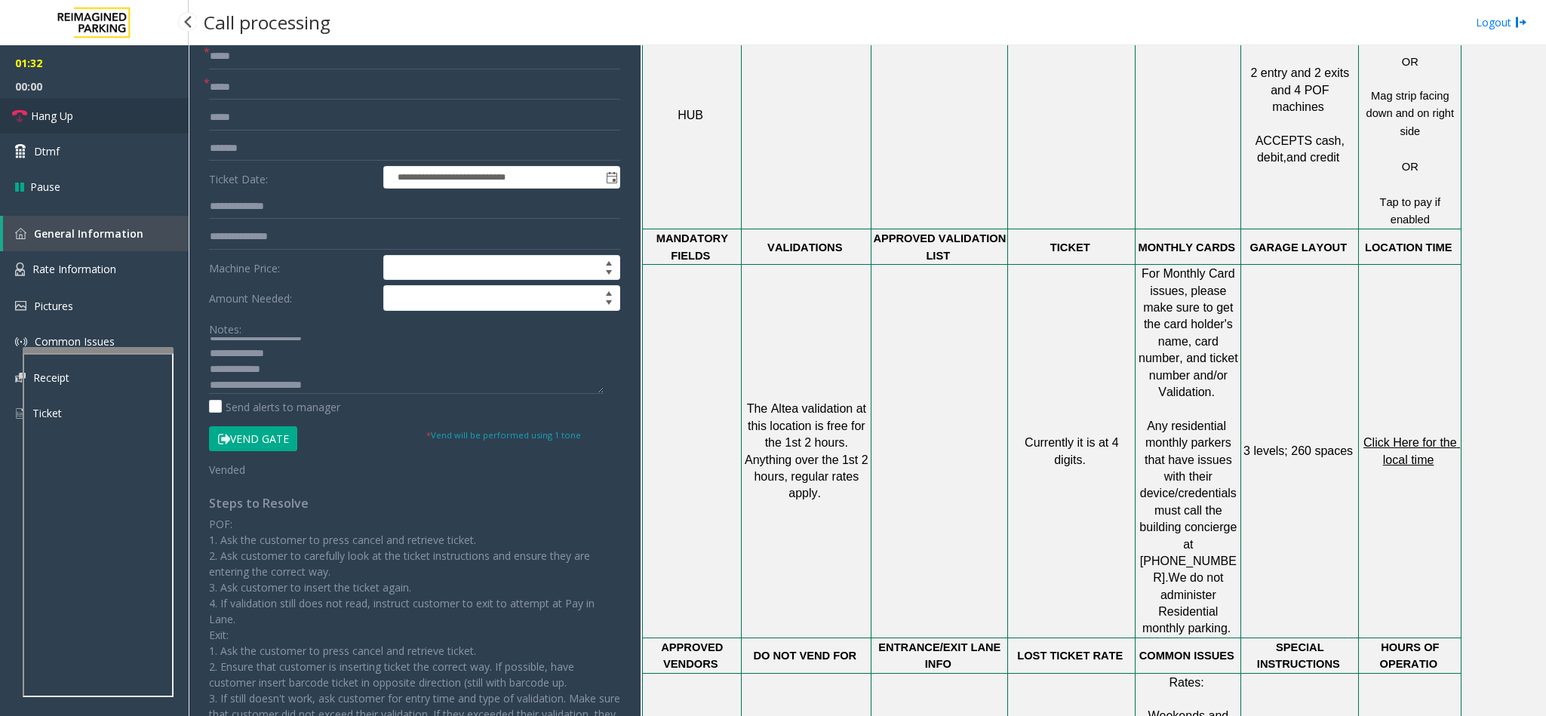
click at [125, 121] on link "Hang Up" at bounding box center [94, 115] width 189 height 35
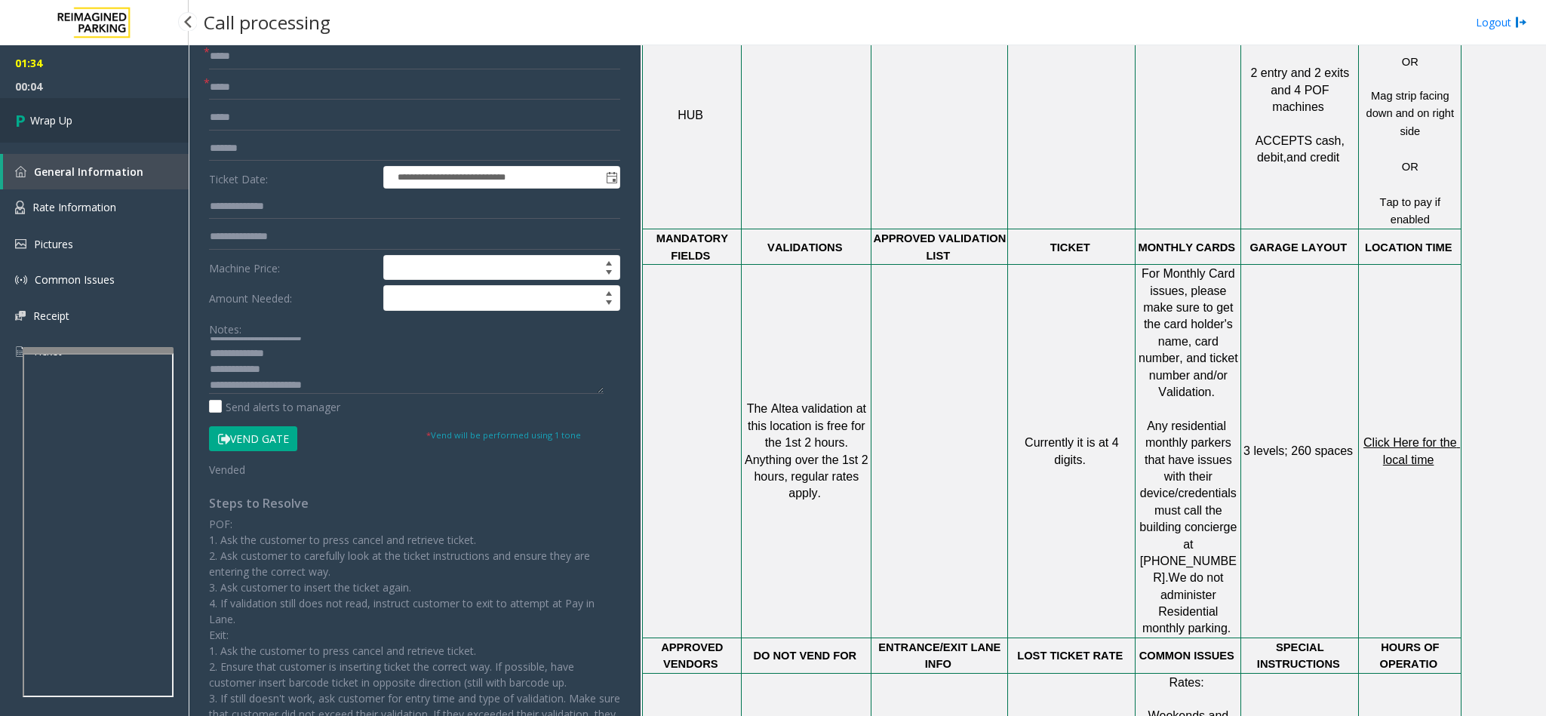
click at [106, 104] on link "Wrap Up" at bounding box center [94, 120] width 189 height 45
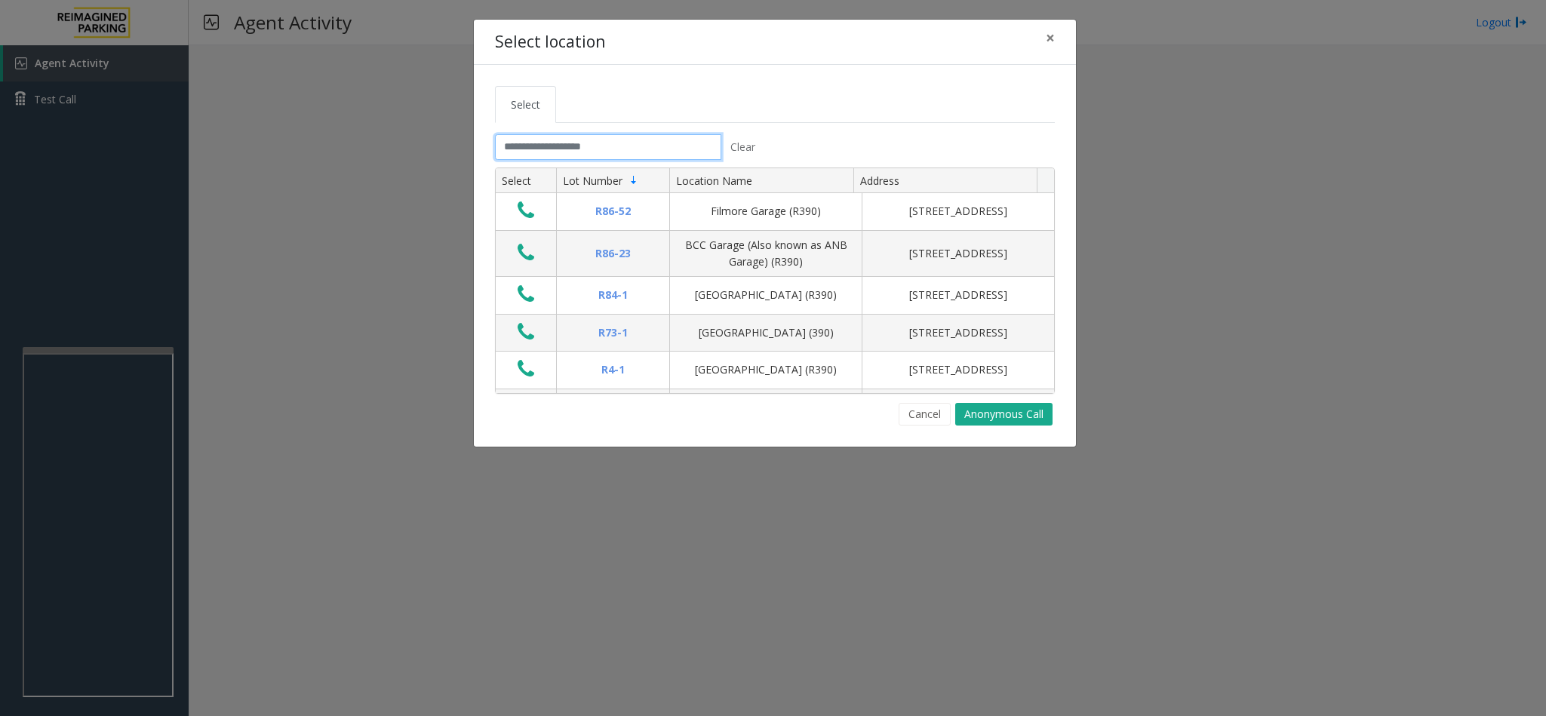
click at [541, 154] on input "text" at bounding box center [608, 147] width 226 height 26
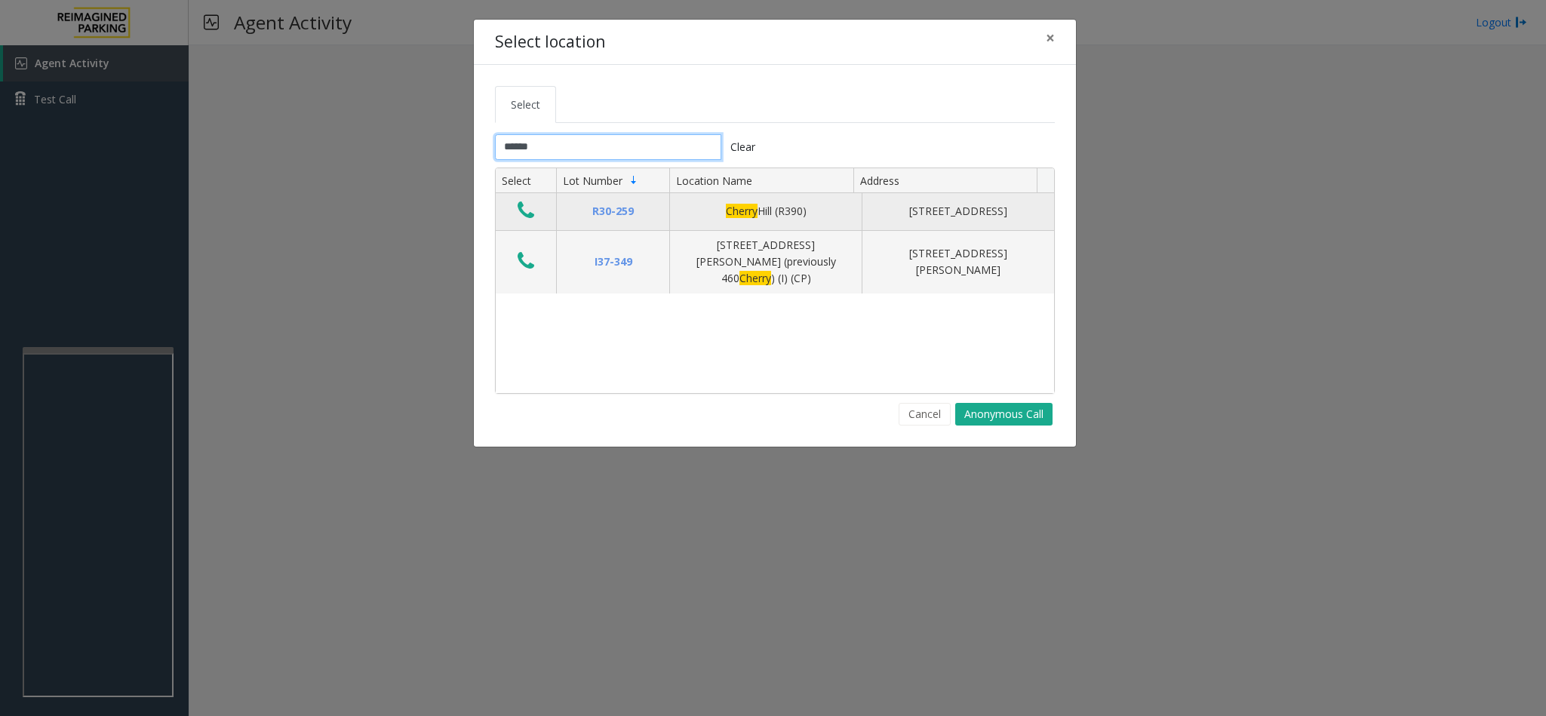
type input "******"
click at [525, 208] on icon "Data table" at bounding box center [526, 210] width 17 height 21
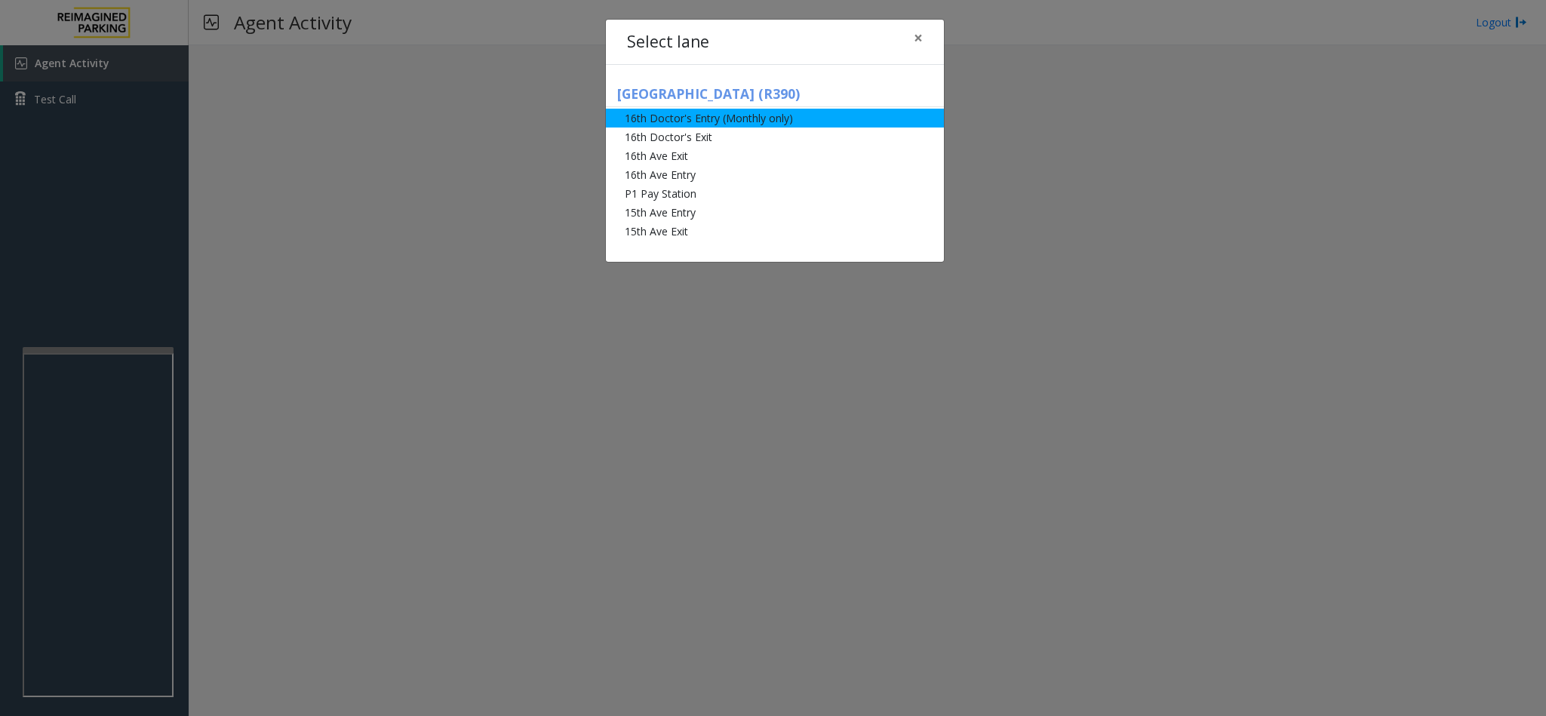
click at [699, 120] on li "16th Doctor's Entry (Monthly only)" at bounding box center [775, 118] width 338 height 19
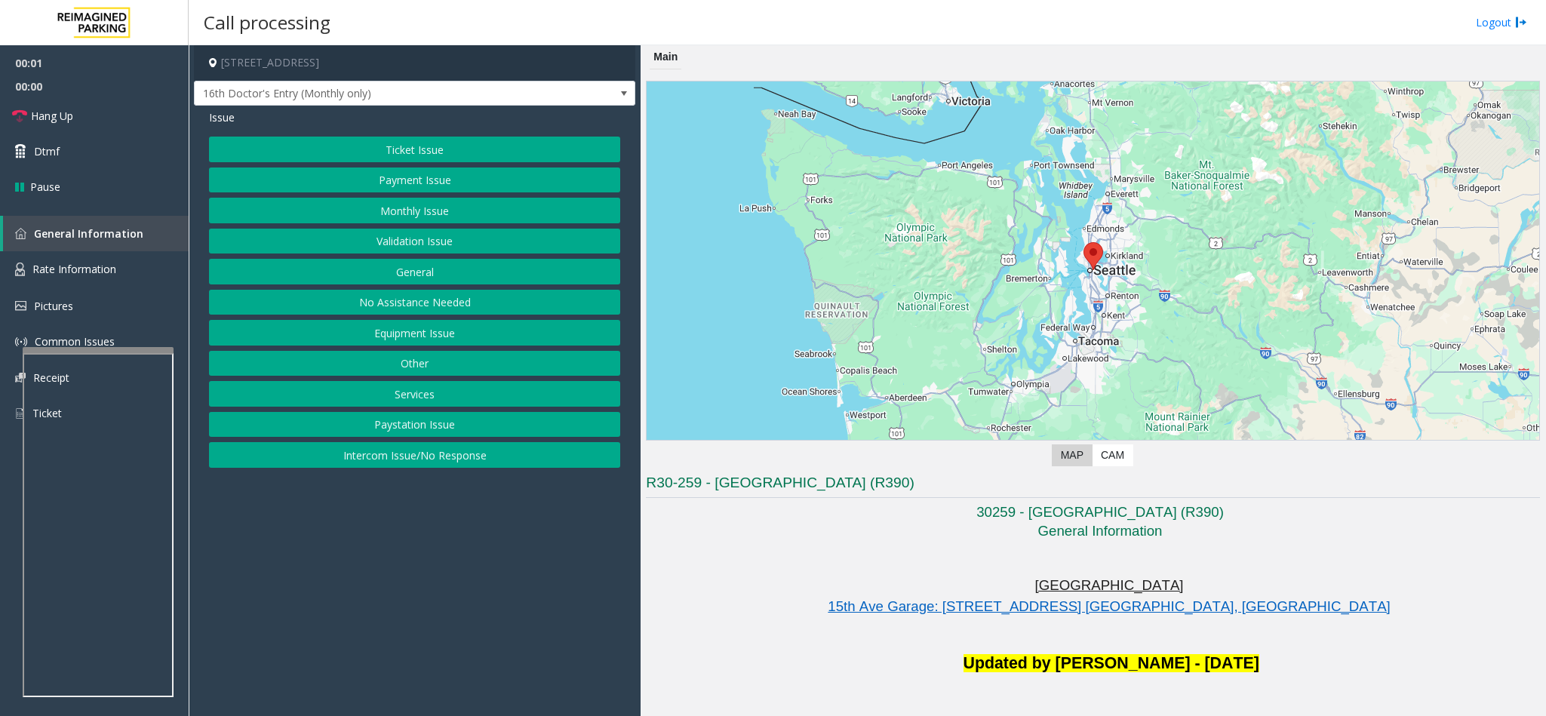
click at [428, 216] on button "Monthly Issue" at bounding box center [414, 211] width 411 height 26
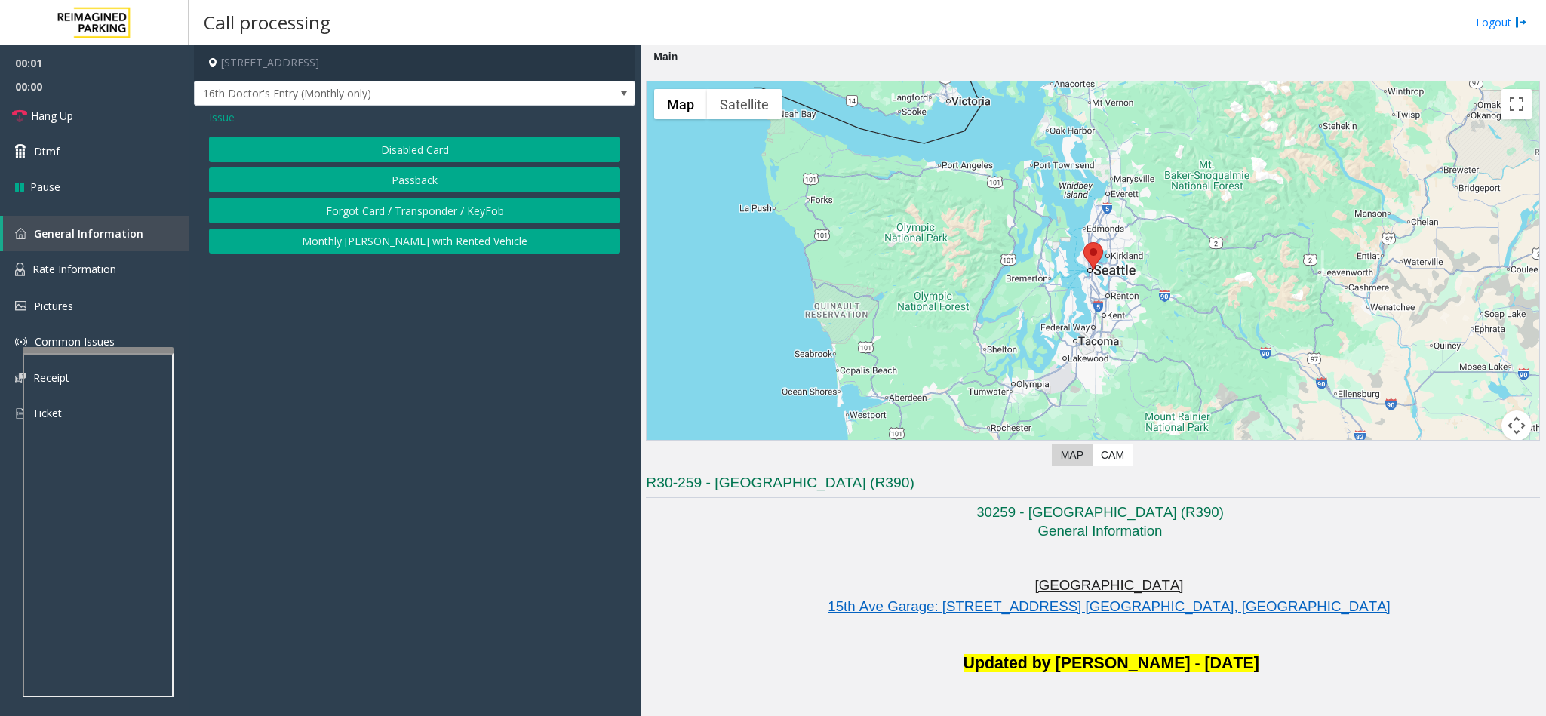
click at [414, 157] on button "Disabled Card" at bounding box center [414, 150] width 411 height 26
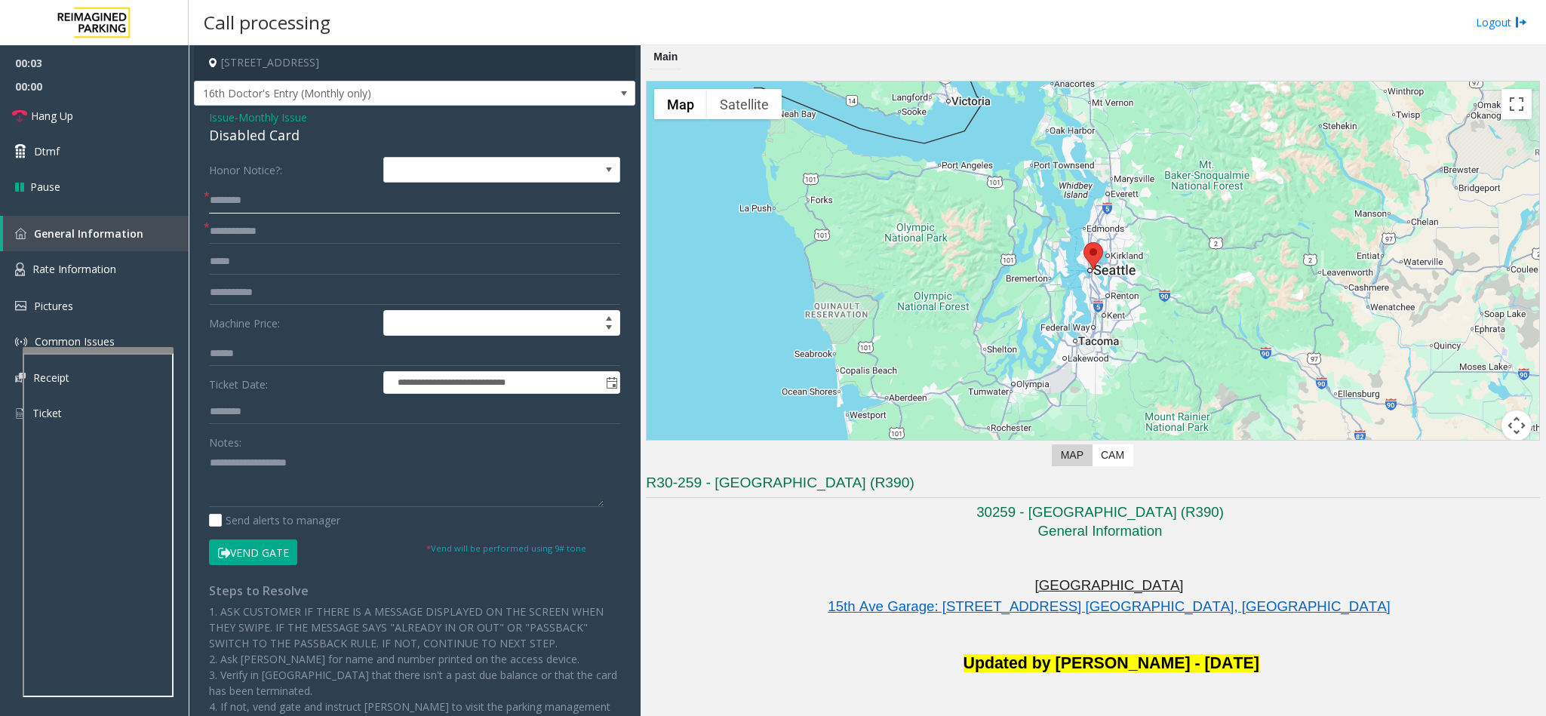
click at [249, 199] on input "text" at bounding box center [414, 201] width 411 height 26
type input "**********"
type input "******"
click at [242, 559] on button "Vend Gate" at bounding box center [253, 552] width 88 height 26
click at [259, 481] on textarea at bounding box center [406, 478] width 395 height 57
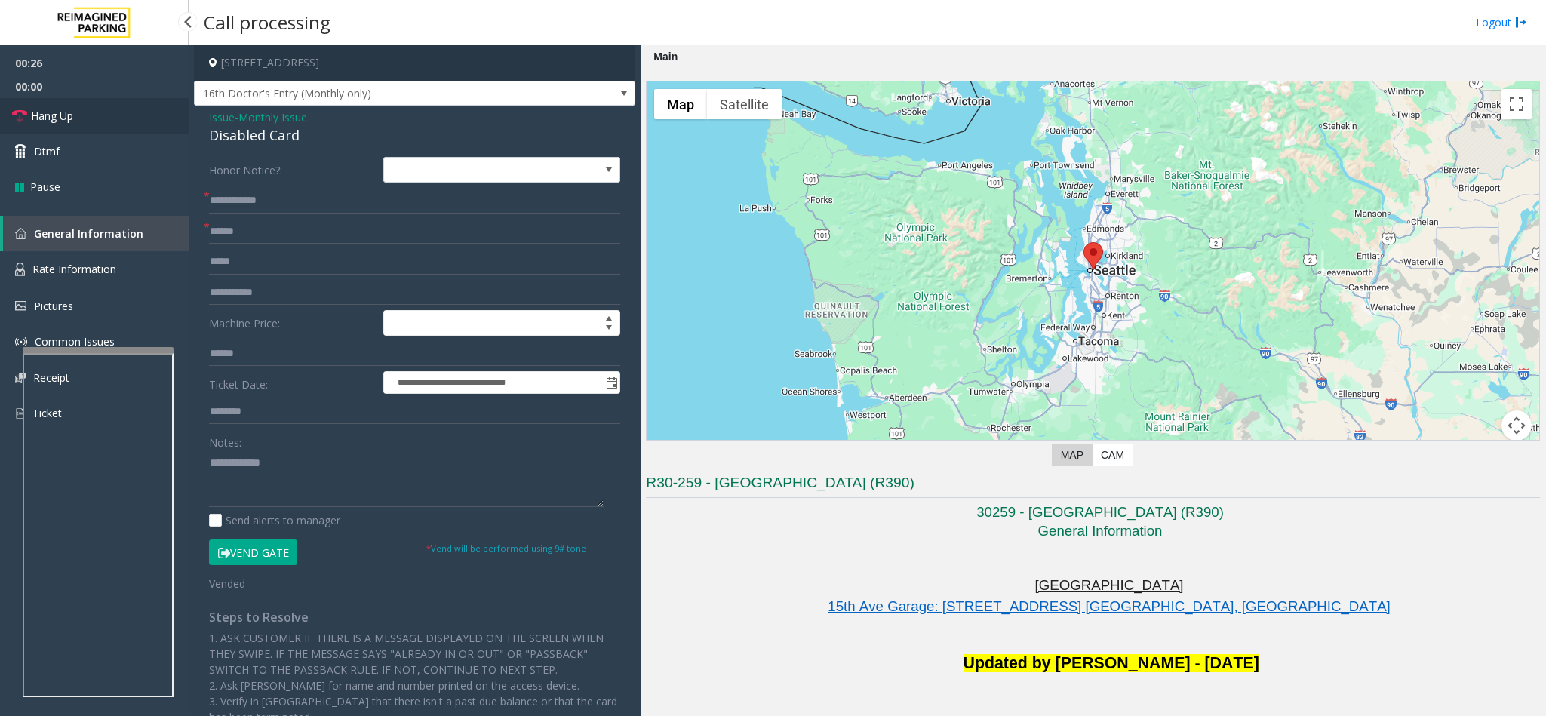
click at [111, 127] on link "Hang Up" at bounding box center [94, 115] width 189 height 35
click at [299, 457] on textarea at bounding box center [406, 478] width 395 height 57
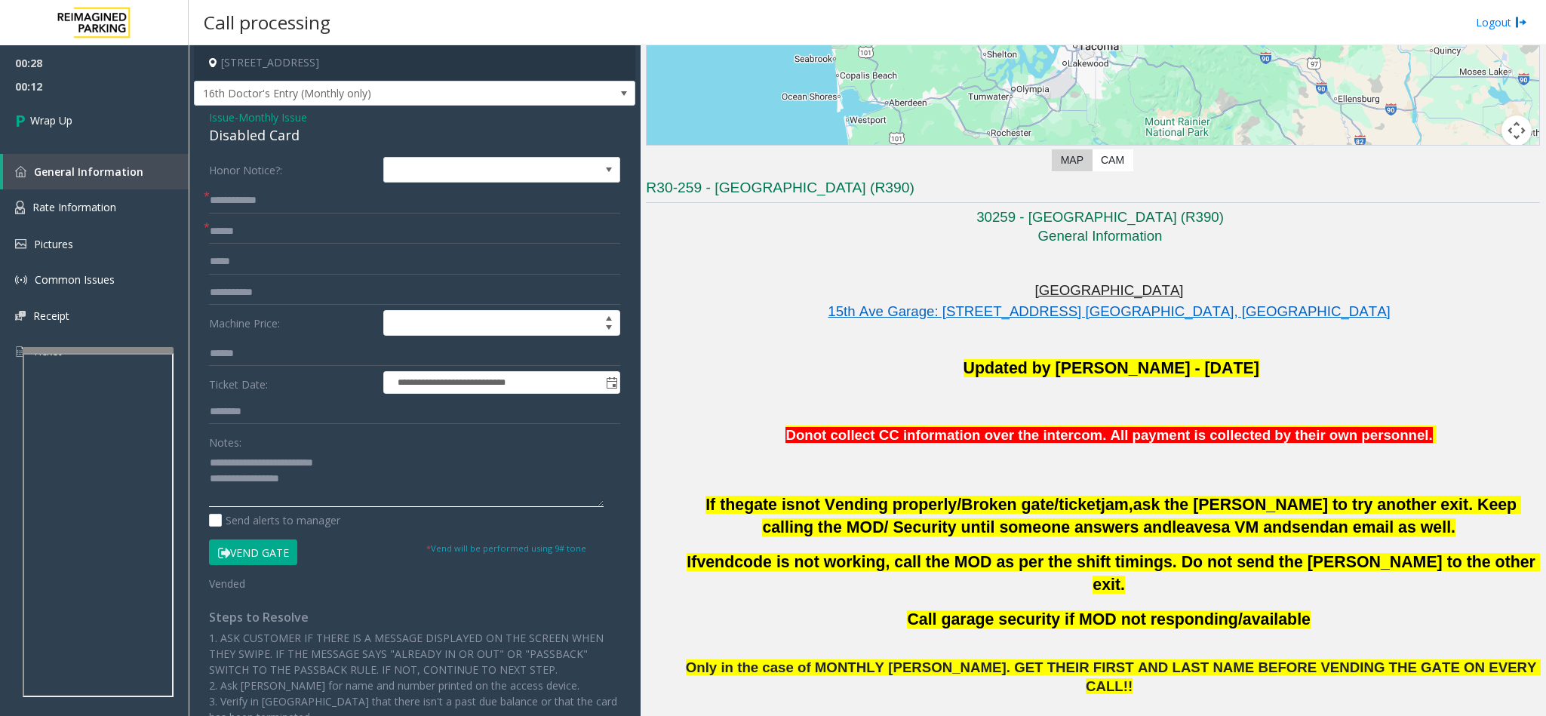
scroll to position [340, 0]
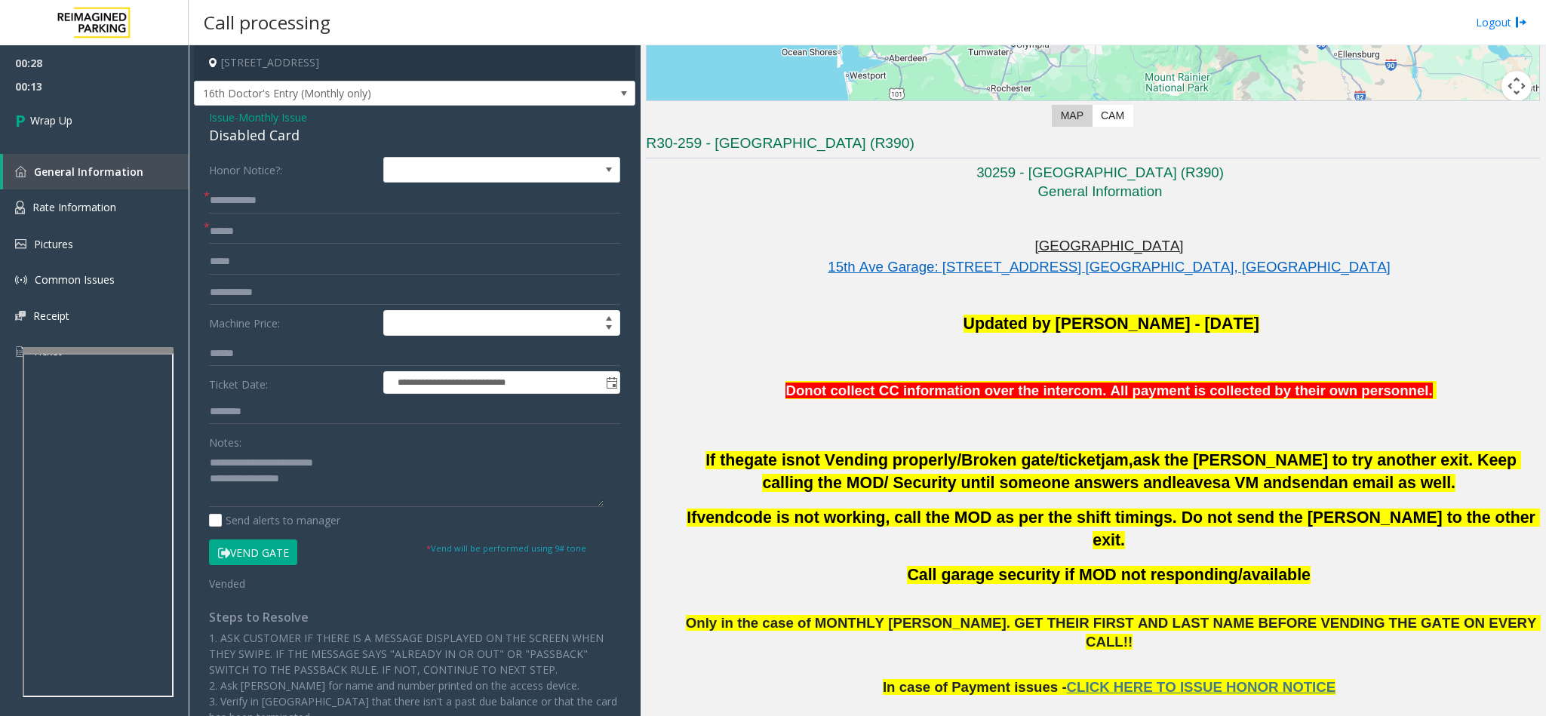
click at [942, 615] on span "Only in the case of MONTHLY [PERSON_NAME]. GET THEIR FIRST AND LAST NAME BEFORE…" at bounding box center [1113, 632] width 855 height 35
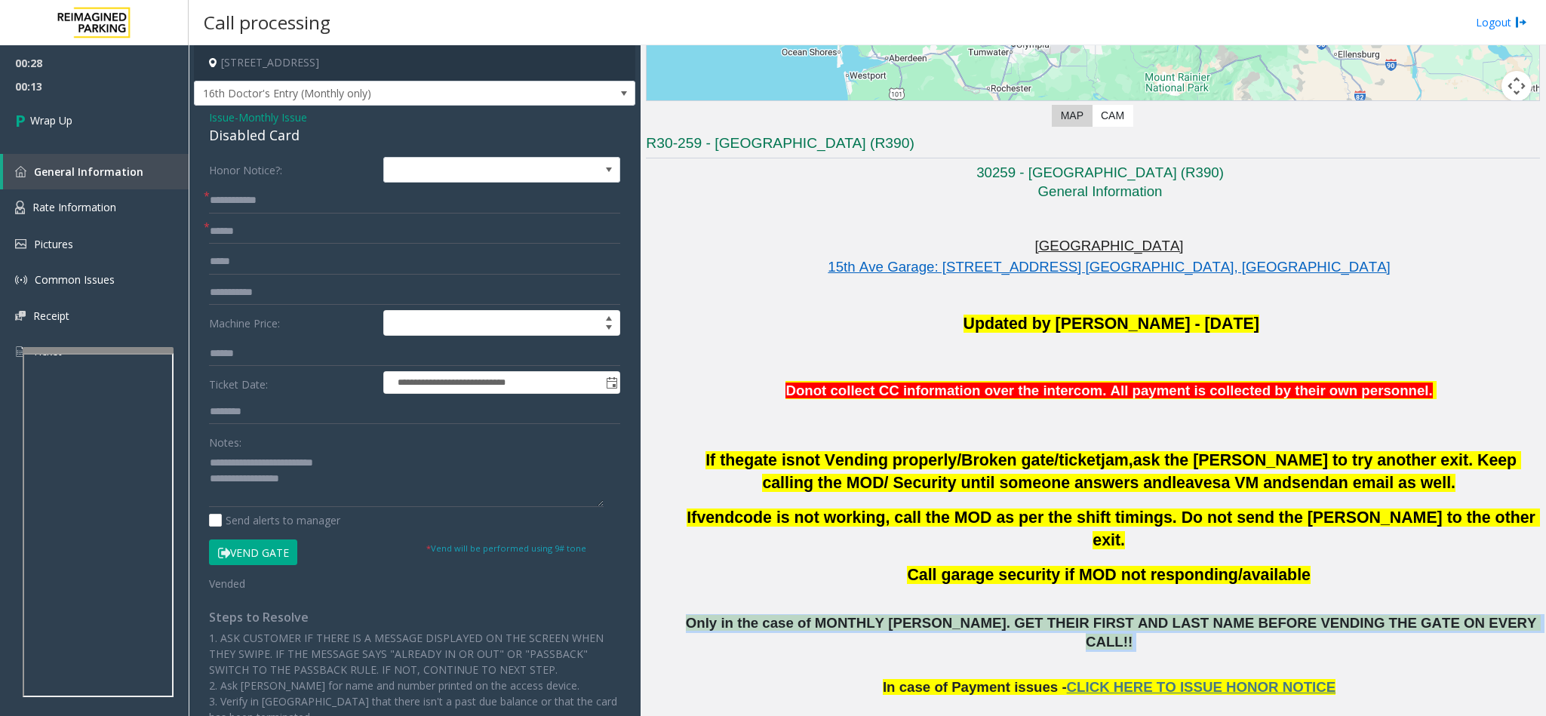
click at [942, 615] on span "Only in the case of MONTHLY [PERSON_NAME]. GET THEIR FIRST AND LAST NAME BEFORE…" at bounding box center [1113, 632] width 855 height 35
copy p "Only in the case of MONTHLY [PERSON_NAME]. GET THEIR FIRST AND LAST NAME BEFORE…"
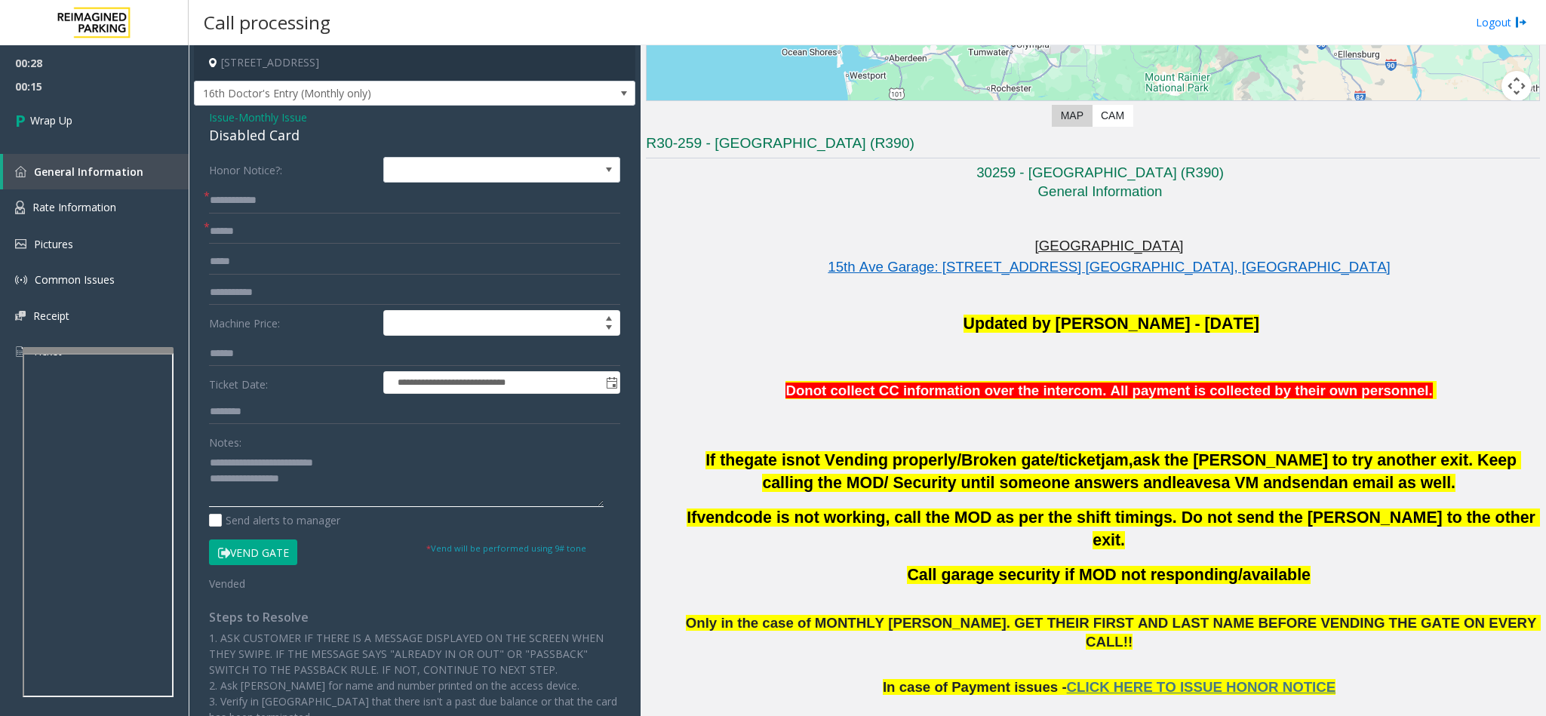
click at [297, 483] on textarea at bounding box center [406, 478] width 395 height 57
paste textarea "**********"
type textarea "**********"
click at [66, 139] on link "Wrap Up" at bounding box center [94, 120] width 189 height 45
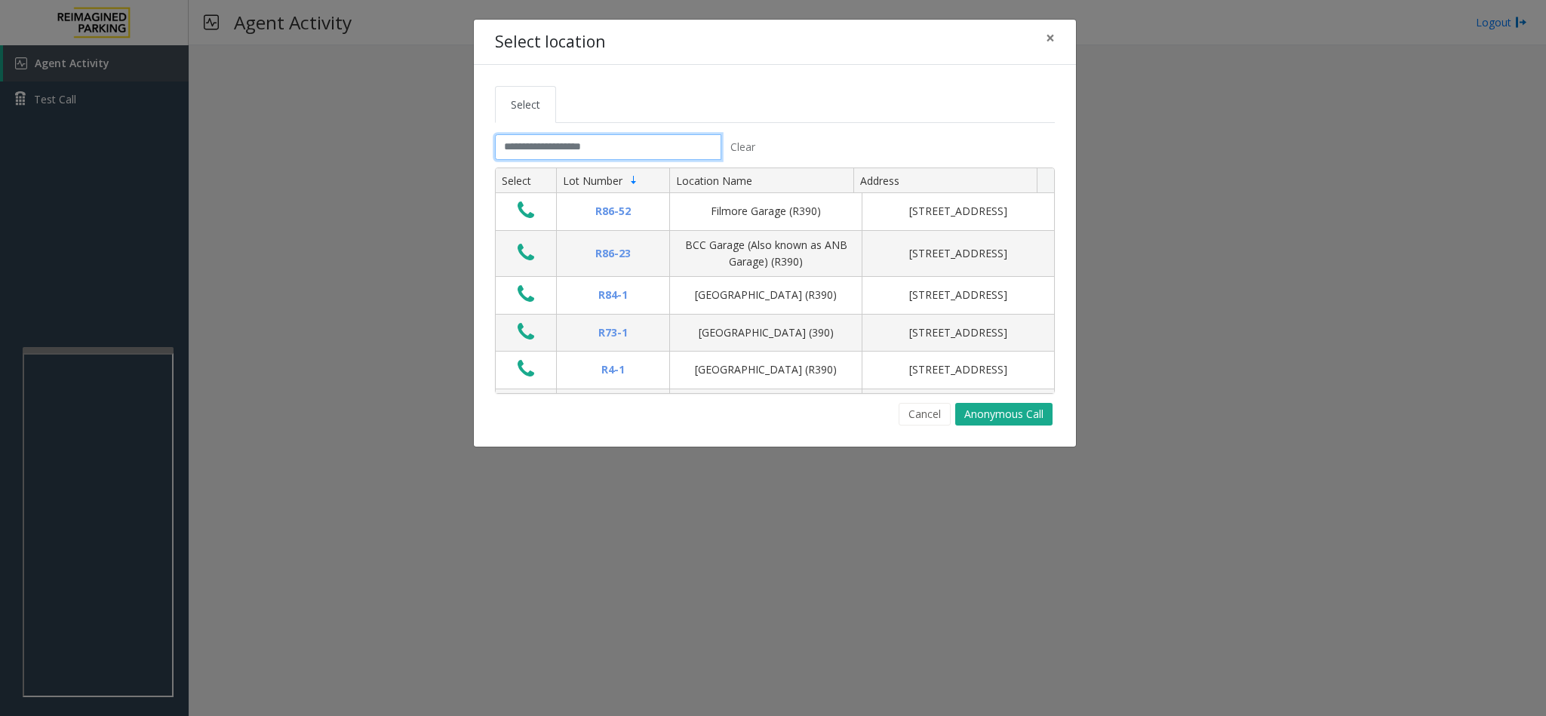
click at [533, 143] on input "text" at bounding box center [608, 147] width 226 height 26
click at [942, 417] on button "Cancel" at bounding box center [925, 414] width 52 height 23
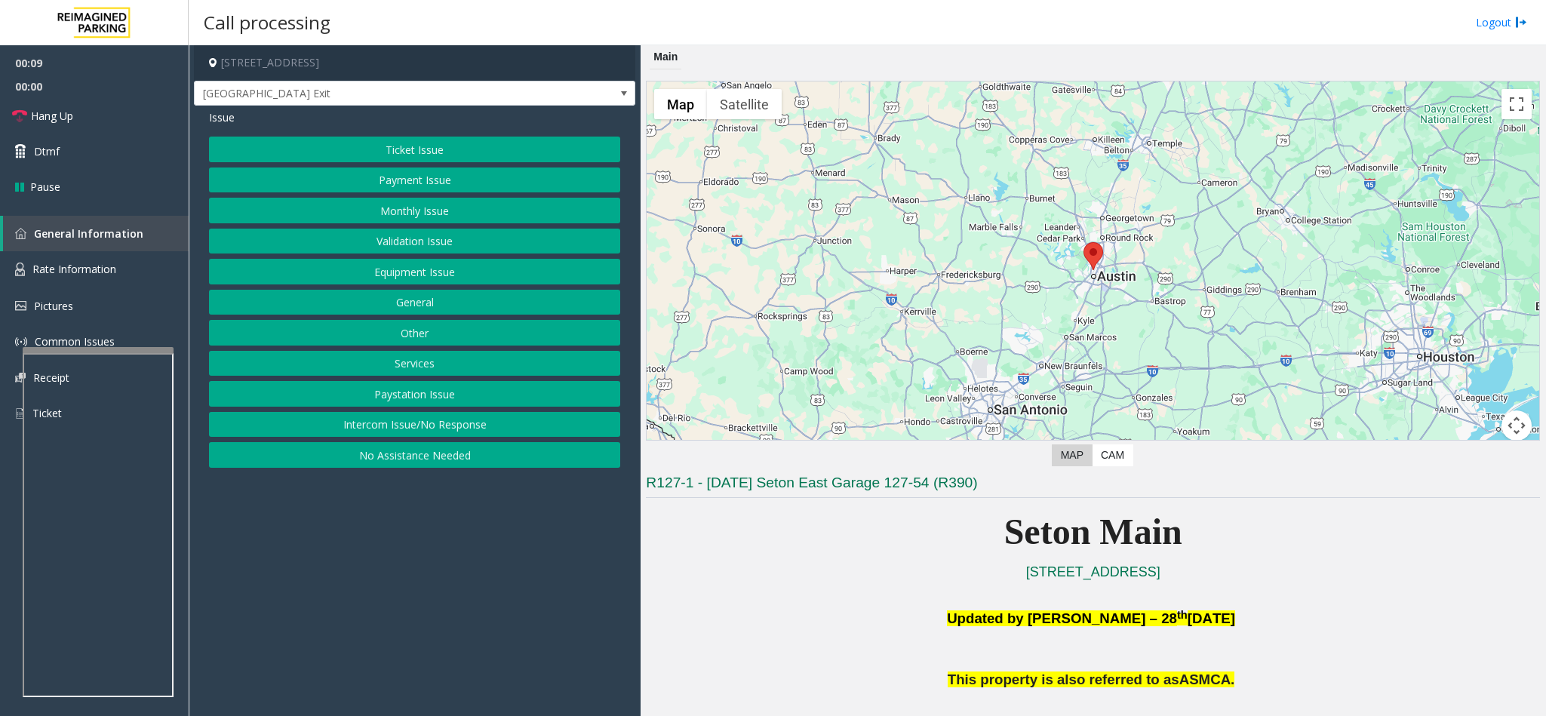
click at [422, 362] on button "Services" at bounding box center [414, 364] width 411 height 26
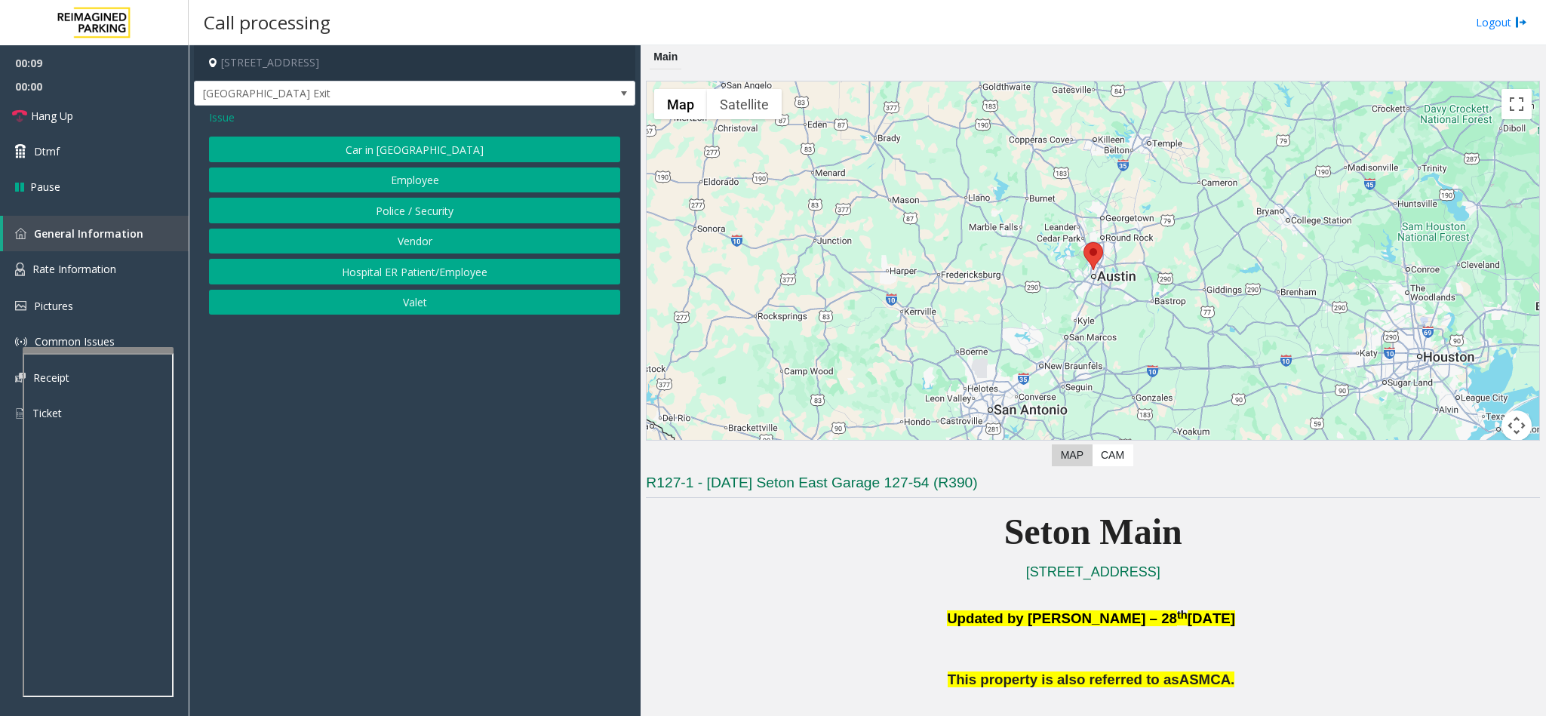
click at [428, 240] on button "Vendor" at bounding box center [414, 242] width 411 height 26
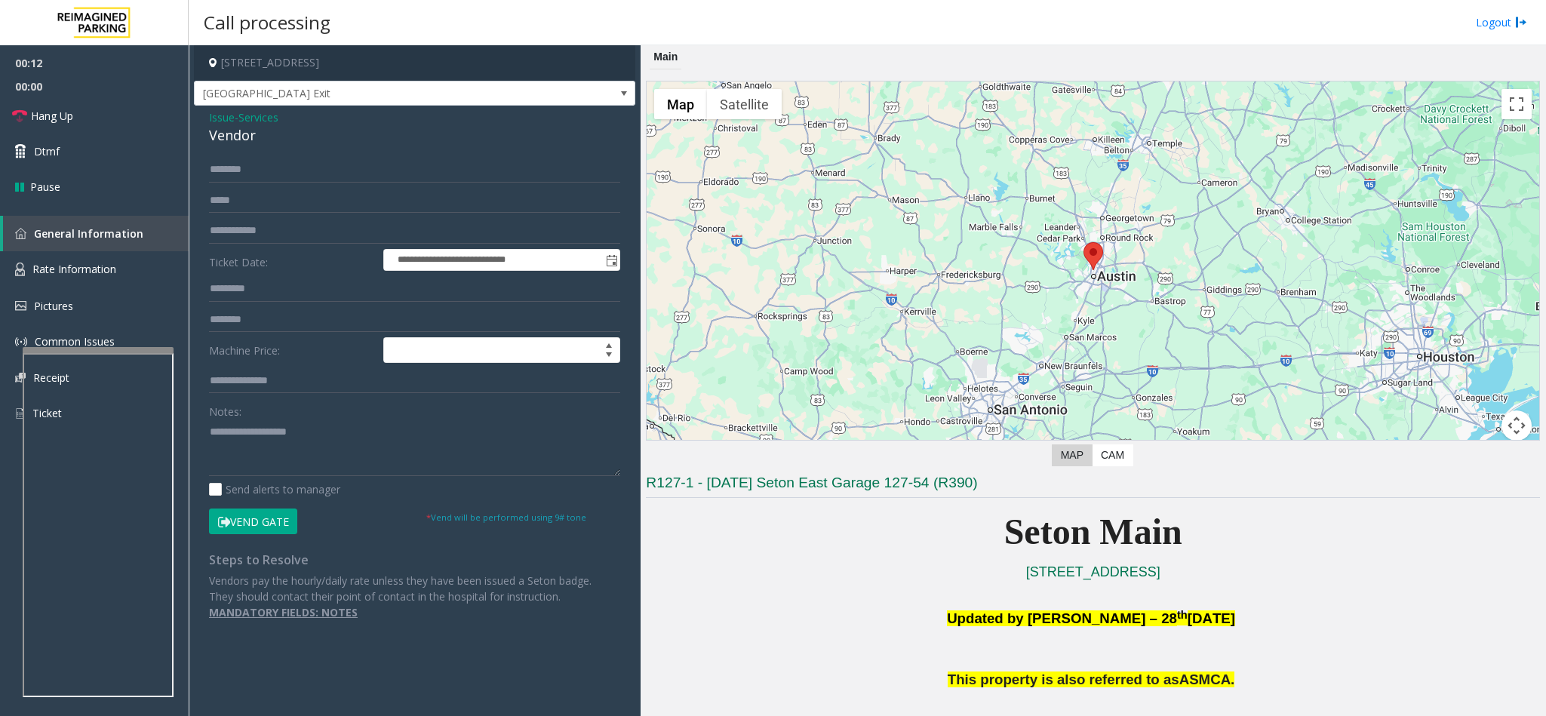
click at [261, 527] on button "Vend Gate" at bounding box center [253, 522] width 88 height 26
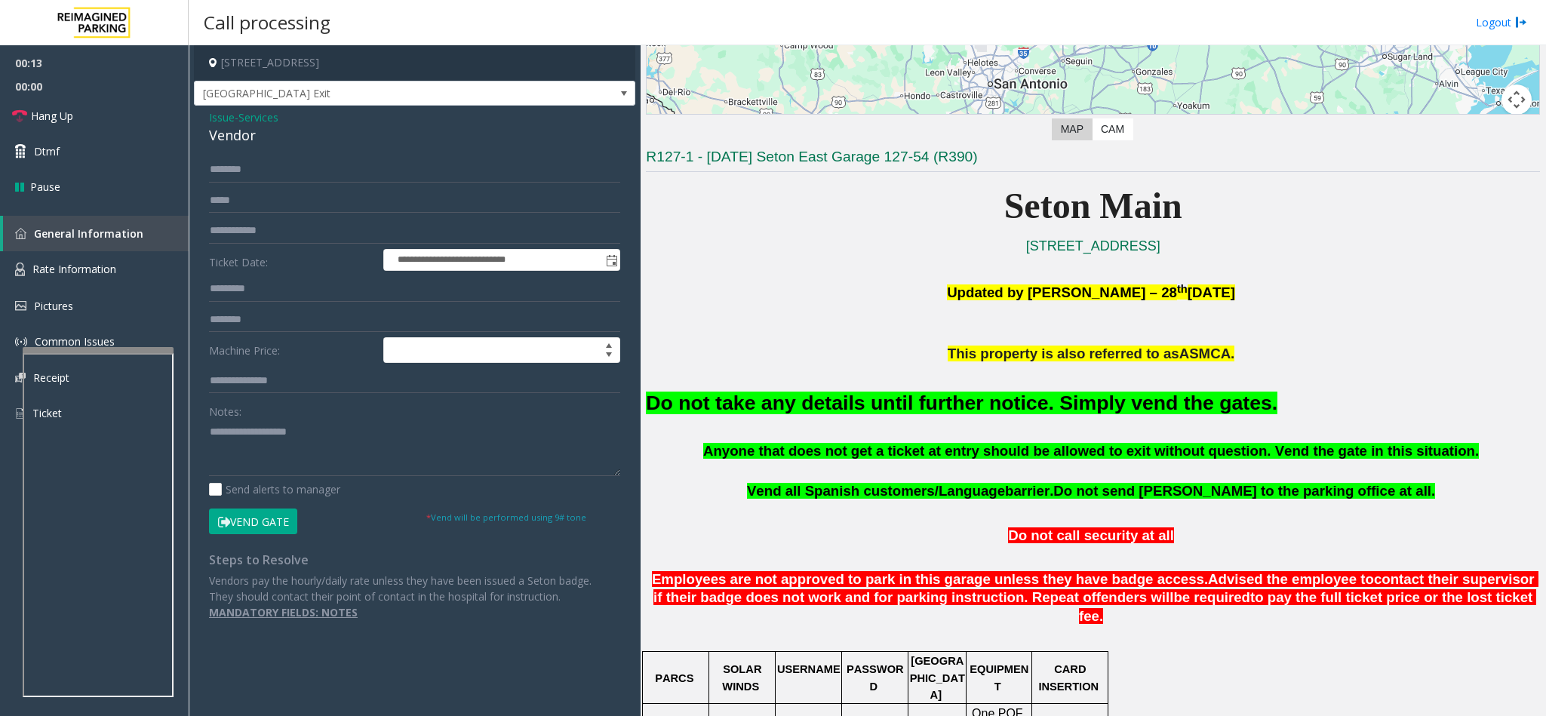
scroll to position [340, 0]
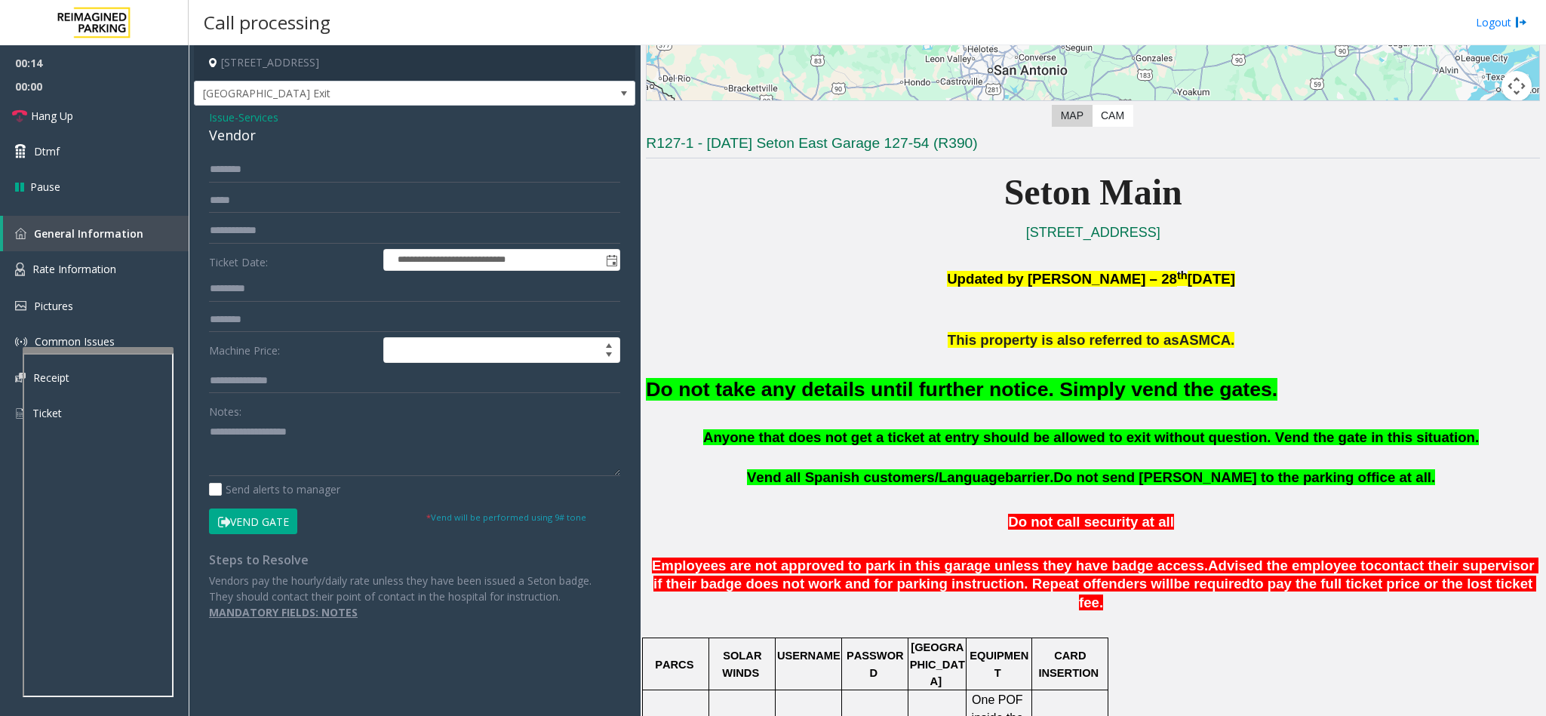
click at [911, 401] on font "Do not take any details until further notice. Simply vend the gates." at bounding box center [962, 389] width 632 height 23
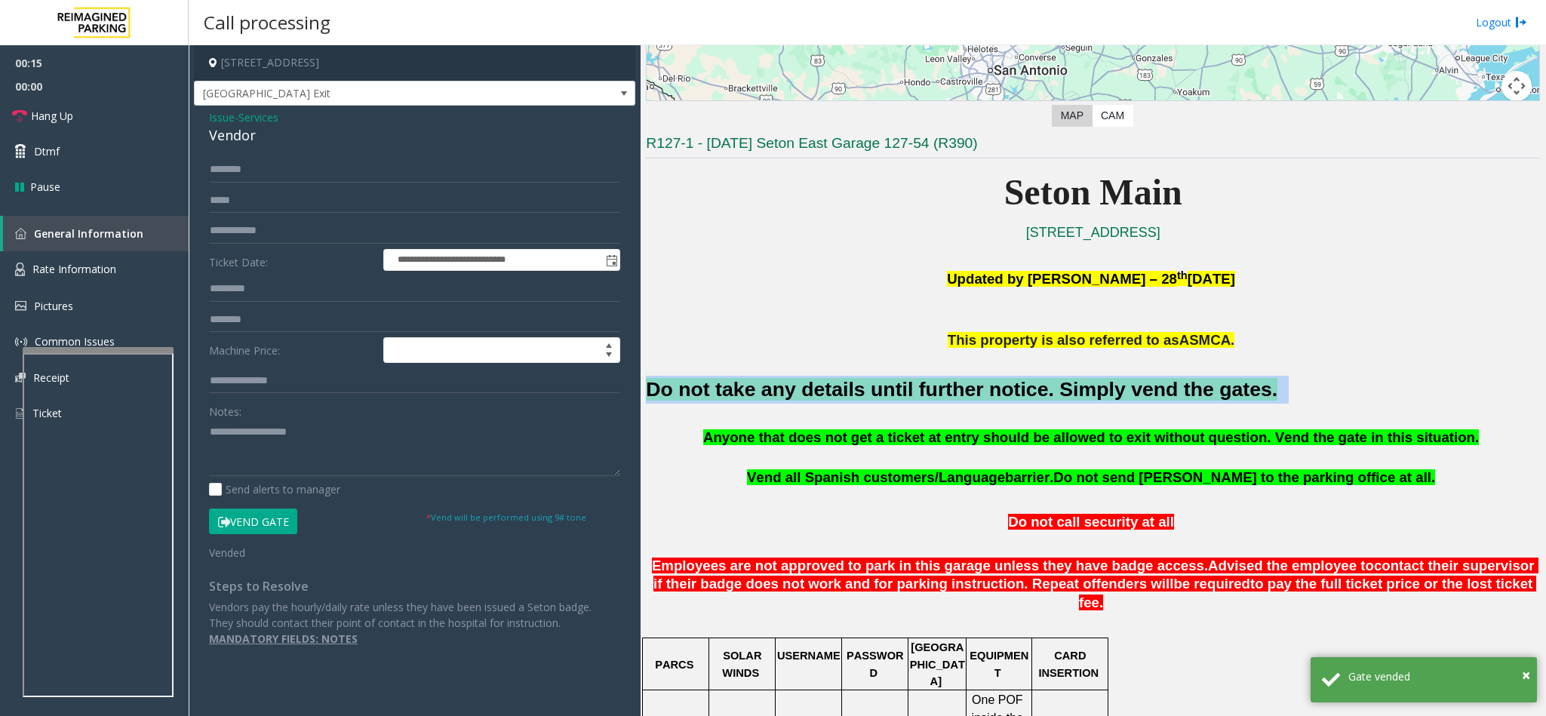
click at [911, 401] on font "Do not take any details until further notice. Simply vend the gates." at bounding box center [962, 389] width 632 height 23
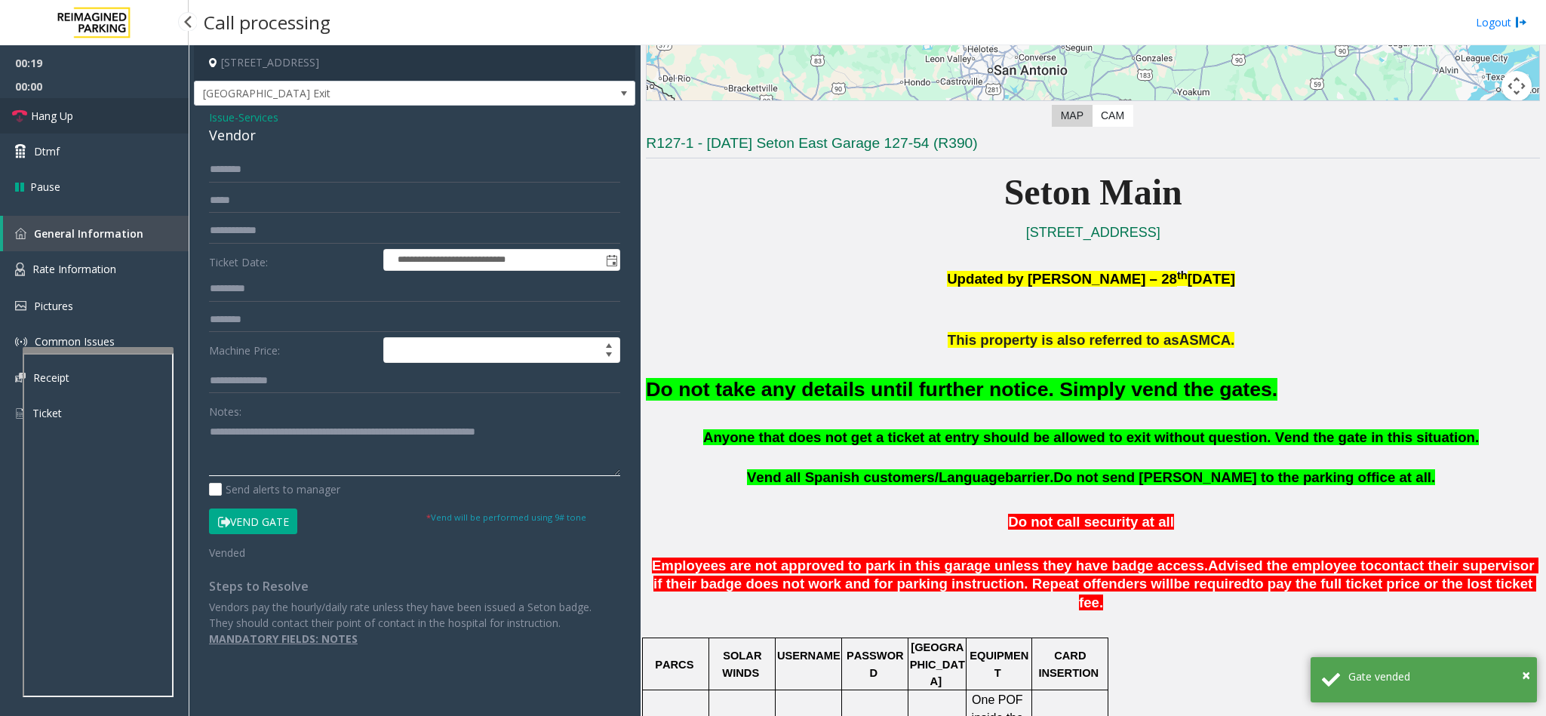
type textarea "**********"
click at [100, 105] on link "Hang Up" at bounding box center [94, 115] width 189 height 35
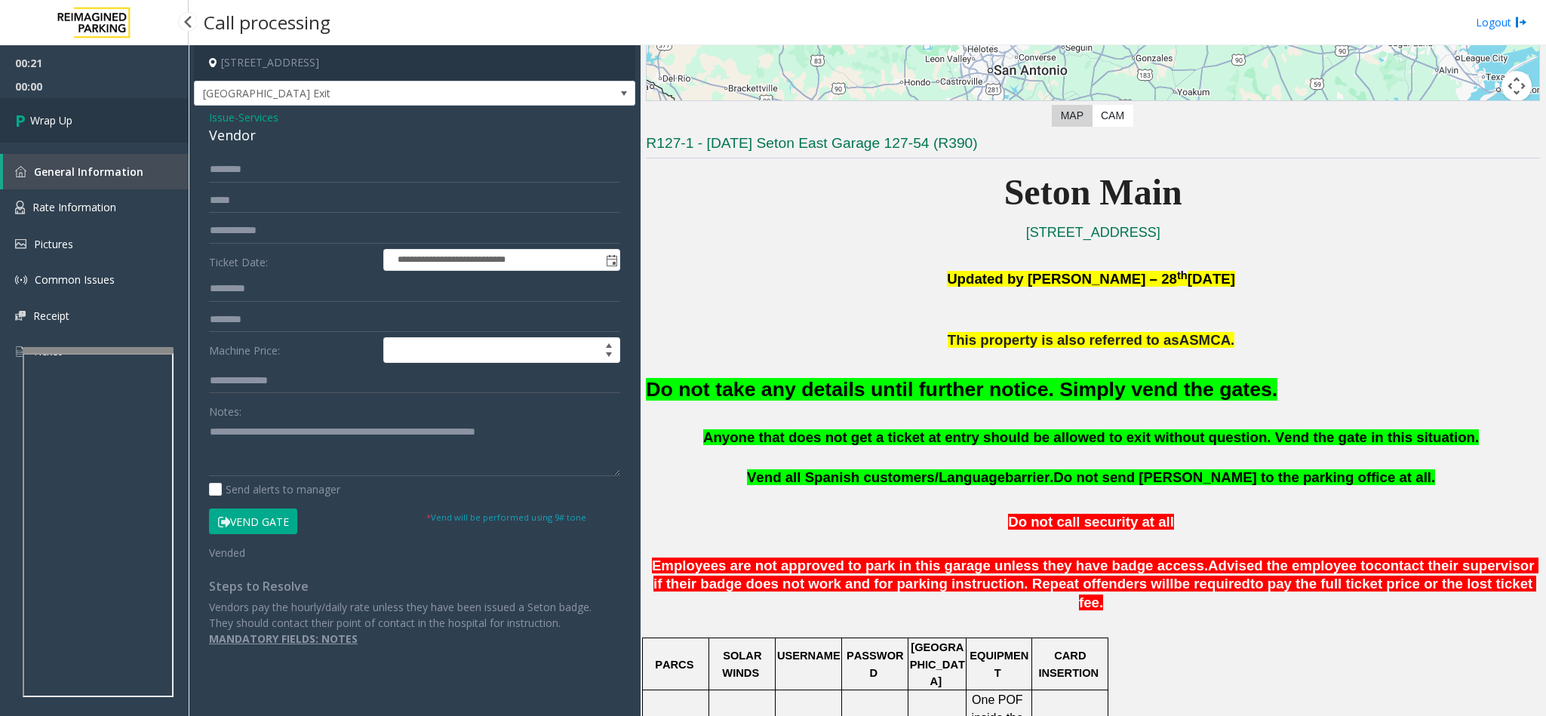
click at [100, 105] on link "Wrap Up" at bounding box center [94, 120] width 189 height 45
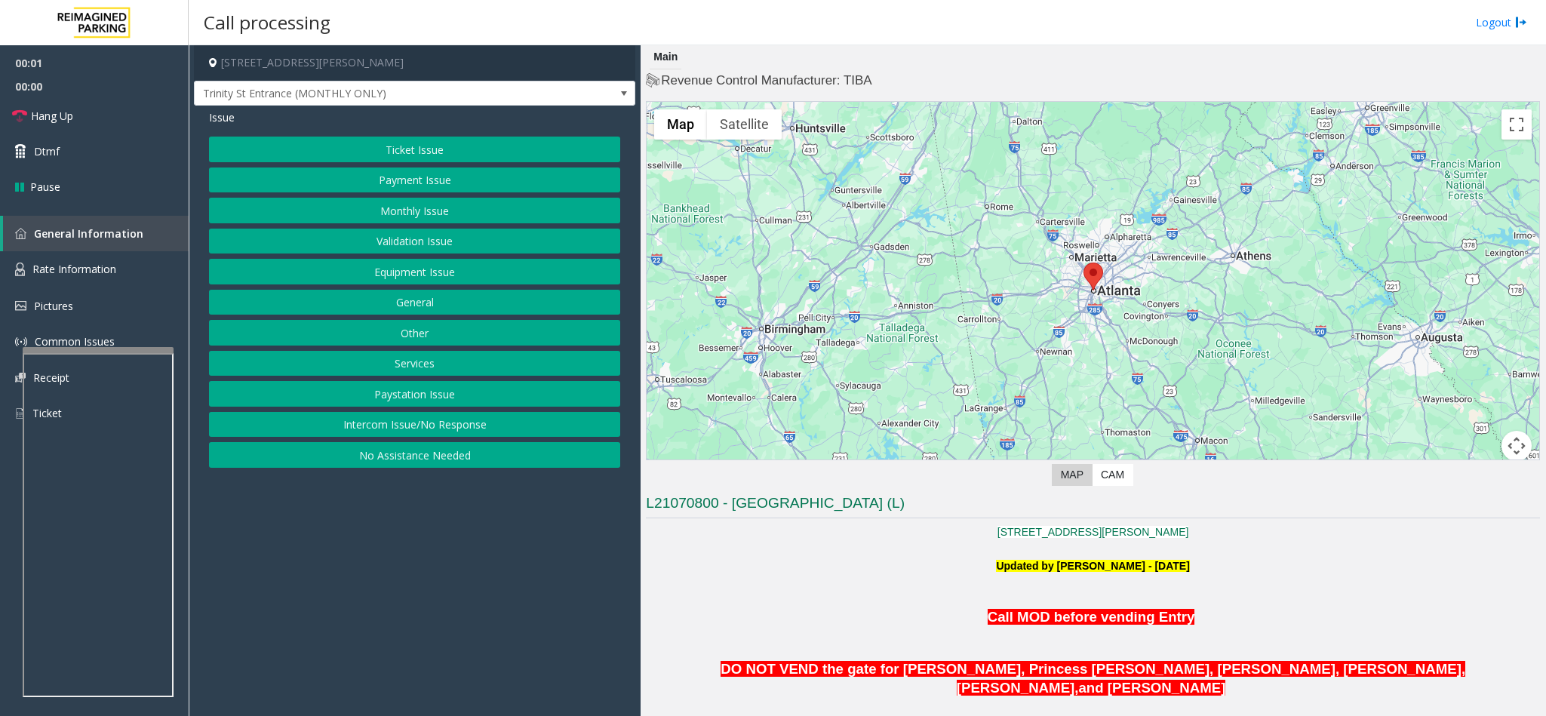
scroll to position [113, 0]
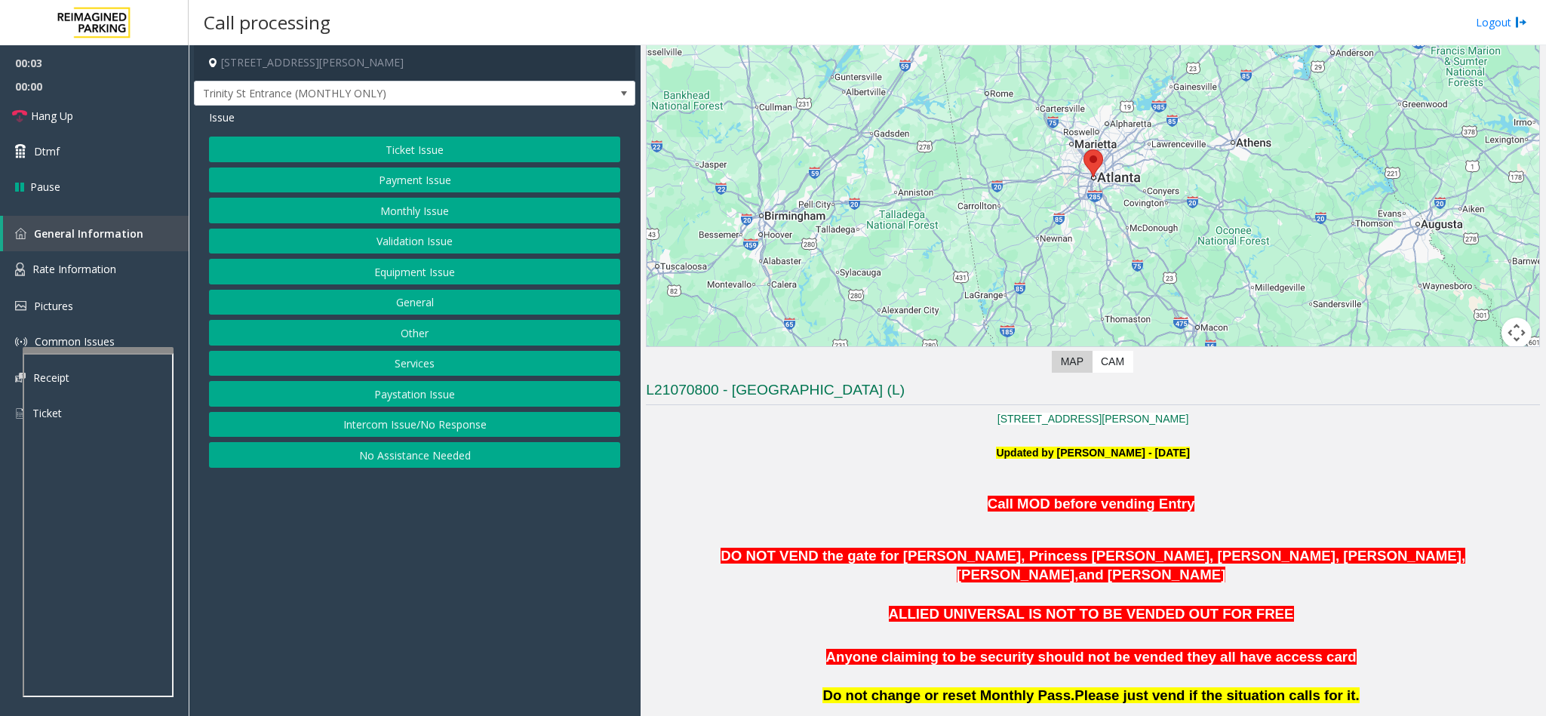
click at [437, 433] on button "Intercom Issue/No Response" at bounding box center [414, 425] width 411 height 26
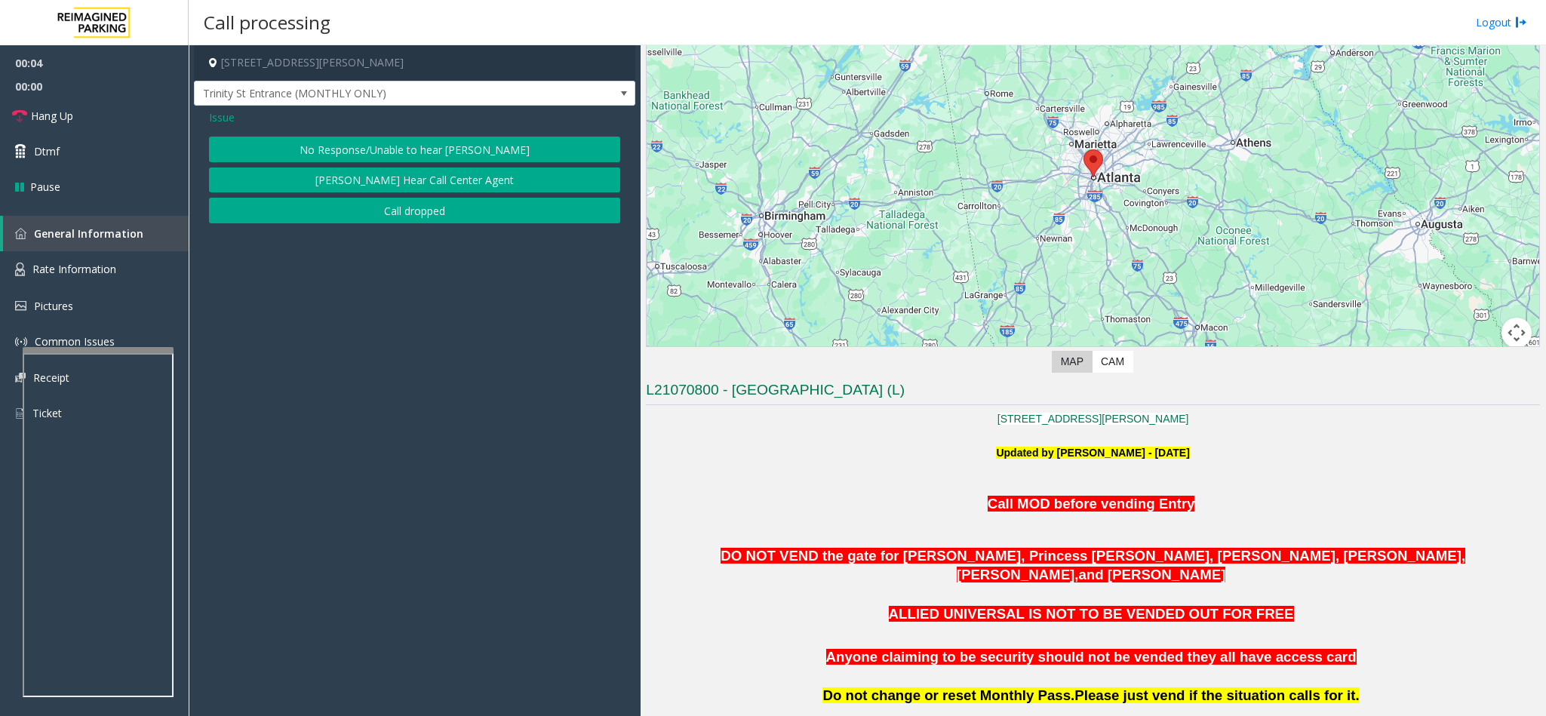
drag, startPoint x: 392, startPoint y: 149, endPoint x: 321, endPoint y: 148, distance: 70.2
click at [392, 148] on button "No Response/Unable to hear [PERSON_NAME]" at bounding box center [414, 150] width 411 height 26
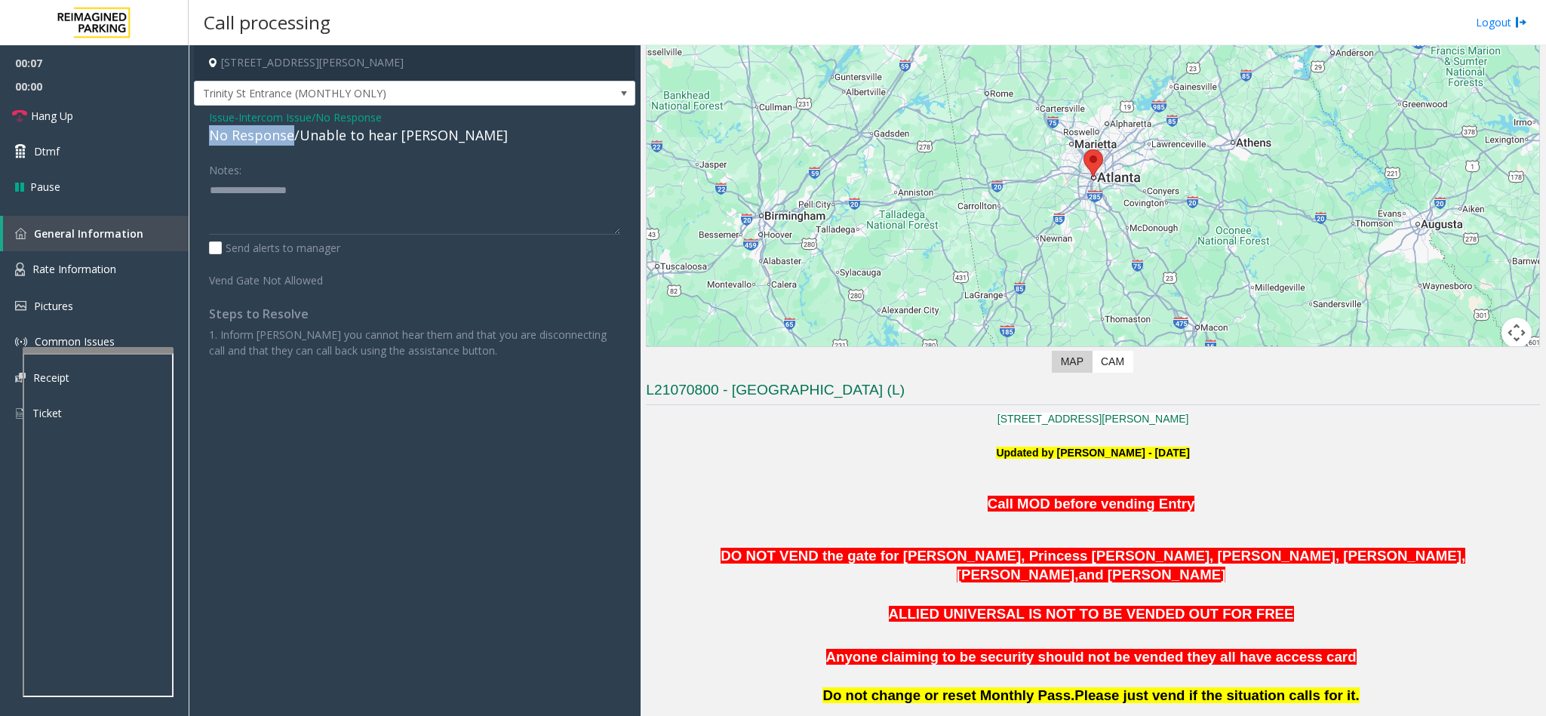
drag, startPoint x: 293, startPoint y: 140, endPoint x: 214, endPoint y: 128, distance: 80.3
click at [214, 128] on div "No Response/Unable to hear [PERSON_NAME]" at bounding box center [414, 135] width 411 height 20
click at [329, 199] on textarea at bounding box center [414, 206] width 411 height 57
type textarea "**********"
click at [111, 106] on link "Hang Up" at bounding box center [94, 115] width 189 height 35
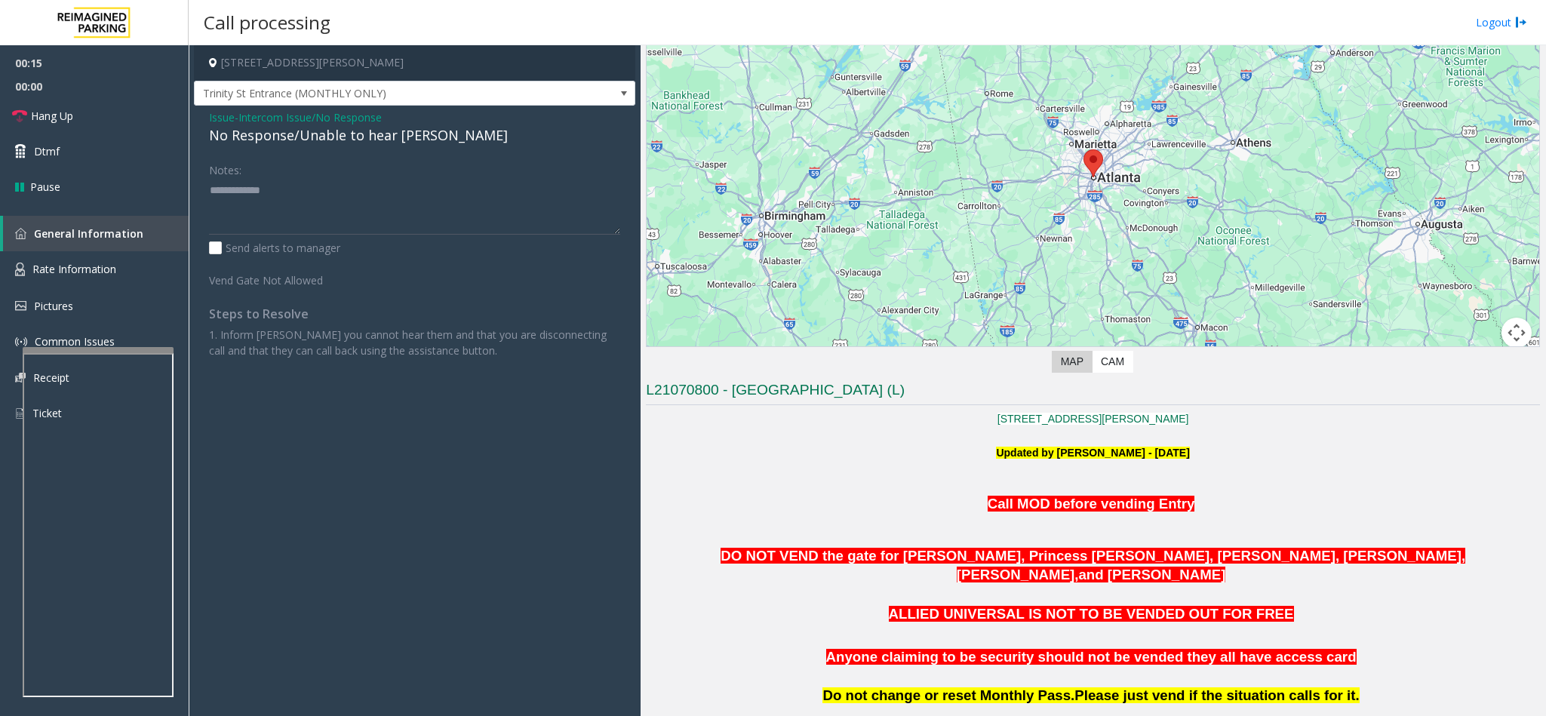
click at [1077, 509] on span "Call MOD before vending Entry" at bounding box center [1091, 504] width 207 height 16
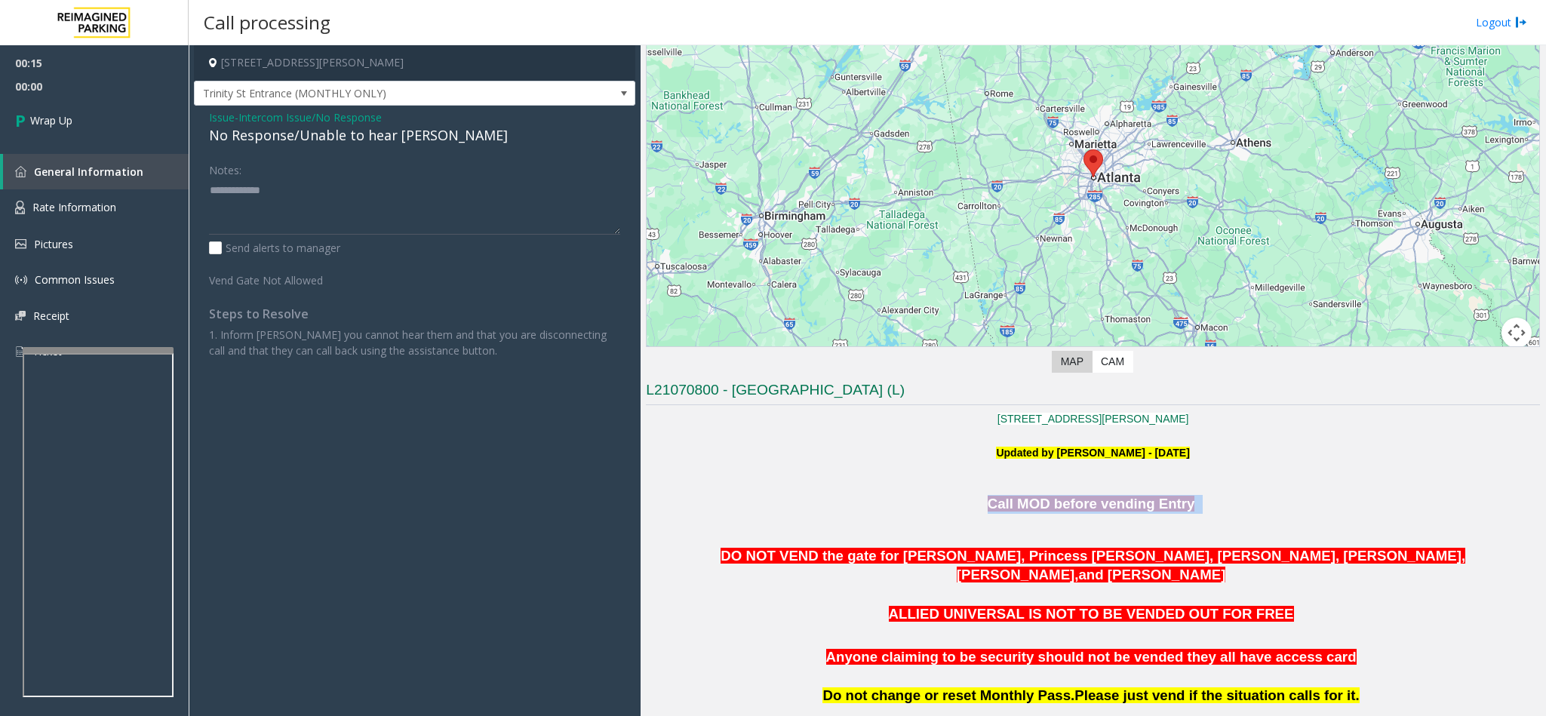
click at [1077, 509] on span "Call MOD before vending Entry" at bounding box center [1091, 504] width 207 height 16
click at [97, 114] on link "Wrap Up" at bounding box center [94, 120] width 189 height 45
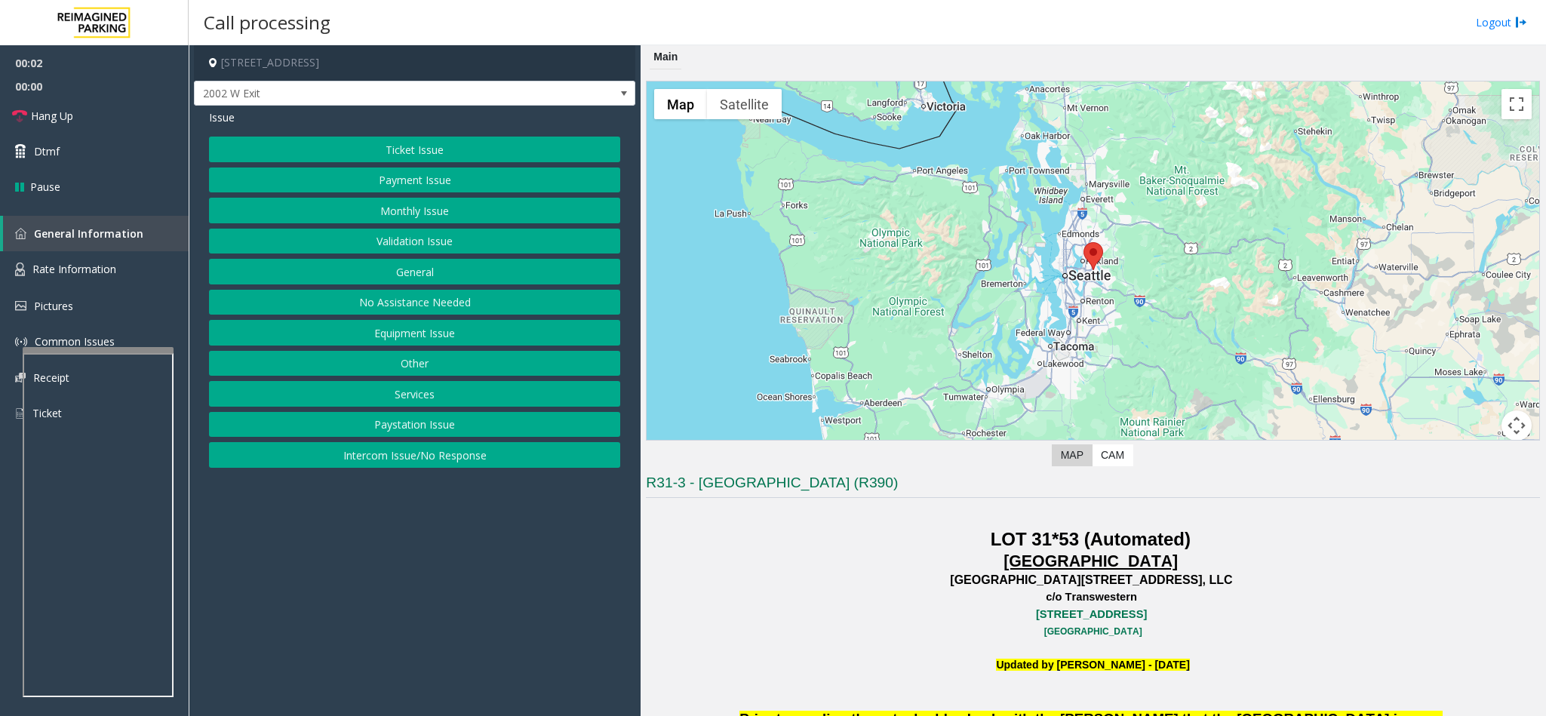
click at [392, 345] on button "Equipment Issue" at bounding box center [414, 333] width 411 height 26
click at [413, 459] on button "Equipment Testing" at bounding box center [414, 455] width 411 height 26
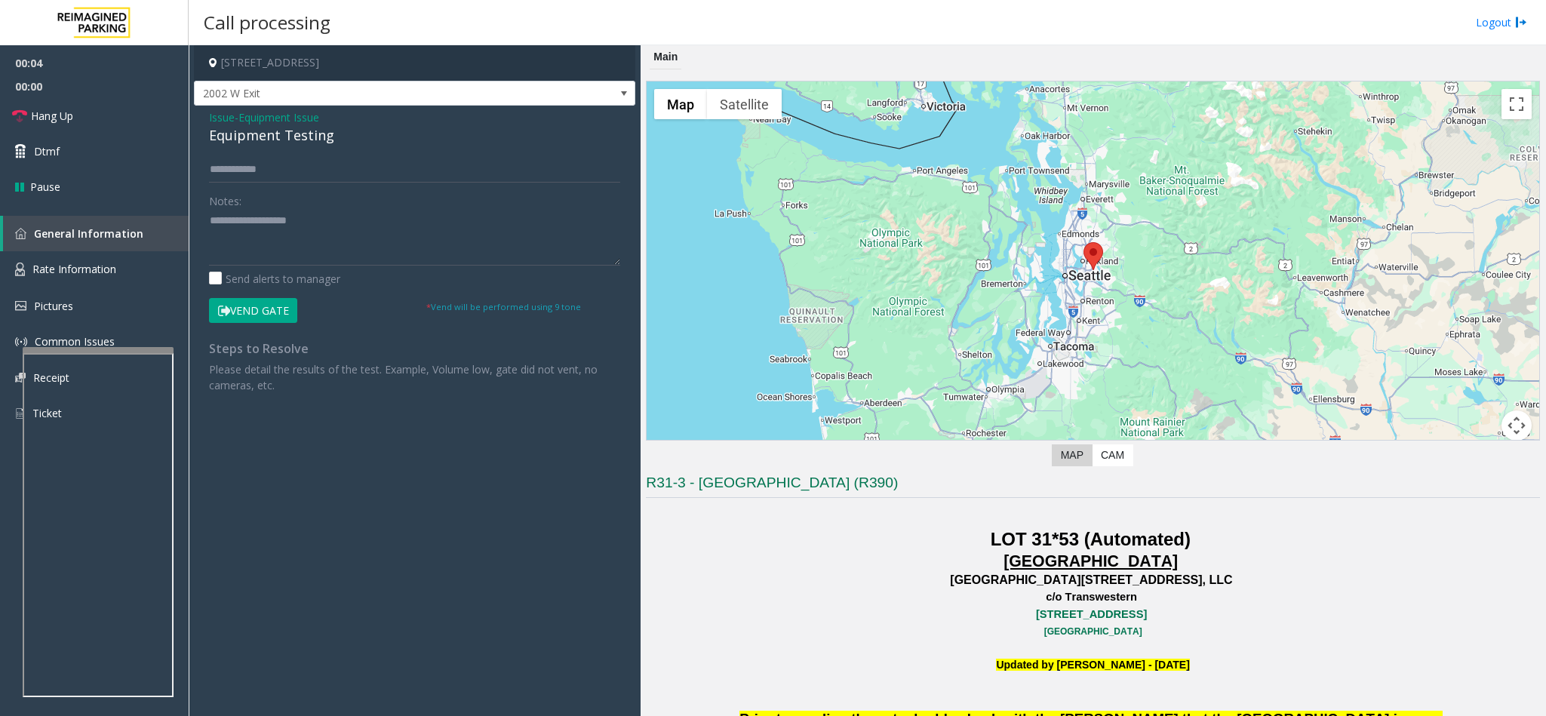
click at [238, 136] on div "Equipment Testing" at bounding box center [414, 135] width 411 height 20
click at [330, 222] on textarea at bounding box center [414, 237] width 411 height 57
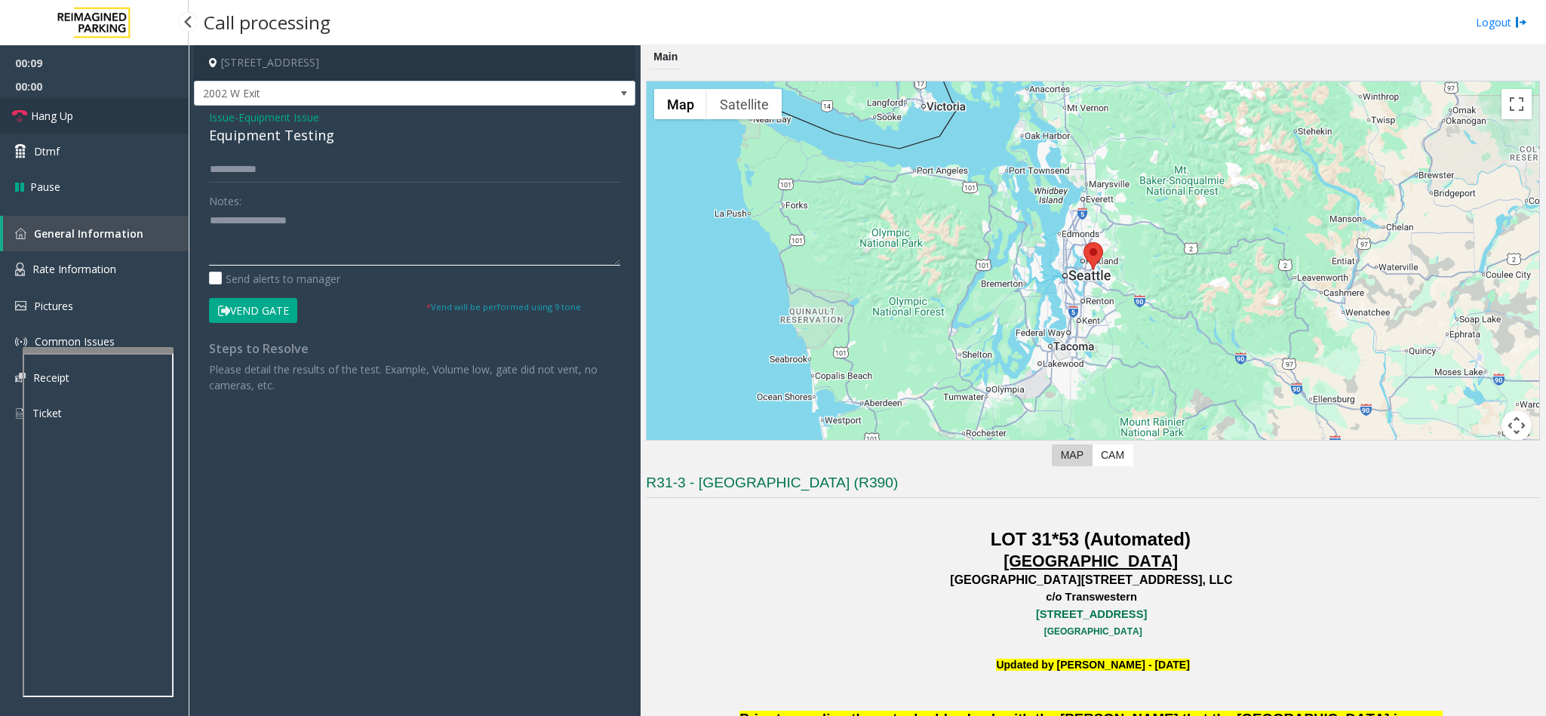
type textarea "**********"
click at [137, 109] on link "Hang Up" at bounding box center [94, 115] width 189 height 35
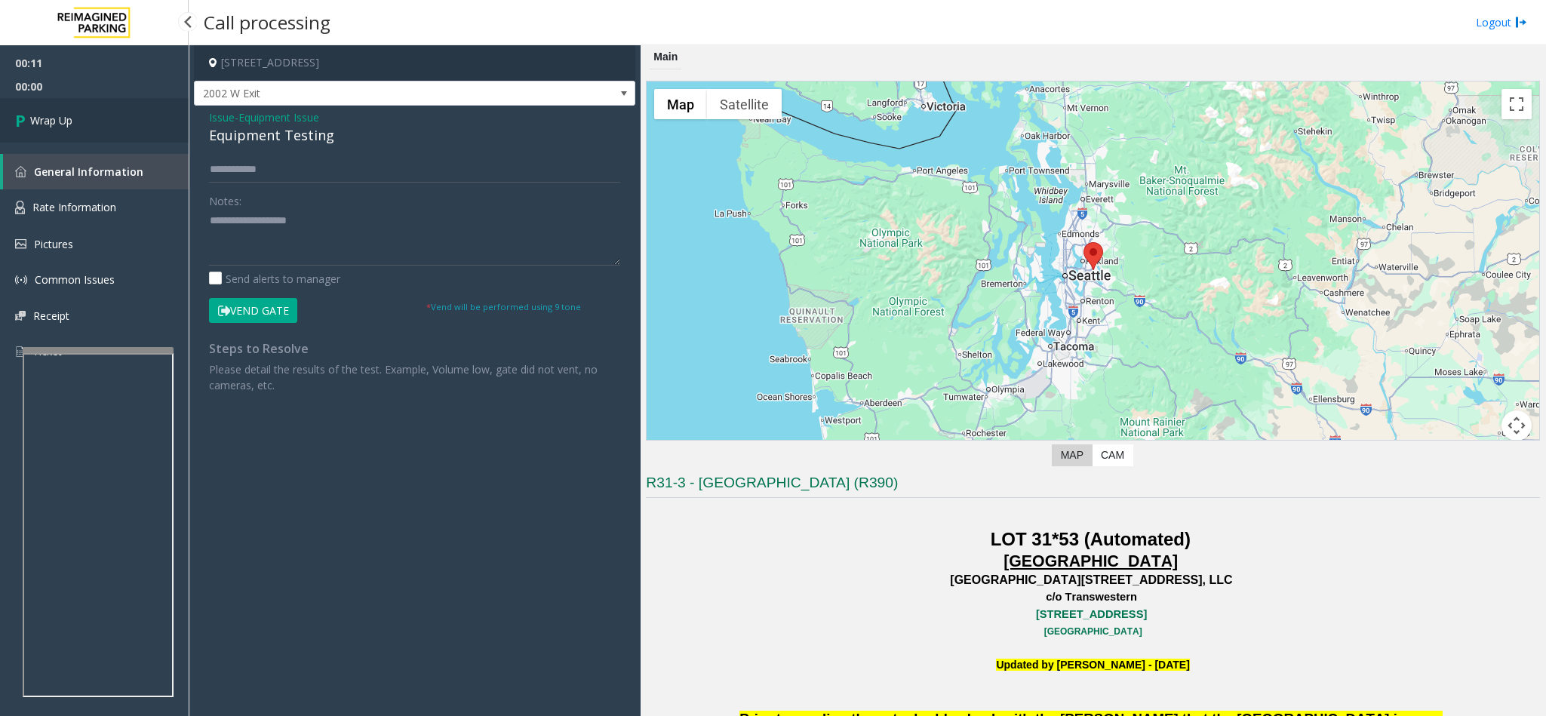
click at [137, 109] on link "Wrap Up" at bounding box center [94, 120] width 189 height 45
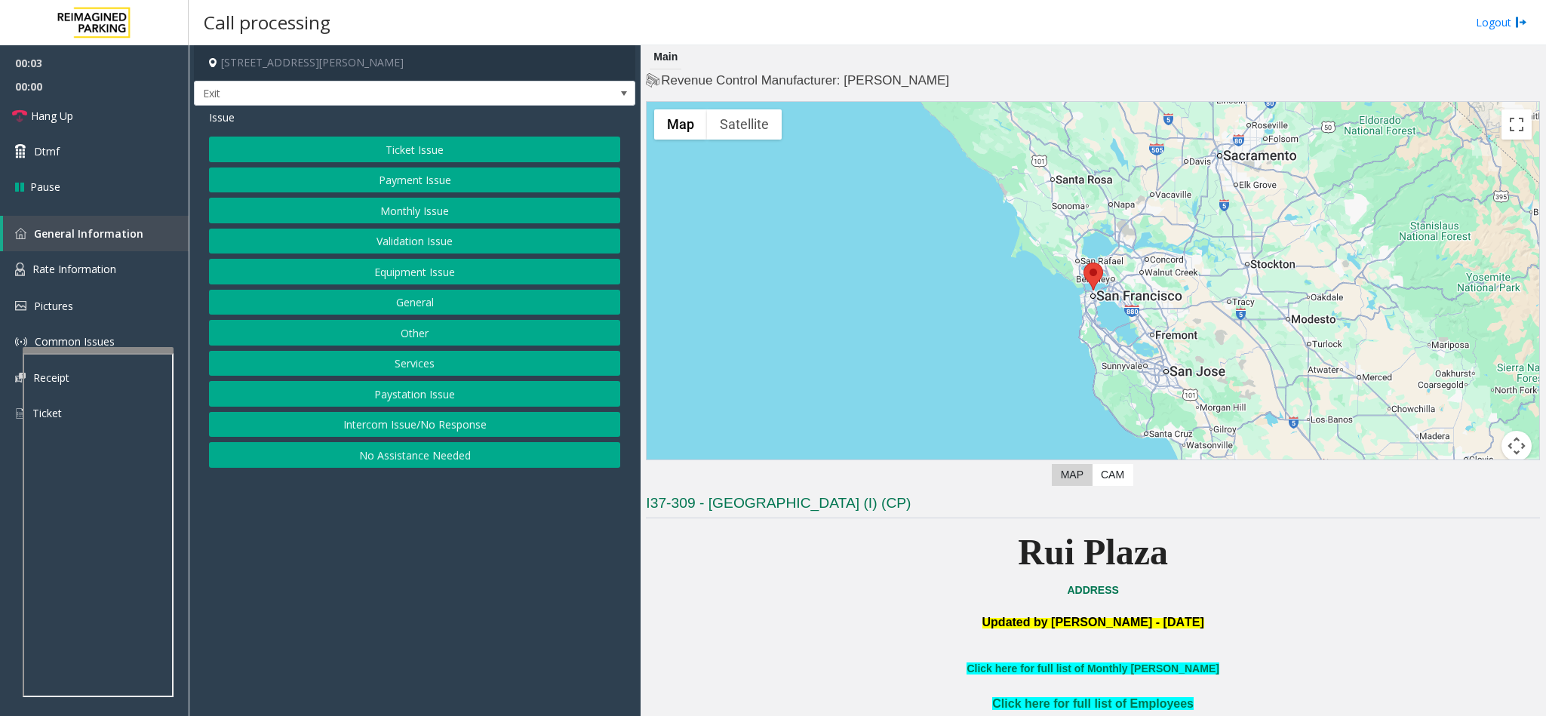
click at [424, 364] on button "Services" at bounding box center [414, 364] width 411 height 26
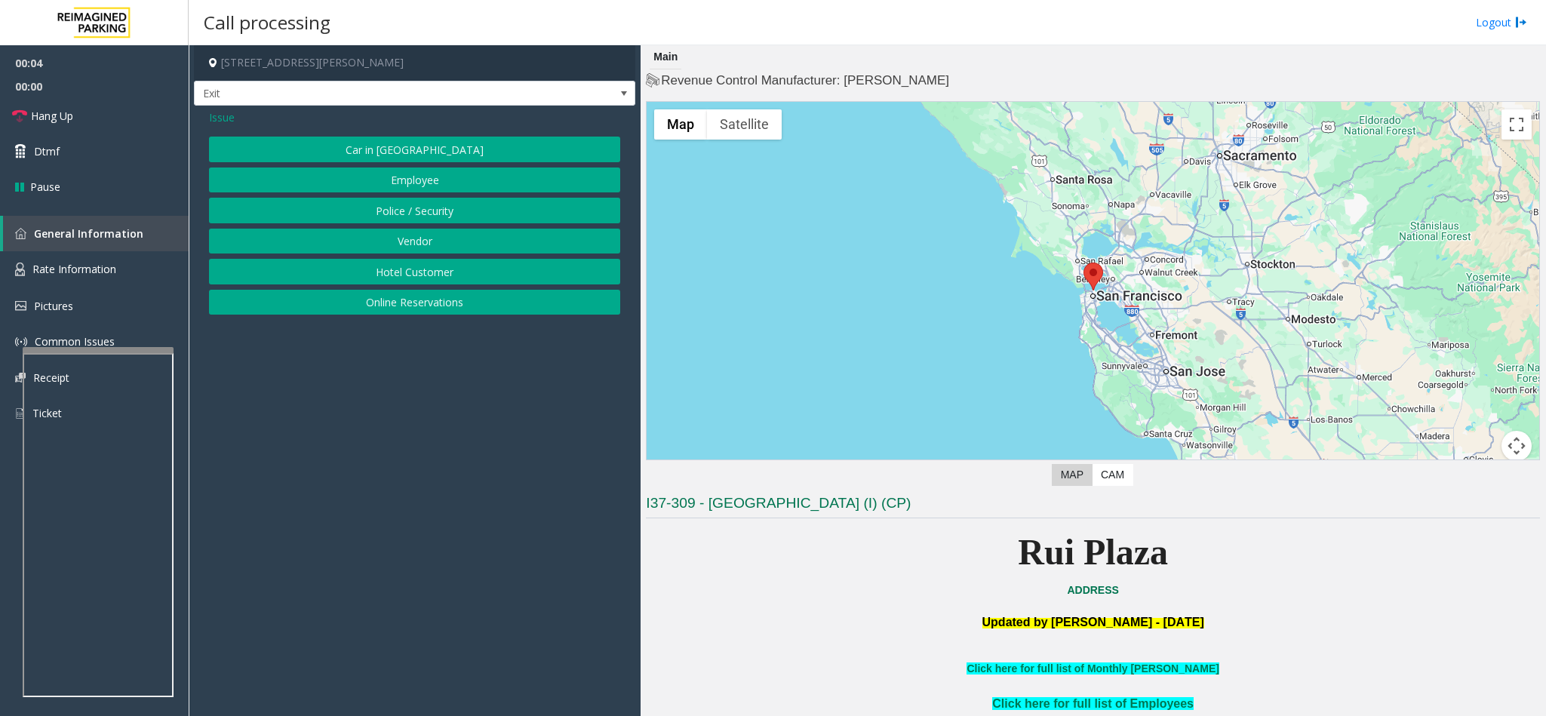
click at [412, 266] on button "Hotel Customer" at bounding box center [414, 272] width 411 height 26
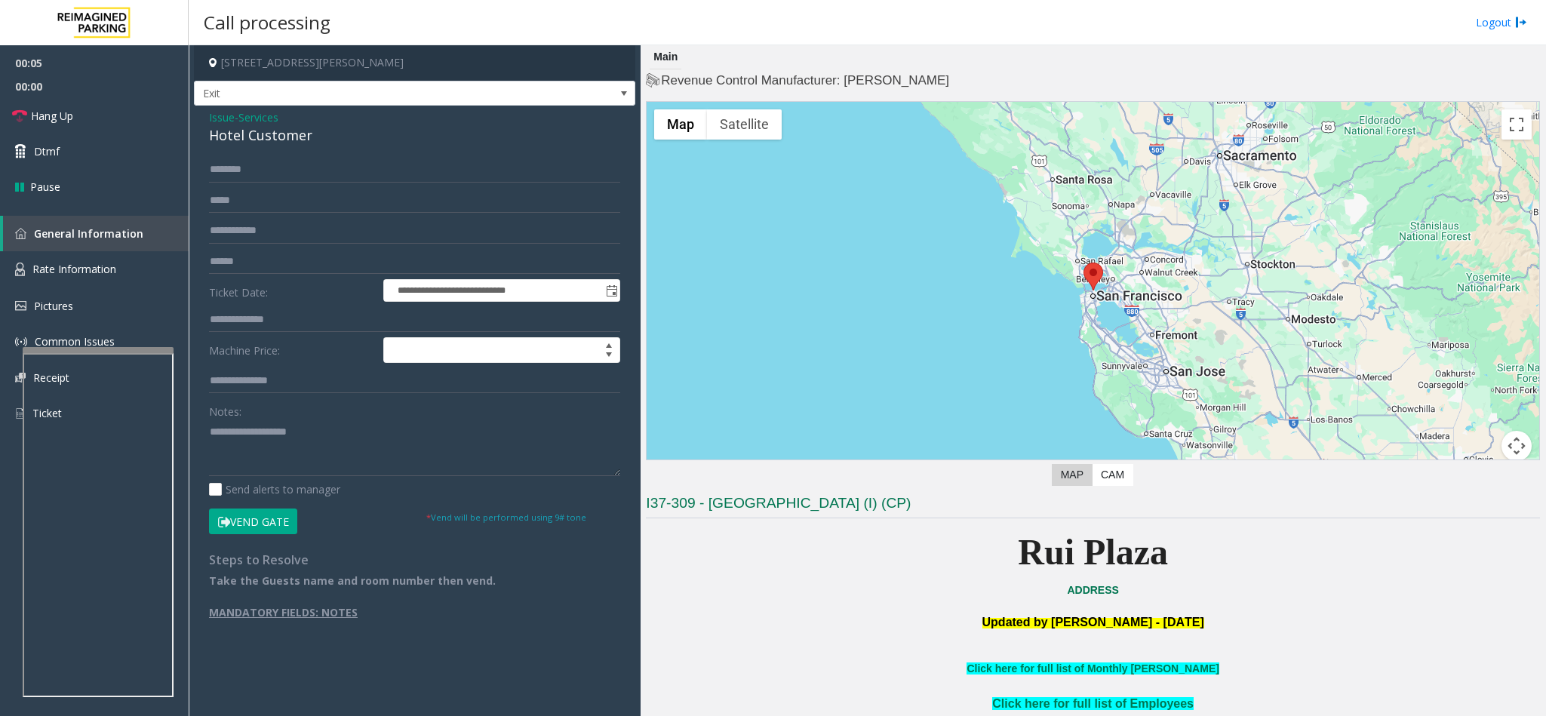
click at [233, 136] on div "Hotel Customer" at bounding box center [414, 135] width 411 height 20
click at [211, 437] on textarea at bounding box center [414, 447] width 411 height 57
click at [209, 437] on textarea at bounding box center [414, 447] width 411 height 57
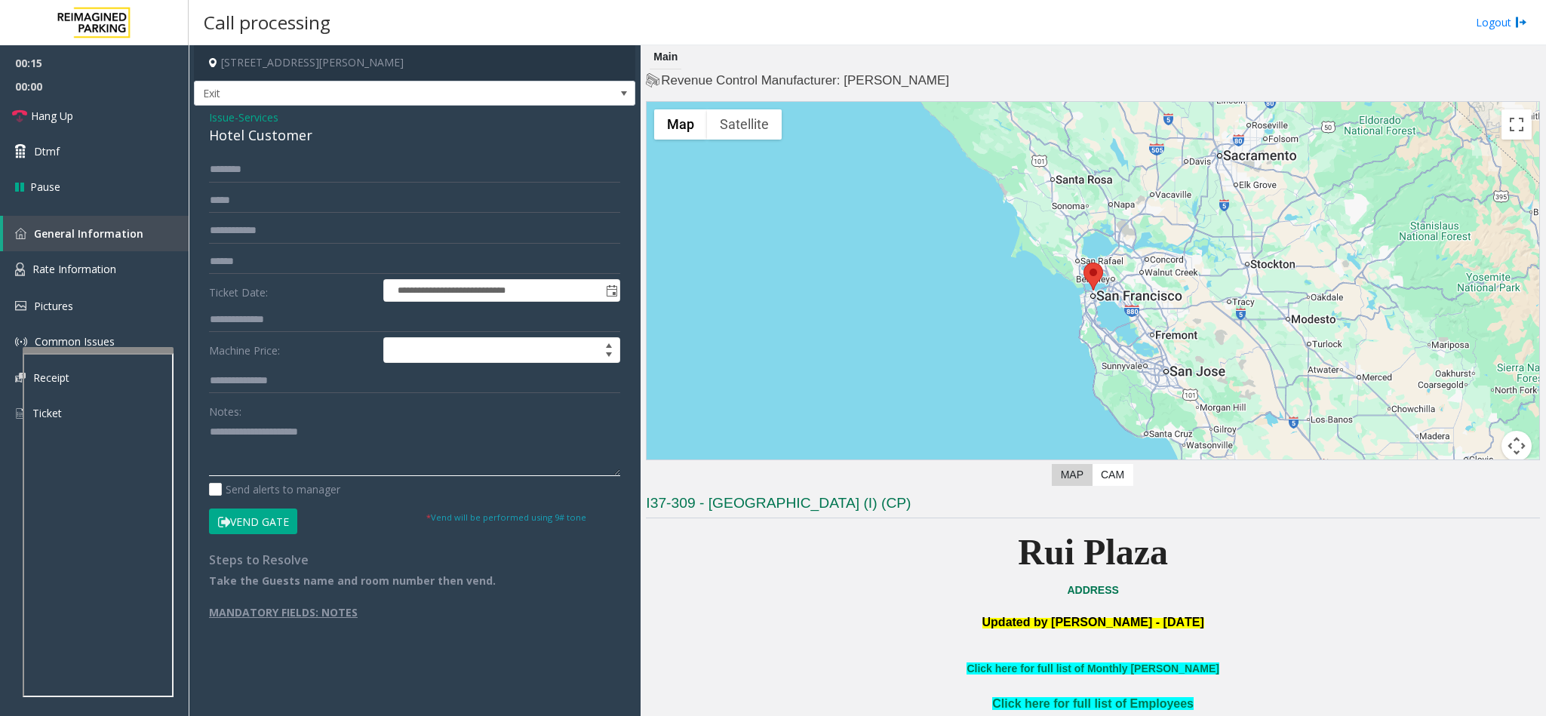
type textarea "**********"
click at [249, 173] on input "text" at bounding box center [414, 170] width 411 height 26
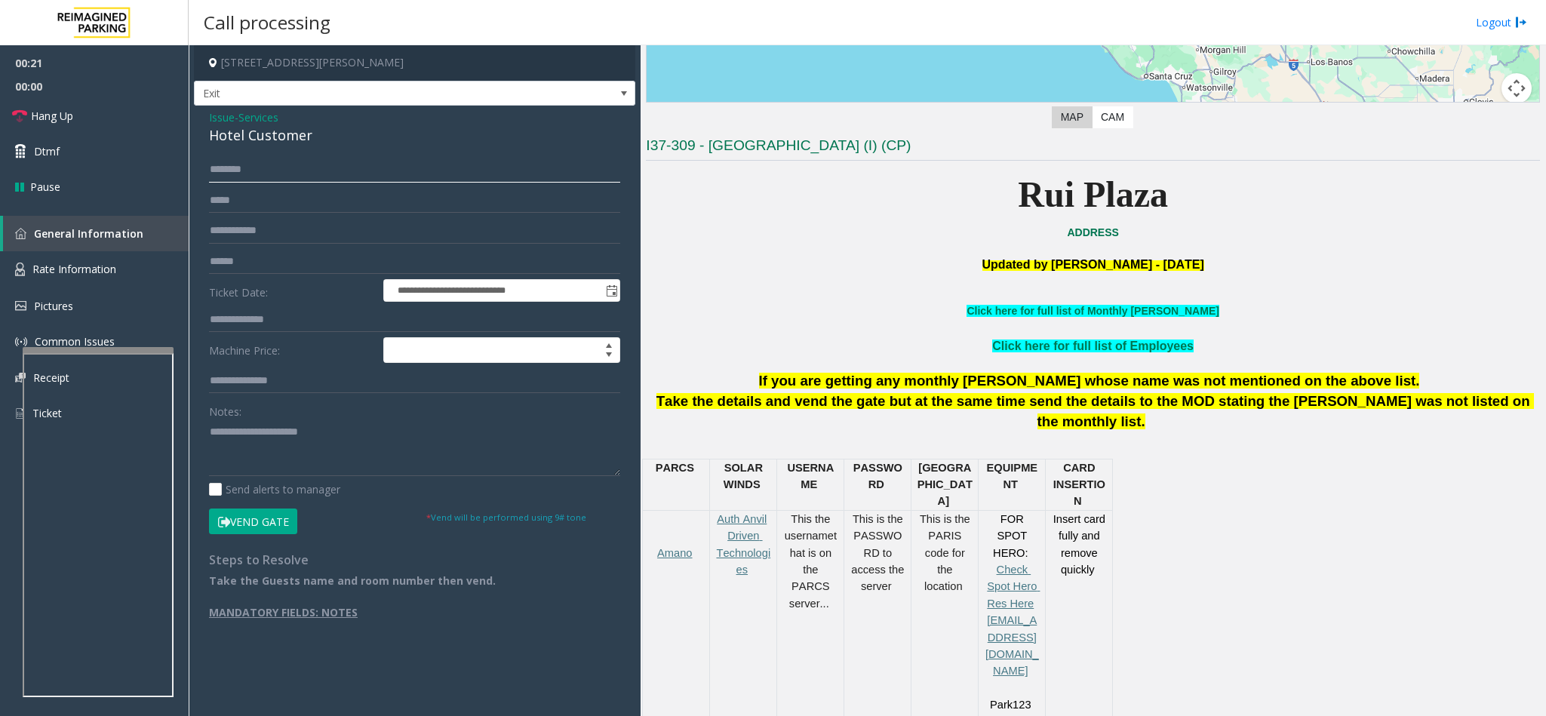
scroll to position [329, 0]
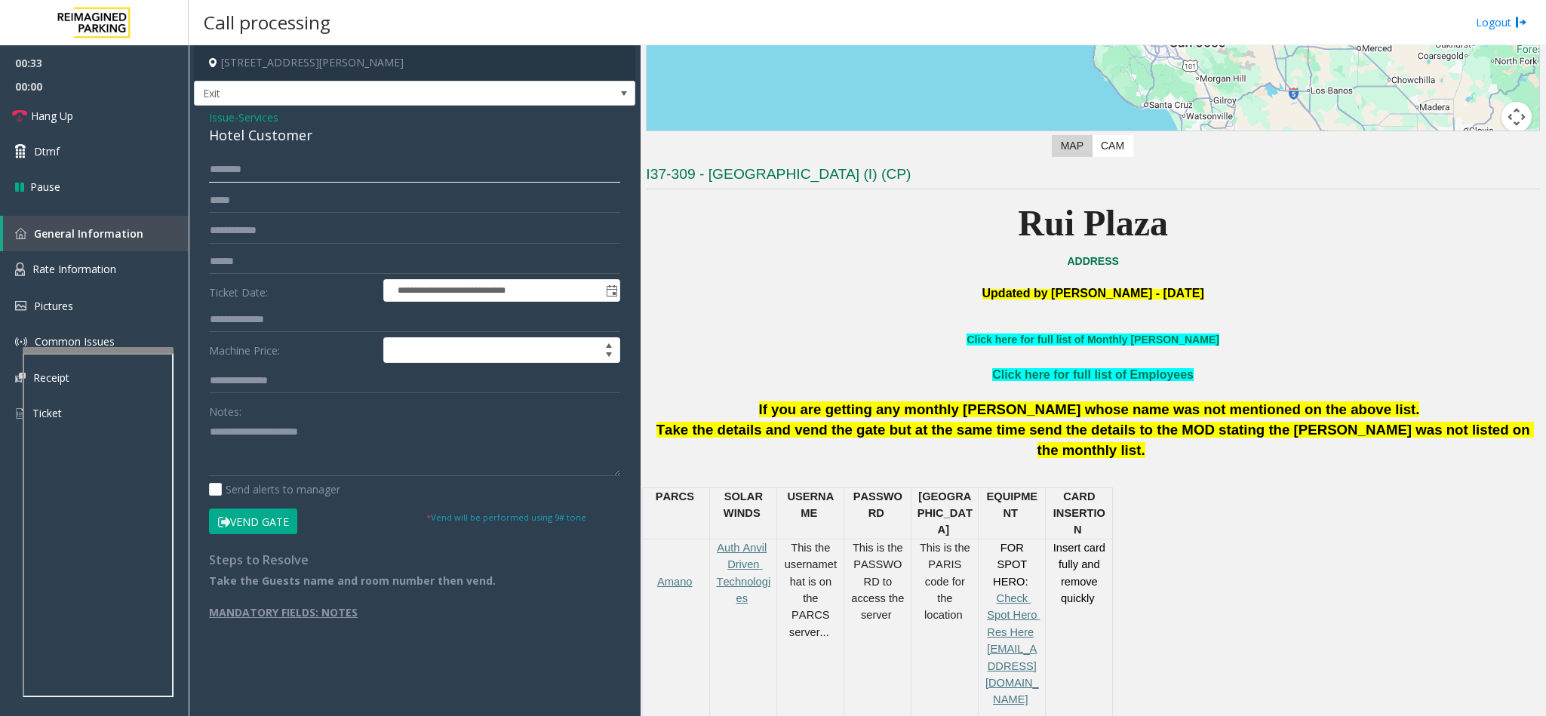
type input "*******"
type input "****"
click at [260, 526] on button "Vend Gate" at bounding box center [253, 522] width 88 height 26
click at [353, 429] on textarea at bounding box center [414, 447] width 411 height 57
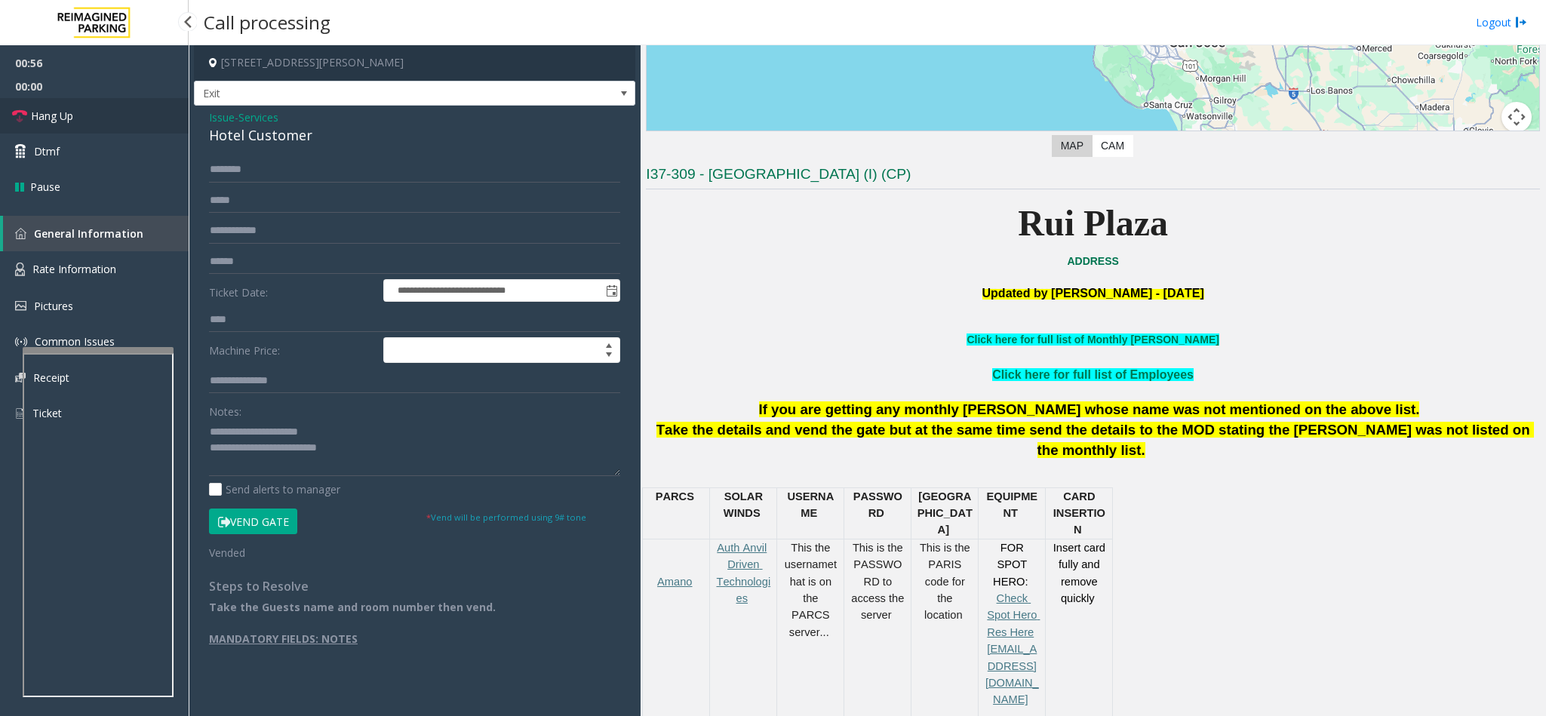
click at [97, 124] on link "Hang Up" at bounding box center [94, 115] width 189 height 35
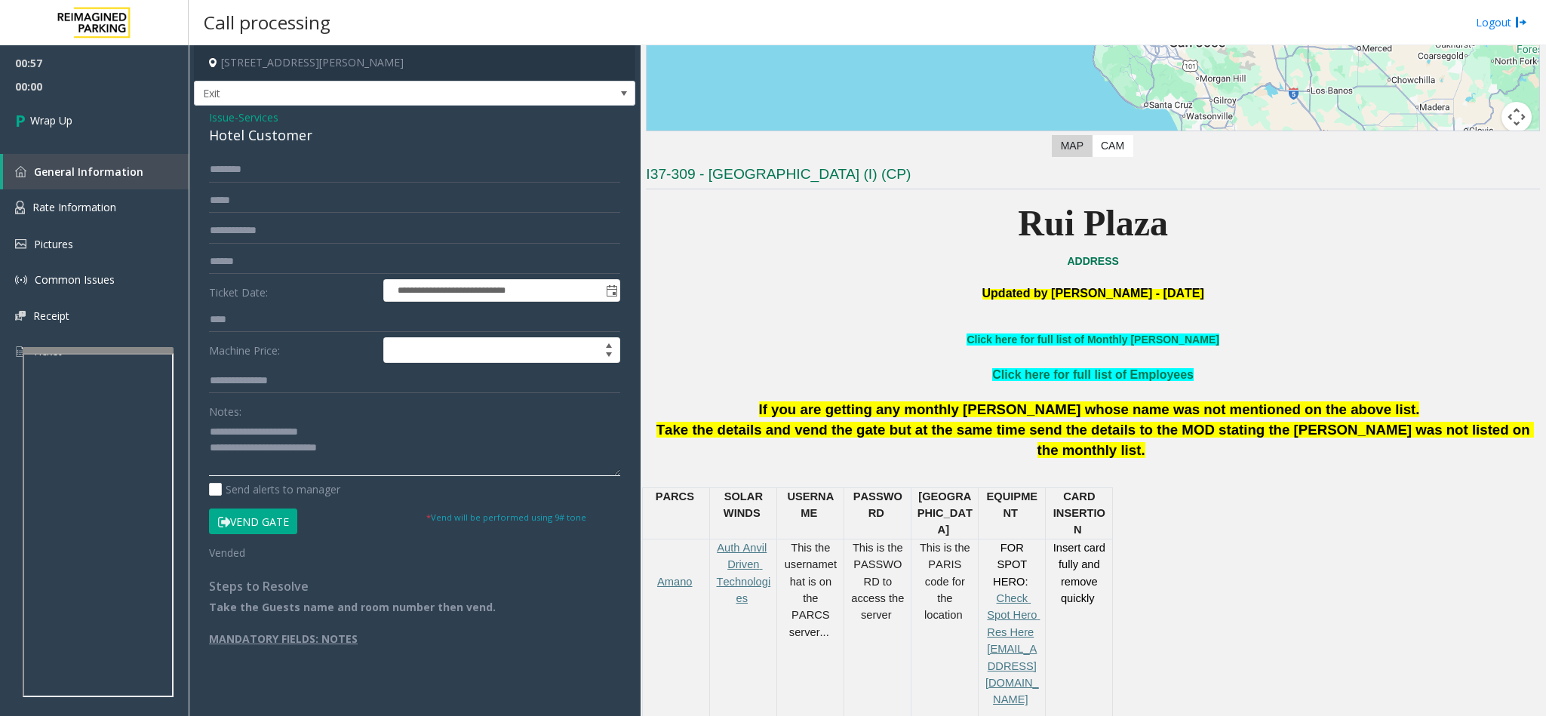
click at [373, 460] on textarea at bounding box center [414, 447] width 411 height 57
type textarea "**********"
click at [115, 138] on link "Wrap Up" at bounding box center [94, 120] width 189 height 45
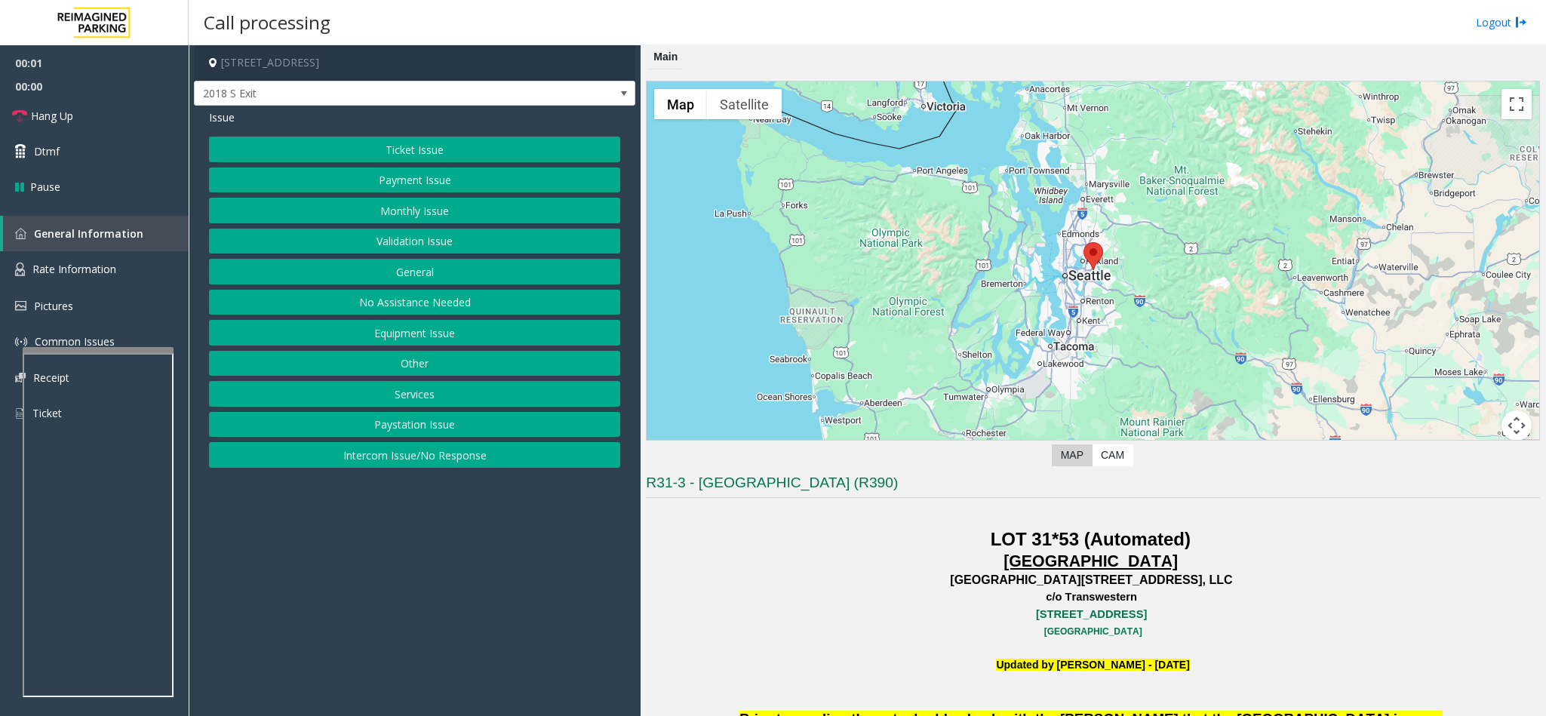
click at [412, 346] on button "Equipment Issue" at bounding box center [414, 333] width 411 height 26
click at [229, 115] on span "Issue" at bounding box center [222, 117] width 26 height 16
click at [392, 456] on button "Intercom Issue/No Response" at bounding box center [414, 455] width 411 height 26
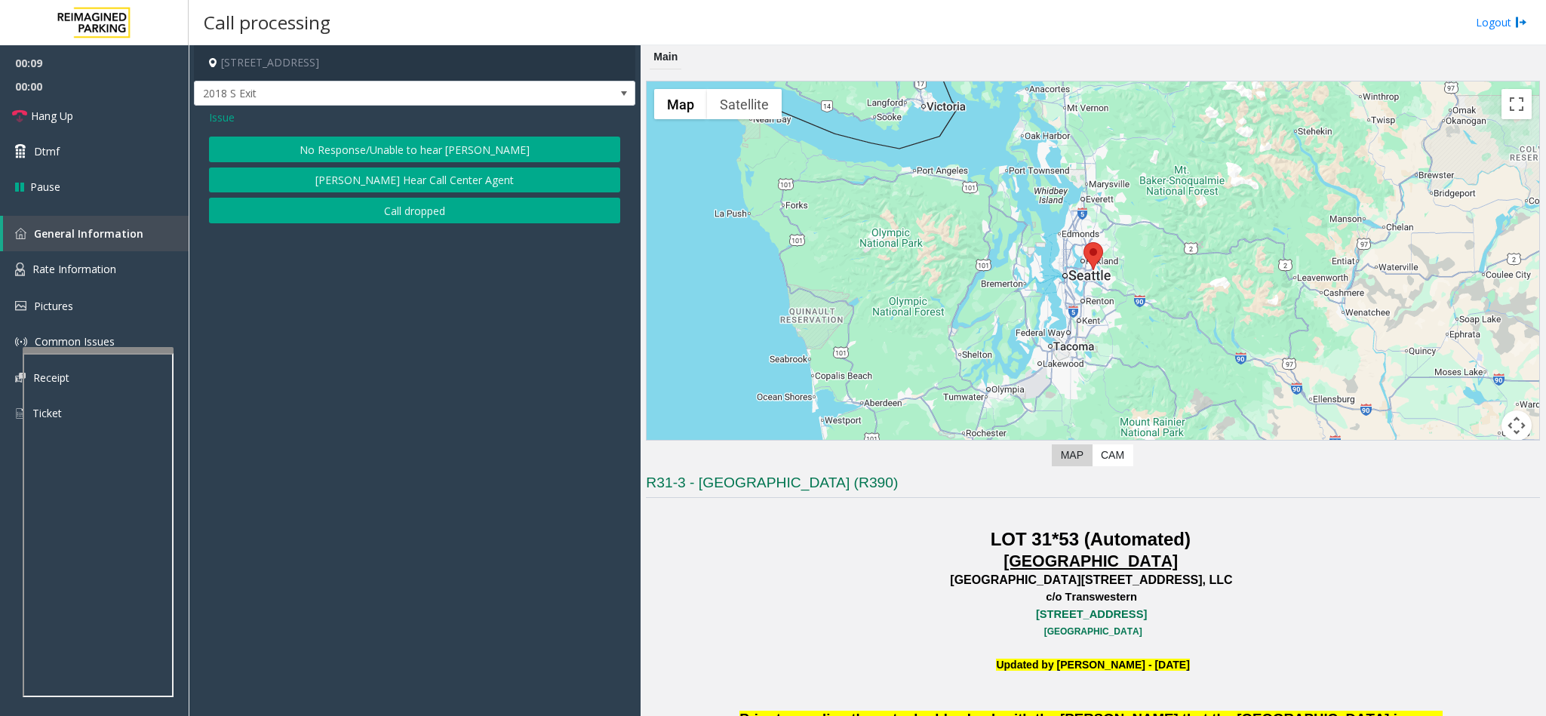
click at [351, 136] on div "Issue No Response/Unable to hear [PERSON_NAME] Cannot Hear Call Center Agent Ca…" at bounding box center [414, 168] width 441 height 125
click at [340, 150] on button "No Response/Unable to hear [PERSON_NAME]" at bounding box center [414, 150] width 411 height 26
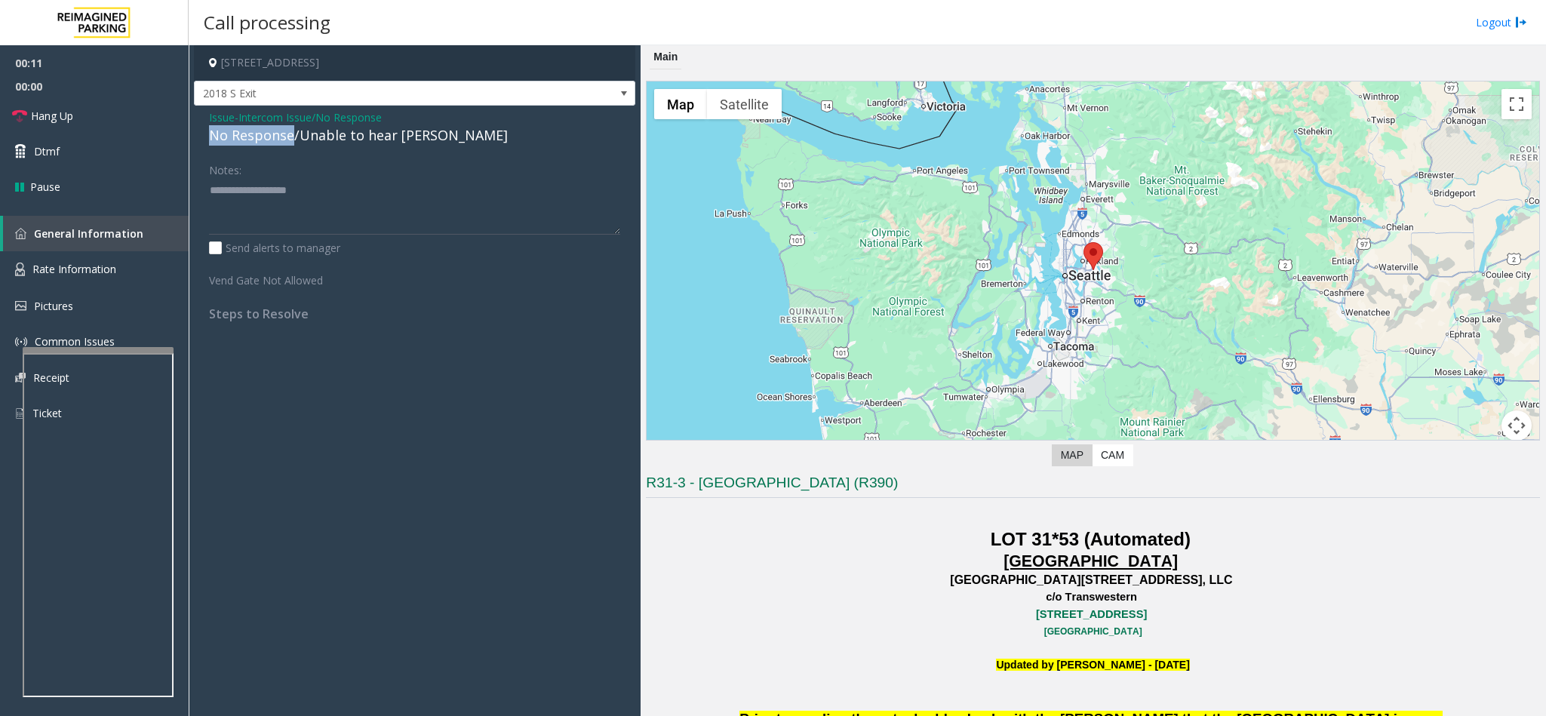
drag, startPoint x: 292, startPoint y: 138, endPoint x: 197, endPoint y: 134, distance: 95.2
click at [197, 134] on div "Issue - Intercom Issue/No Response No Response/Unable to hear [PERSON_NAME] Not…" at bounding box center [414, 221] width 441 height 231
type textarea "**********"
click at [116, 129] on link "Hang Up" at bounding box center [94, 115] width 189 height 35
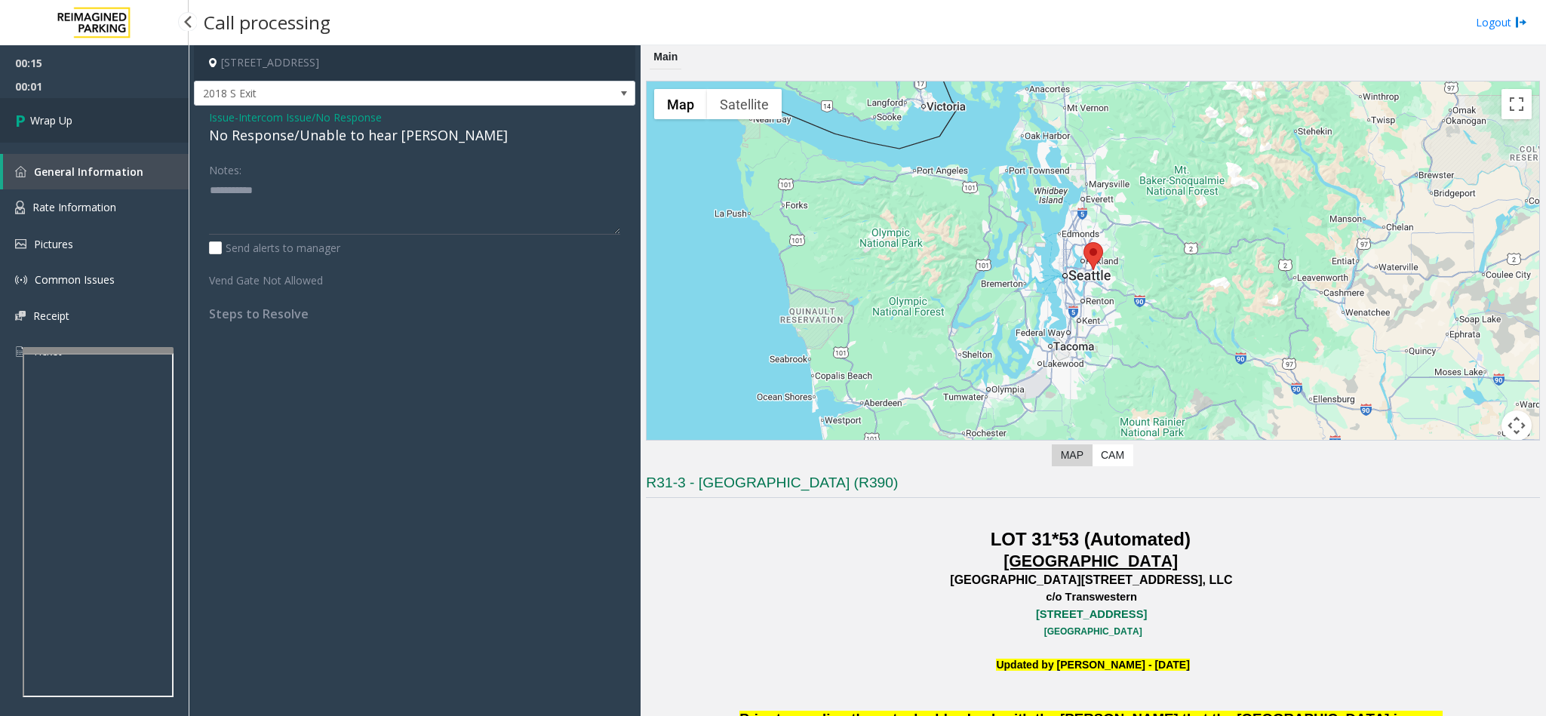
click at [115, 129] on link "Wrap Up" at bounding box center [94, 120] width 189 height 45
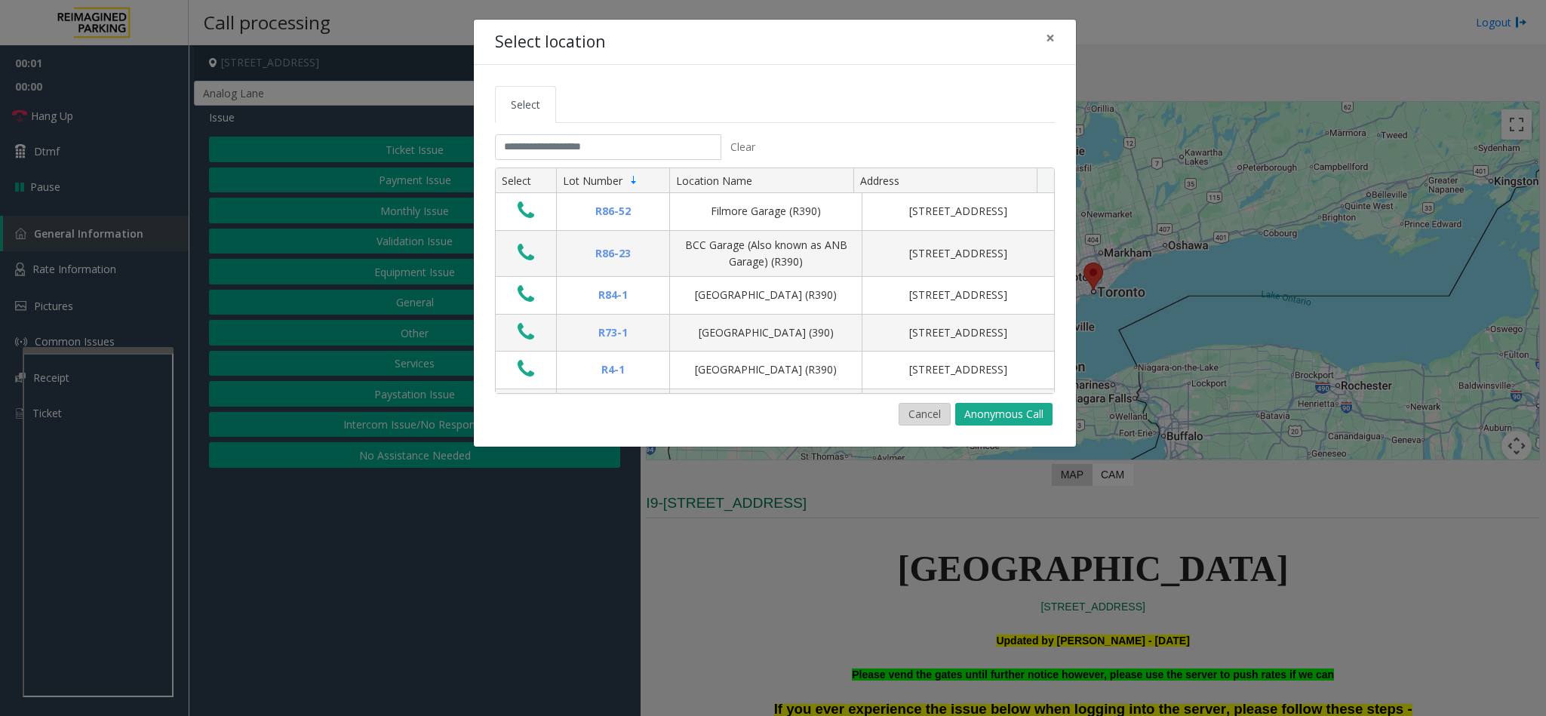
click at [929, 413] on button "Cancel" at bounding box center [925, 414] width 52 height 23
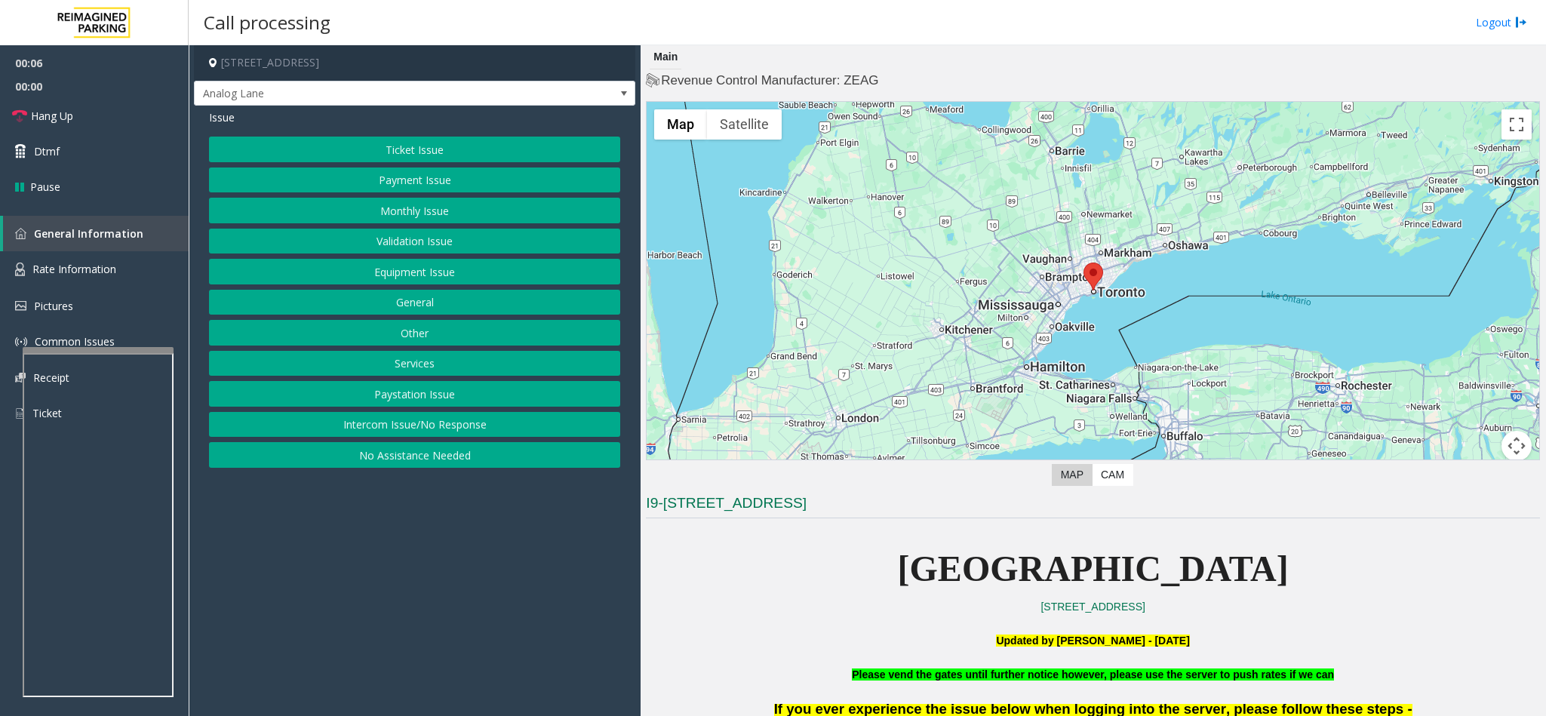
click at [369, 423] on button "Intercom Issue/No Response" at bounding box center [414, 425] width 411 height 26
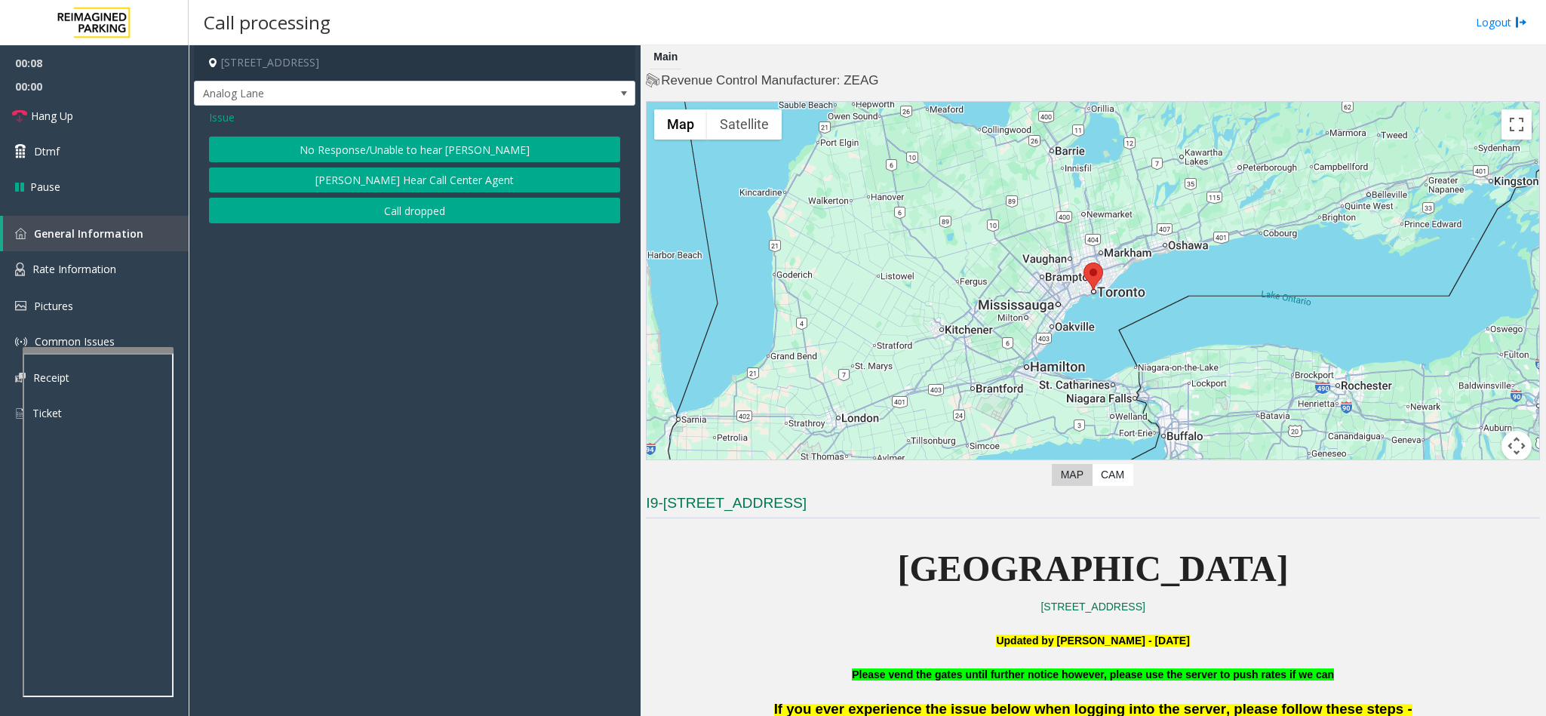
click at [349, 139] on button "No Response/Unable to hear [PERSON_NAME]" at bounding box center [414, 150] width 411 height 26
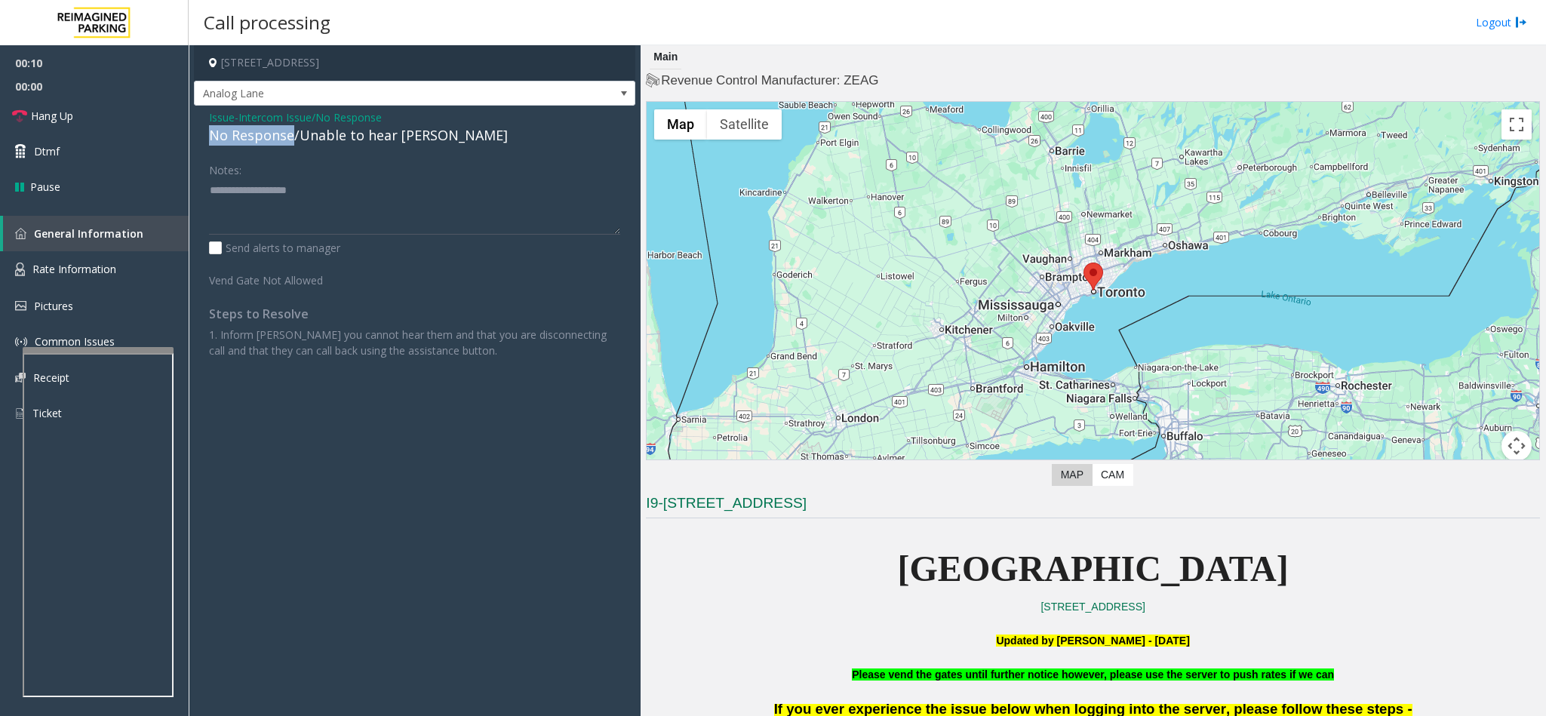
drag, startPoint x: 294, startPoint y: 134, endPoint x: 204, endPoint y: 137, distance: 89.8
click at [204, 137] on div "Issue - Intercom Issue/No Response No Response/Unable to hear [PERSON_NAME] Not…" at bounding box center [414, 240] width 441 height 268
click at [285, 189] on textarea at bounding box center [414, 206] width 411 height 57
type textarea "**********"
click at [98, 107] on link "Hang Up" at bounding box center [94, 115] width 189 height 35
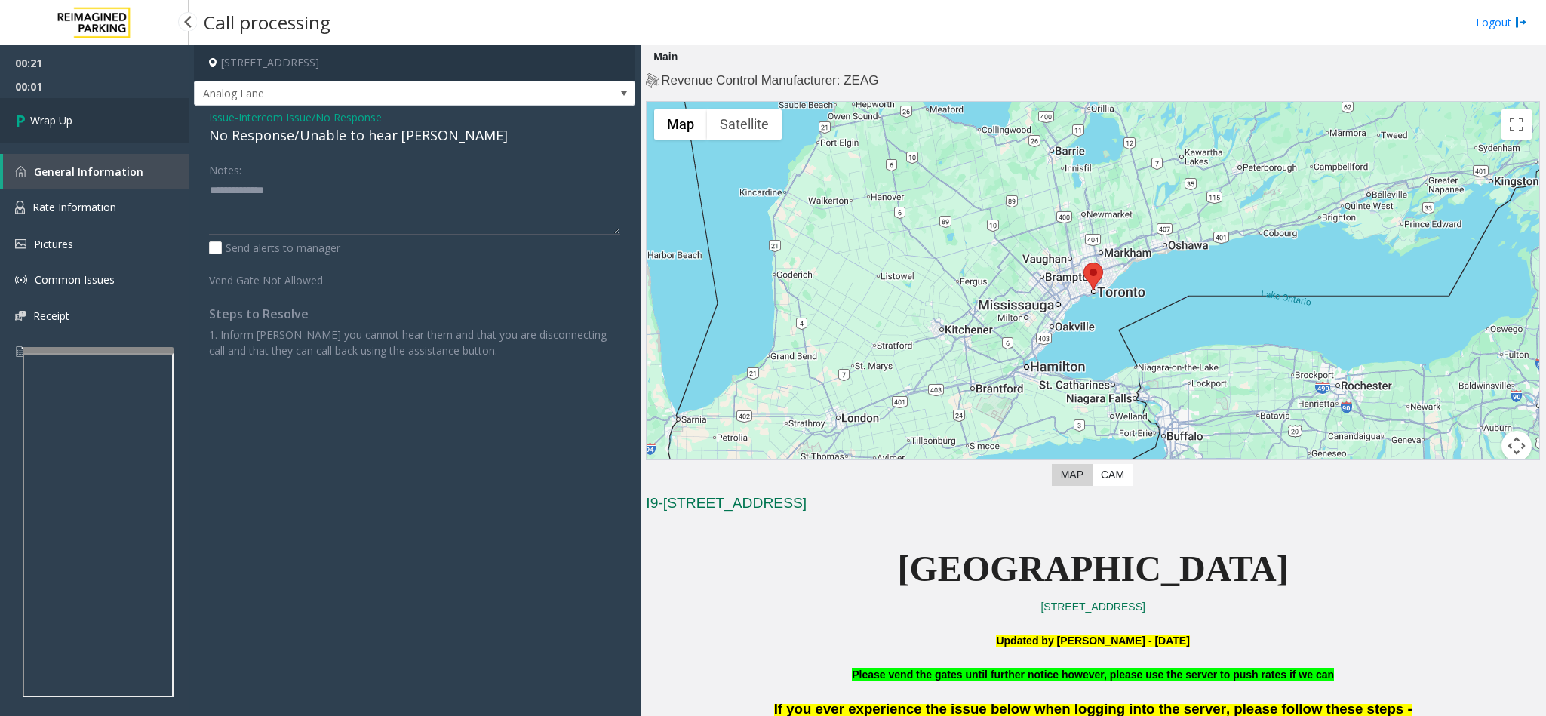
click at [98, 107] on link "Wrap Up" at bounding box center [94, 120] width 189 height 45
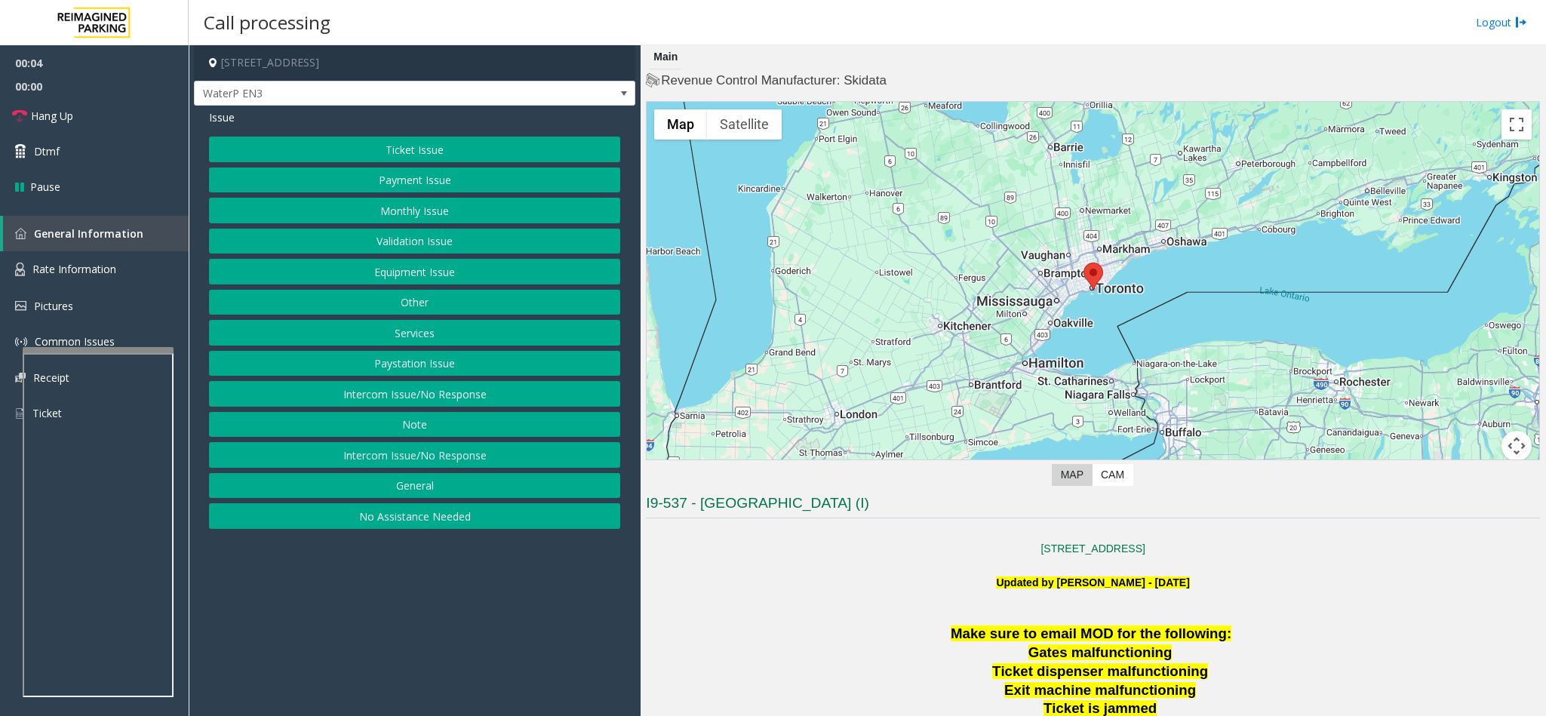
click at [401, 405] on button "Intercom Issue/No Response" at bounding box center [414, 394] width 411 height 26
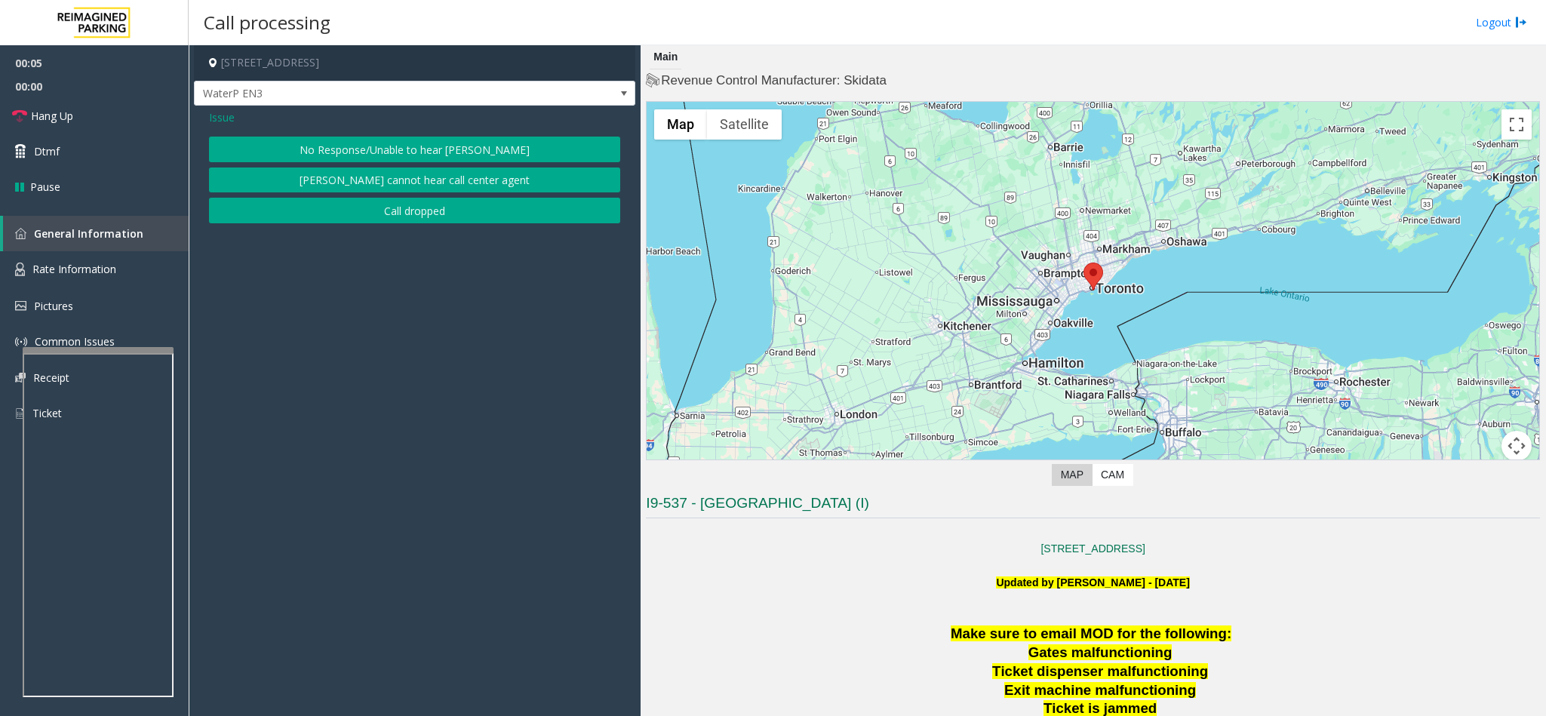
click at [356, 152] on button "No Response/Unable to hear [PERSON_NAME]" at bounding box center [414, 150] width 411 height 26
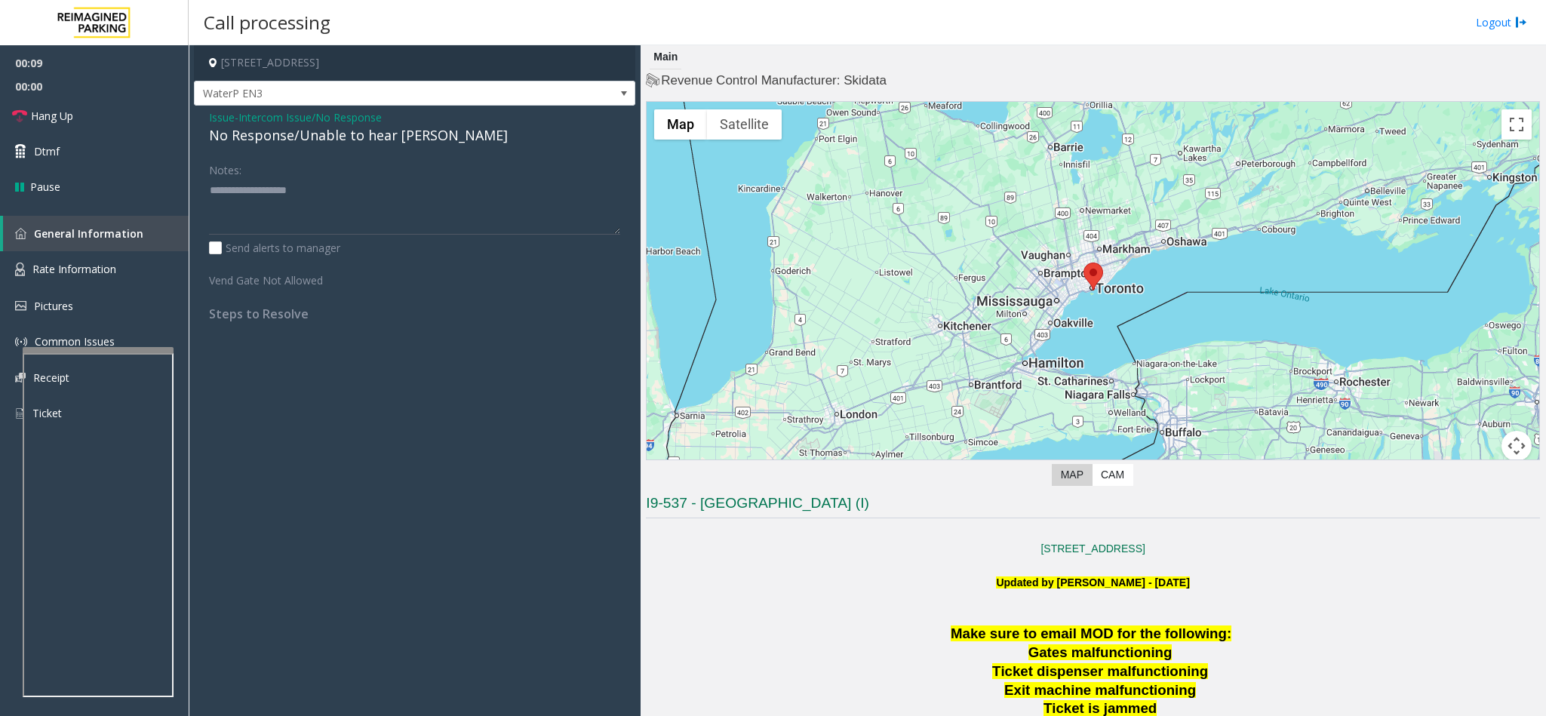
click at [216, 116] on span "Issue" at bounding box center [222, 117] width 26 height 16
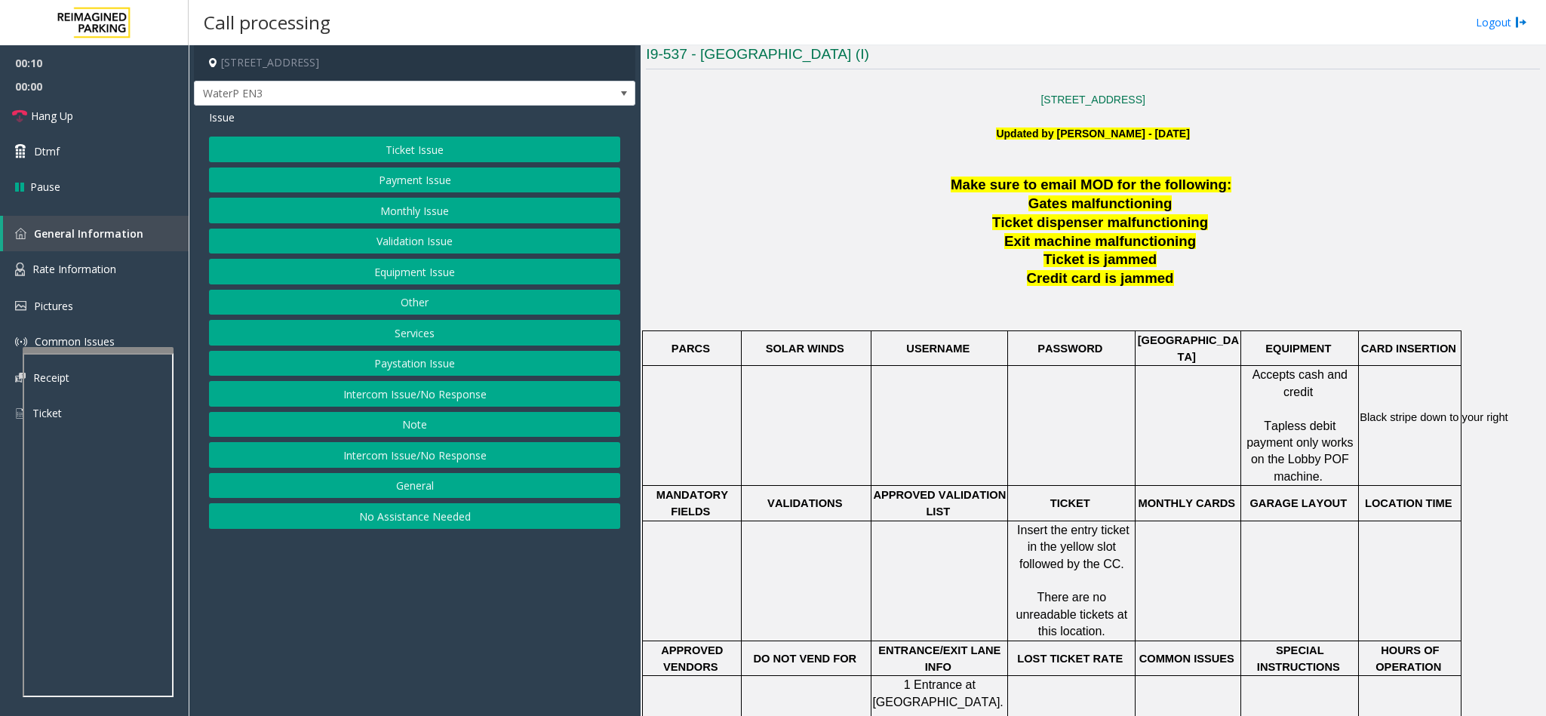
scroll to position [566, 0]
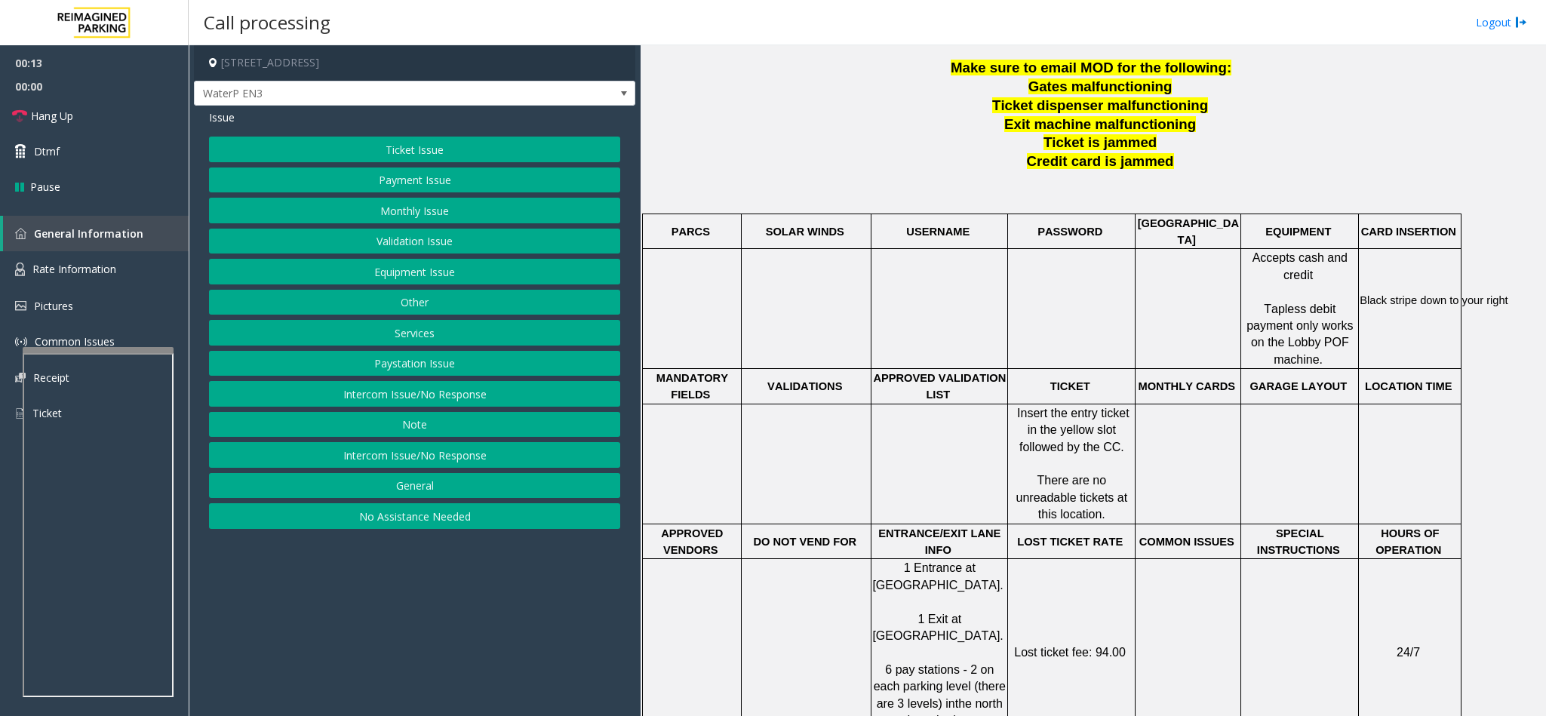
click at [355, 528] on button "No Assistance Needed" at bounding box center [414, 516] width 411 height 26
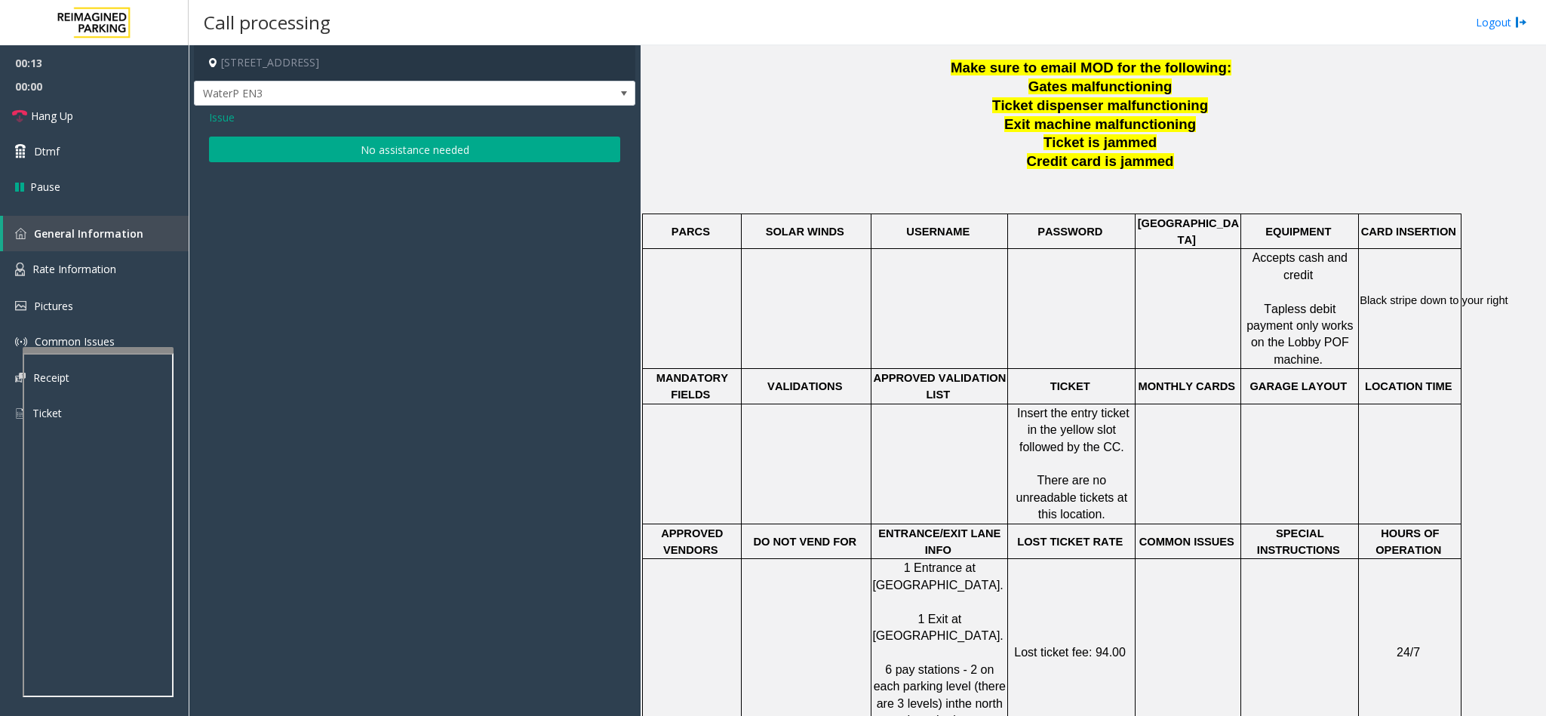
click at [356, 152] on button "No assistance needed" at bounding box center [414, 150] width 411 height 26
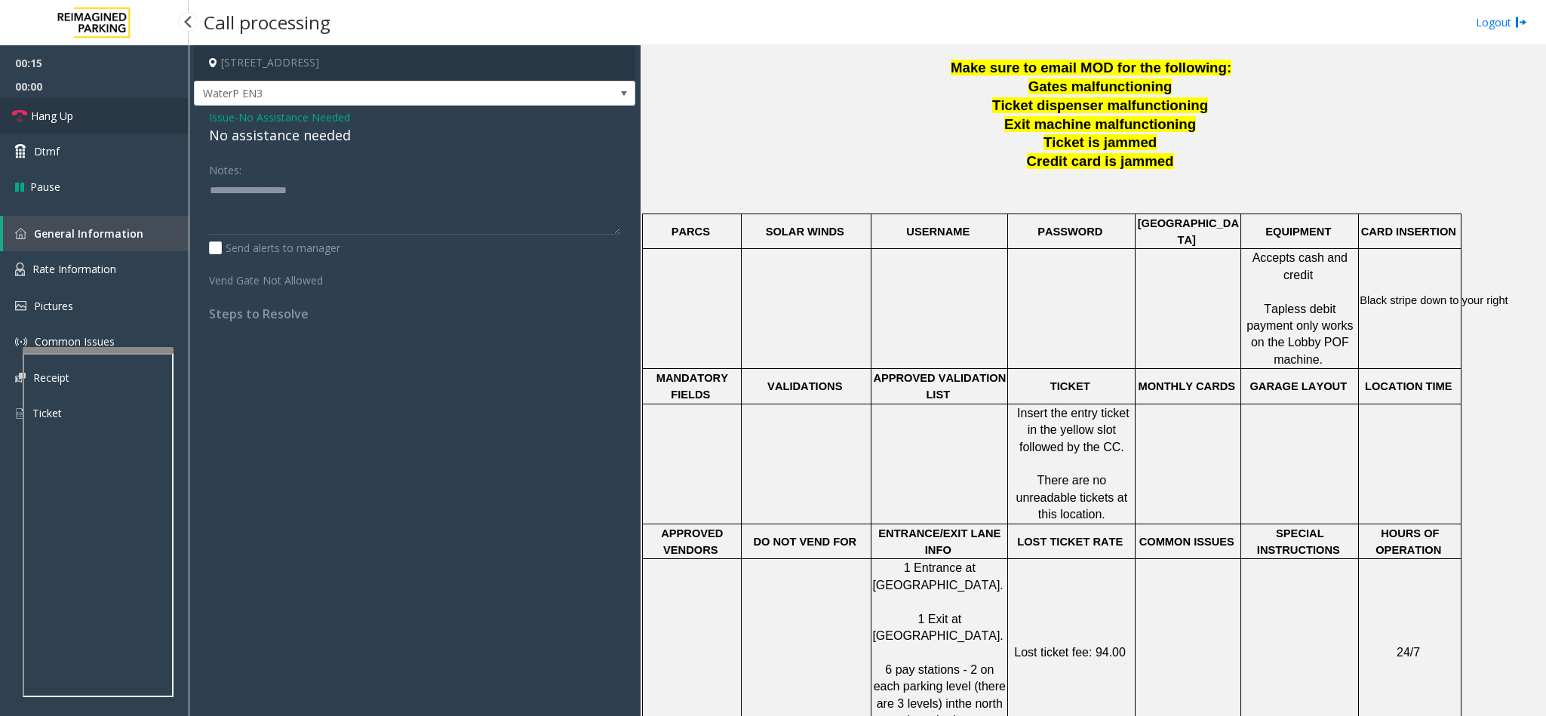
click at [134, 114] on link "Hang Up" at bounding box center [94, 115] width 189 height 35
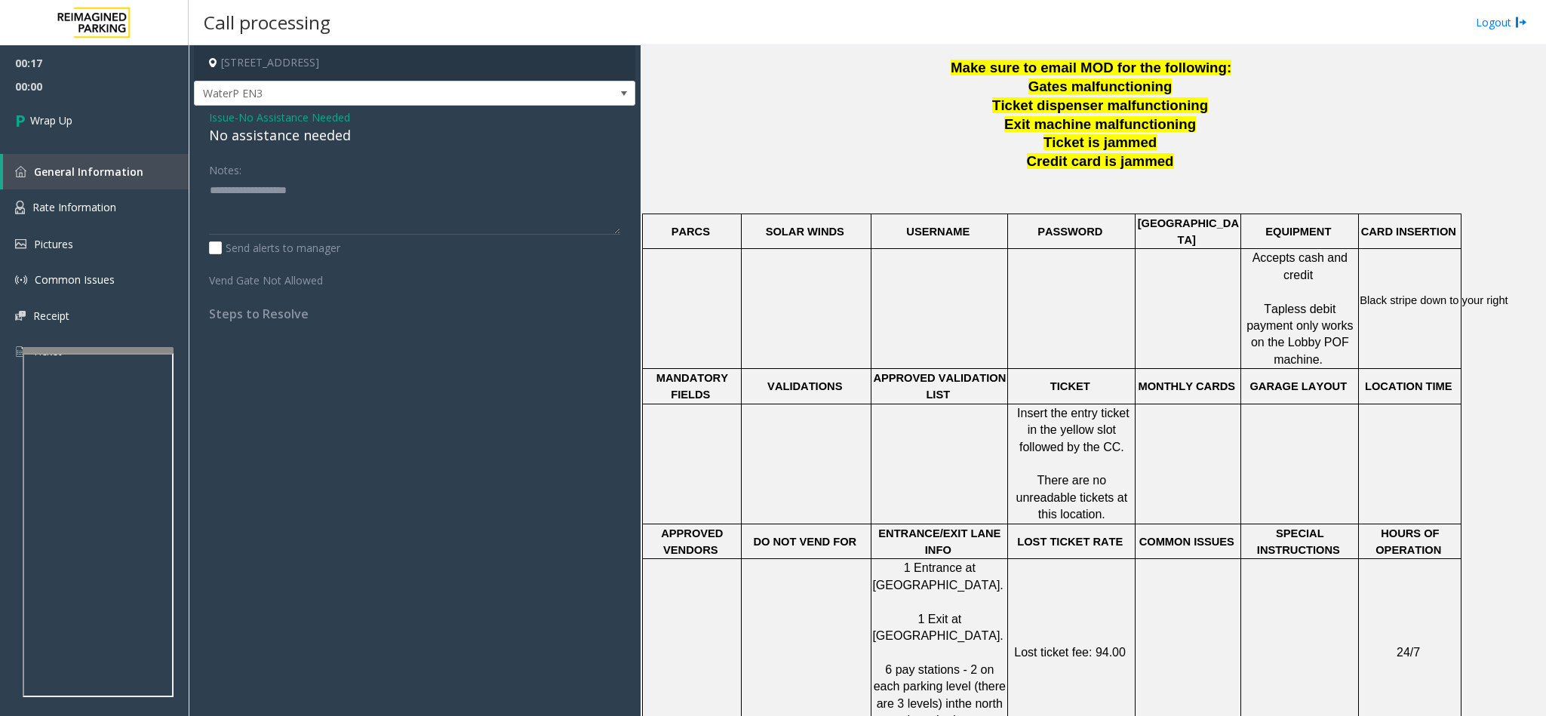
click at [259, 143] on div "No assistance needed" at bounding box center [414, 135] width 411 height 20
type textarea "**********"
click at [60, 113] on span "Wrap Up" at bounding box center [51, 120] width 42 height 16
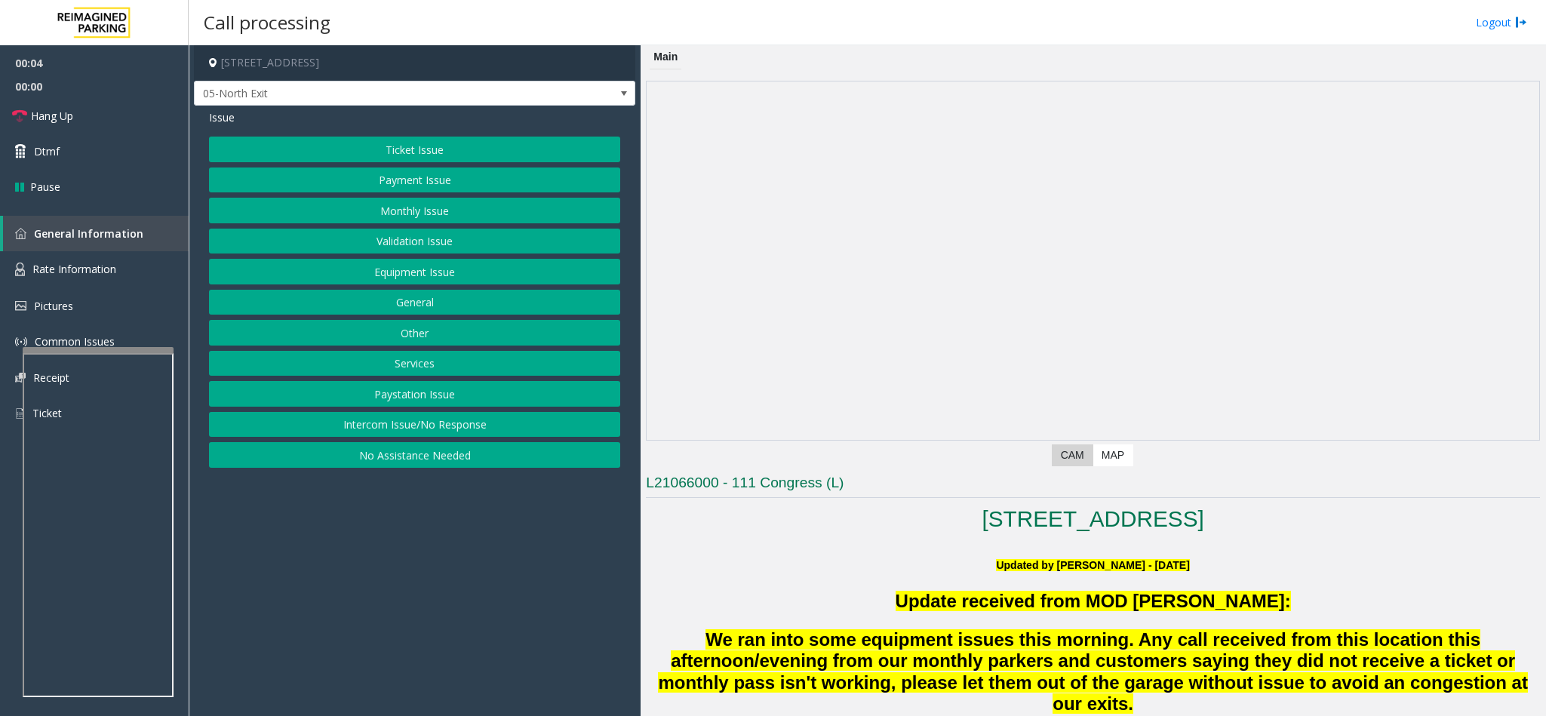
click at [352, 428] on button "Intercom Issue/No Response" at bounding box center [414, 425] width 411 height 26
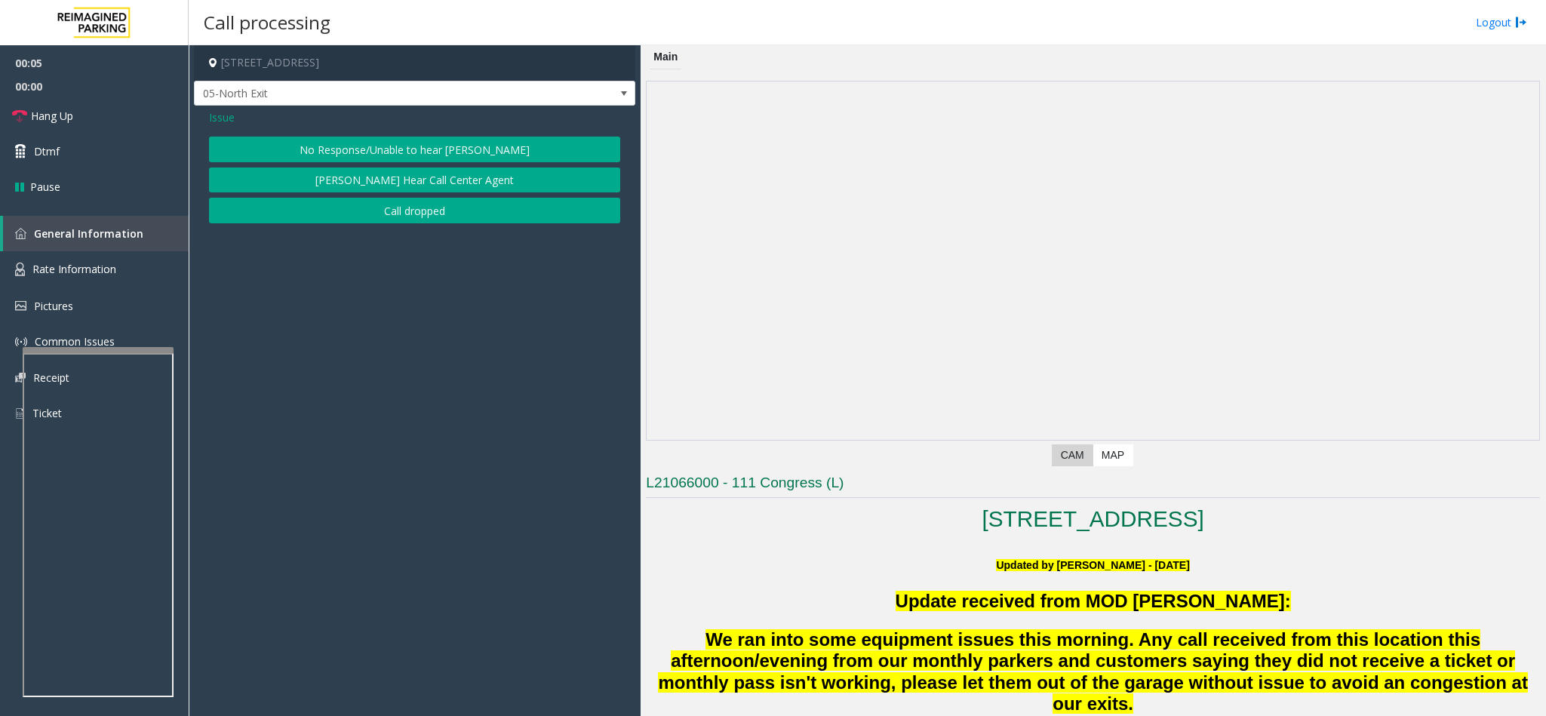
click at [349, 138] on button "No Response/Unable to hear [PERSON_NAME]" at bounding box center [414, 150] width 411 height 26
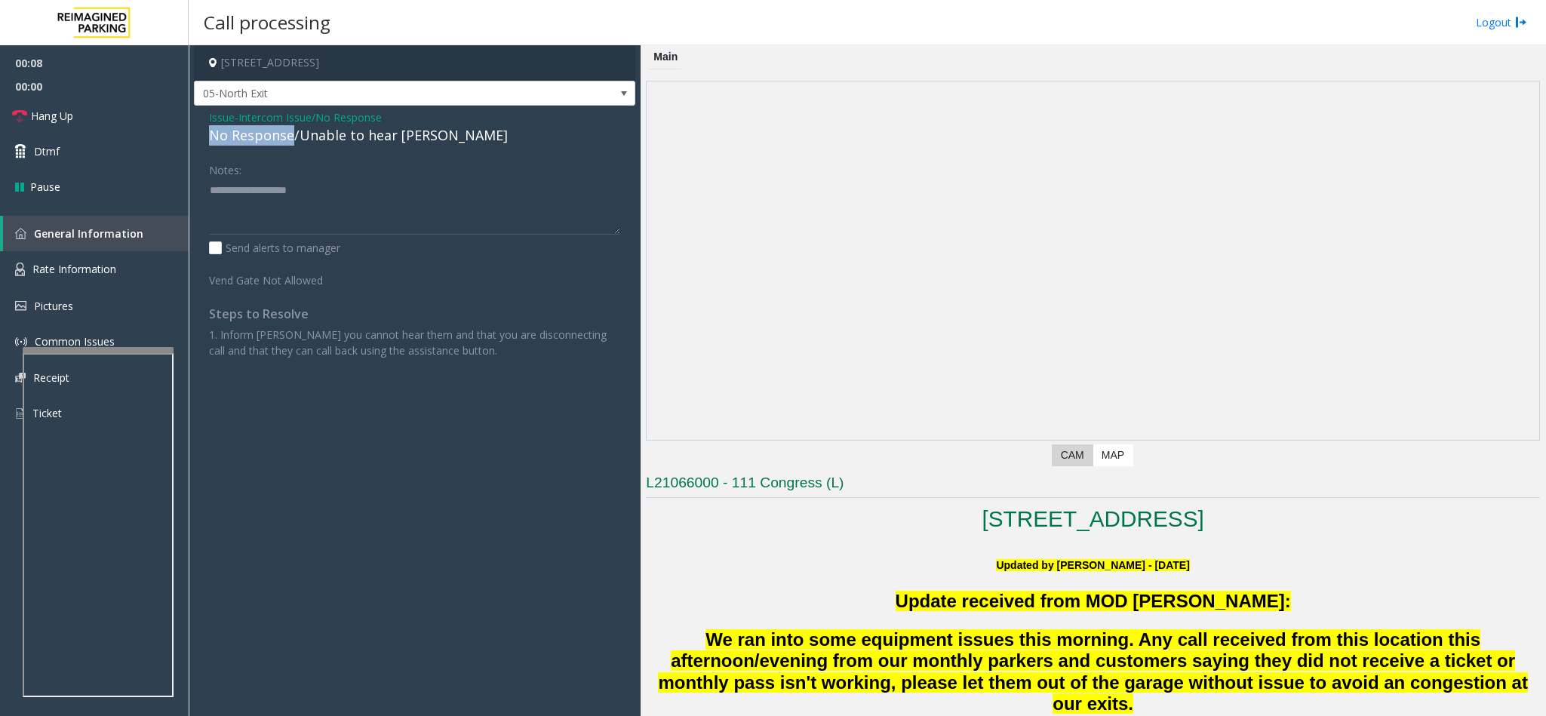
drag, startPoint x: 292, startPoint y: 140, endPoint x: 206, endPoint y: 137, distance: 86.1
click at [206, 137] on div "Issue - Intercom Issue/No Response No Response/Unable to hear [PERSON_NAME] Not…" at bounding box center [414, 240] width 441 height 268
click at [330, 200] on textarea at bounding box center [414, 206] width 411 height 57
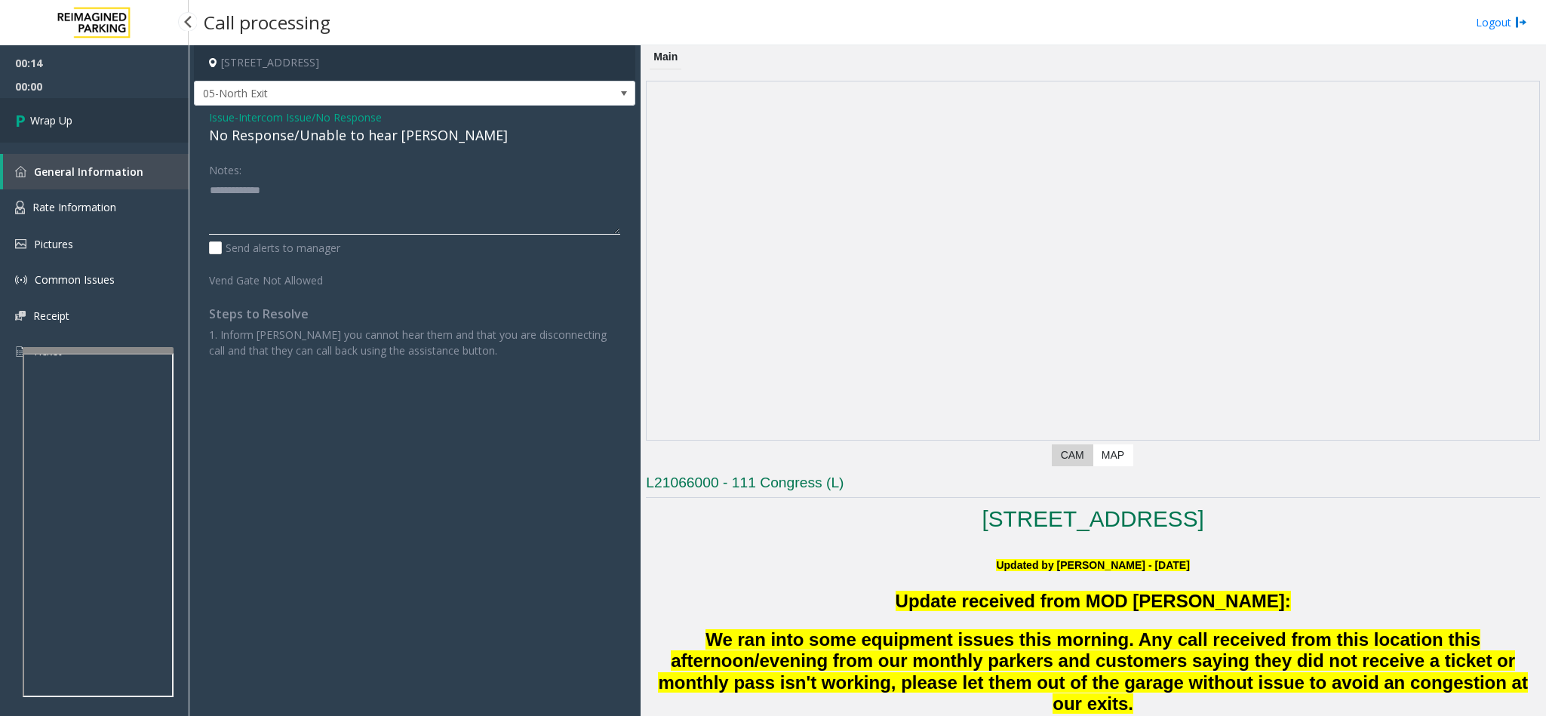
type textarea "**********"
click at [128, 118] on link "Wrap Up" at bounding box center [94, 120] width 189 height 45
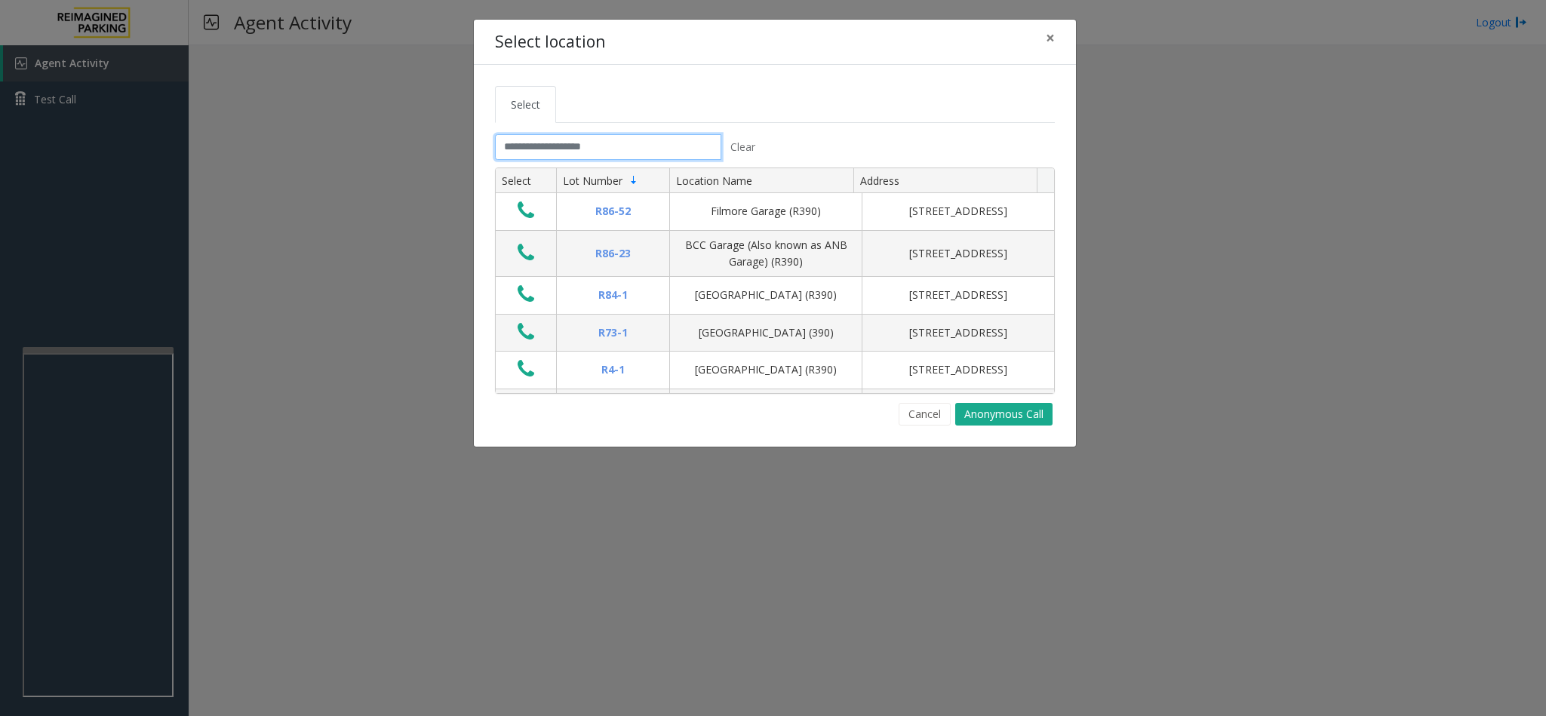
click at [573, 150] on input "text" at bounding box center [608, 147] width 226 height 26
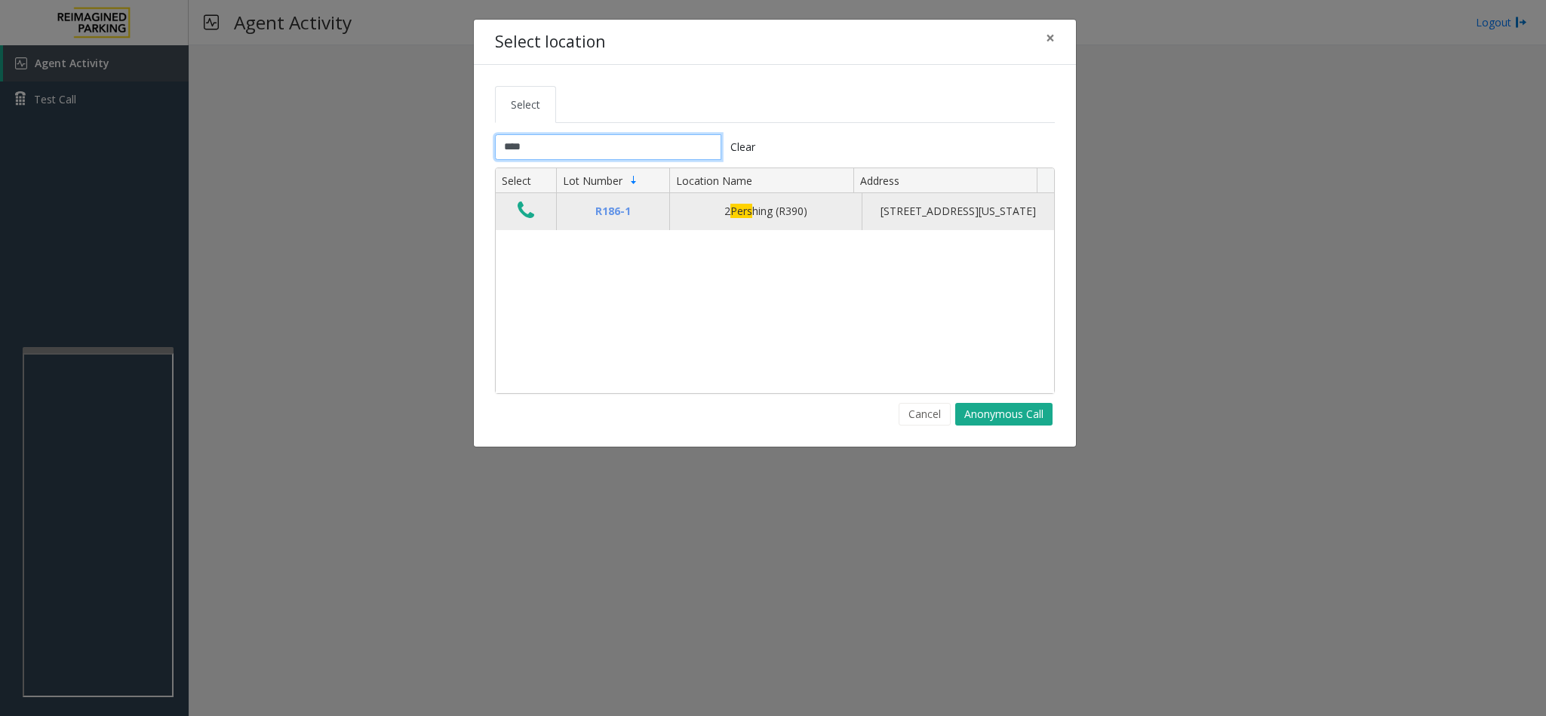
type input "****"
click at [516, 223] on button "Data table" at bounding box center [526, 211] width 26 height 24
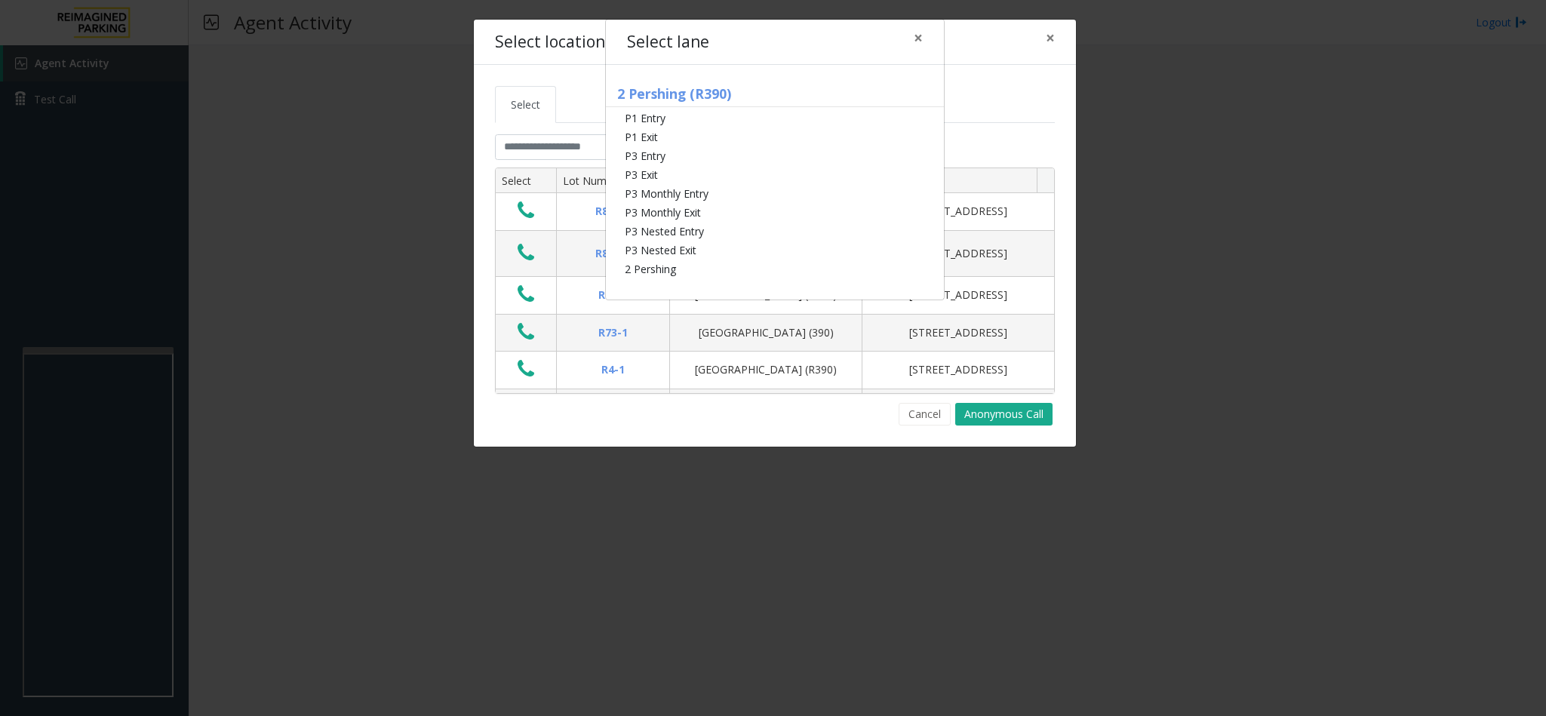
click at [745, 469] on div "Select lane × 2 Pershing (R390) P1 Entry P1 Exit P3 Entry P3 Exit P3 Monthly En…" at bounding box center [773, 358] width 1546 height 716
click at [920, 35] on span "×" at bounding box center [918, 37] width 9 height 21
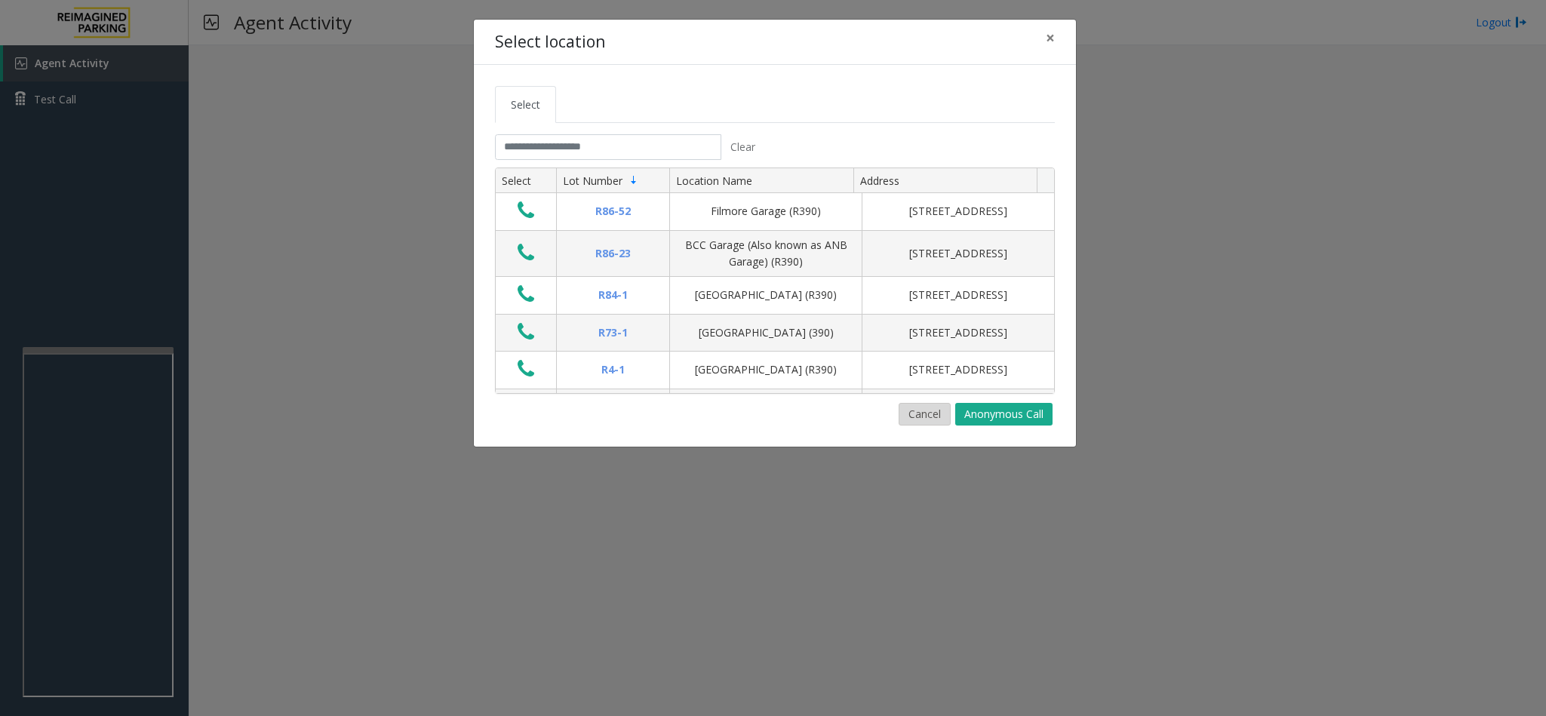
click at [938, 415] on button "Cancel" at bounding box center [925, 414] width 52 height 23
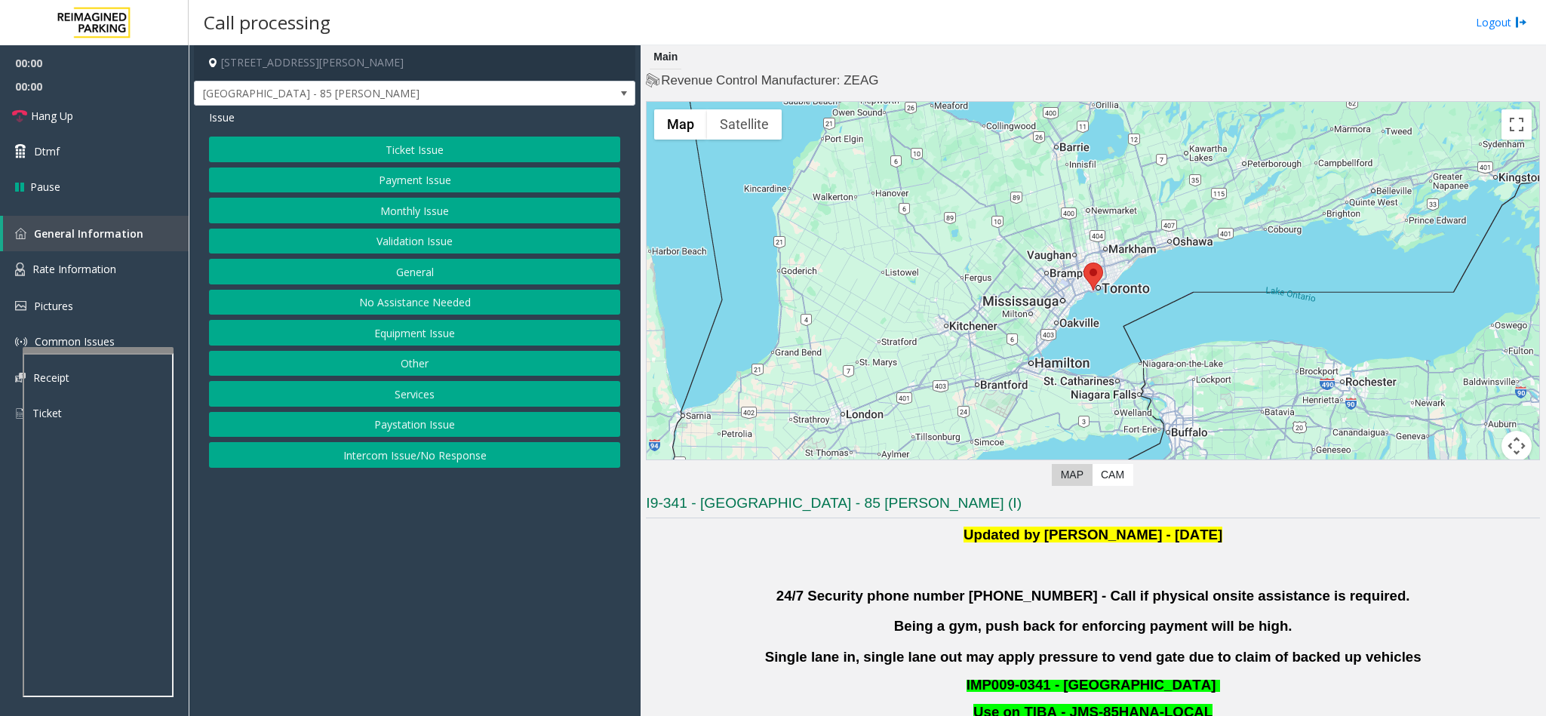
click at [439, 250] on button "Validation Issue" at bounding box center [414, 242] width 411 height 26
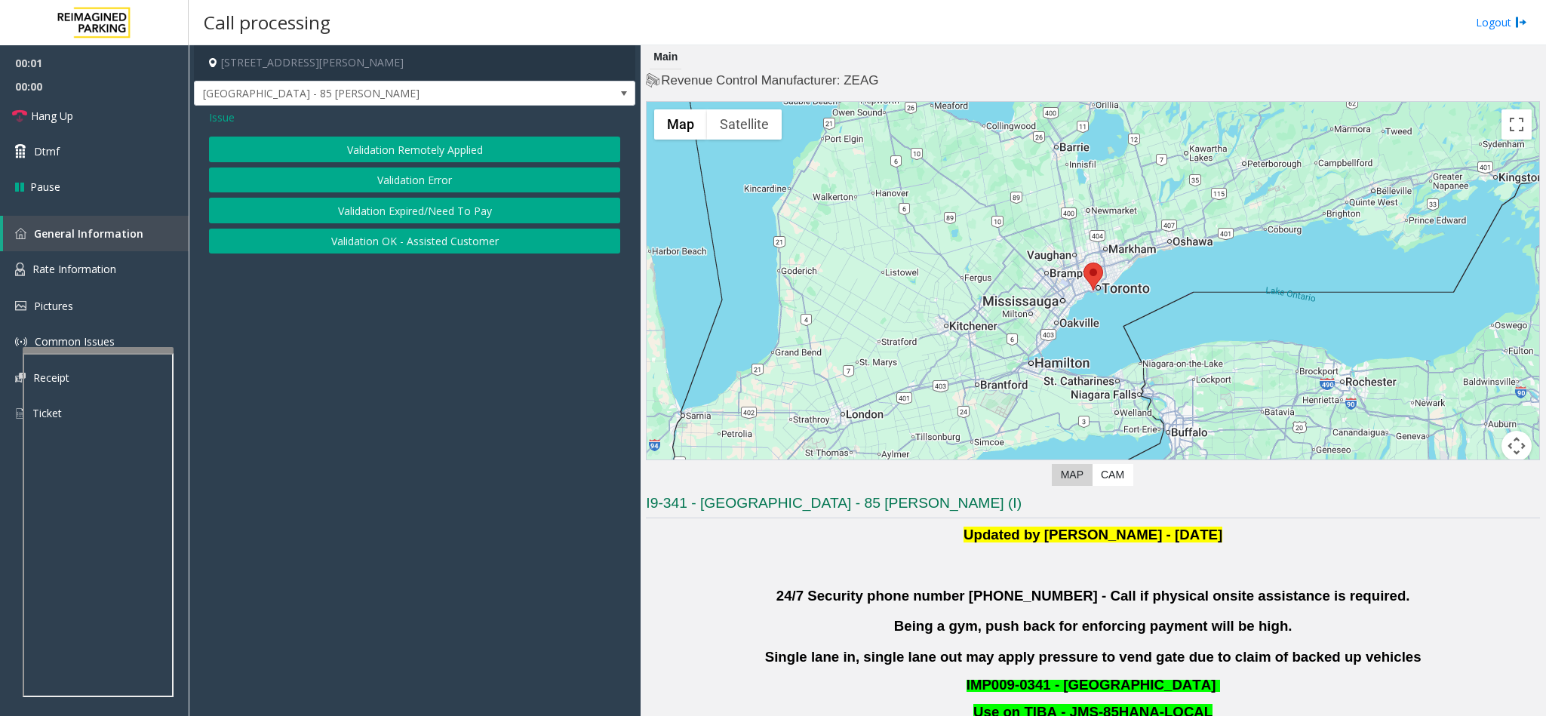
click at [410, 186] on button "Validation Error" at bounding box center [414, 180] width 411 height 26
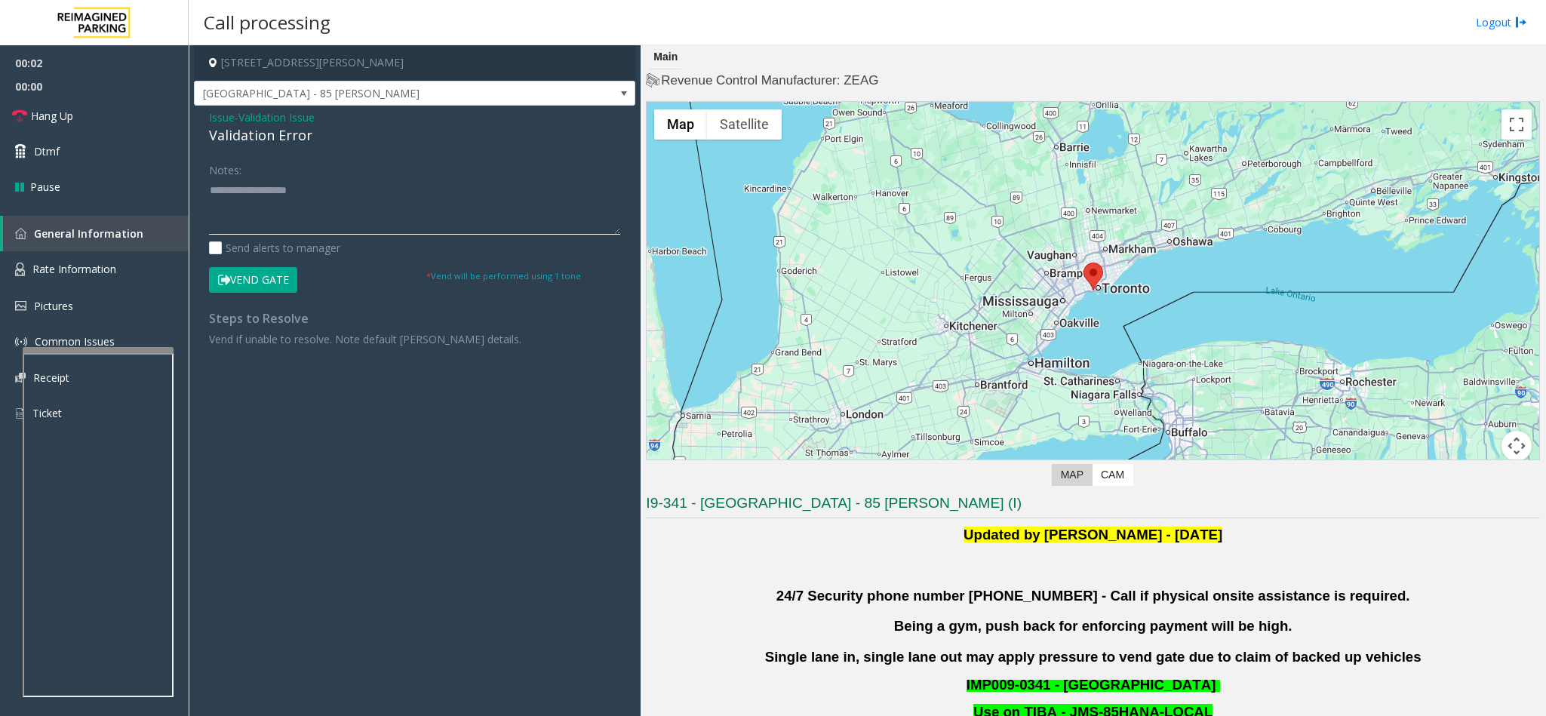
click at [300, 200] on textarea at bounding box center [414, 206] width 411 height 57
click at [306, 193] on textarea at bounding box center [414, 206] width 411 height 57
click at [281, 192] on textarea at bounding box center [414, 206] width 411 height 57
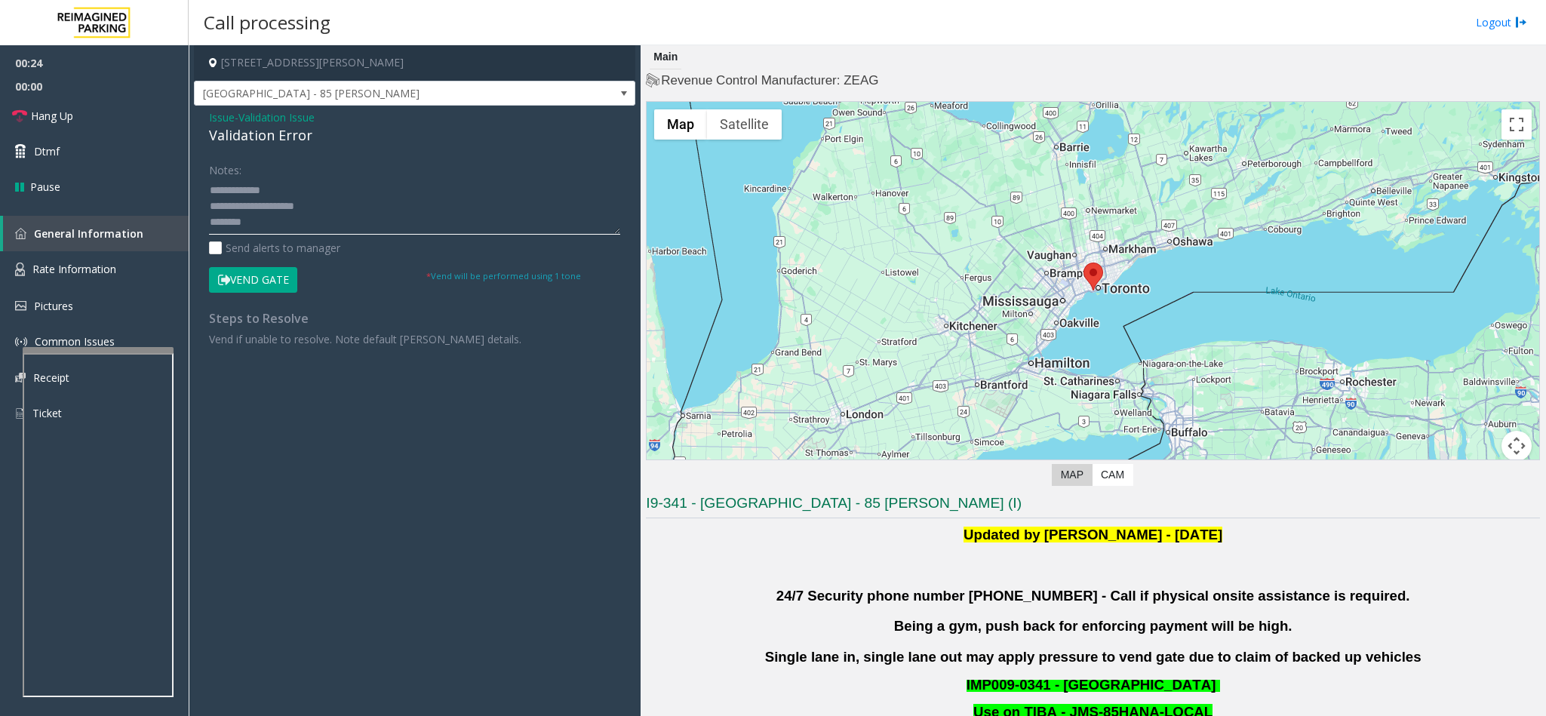
click at [263, 234] on textarea at bounding box center [414, 206] width 411 height 57
click at [251, 215] on textarea at bounding box center [414, 206] width 411 height 57
click at [258, 272] on button "Vend Gate" at bounding box center [253, 280] width 88 height 26
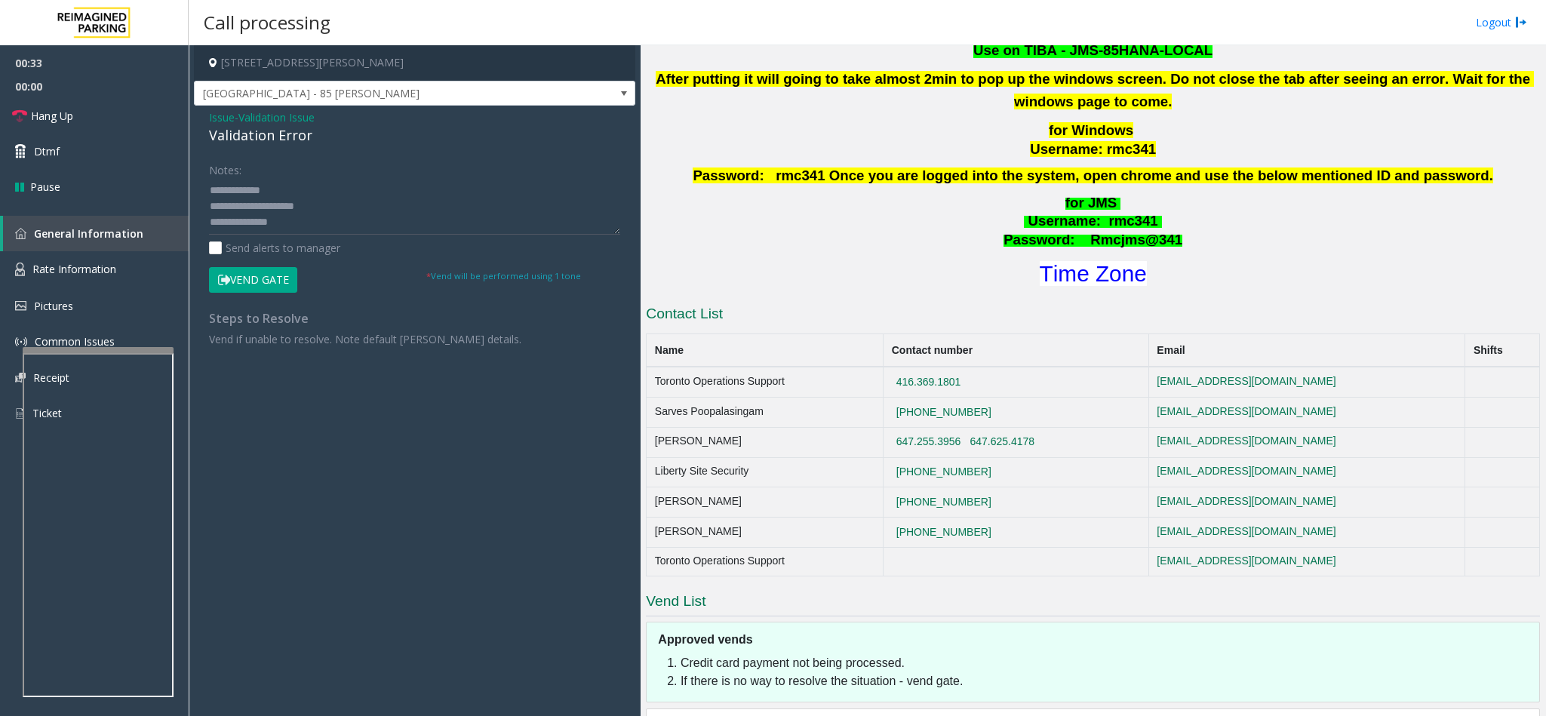
scroll to position [679, 0]
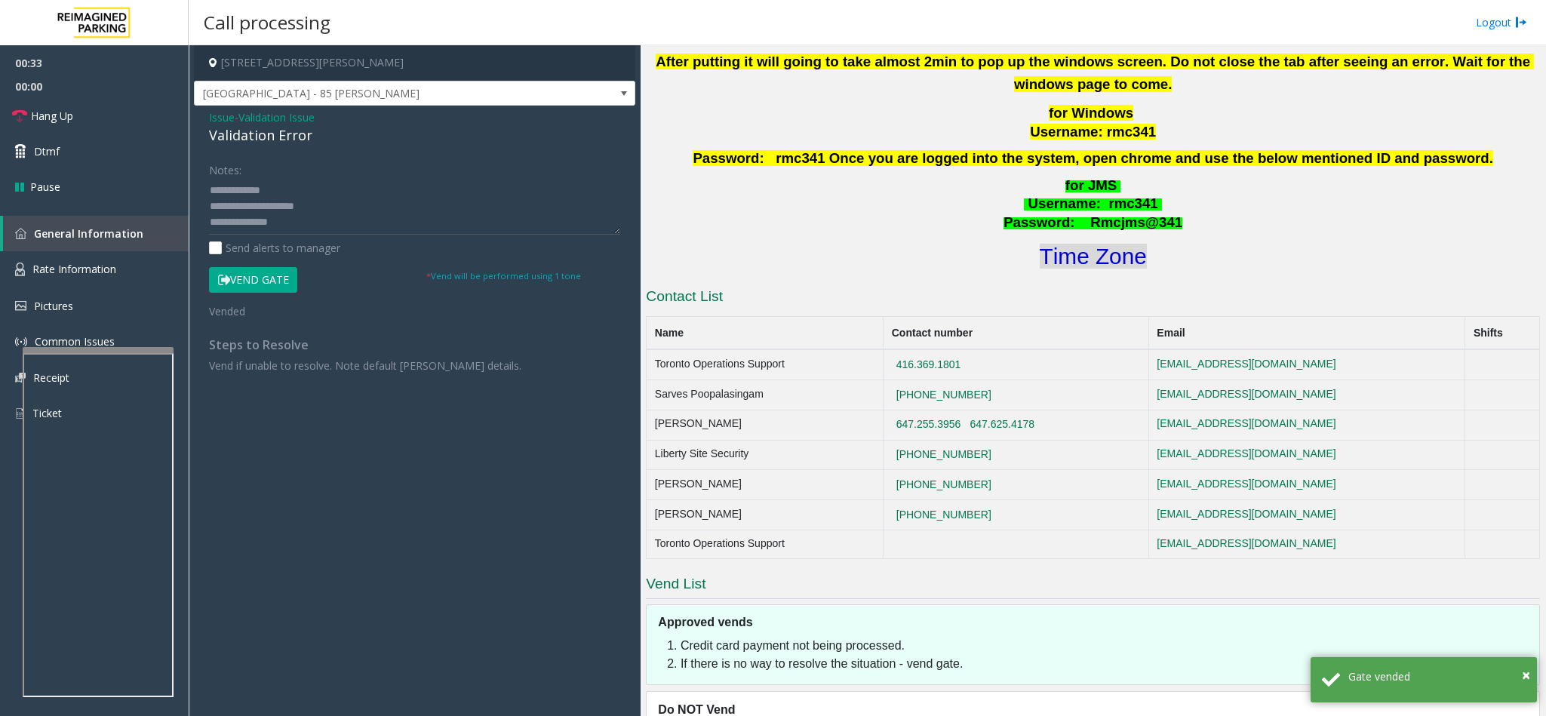
click at [1084, 263] on font "Time Zone" at bounding box center [1093, 256] width 107 height 25
drag, startPoint x: 103, startPoint y: 109, endPoint x: 113, endPoint y: 118, distance: 13.9
click at [103, 109] on link "Hang Up" at bounding box center [94, 115] width 189 height 35
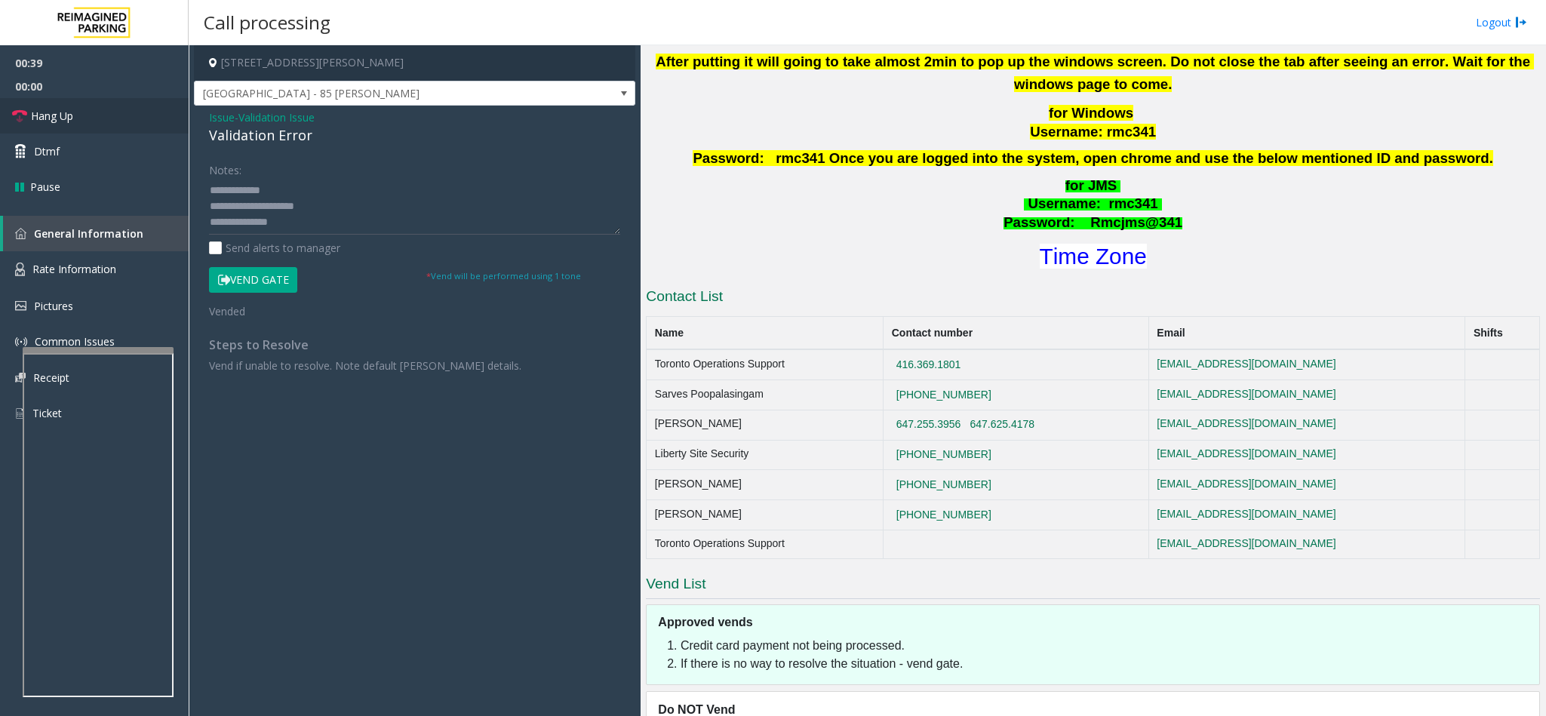
scroll to position [16, 0]
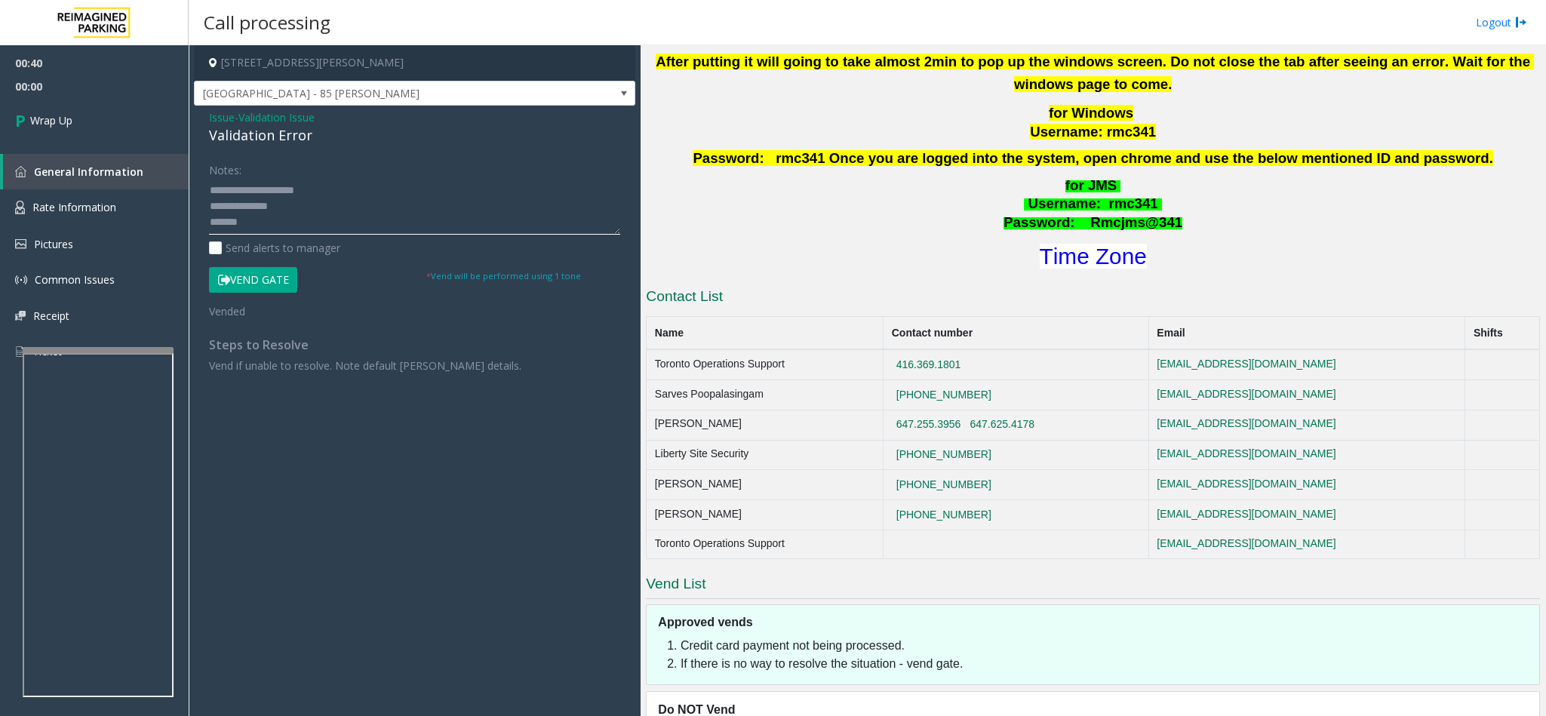
click at [240, 224] on textarea at bounding box center [414, 206] width 411 height 57
click at [207, 190] on div "Notes: Send alerts to manager Vend Gate * Vend will be performed using 1 tone V…" at bounding box center [415, 265] width 434 height 217
click at [213, 188] on textarea at bounding box center [414, 206] width 411 height 57
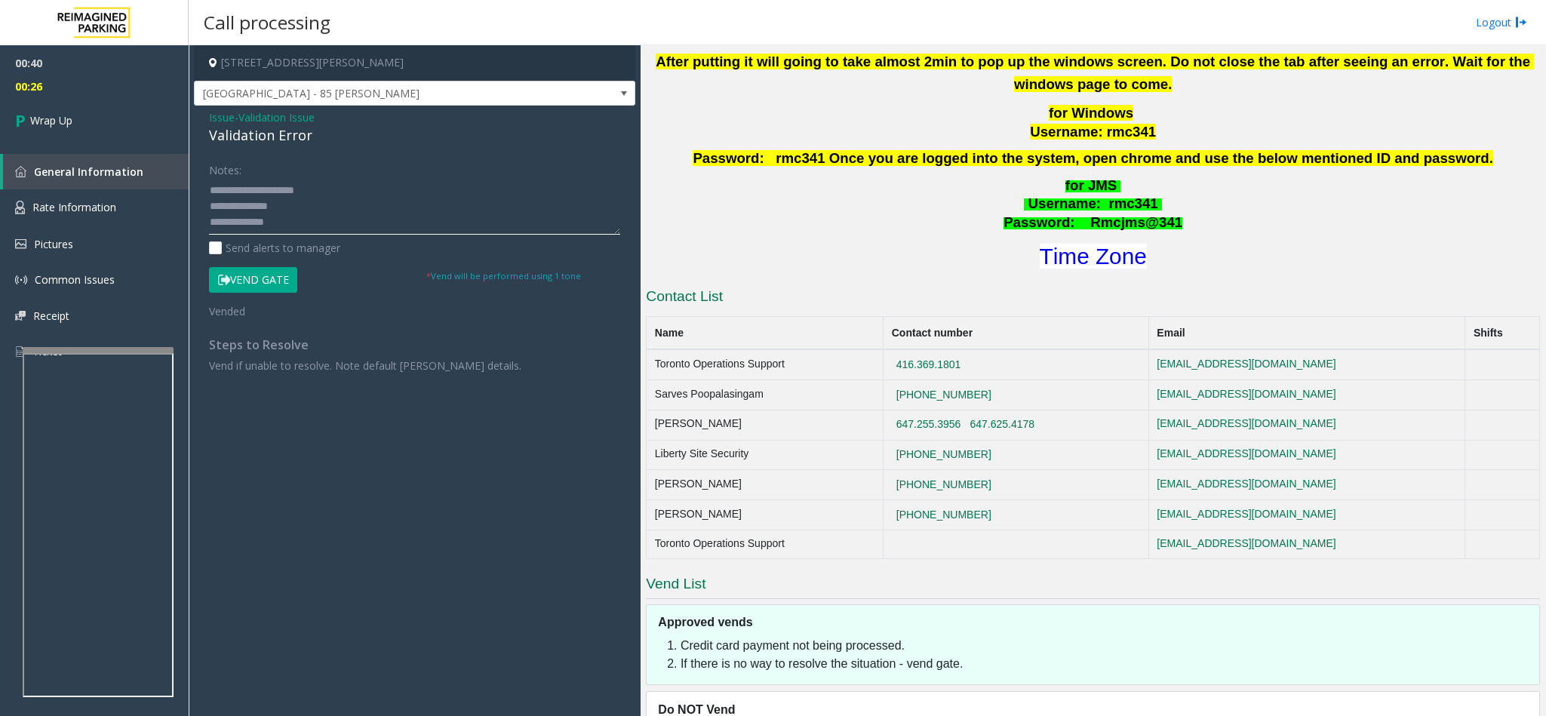
click at [320, 223] on textarea at bounding box center [414, 206] width 411 height 57
type textarea "**********"
click at [91, 113] on link "Wrap Up" at bounding box center [94, 120] width 189 height 45
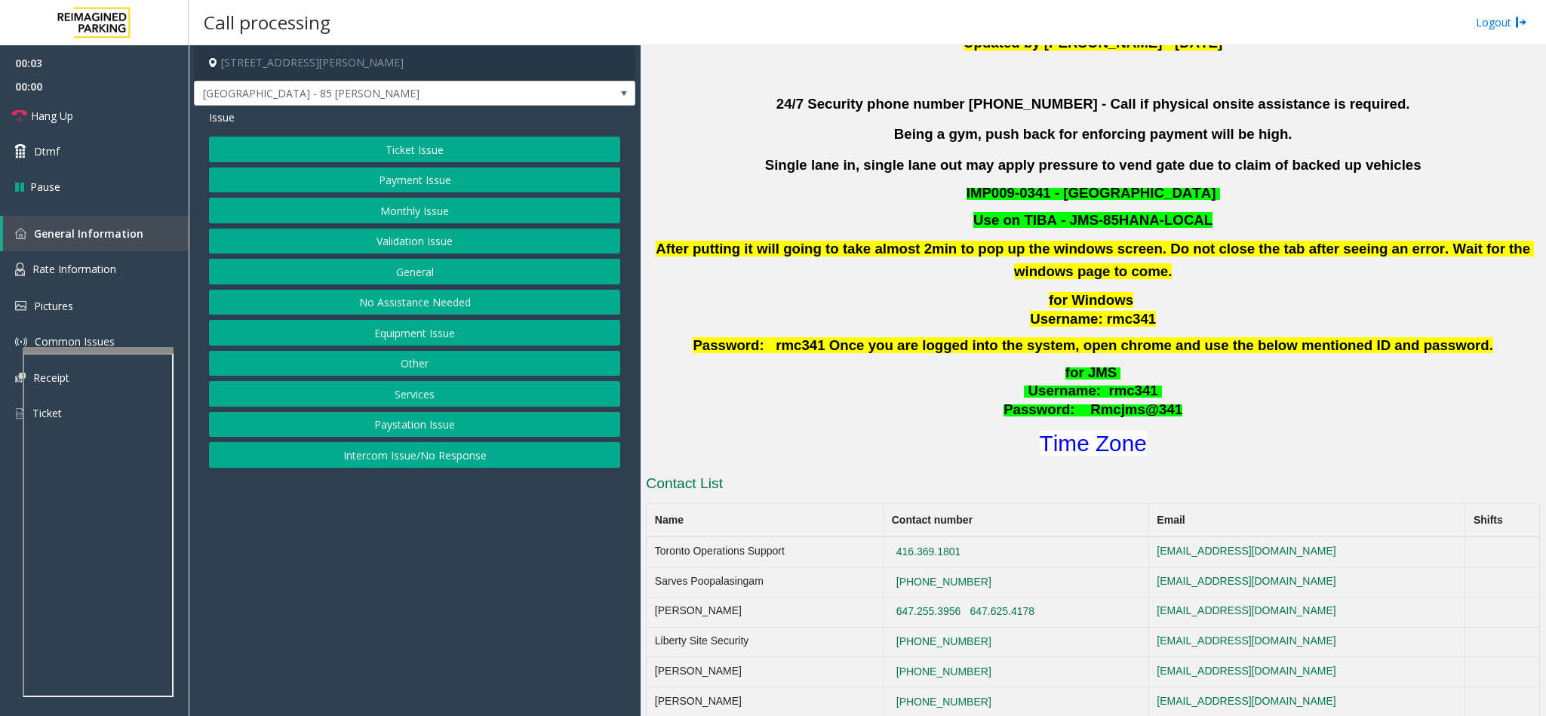
scroll to position [566, 0]
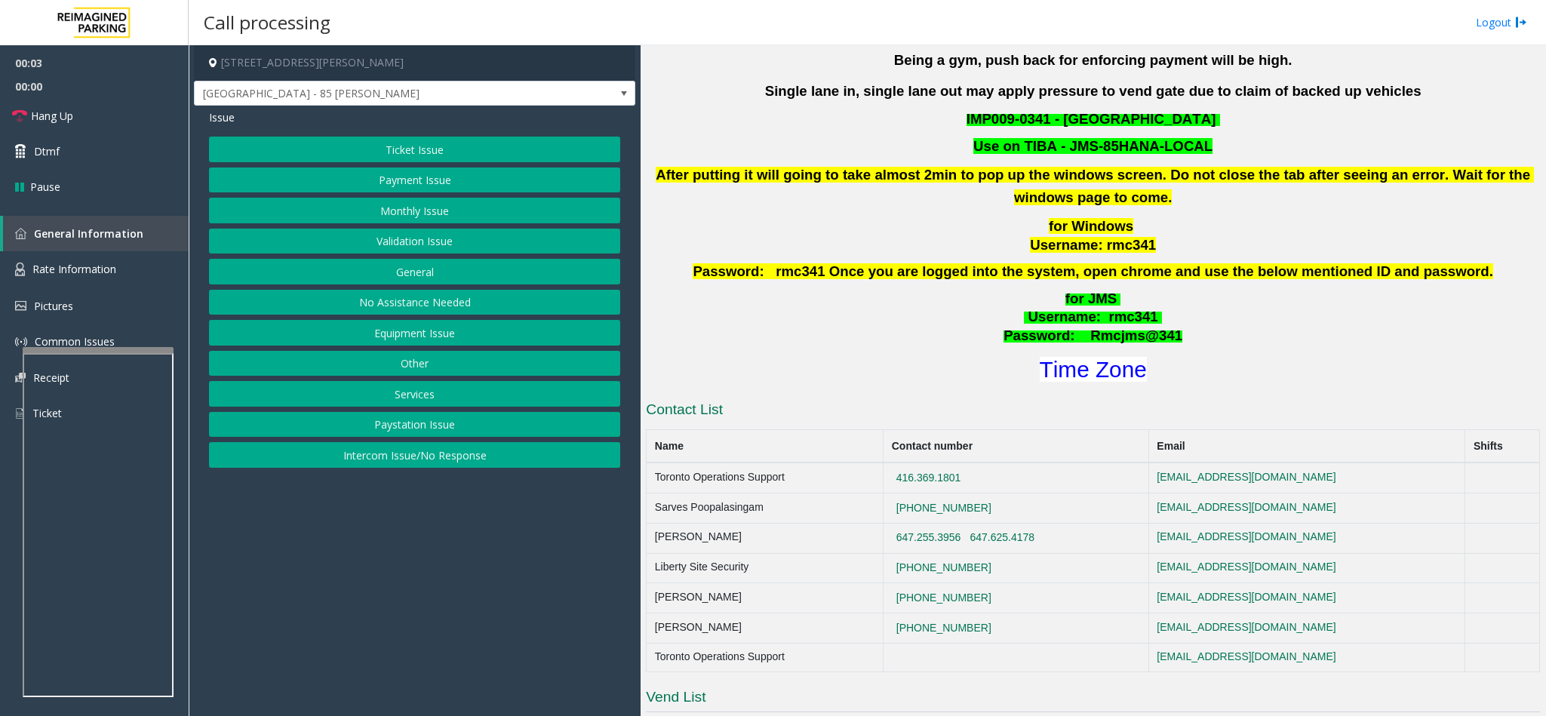
click at [413, 247] on button "Validation Issue" at bounding box center [414, 242] width 411 height 26
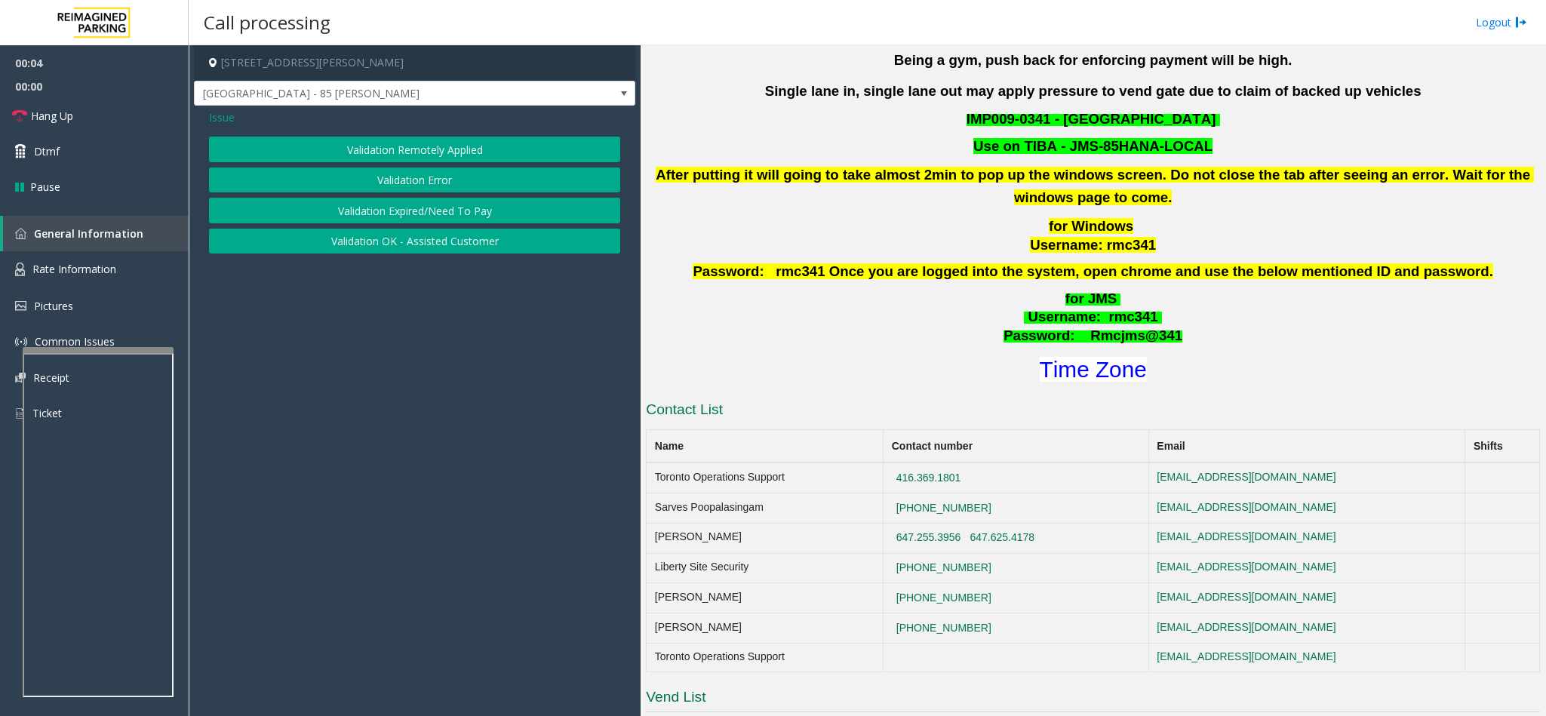
click at [423, 175] on button "Validation Error" at bounding box center [414, 180] width 411 height 26
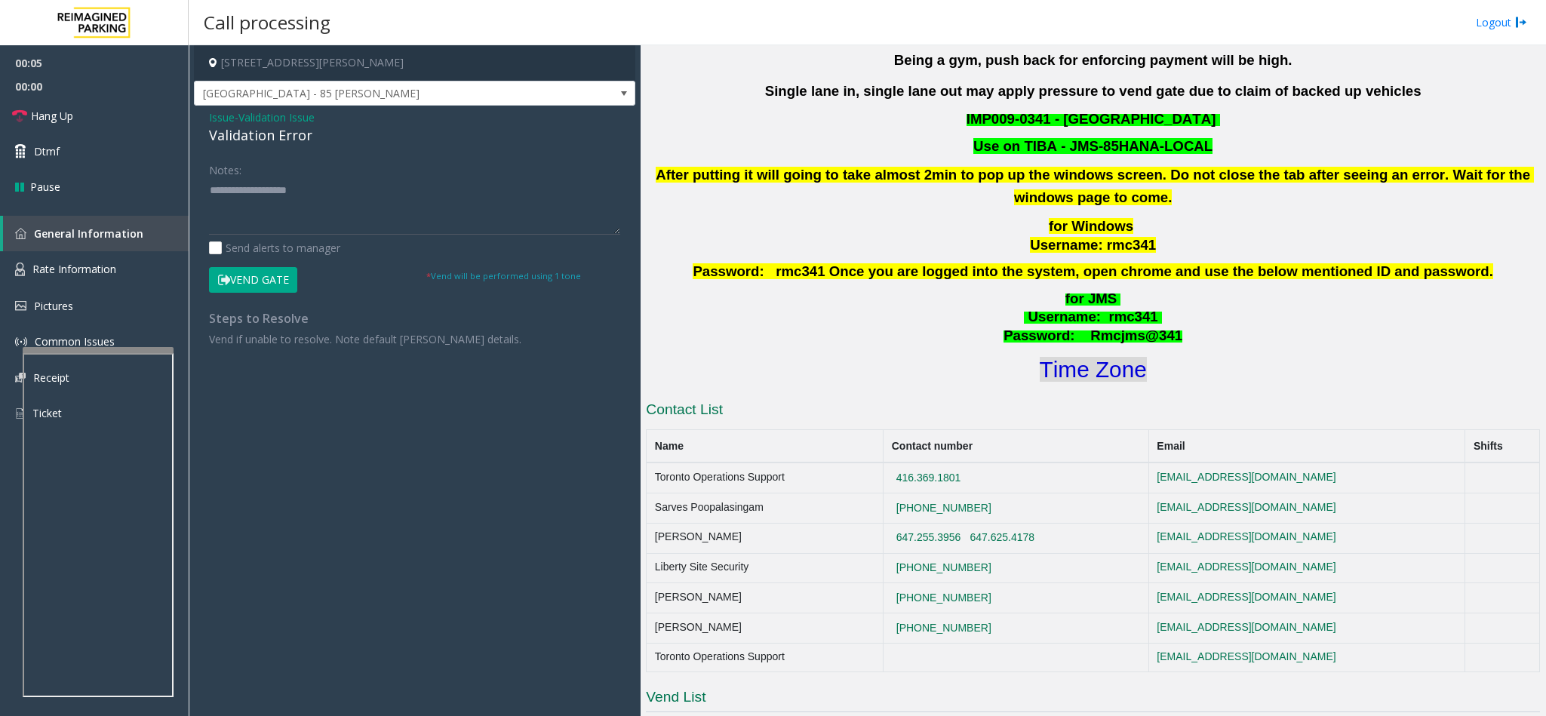
click at [1085, 371] on font "Time Zone" at bounding box center [1093, 369] width 107 height 25
click at [326, 206] on textarea at bounding box center [414, 206] width 411 height 57
type textarea "*"
click at [326, 206] on textarea at bounding box center [414, 206] width 411 height 57
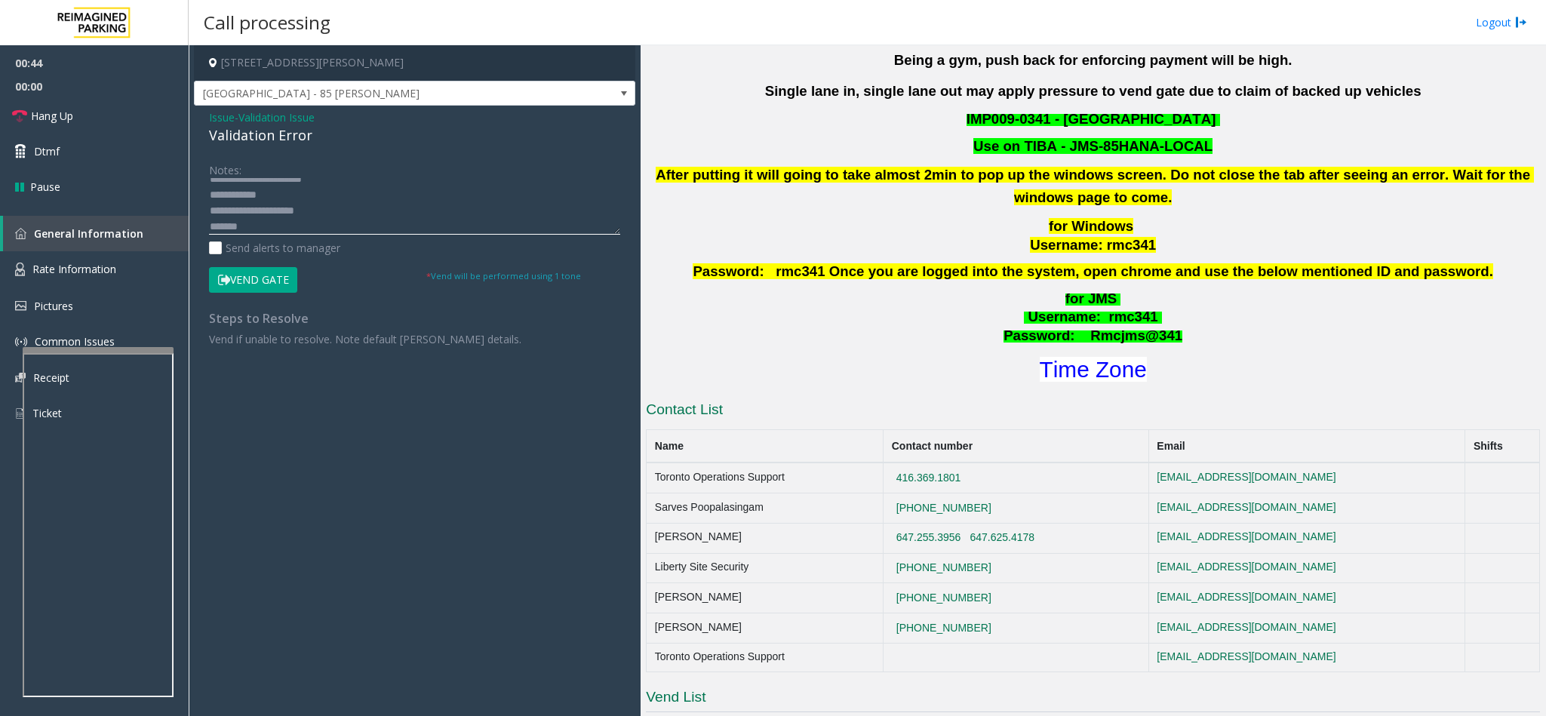
click at [260, 229] on textarea at bounding box center [414, 206] width 411 height 57
click at [279, 224] on textarea at bounding box center [414, 206] width 411 height 57
click at [250, 288] on button "Vend Gate" at bounding box center [253, 280] width 88 height 26
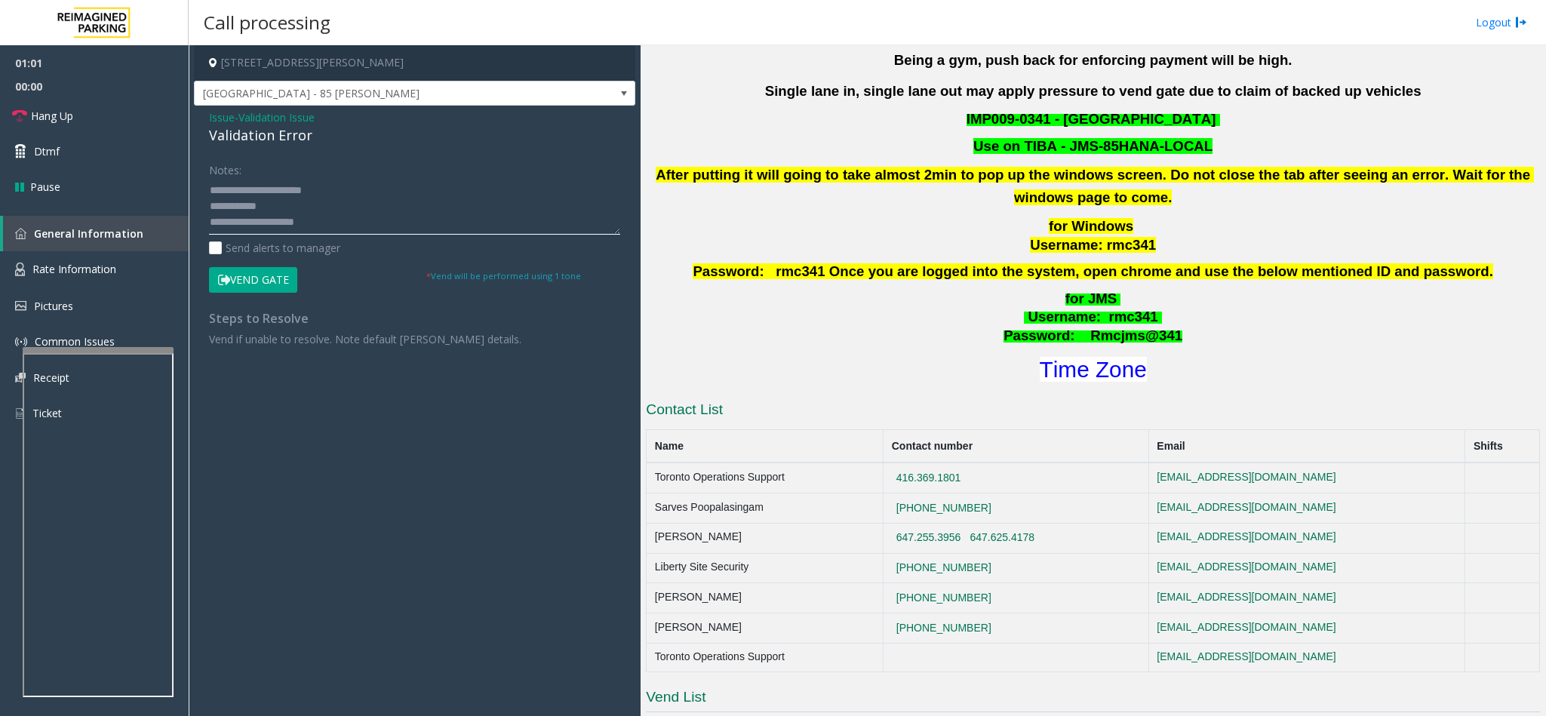
click at [352, 190] on textarea at bounding box center [414, 206] width 411 height 57
click at [131, 118] on link "Hang Up" at bounding box center [94, 115] width 189 height 35
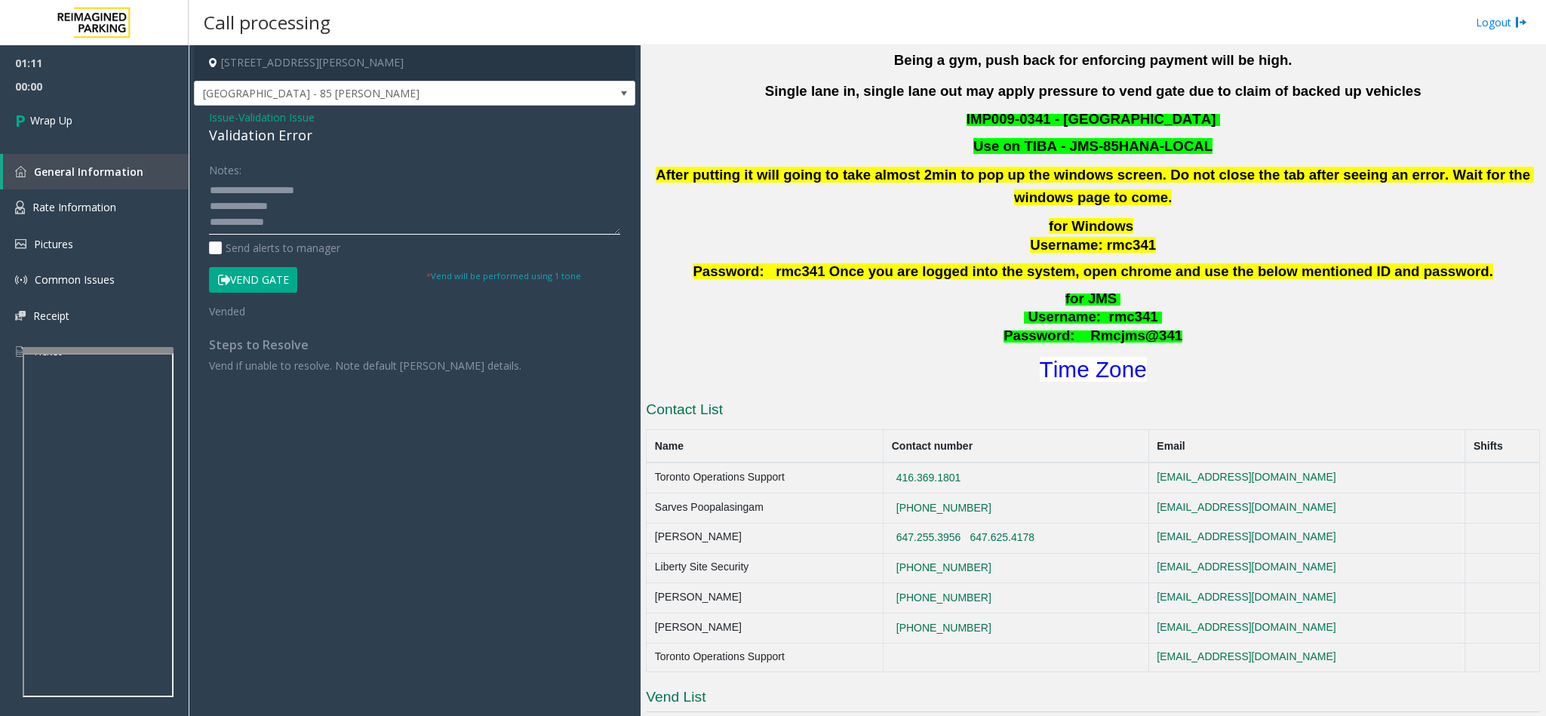
click at [333, 235] on textarea at bounding box center [414, 206] width 411 height 57
type textarea "**********"
click at [161, 122] on link "Wrap Up" at bounding box center [94, 120] width 189 height 45
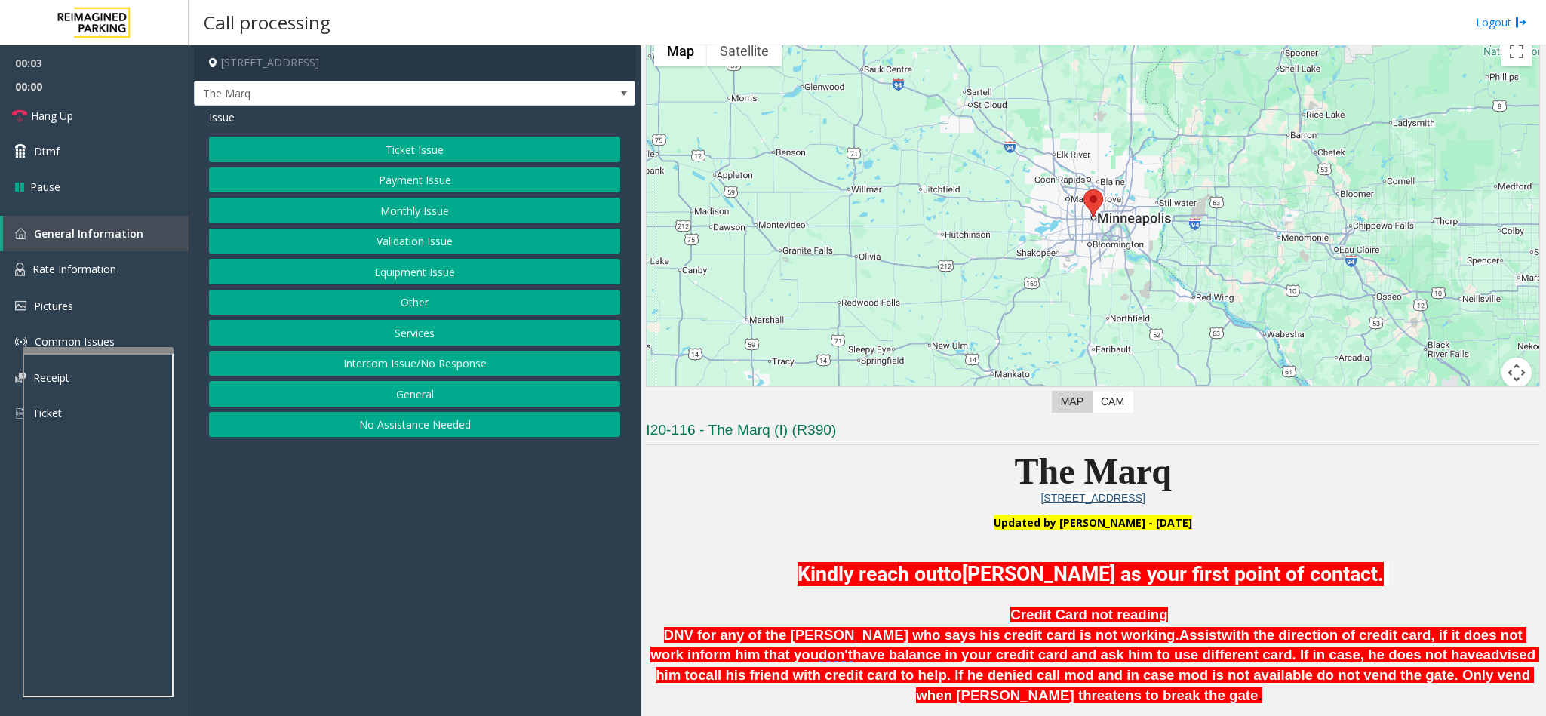
scroll to position [113, 0]
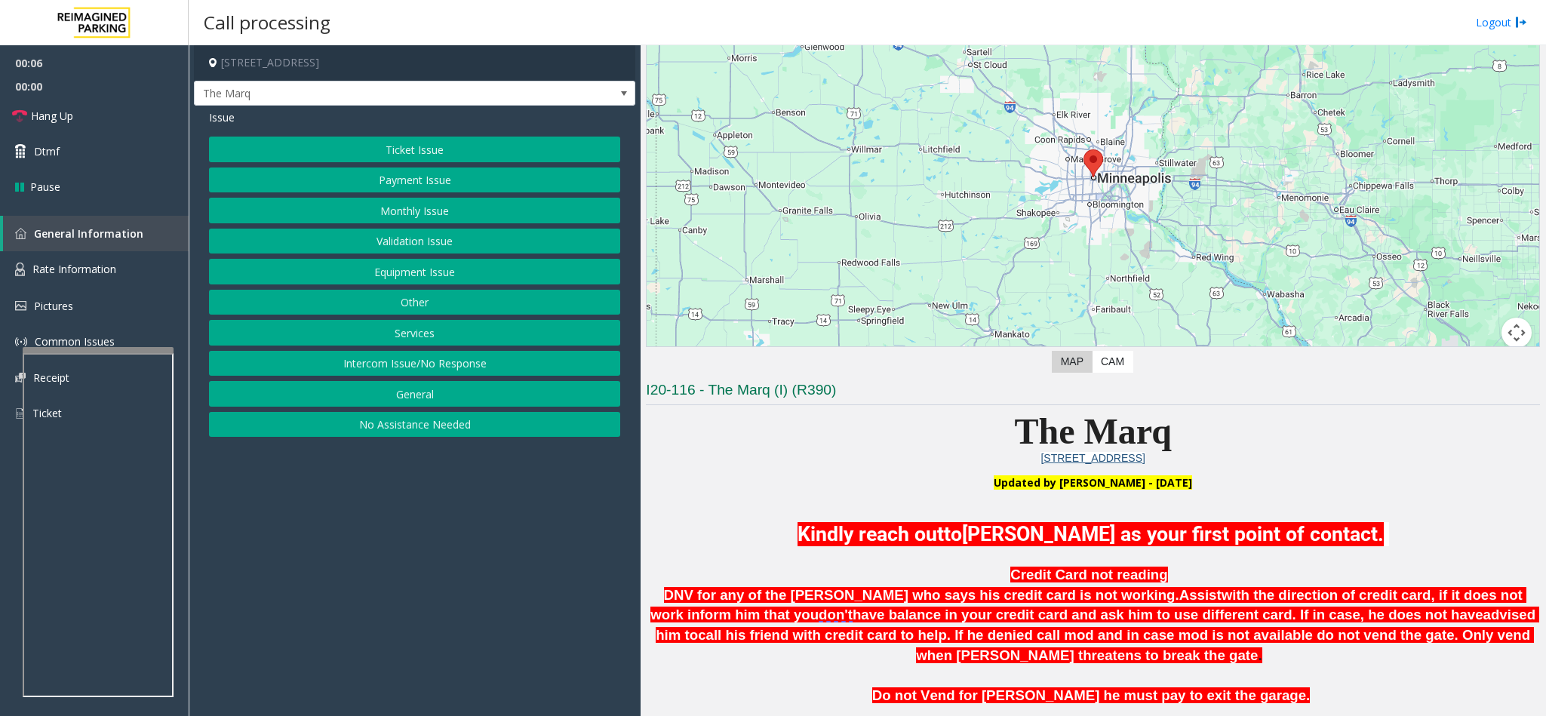
click at [401, 435] on button "No Assistance Needed" at bounding box center [414, 425] width 411 height 26
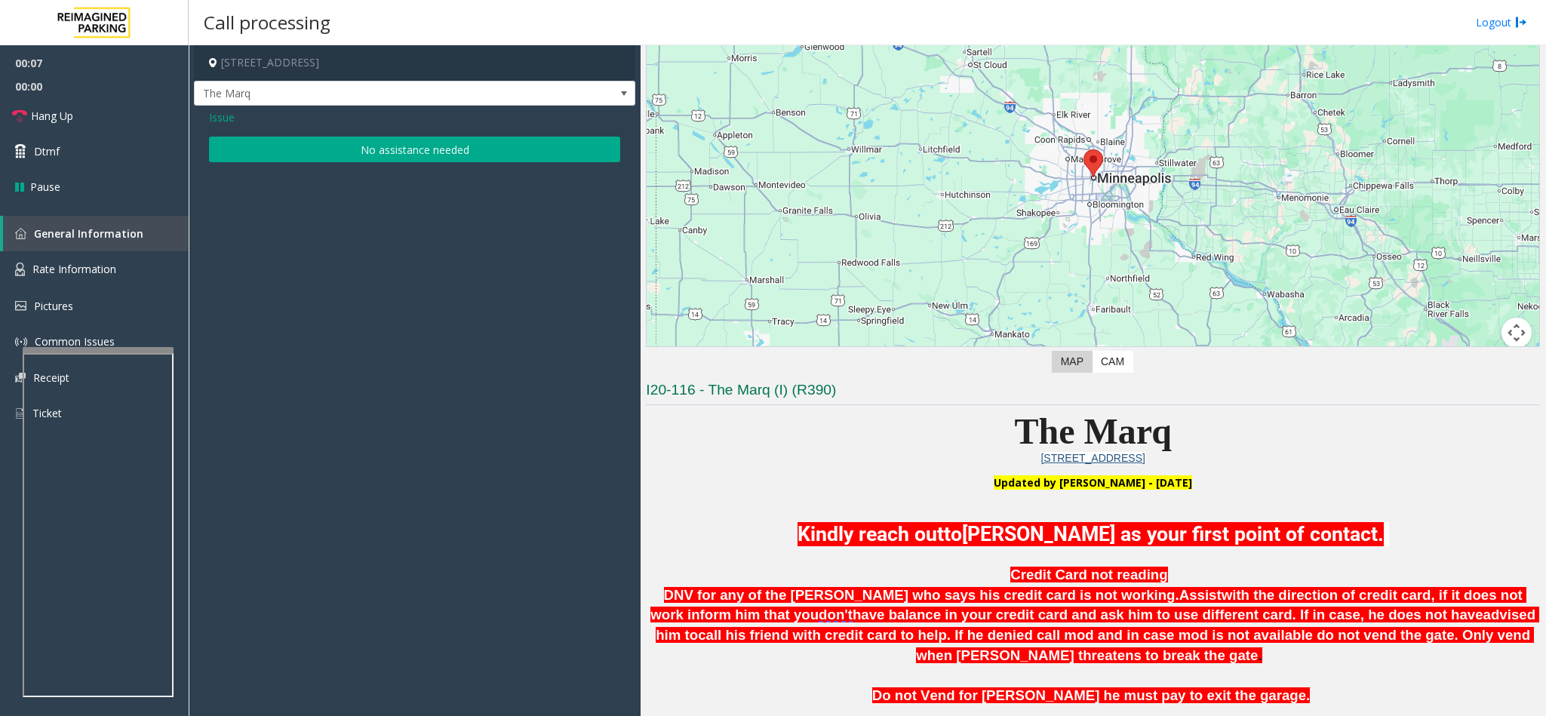
click at [370, 158] on button "No assistance needed" at bounding box center [414, 150] width 411 height 26
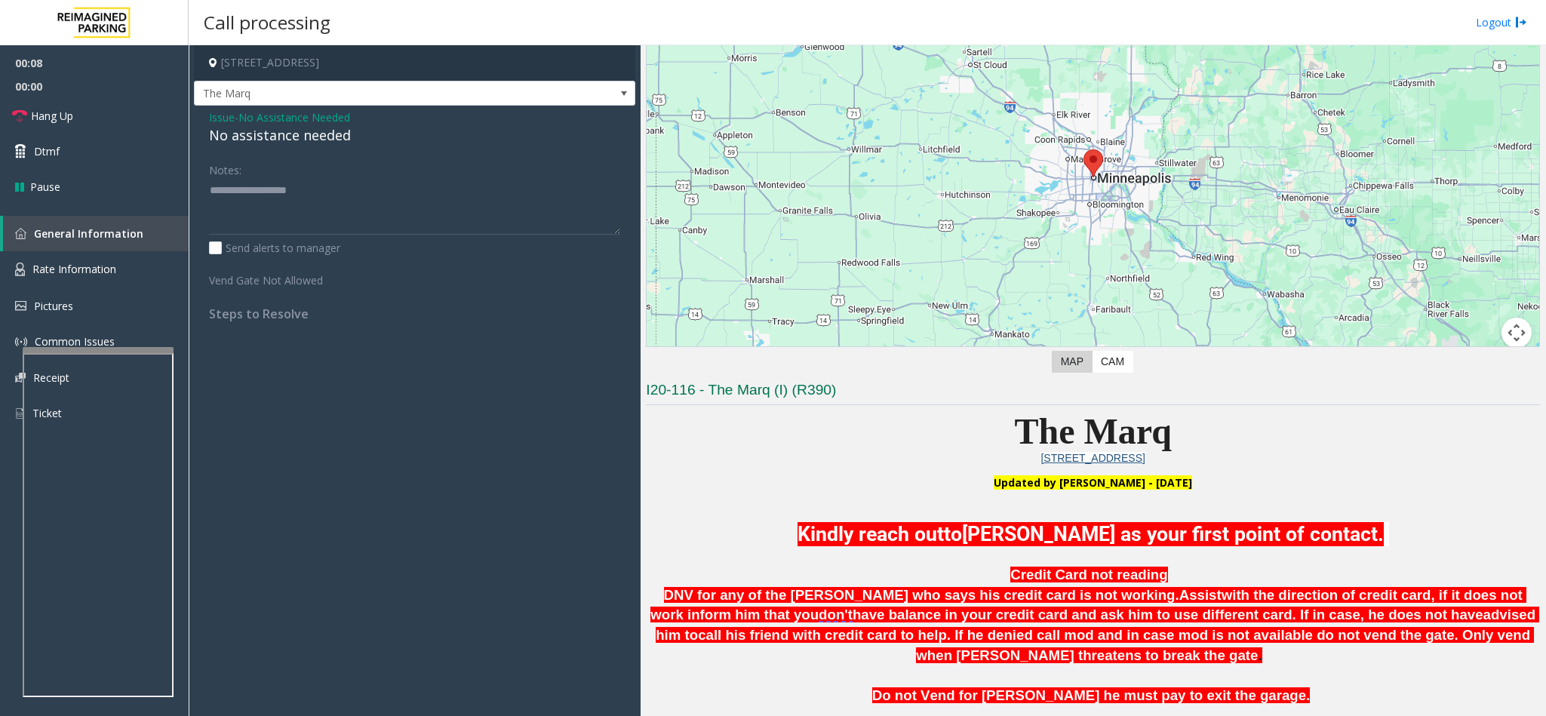
click at [276, 141] on div "No assistance needed" at bounding box center [414, 135] width 411 height 20
click at [346, 188] on textarea at bounding box center [414, 206] width 411 height 57
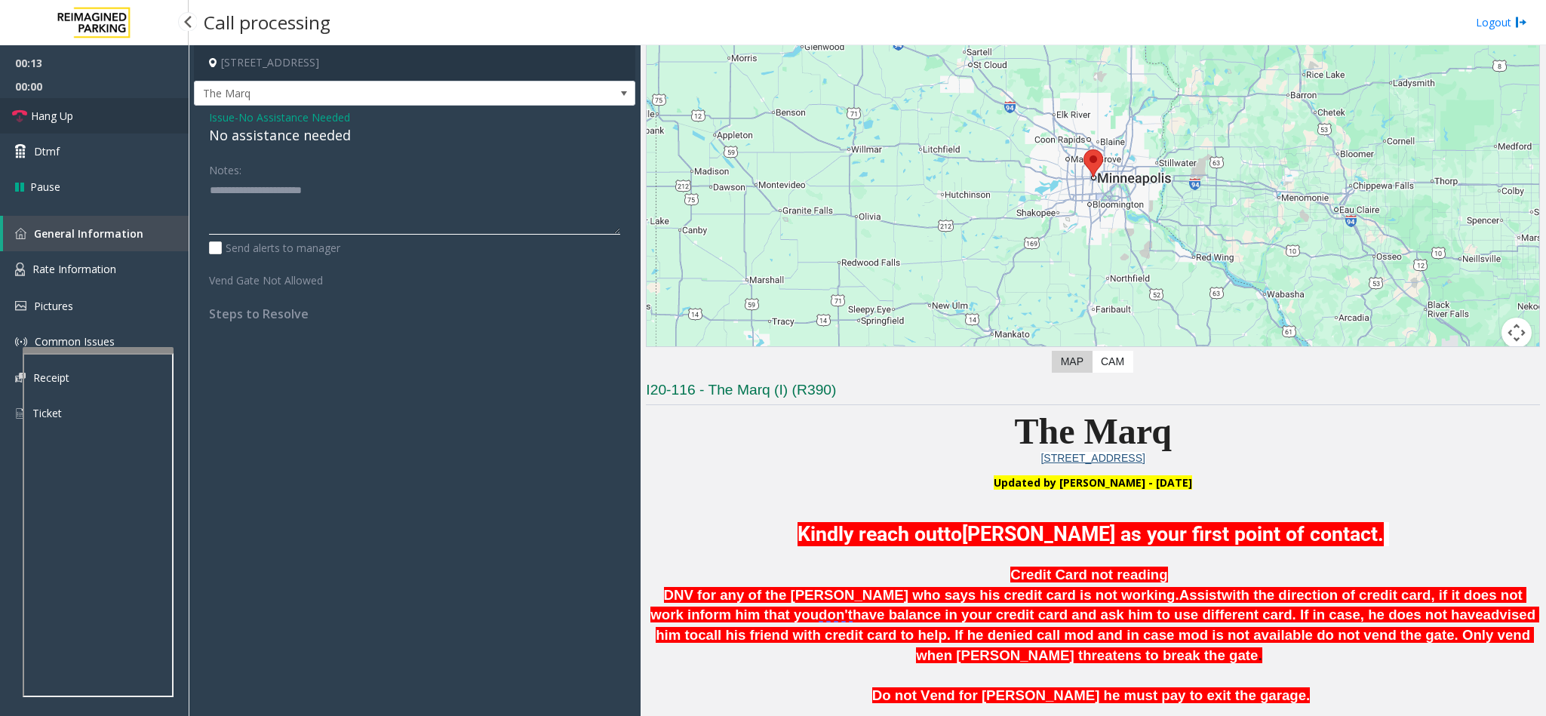
type textarea "**********"
click at [73, 122] on span "Hang Up" at bounding box center [52, 116] width 42 height 16
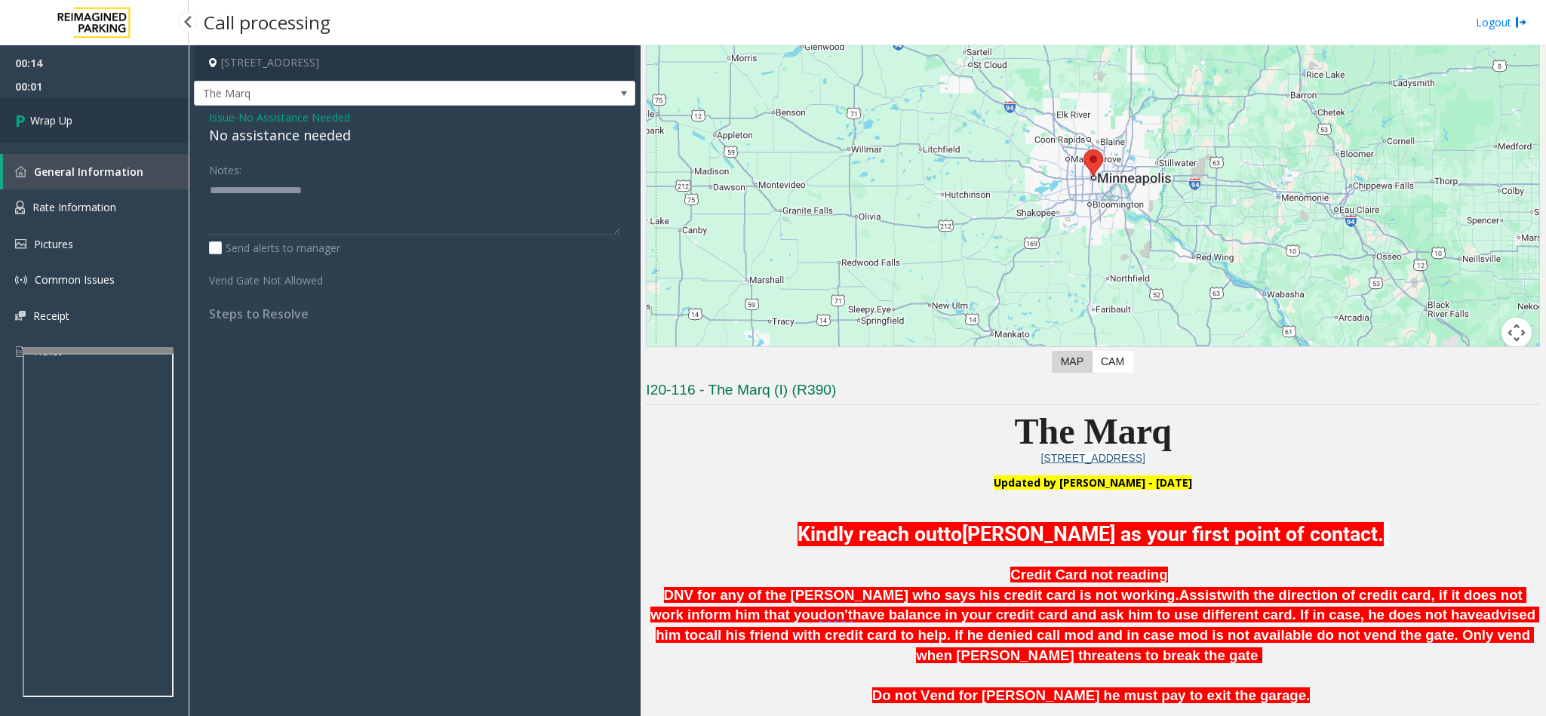
drag, startPoint x: 73, startPoint y: 122, endPoint x: 60, endPoint y: 111, distance: 17.7
click at [70, 120] on link "Wrap Up" at bounding box center [94, 120] width 189 height 45
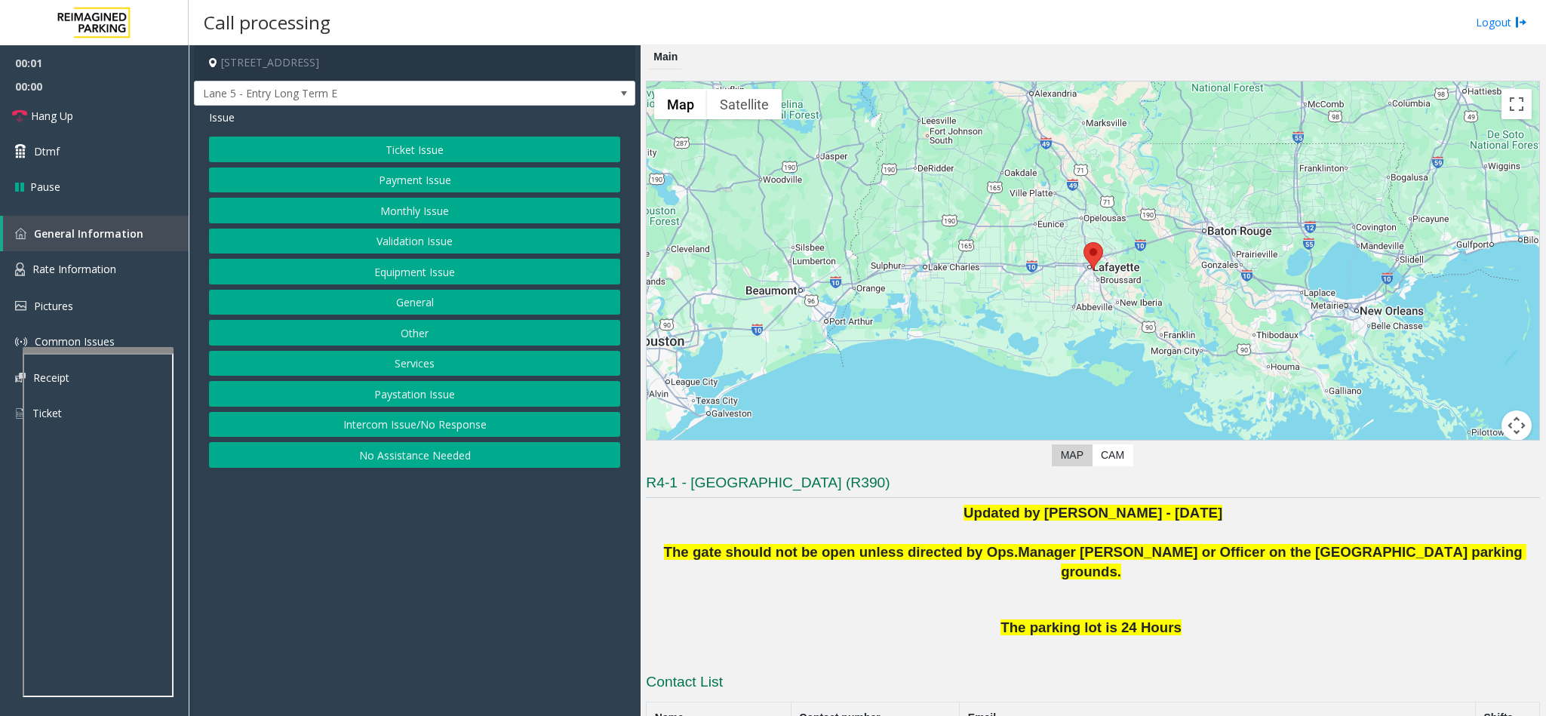
drag, startPoint x: 446, startPoint y: 435, endPoint x: 410, endPoint y: 252, distance: 186.0
click at [444, 435] on button "Intercom Issue/No Response" at bounding box center [414, 425] width 411 height 26
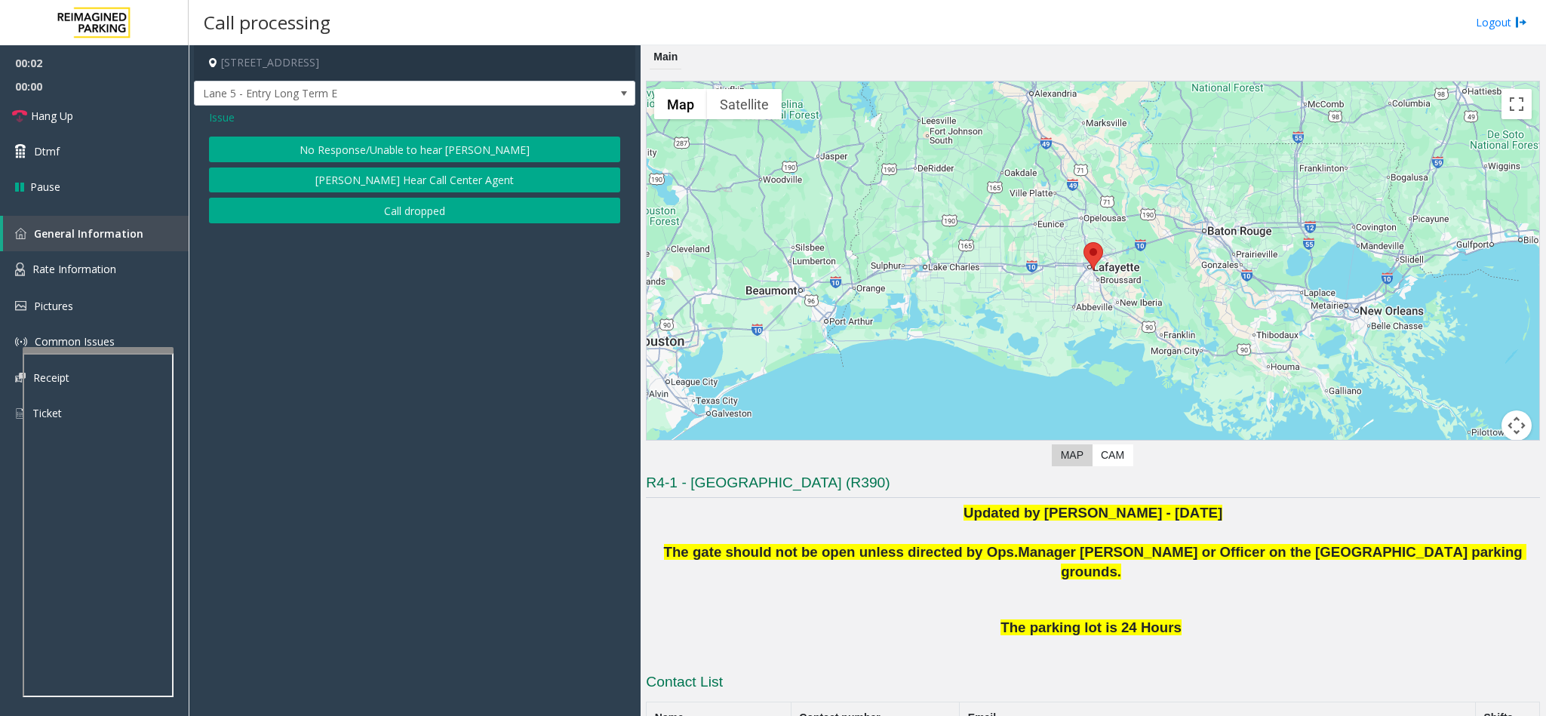
click at [387, 152] on button "No Response/Unable to hear [PERSON_NAME]" at bounding box center [414, 150] width 411 height 26
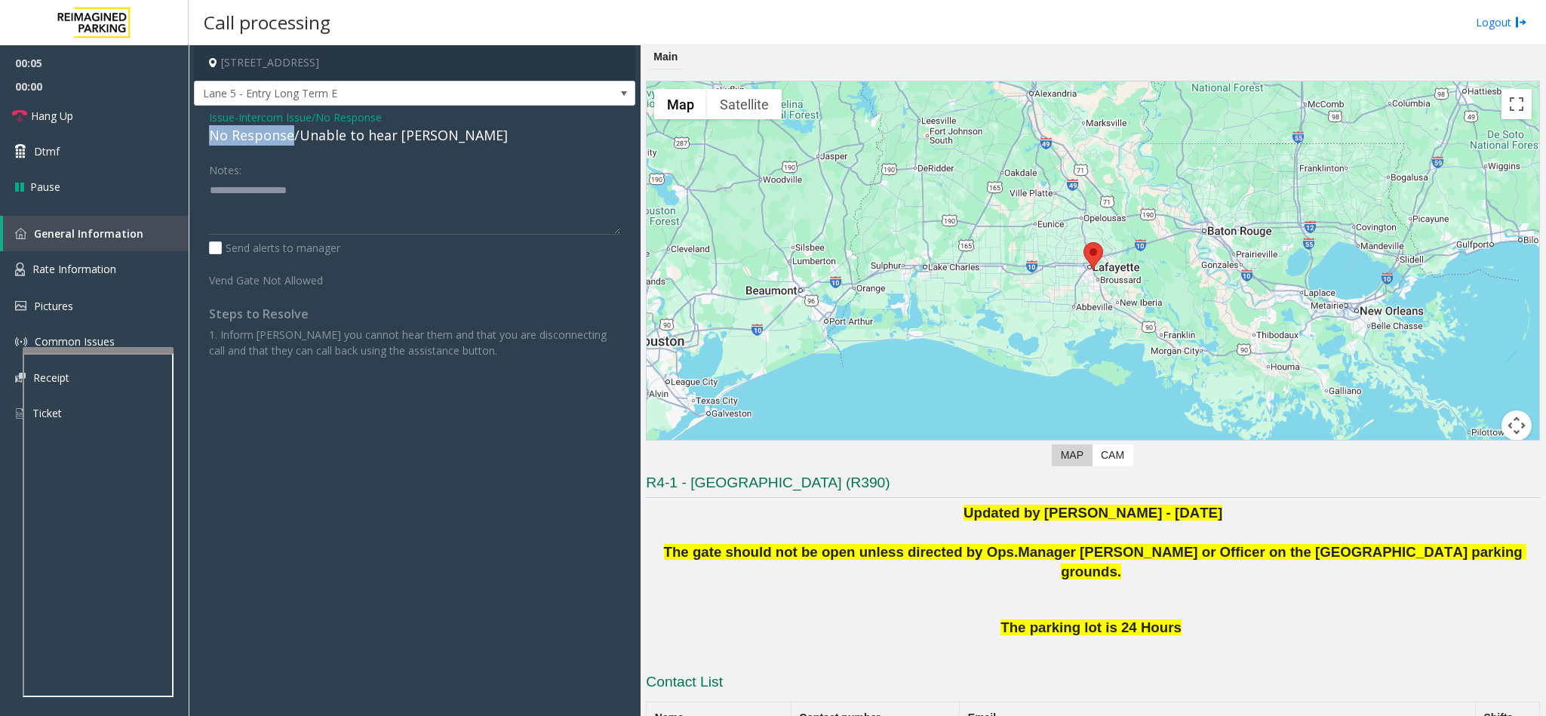
drag, startPoint x: 290, startPoint y: 138, endPoint x: 198, endPoint y: 141, distance: 92.9
click at [198, 141] on div "Issue - Intercom Issue/No Response No Response/Unable to hear [PERSON_NAME] Not…" at bounding box center [414, 240] width 441 height 268
click at [312, 190] on textarea at bounding box center [414, 206] width 411 height 57
type textarea "**********"
click at [105, 118] on link "Hang Up" at bounding box center [94, 115] width 189 height 35
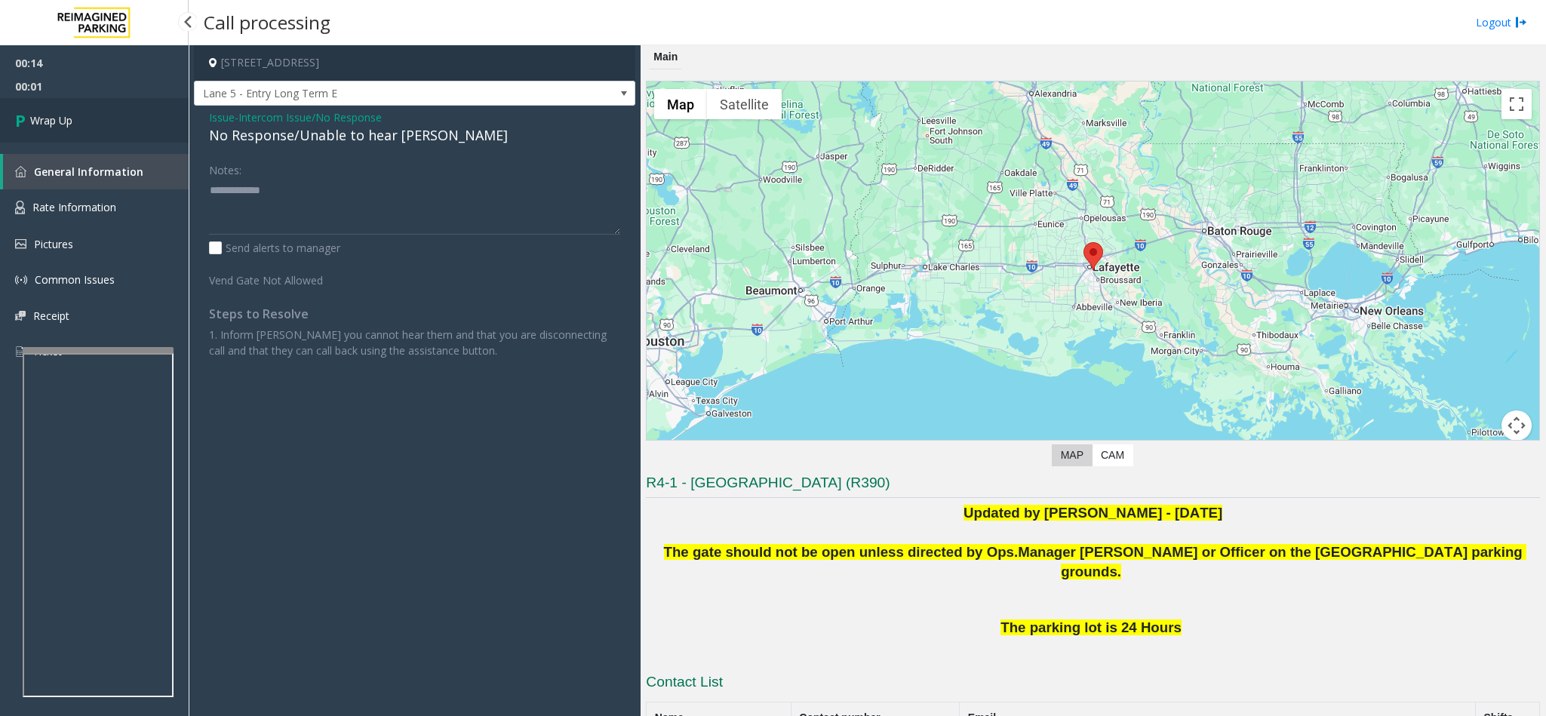
click at [105, 118] on link "Wrap Up" at bounding box center [94, 120] width 189 height 45
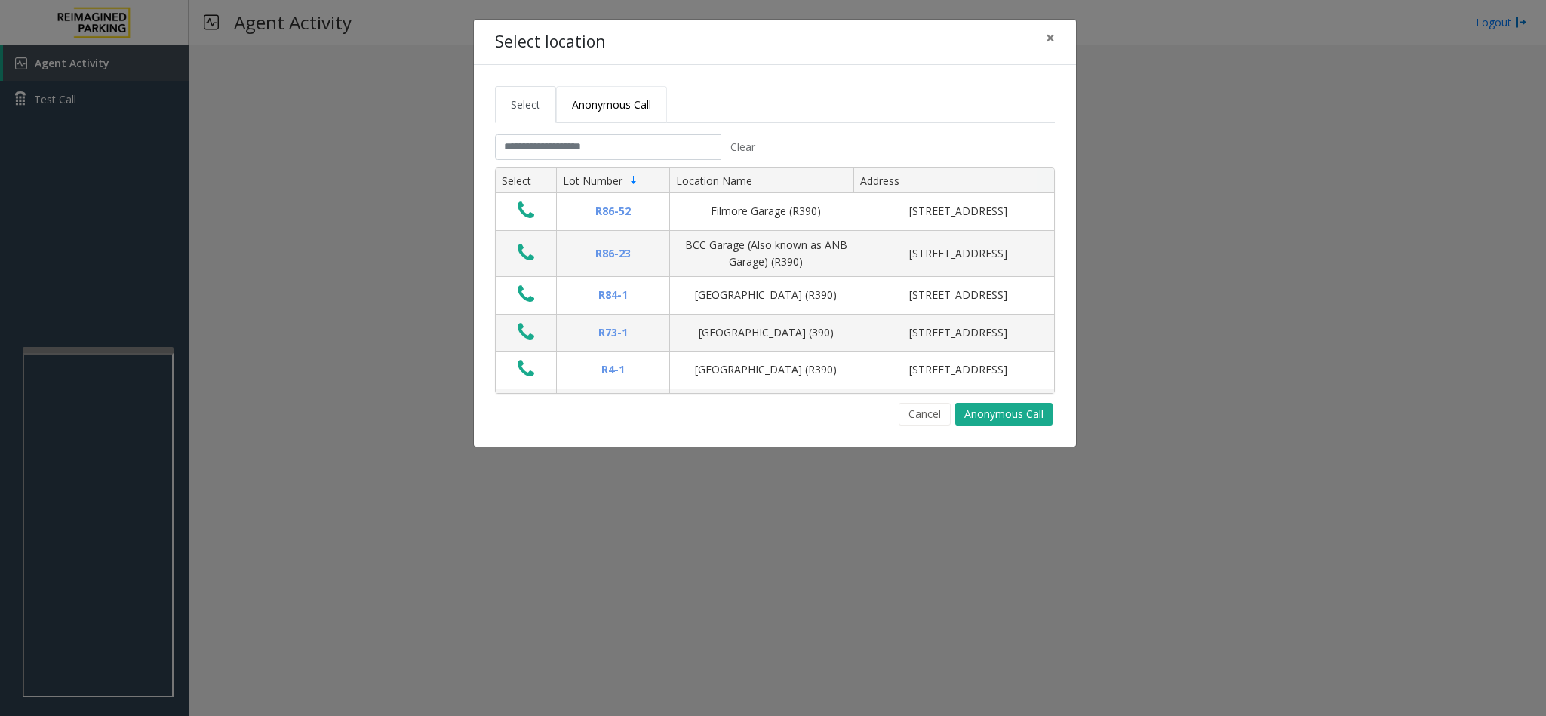
click at [591, 112] on span "Anonymous Call" at bounding box center [611, 104] width 79 height 14
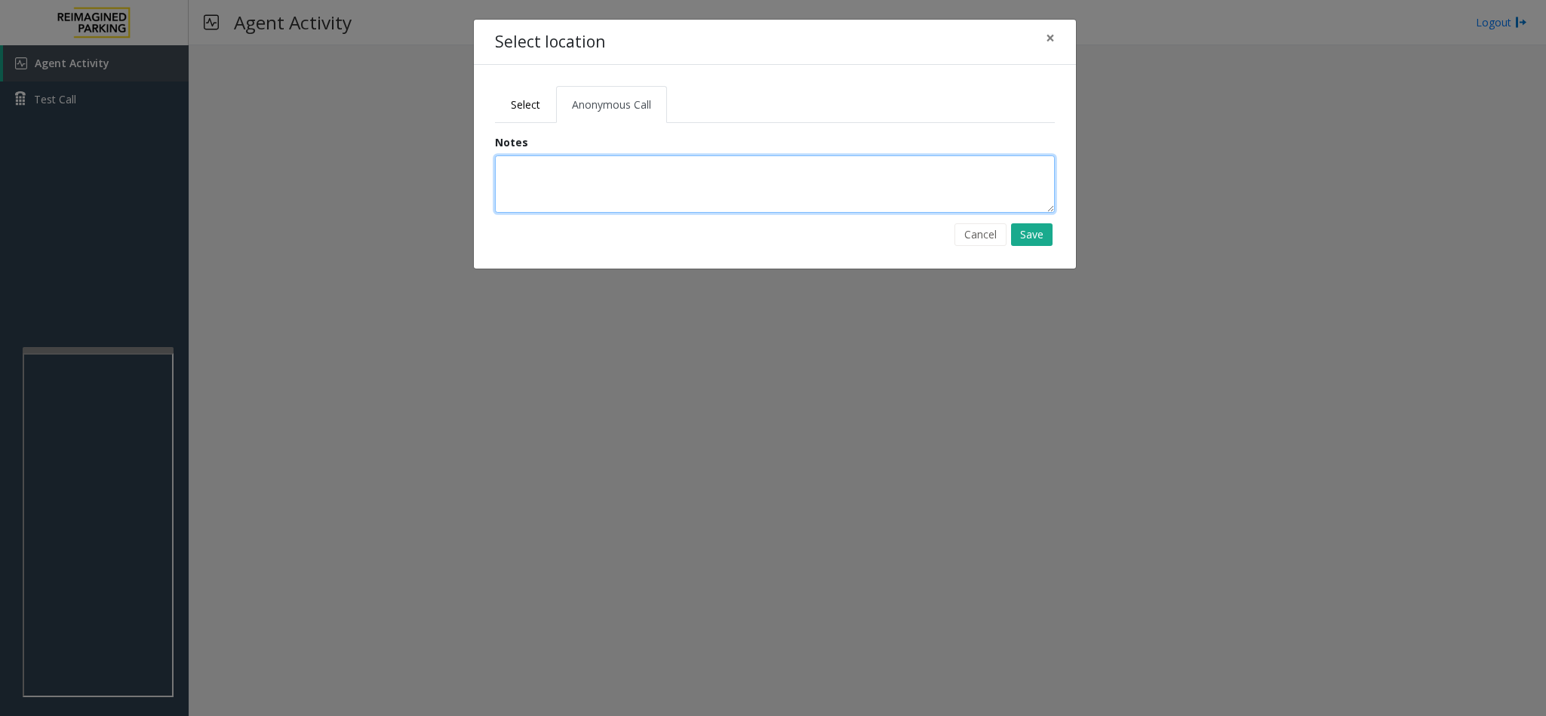
click at [551, 172] on textarea at bounding box center [775, 183] width 560 height 57
type textarea "**********"
click at [1023, 236] on button "Save" at bounding box center [1031, 234] width 41 height 23
